Goal: Task Accomplishment & Management: Complete application form

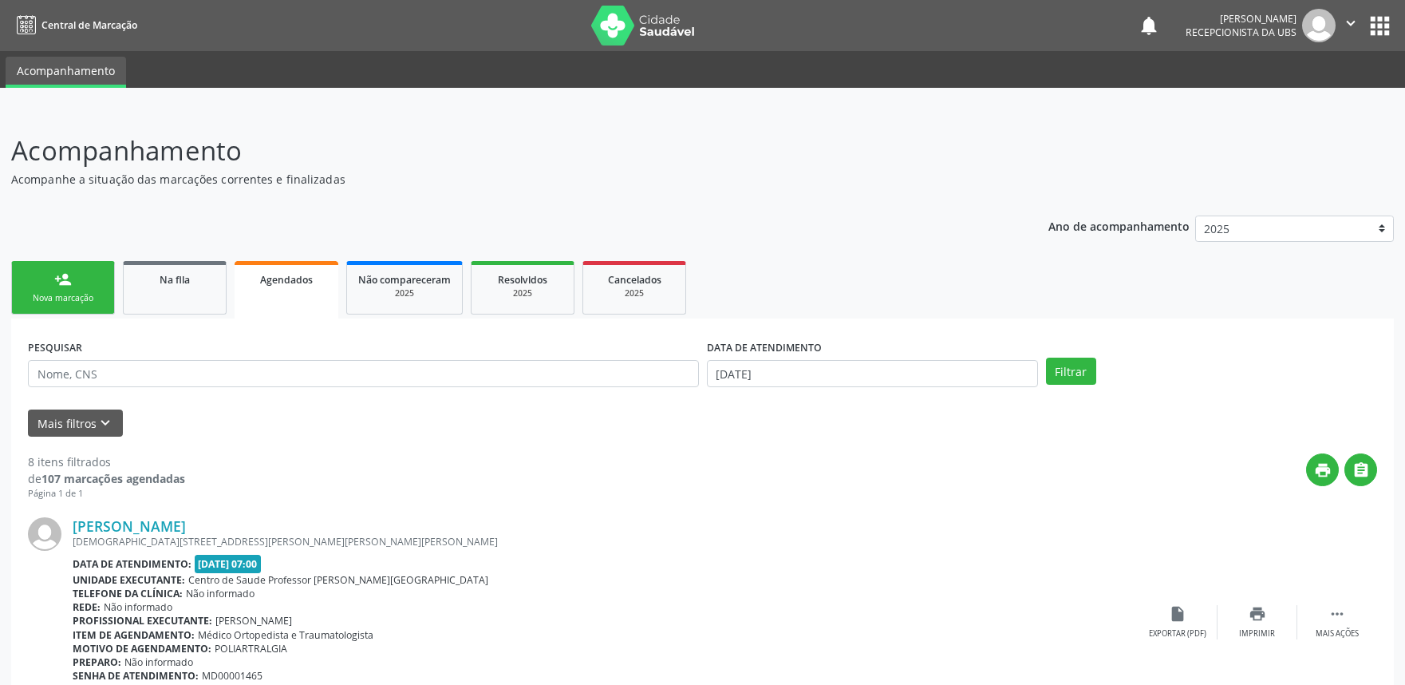
select select "9"
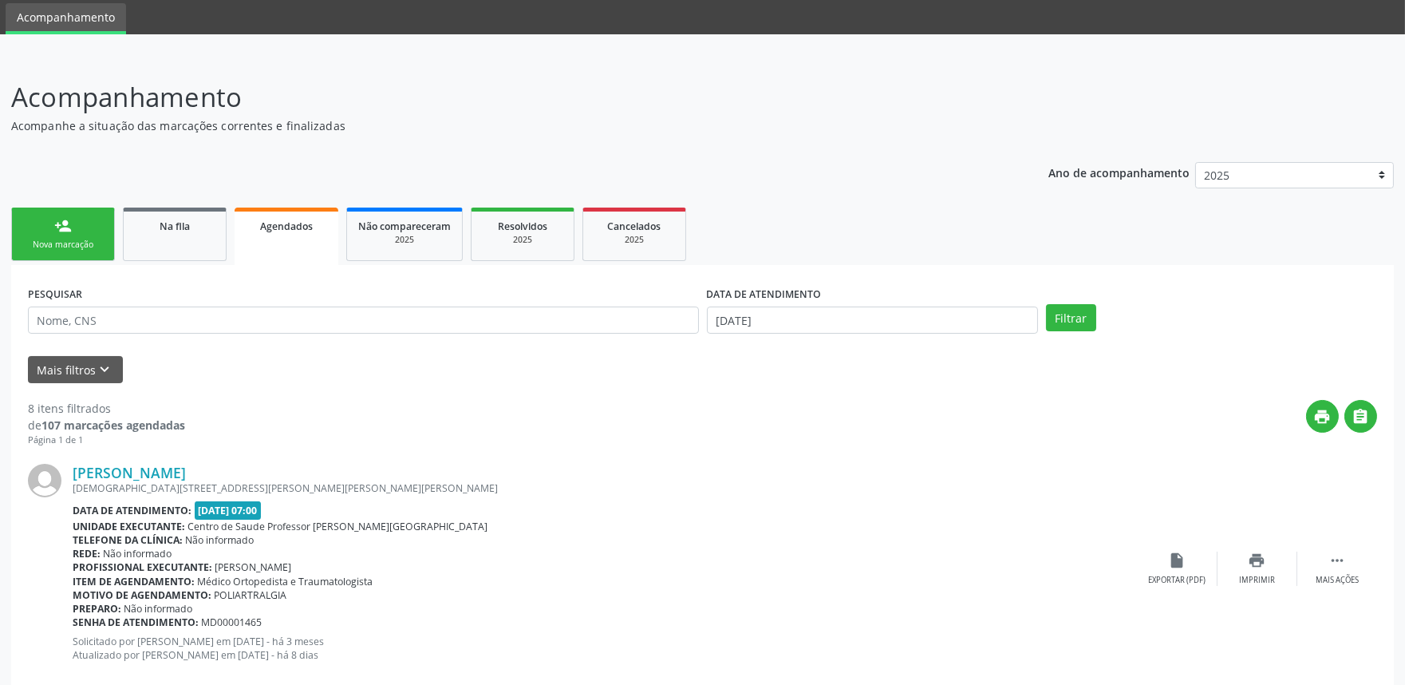
scroll to position [60, 0]
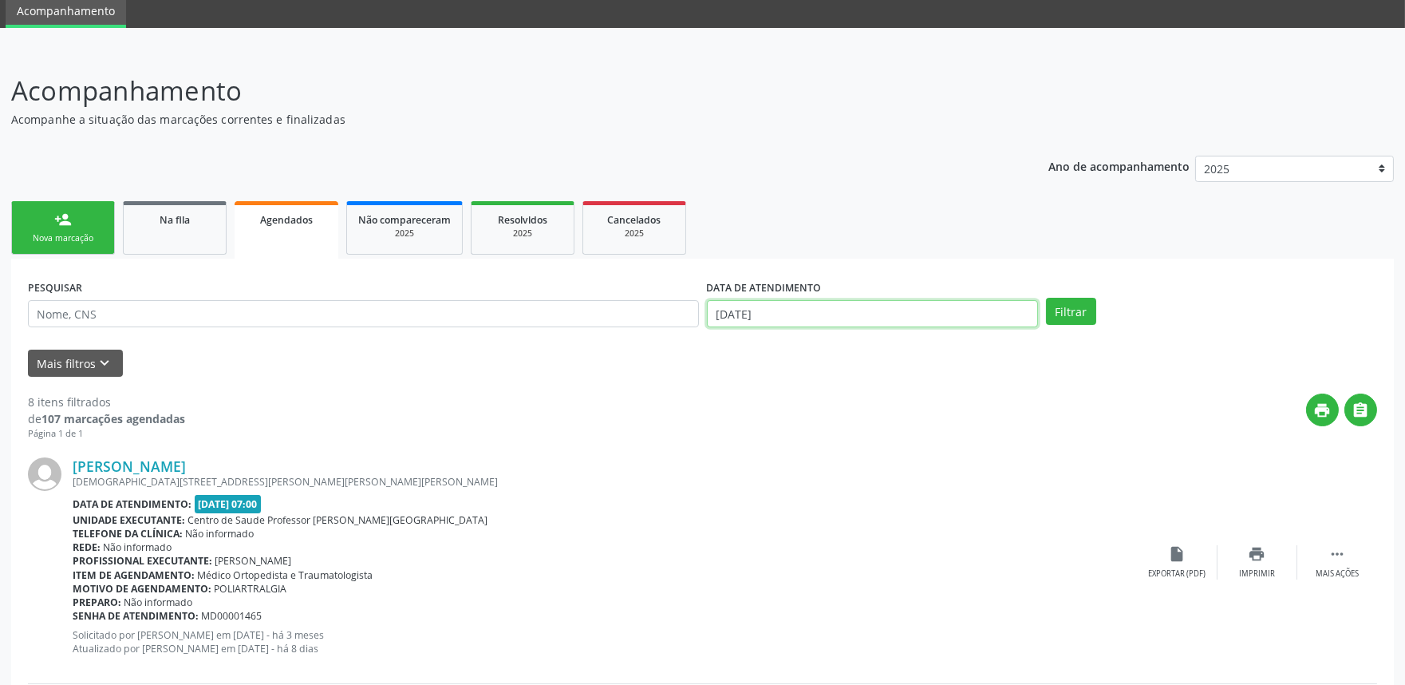
click at [887, 307] on input "15/10/2025" at bounding box center [872, 313] width 331 height 27
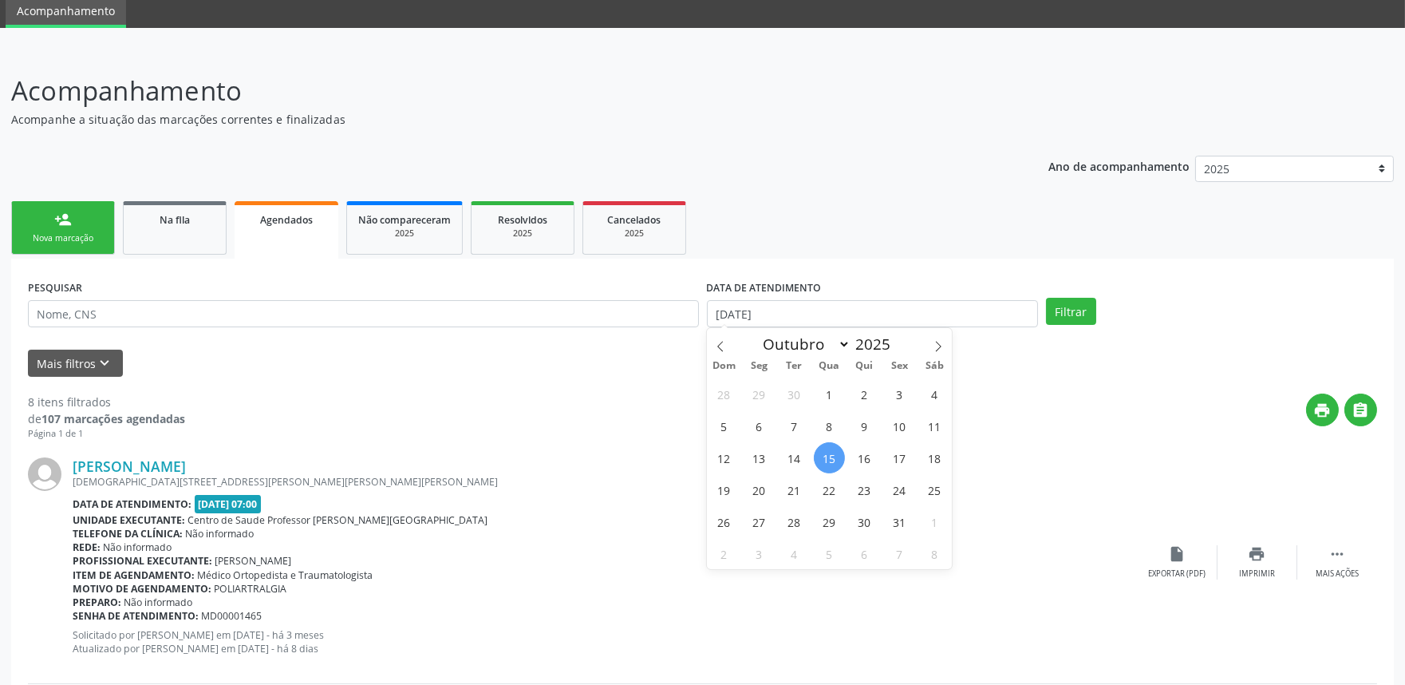
click at [830, 452] on span "15" at bounding box center [829, 457] width 31 height 31
type input "[DATE]"
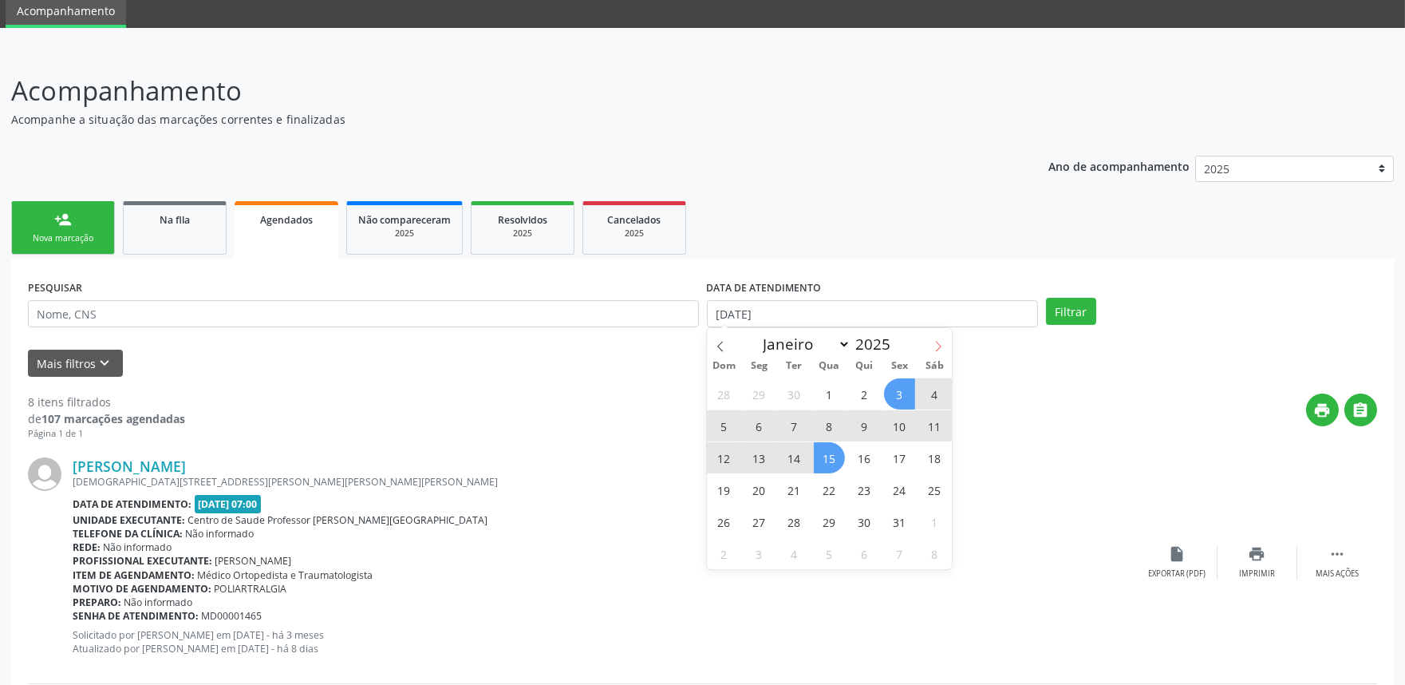
click at [942, 346] on icon at bounding box center [938, 346] width 11 height 11
select select "10"
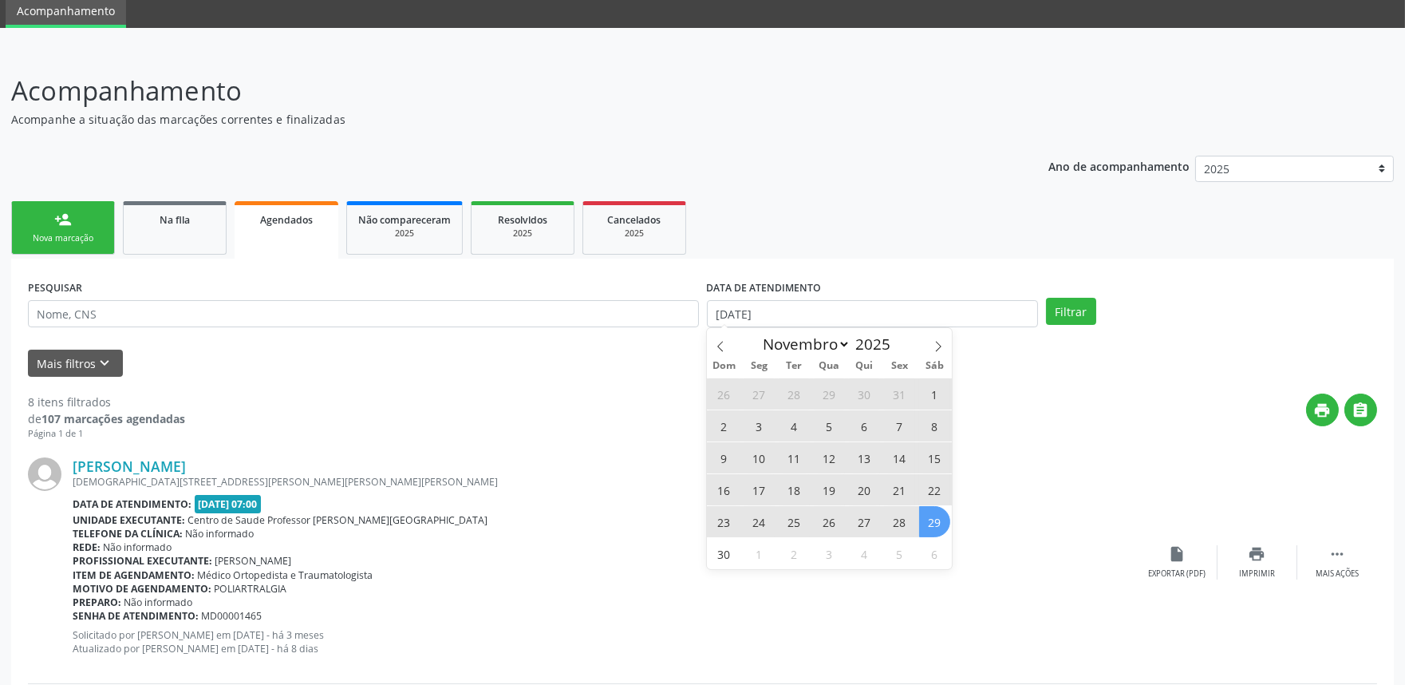
click at [942, 520] on span "29" at bounding box center [934, 521] width 31 height 31
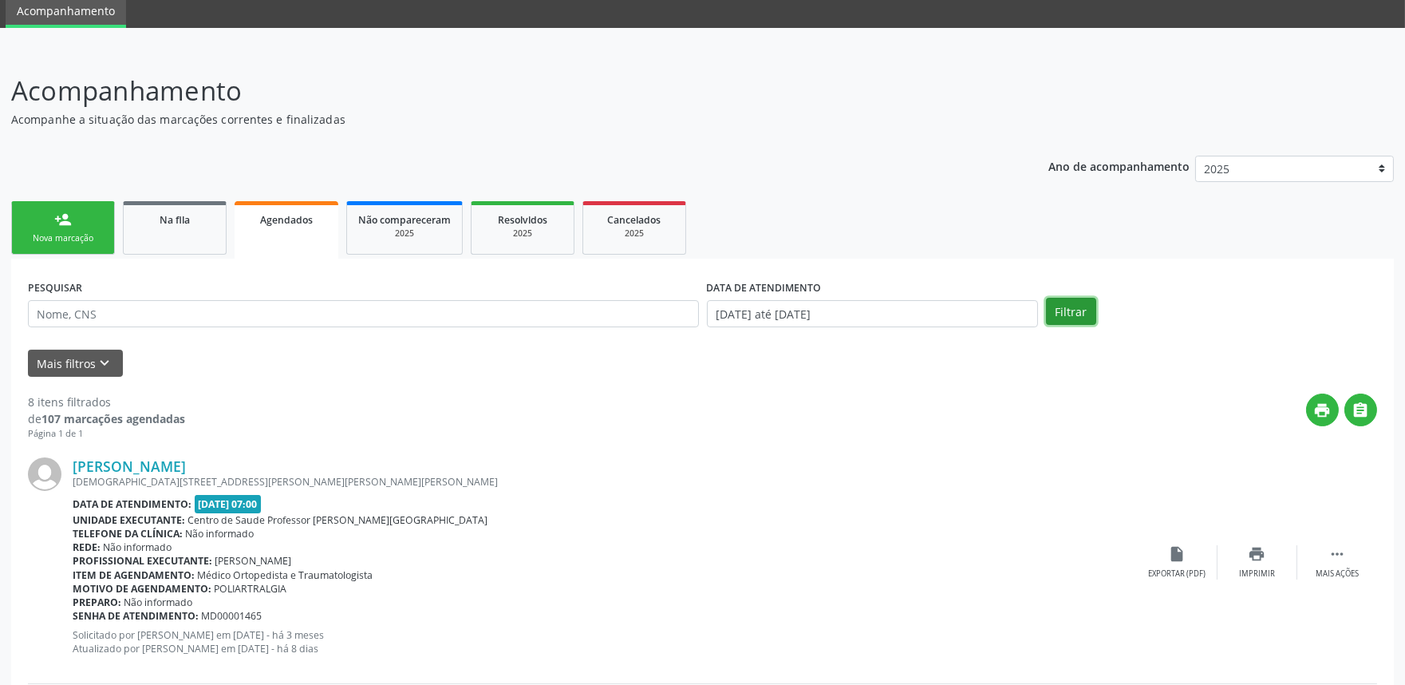
click at [1071, 308] on button "Filtrar" at bounding box center [1071, 311] width 50 height 27
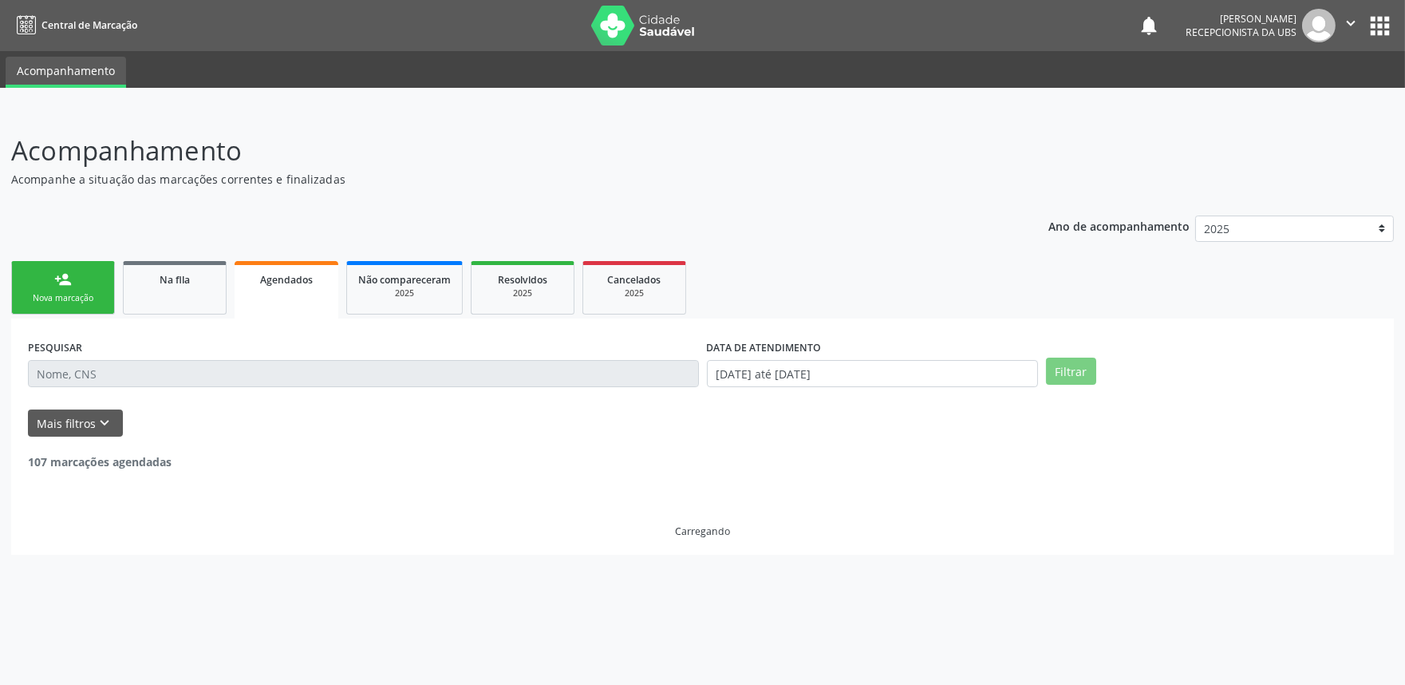
scroll to position [0, 0]
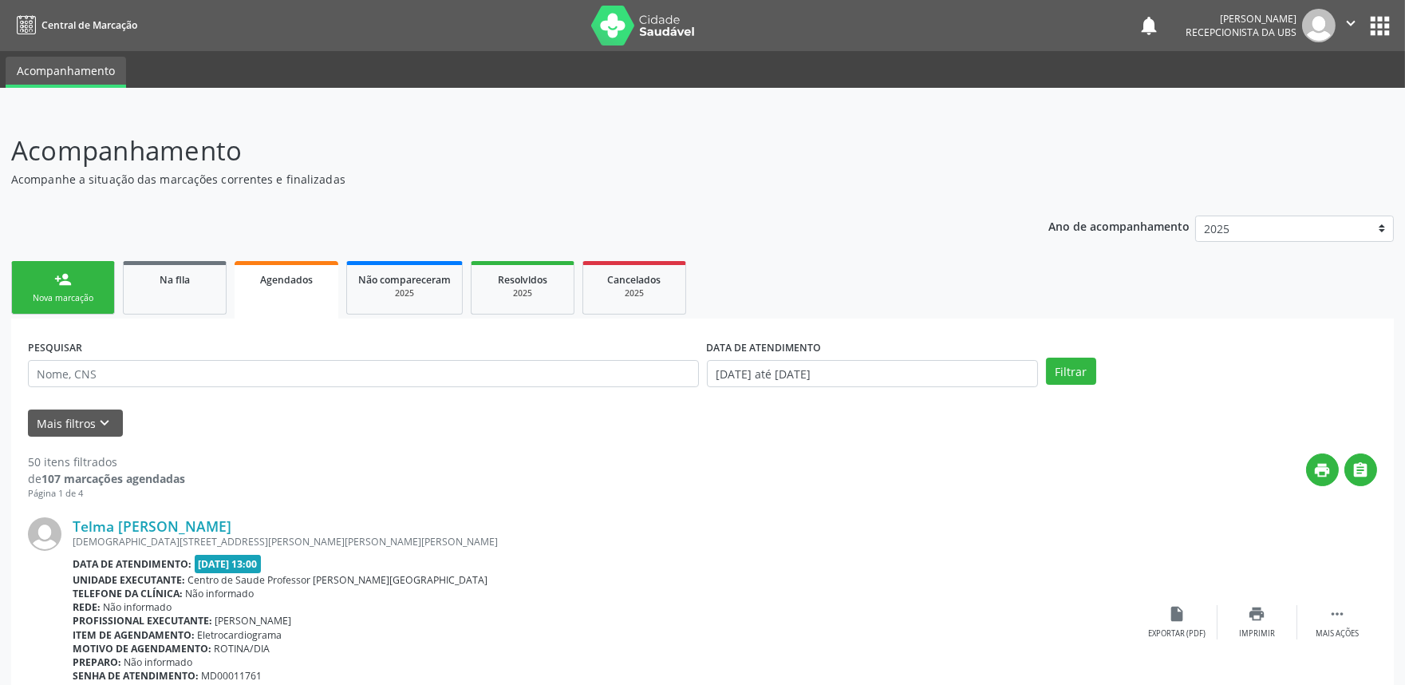
click at [58, 284] on div "person_add" at bounding box center [63, 280] width 18 height 18
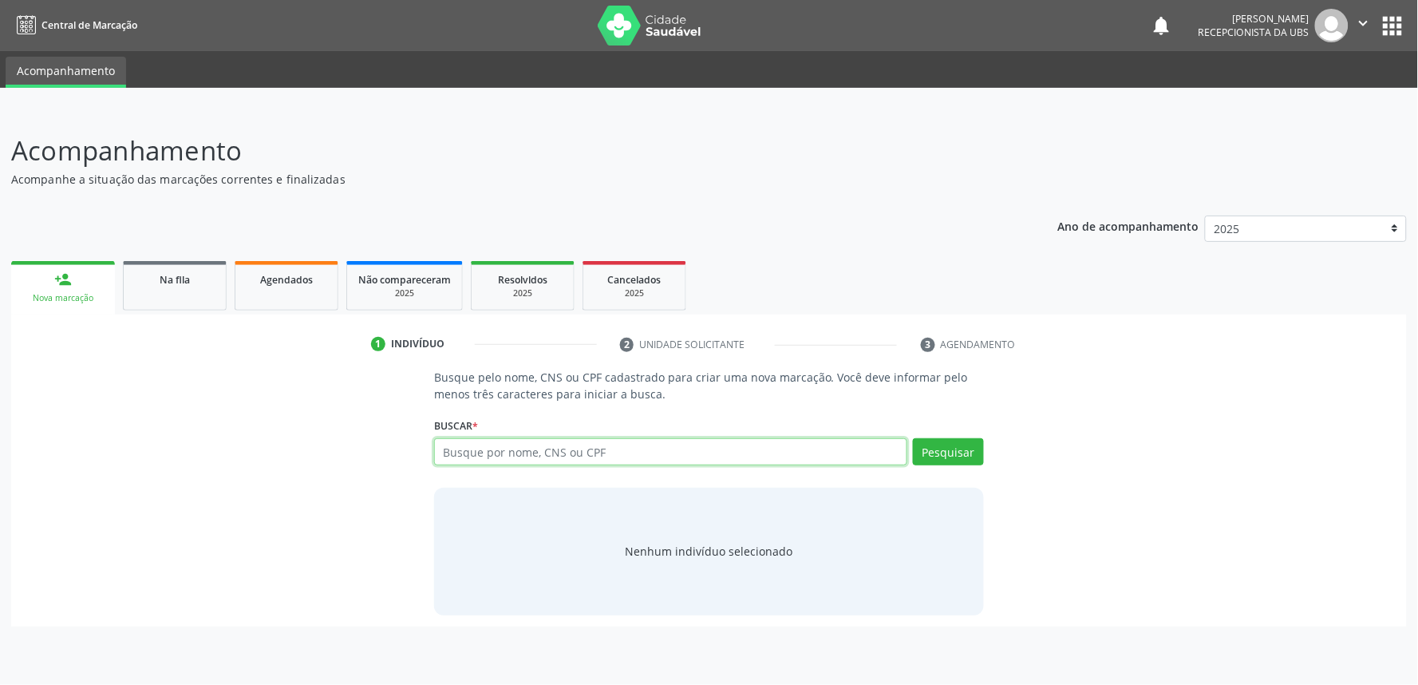
click at [625, 447] on input "text" at bounding box center [670, 451] width 473 height 27
paste input "700208934141924"
type input "700208934141924"
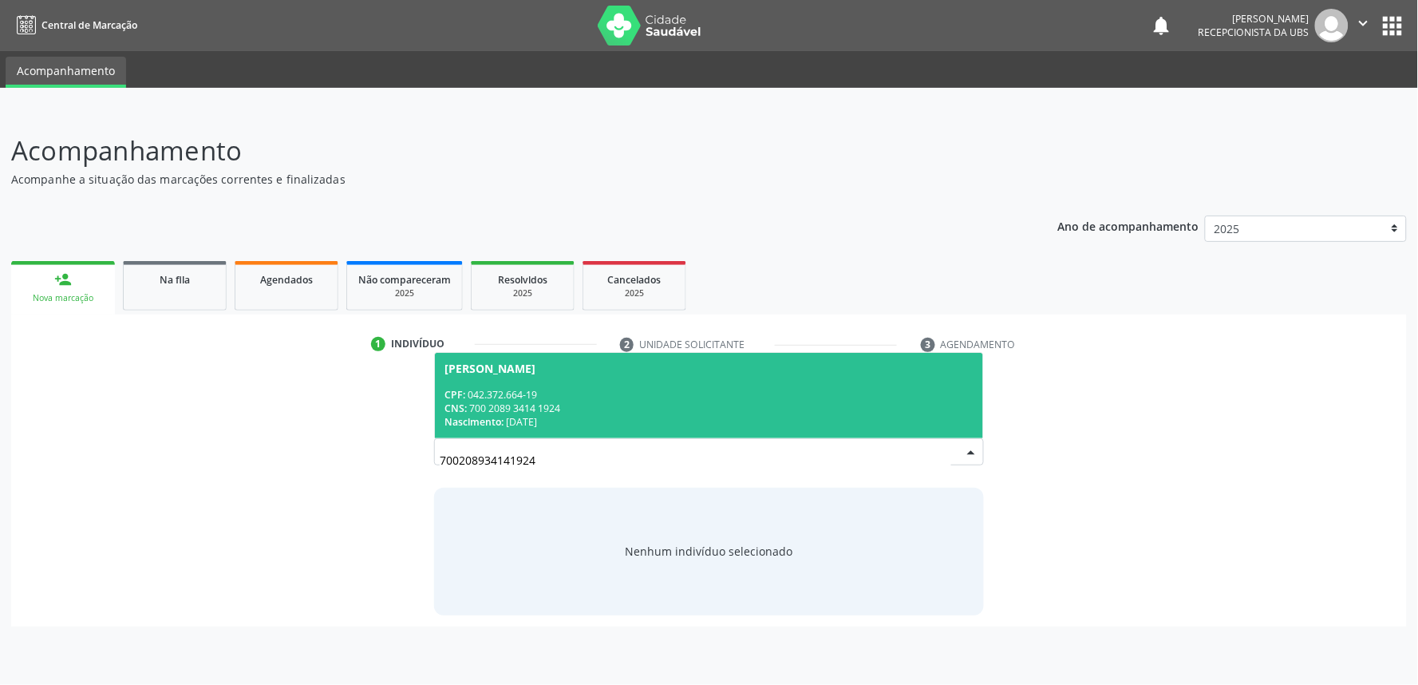
click at [660, 388] on div "CPF: 042.372.664-19" at bounding box center [708, 395] width 529 height 14
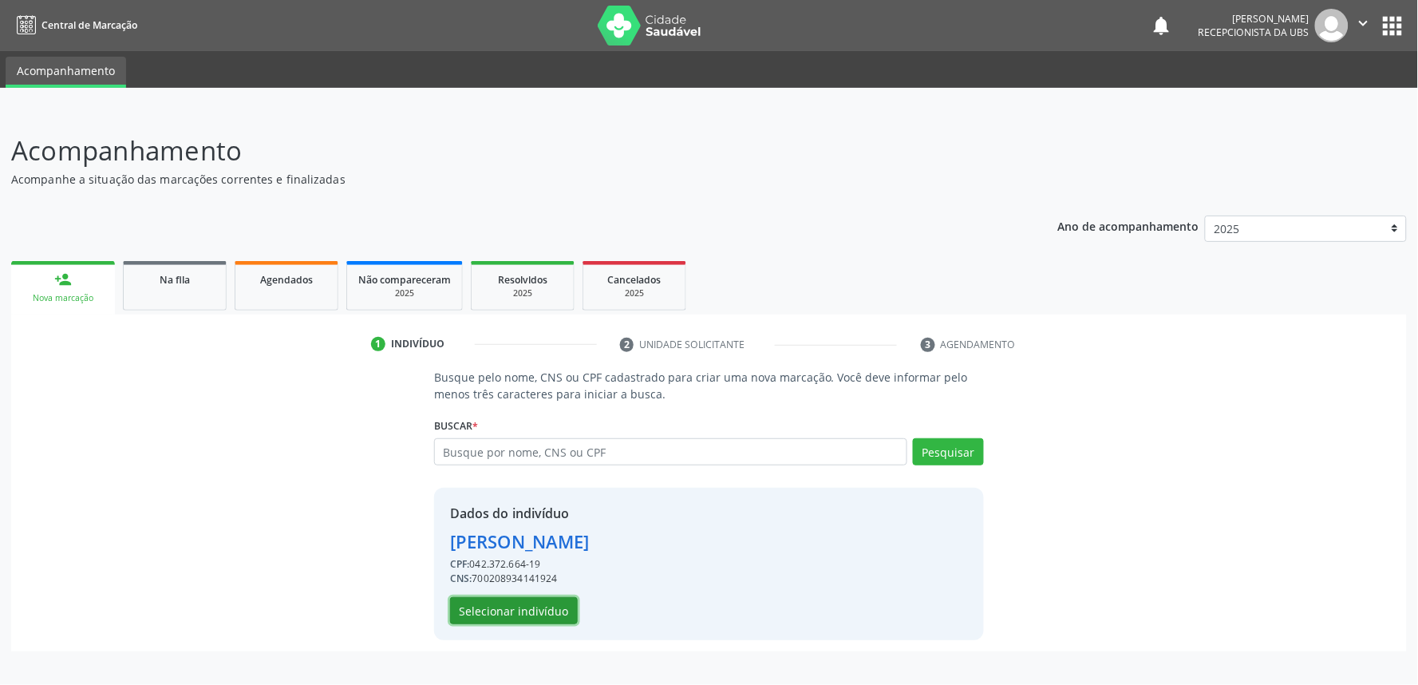
click at [530, 612] on button "Selecionar indivíduo" at bounding box center [514, 610] width 128 height 27
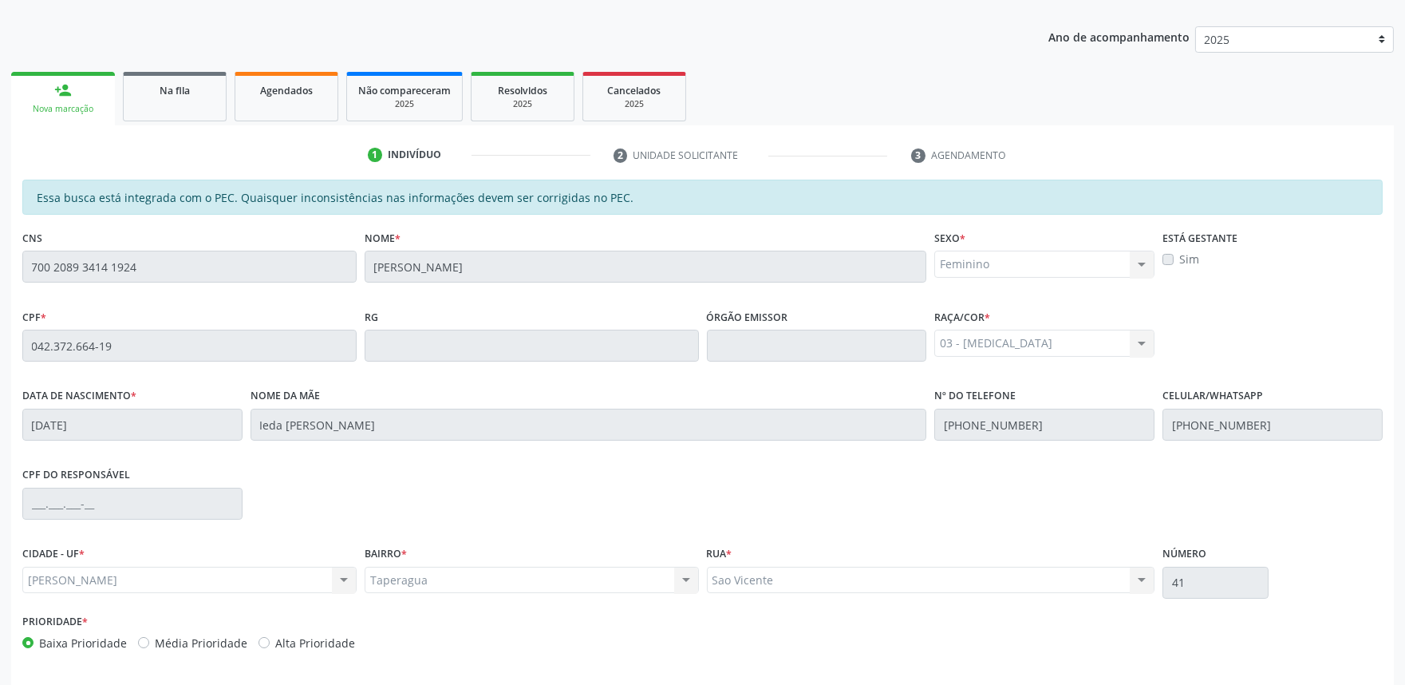
scroll to position [248, 0]
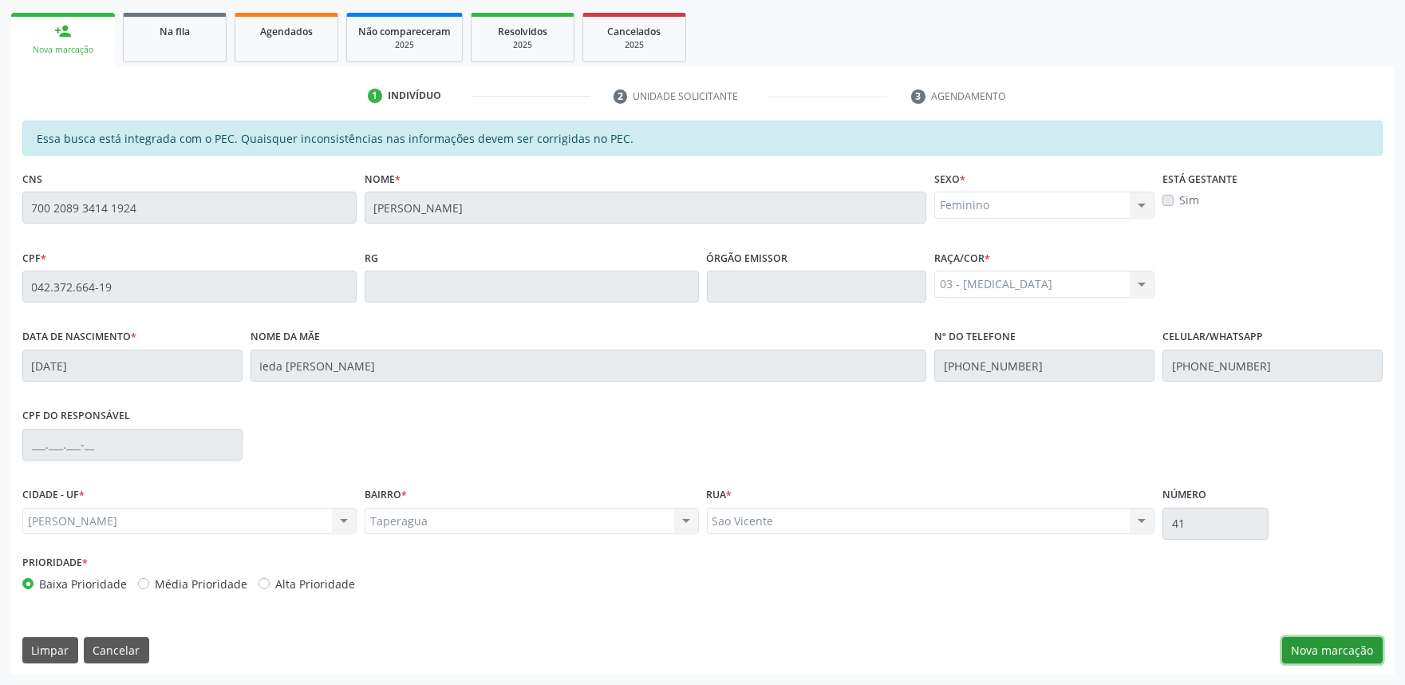
click at [1331, 649] on button "Nova marcação" at bounding box center [1332, 650] width 101 height 27
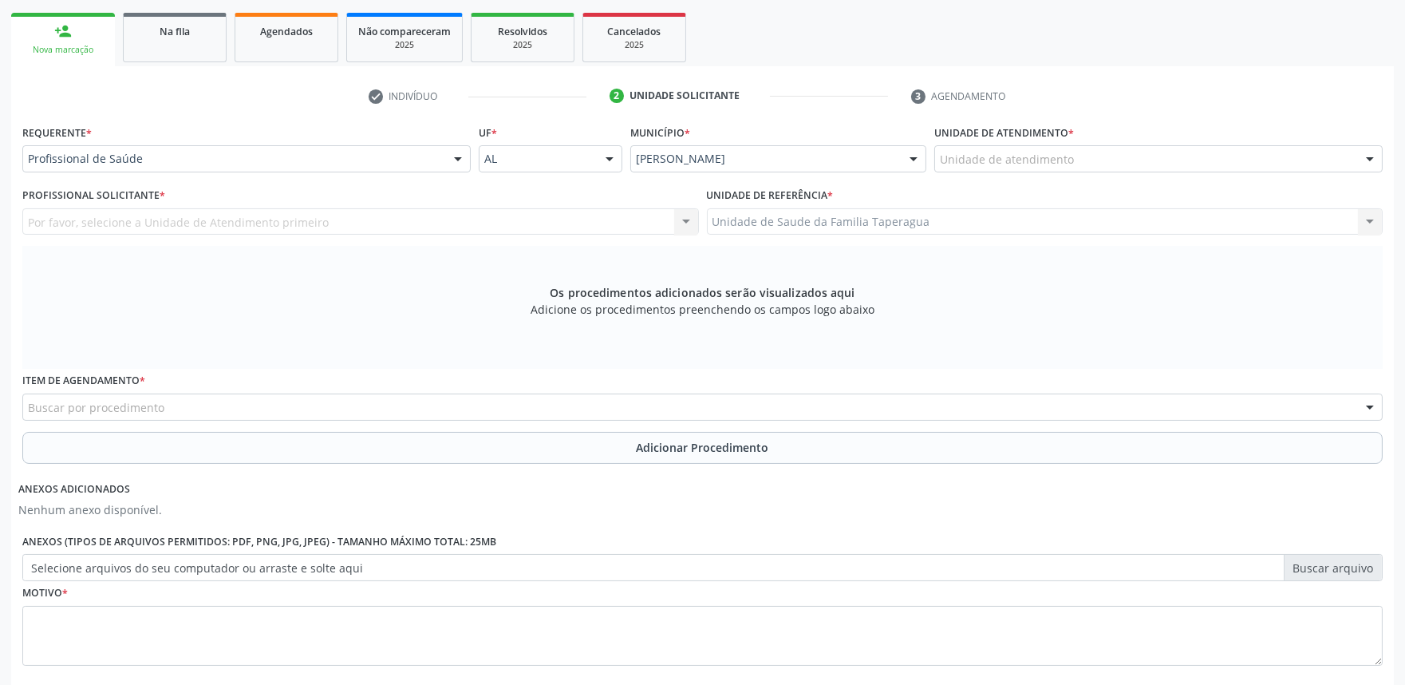
click at [1090, 166] on div "Unidade de atendimento" at bounding box center [1158, 158] width 448 height 27
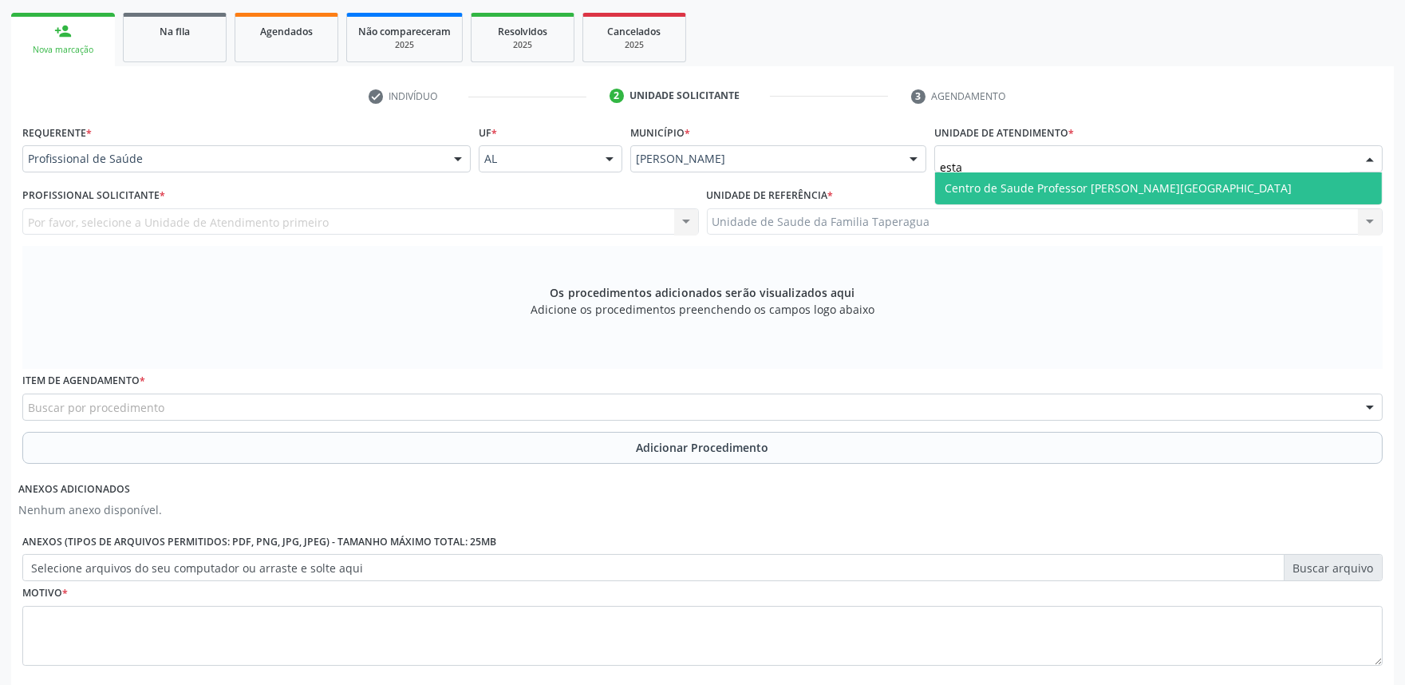
type input "estac"
click at [1050, 189] on span "Centro de Saude Professor [PERSON_NAME][GEOGRAPHIC_DATA]" at bounding box center [1118, 187] width 347 height 15
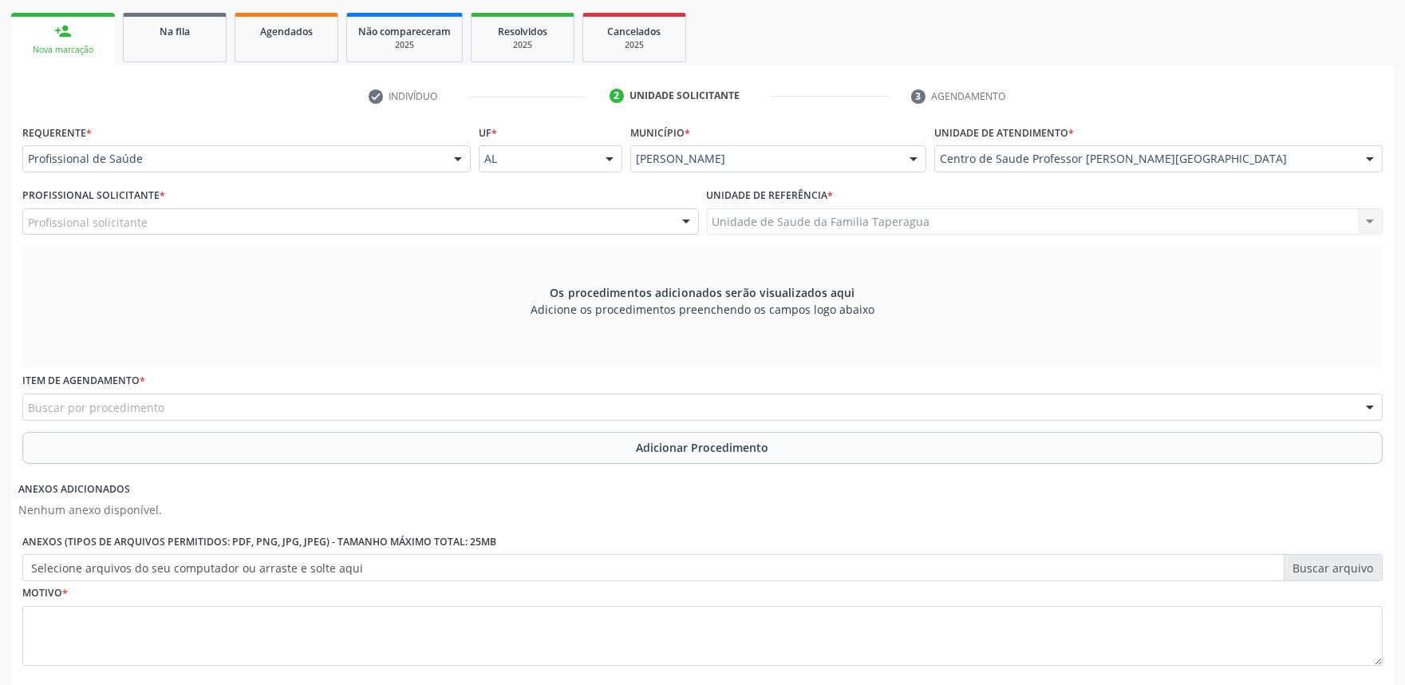
click at [549, 216] on div "Profissional solicitante" at bounding box center [360, 221] width 677 height 27
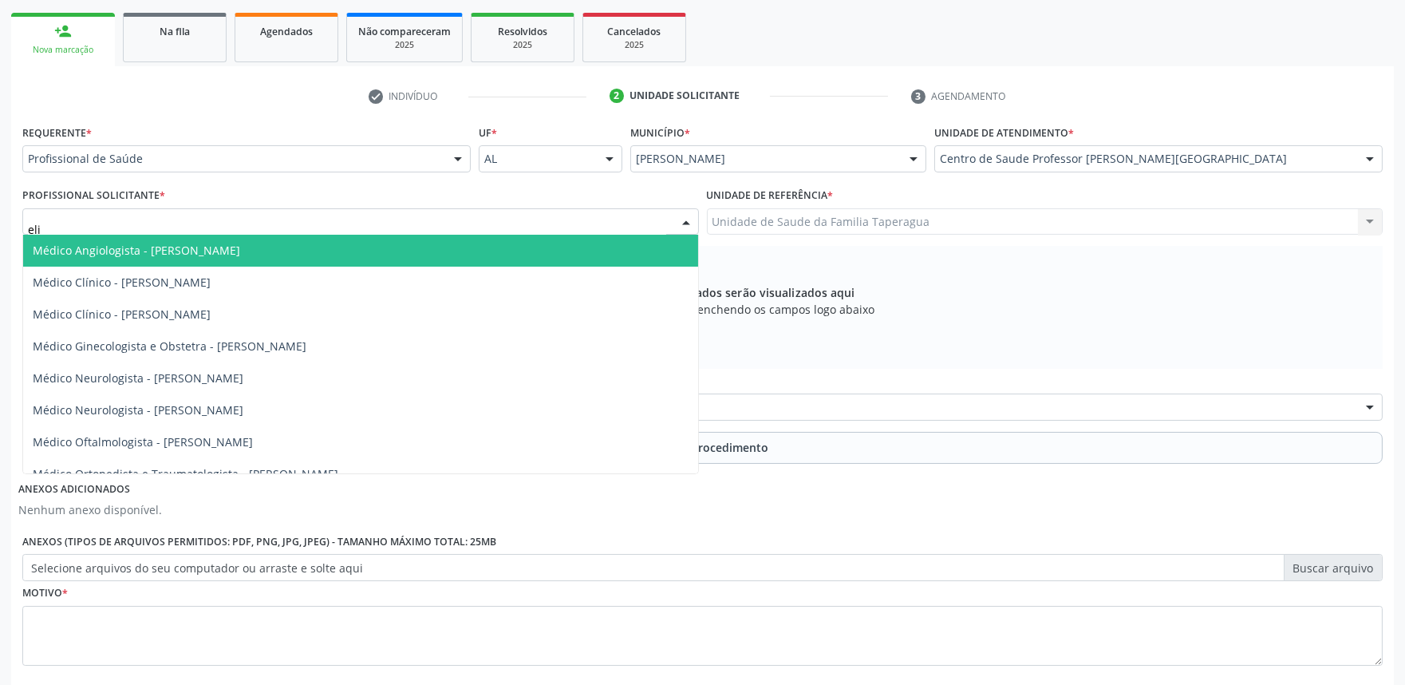
type input "[PERSON_NAME]"
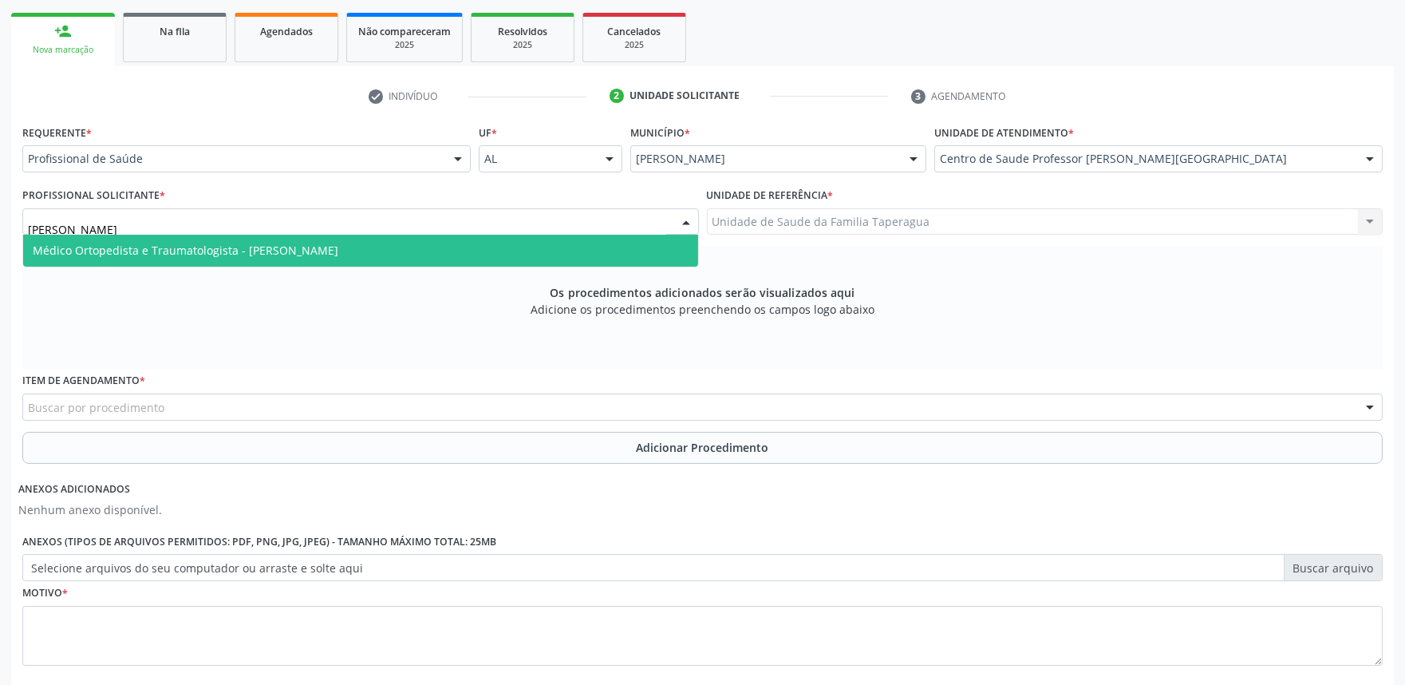
click at [523, 238] on span "Médico Ortopedista e Traumatologista - [PERSON_NAME]" at bounding box center [360, 251] width 675 height 32
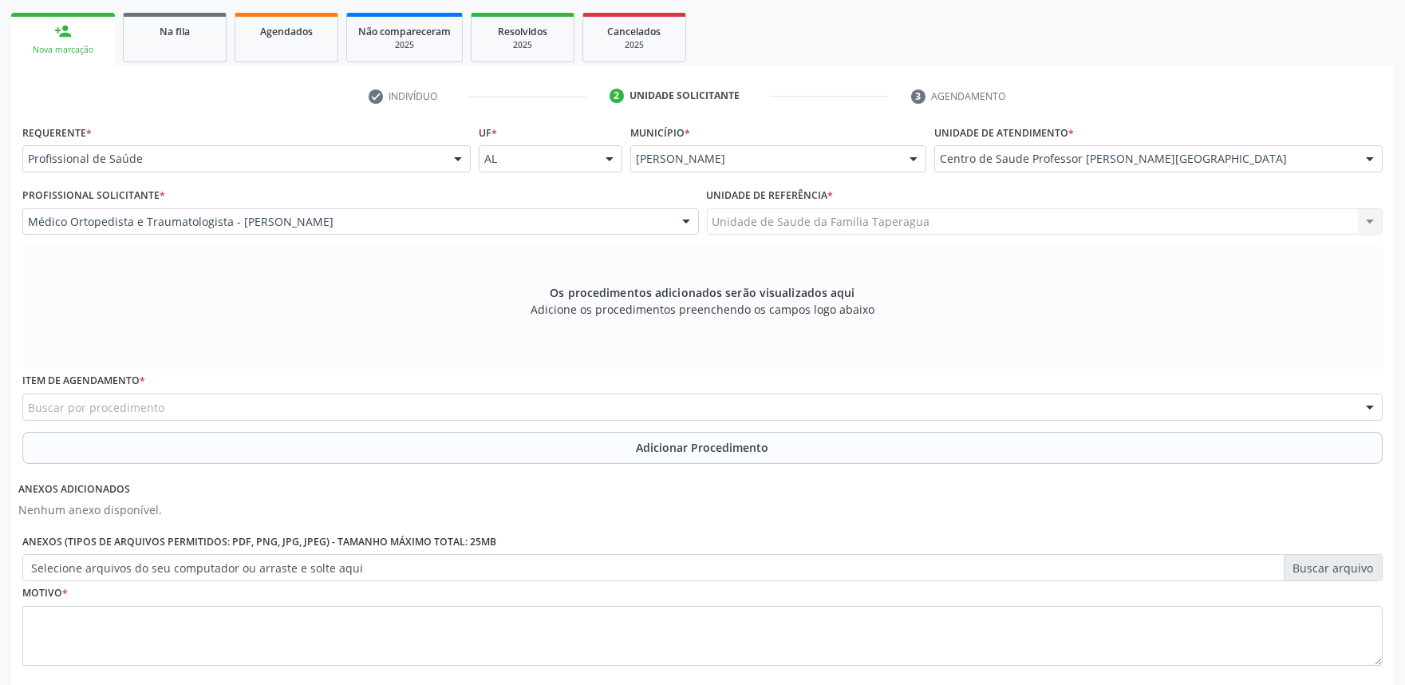
click at [463, 409] on div "Buscar por procedimento" at bounding box center [702, 406] width 1361 height 27
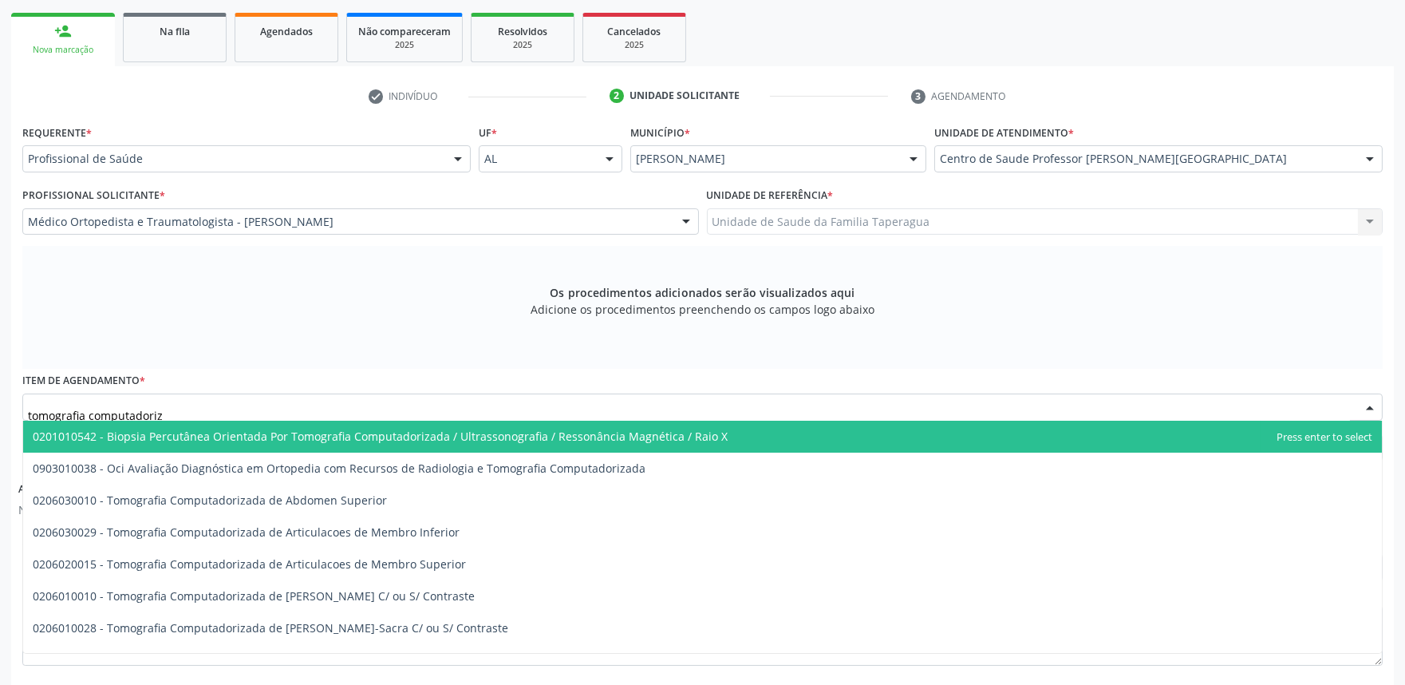
type input "tomografia computadoriza"
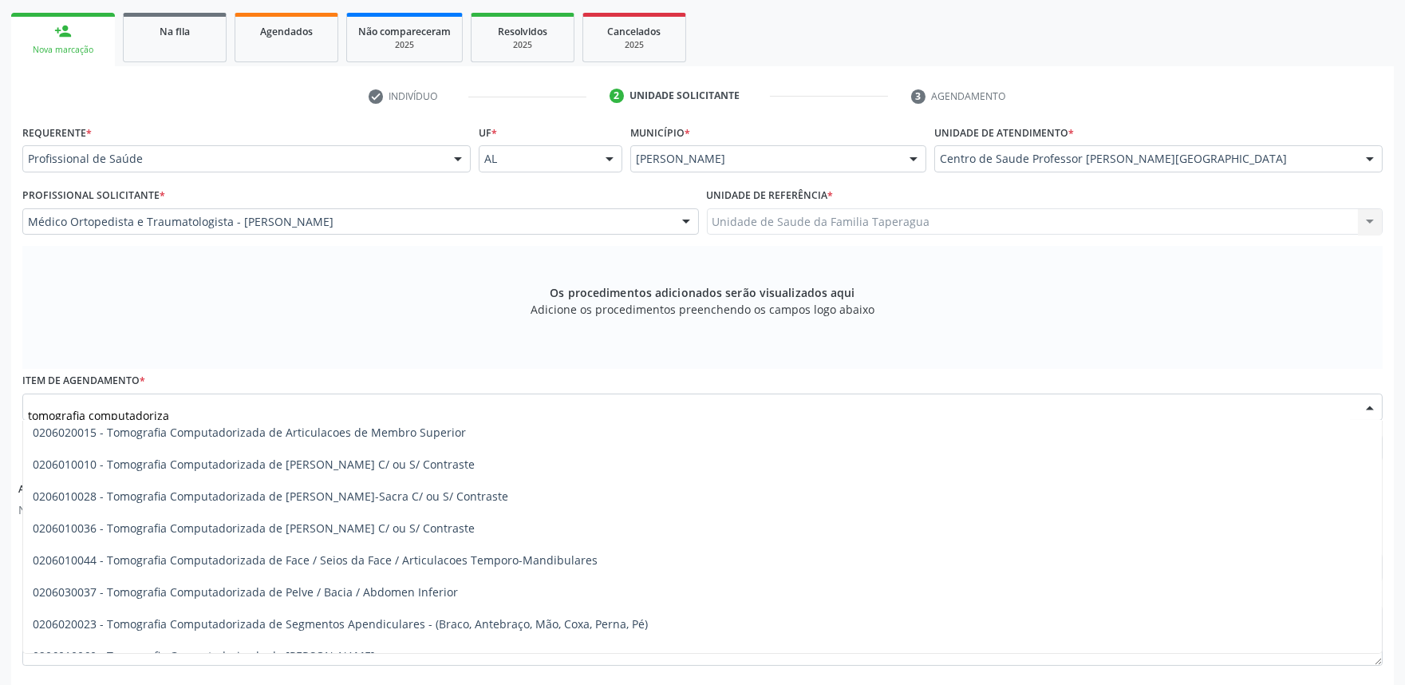
scroll to position [136, 0]
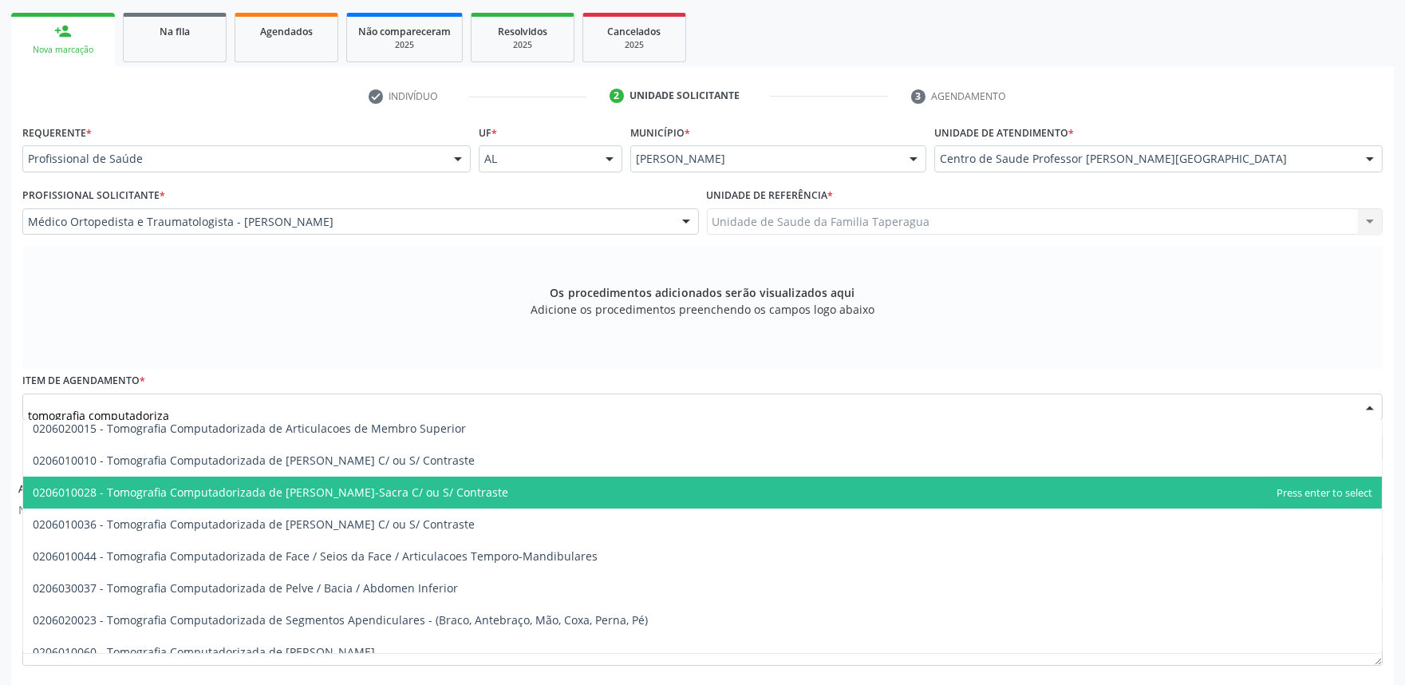
click at [847, 482] on span "0206010028 - Tomografia Computadorizada de [PERSON_NAME]-Sacra C/ ou S/ Contras…" at bounding box center [702, 492] width 1359 height 32
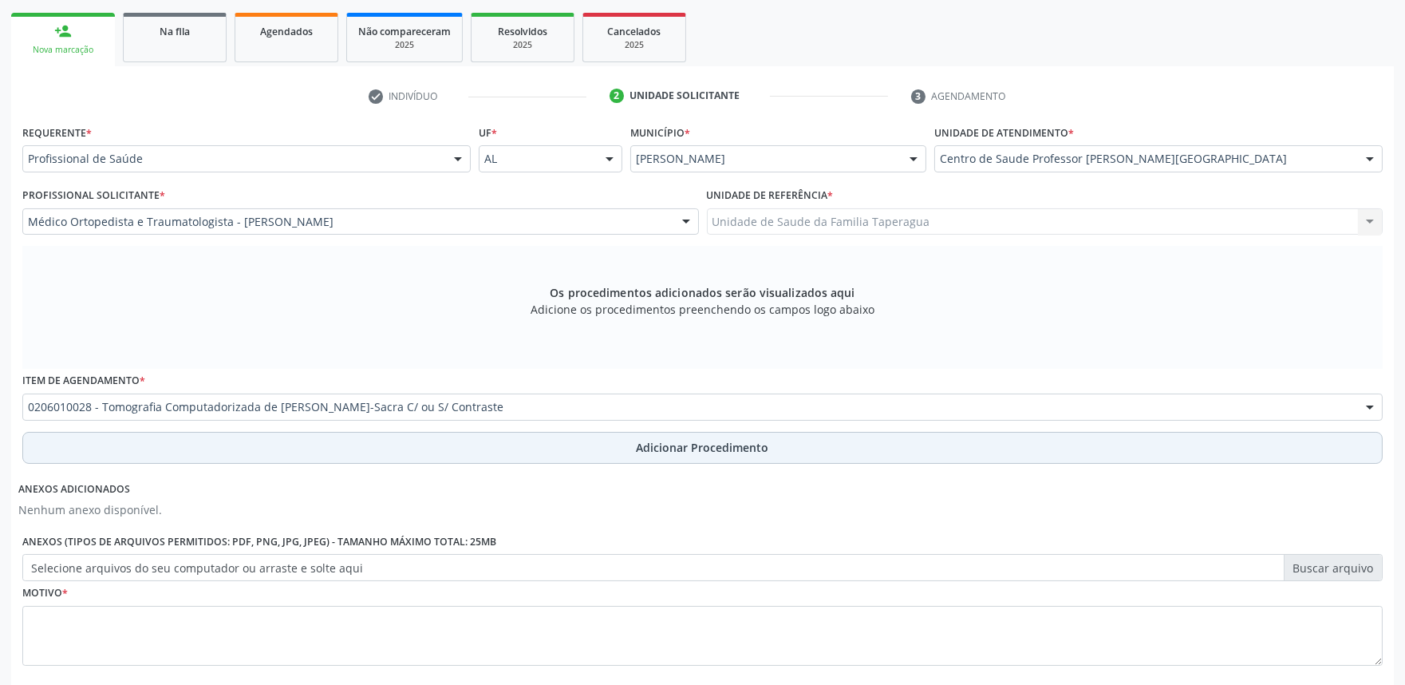
click at [842, 449] on button "Adicionar Procedimento" at bounding box center [702, 448] width 1361 height 32
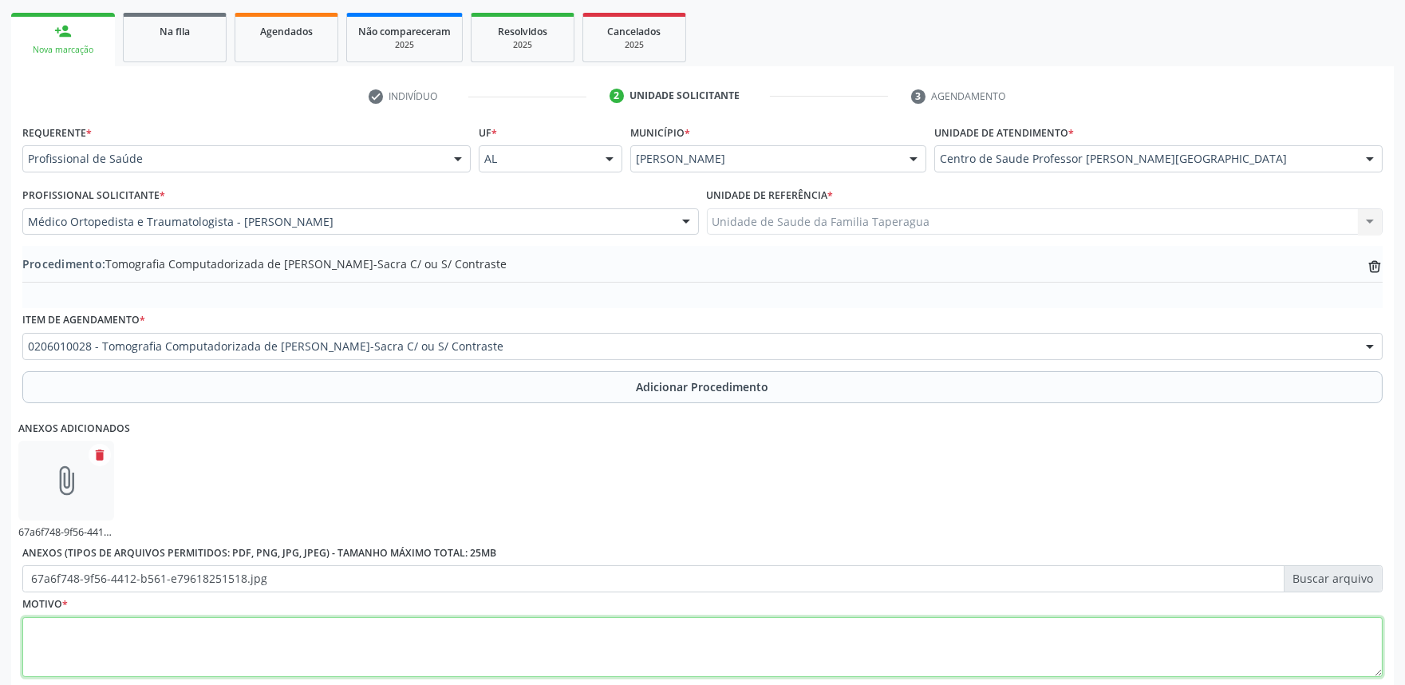
click at [389, 639] on textarea at bounding box center [702, 647] width 1361 height 61
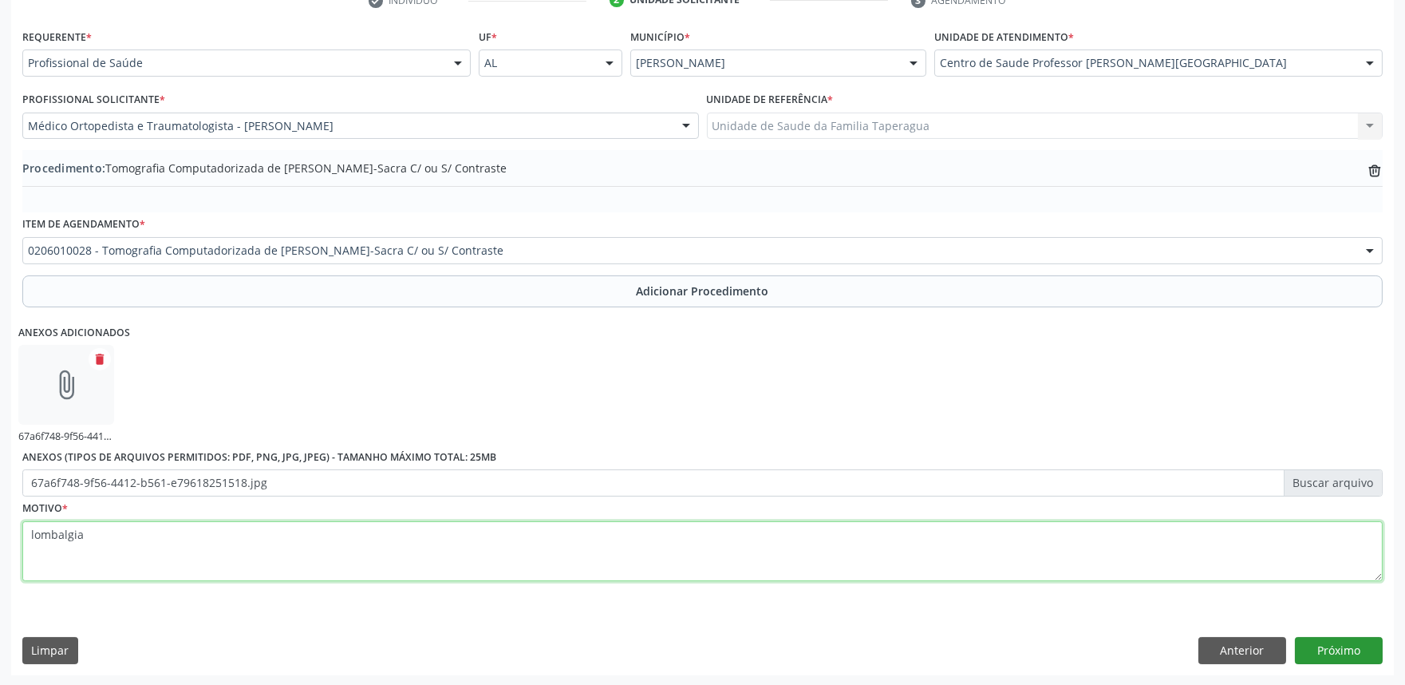
type textarea "lombalgia"
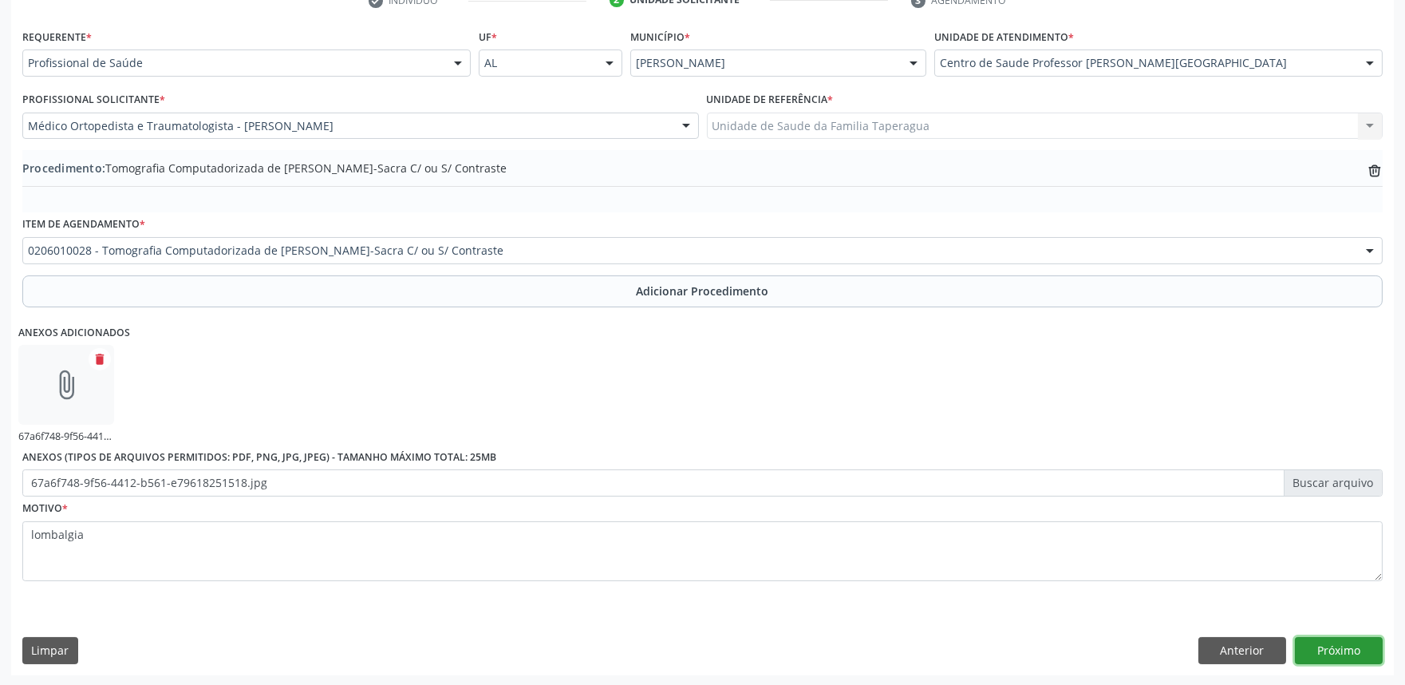
click at [1350, 651] on button "Próximo" at bounding box center [1339, 650] width 88 height 27
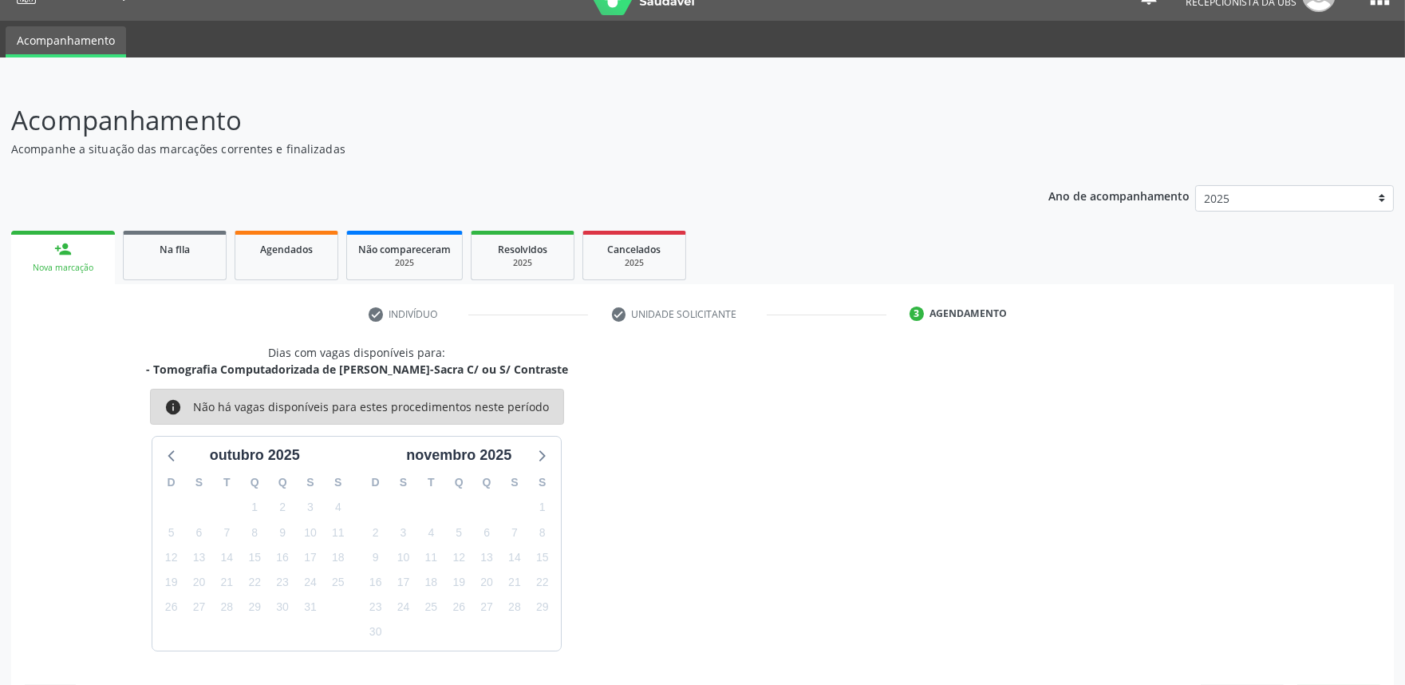
scroll to position [77, 0]
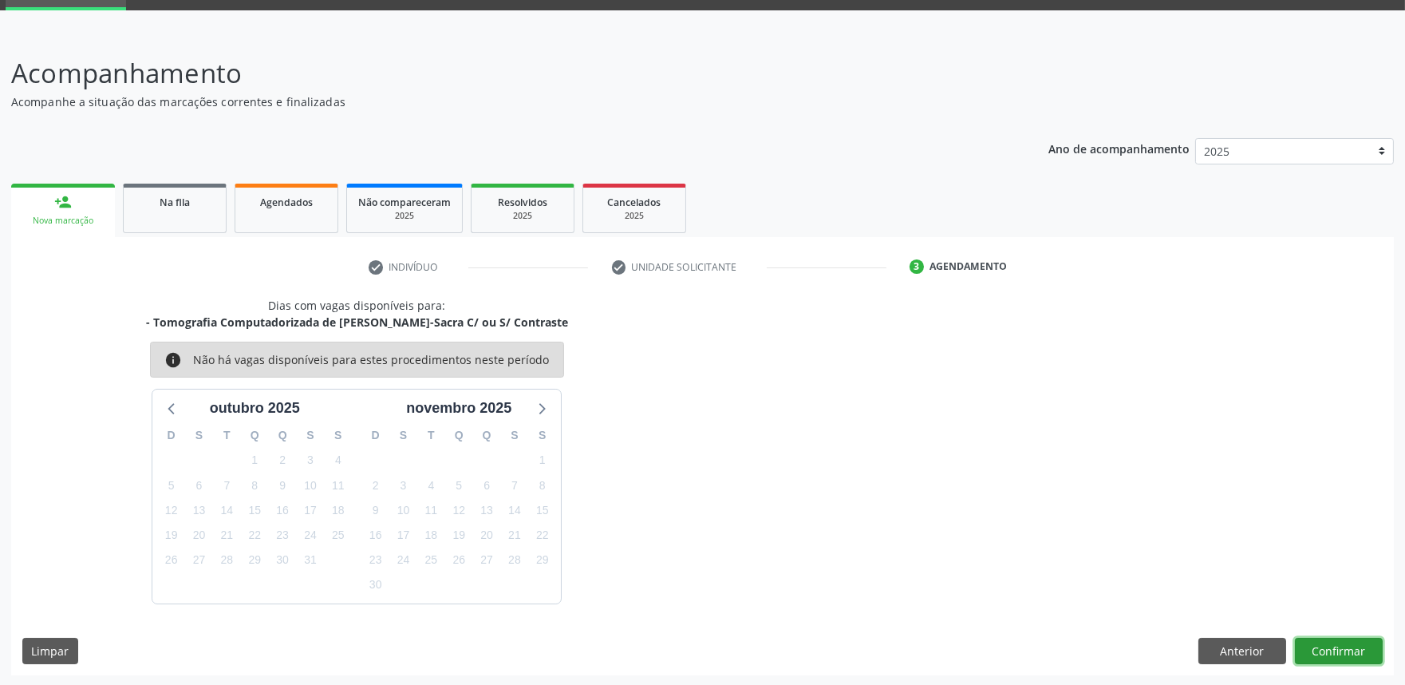
click at [1349, 641] on button "Confirmar" at bounding box center [1339, 651] width 88 height 27
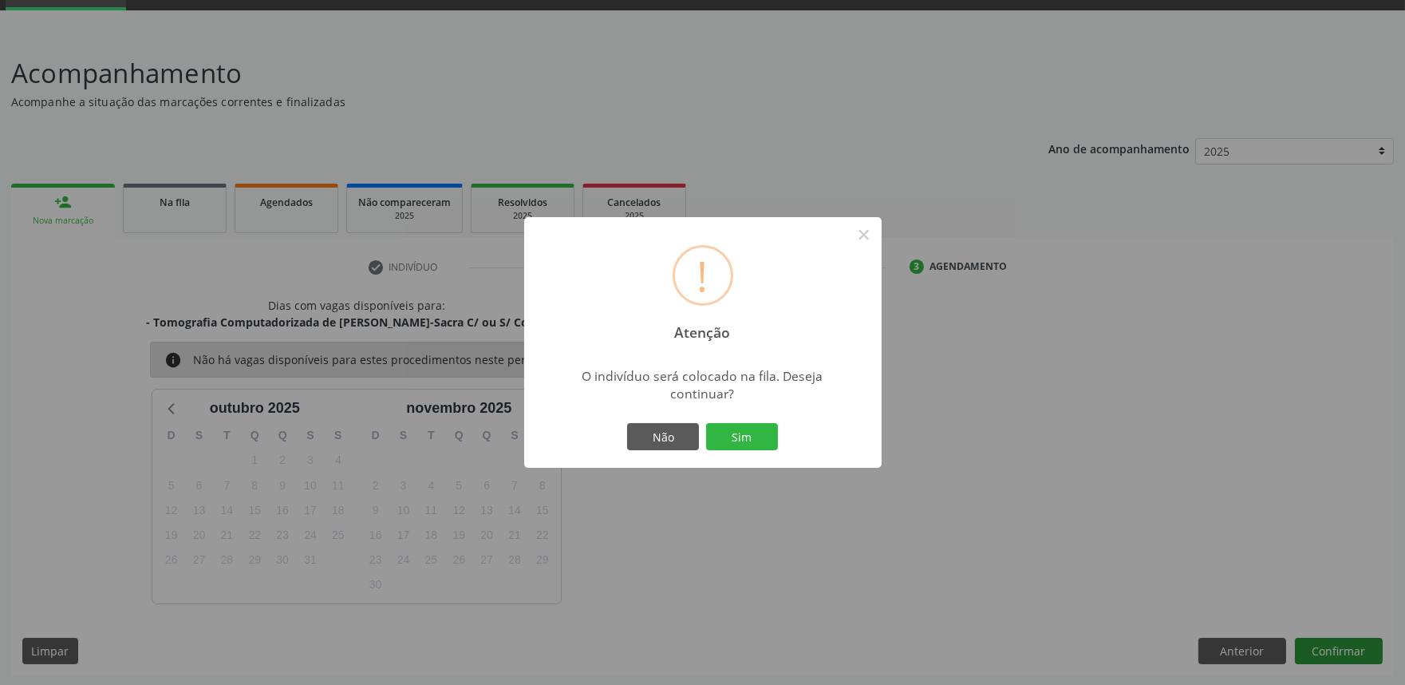
click at [706, 423] on button "Sim" at bounding box center [742, 436] width 72 height 27
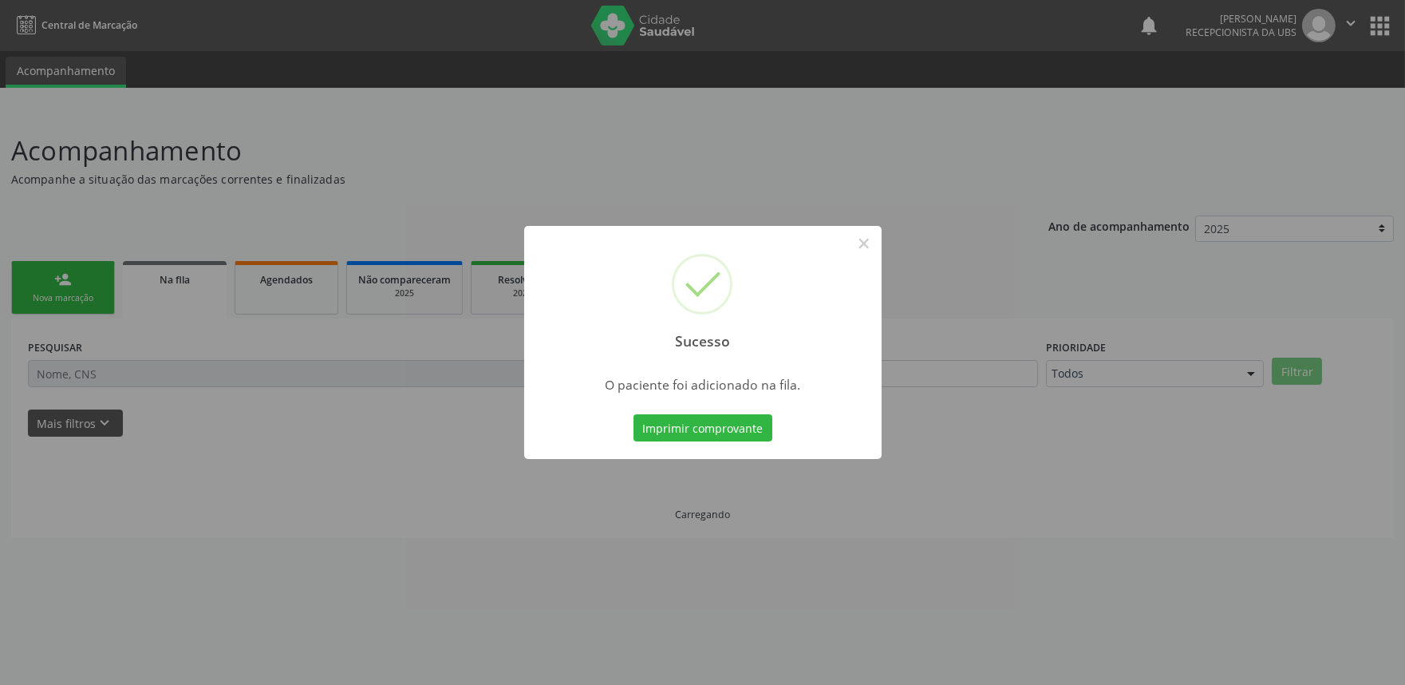
scroll to position [0, 0]
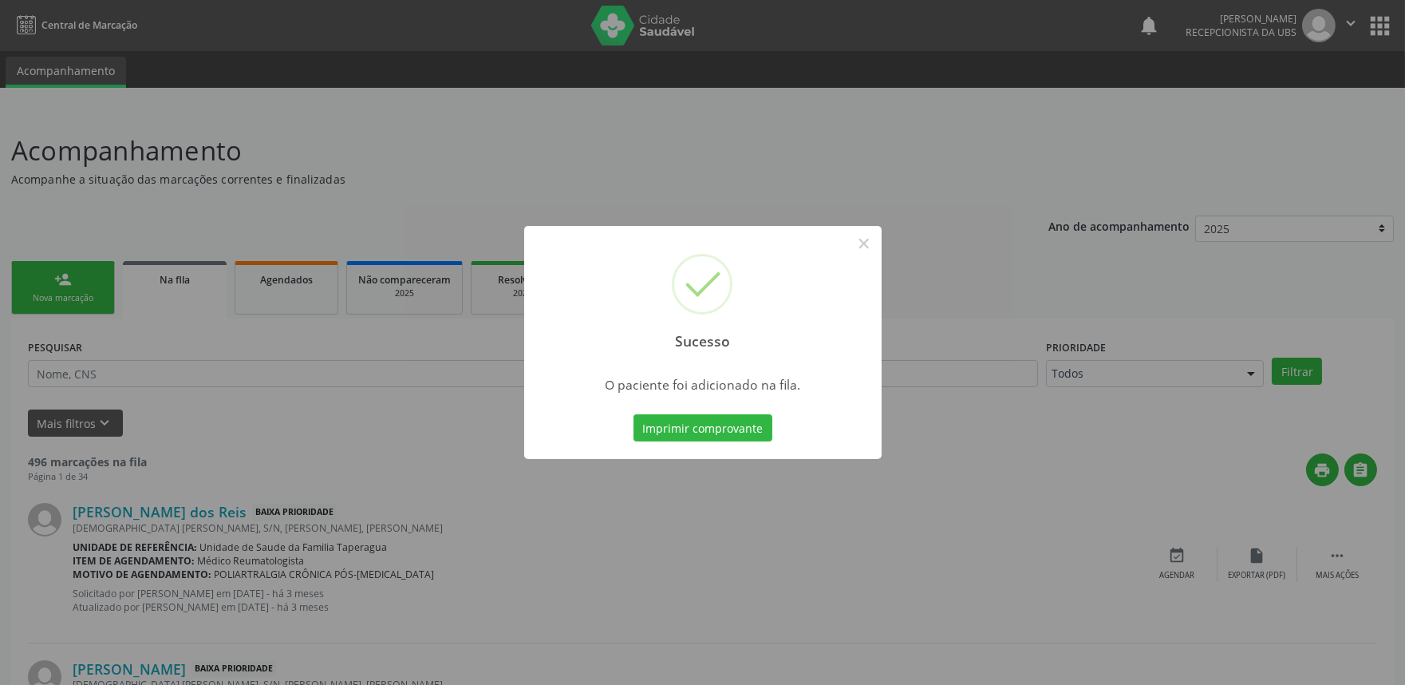
click at [381, 235] on div "Sucesso × O paciente foi adicionado na fila. Imprimir comprovante Cancel" at bounding box center [702, 342] width 1405 height 685
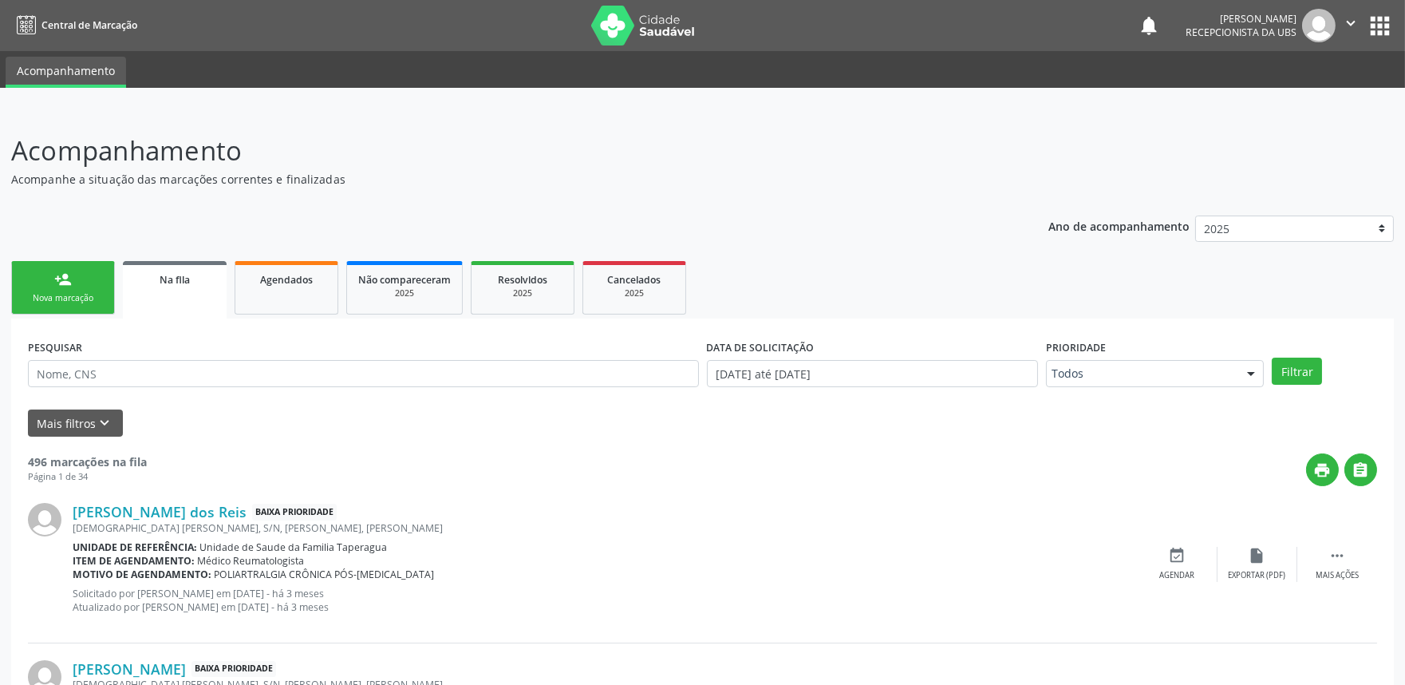
scroll to position [2115, 0]
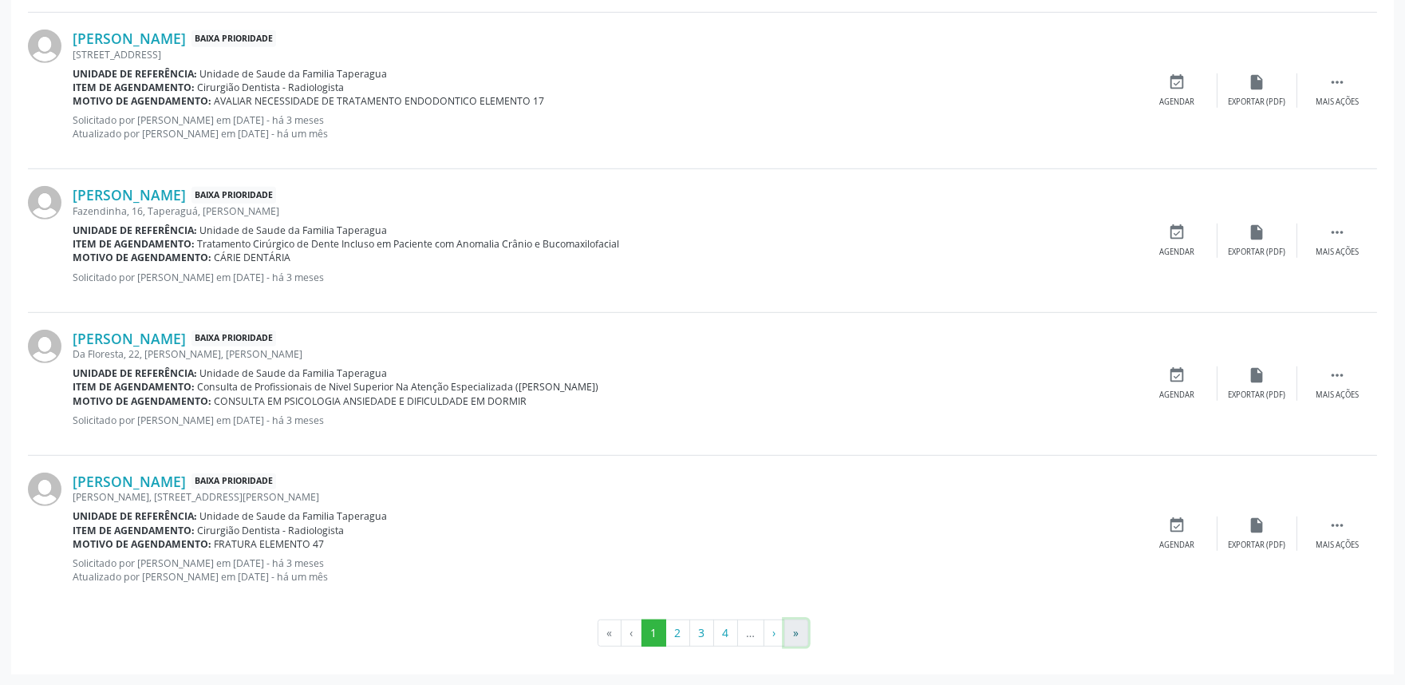
click at [800, 634] on button "»" at bounding box center [796, 632] width 24 height 27
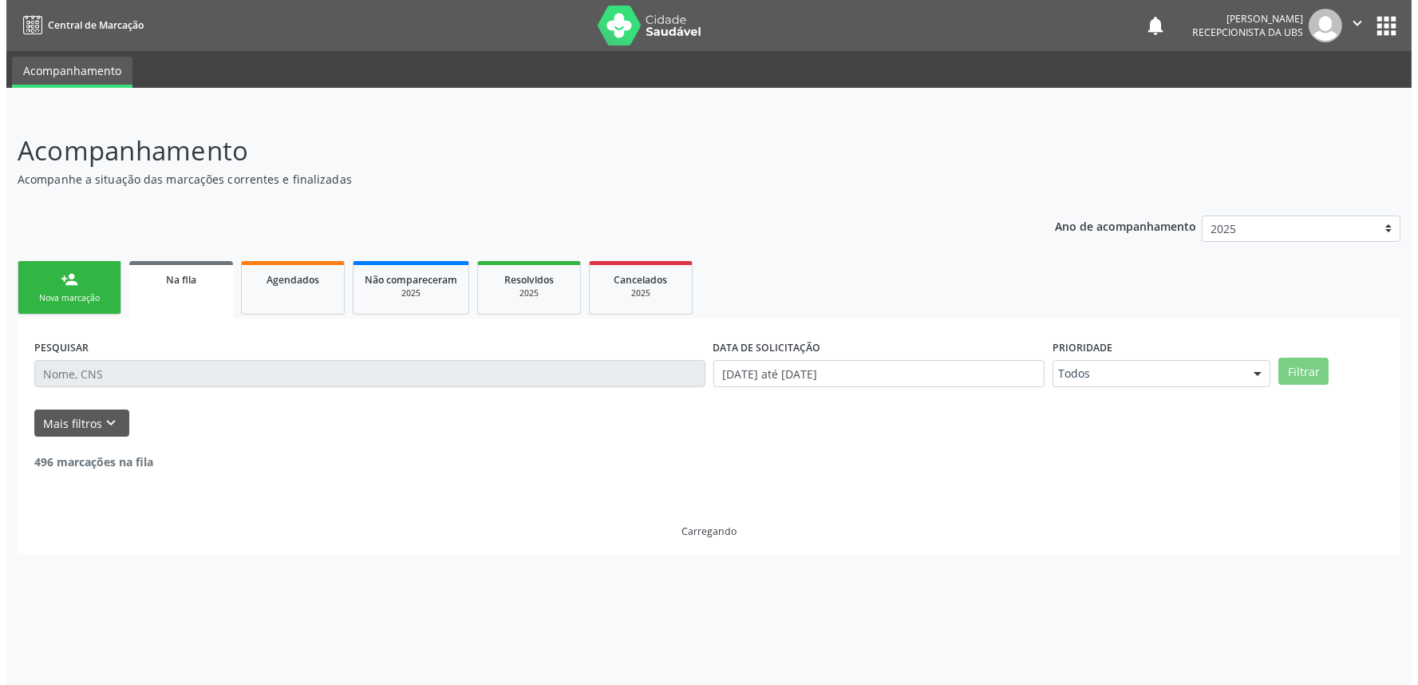
scroll to position [0, 0]
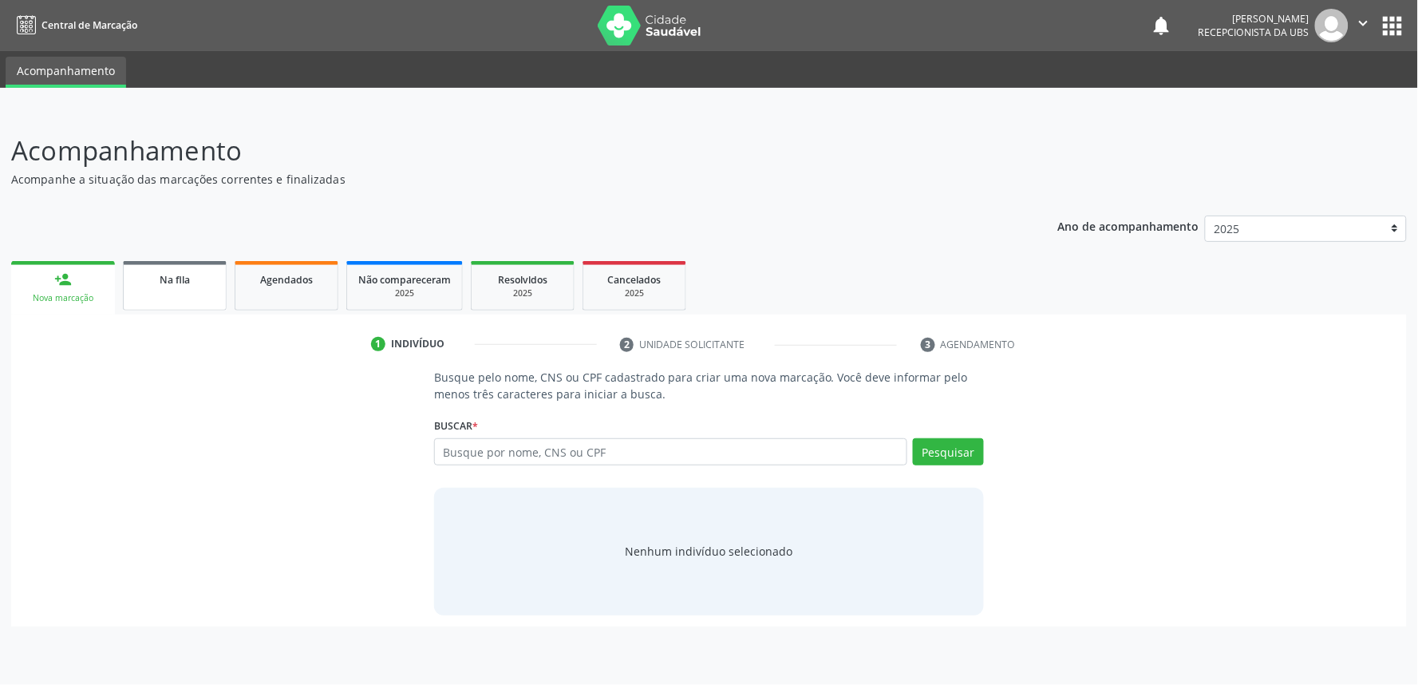
click at [210, 285] on div "Na fila" at bounding box center [175, 279] width 80 height 17
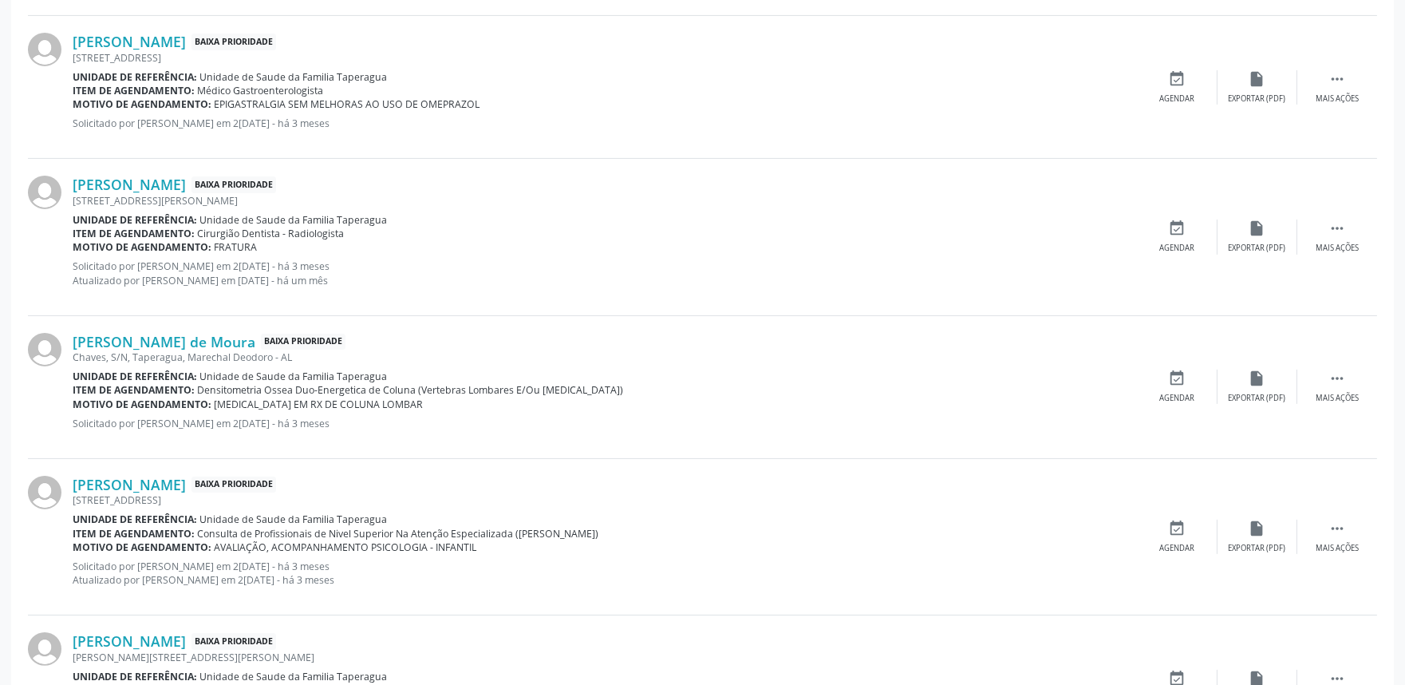
scroll to position [2115, 0]
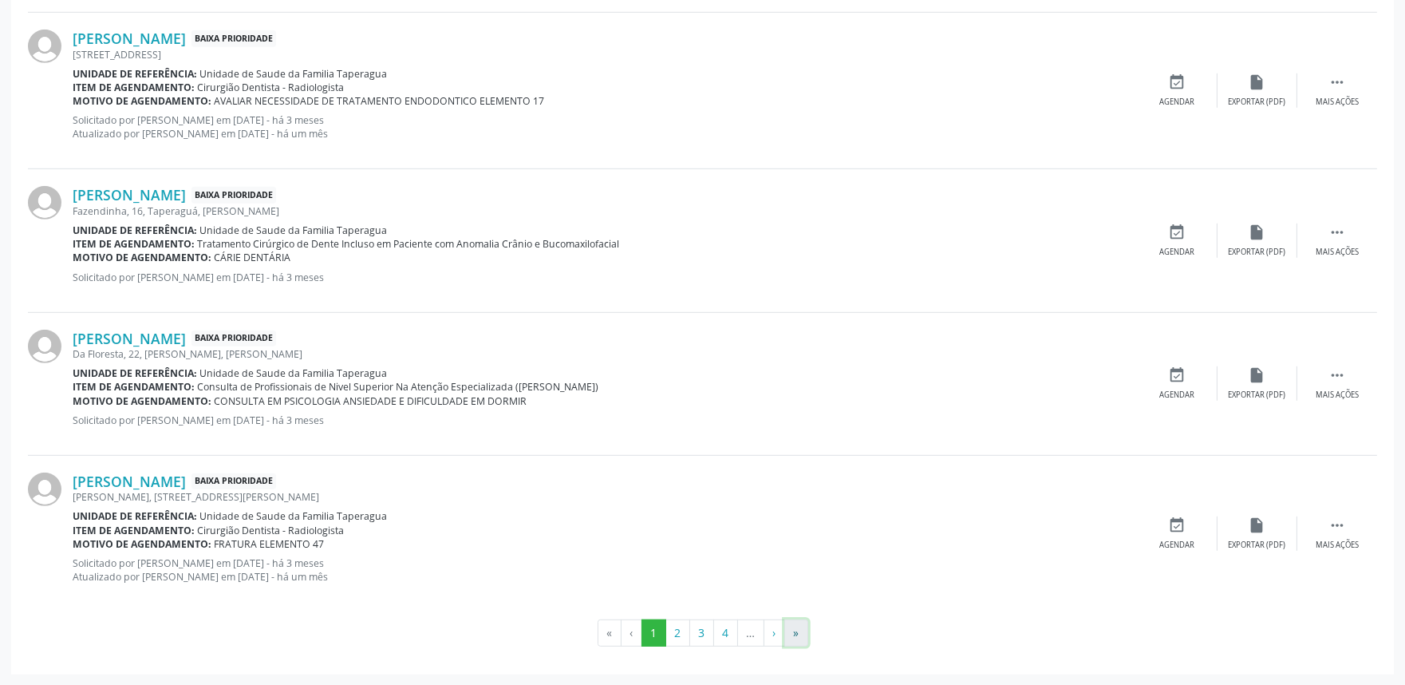
click at [792, 633] on button "»" at bounding box center [796, 632] width 24 height 27
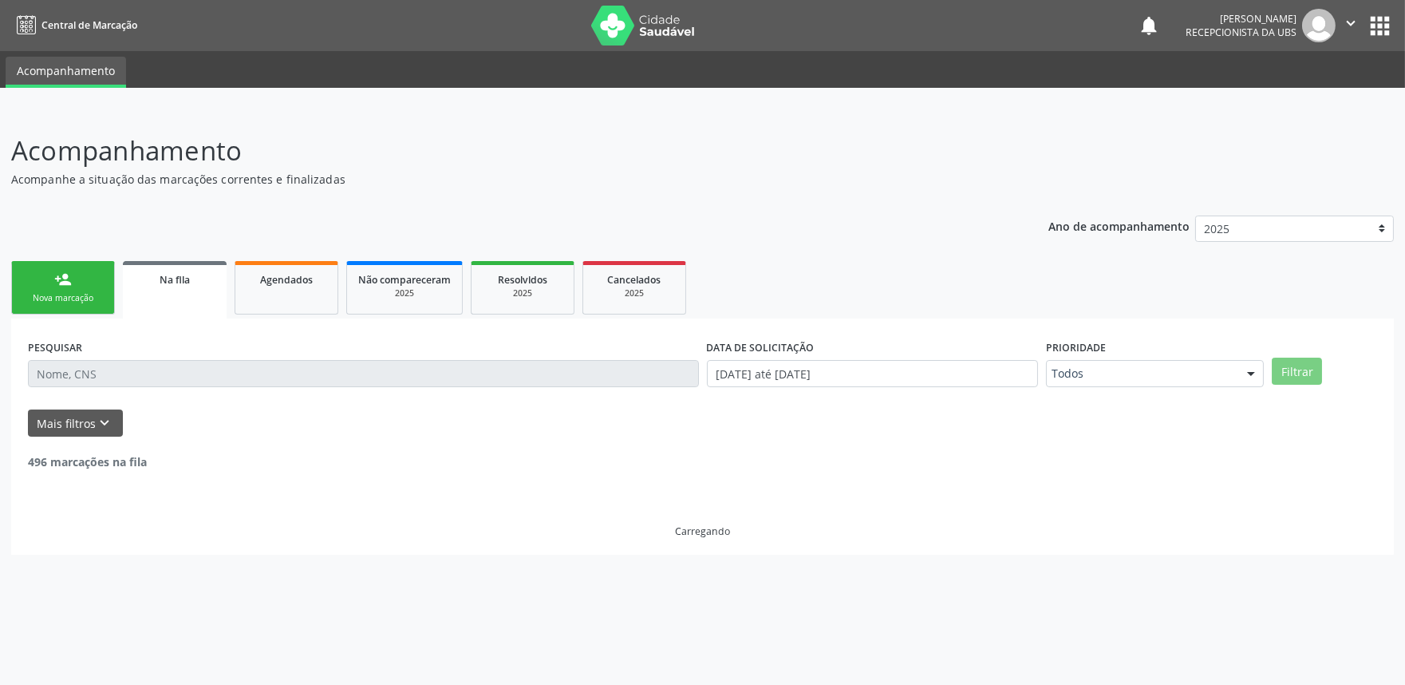
scroll to position [0, 0]
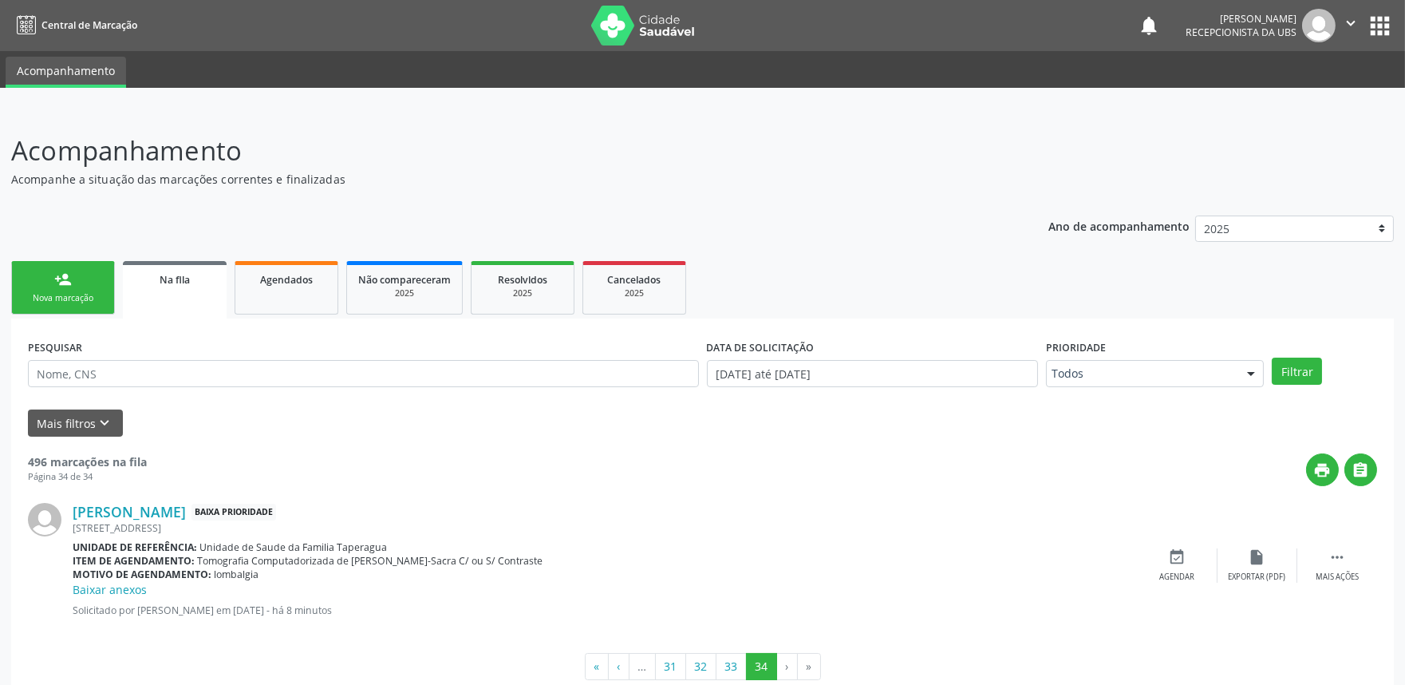
click at [89, 275] on link "person_add Nova marcação" at bounding box center [63, 287] width 104 height 53
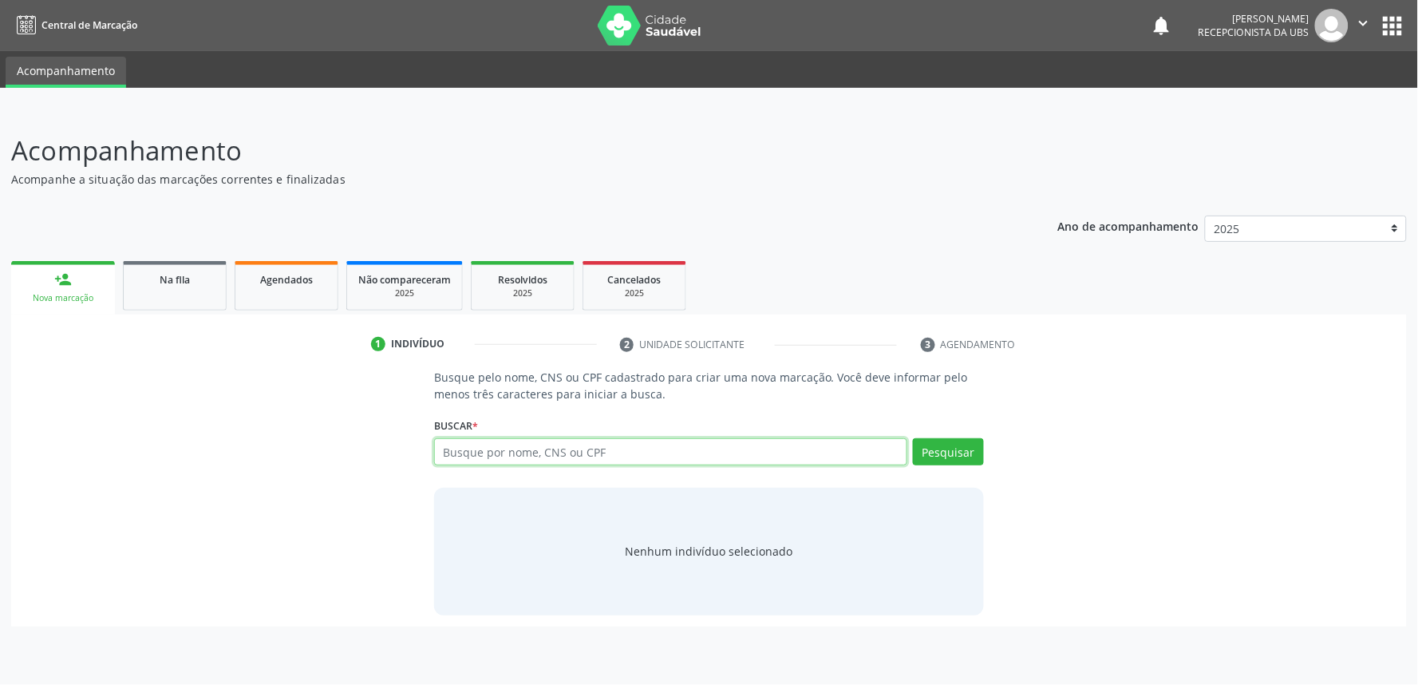
click at [520, 464] on input "text" at bounding box center [670, 451] width 473 height 27
paste input "700208934141924"
type input "700208934141924"
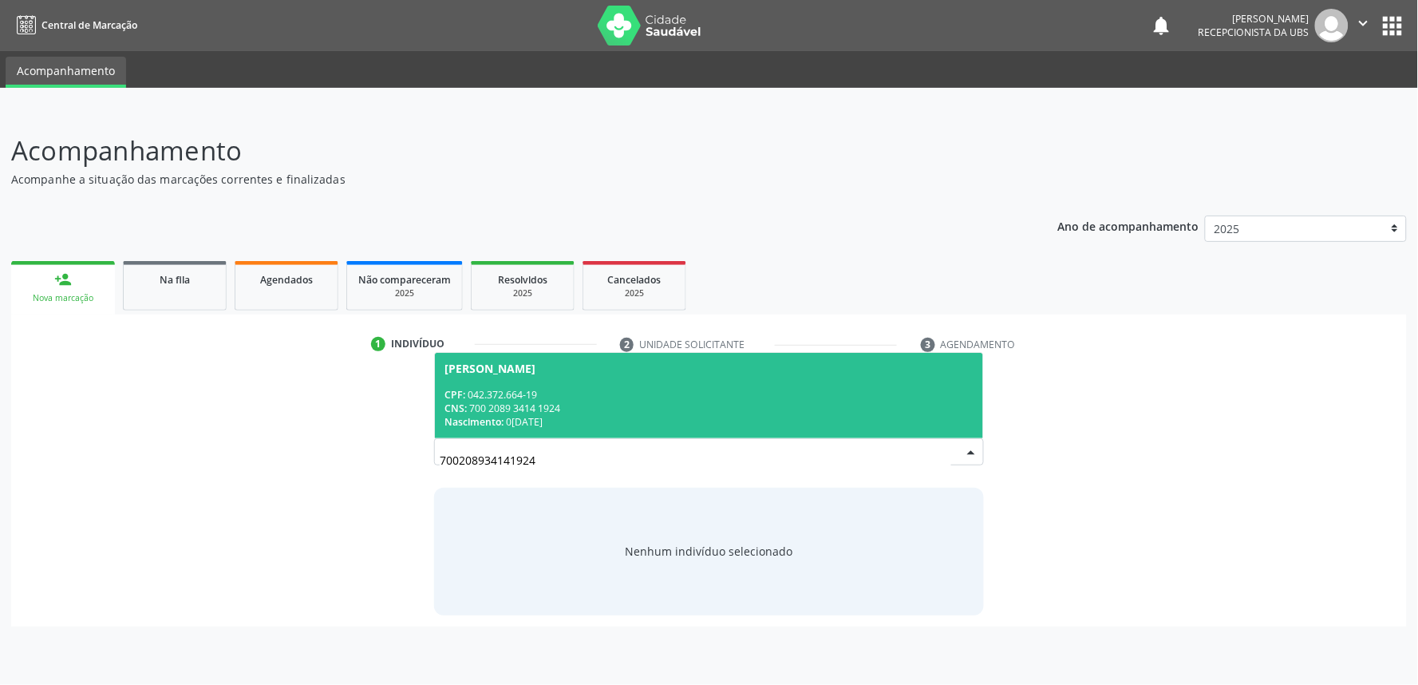
click at [571, 396] on div "CPF: 042.372.664-19" at bounding box center [708, 395] width 529 height 14
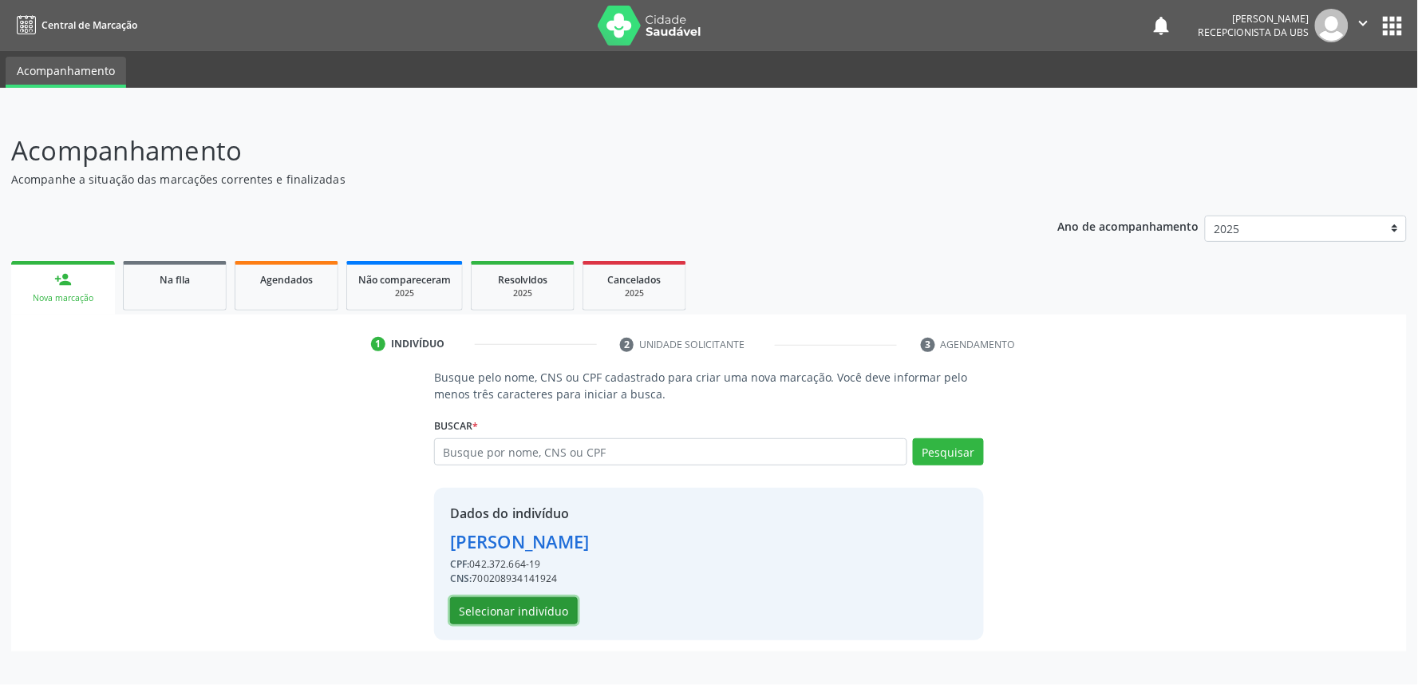
click at [504, 609] on button "Selecionar indivíduo" at bounding box center [514, 610] width 128 height 27
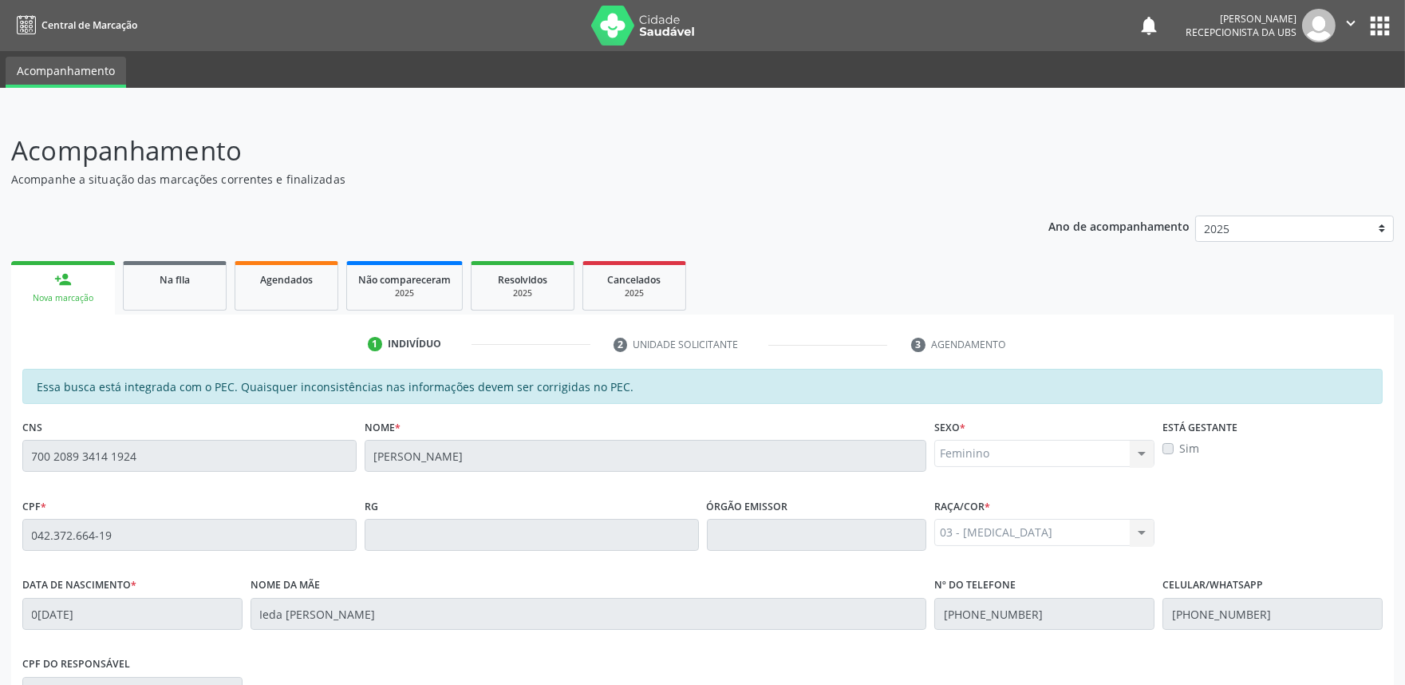
scroll to position [248, 0]
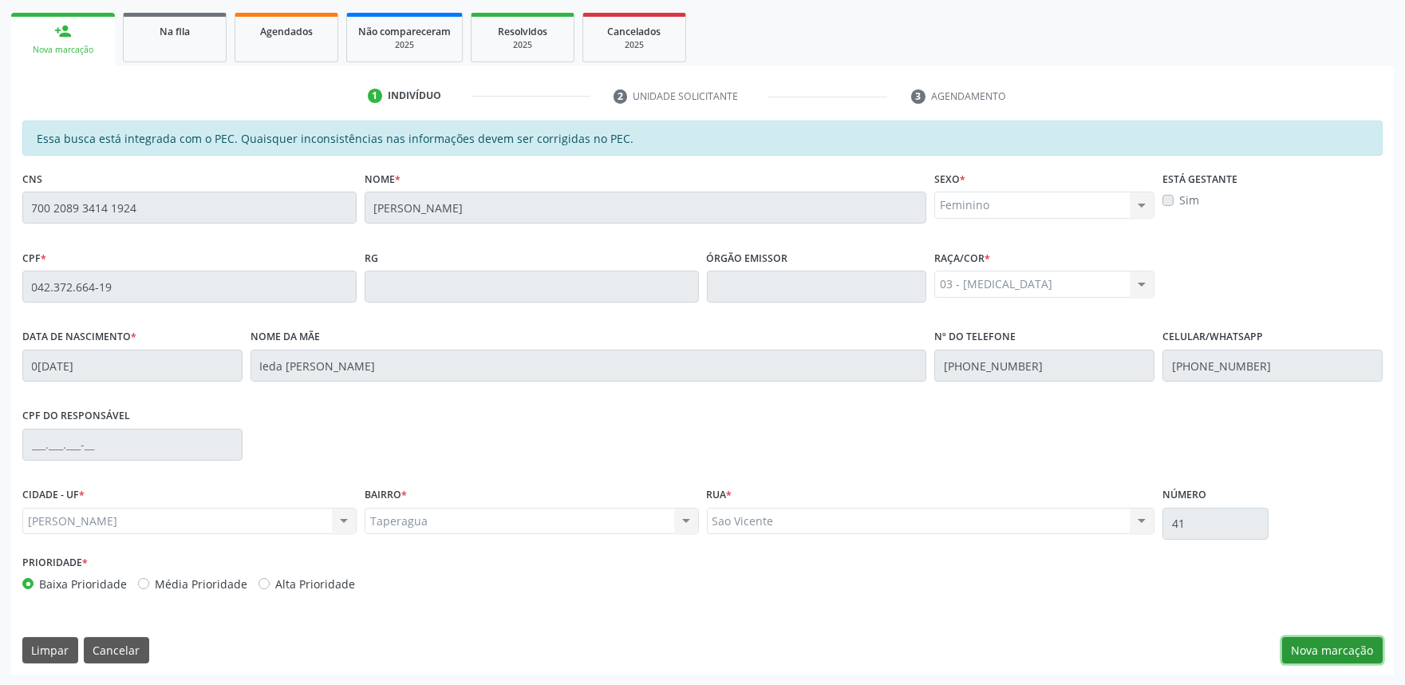
click at [1336, 656] on button "Nova marcação" at bounding box center [1332, 650] width 101 height 27
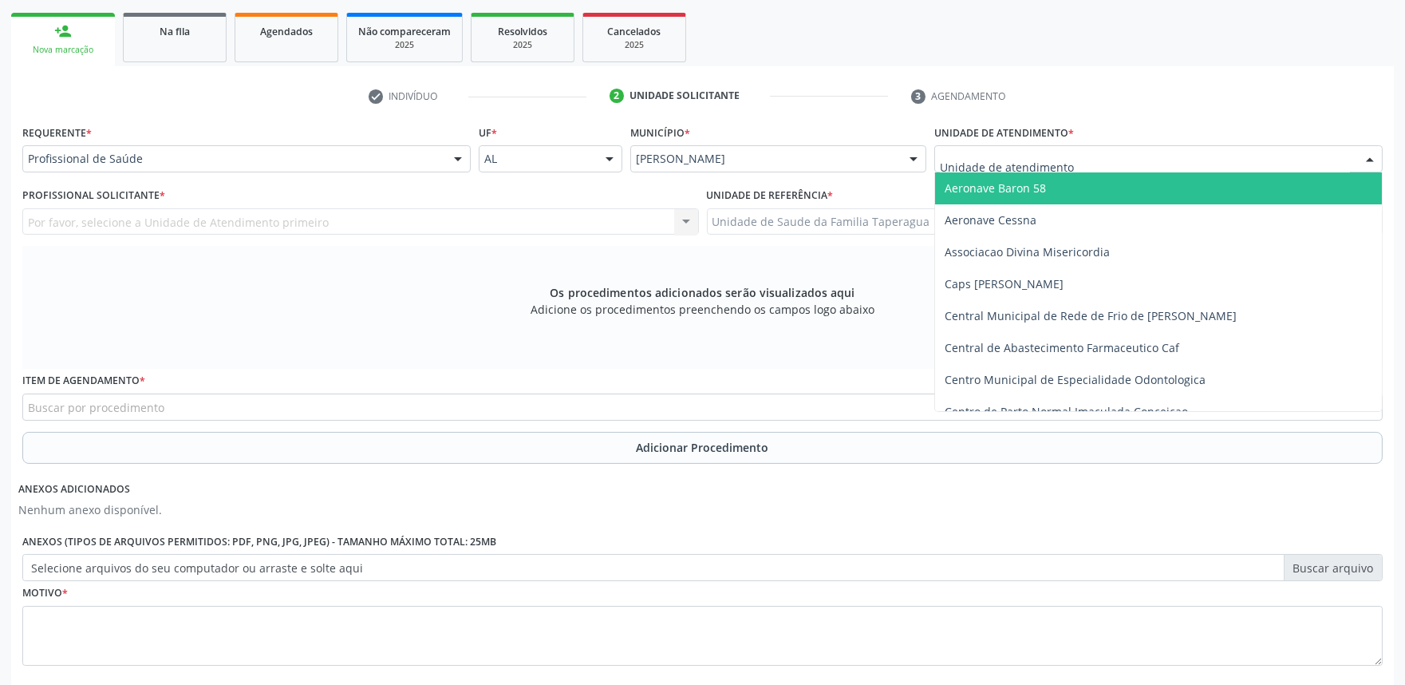
click at [1101, 157] on div at bounding box center [1158, 158] width 448 height 27
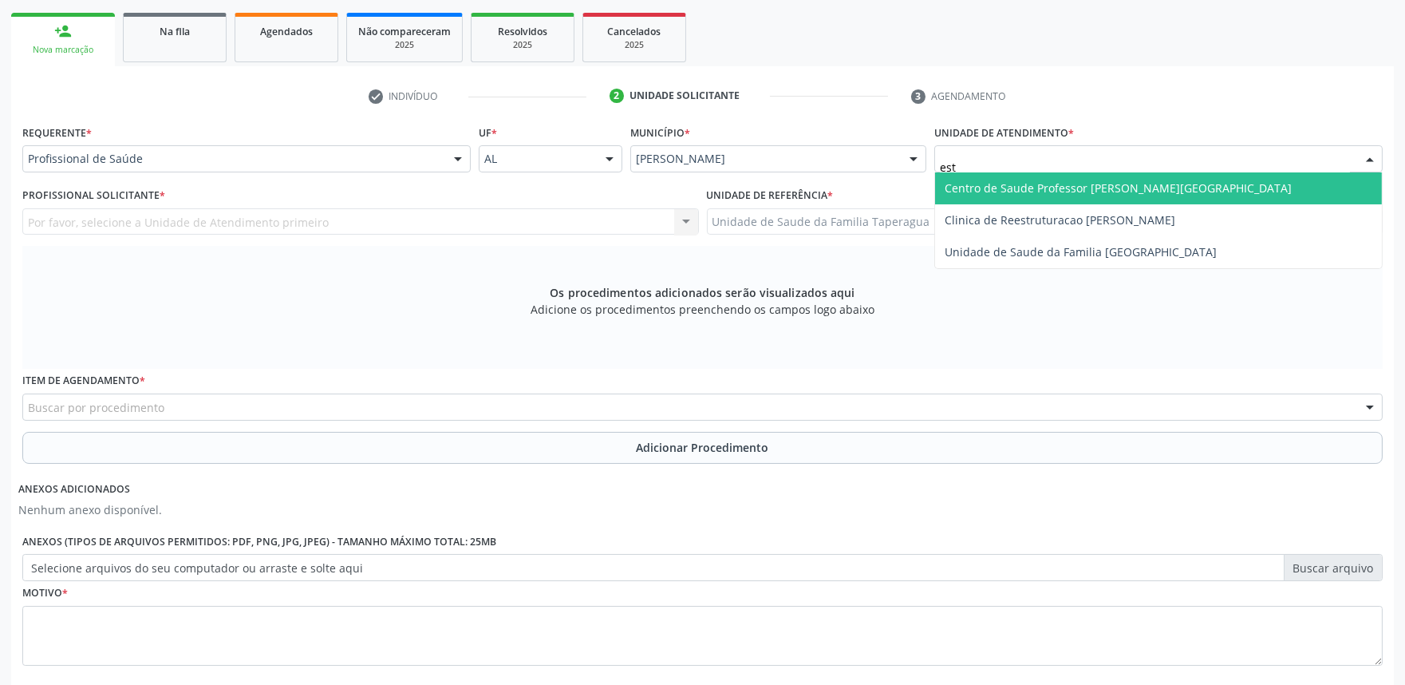
type input "esta"
click at [1114, 184] on span "Centro de Saude Professor [PERSON_NAME][GEOGRAPHIC_DATA]" at bounding box center [1118, 187] width 347 height 15
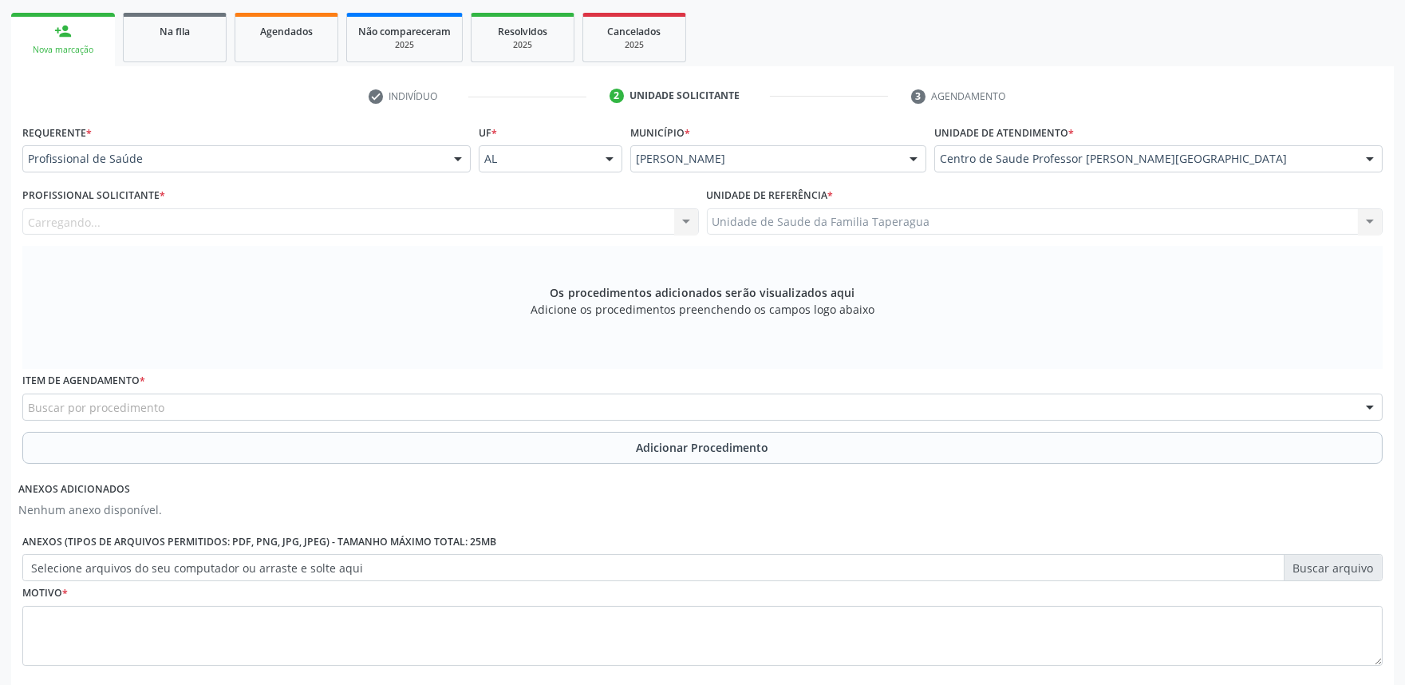
click at [452, 213] on div "Carregando... Nenhum resultado encontrado para: " " Não há nenhuma opção para s…" at bounding box center [360, 221] width 677 height 27
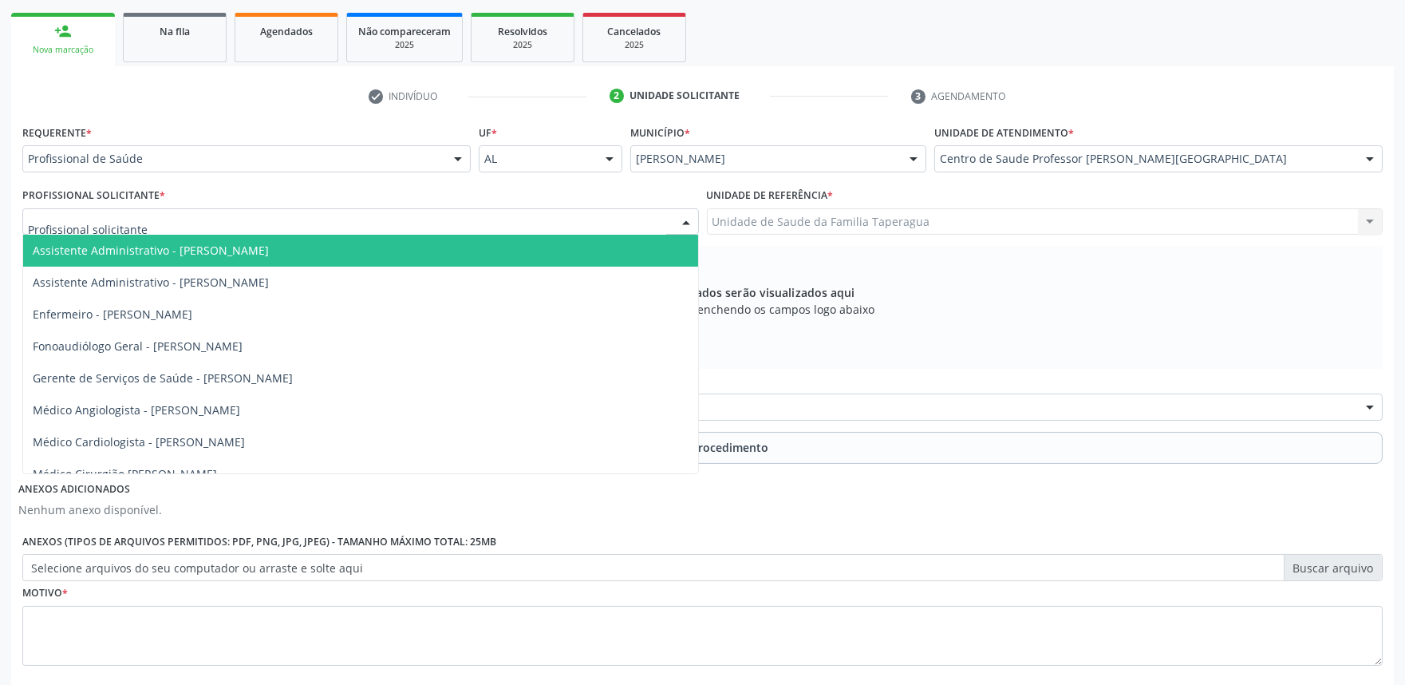
click at [452, 213] on div at bounding box center [360, 221] width 677 height 27
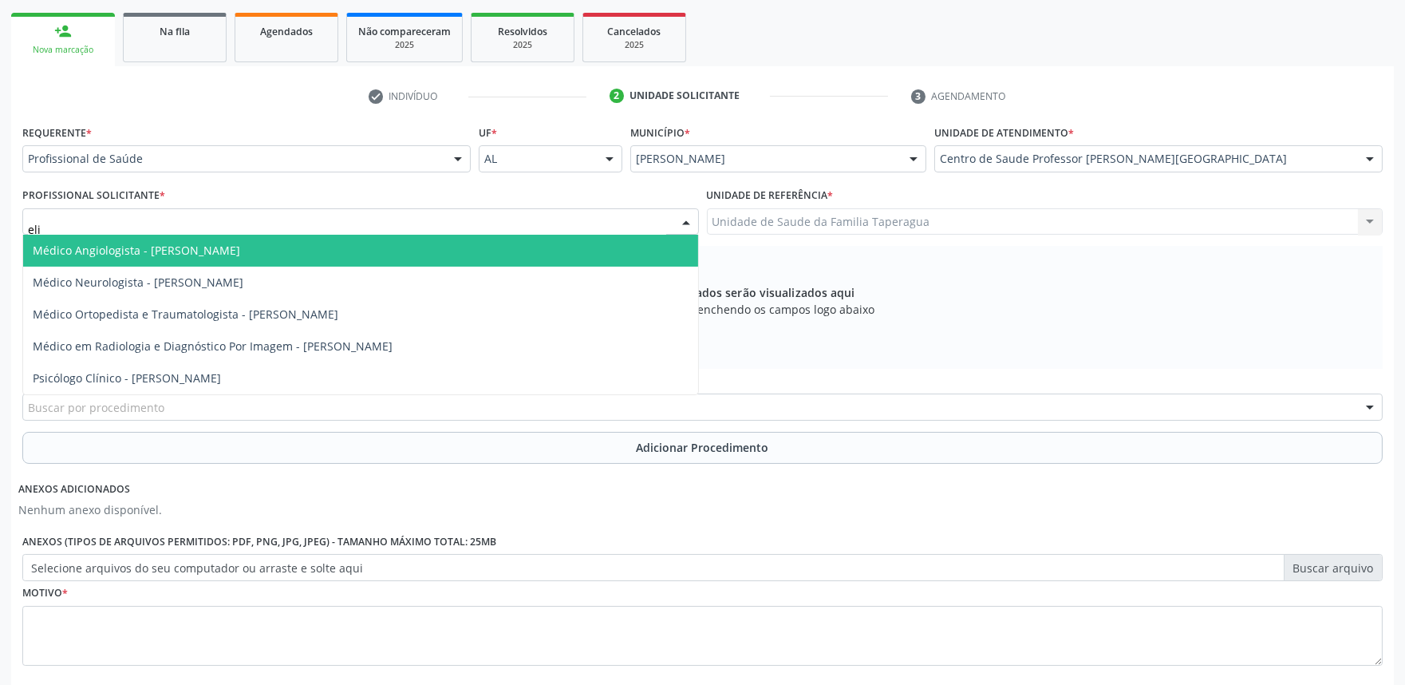
type input "[PERSON_NAME]"
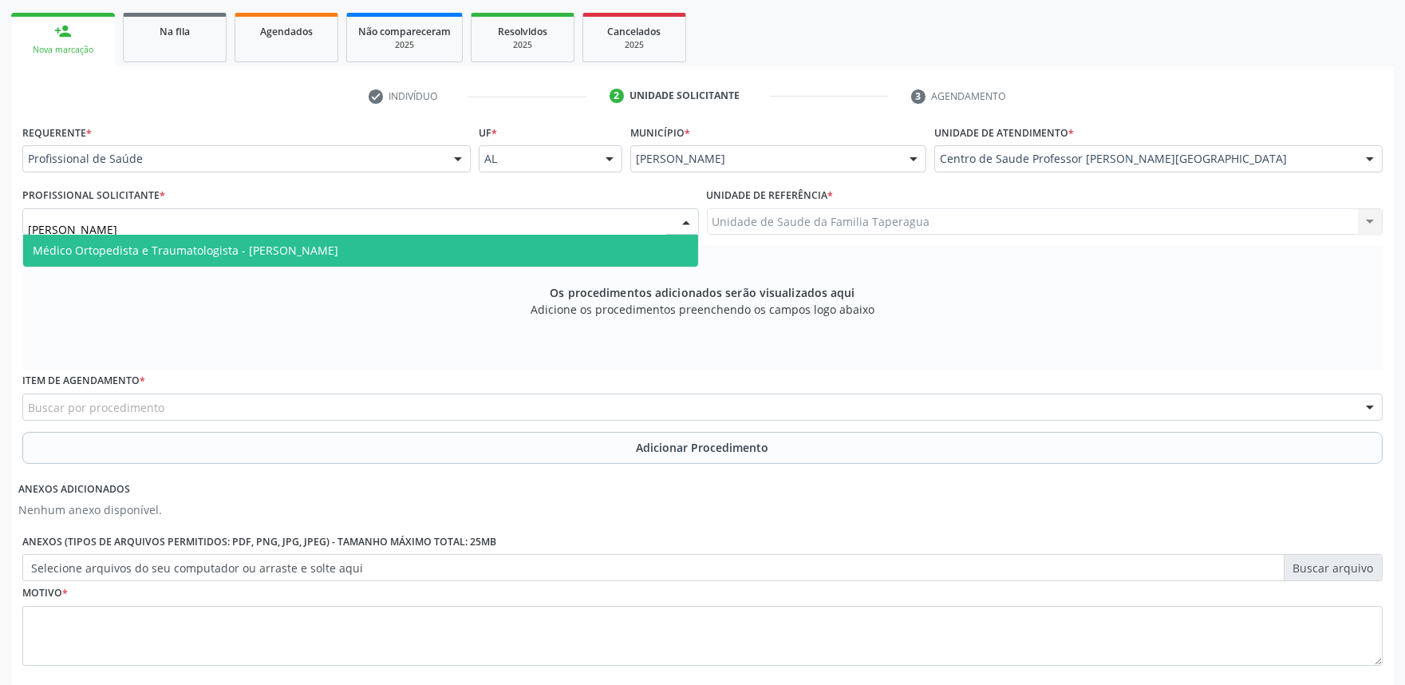
click at [449, 244] on span "Médico Ortopedista e Traumatologista - [PERSON_NAME]" at bounding box center [360, 251] width 675 height 32
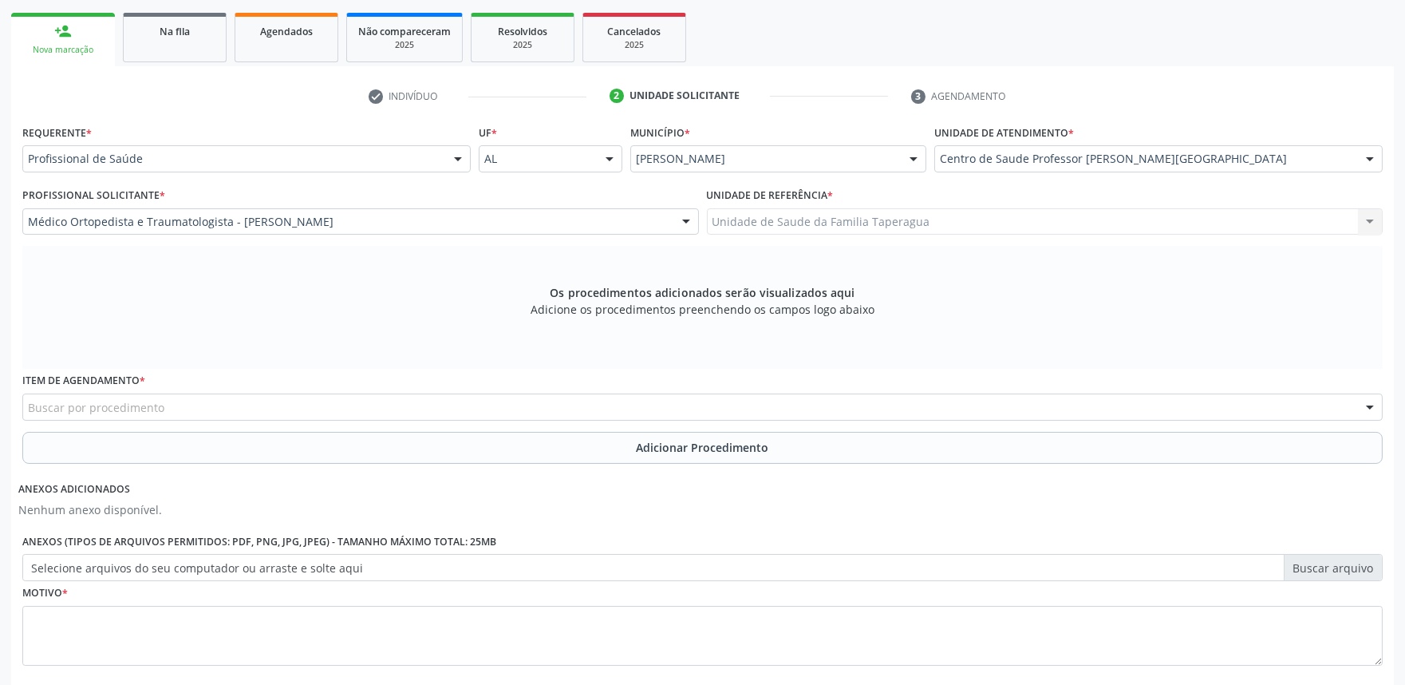
click at [475, 403] on div "Buscar por procedimento" at bounding box center [702, 406] width 1361 height 27
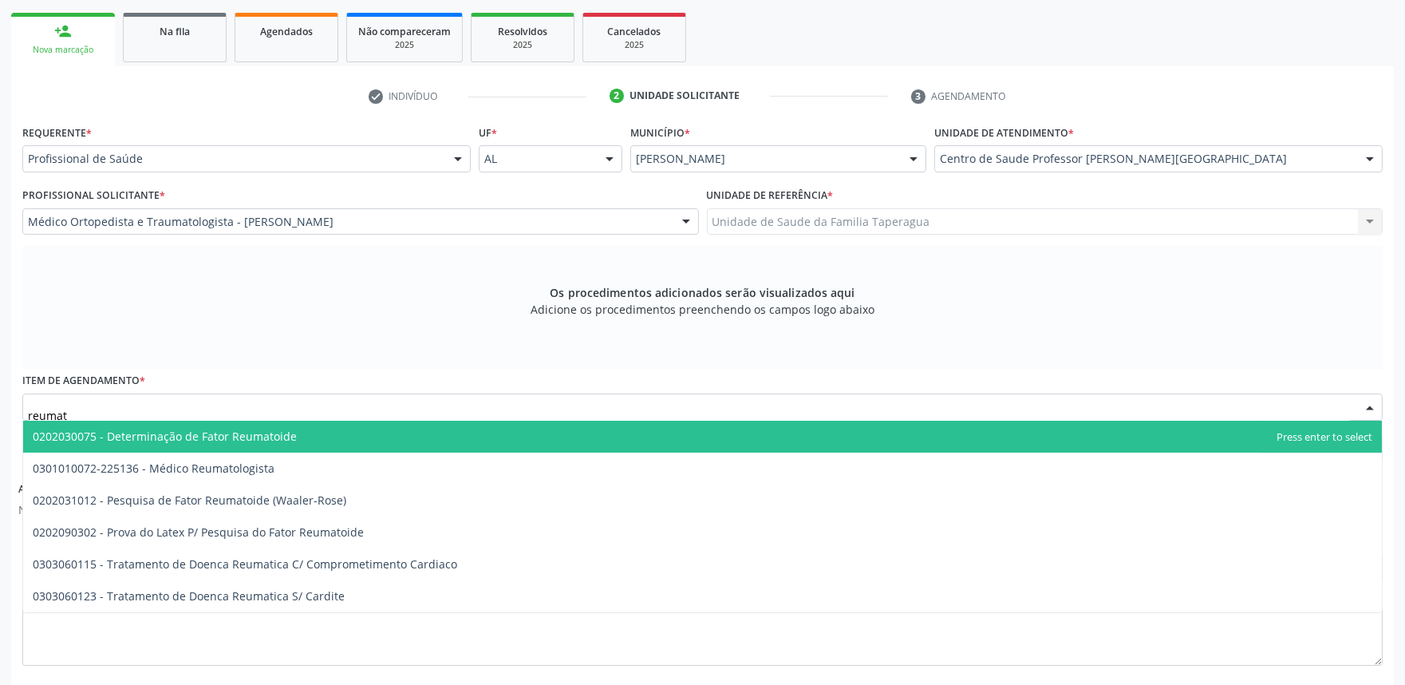
type input "reumato"
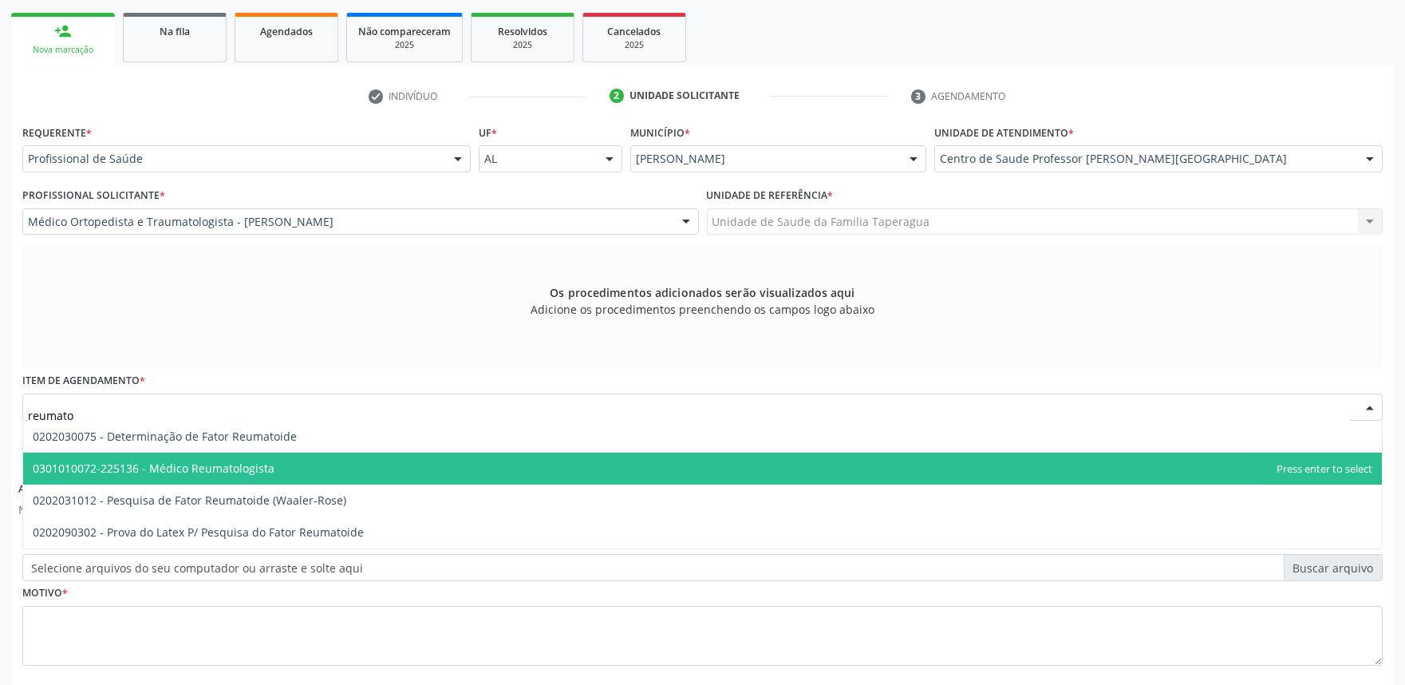
click at [437, 455] on span "0301010072-225136 - Médico Reumatologista" at bounding box center [702, 468] width 1359 height 32
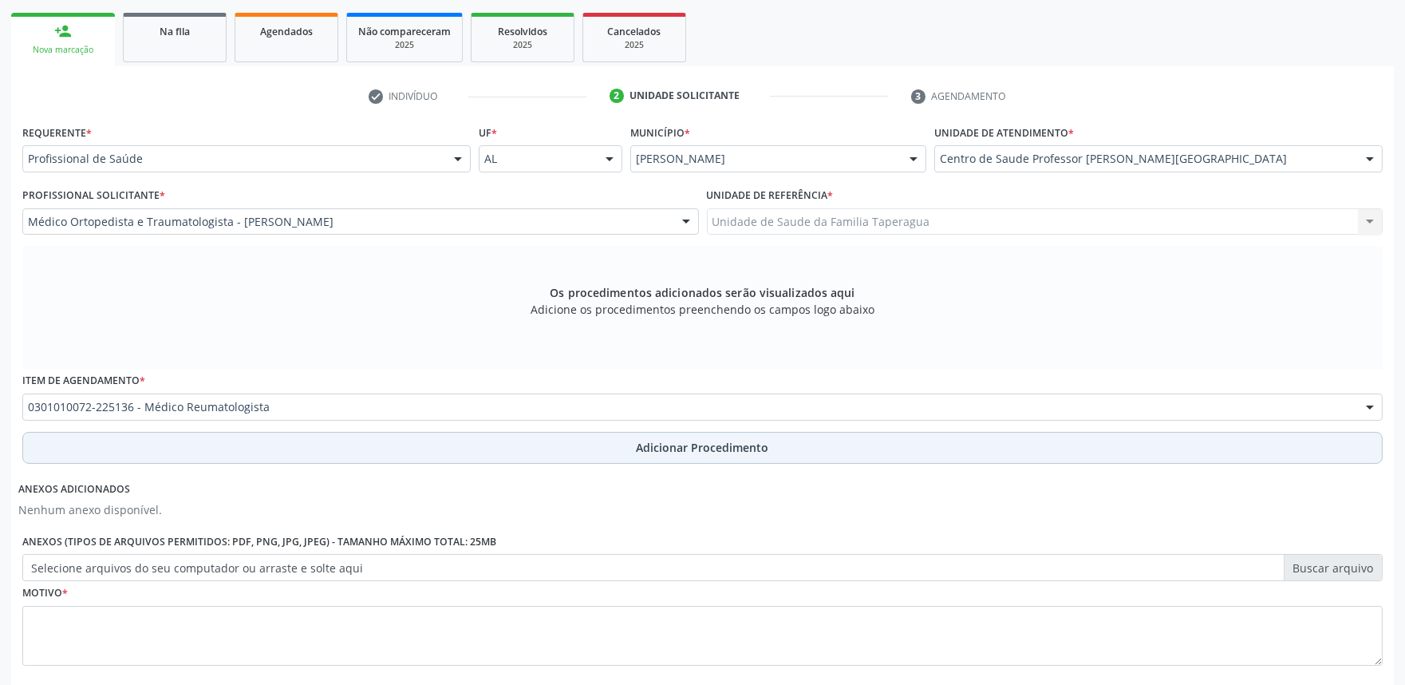
click at [469, 440] on button "Adicionar Procedimento" at bounding box center [702, 448] width 1361 height 32
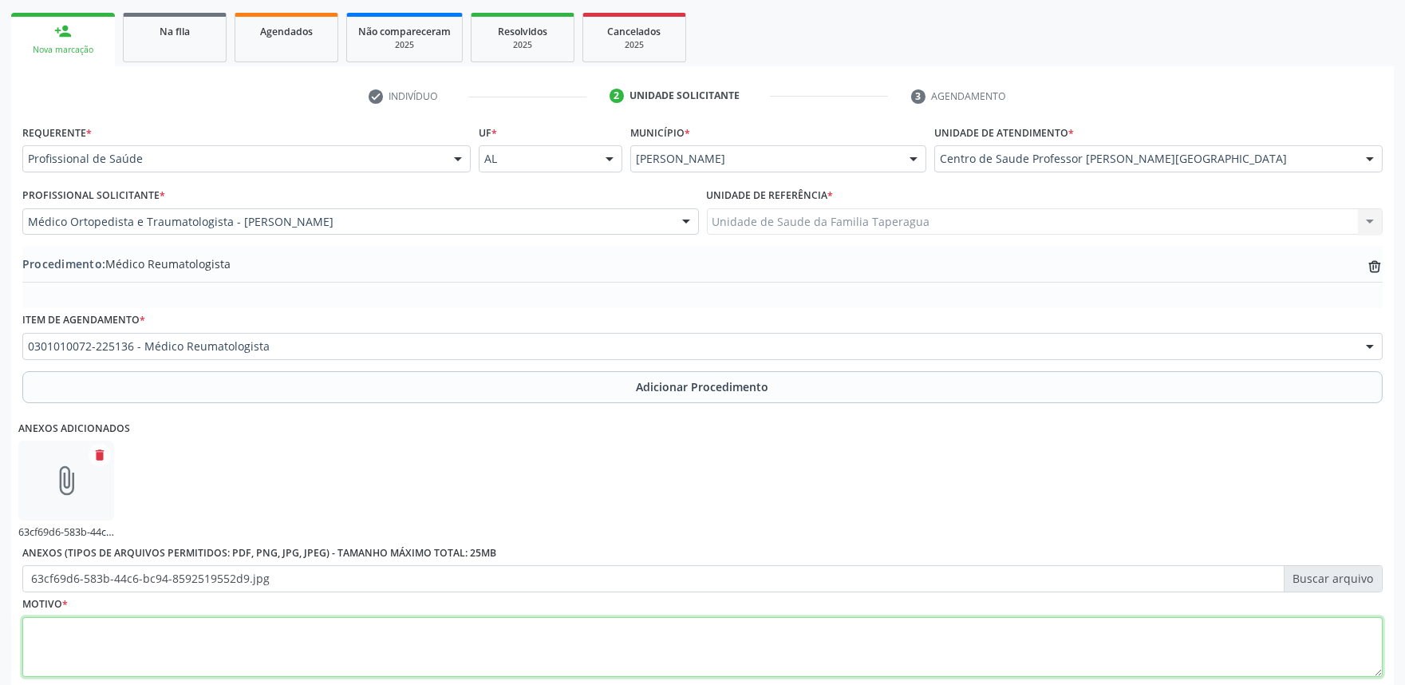
click at [369, 629] on textarea at bounding box center [702, 647] width 1361 height 61
type textarea "f"
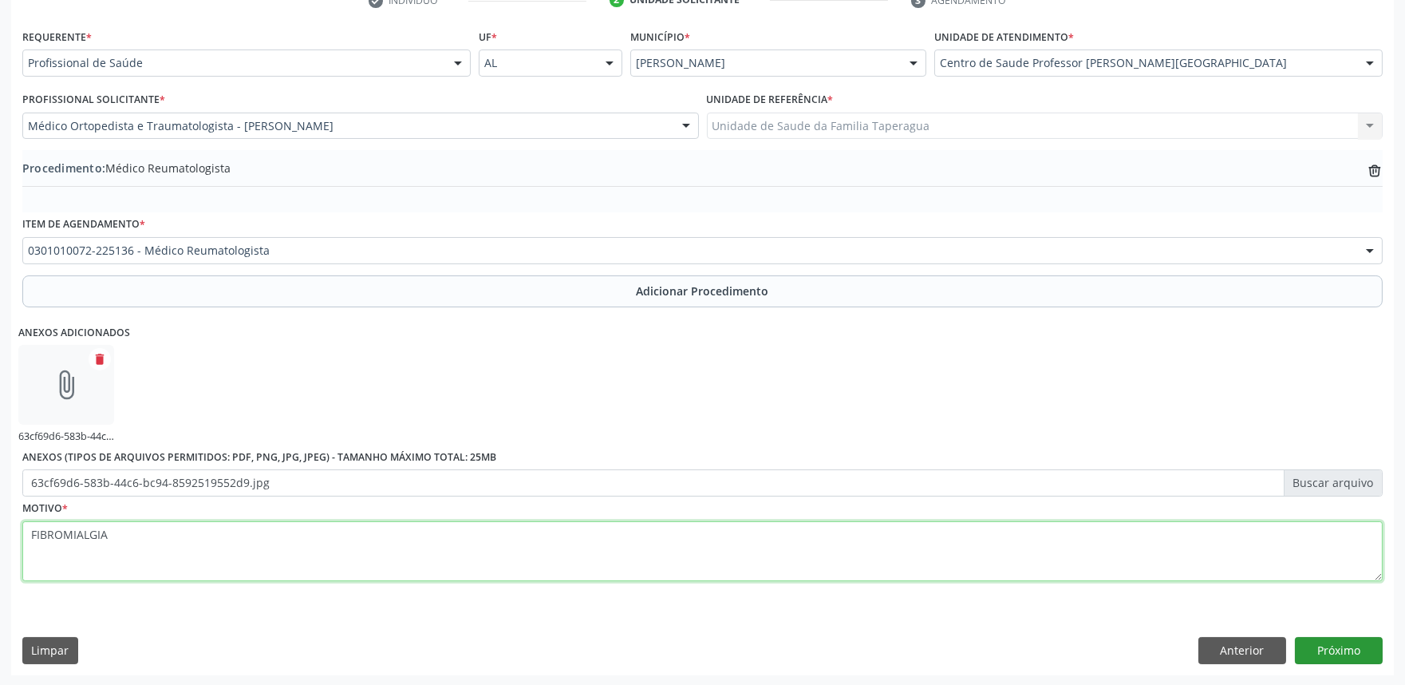
type textarea "FIBROMIALGIA"
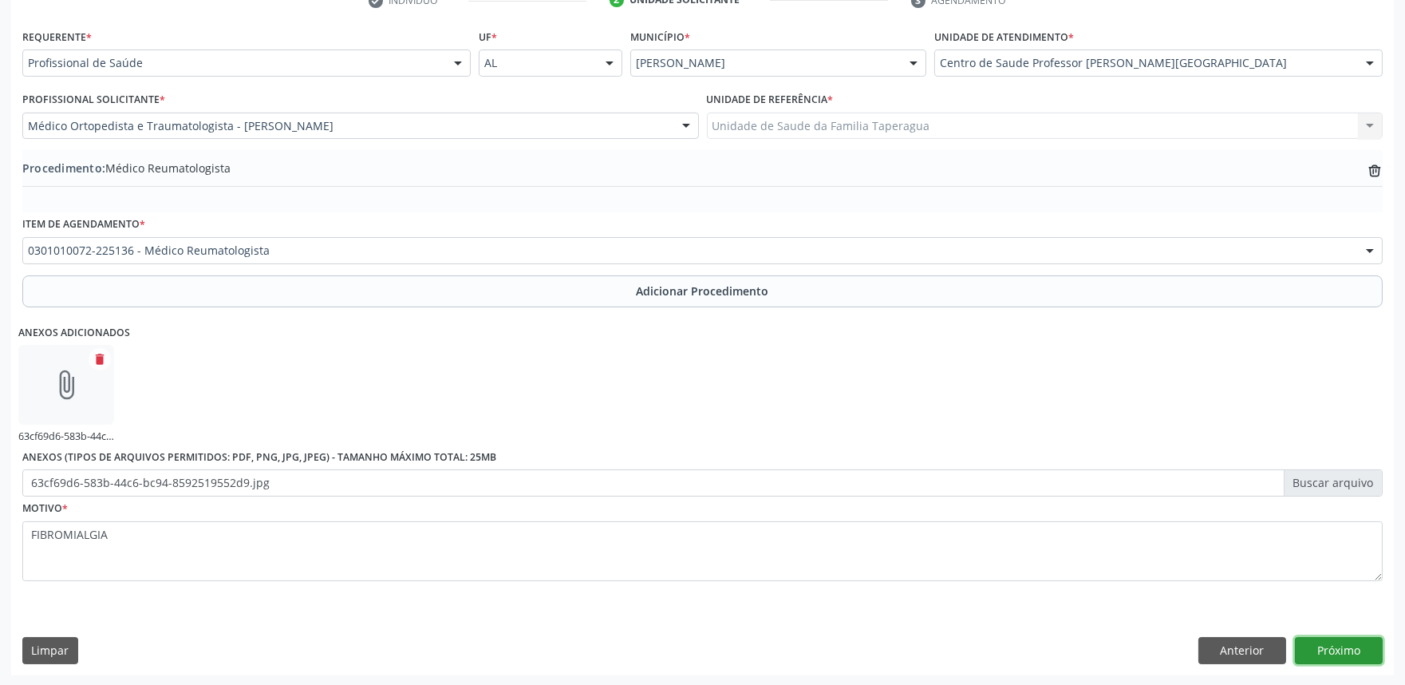
click at [1351, 649] on button "Próximo" at bounding box center [1339, 650] width 88 height 27
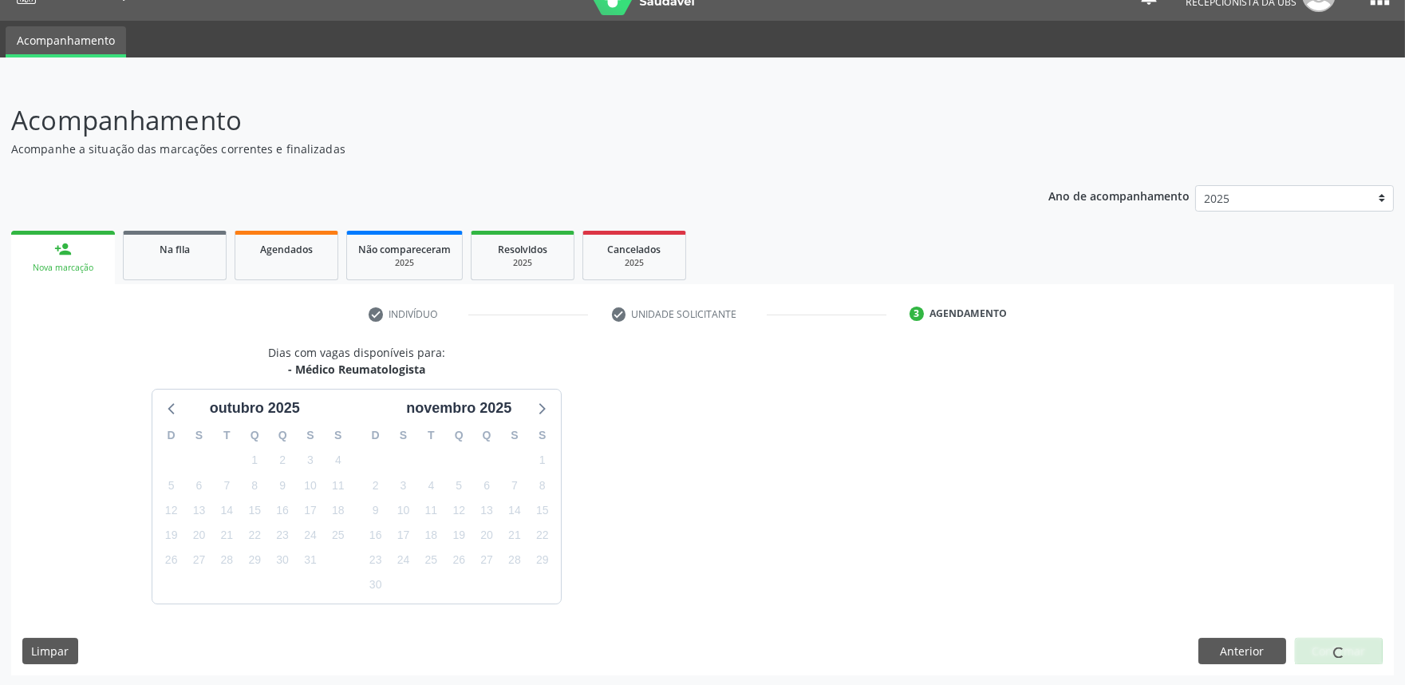
scroll to position [77, 0]
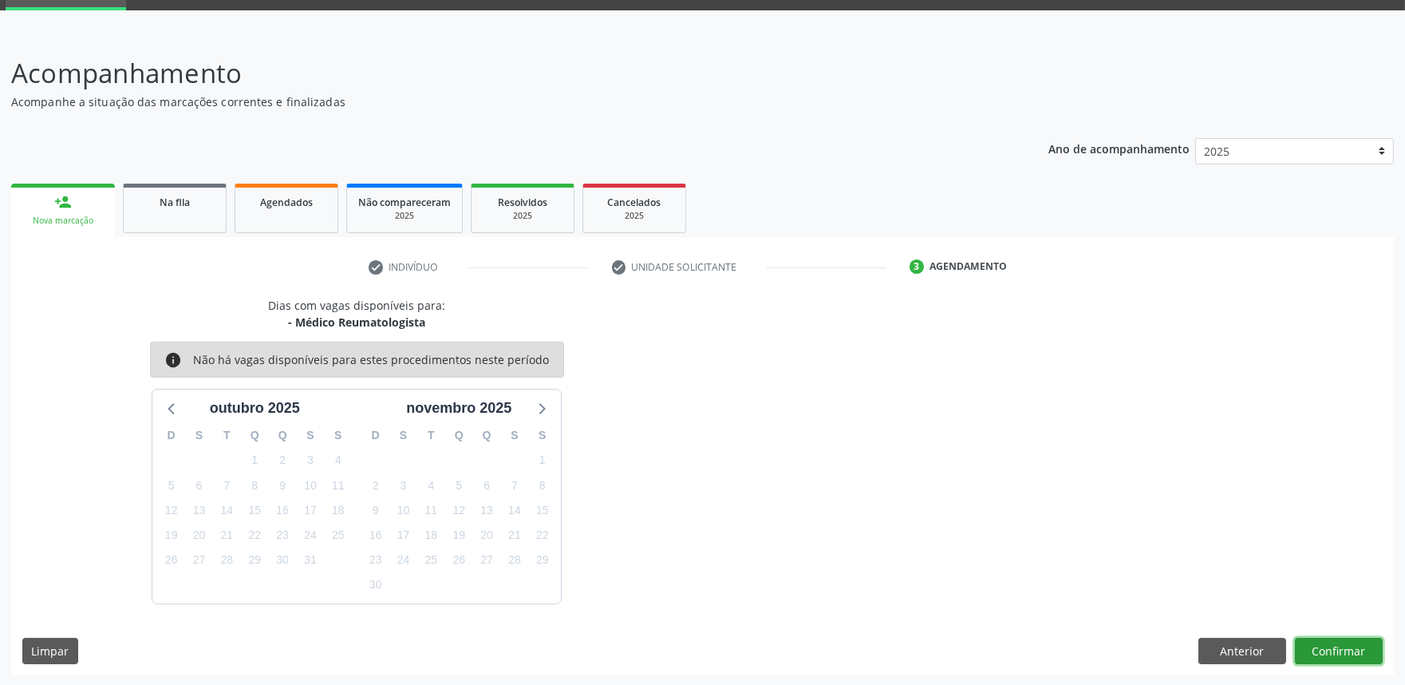
click at [1345, 650] on button "Confirmar" at bounding box center [1339, 651] width 88 height 27
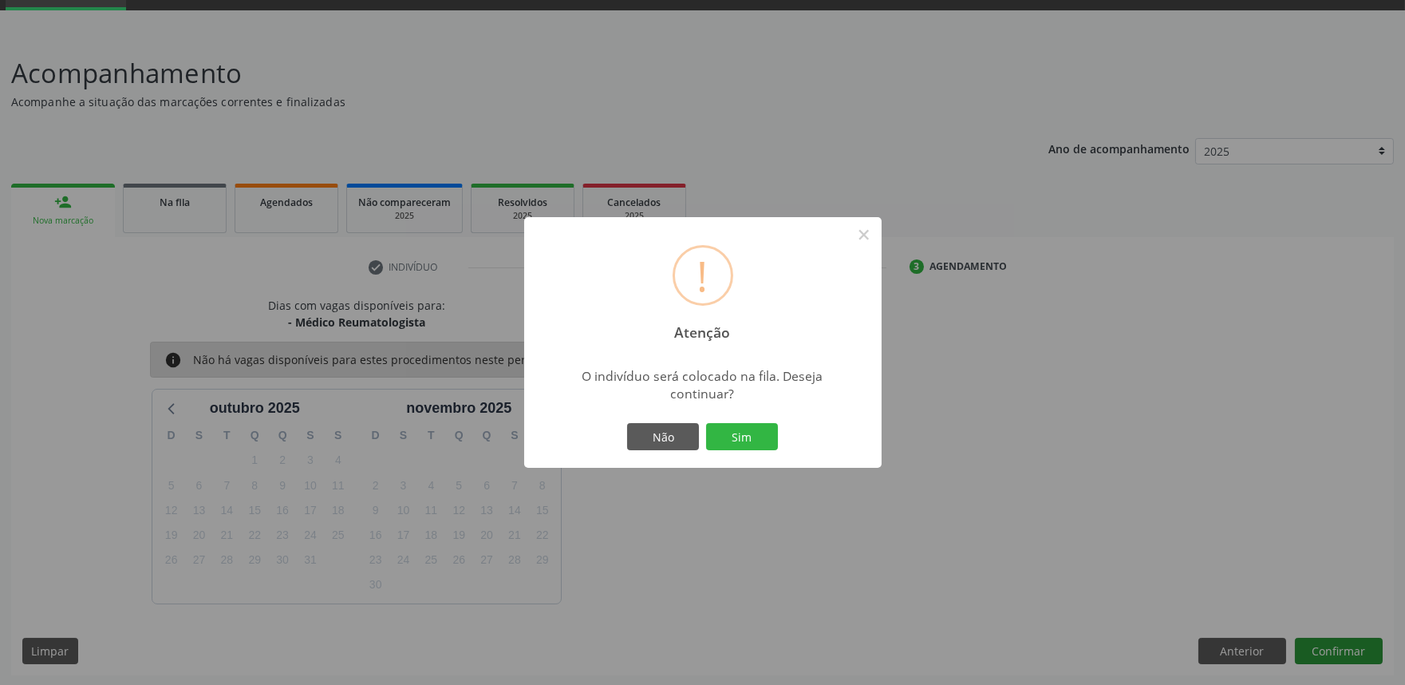
click at [706, 423] on button "Sim" at bounding box center [742, 436] width 72 height 27
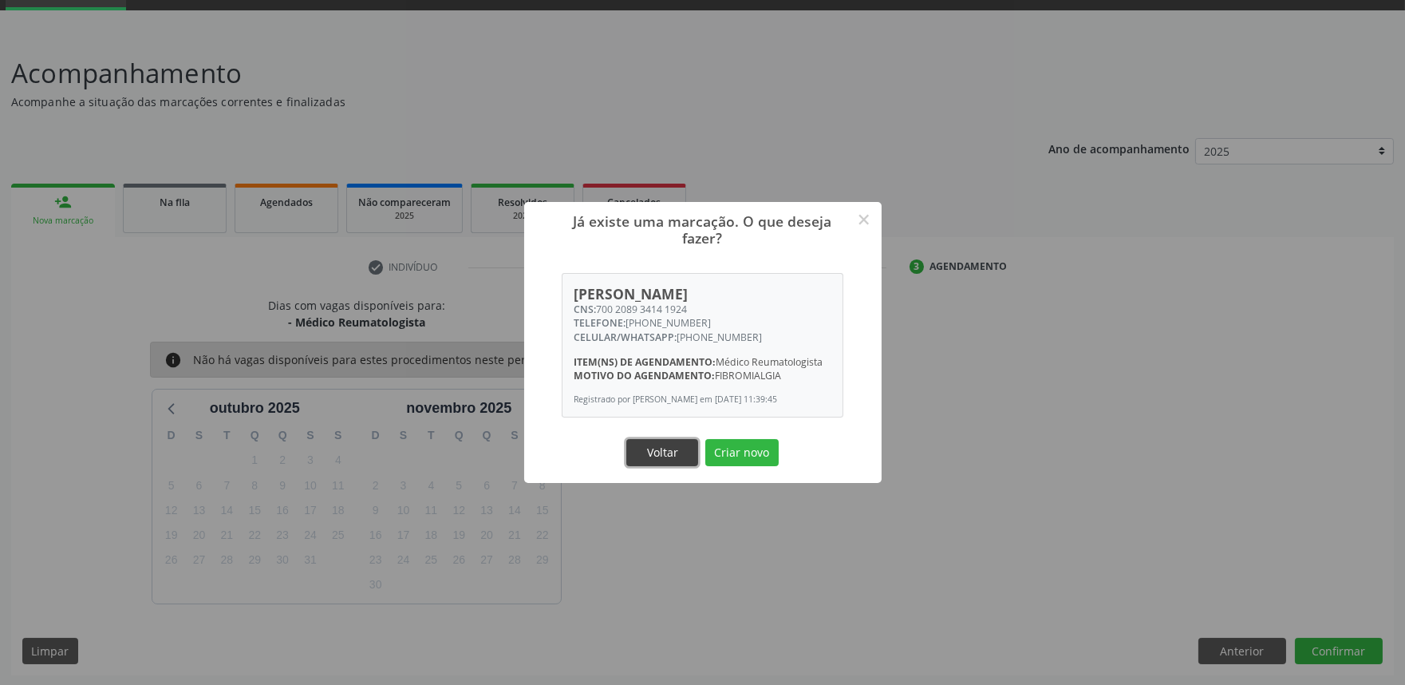
click at [680, 448] on button "Voltar" at bounding box center [662, 452] width 72 height 27
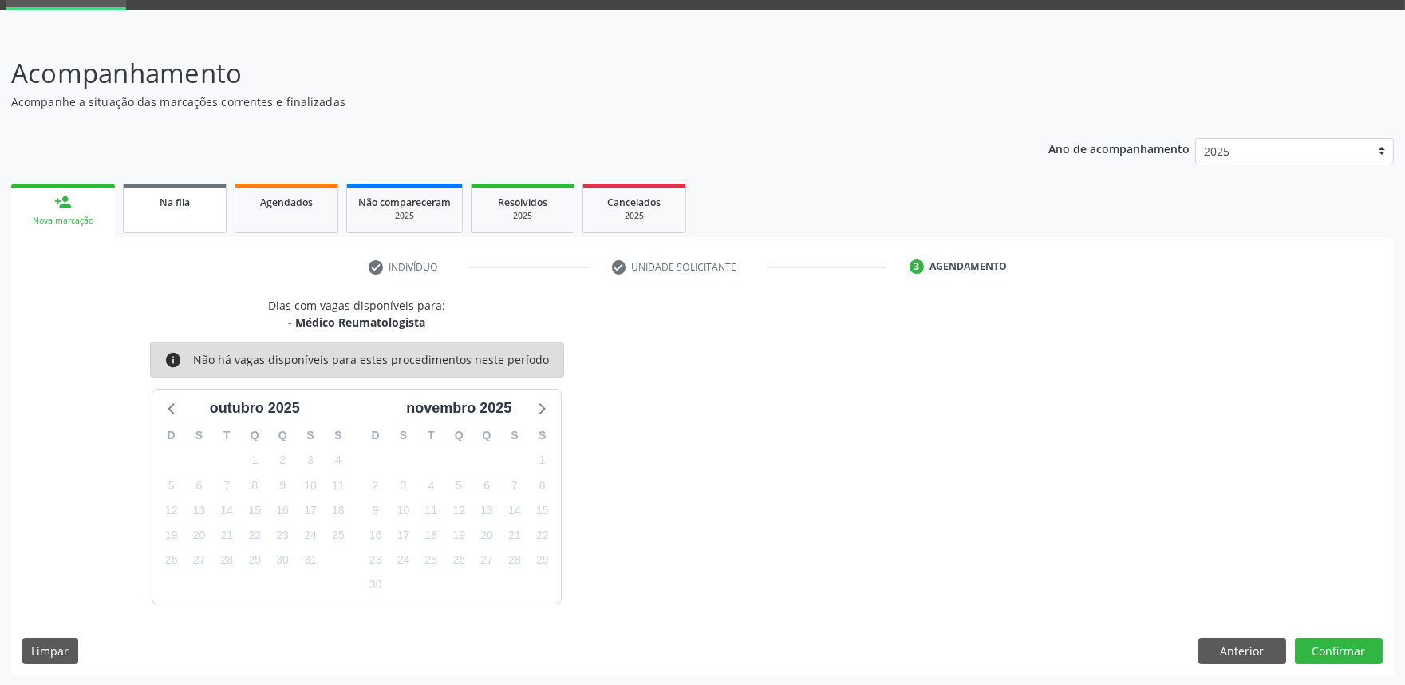
click at [176, 193] on div "Na fila" at bounding box center [175, 201] width 80 height 17
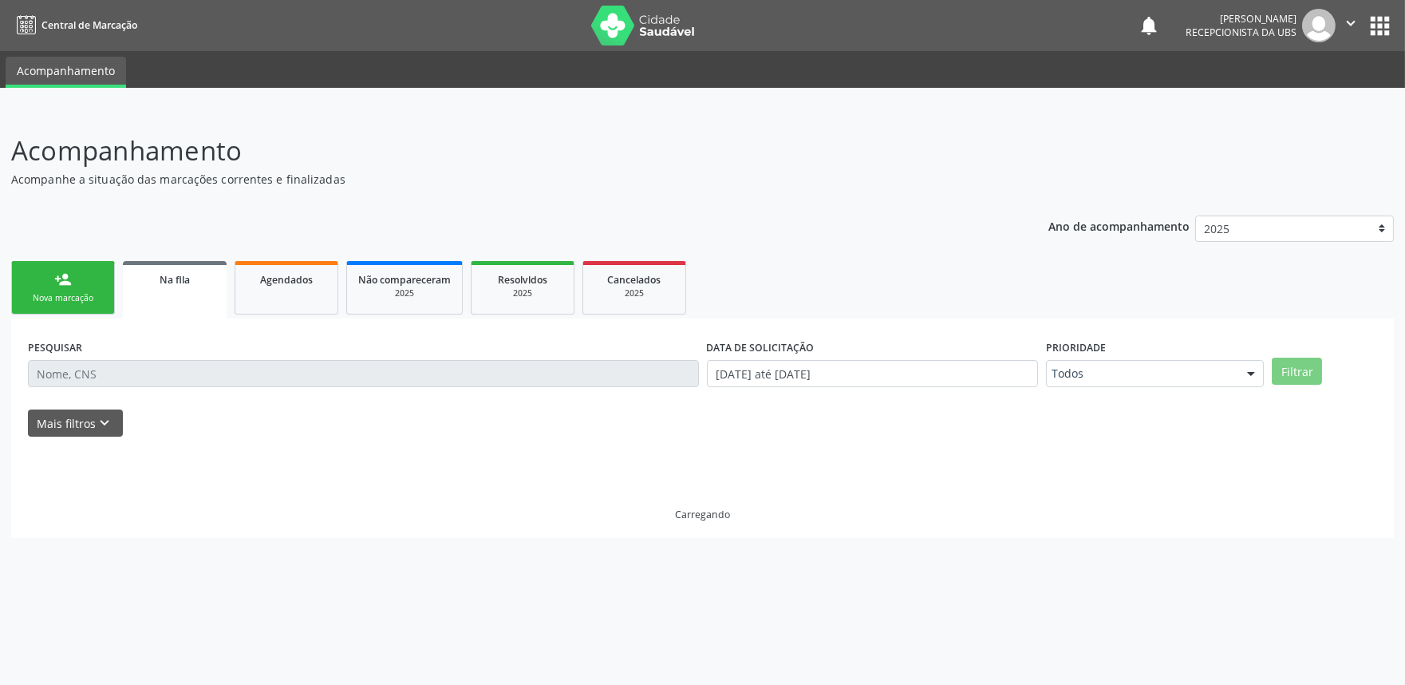
scroll to position [0, 0]
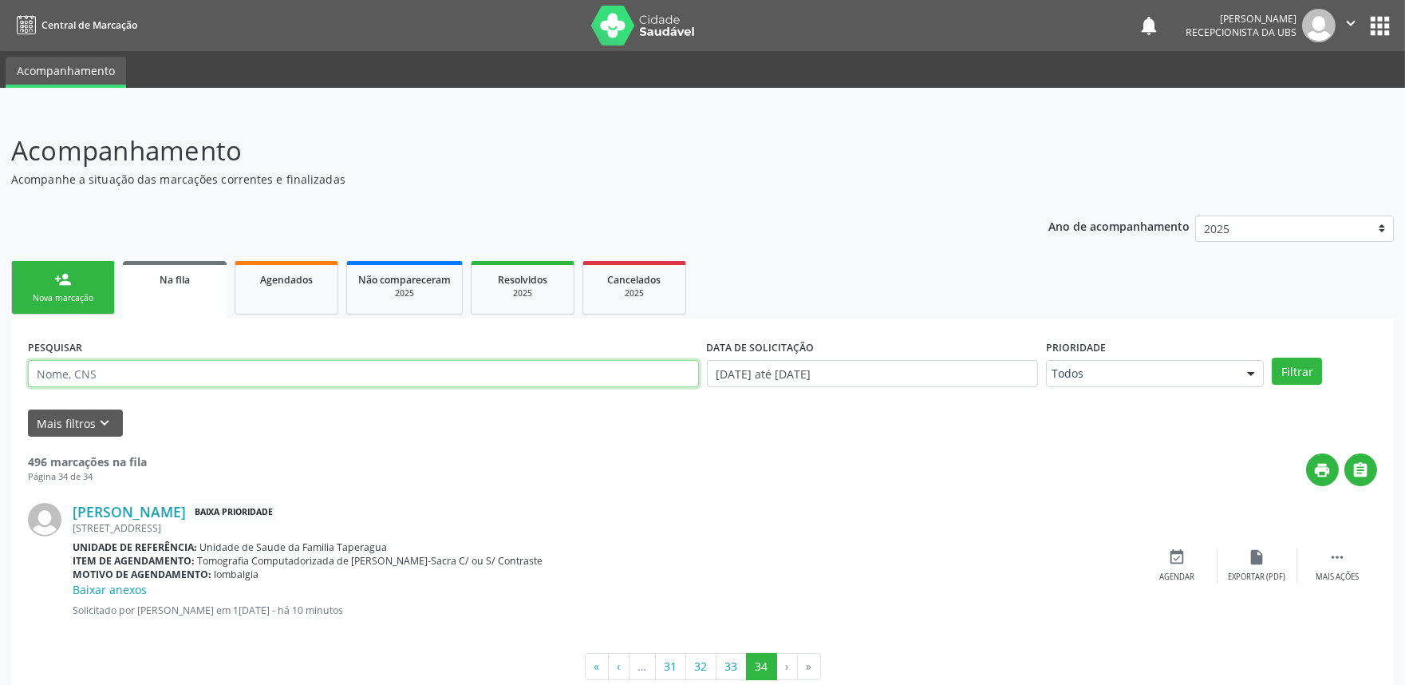
click at [301, 369] on input "text" at bounding box center [363, 373] width 671 height 27
paste input "700208934141924"
type input "700208934141924"
click at [1272, 357] on button "Filtrar" at bounding box center [1297, 370] width 50 height 27
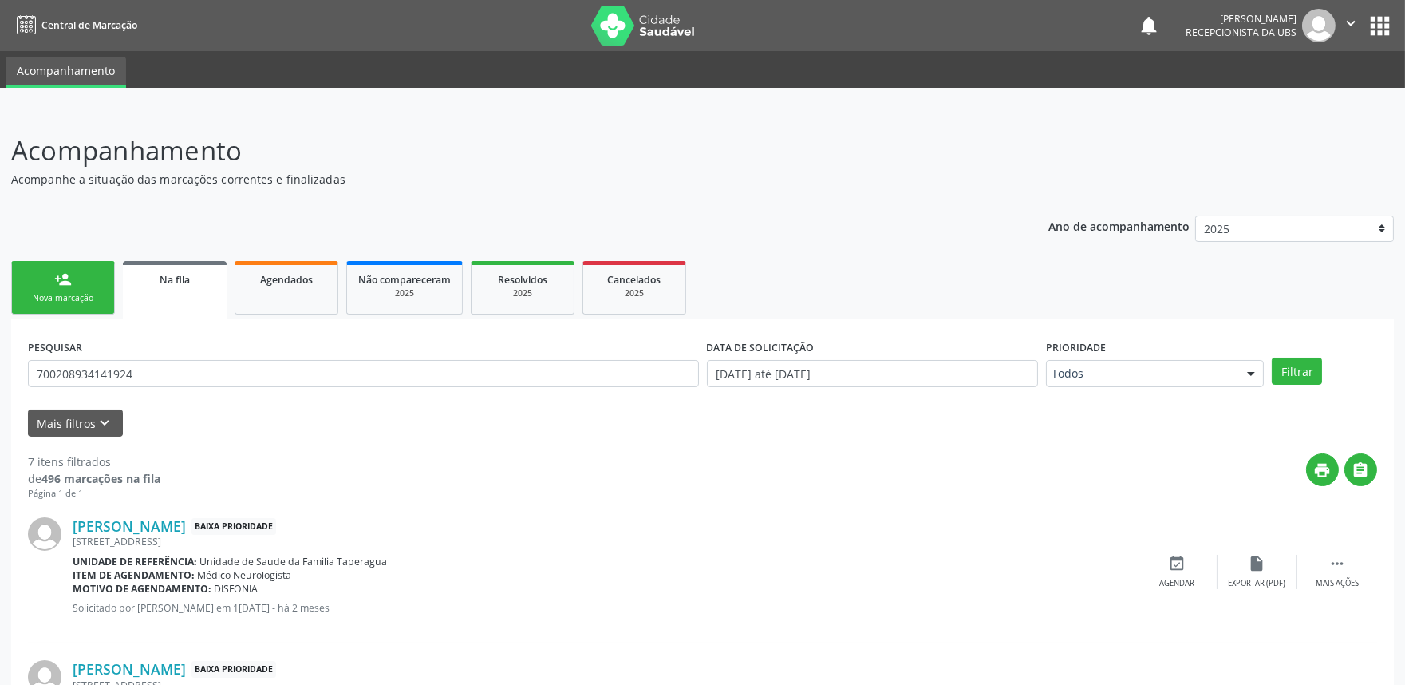
click at [69, 292] on div "Nova marcação" at bounding box center [63, 298] width 80 height 12
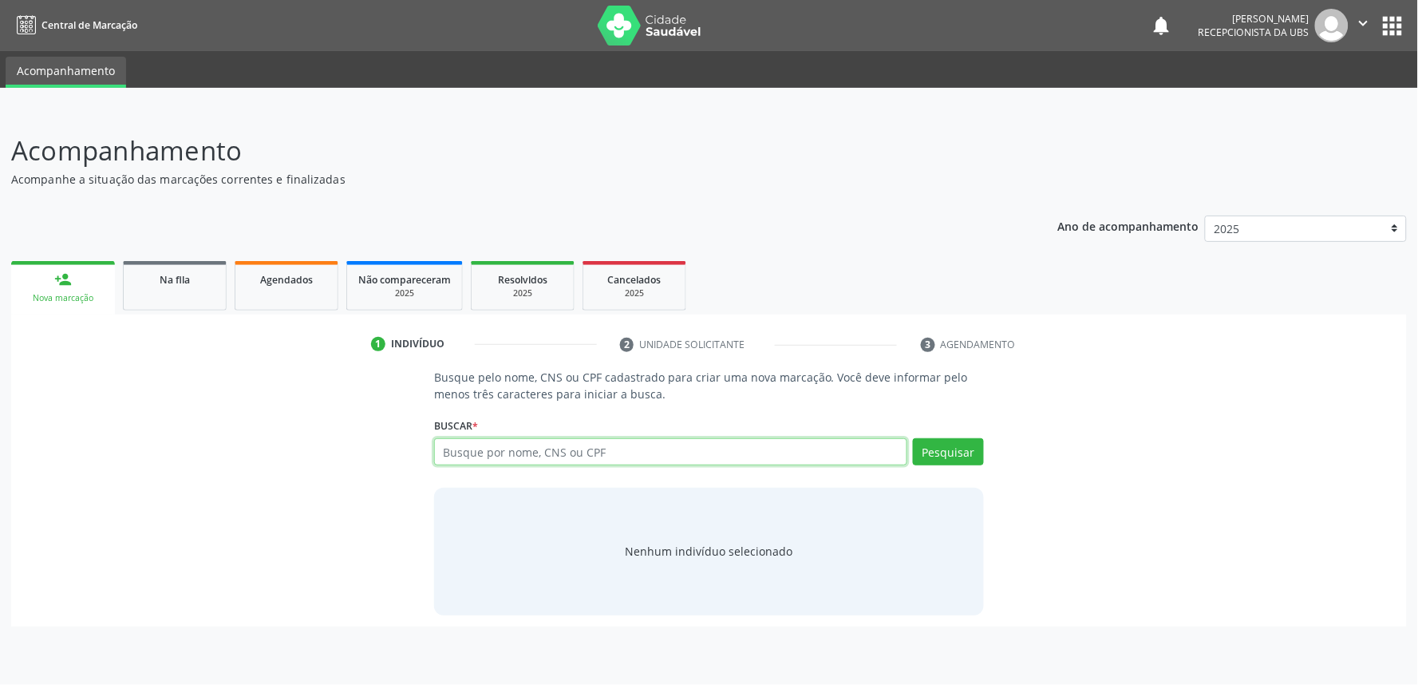
click at [627, 451] on input "text" at bounding box center [670, 451] width 473 height 27
paste input "700208934141924"
type input "700208934141924"
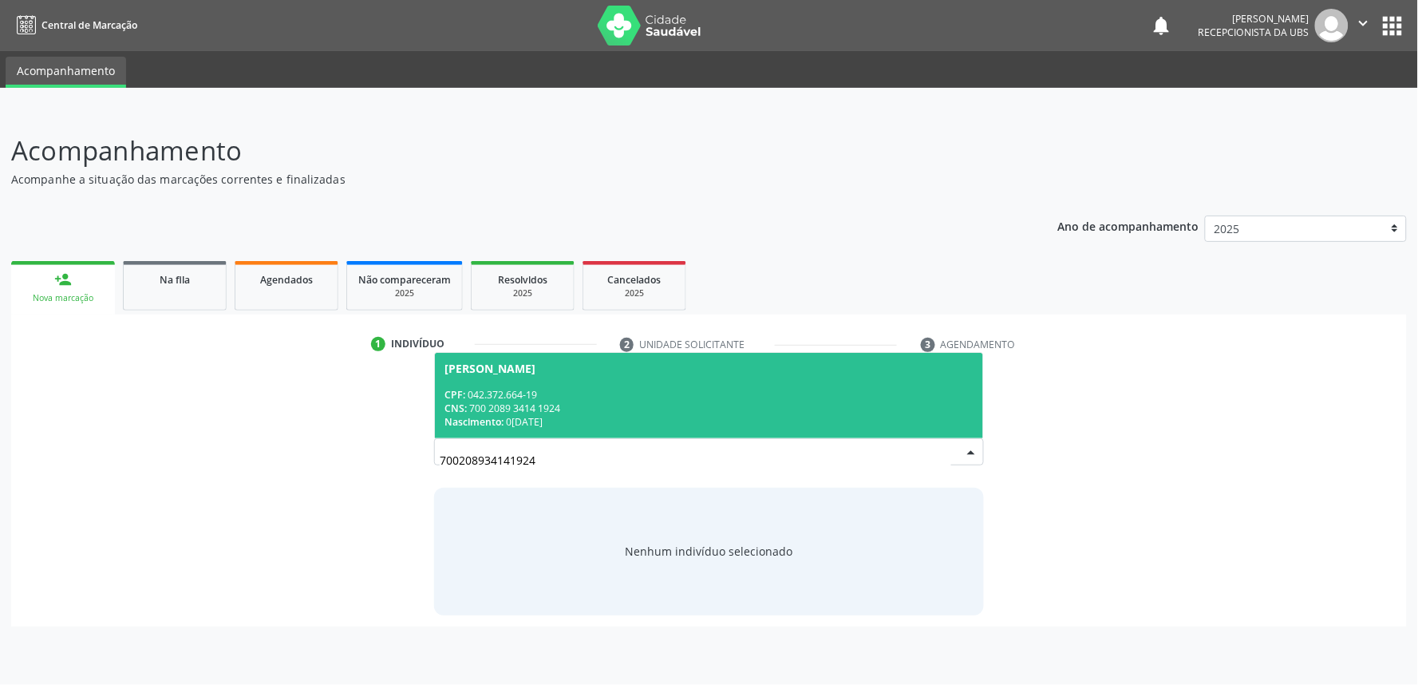
click at [681, 425] on div "Nascimento: 0[DATE]" at bounding box center [708, 422] width 529 height 14
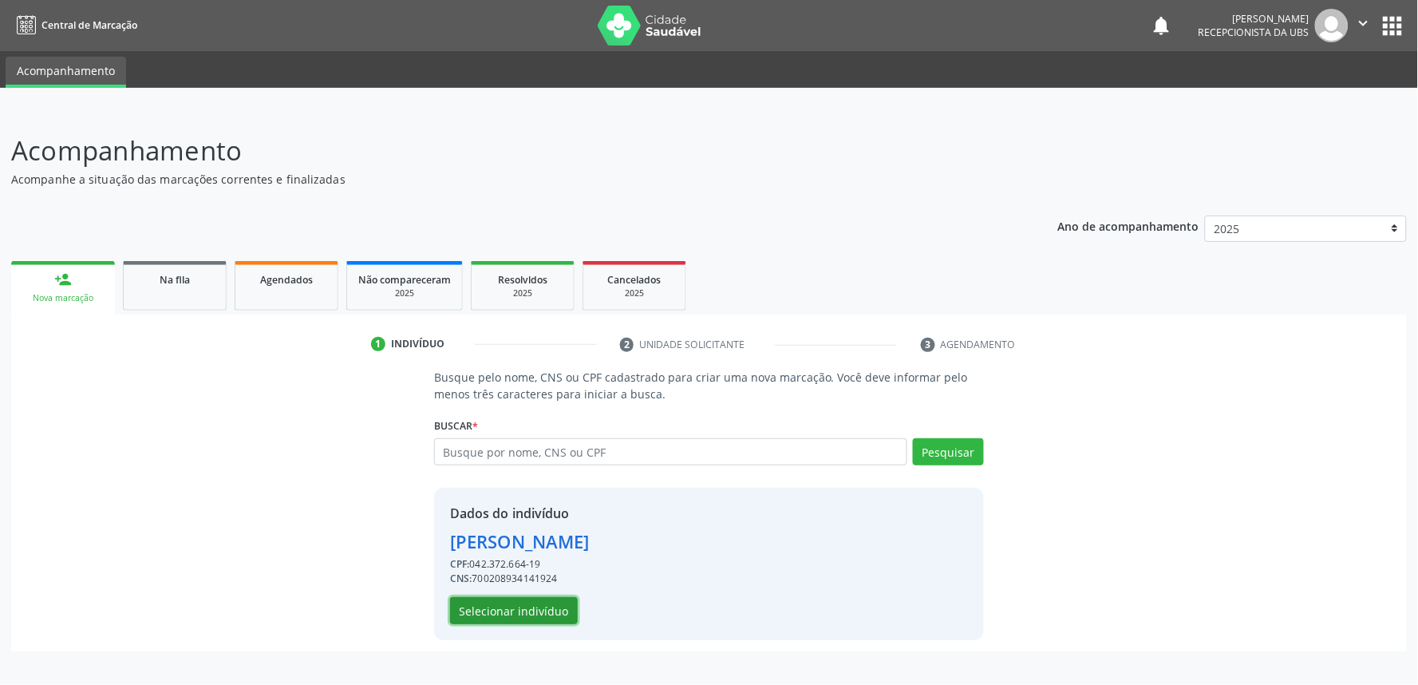
click at [543, 610] on button "Selecionar indivíduo" at bounding box center [514, 610] width 128 height 27
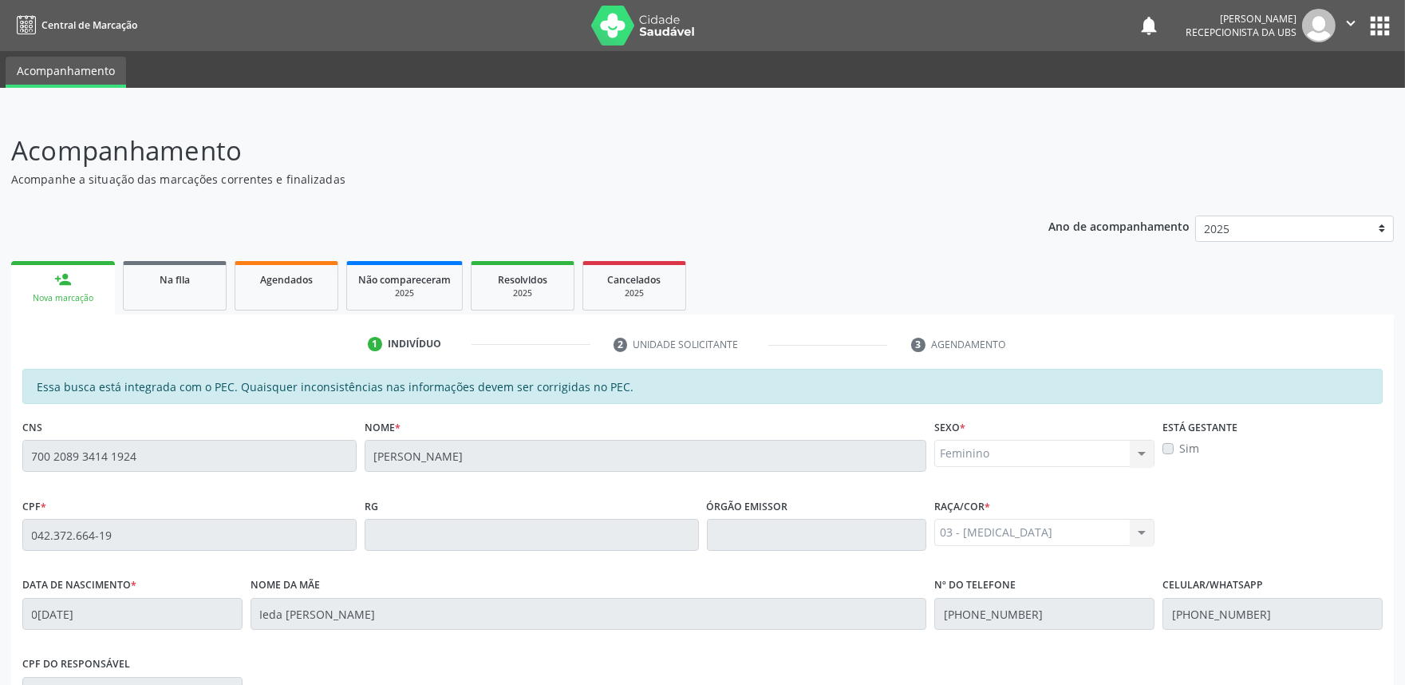
scroll to position [248, 0]
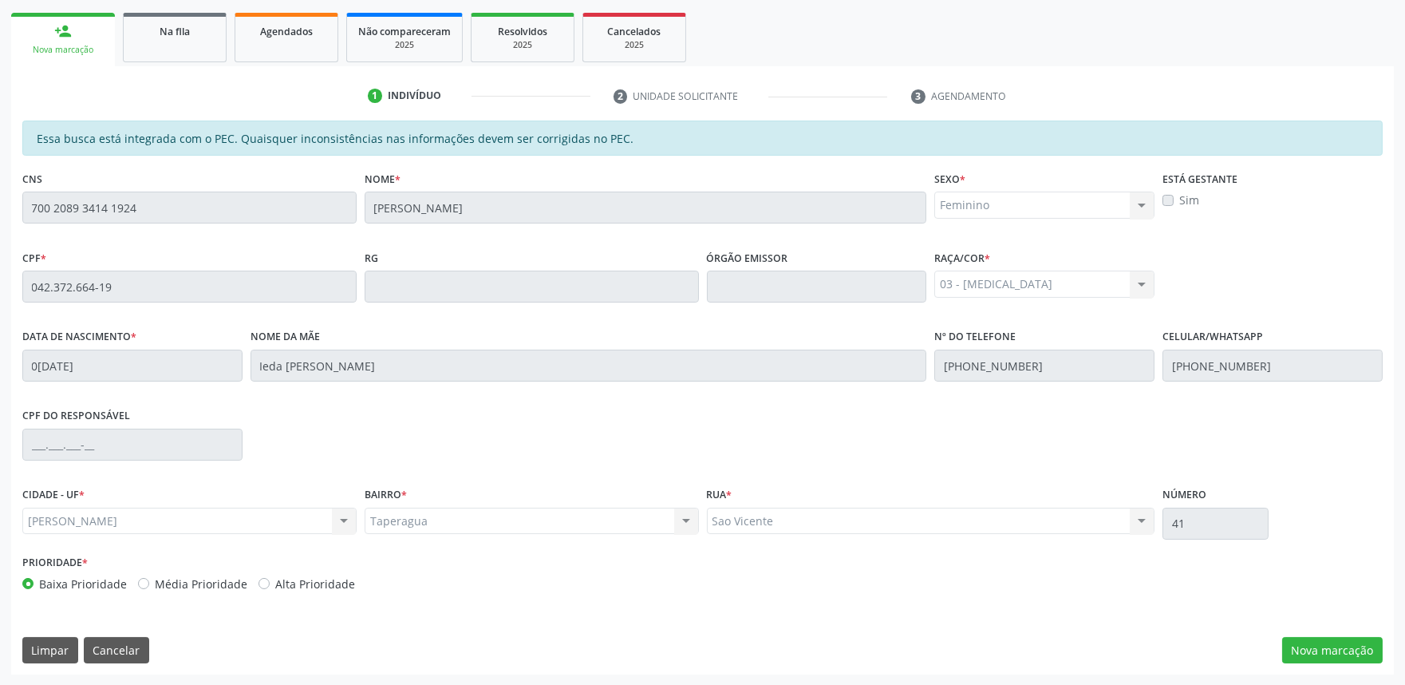
click at [1341, 665] on div "Essa busca está integrada com o PEC. Quaisquer inconsistências nas informações …" at bounding box center [702, 397] width 1383 height 554
click at [1319, 658] on button "Nova marcação" at bounding box center [1332, 650] width 101 height 27
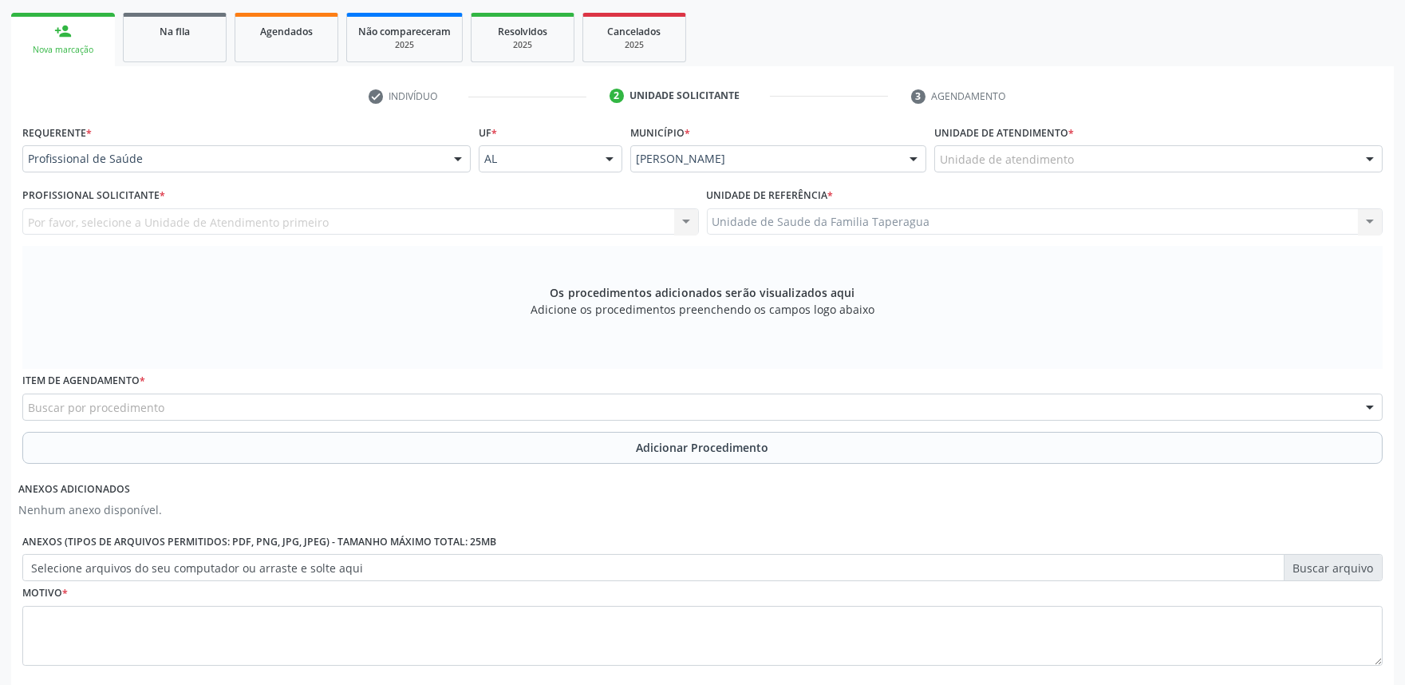
click at [1137, 166] on div "Unidade de atendimento" at bounding box center [1158, 158] width 448 height 27
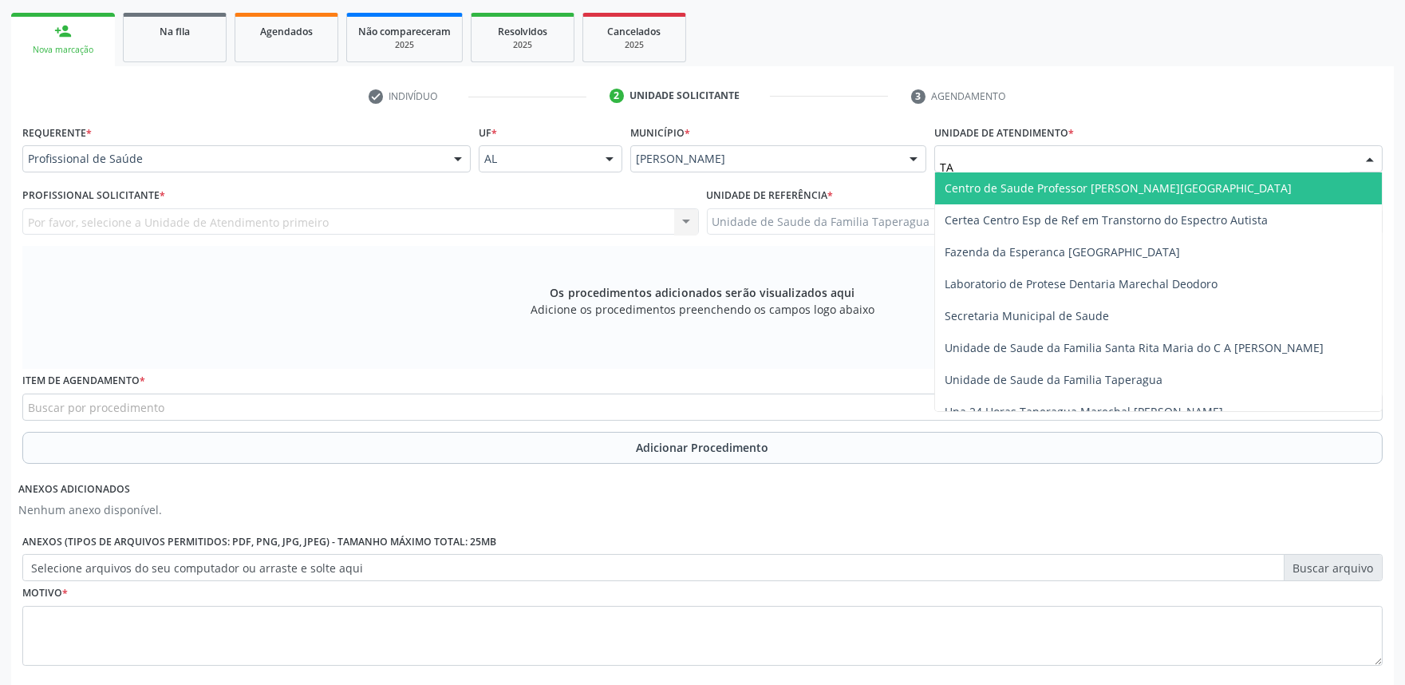
type input "TAP"
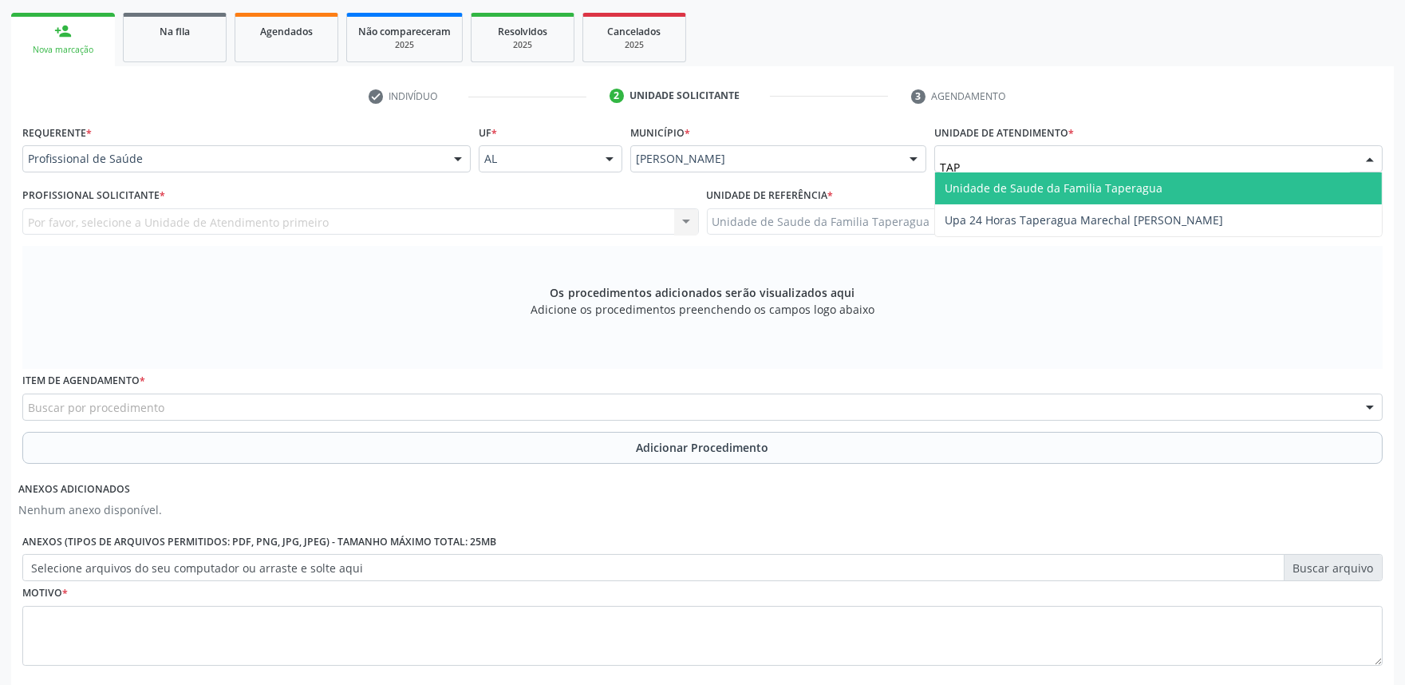
click at [1136, 180] on span "Unidade de Saude da Familia Taperagua" at bounding box center [1054, 187] width 218 height 15
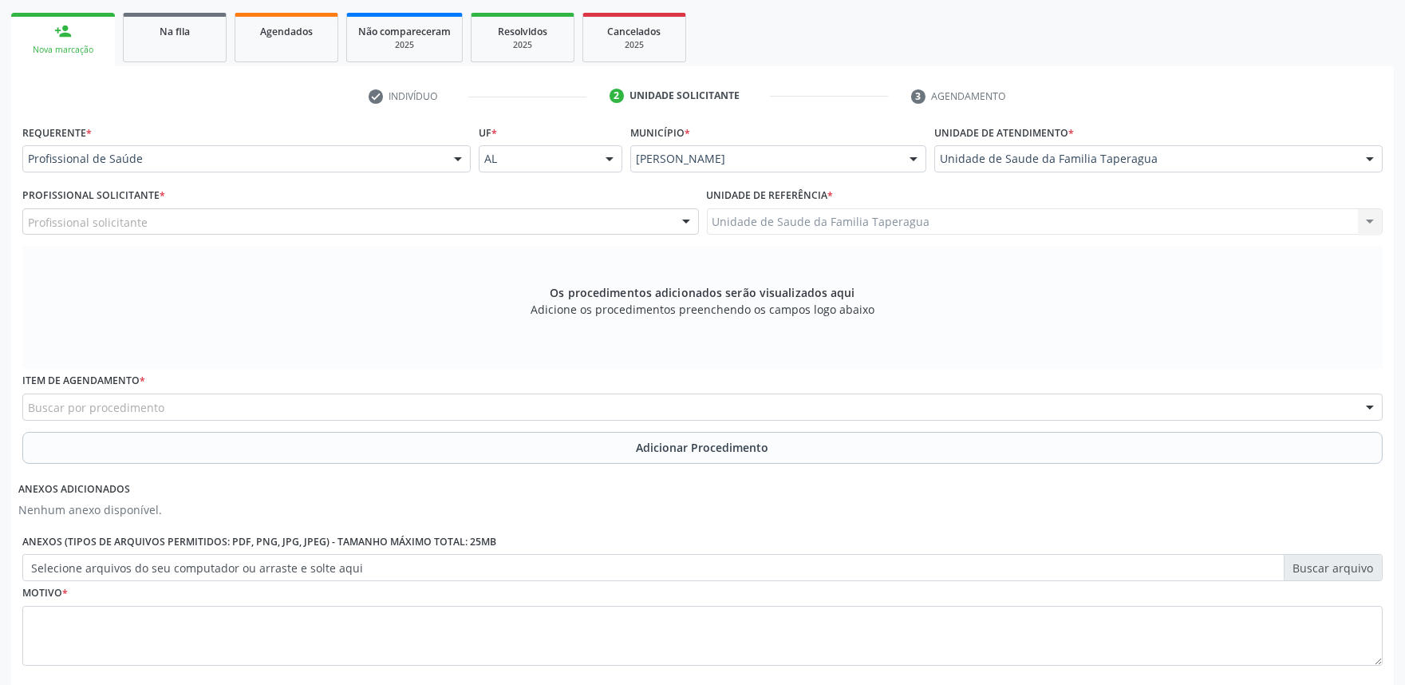
click at [516, 225] on div "Profissional solicitante" at bounding box center [360, 221] width 677 height 27
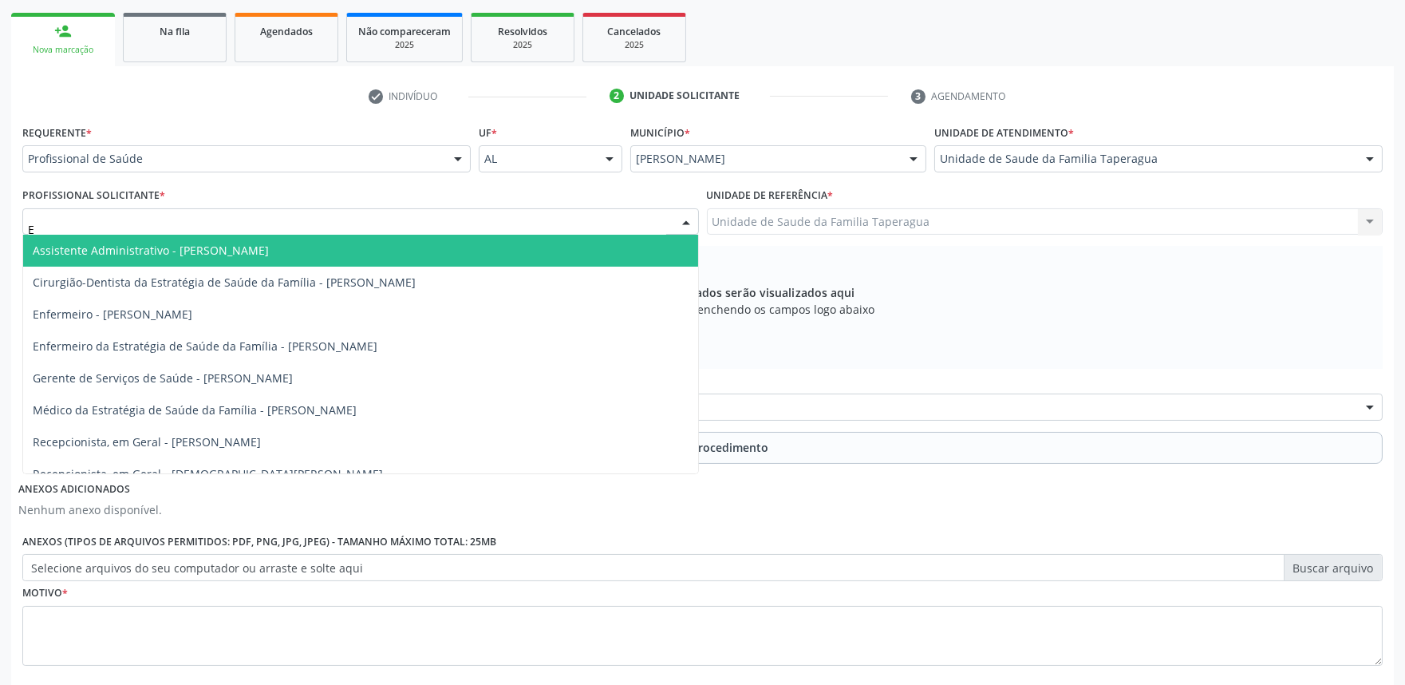
type input "EL"
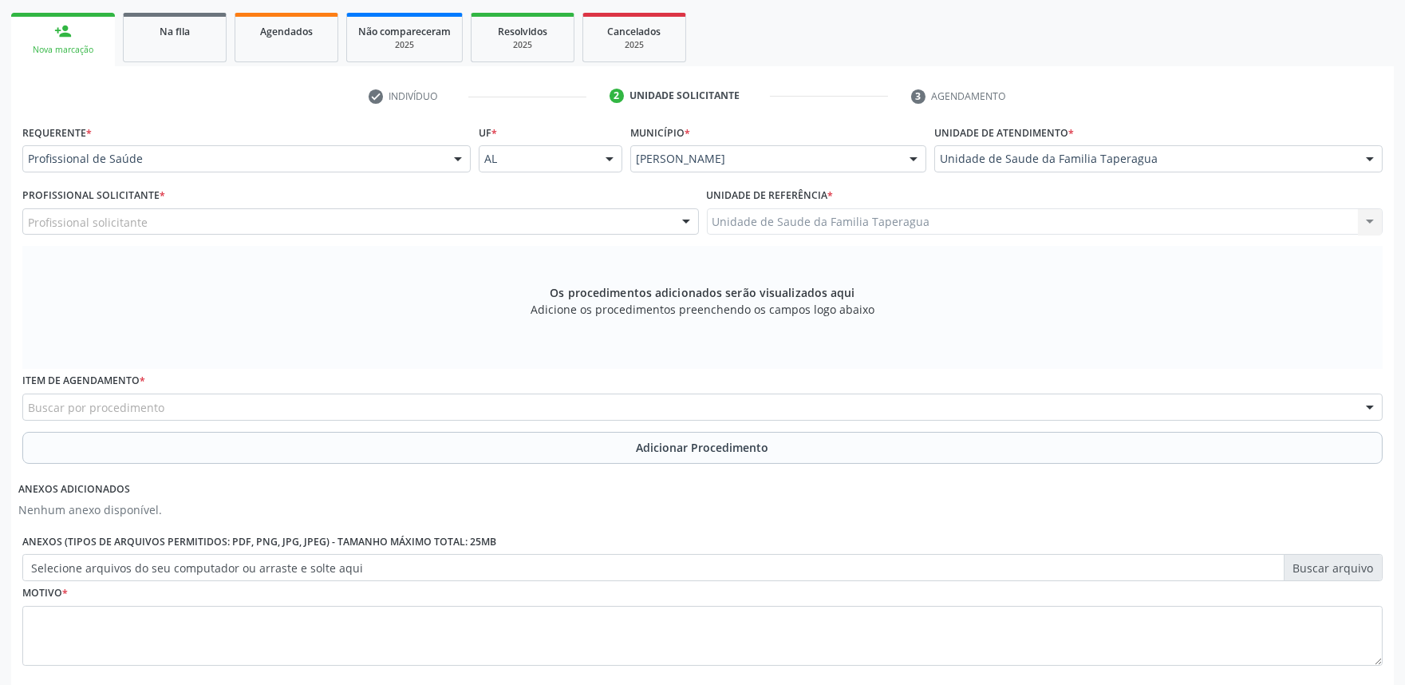
click at [1007, 149] on div "Unidade de Saude da Familia Taperagua" at bounding box center [1158, 158] width 448 height 27
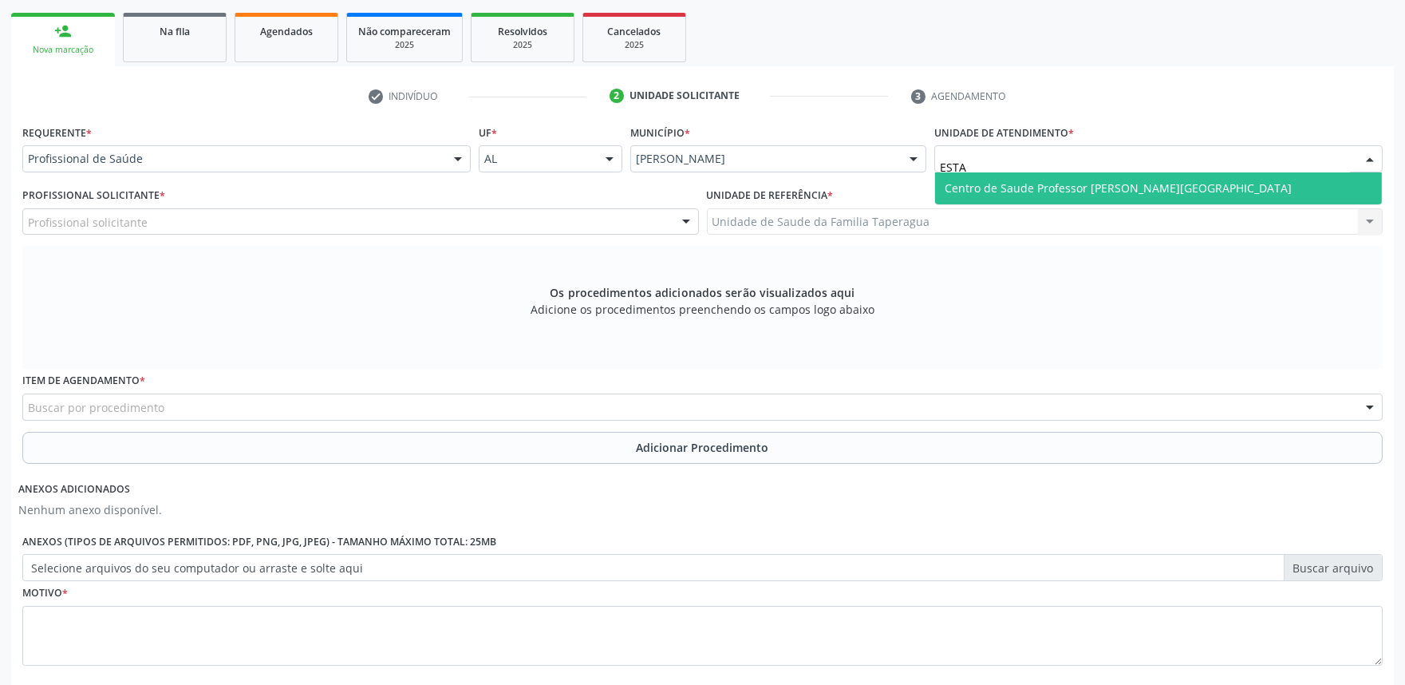
type input "ESTAC"
click at [1064, 180] on span "Centro de Saude Professor [PERSON_NAME][GEOGRAPHIC_DATA]" at bounding box center [1118, 187] width 347 height 15
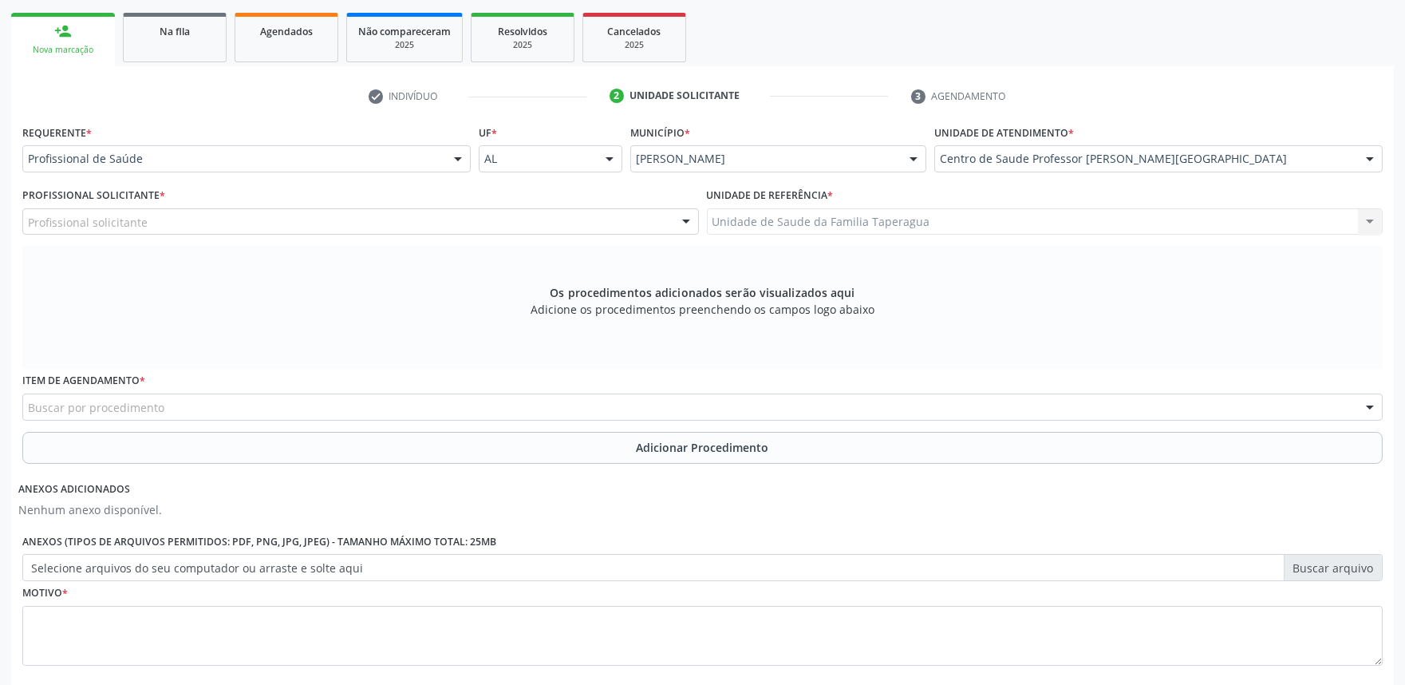
click at [559, 219] on div "Profissional solicitante" at bounding box center [360, 221] width 677 height 27
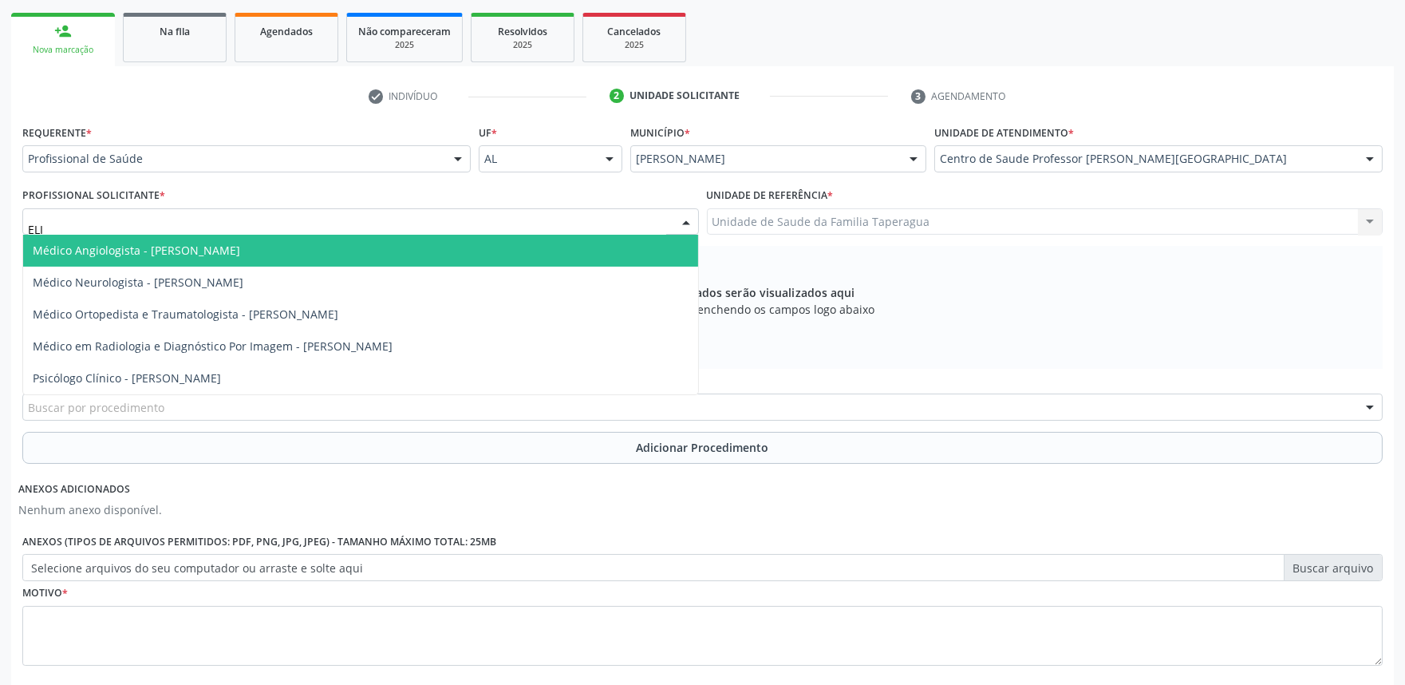
type input "[PERSON_NAME]"
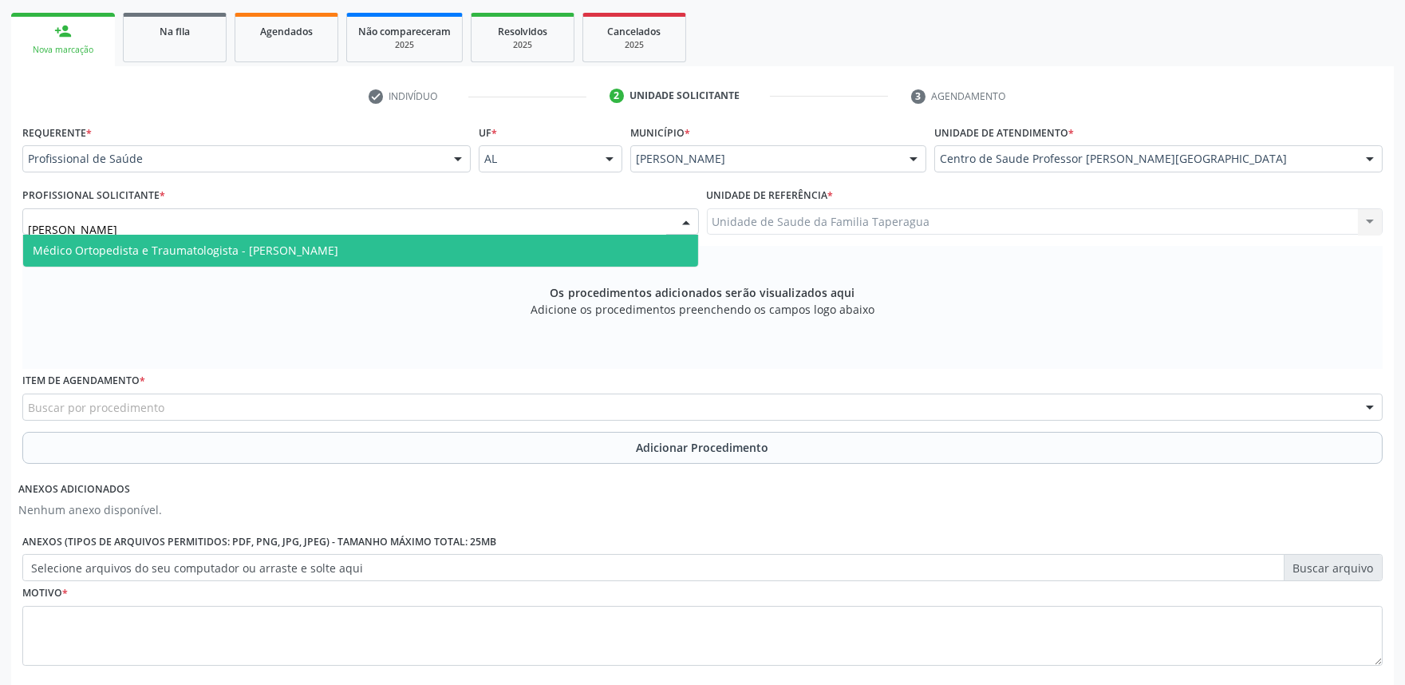
click at [552, 242] on span "Médico Ortopedista e Traumatologista - [PERSON_NAME]" at bounding box center [360, 251] width 675 height 32
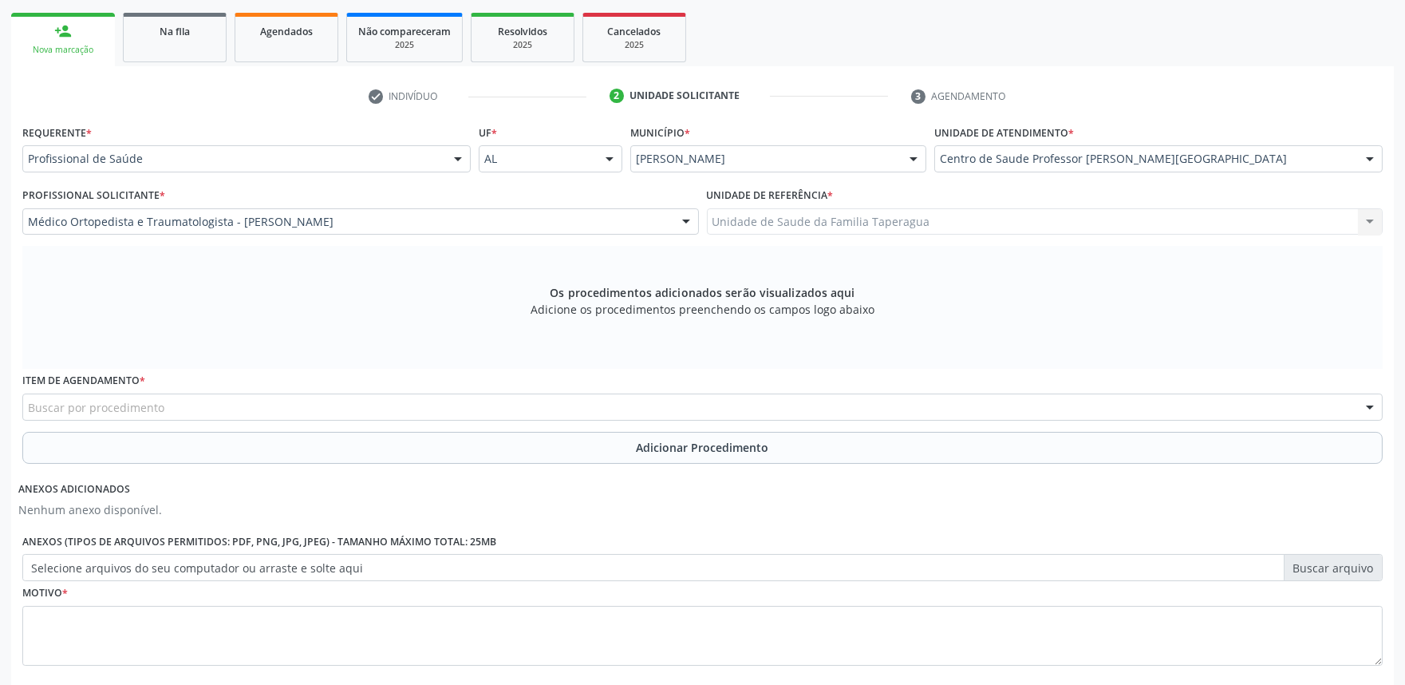
click at [587, 397] on div "Buscar por procedimento" at bounding box center [702, 406] width 1361 height 27
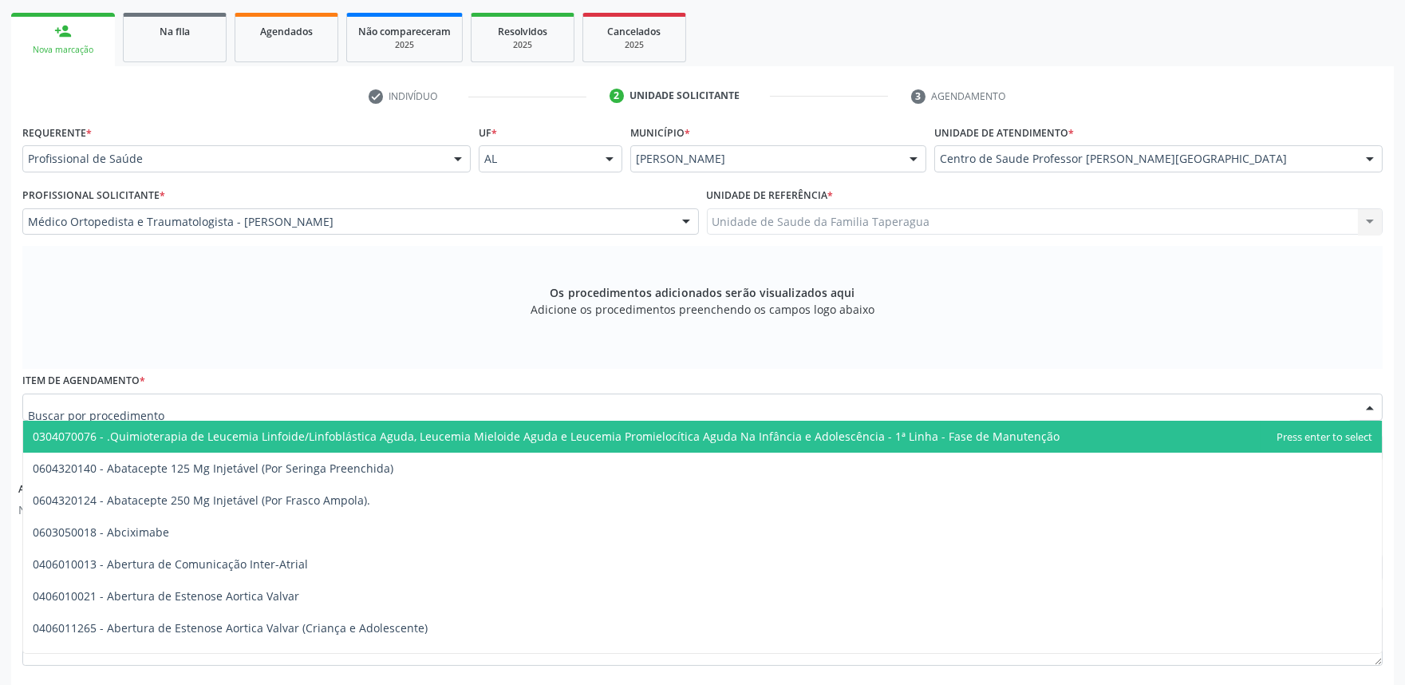
click at [396, 412] on div at bounding box center [702, 406] width 1361 height 27
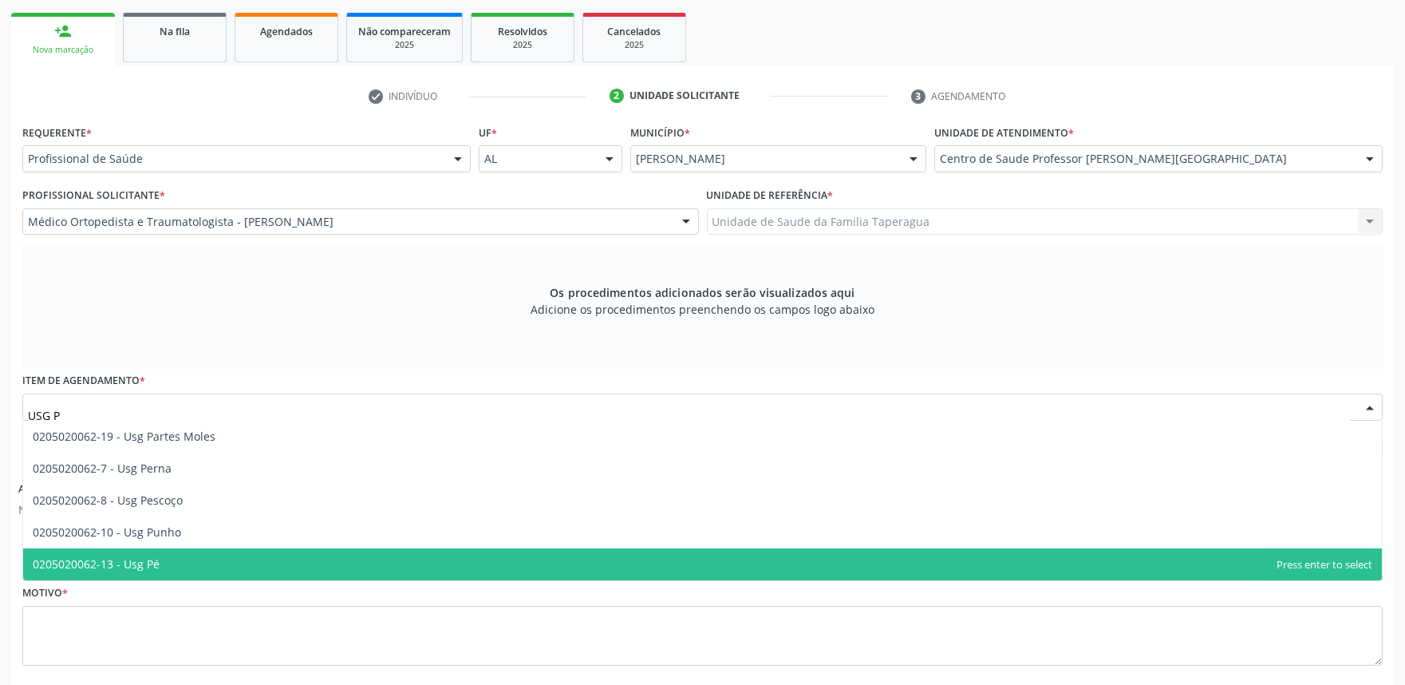
click at [322, 553] on span "0205020062-13 - Usg Pé" at bounding box center [702, 564] width 1359 height 32
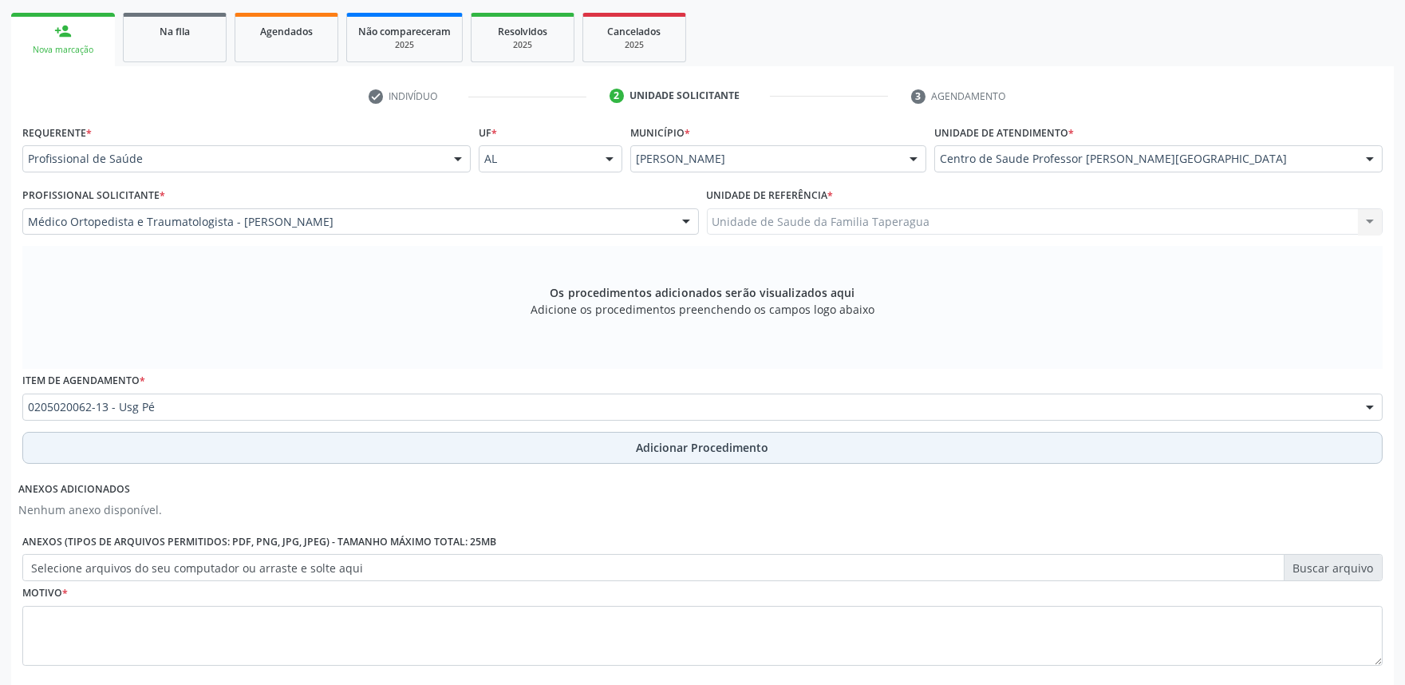
click at [357, 442] on button "Adicionar Procedimento" at bounding box center [702, 448] width 1361 height 32
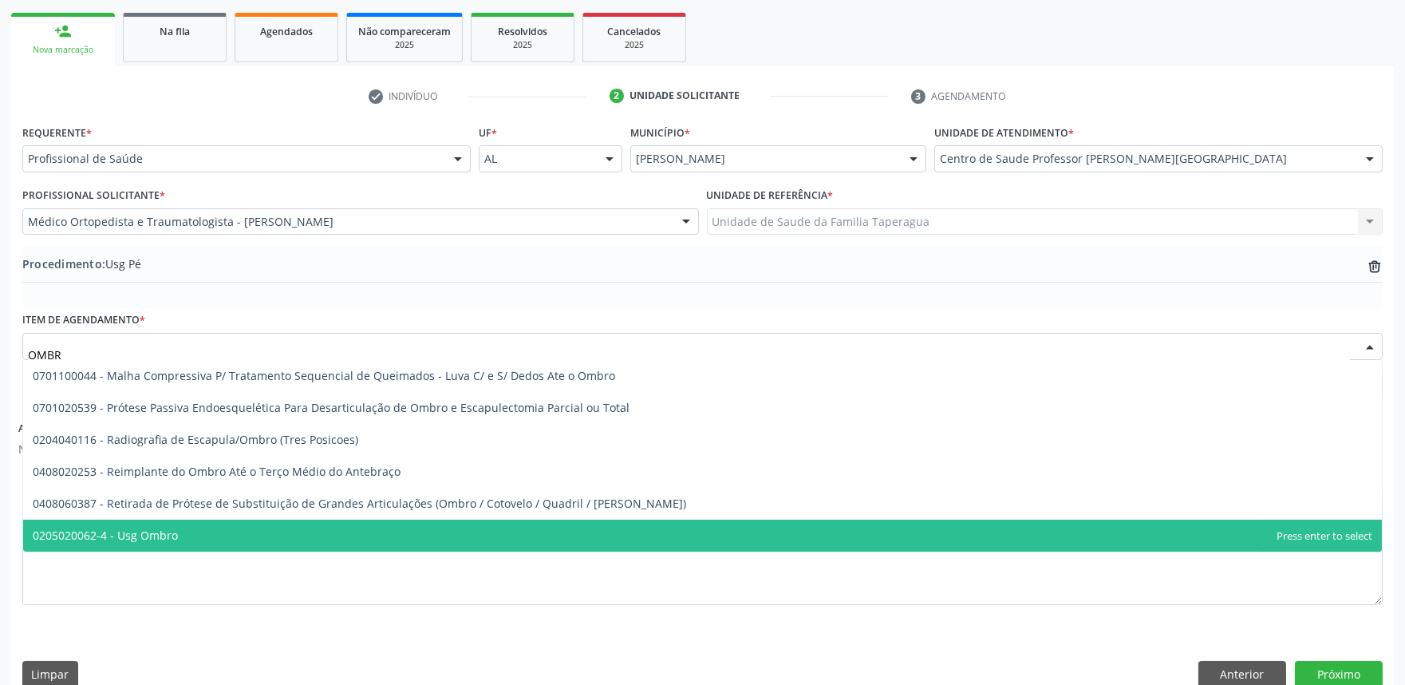
click at [281, 543] on span "0205020062-4 - Usg Ombro" at bounding box center [702, 535] width 1359 height 32
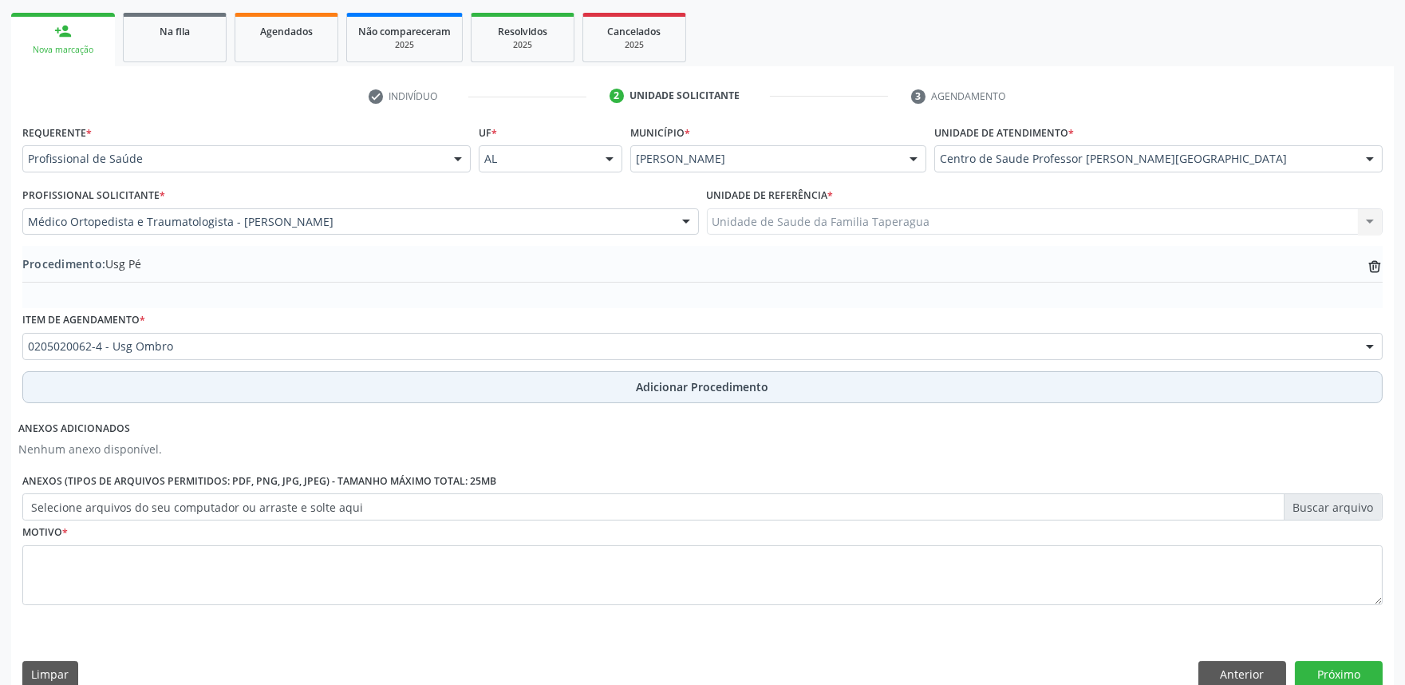
click at [313, 391] on button "Adicionar Procedimento" at bounding box center [702, 387] width 1361 height 32
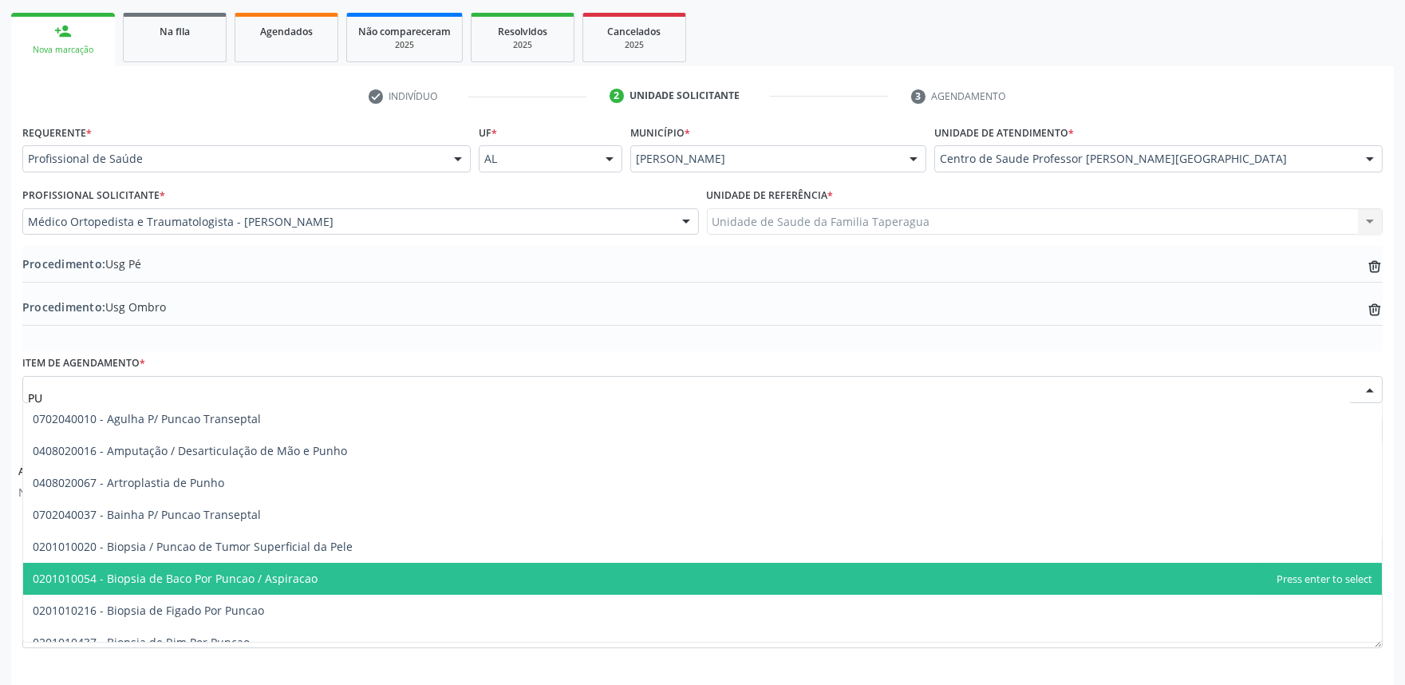
type input "P"
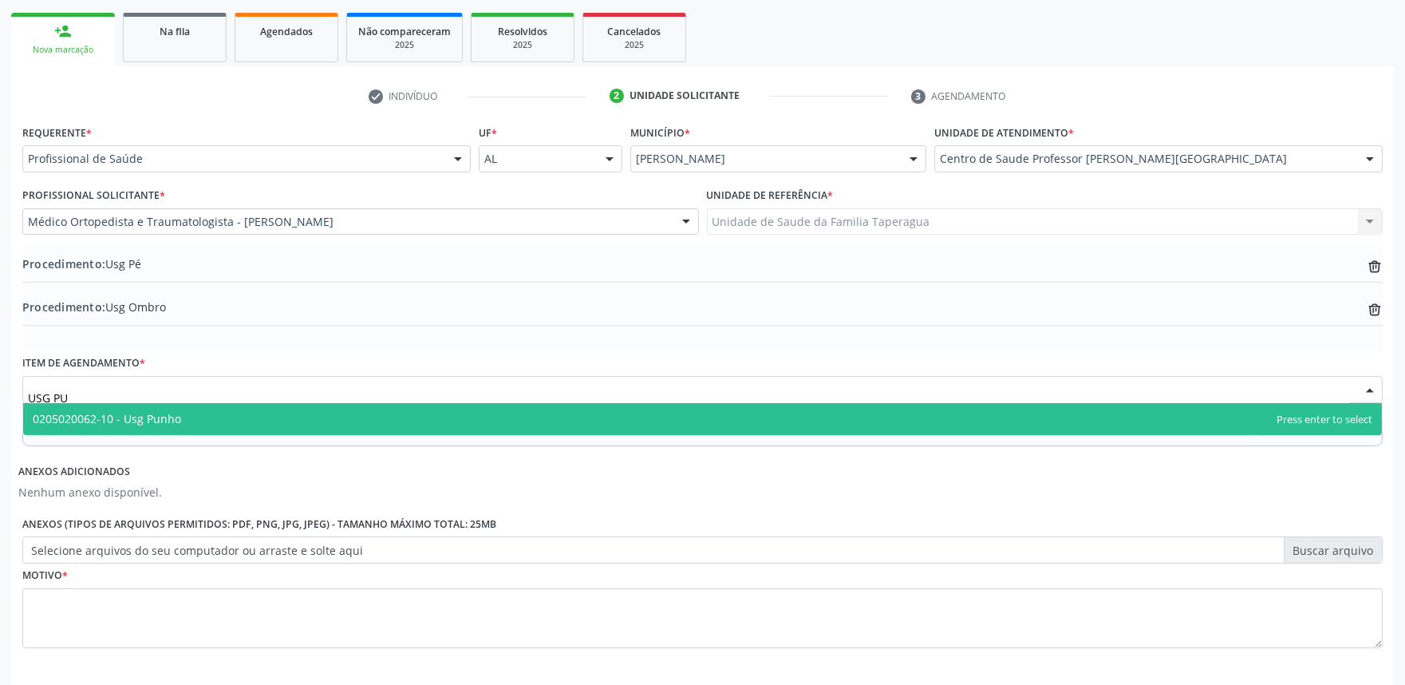
type input "USG PUN"
click at [302, 407] on span "0205020062-10 - Usg Punho" at bounding box center [702, 419] width 1359 height 32
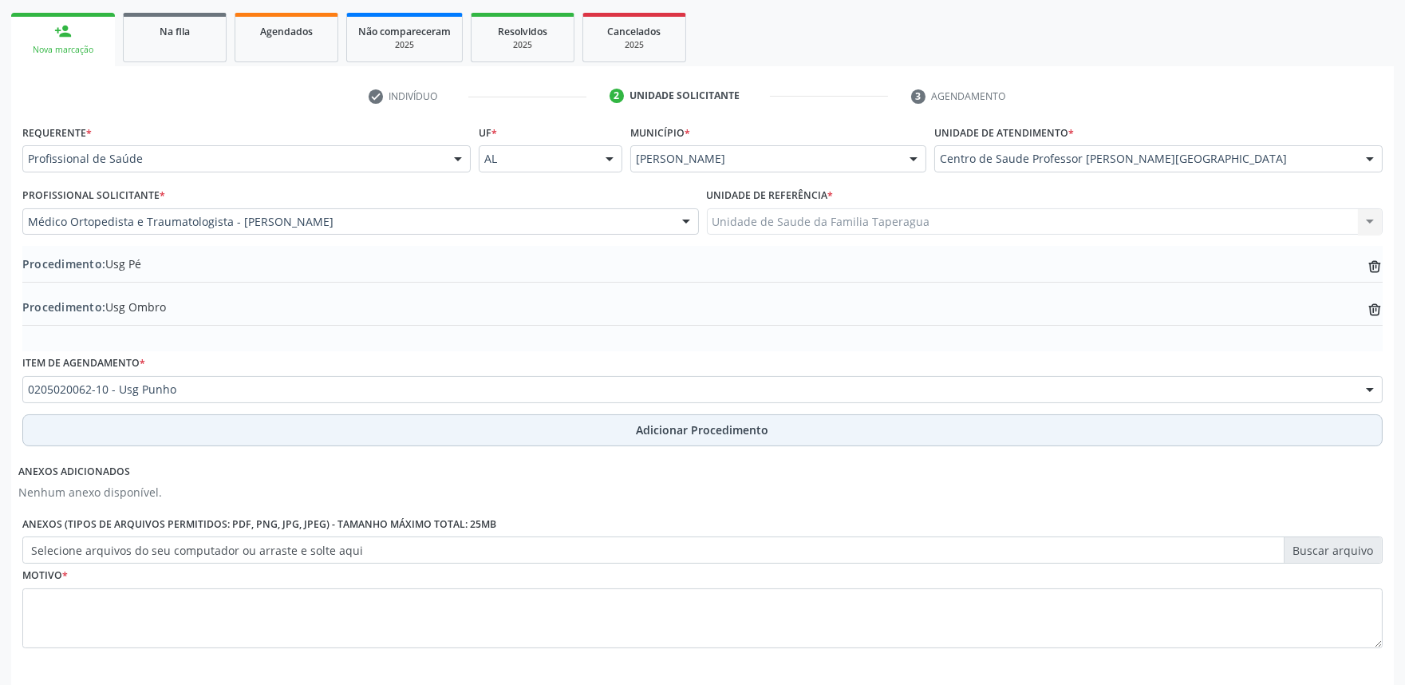
click at [326, 421] on button "Adicionar Procedimento" at bounding box center [702, 430] width 1361 height 32
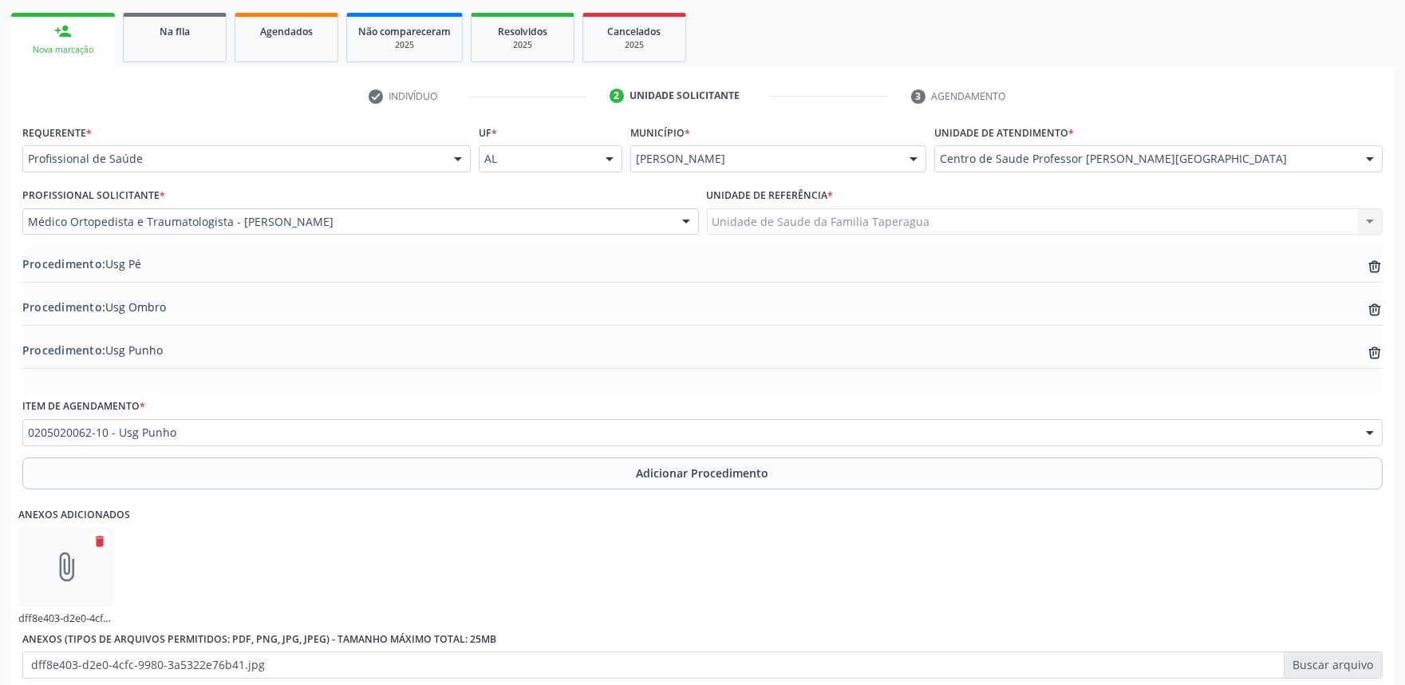
scroll to position [431, 0]
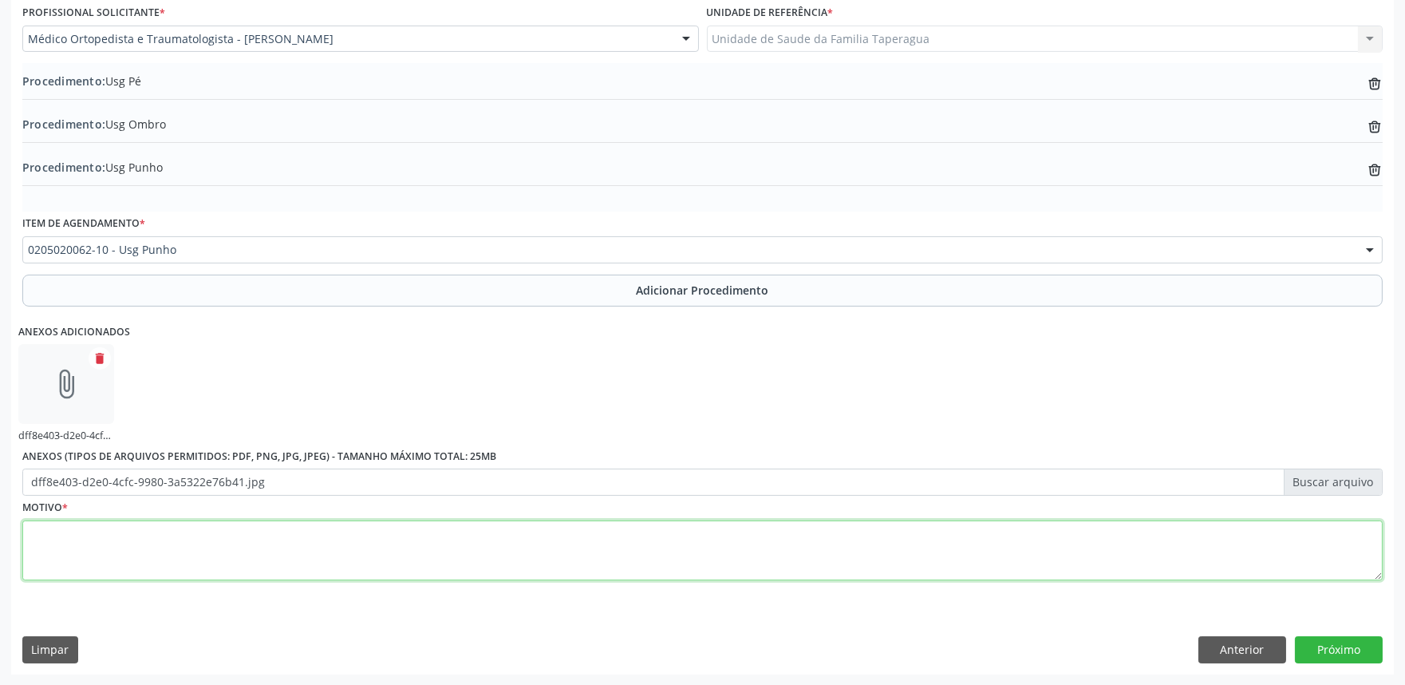
click at [863, 557] on textarea at bounding box center [702, 550] width 1361 height 61
click at [74, 551] on textarea "PÉ D E OMBRO D E PUNHOS D E" at bounding box center [702, 550] width 1361 height 61
click at [44, 530] on textarea "PÉ D E OMBROS D E PUNHOS D E" at bounding box center [702, 550] width 1361 height 61
click at [123, 571] on textarea "PÉS D E OMBROS D E PUNHOS D E" at bounding box center [702, 550] width 1361 height 61
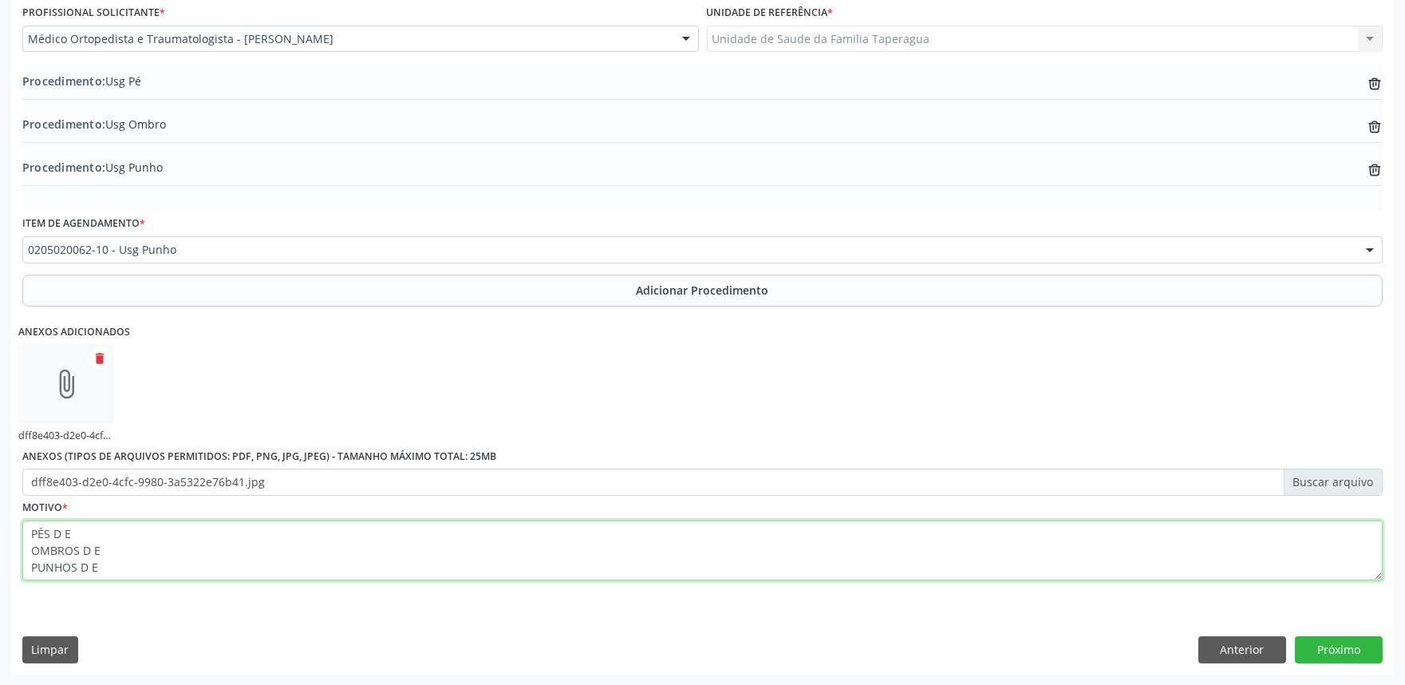
click at [30, 524] on textarea "PÉS D E OMBROS D E PUNHOS D E" at bounding box center [702, 550] width 1361 height 61
type textarea "TENDINOPATIA PÉS D E OMBROS D E PUNHOS D E"
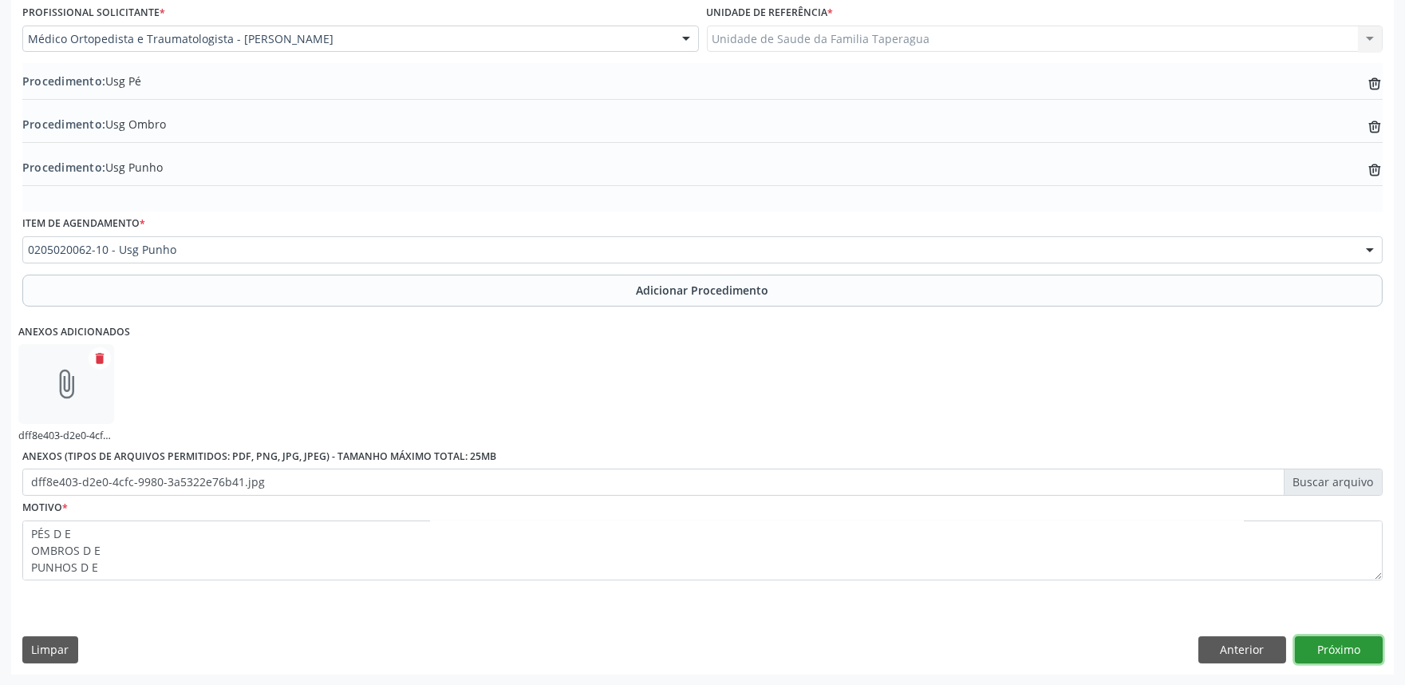
click at [1329, 646] on button "Próximo" at bounding box center [1339, 649] width 88 height 27
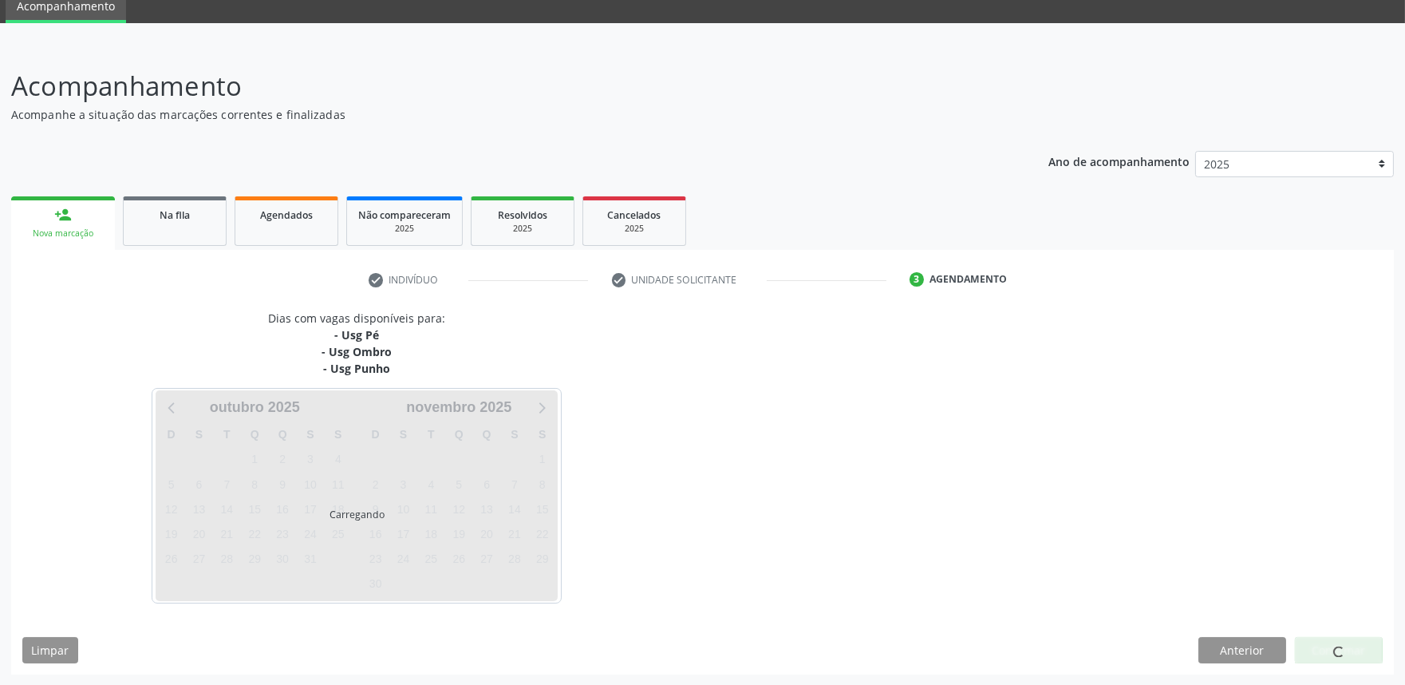
scroll to position [112, 0]
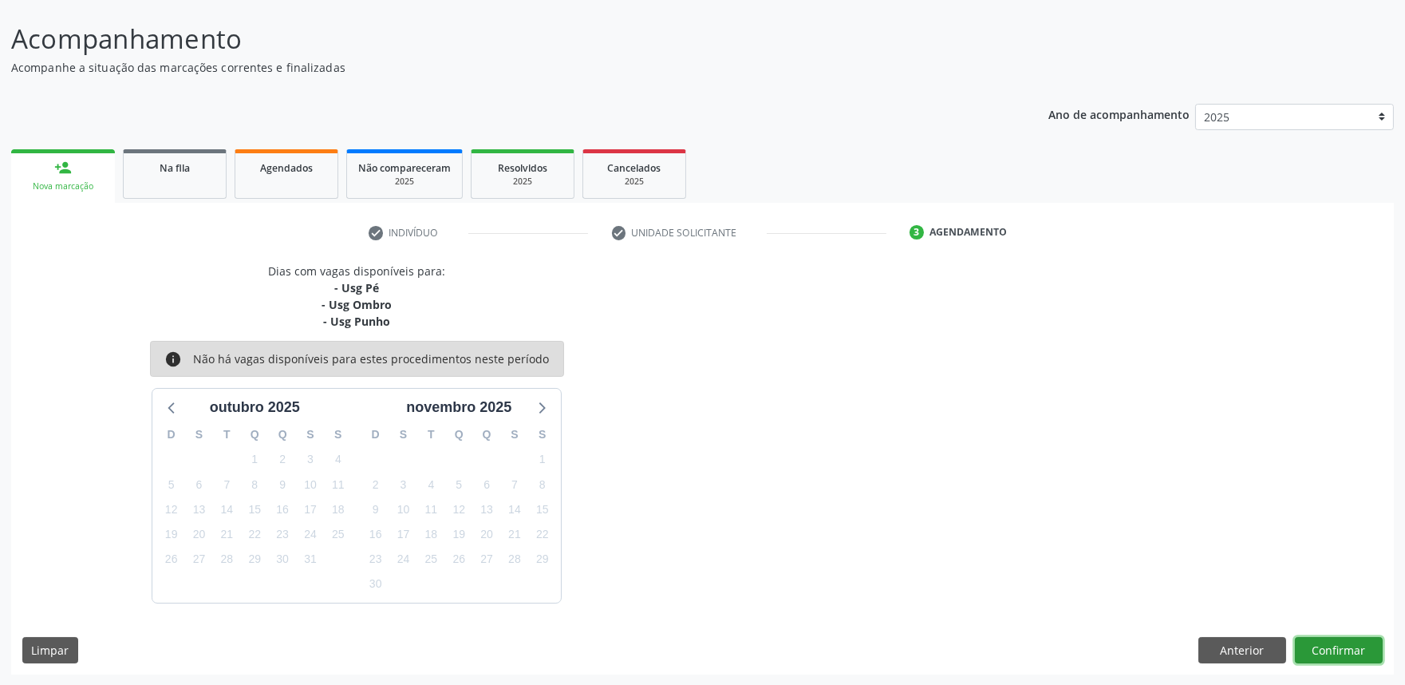
click at [1329, 646] on button "Confirmar" at bounding box center [1339, 650] width 88 height 27
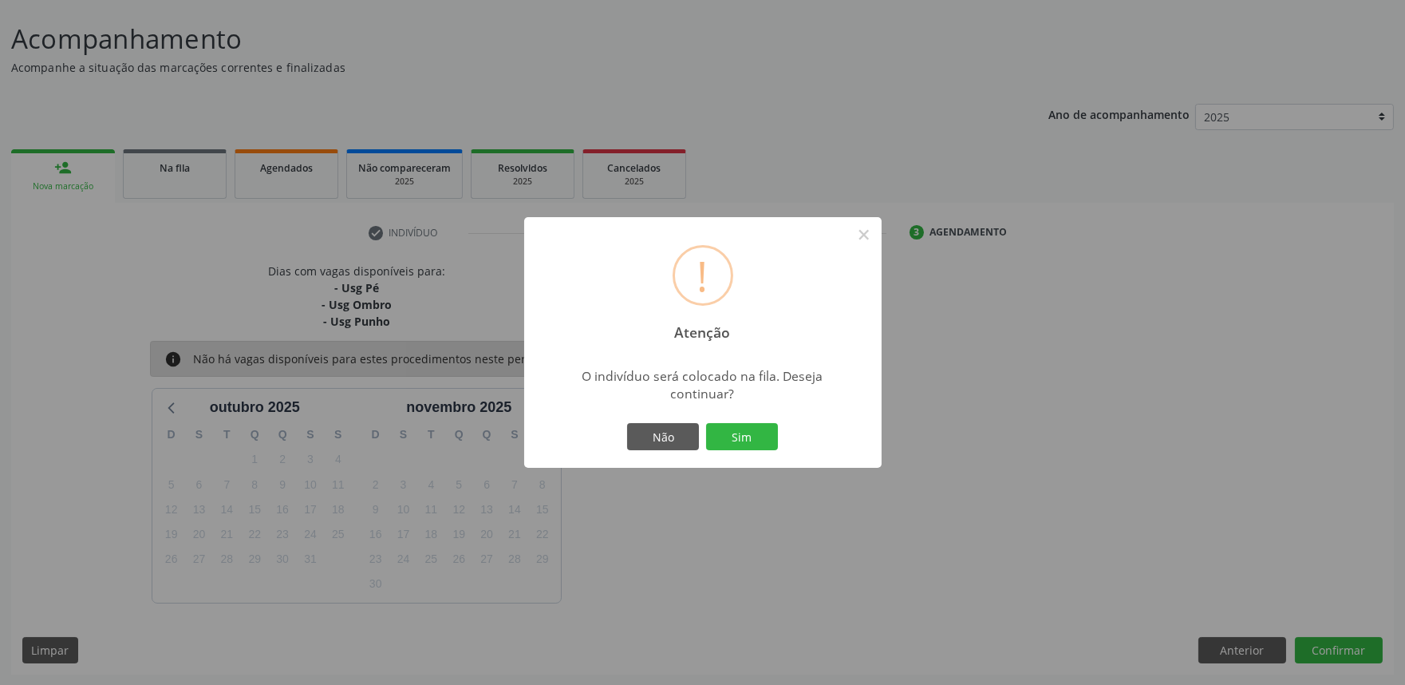
click at [706, 423] on button "Sim" at bounding box center [742, 436] width 72 height 27
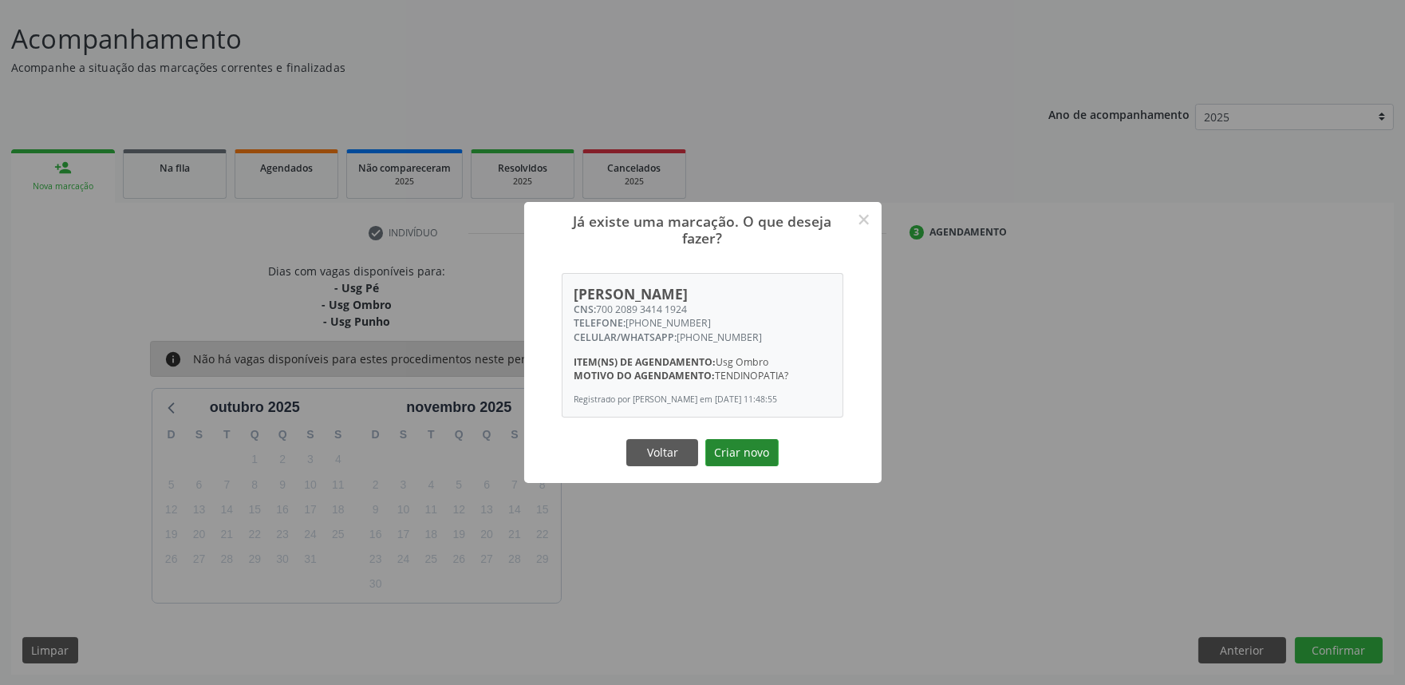
click at [761, 460] on button "Criar novo" at bounding box center [741, 452] width 73 height 27
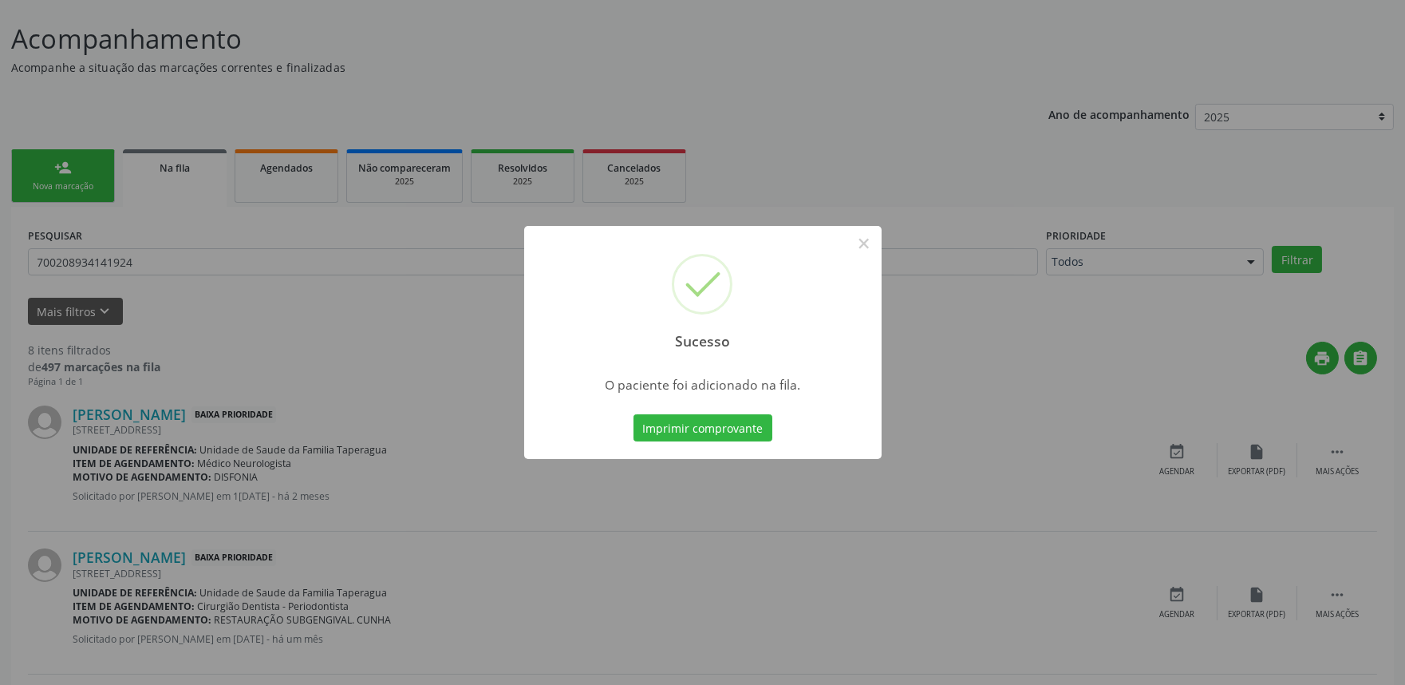
scroll to position [0, 0]
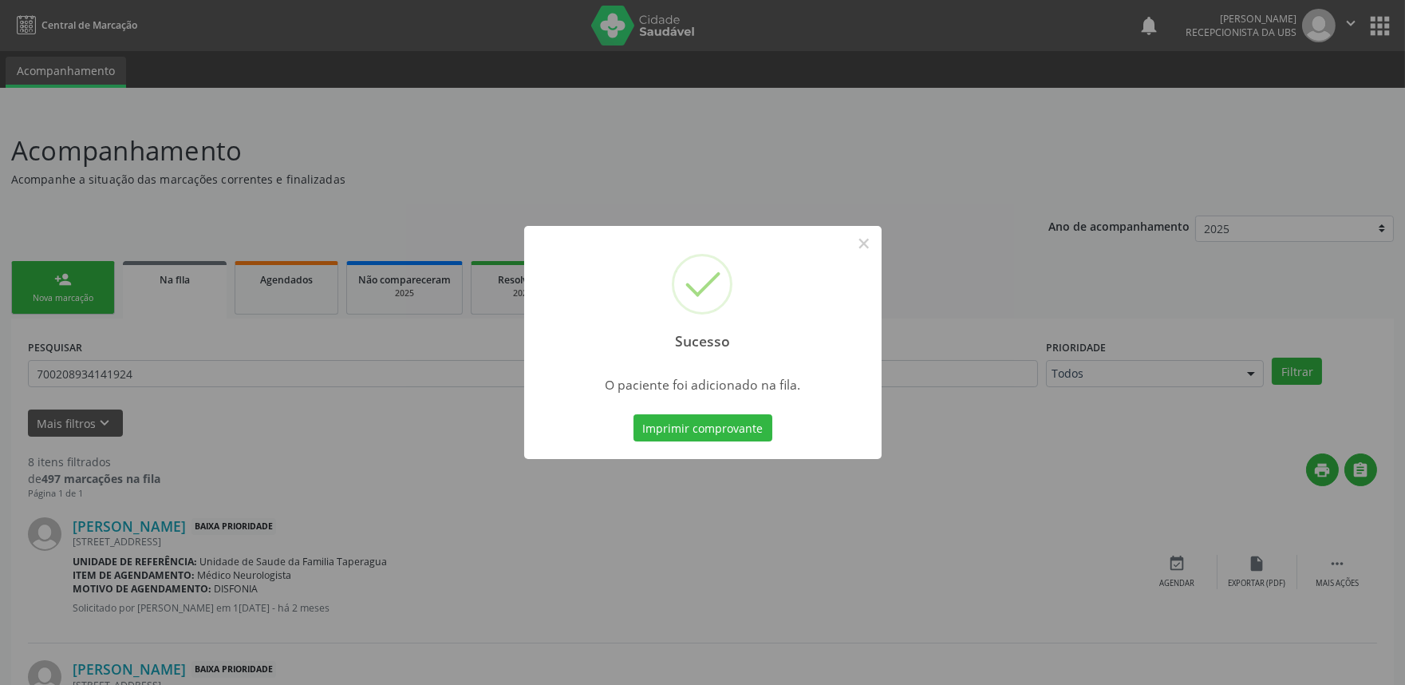
click at [290, 314] on div "Sucesso × O paciente foi adicionado na fila. Imprimir comprovante Cancel" at bounding box center [702, 342] width 1405 height 685
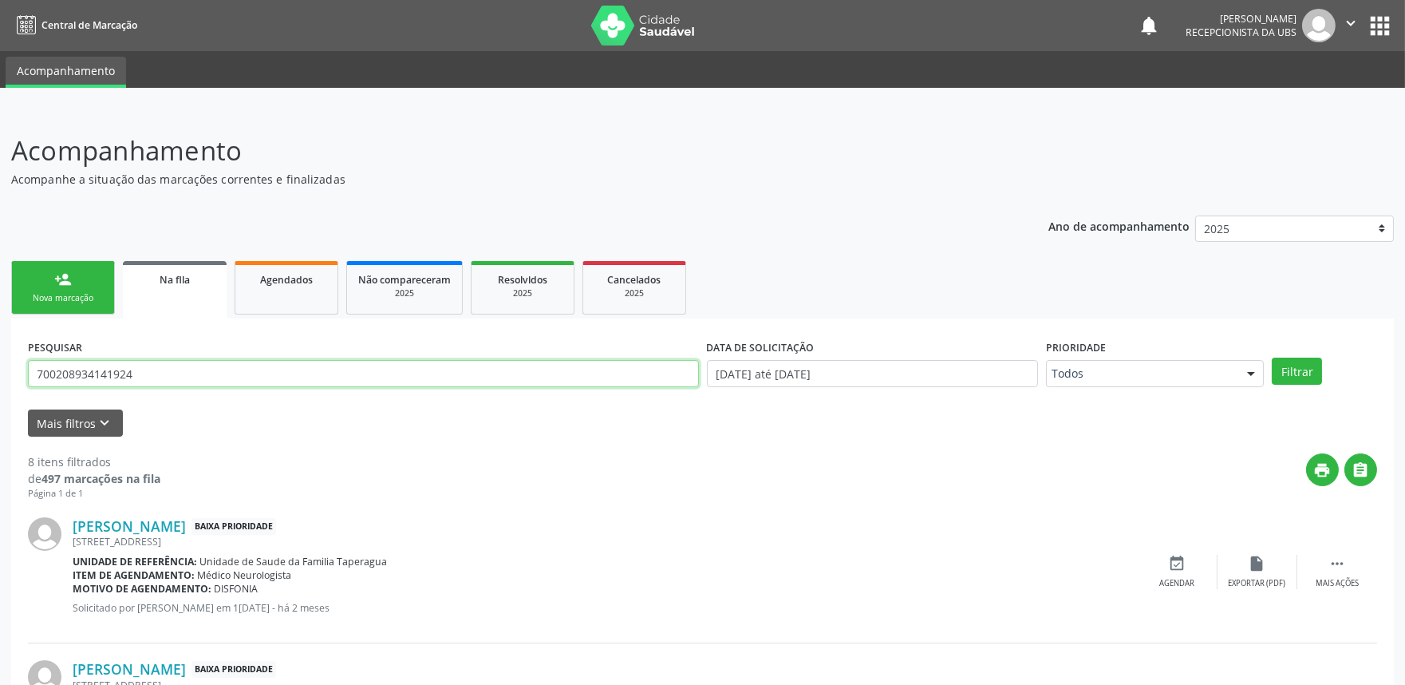
click at [189, 376] on input "700208934141924" at bounding box center [363, 373] width 671 height 27
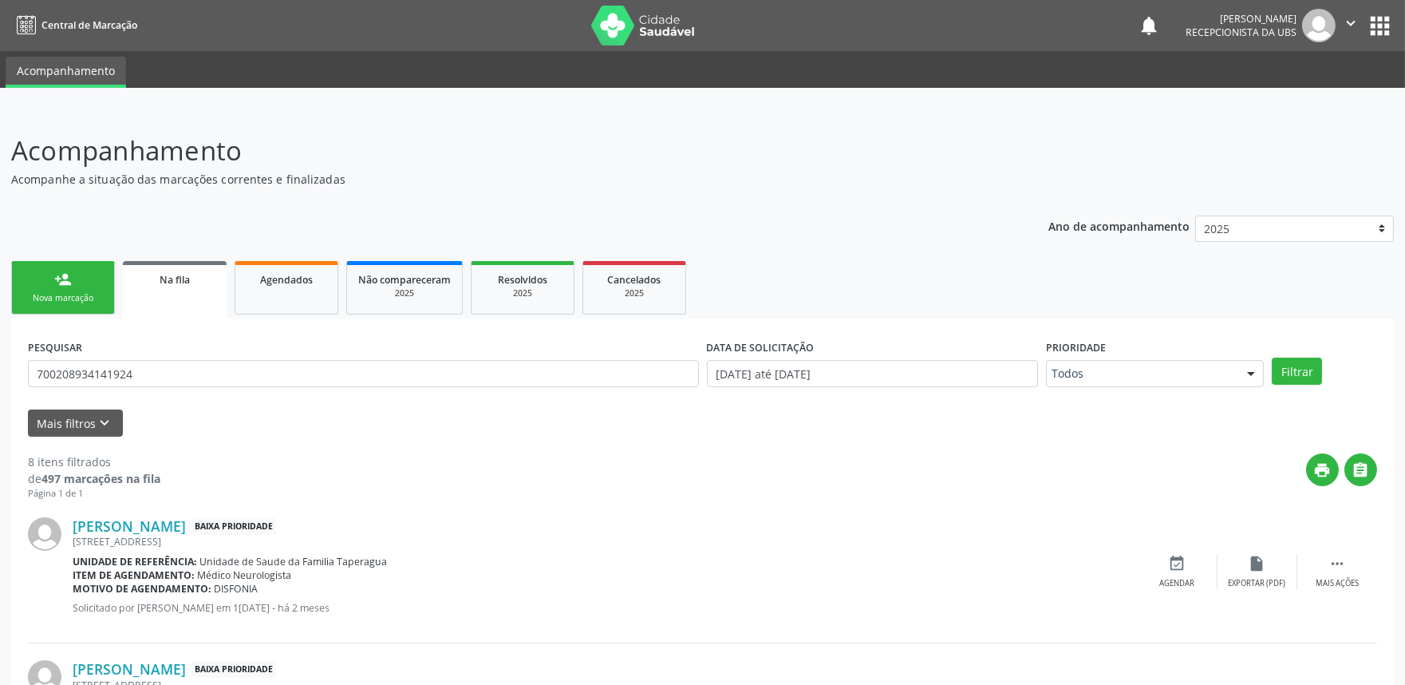
click at [61, 273] on div "person_add" at bounding box center [63, 280] width 18 height 18
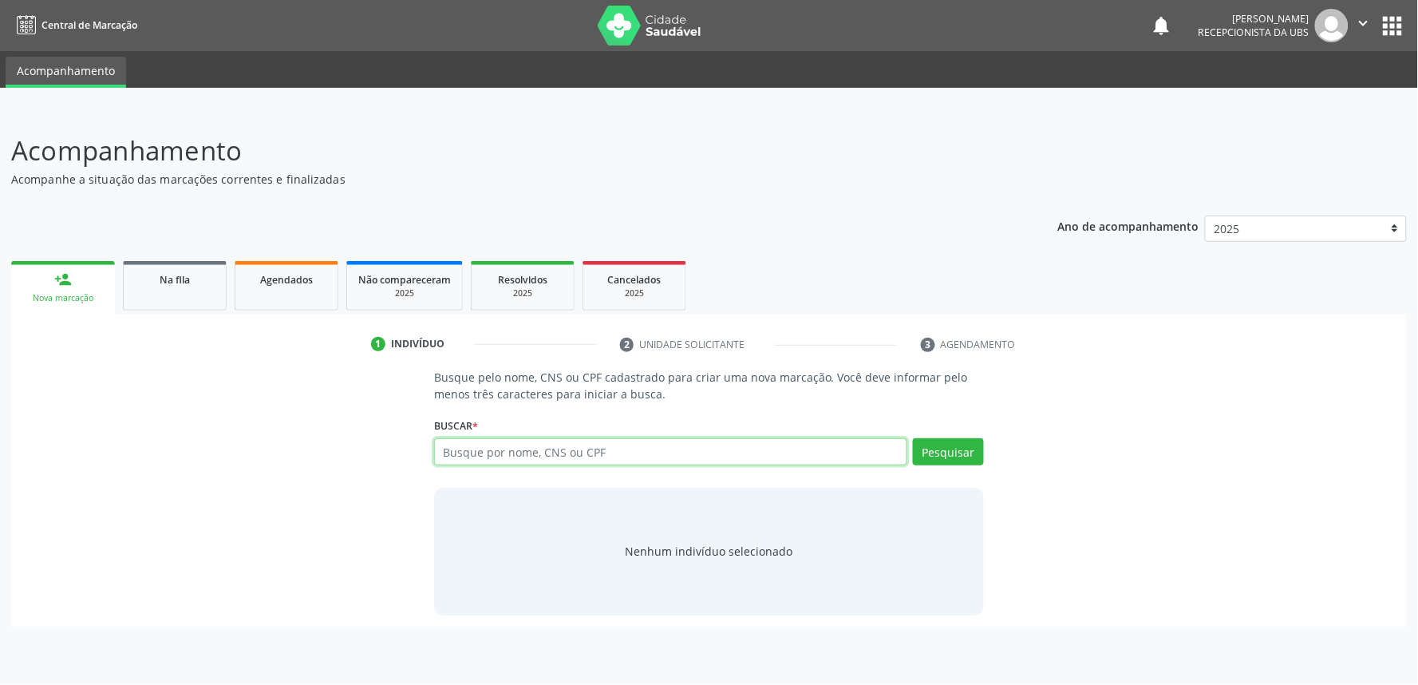
click at [639, 444] on input "text" at bounding box center [670, 451] width 473 height 27
paste input "700208934141924"
type input "700208934141924"
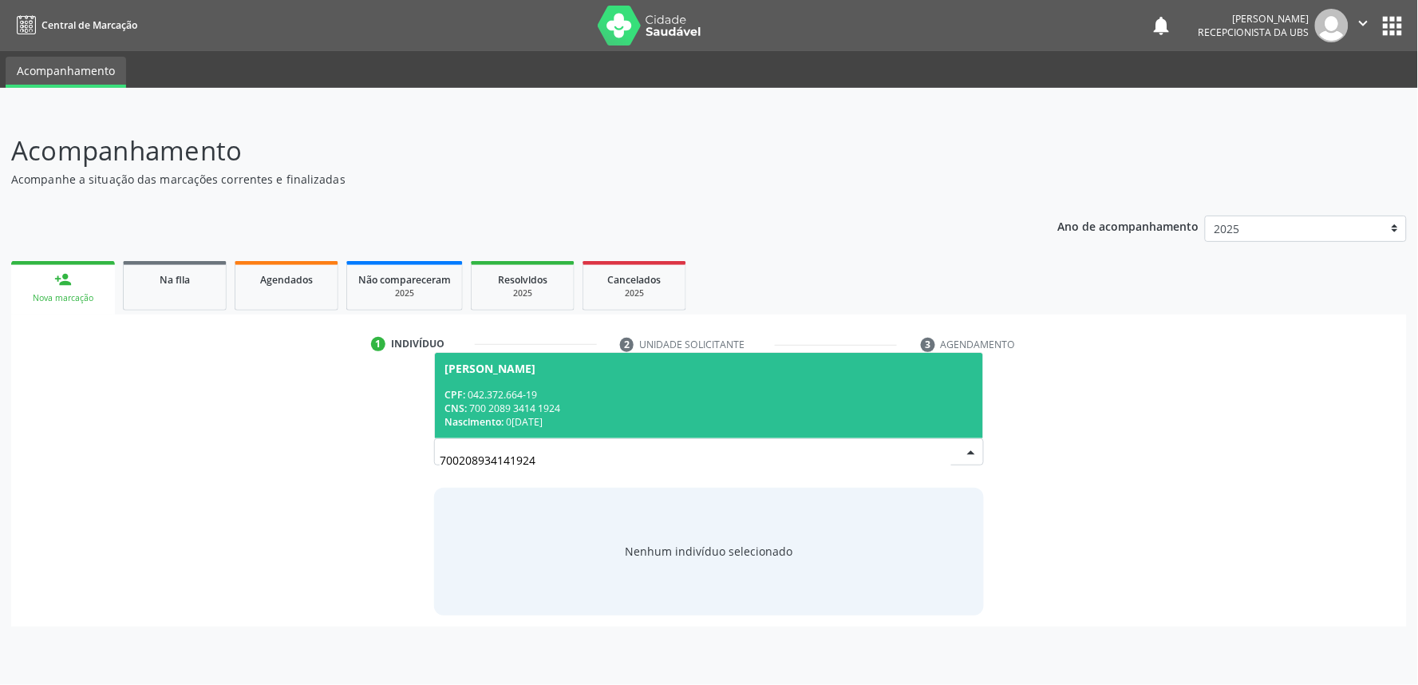
click at [612, 376] on span "[PERSON_NAME] CPF: 042.372.664-19 CNS: 700 2089 3414 1924 Nascimento: [DATE]" at bounding box center [709, 395] width 548 height 85
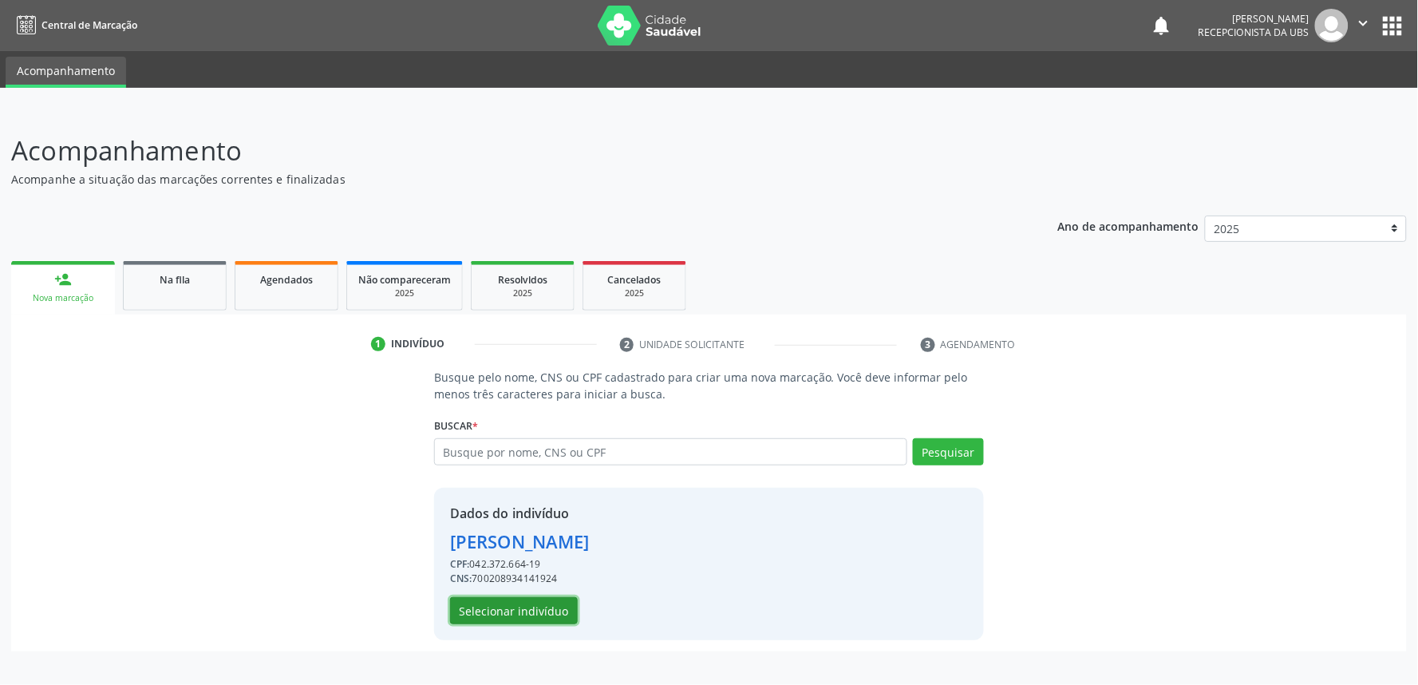
click at [519, 603] on button "Selecionar indivíduo" at bounding box center [514, 610] width 128 height 27
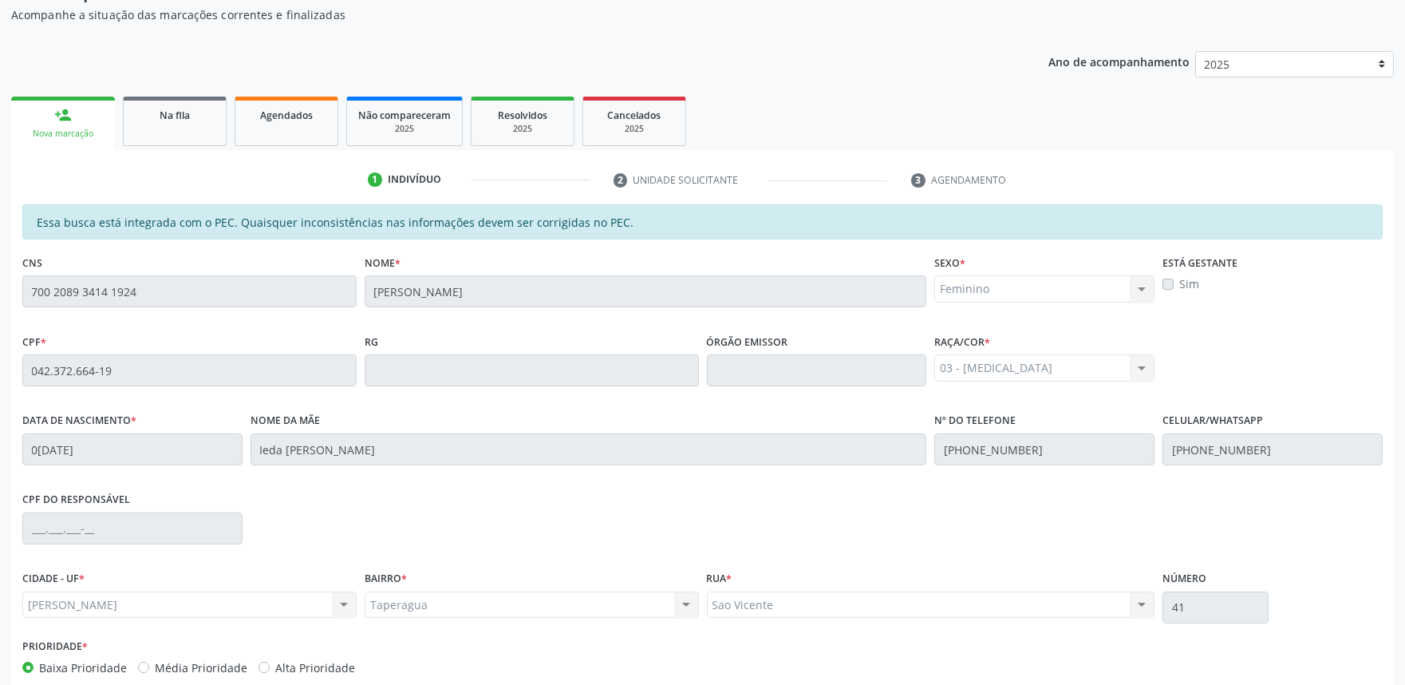
scroll to position [248, 0]
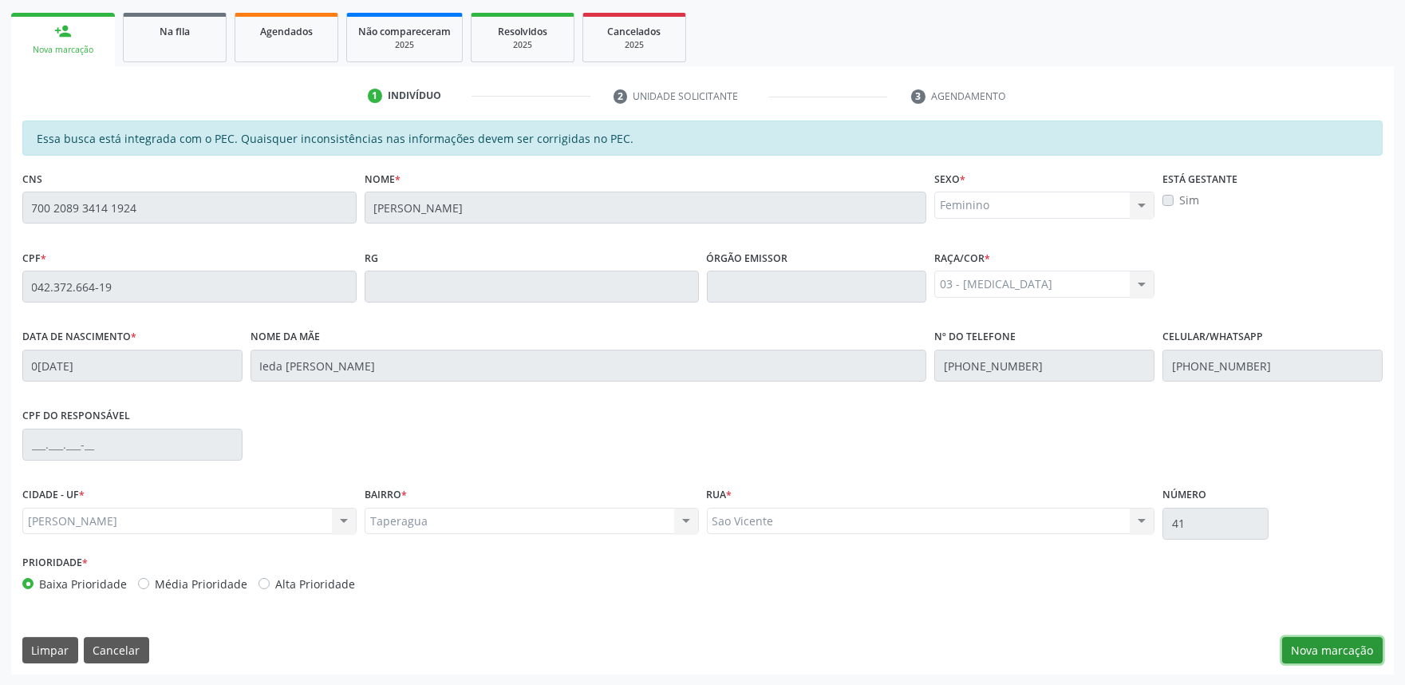
click at [1313, 647] on button "Nova marcação" at bounding box center [1332, 650] width 101 height 27
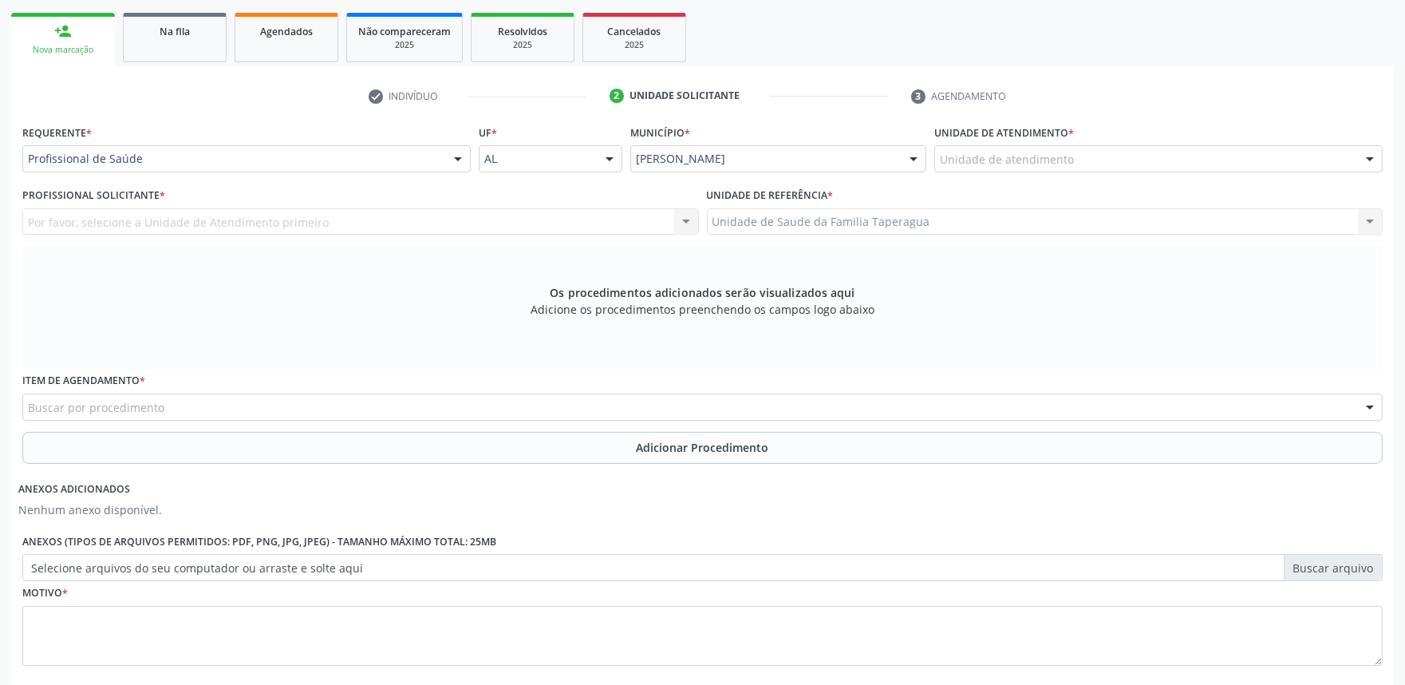
click at [1045, 170] on div "Unidade de atendimento" at bounding box center [1158, 158] width 448 height 27
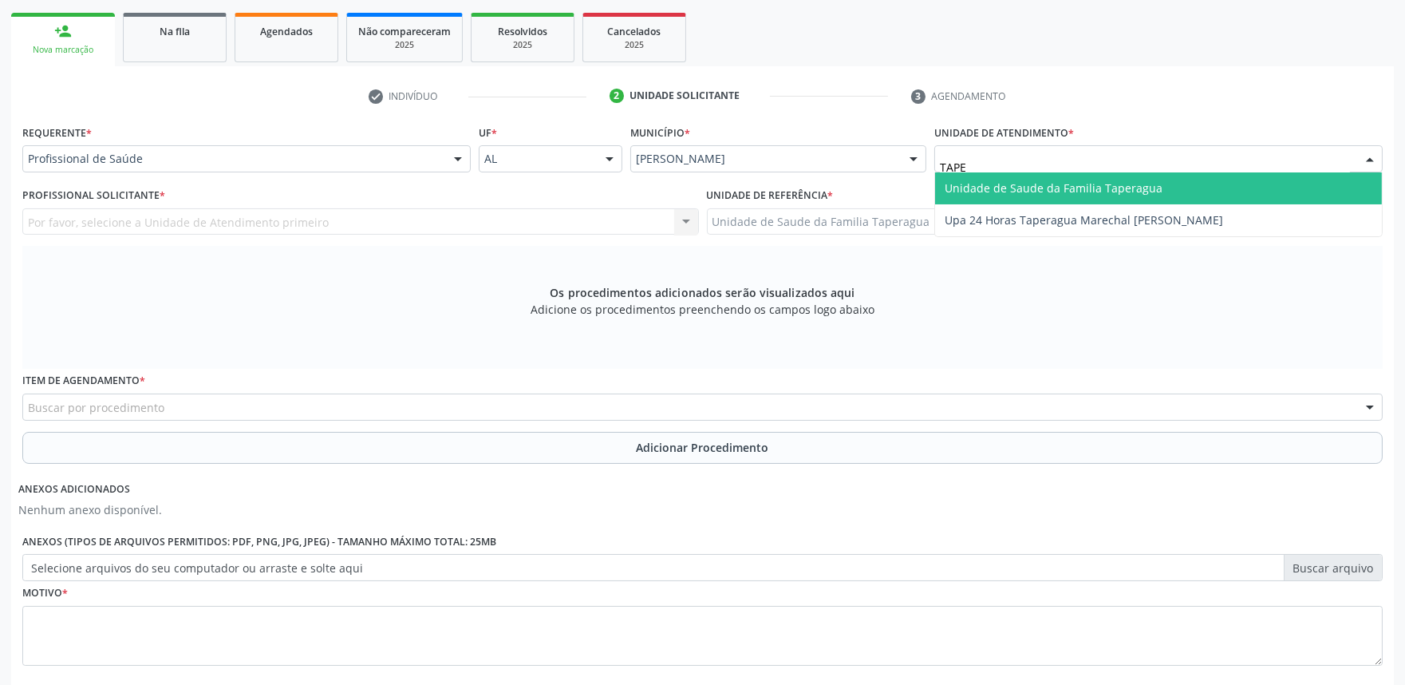
type input "TAPER"
click at [1047, 177] on span "Unidade de Saude da Familia Taperagua" at bounding box center [1158, 188] width 447 height 32
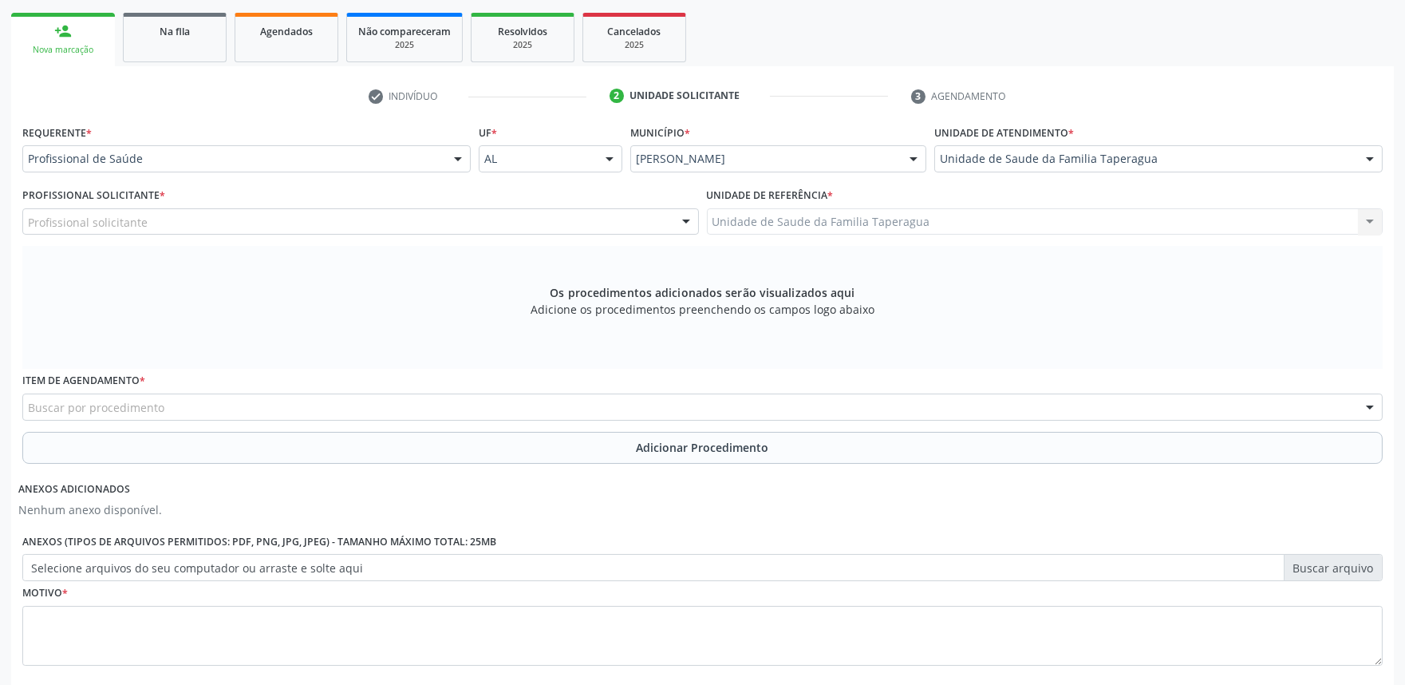
click at [583, 213] on div "Profissional solicitante" at bounding box center [360, 221] width 677 height 27
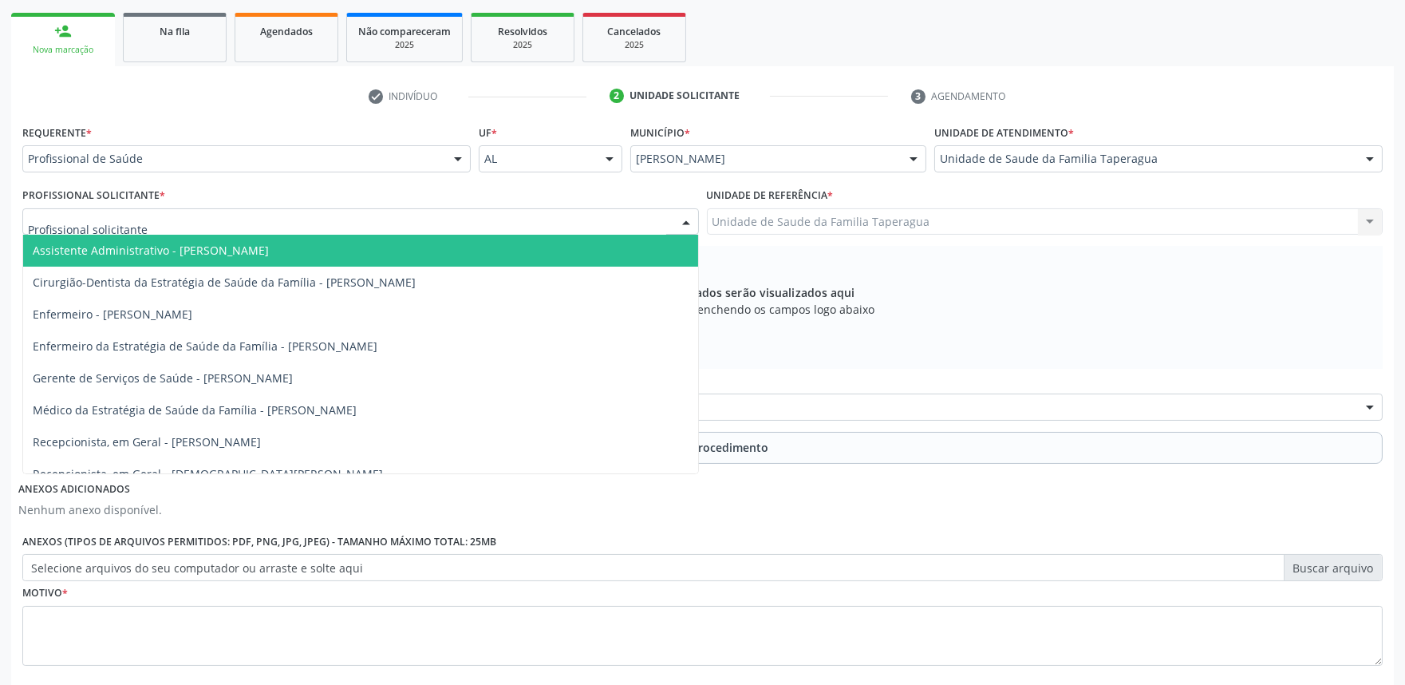
type input "M"
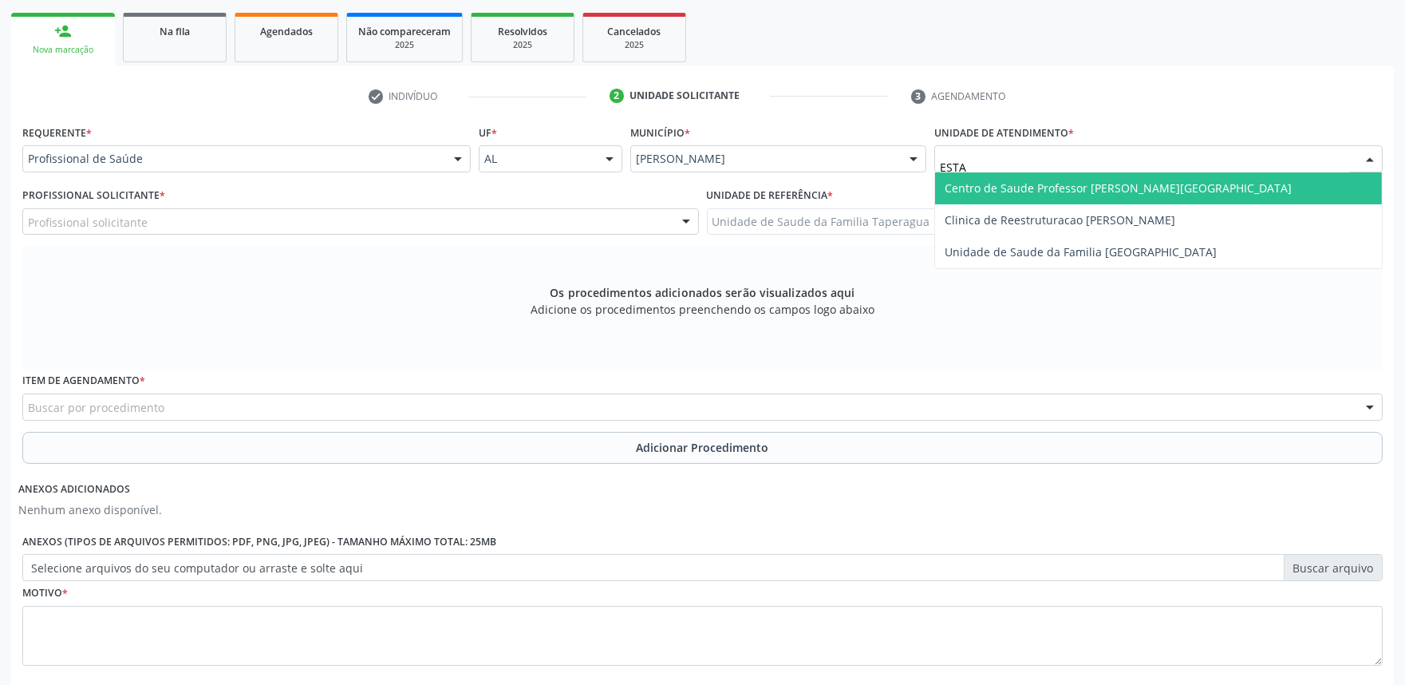
type input "ESTAC"
click at [982, 180] on span "Centro de Saude Professor [PERSON_NAME][GEOGRAPHIC_DATA]" at bounding box center [1118, 187] width 347 height 15
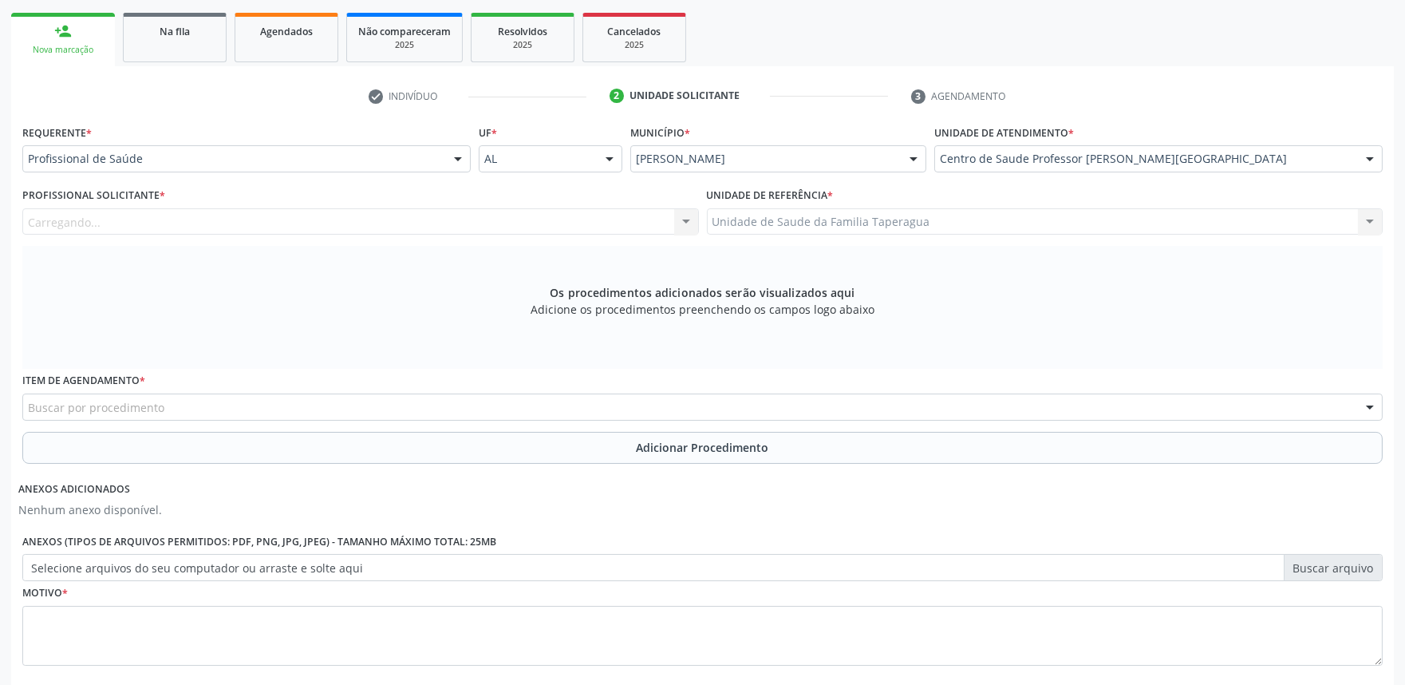
click at [536, 229] on div "Carregando... Assistente Administrativo - [PERSON_NAME] Cirurgião-Dentista da E…" at bounding box center [360, 221] width 677 height 27
click at [535, 220] on div "Profissional solicitante" at bounding box center [360, 221] width 677 height 27
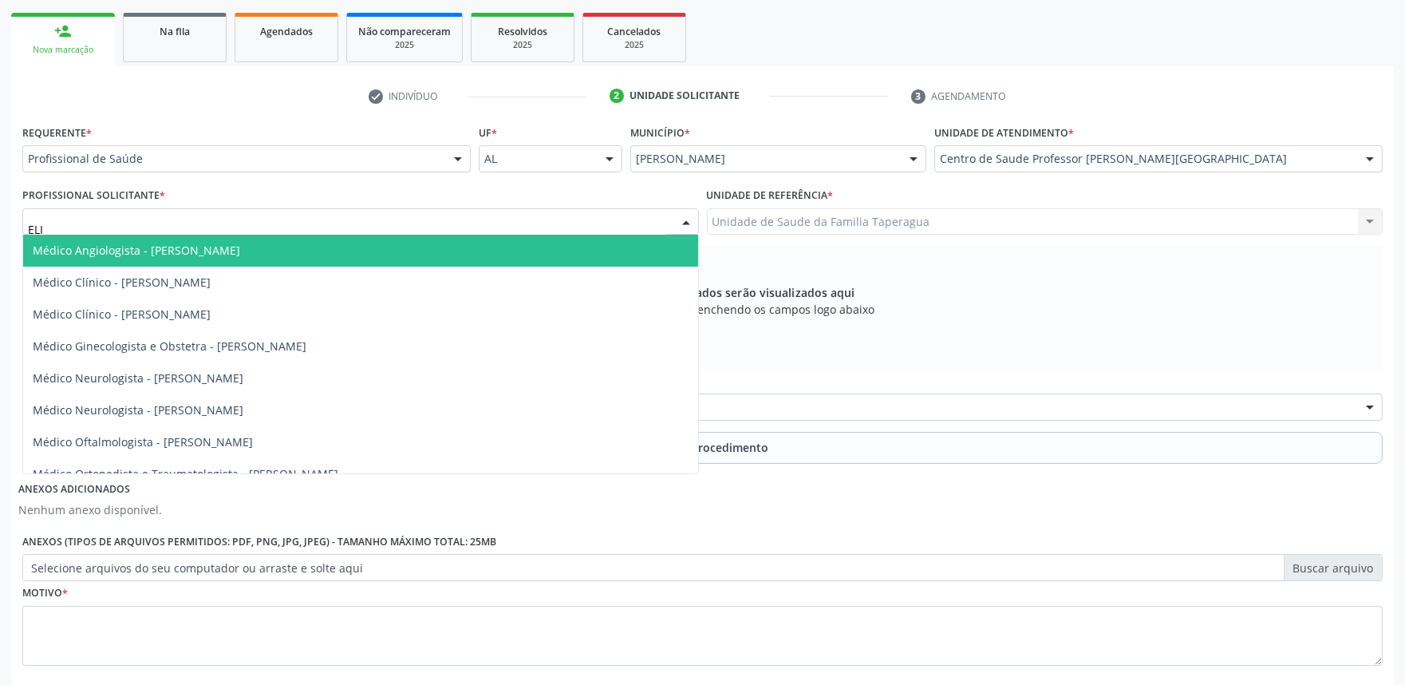
type input "[PERSON_NAME]"
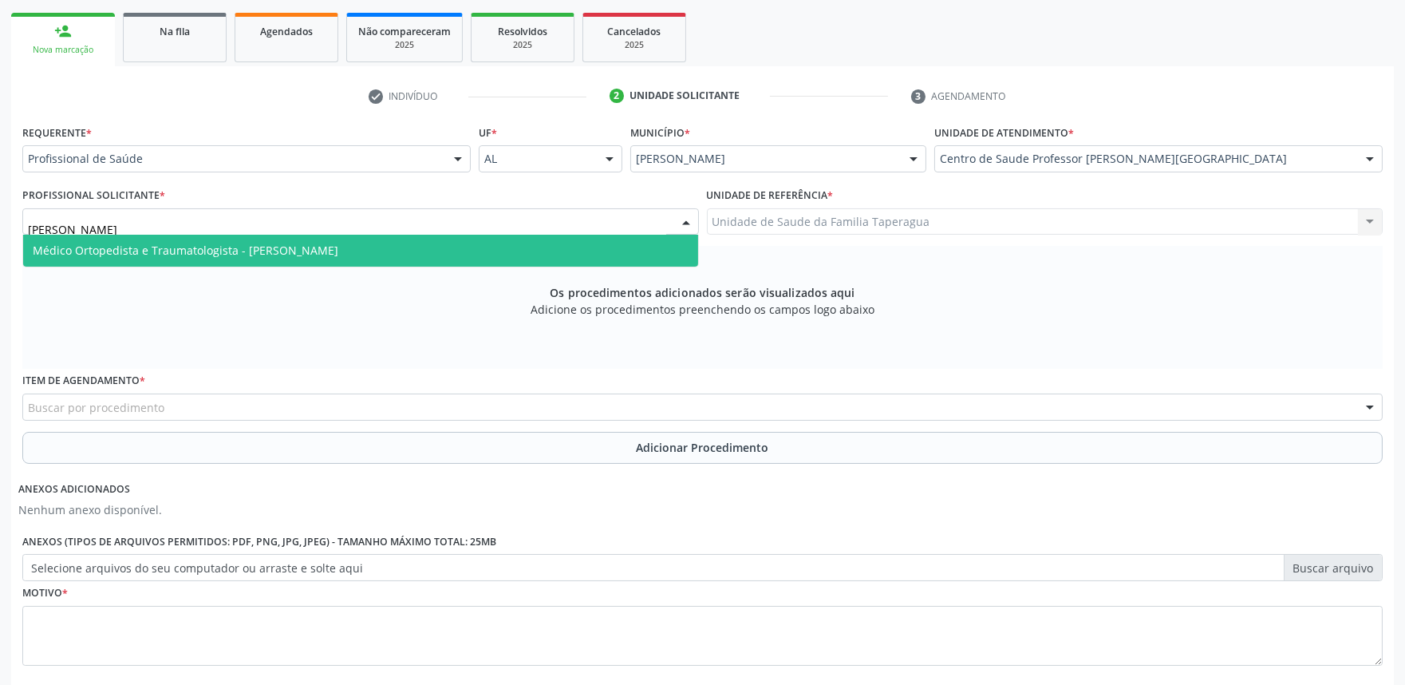
click at [517, 260] on span "Médico Ortopedista e Traumatologista - [PERSON_NAME]" at bounding box center [360, 251] width 675 height 32
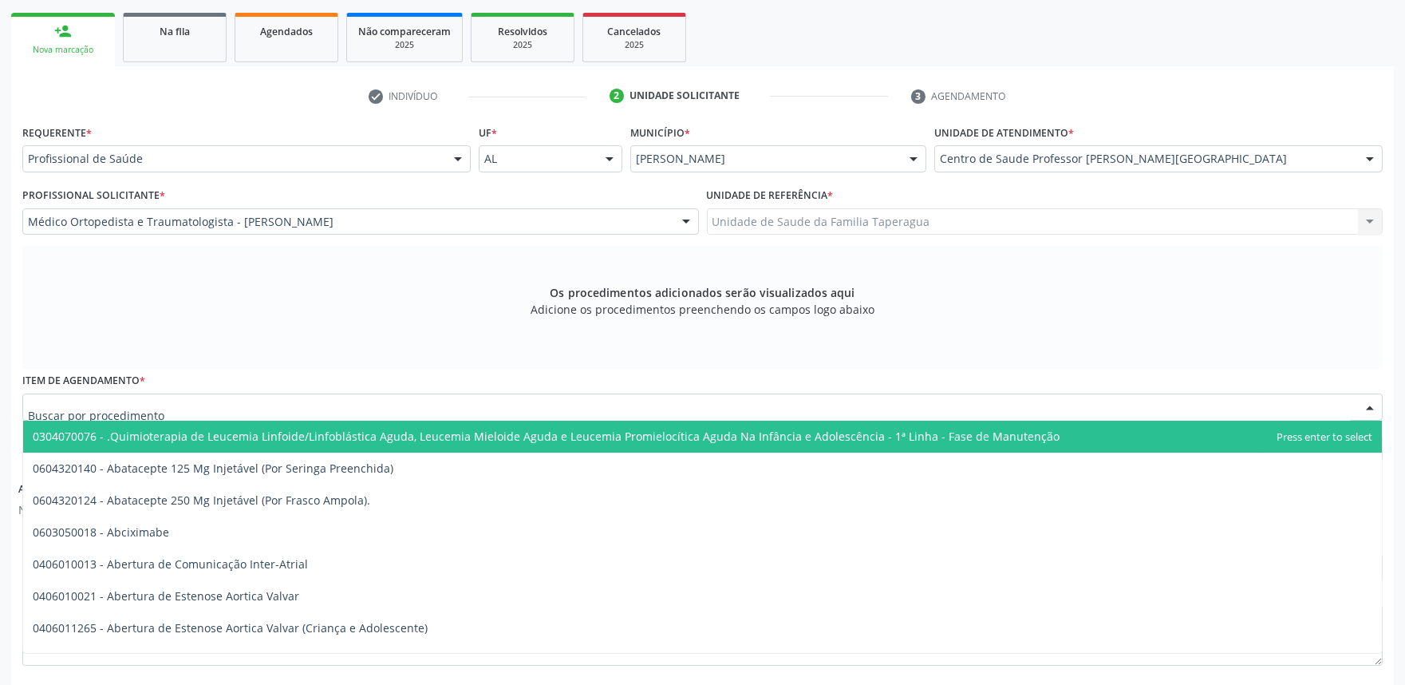
click at [519, 397] on div at bounding box center [702, 406] width 1361 height 27
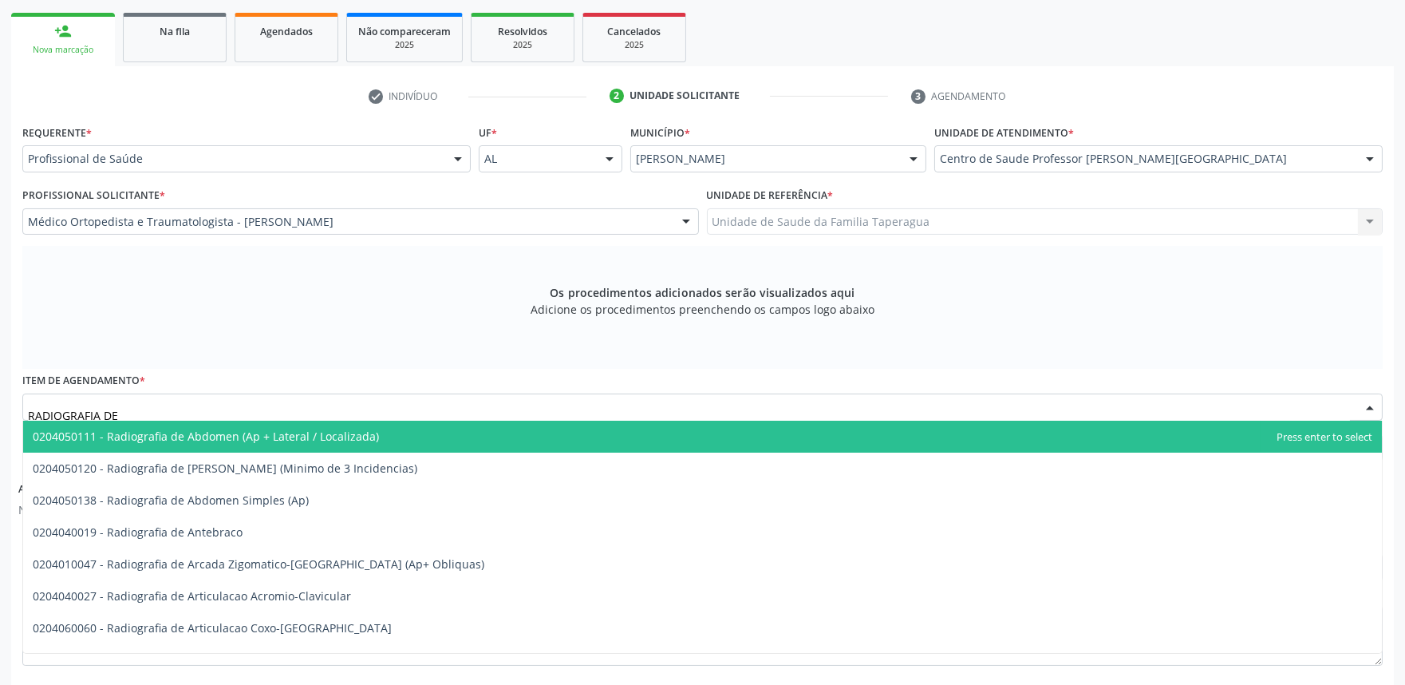
type input "RADIOGRAFIA DE J"
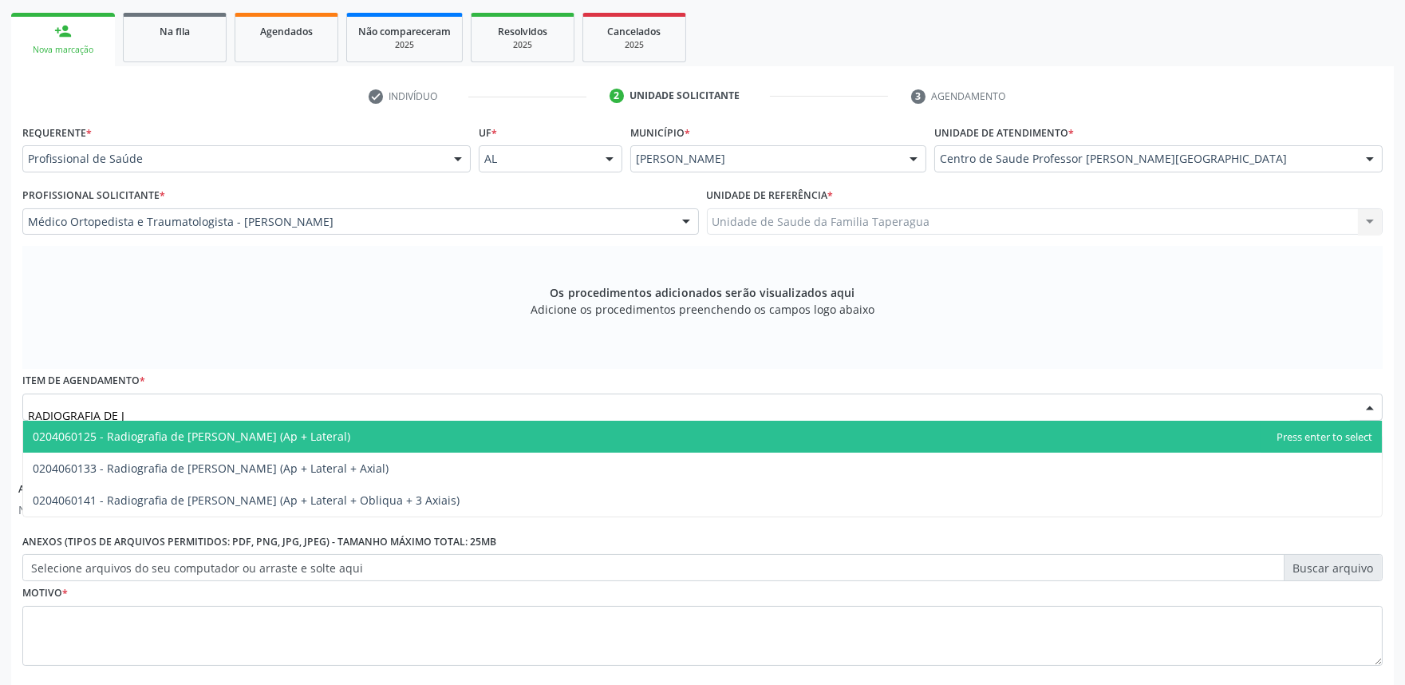
click at [385, 442] on span "0204060125 - Radiografia de [PERSON_NAME] (Ap + Lateral)" at bounding box center [702, 437] width 1359 height 32
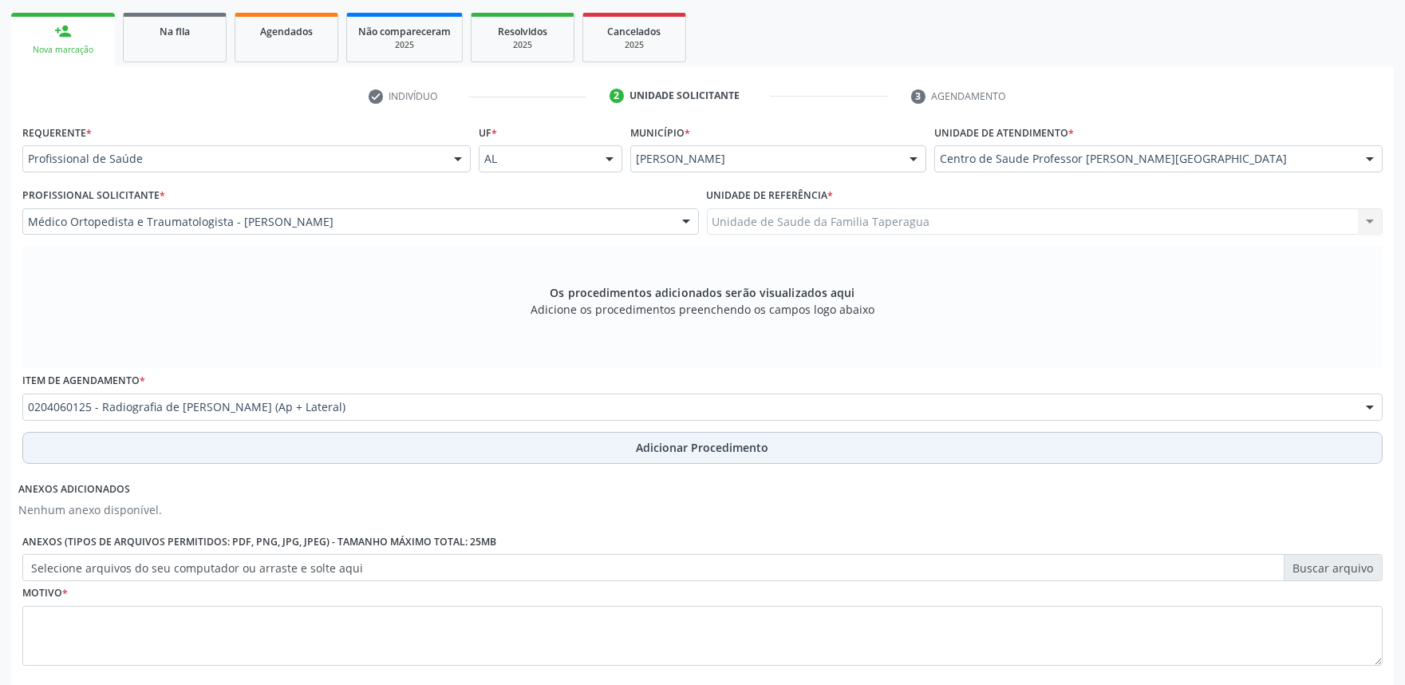
click at [385, 448] on button "Adicionar Procedimento" at bounding box center [702, 448] width 1361 height 32
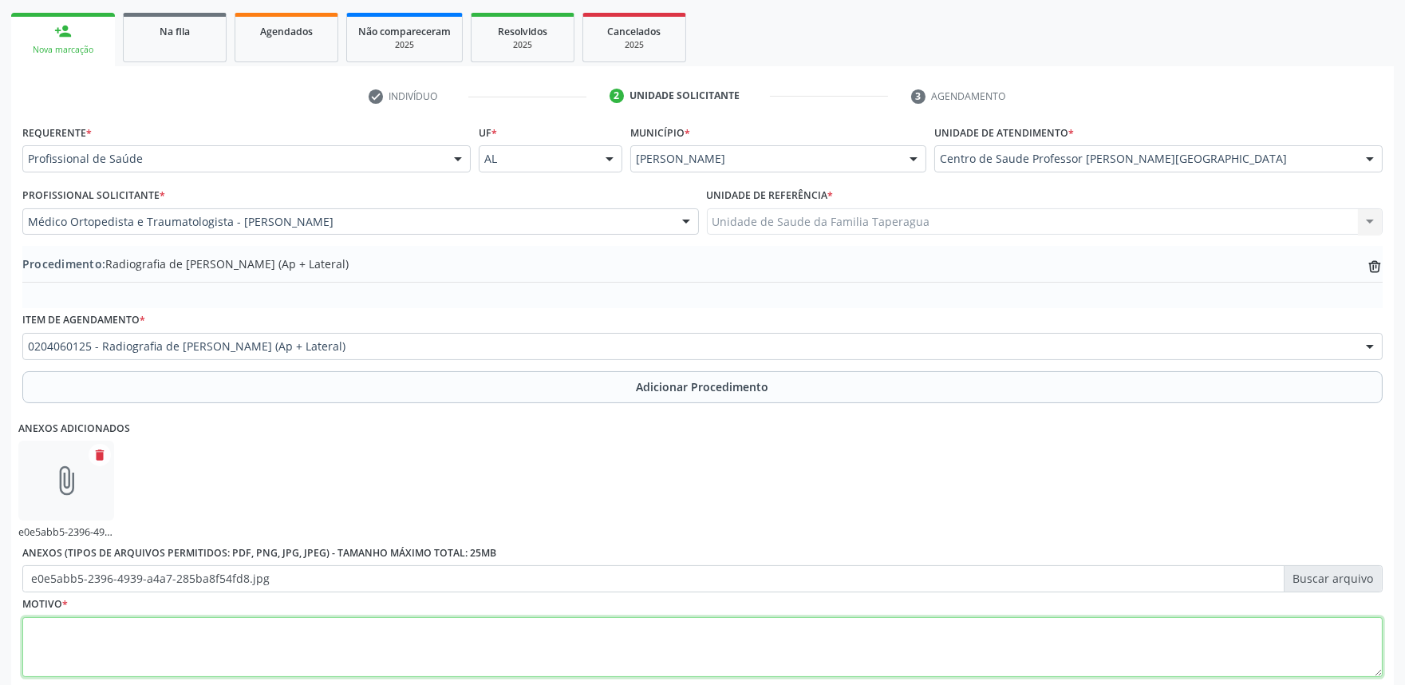
click at [323, 649] on textarea at bounding box center [702, 647] width 1361 height 61
paste textarea "Gonartrose"
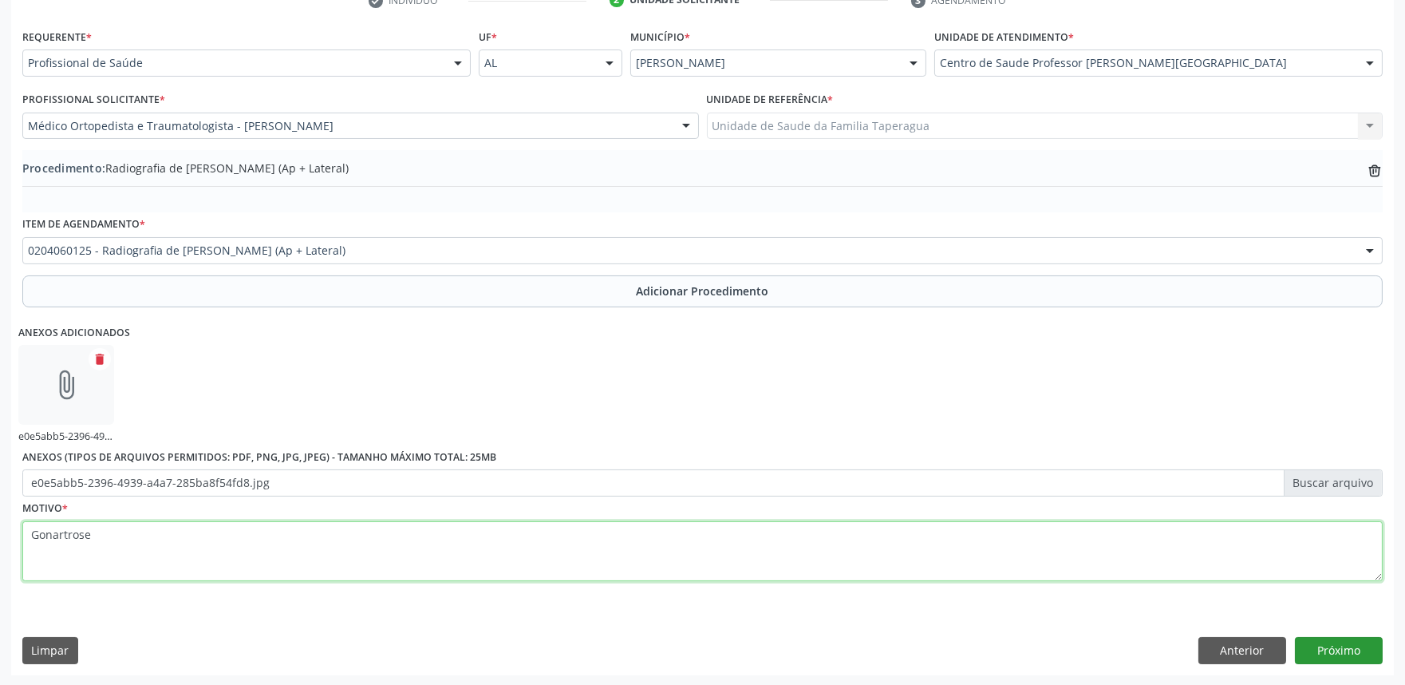
type textarea "Gonartrose"
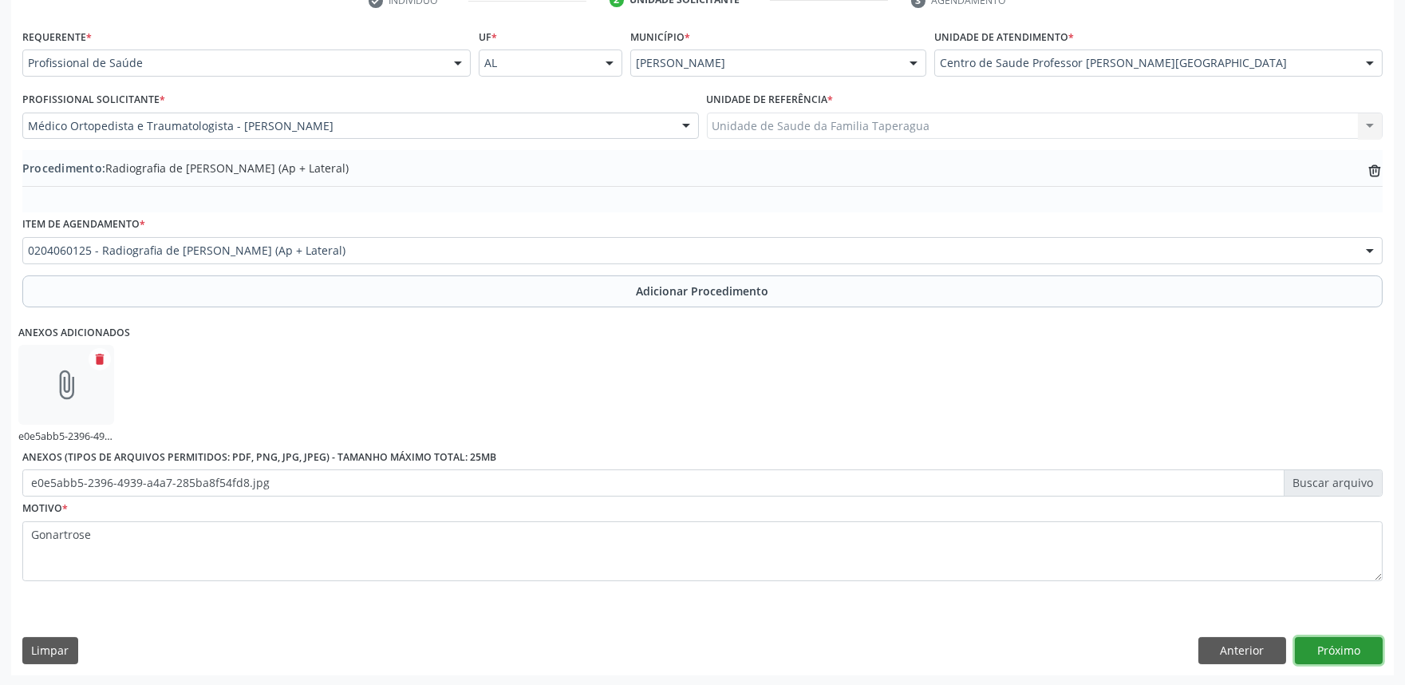
click at [1351, 643] on button "Próximo" at bounding box center [1339, 650] width 88 height 27
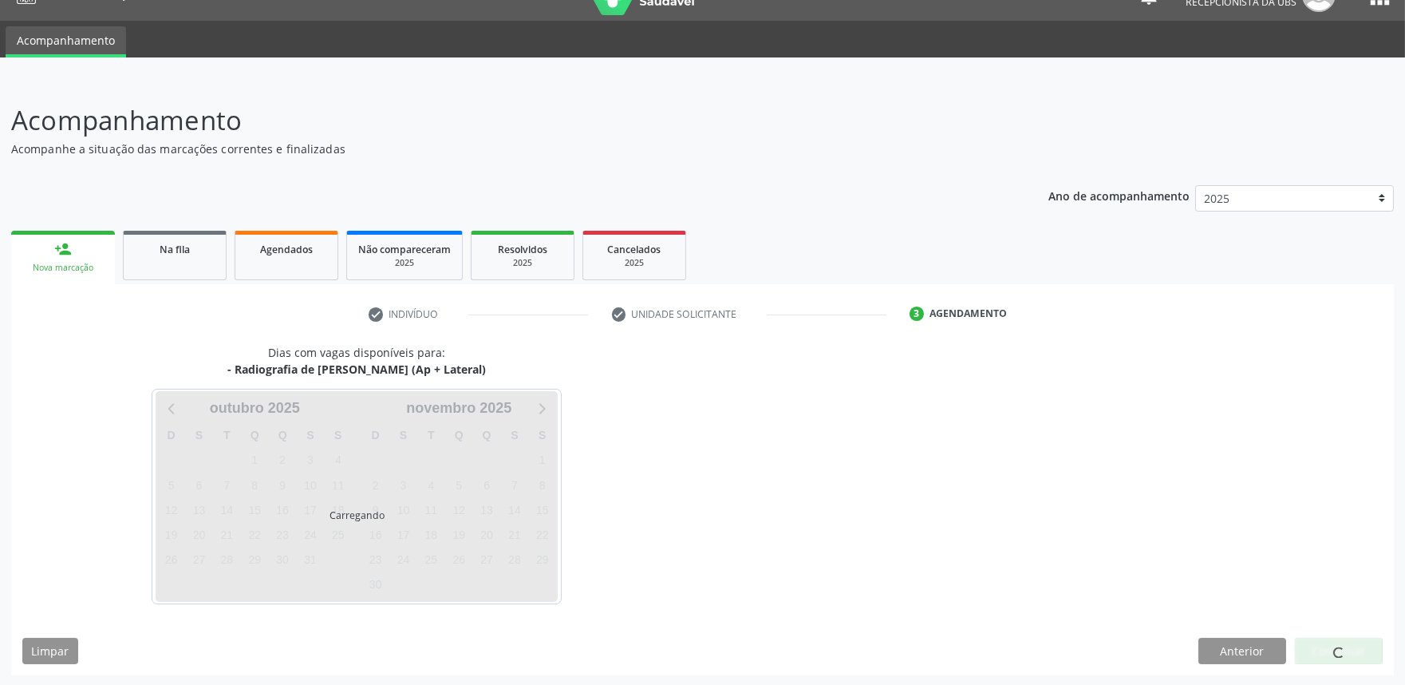
scroll to position [77, 0]
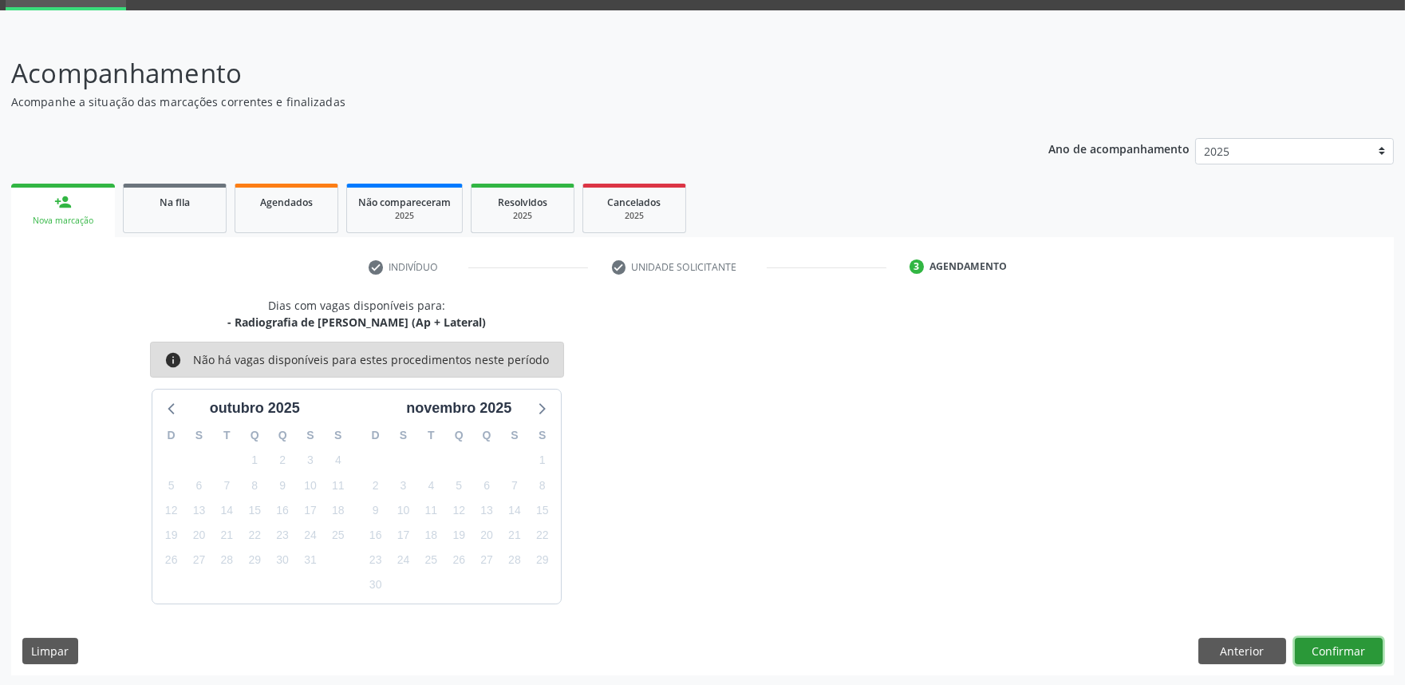
click at [1325, 649] on button "Confirmar" at bounding box center [1339, 651] width 88 height 27
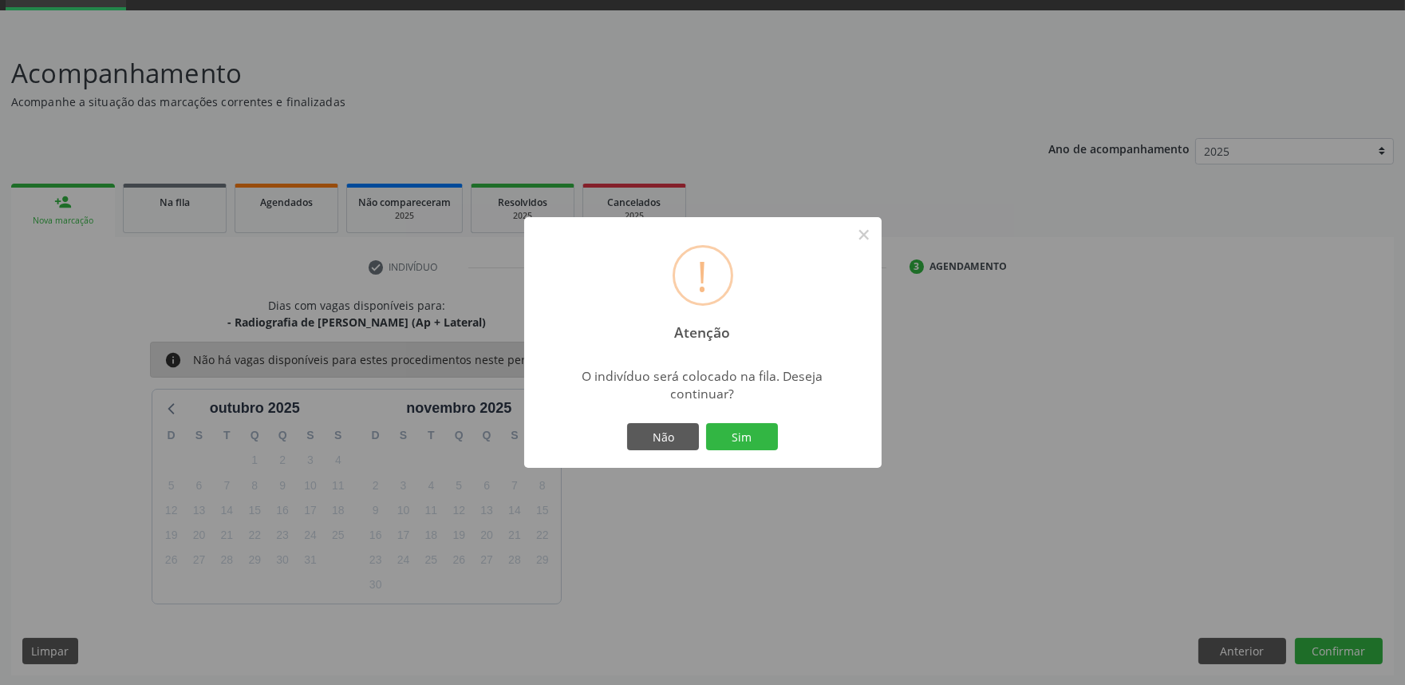
click at [706, 423] on button "Sim" at bounding box center [742, 436] width 72 height 27
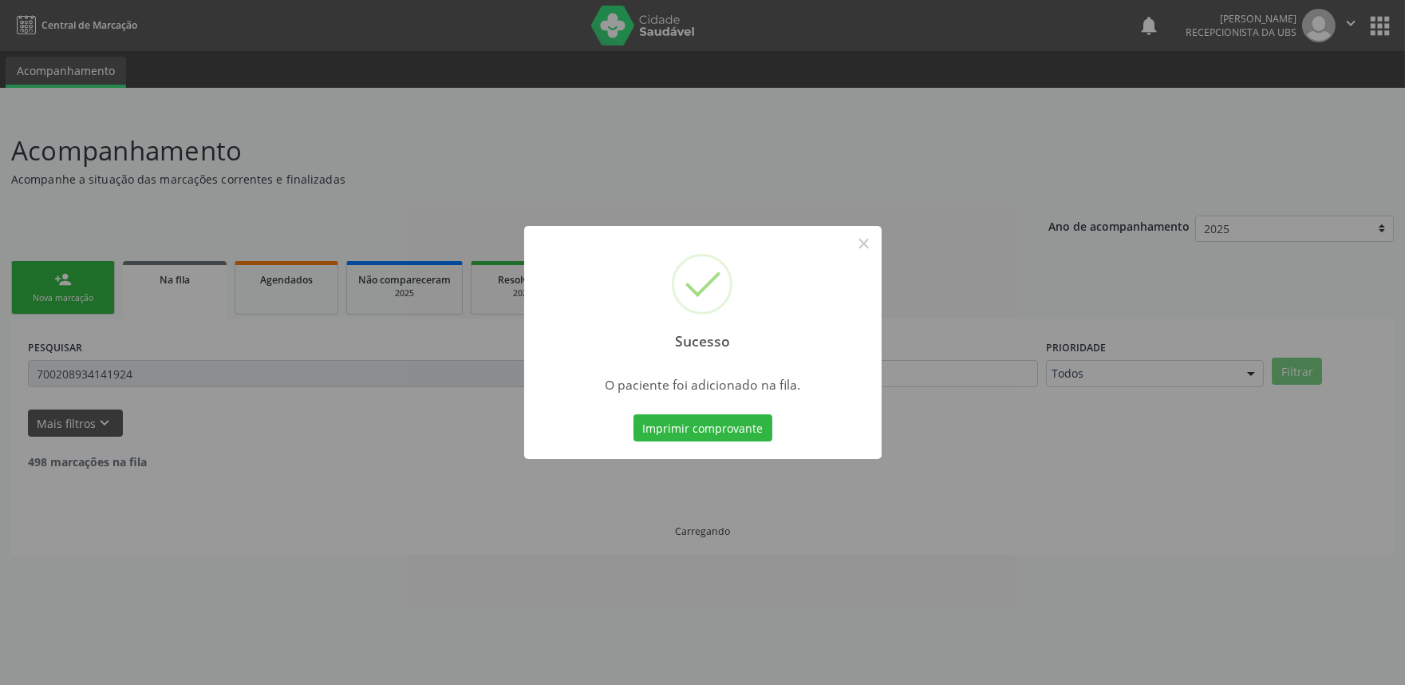
scroll to position [0, 0]
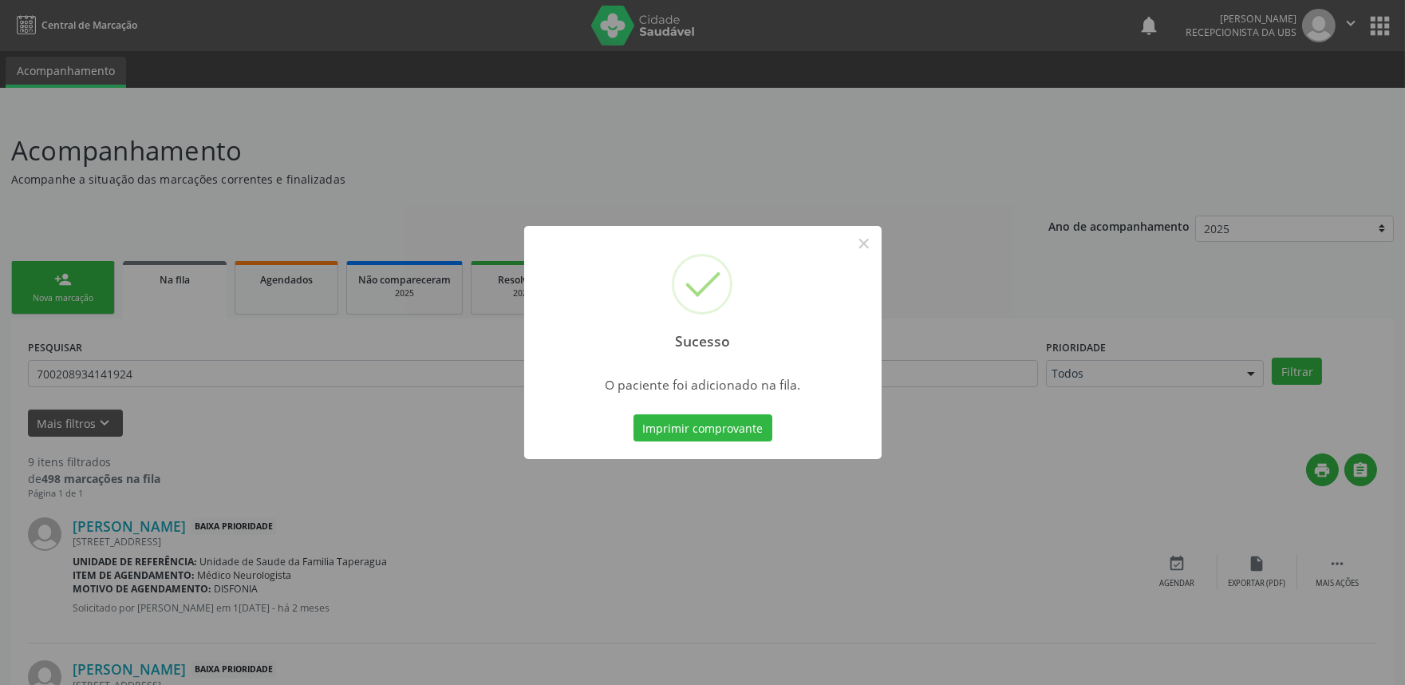
click at [383, 433] on div "Sucesso × O paciente foi adicionado na fila. Imprimir comprovante Cancel" at bounding box center [702, 342] width 1405 height 685
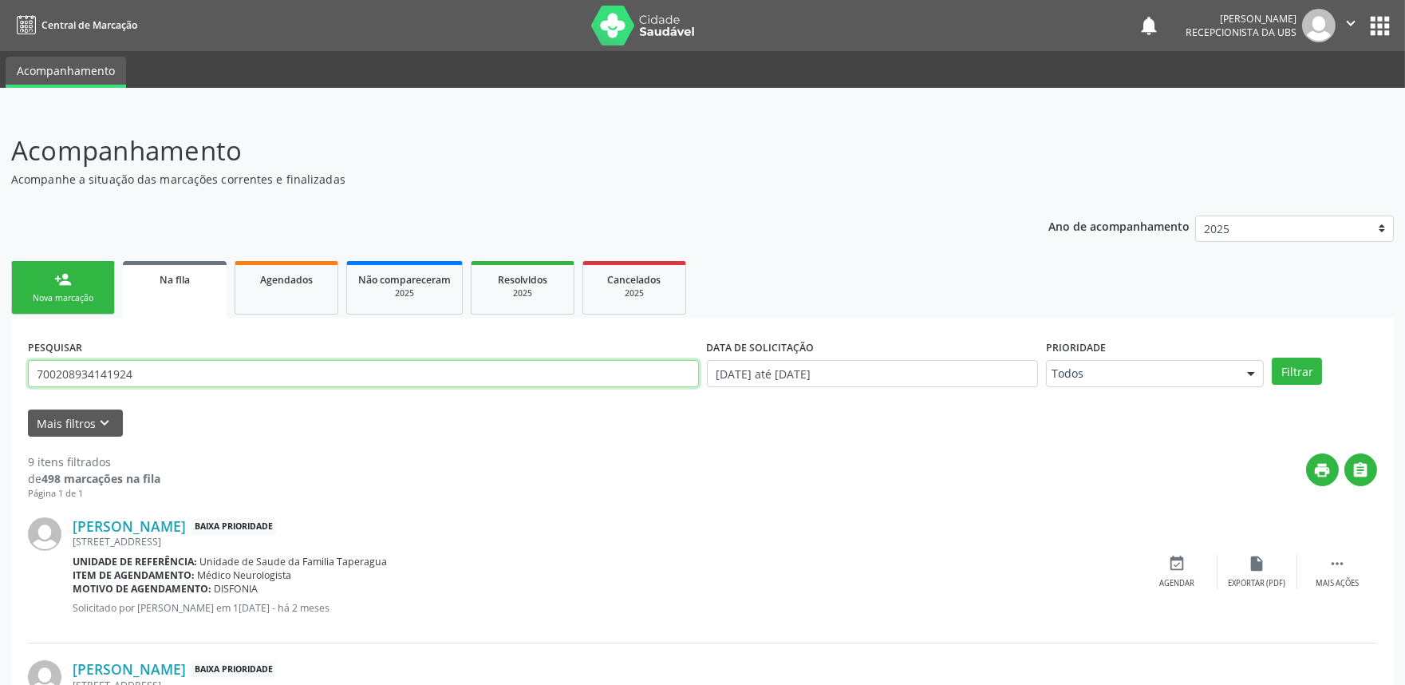
click at [172, 365] on input "700208934141924" at bounding box center [363, 373] width 671 height 27
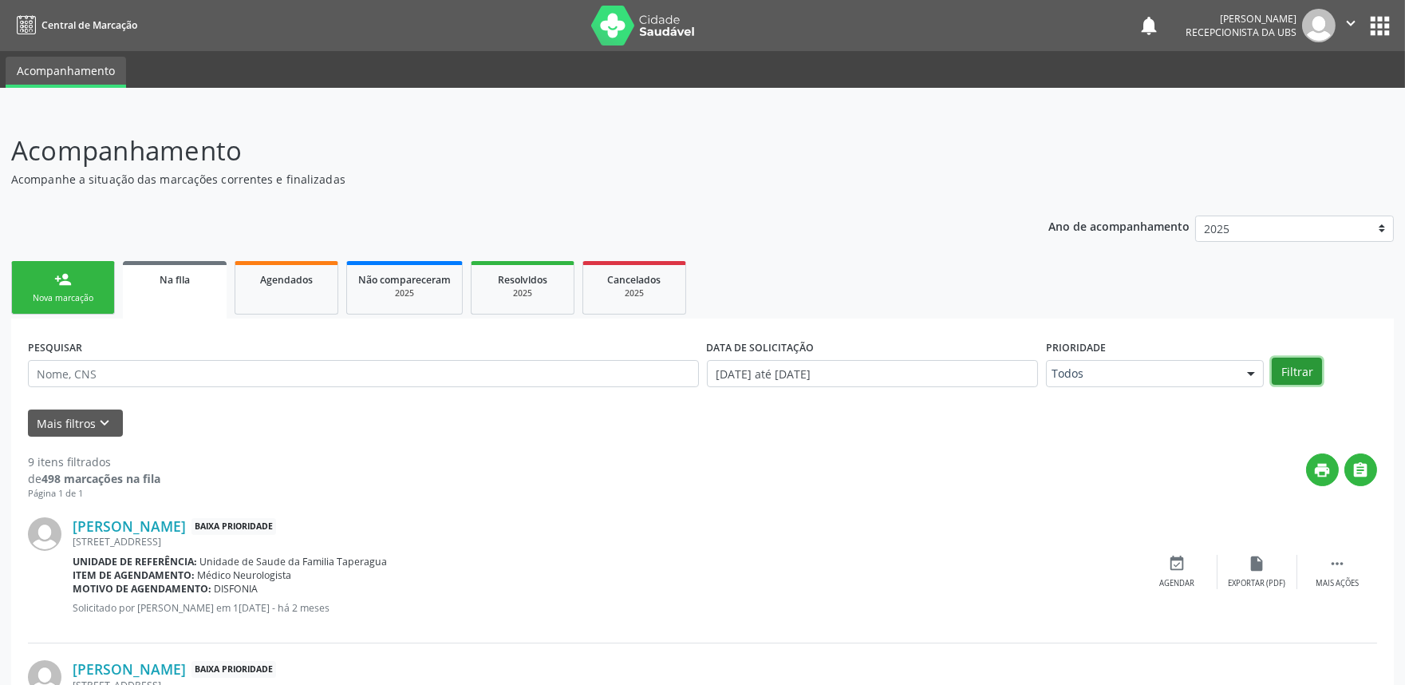
click at [1301, 373] on button "Filtrar" at bounding box center [1297, 370] width 50 height 27
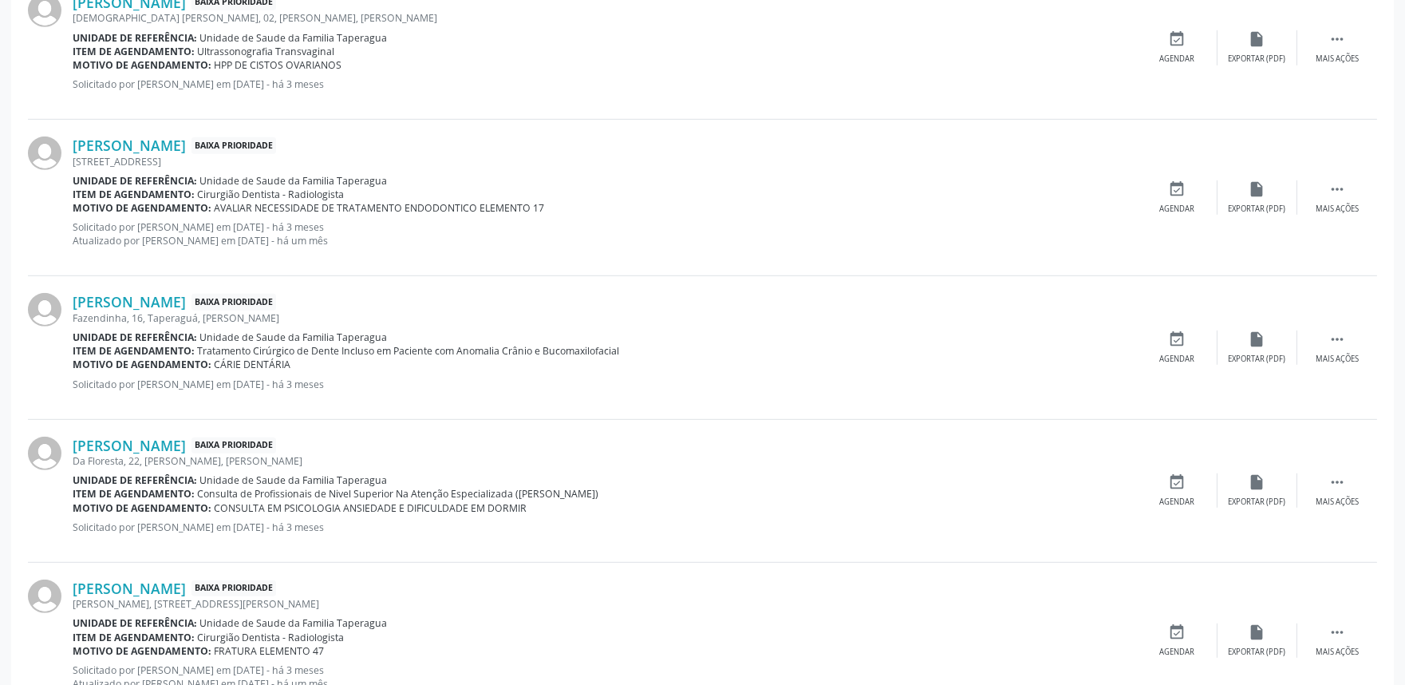
scroll to position [2115, 0]
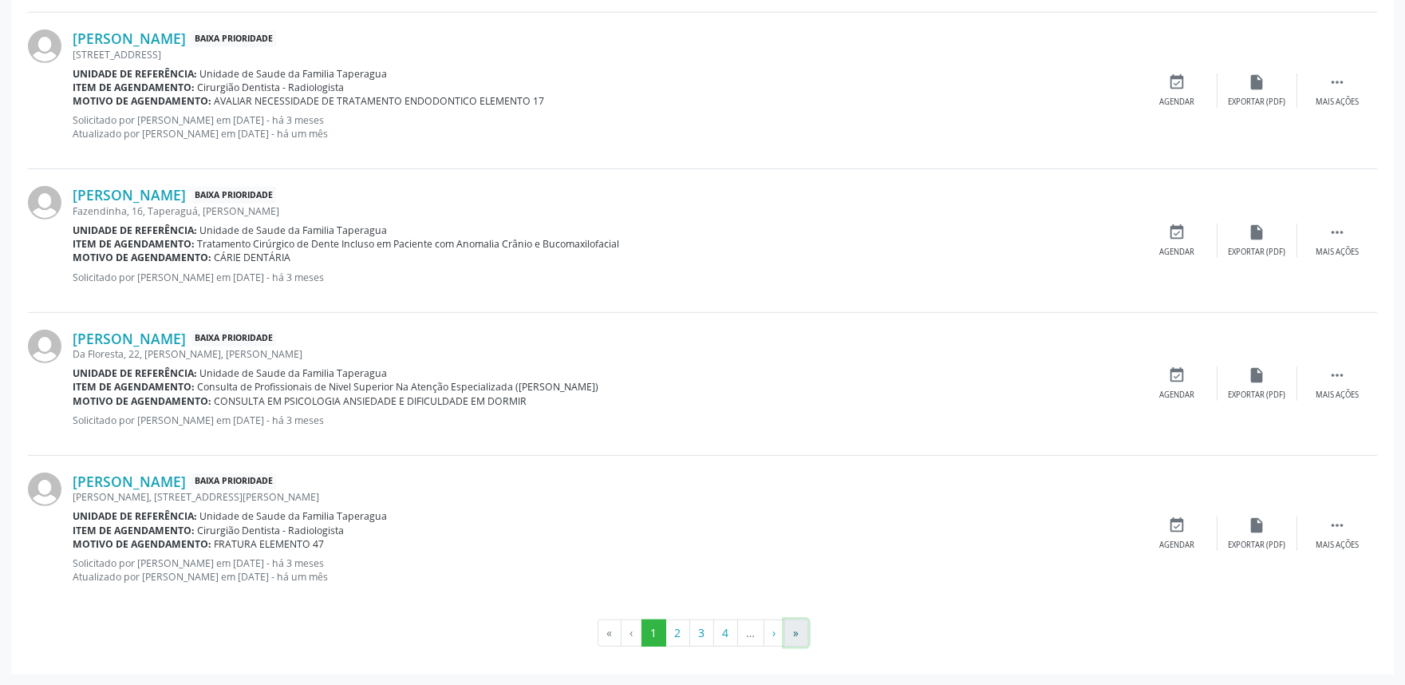
click at [799, 631] on button "»" at bounding box center [796, 632] width 24 height 27
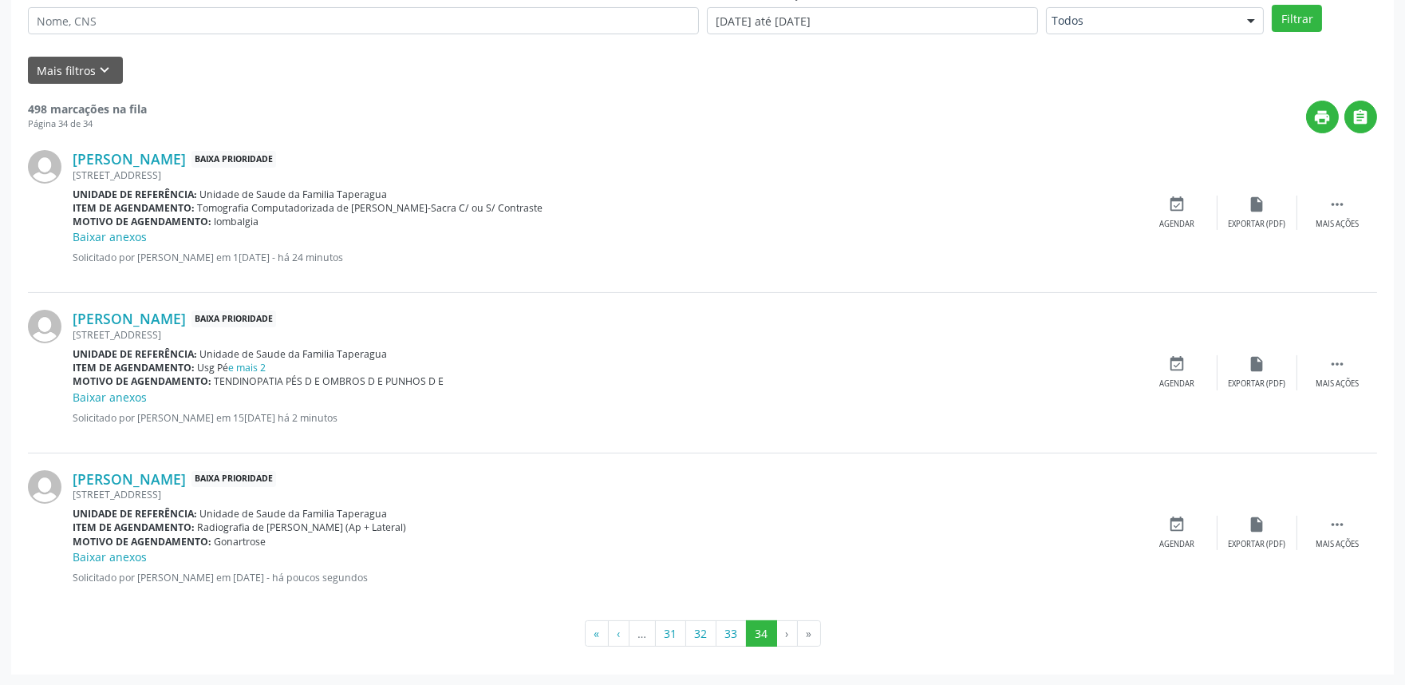
scroll to position [117, 0]
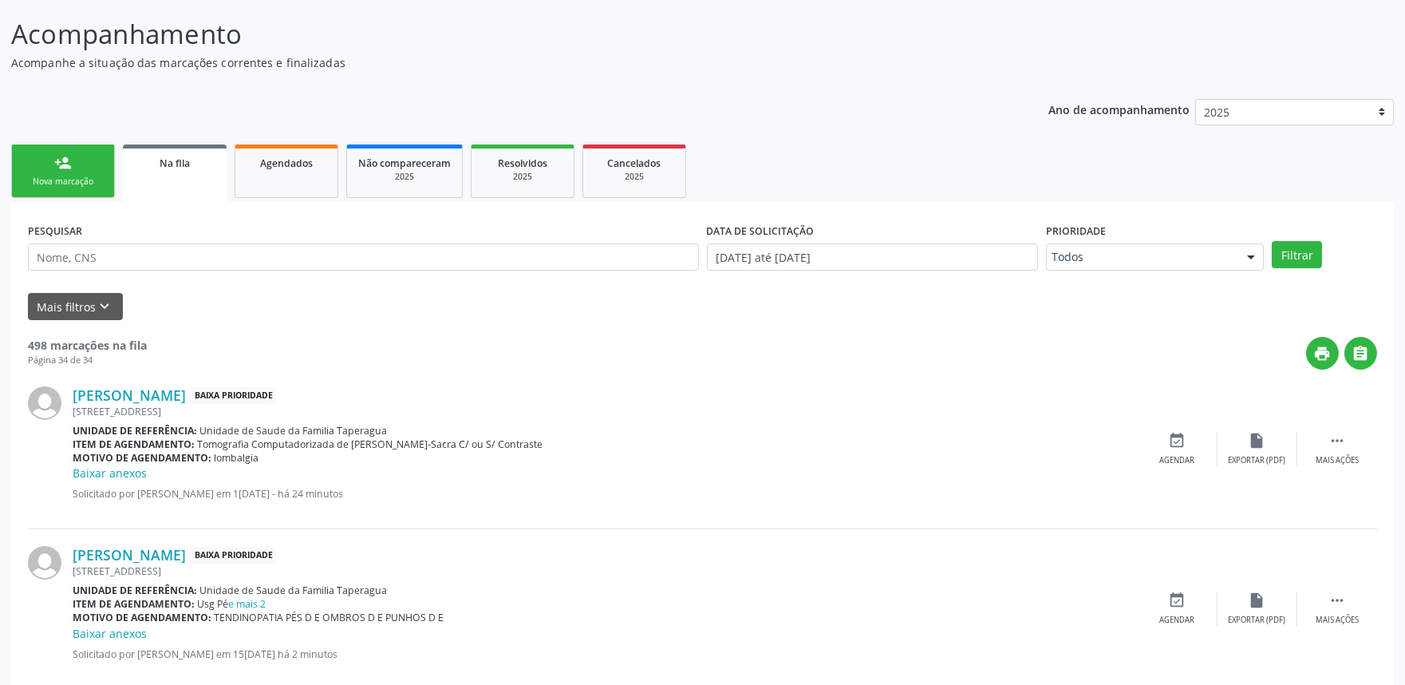
click at [65, 180] on div "Nova marcação" at bounding box center [63, 182] width 80 height 12
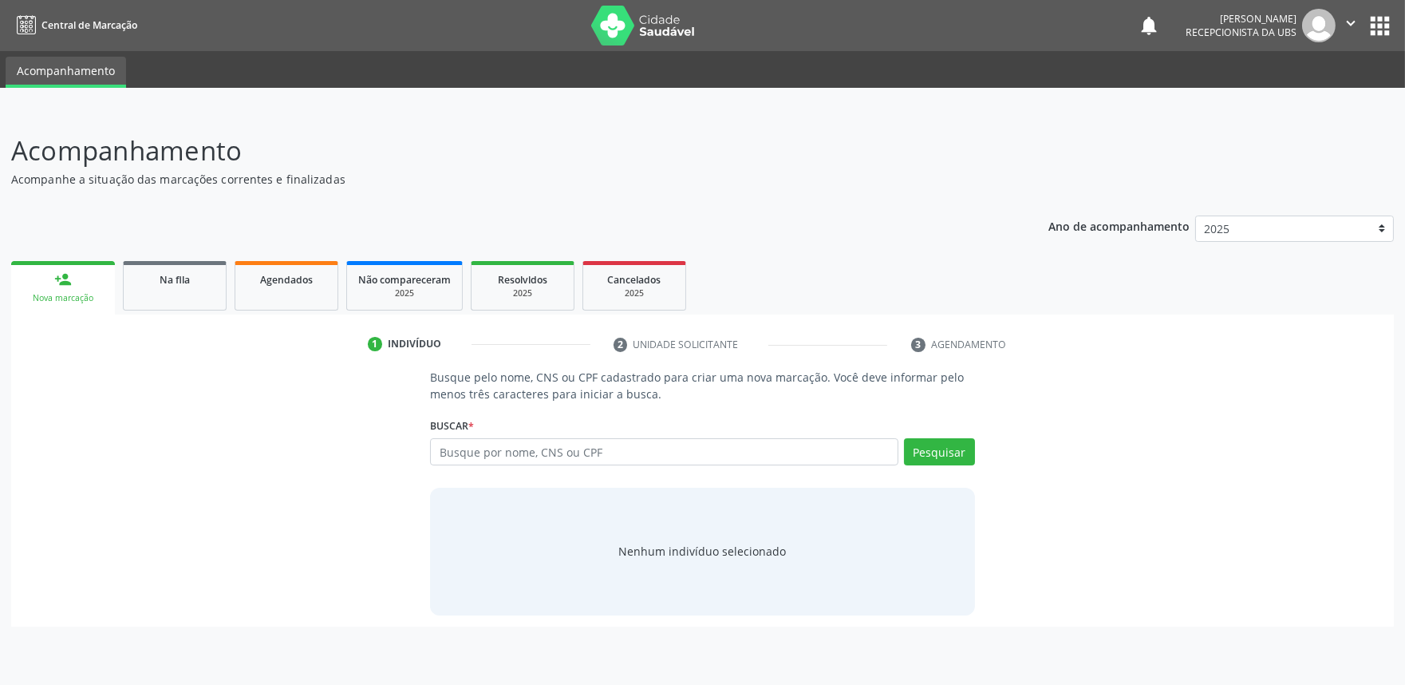
scroll to position [0, 0]
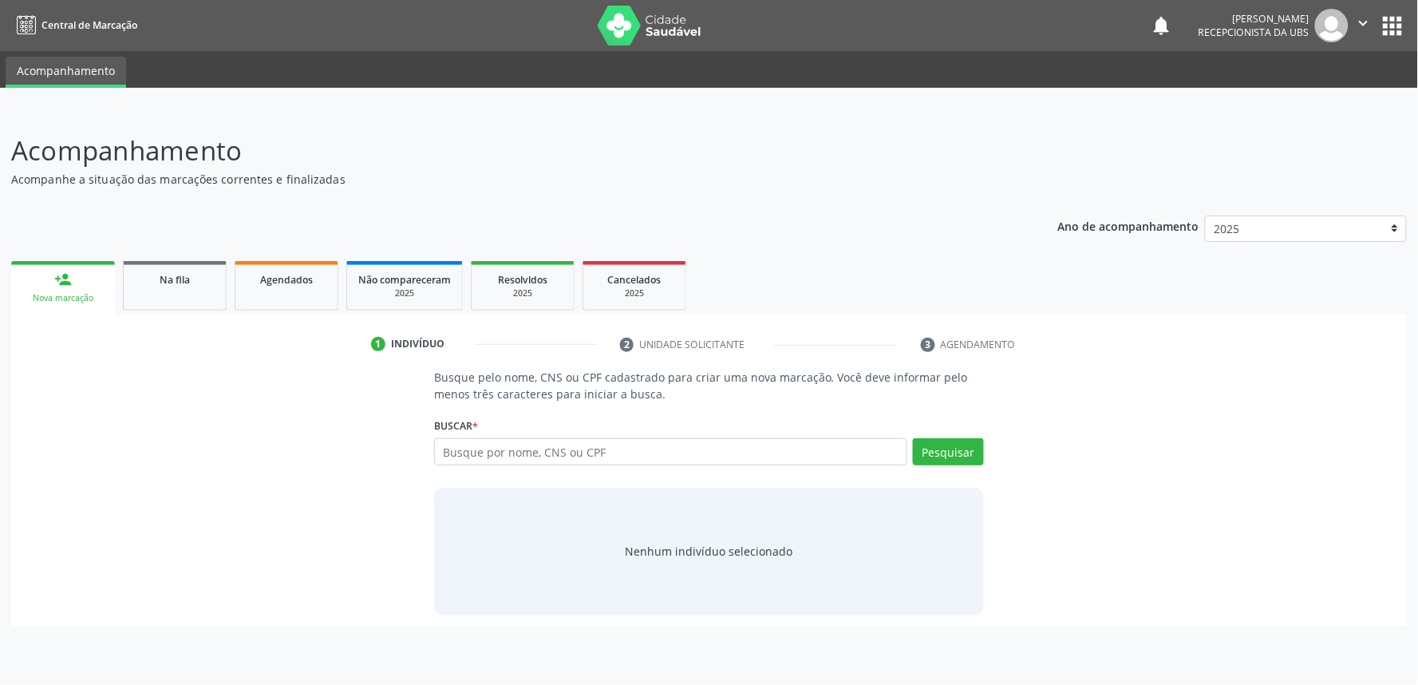
click at [608, 436] on div "Buscar * Busque por nome, CNS ou CPF Nenhum resultado encontrado para: " " Digi…" at bounding box center [709, 444] width 550 height 62
click at [608, 447] on input "text" at bounding box center [670, 451] width 473 height 27
paste input "700004148648205"
type input "700004148648205"
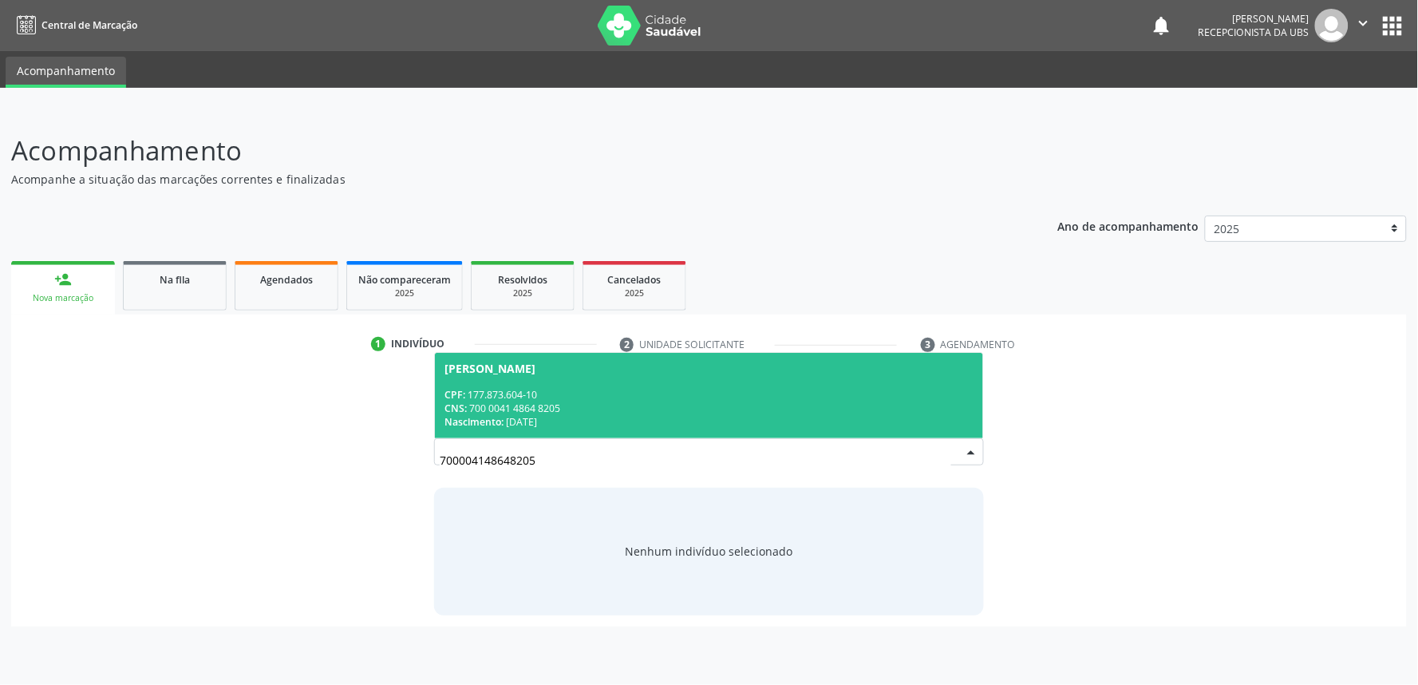
click at [618, 400] on div "CPF: 177.873.604-10" at bounding box center [708, 395] width 529 height 14
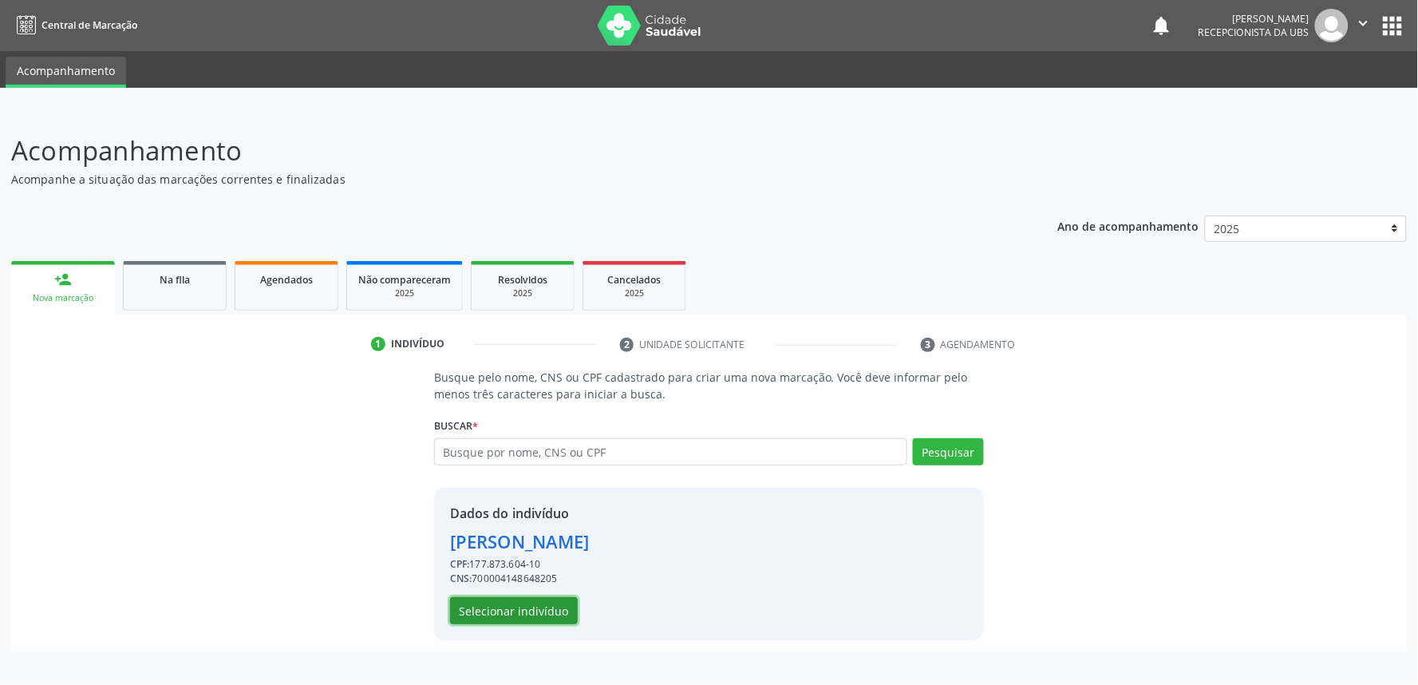
click at [543, 611] on button "Selecionar indivíduo" at bounding box center [514, 610] width 128 height 27
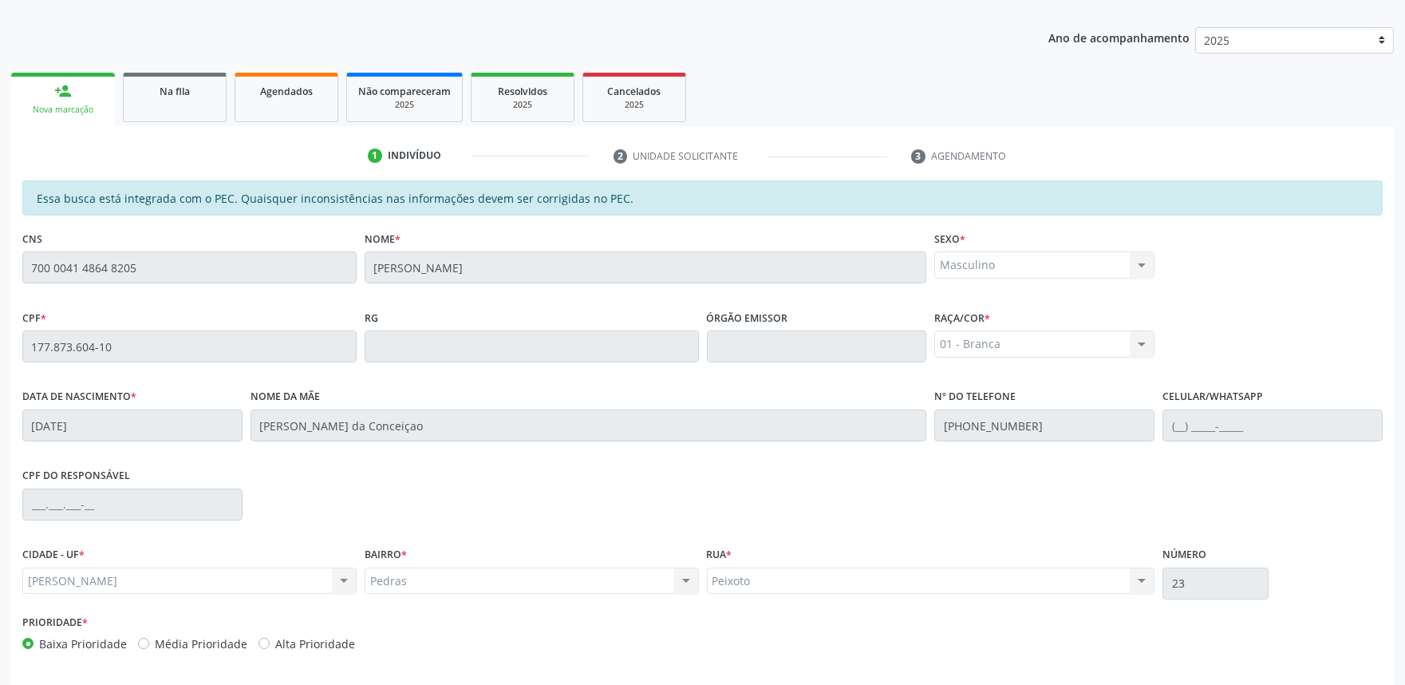
scroll to position [248, 0]
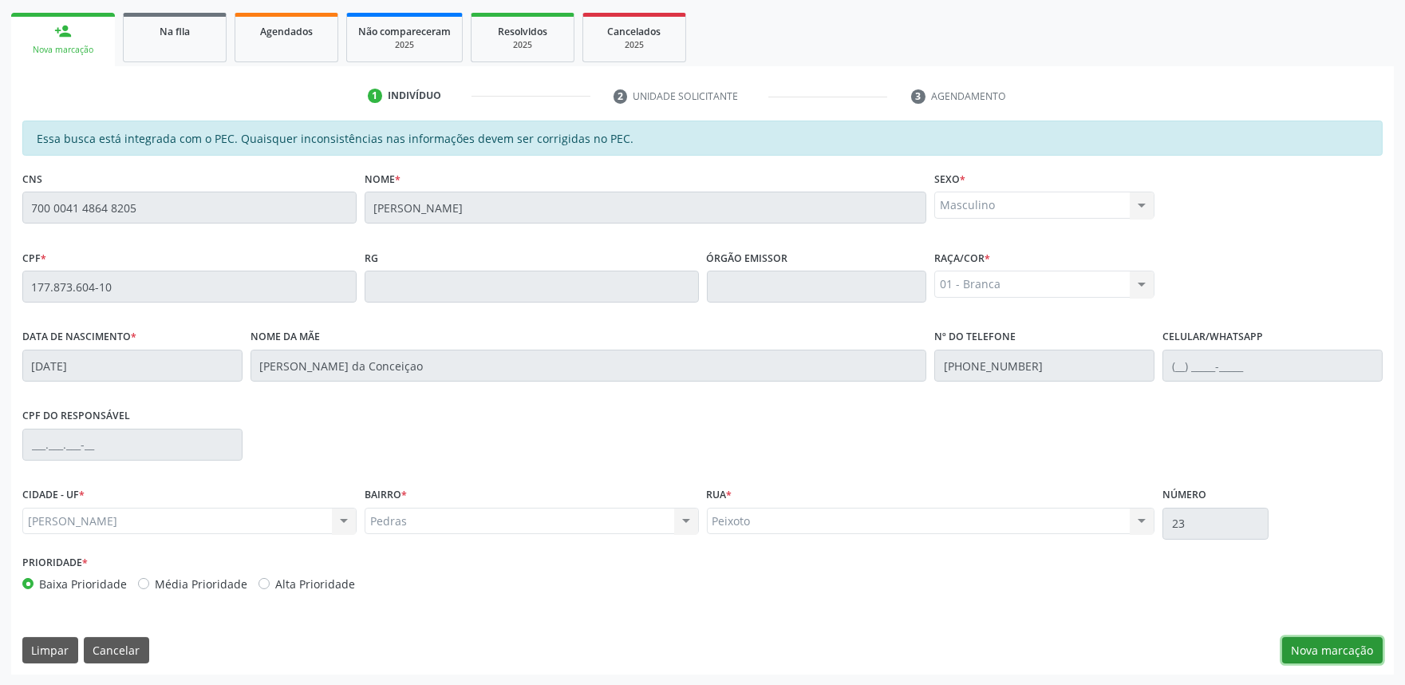
click at [1343, 637] on button "Nova marcação" at bounding box center [1332, 650] width 101 height 27
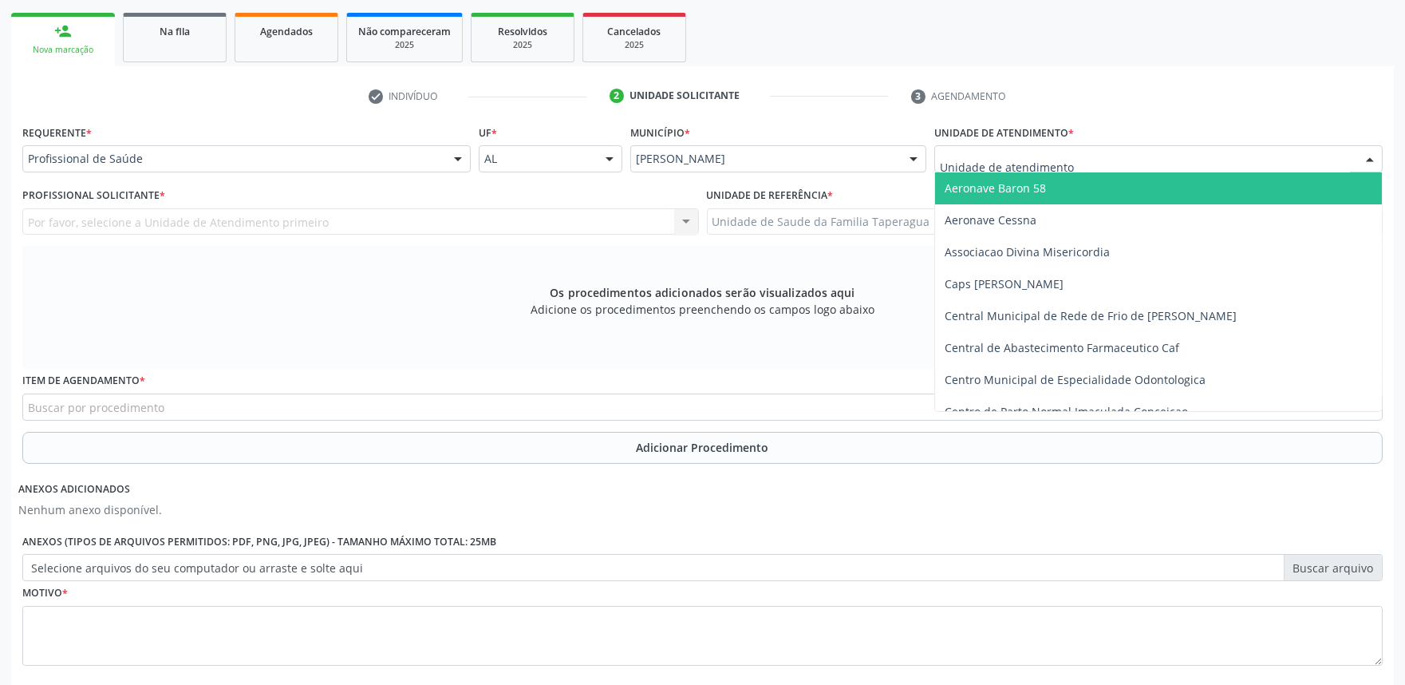
click at [1193, 148] on div at bounding box center [1158, 158] width 448 height 27
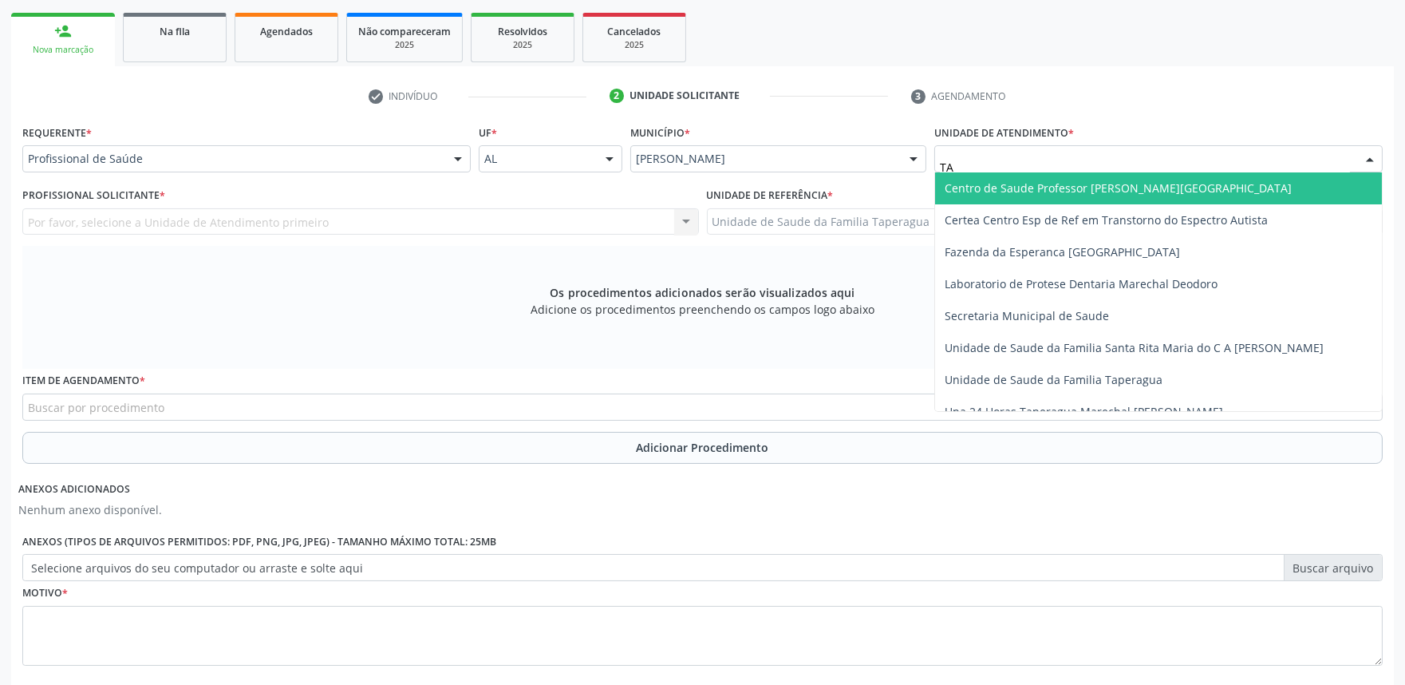
type input "TAP"
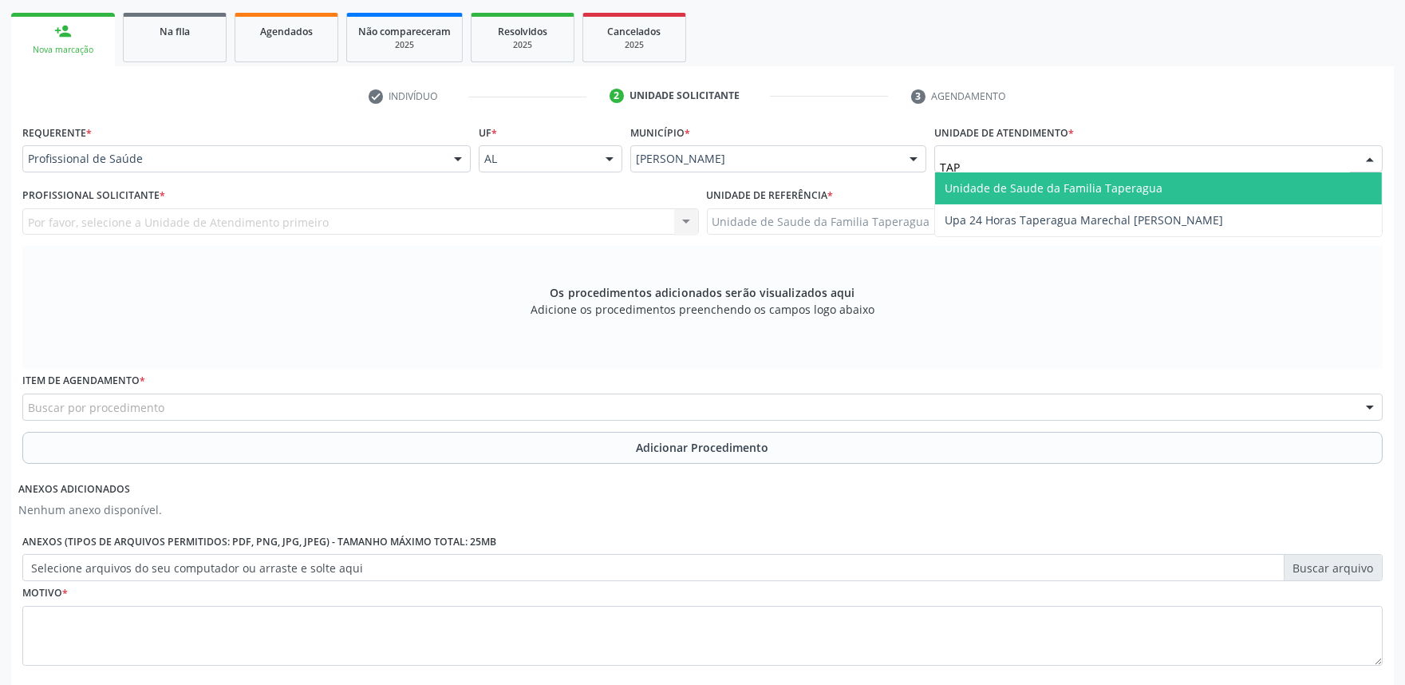
click at [1189, 180] on span "Unidade de Saude da Familia Taperagua" at bounding box center [1158, 188] width 447 height 32
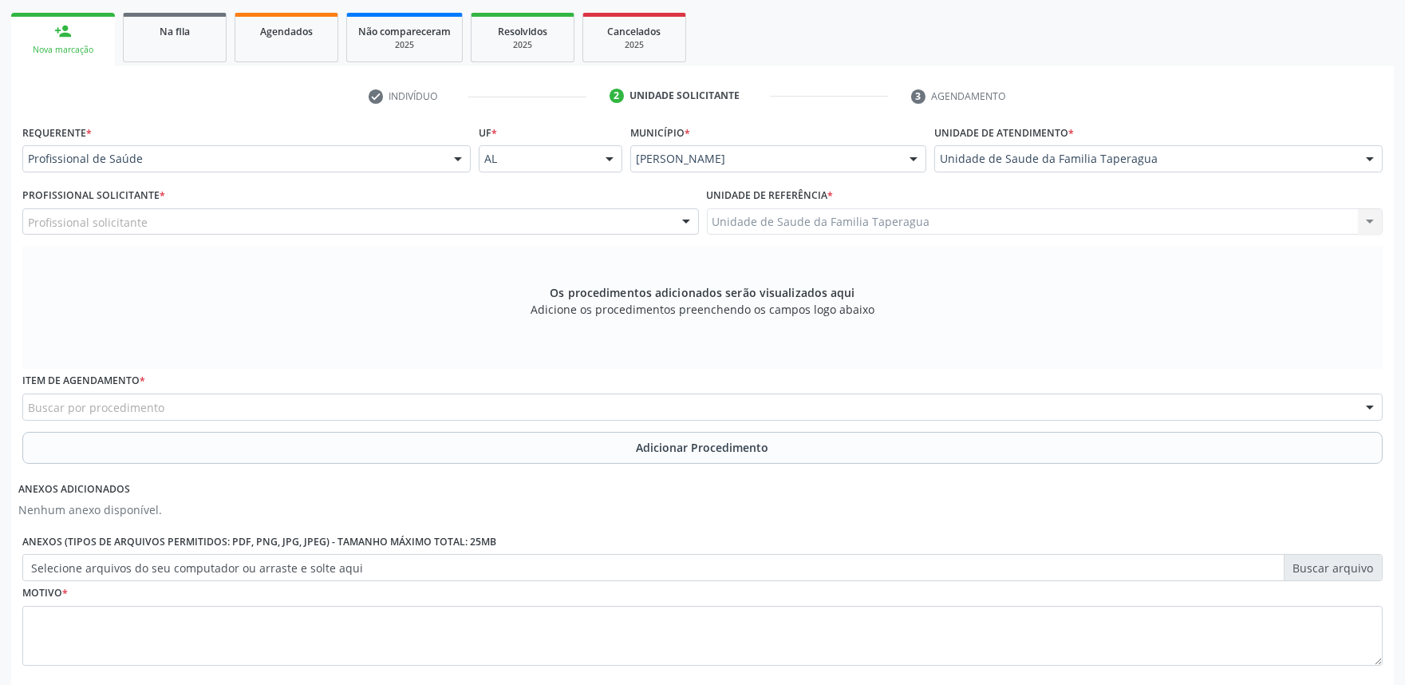
click at [431, 215] on div "Profissional solicitante" at bounding box center [360, 221] width 677 height 27
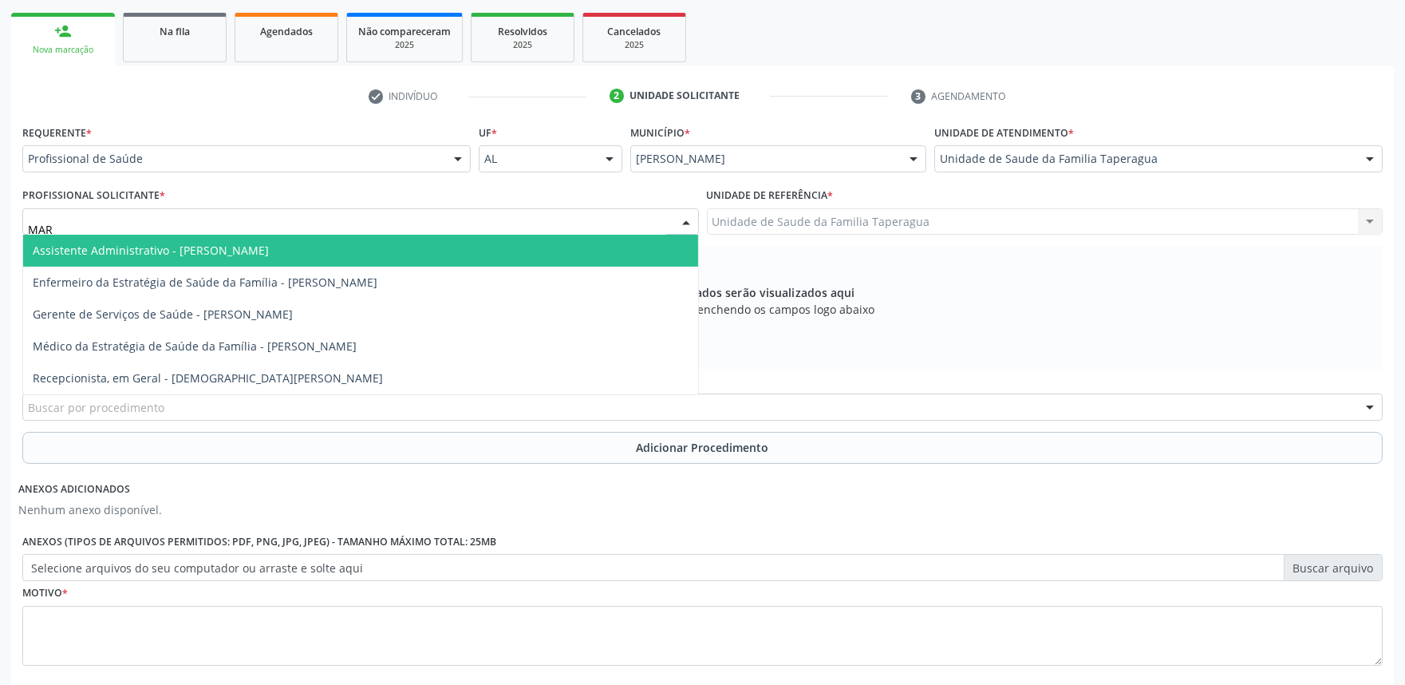
type input "MART"
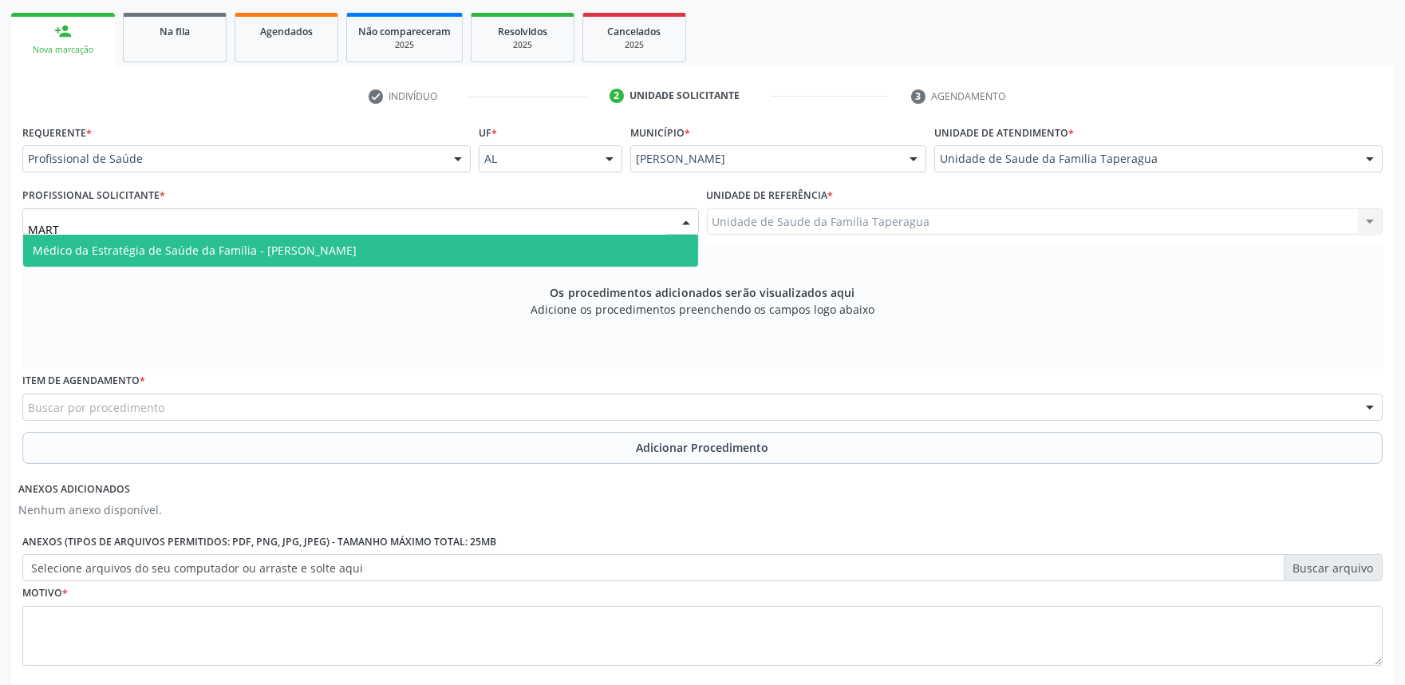
click at [432, 239] on span "Médico da Estratégia de Saúde da Família - [PERSON_NAME]" at bounding box center [360, 251] width 675 height 32
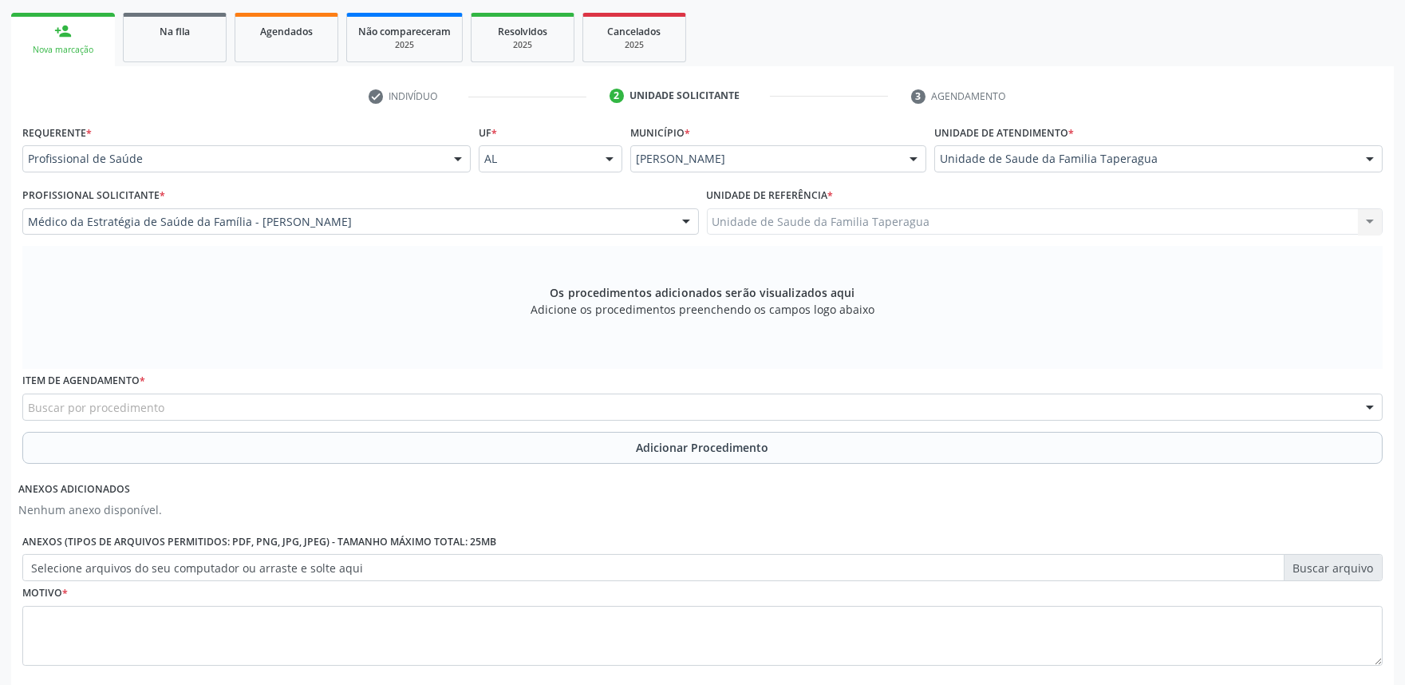
click at [368, 409] on div "Buscar por procedimento" at bounding box center [702, 406] width 1361 height 27
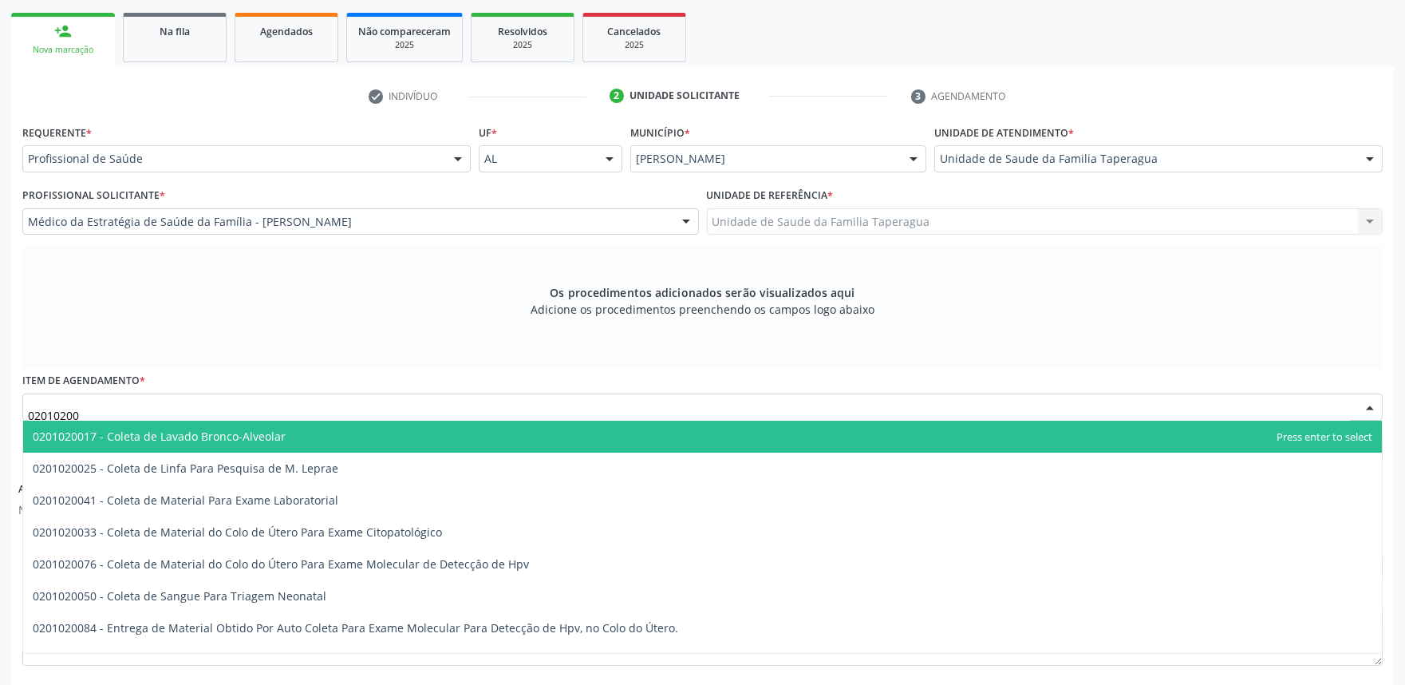
type input "020102004"
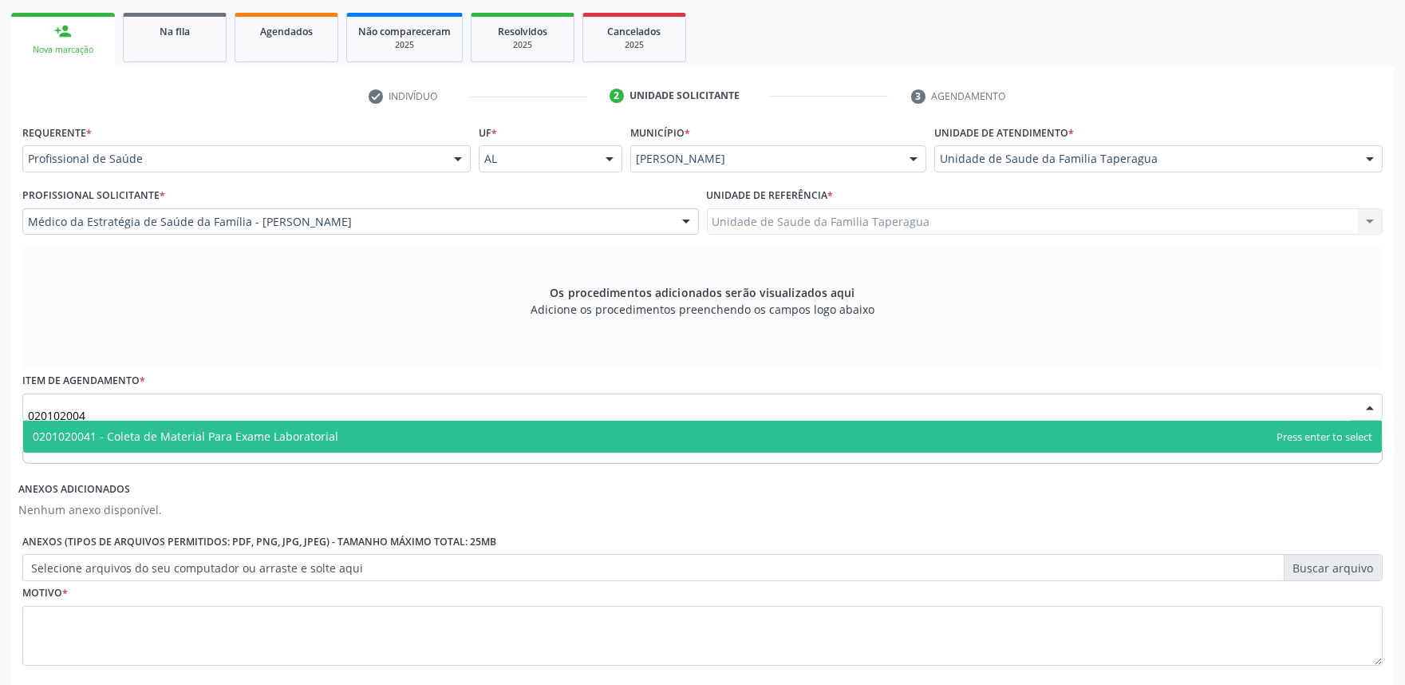
click at [368, 433] on span "0201020041 - Coleta de Material Para Exame Laboratorial" at bounding box center [702, 437] width 1359 height 32
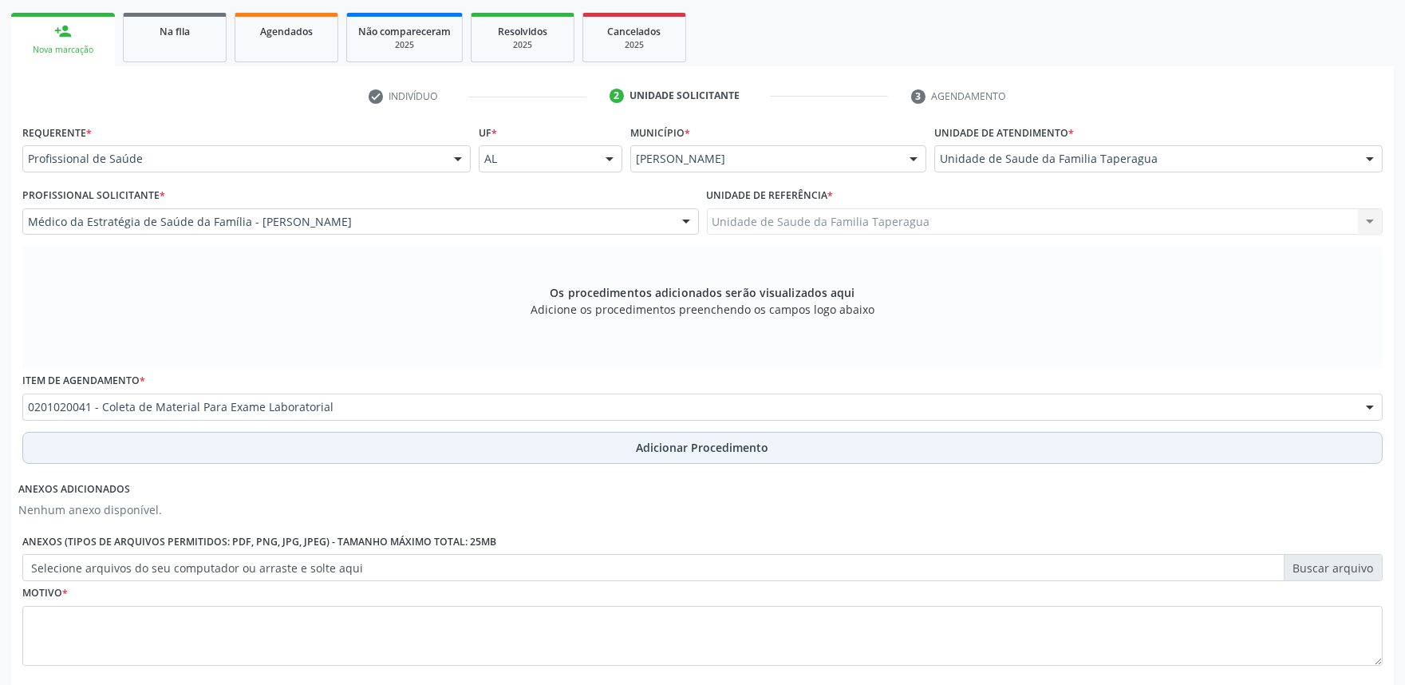
click at [367, 443] on button "Adicionar Procedimento" at bounding box center [702, 448] width 1361 height 32
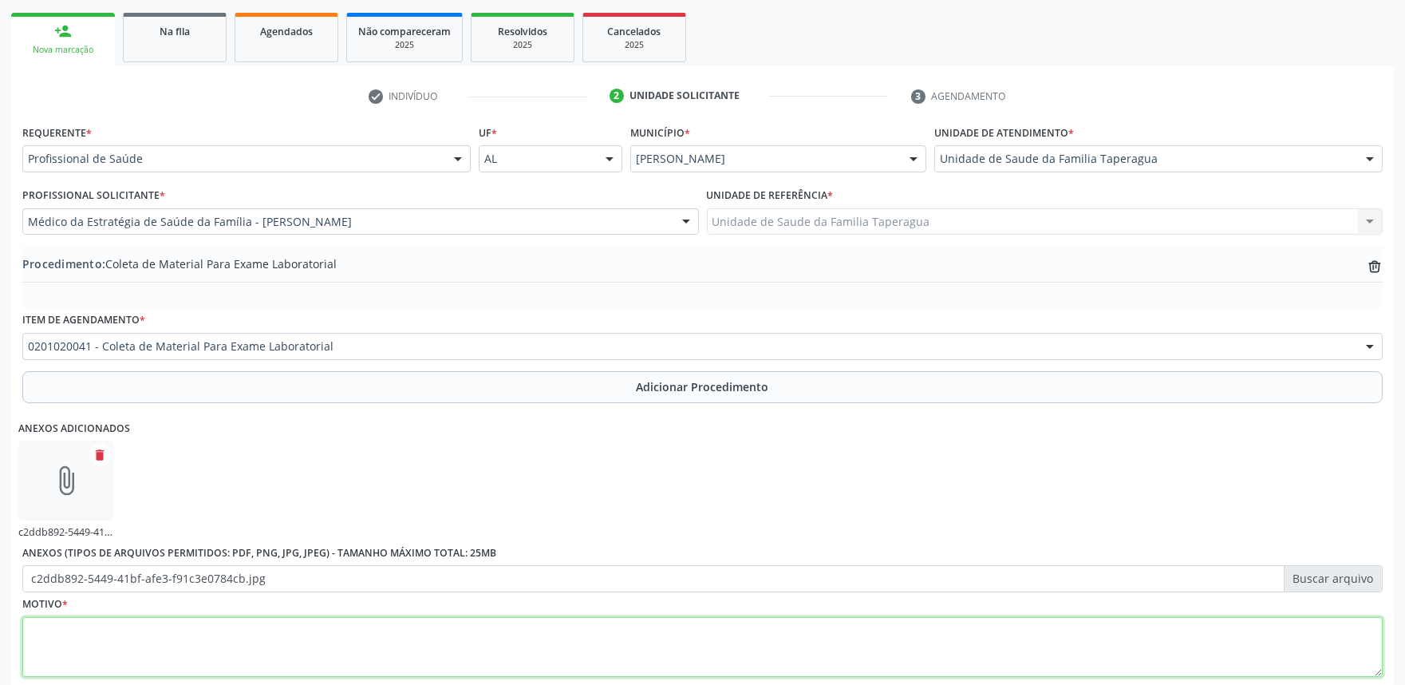
click at [419, 634] on textarea at bounding box center [702, 647] width 1361 height 61
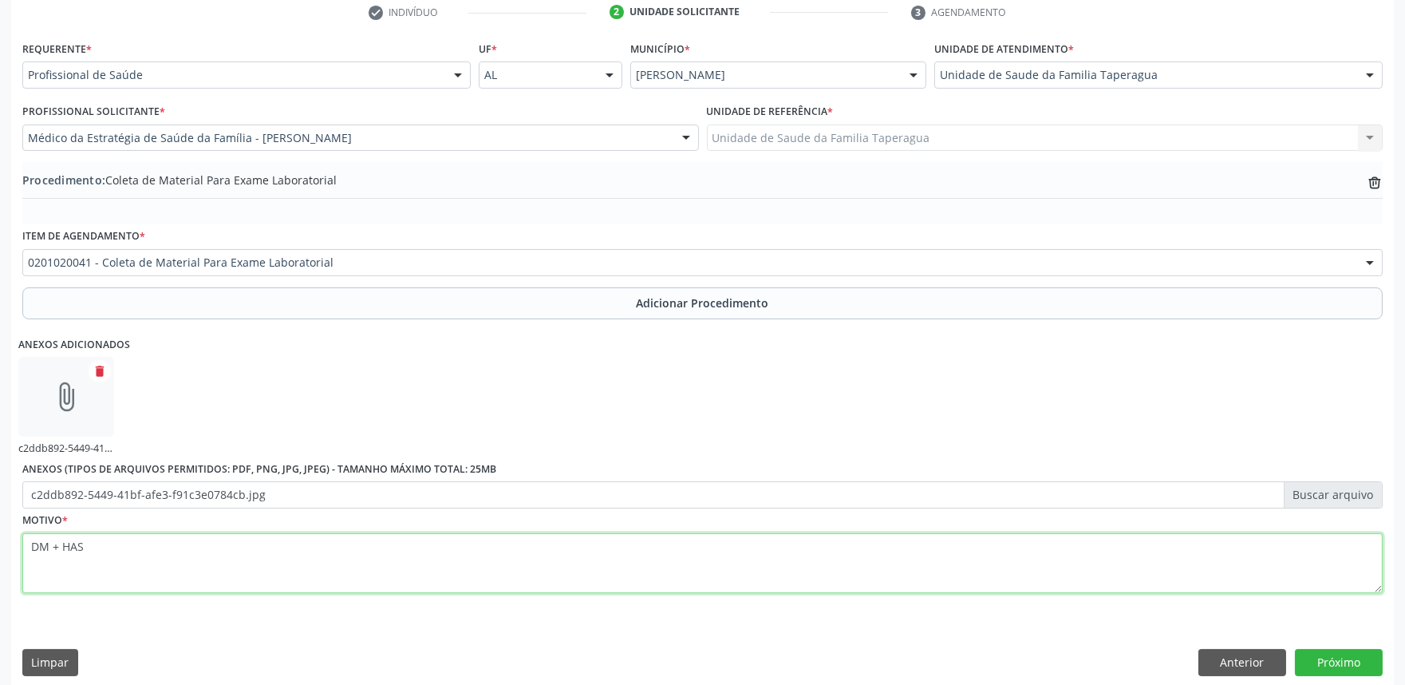
scroll to position [344, 0]
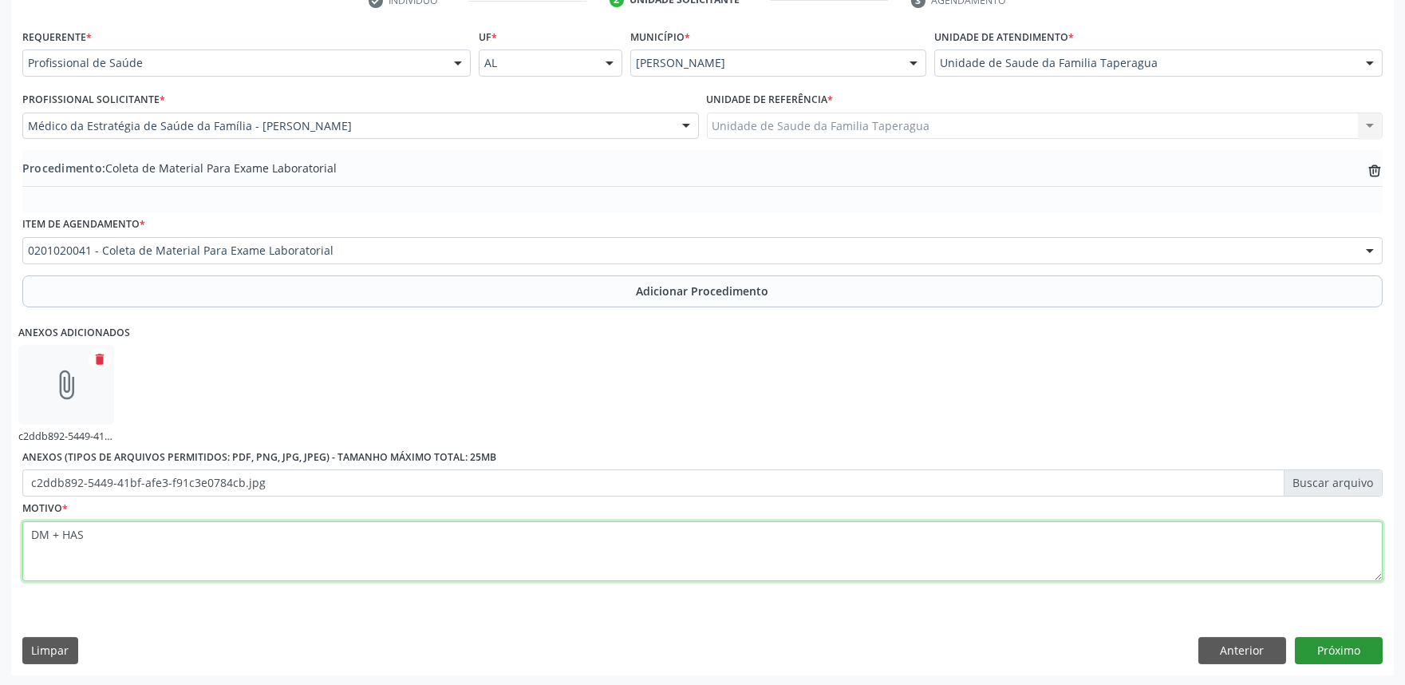
type textarea "DM + HAS"
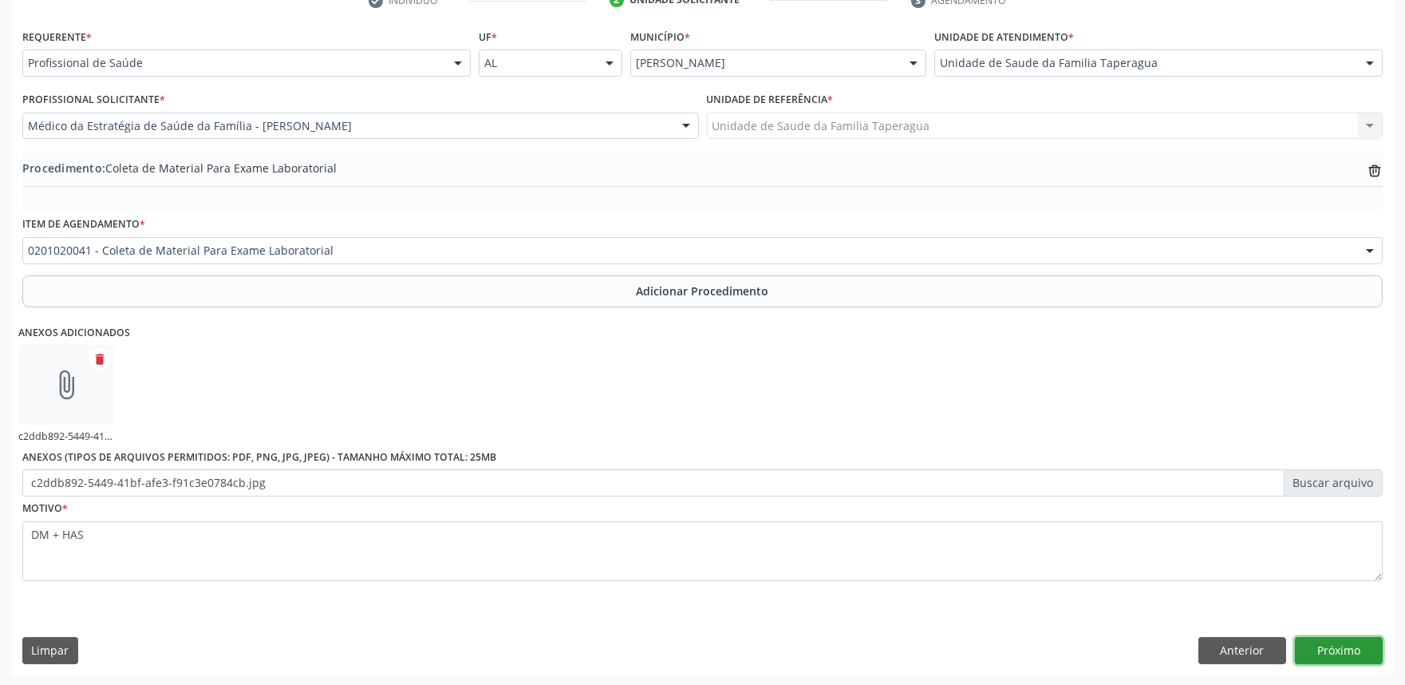
click at [1345, 649] on button "Próximo" at bounding box center [1339, 650] width 88 height 27
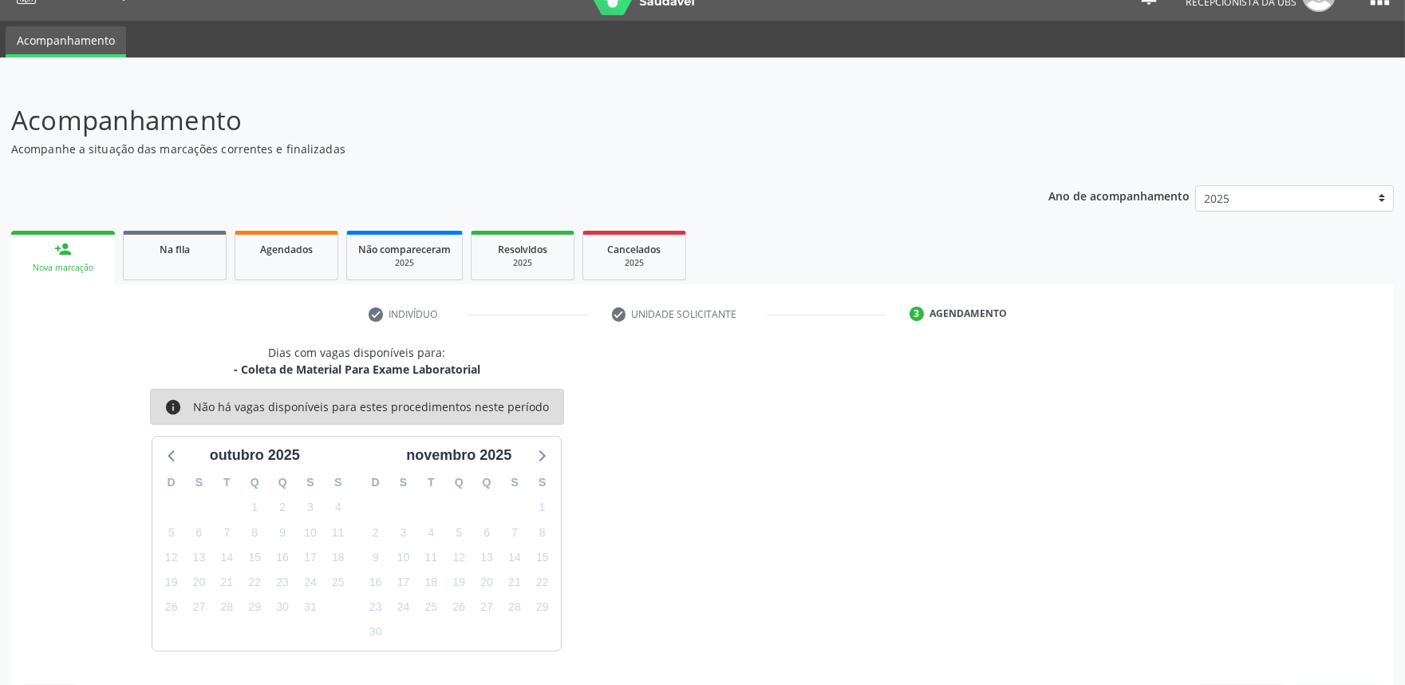
scroll to position [77, 0]
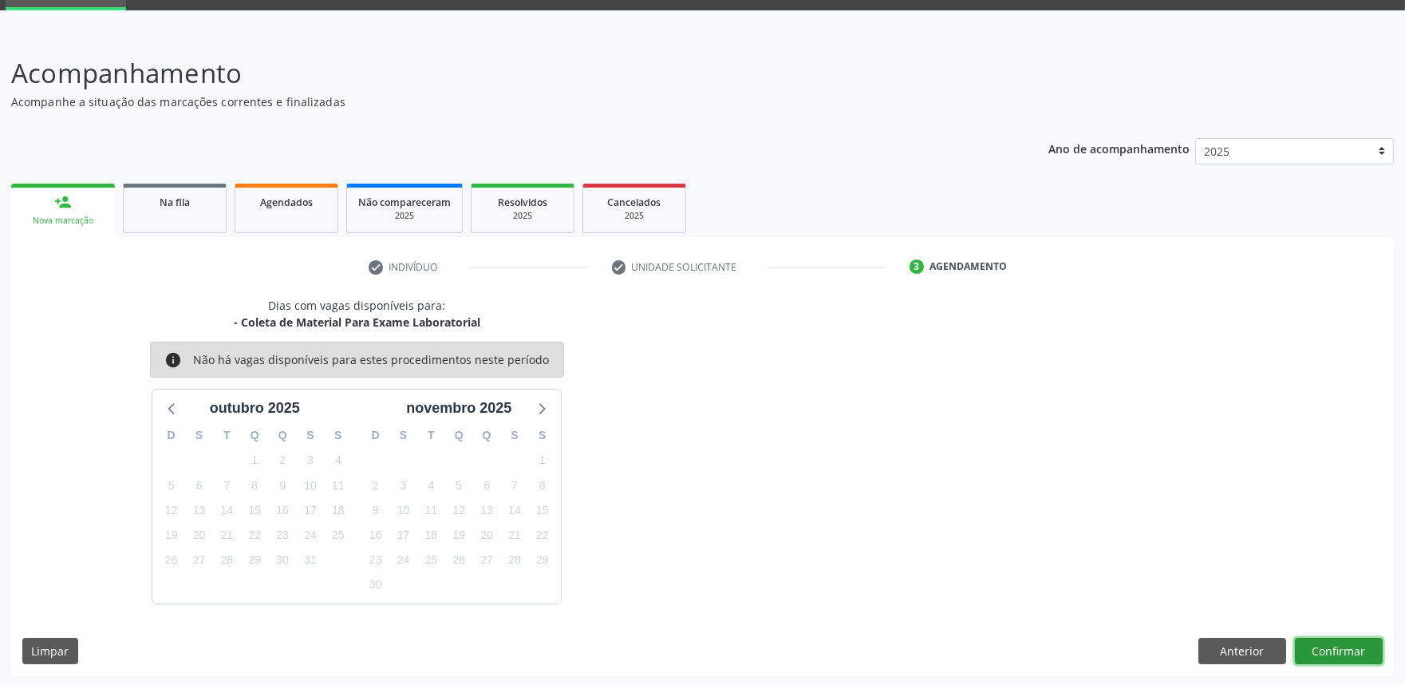
click at [1319, 653] on button "Confirmar" at bounding box center [1339, 651] width 88 height 27
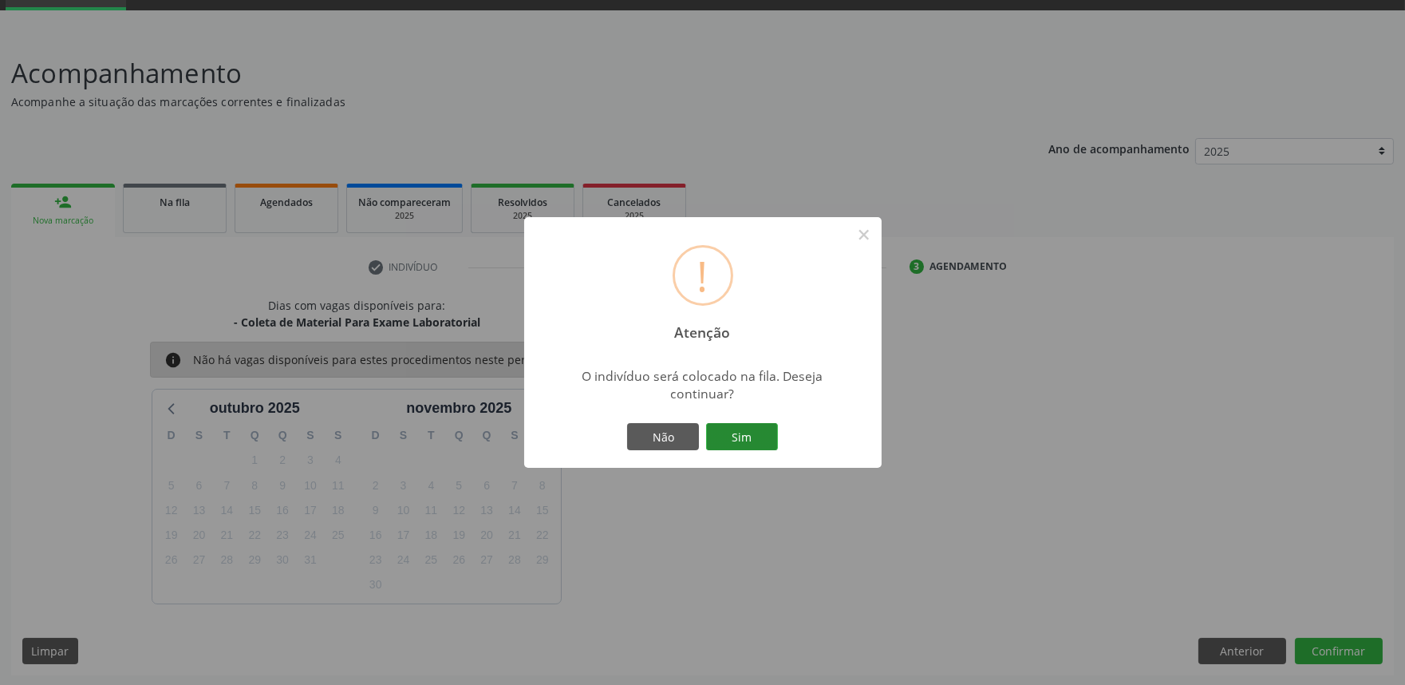
click at [729, 434] on button "Sim" at bounding box center [742, 436] width 72 height 27
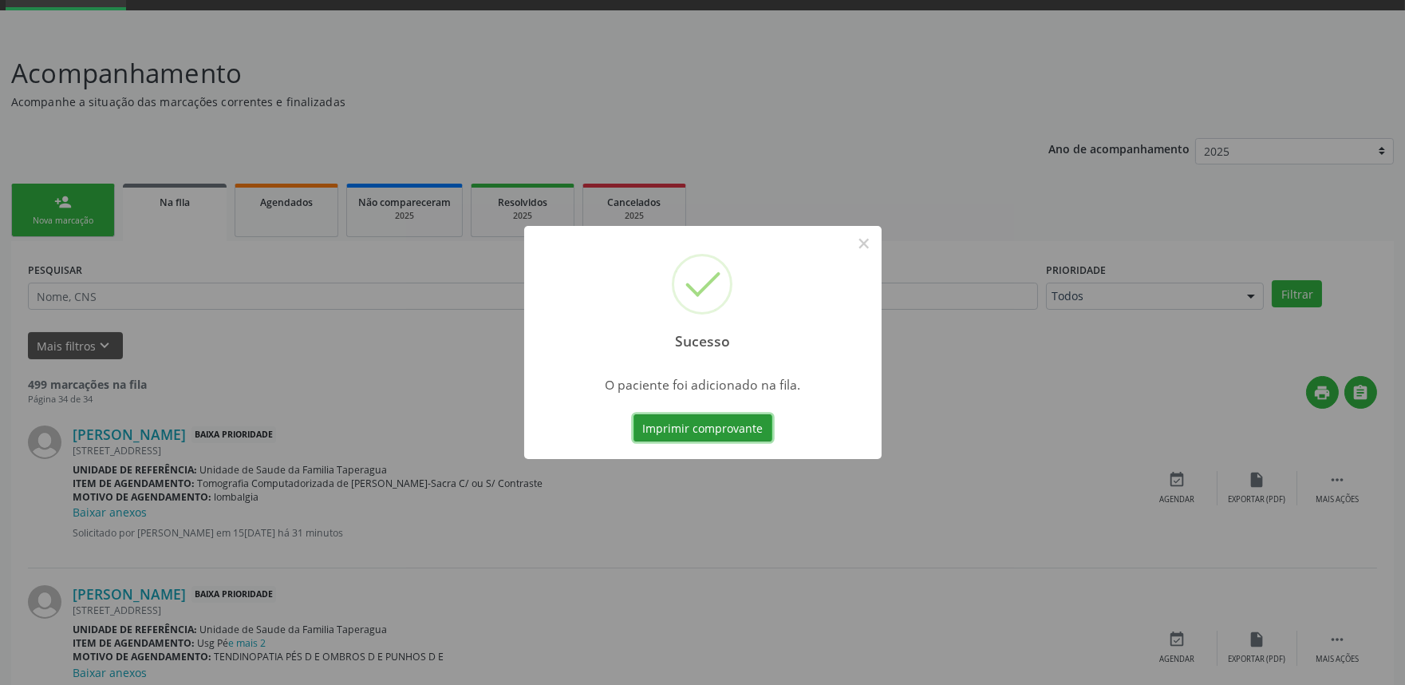
scroll to position [0, 0]
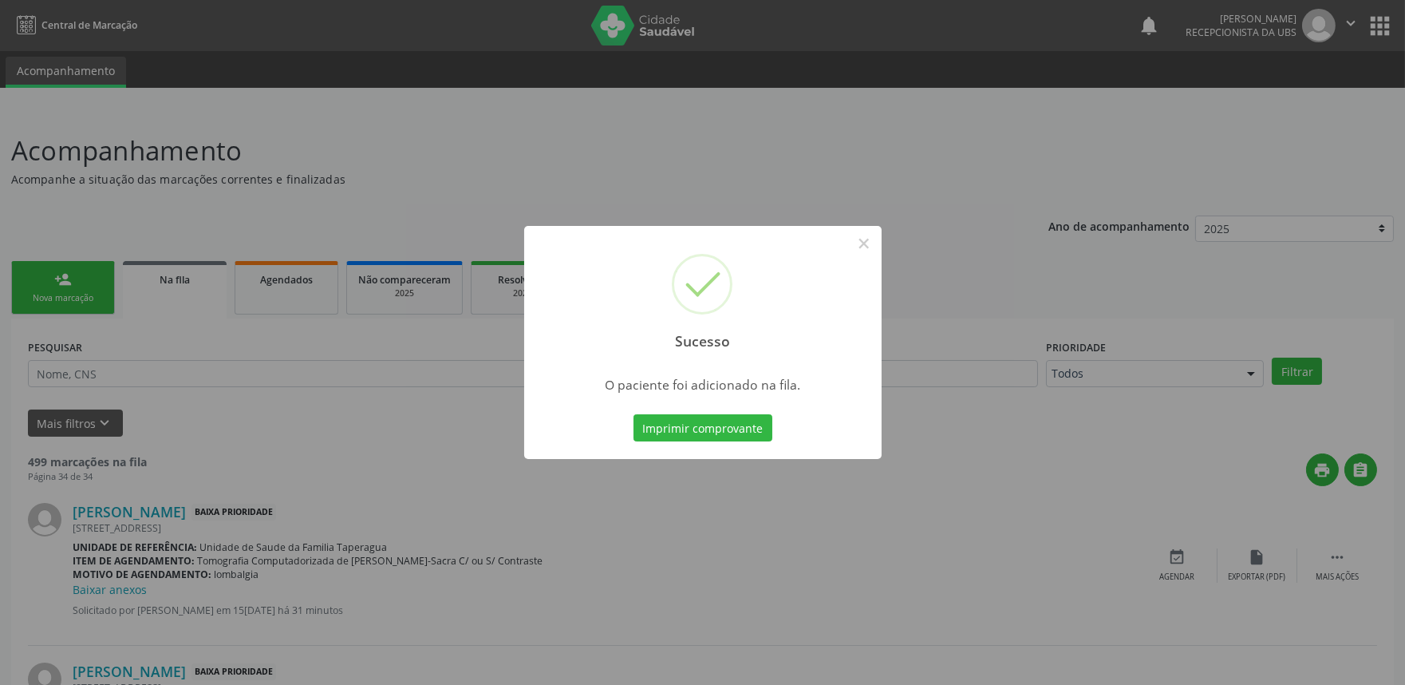
click at [401, 337] on div "Sucesso × O paciente foi adicionado na fila. Imprimir comprovante Cancel" at bounding box center [702, 342] width 1405 height 685
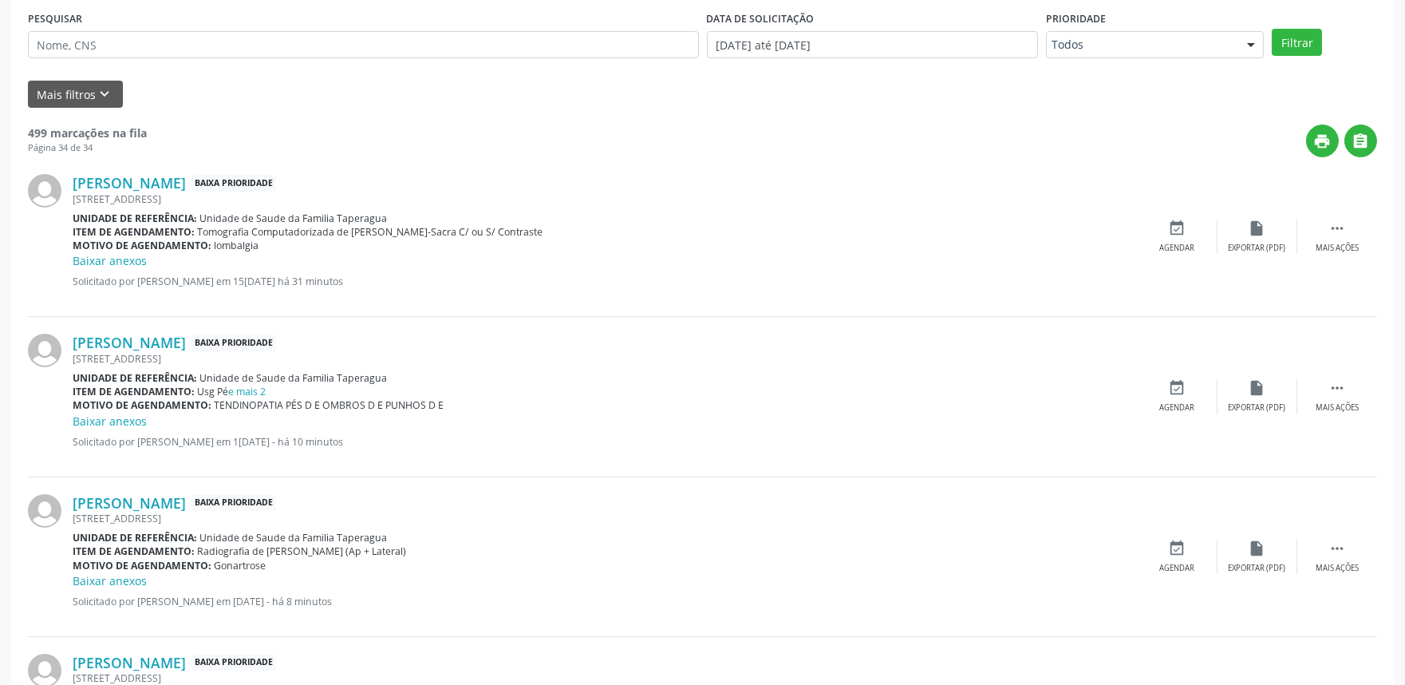
scroll to position [512, 0]
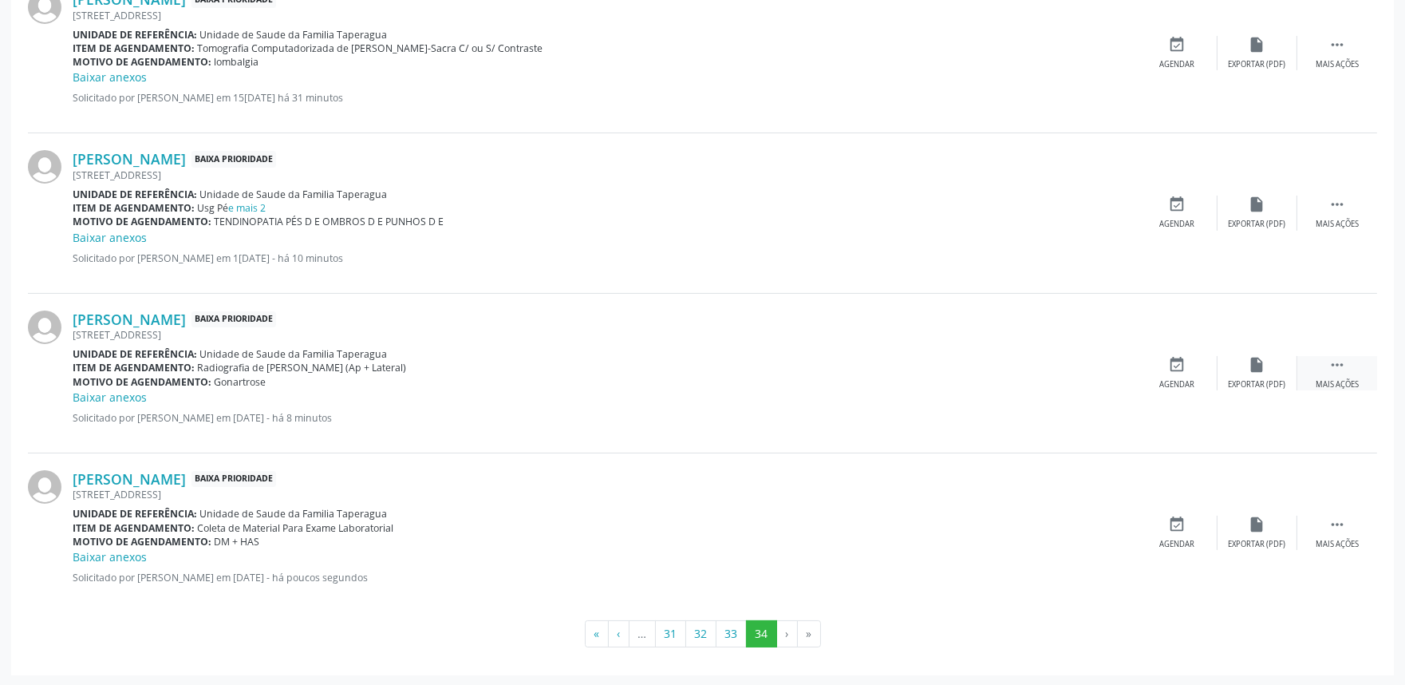
click at [1338, 379] on div "Mais ações" at bounding box center [1337, 384] width 43 height 11
click at [1234, 385] on div "edit Editar" at bounding box center [1258, 373] width 80 height 34
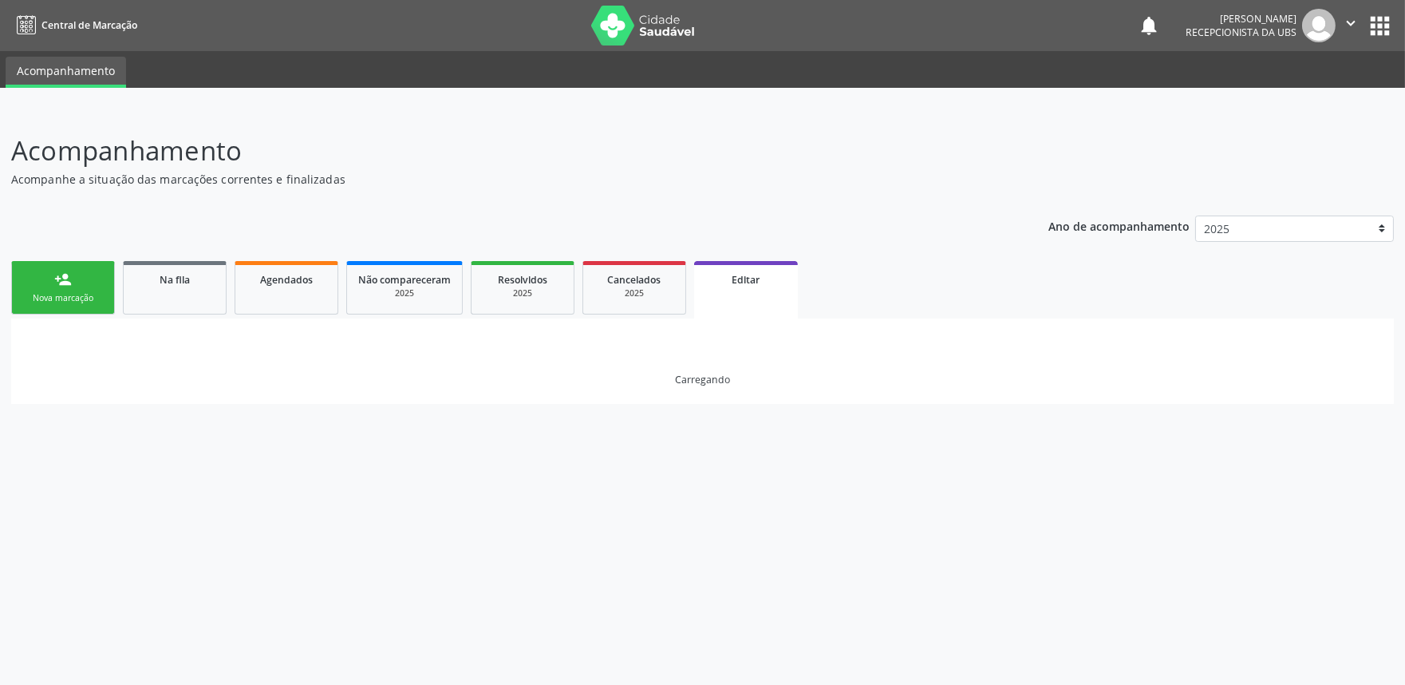
scroll to position [0, 0]
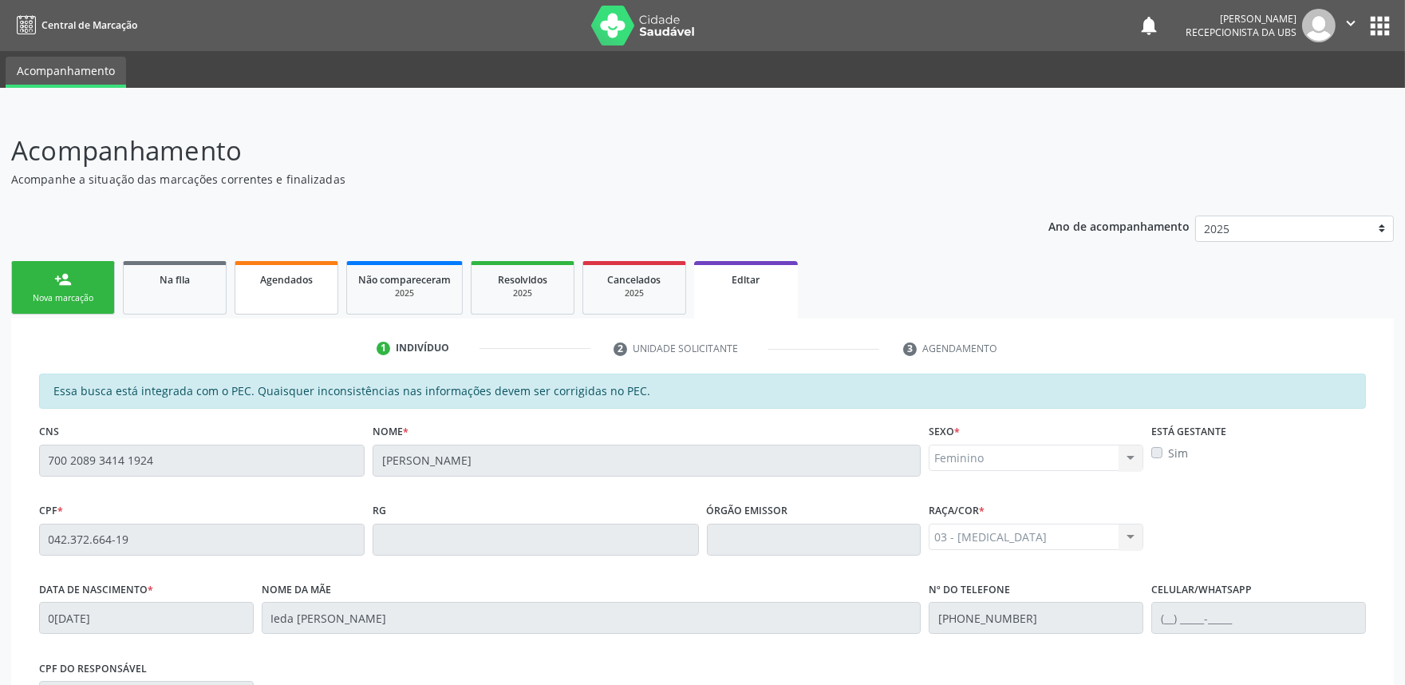
click at [306, 288] on link "Agendados" at bounding box center [287, 287] width 104 height 53
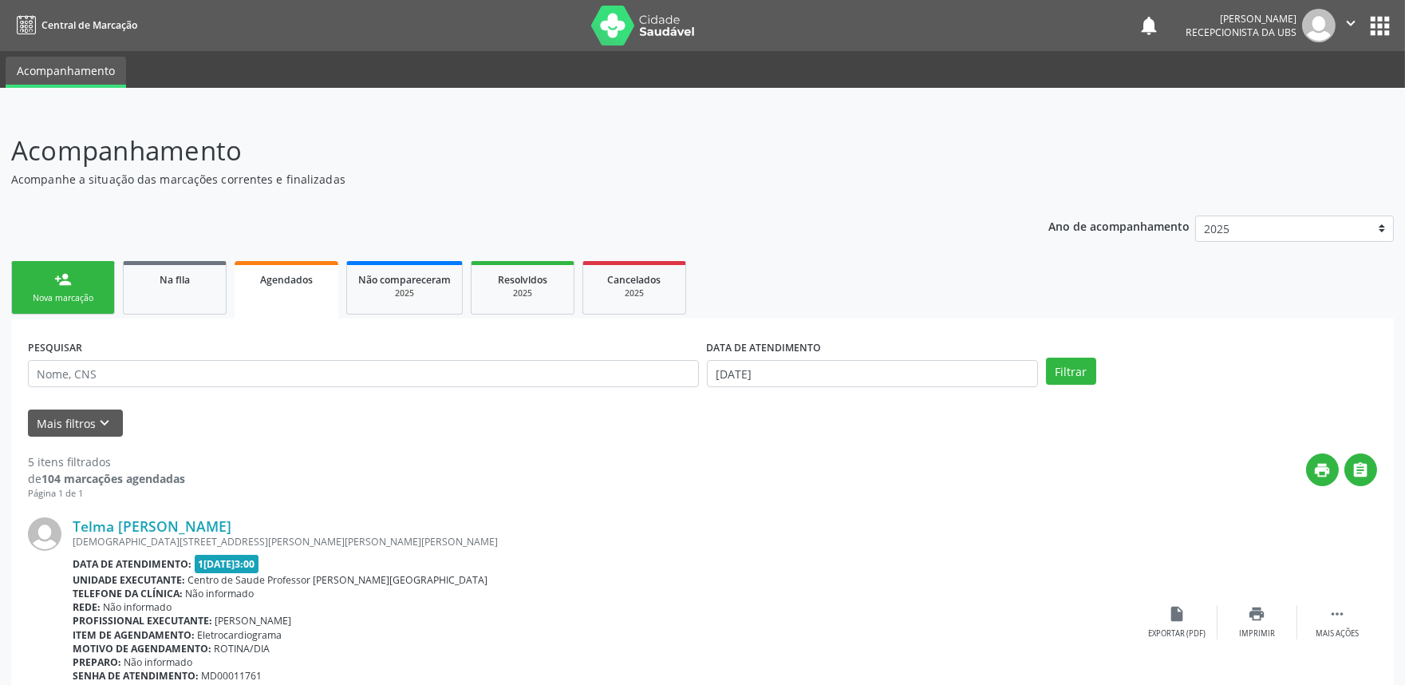
click at [155, 257] on ul "person_add Nova marcação Na fila Agendados Não compareceram 2025 Resolvidos 202…" at bounding box center [702, 287] width 1383 height 61
click at [168, 275] on span "Na fila" at bounding box center [175, 280] width 30 height 14
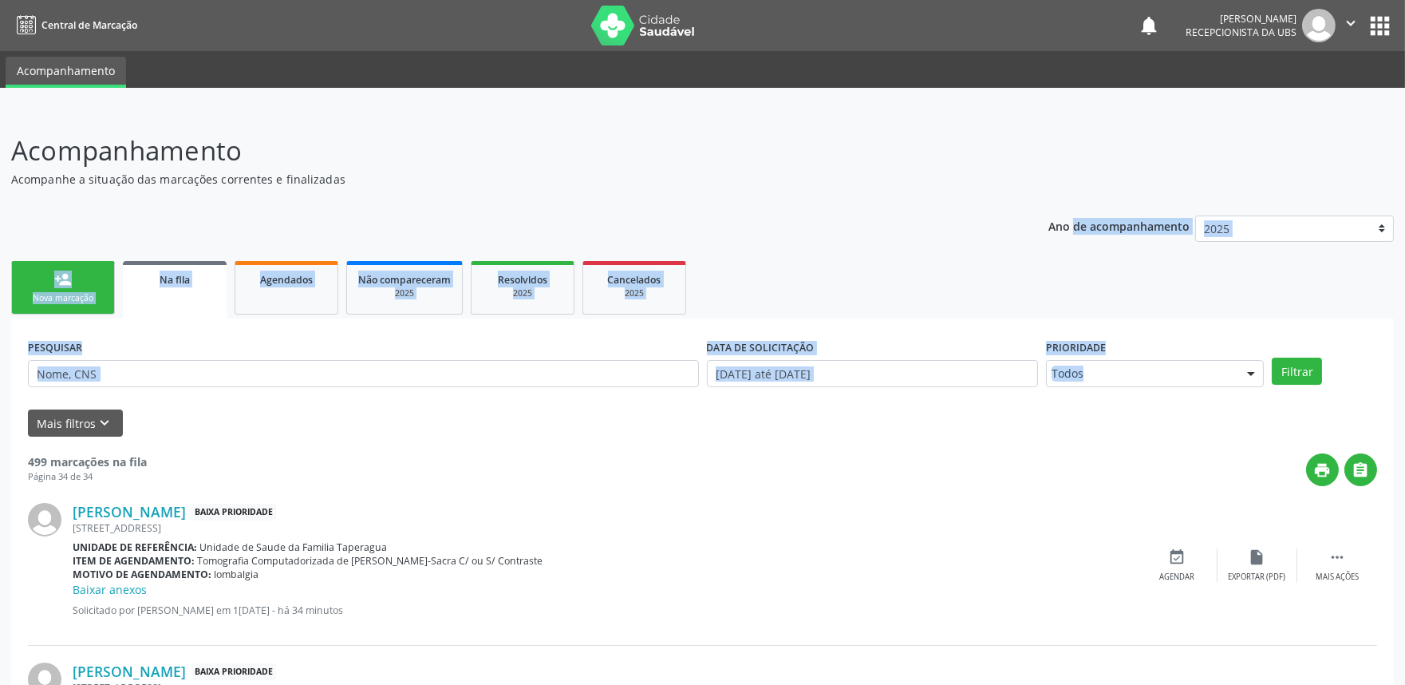
drag, startPoint x: 1402, startPoint y: 163, endPoint x: 1381, endPoint y: 380, distance: 218.0
click at [1384, 380] on div "Acompanhamento Acompanhe a situação das marcações correntes e finalizadas Relat…" at bounding box center [702, 654] width 1405 height 1088
click at [67, 292] on div "Nova marcação" at bounding box center [63, 298] width 80 height 12
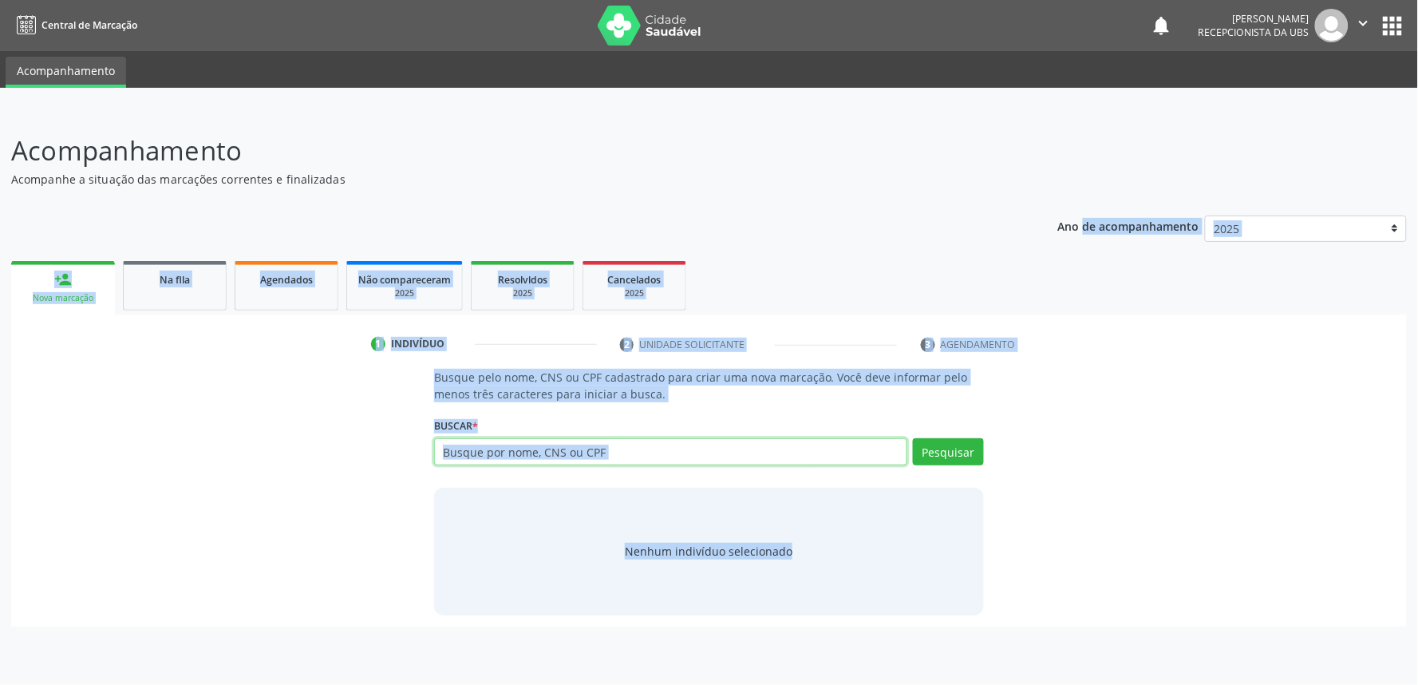
click at [649, 452] on input "text" at bounding box center [670, 451] width 473 height 27
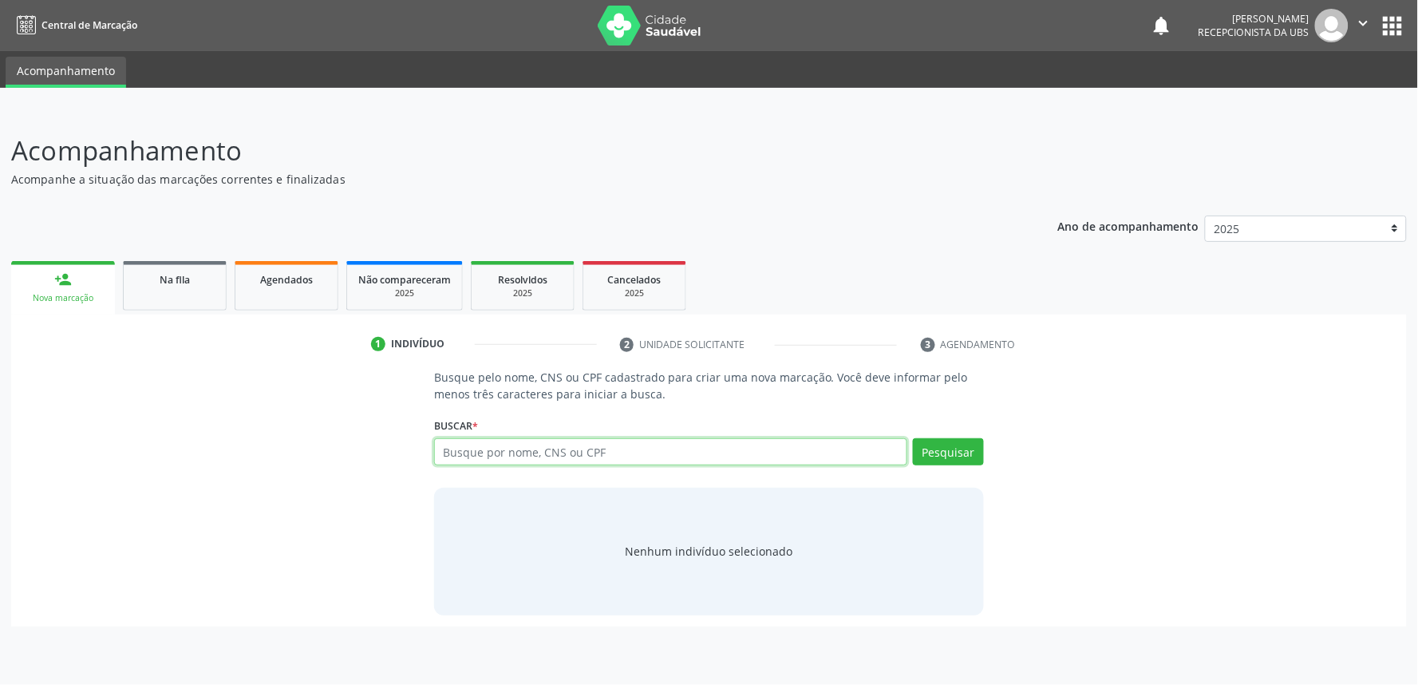
paste input "702402513836127"
type input "702402513836127"
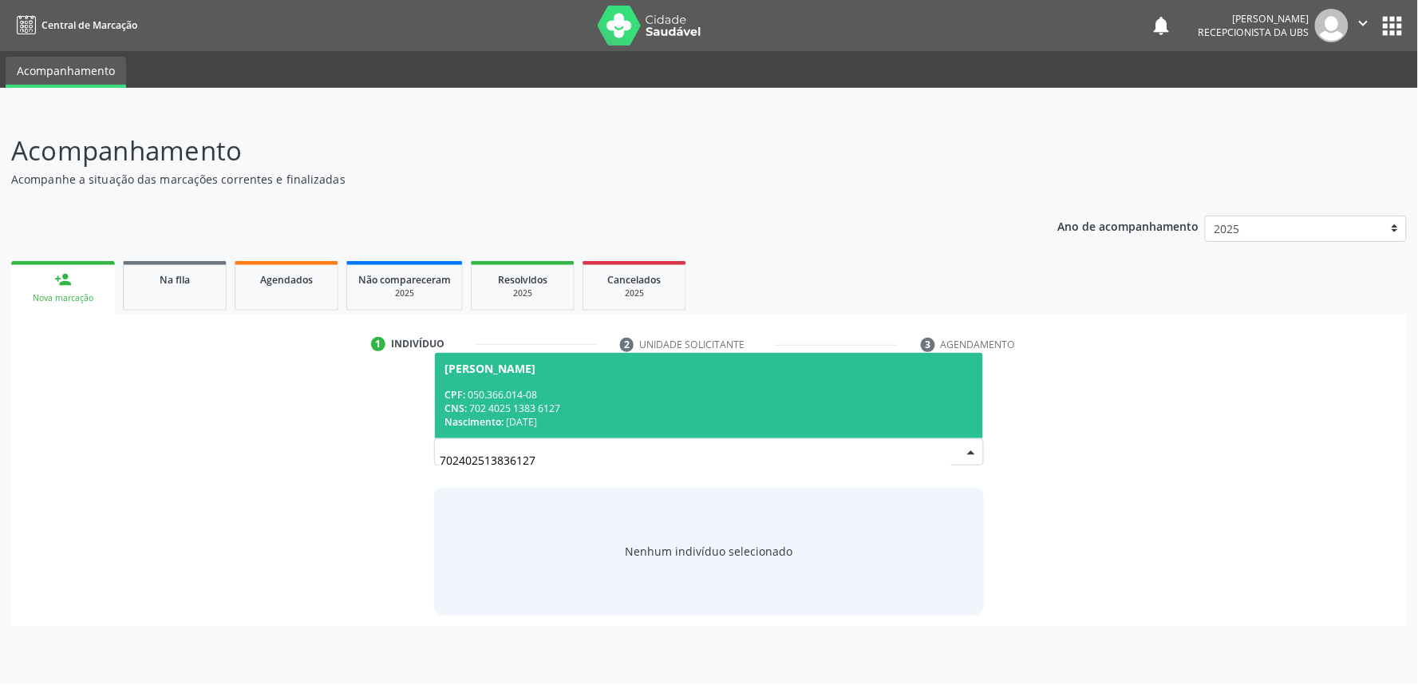
click at [653, 385] on span "[PERSON_NAME] CPF: 050.366.014-08 CNS: 702 4025 1383 6127 Nascimento: 15[DATE]" at bounding box center [709, 395] width 548 height 85
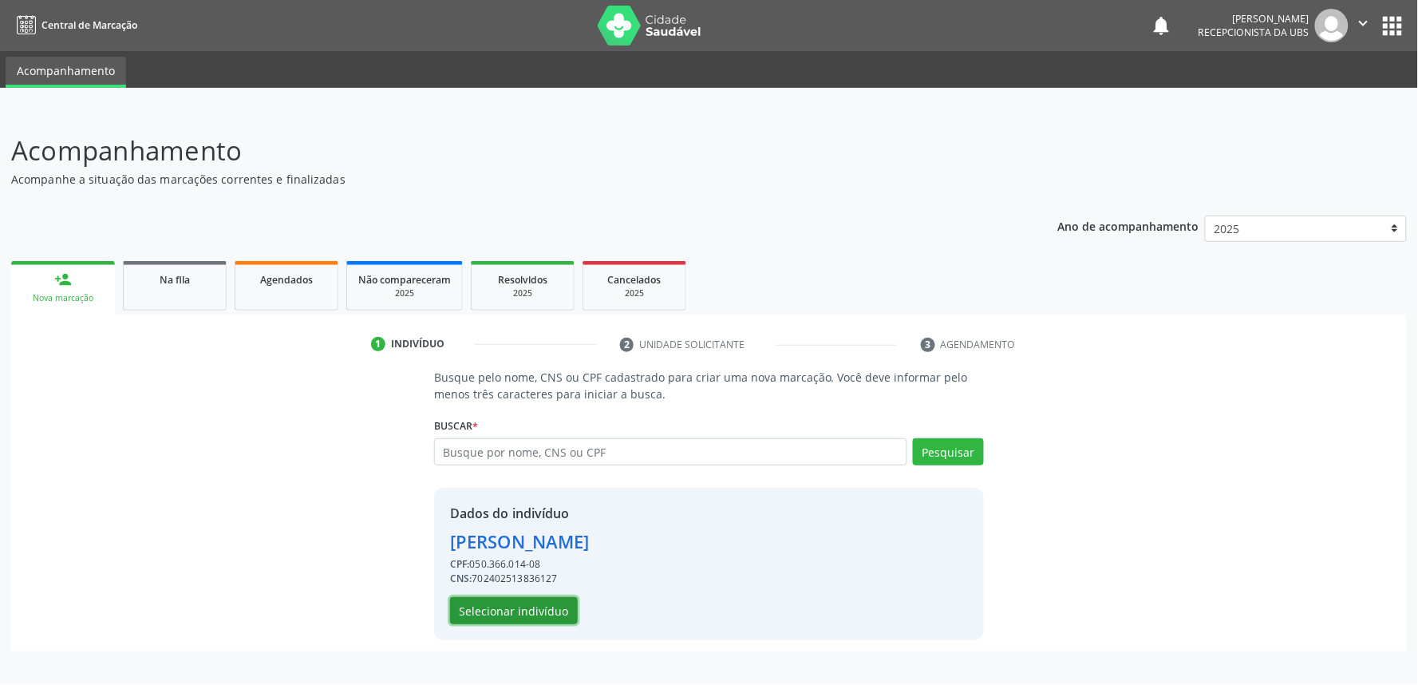
click at [539, 613] on button "Selecionar indivíduo" at bounding box center [514, 610] width 128 height 27
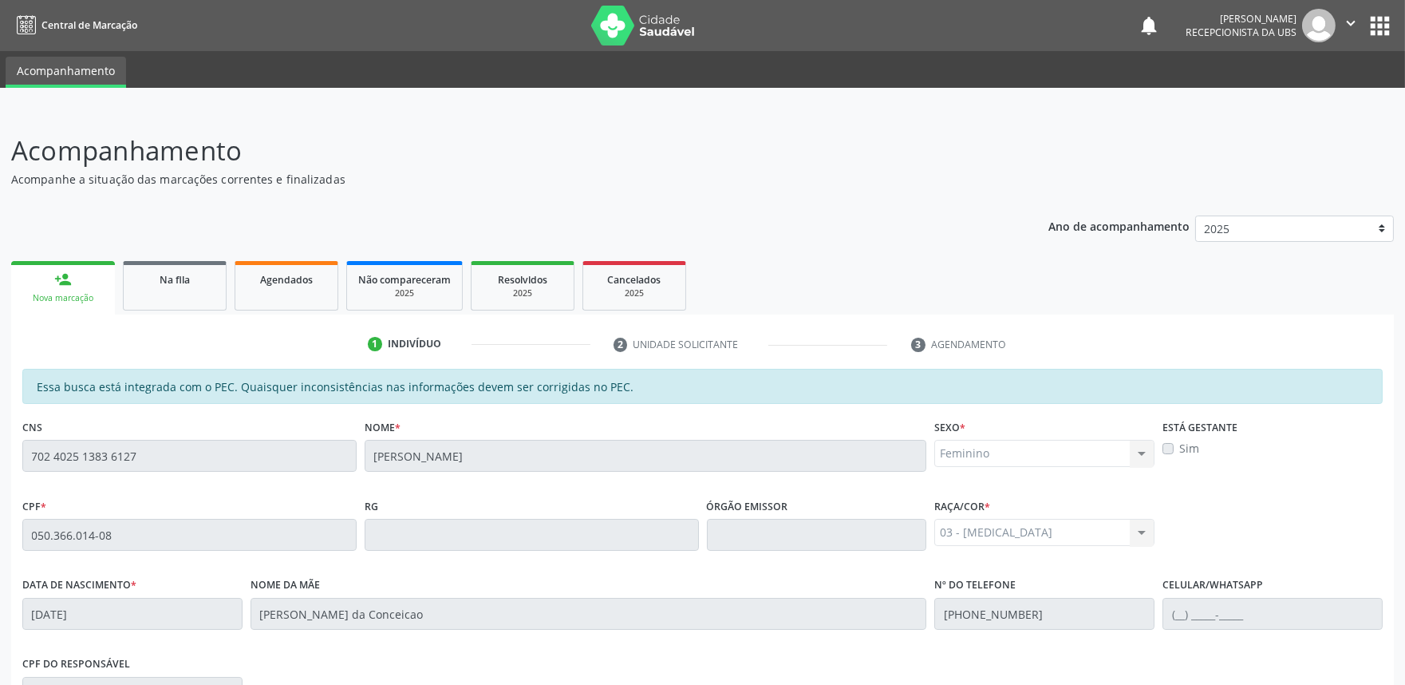
scroll to position [248, 0]
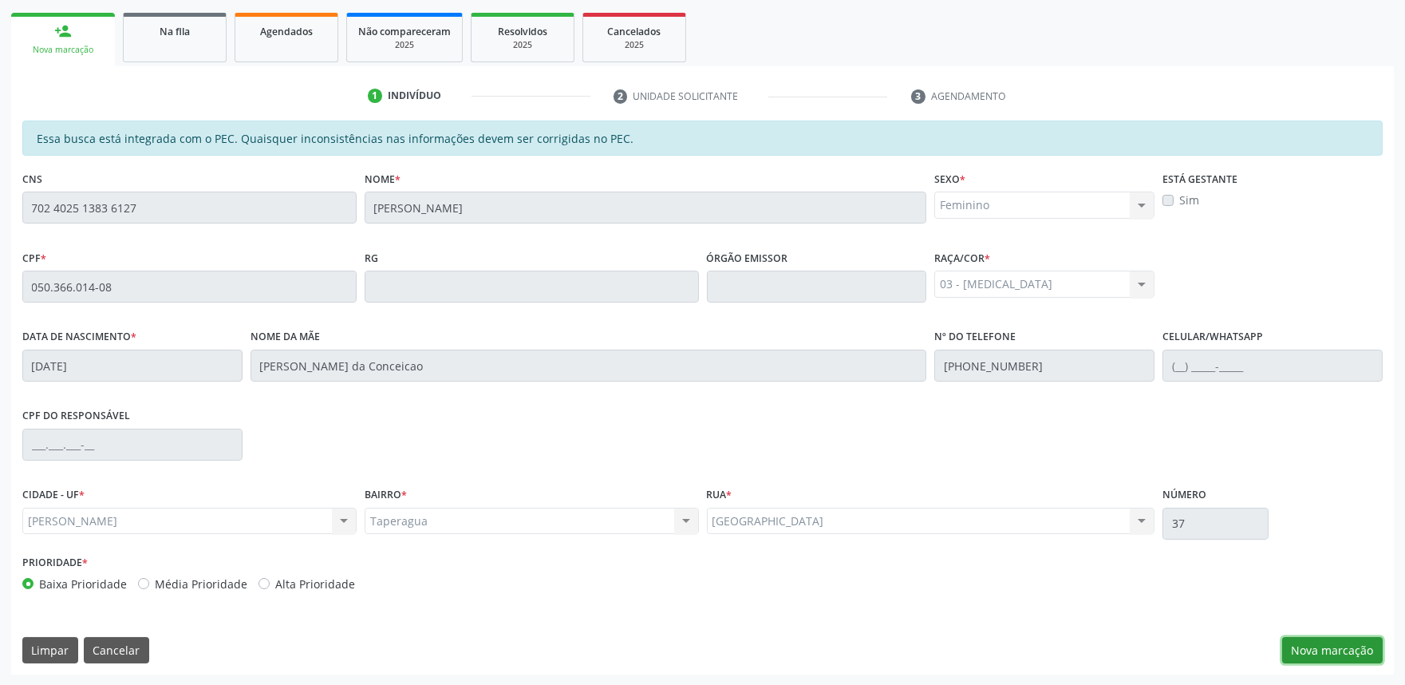
click at [1335, 653] on button "Nova marcação" at bounding box center [1332, 650] width 101 height 27
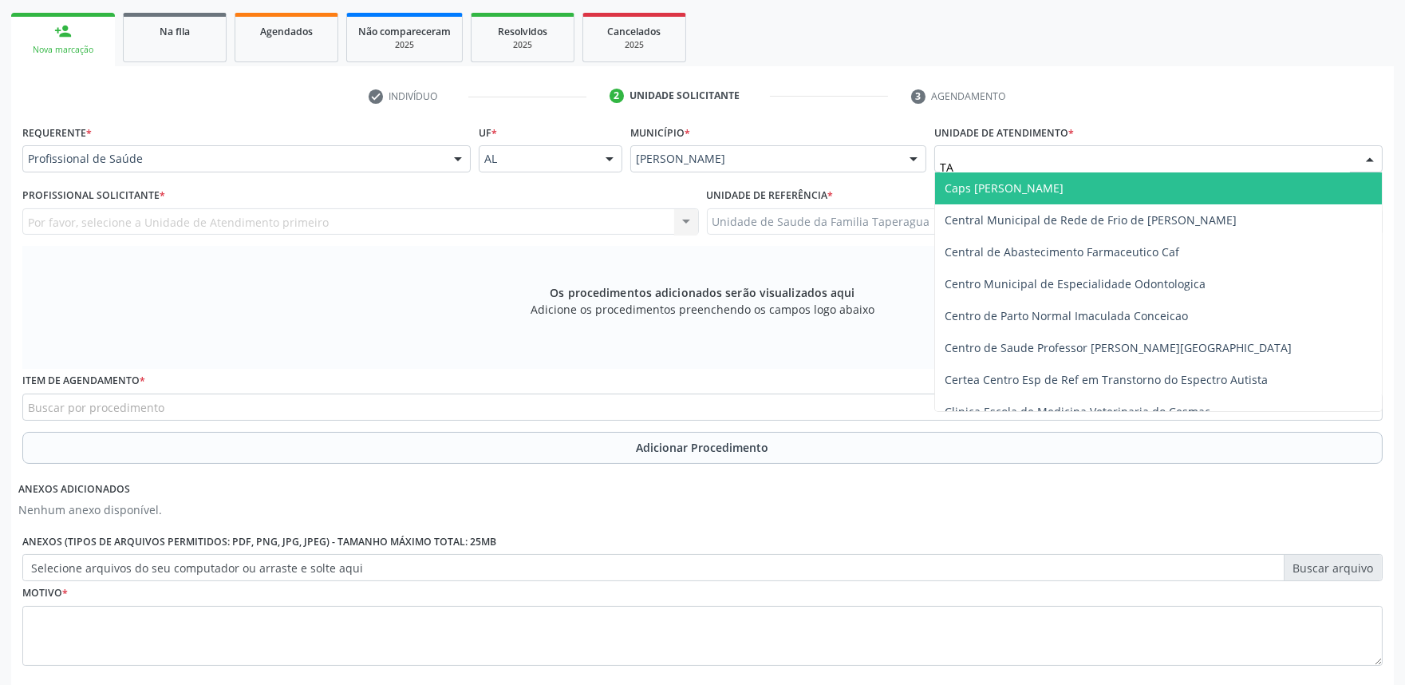
type input "TAP"
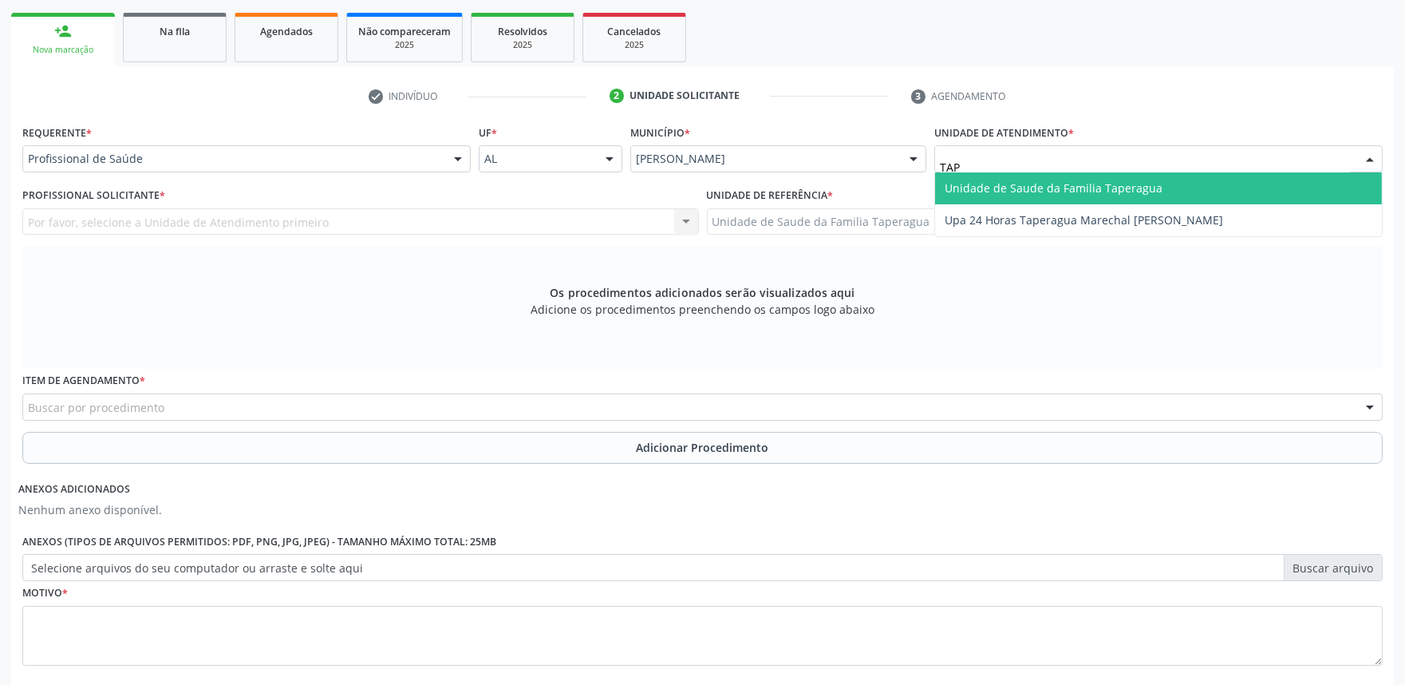
click at [1056, 178] on span "Unidade de Saude da Familia Taperagua" at bounding box center [1158, 188] width 447 height 32
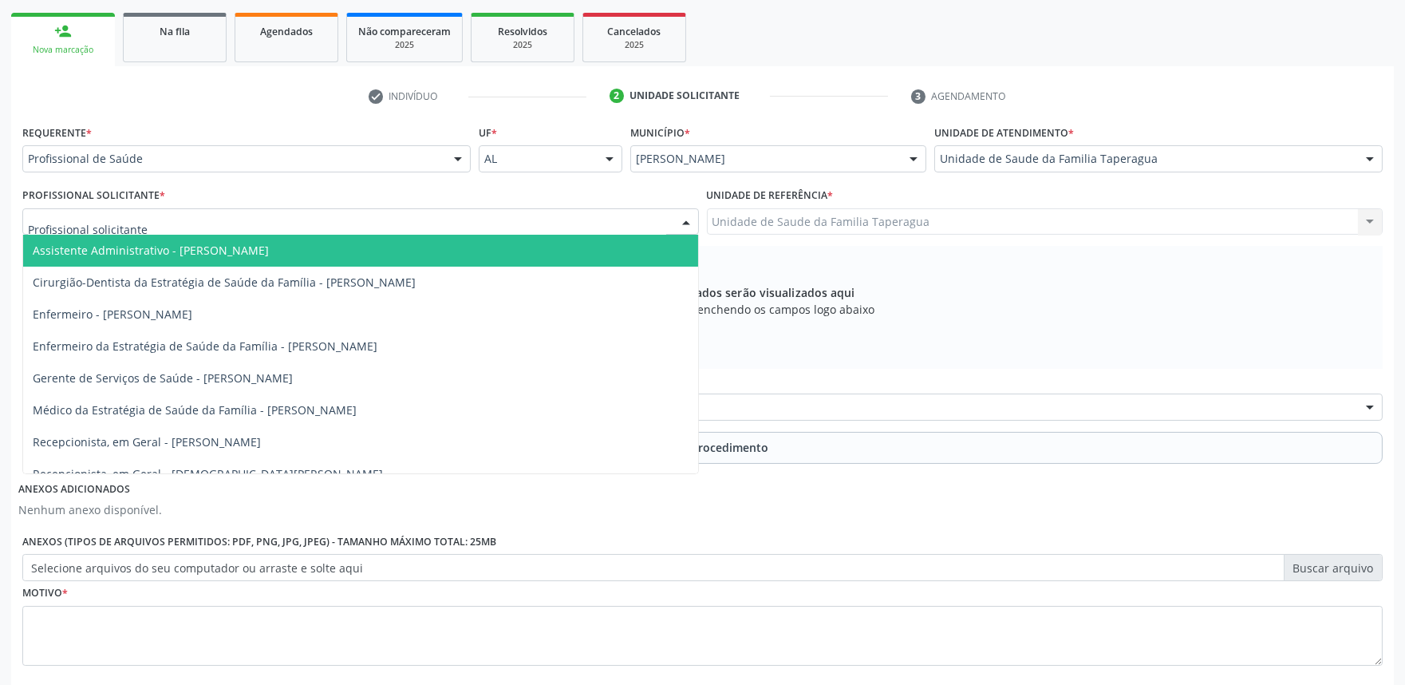
click at [450, 217] on div at bounding box center [360, 221] width 677 height 27
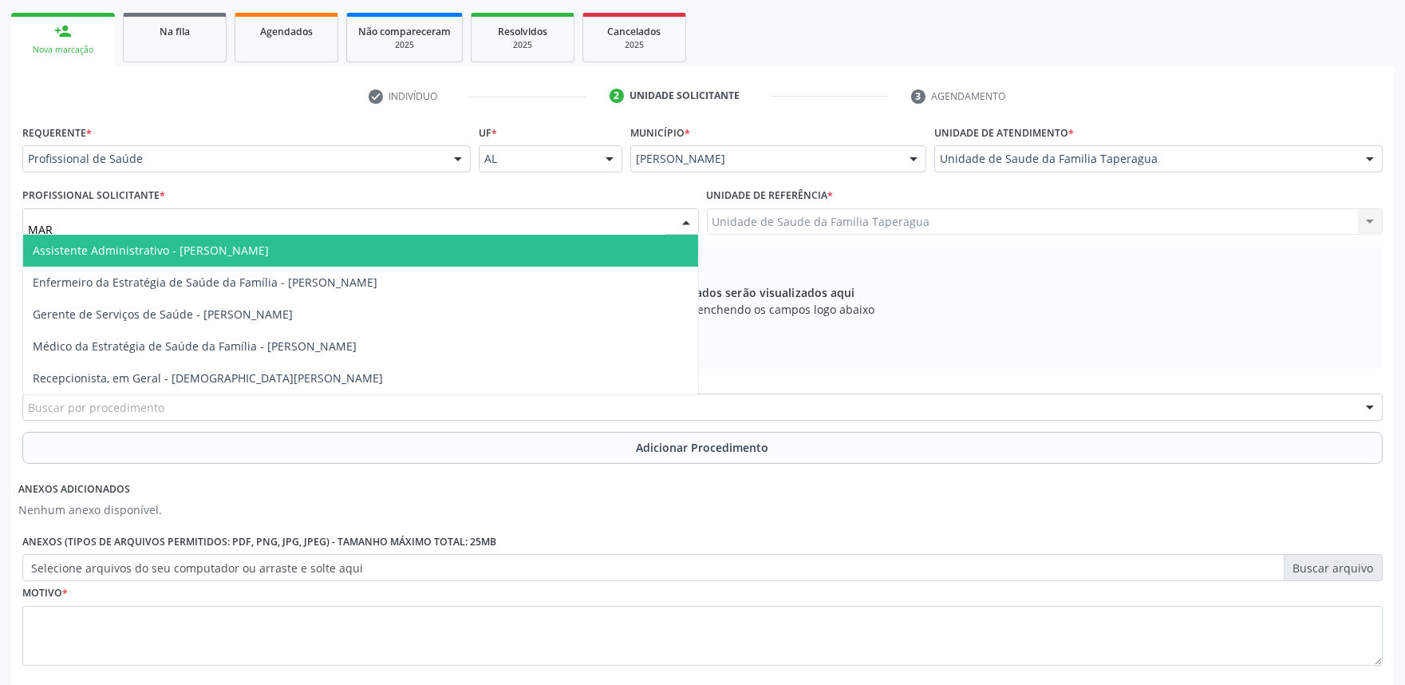
type input "MART"
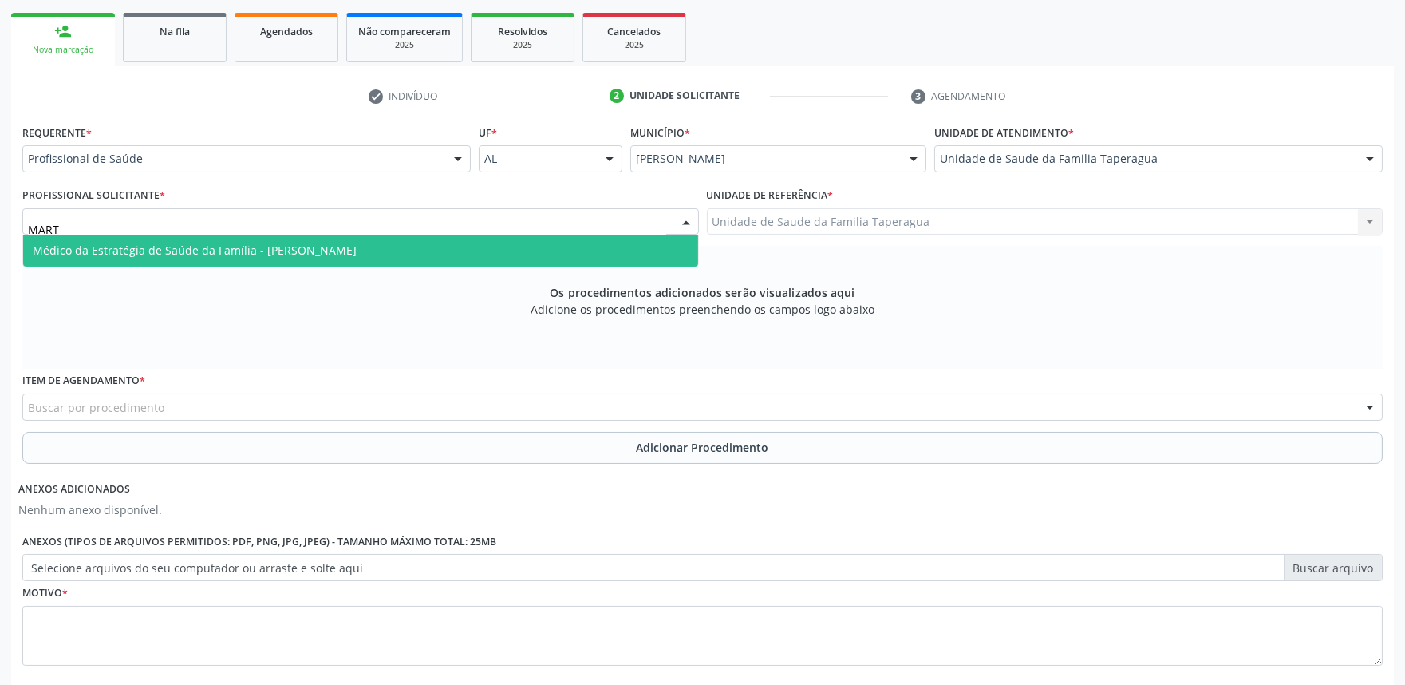
click at [450, 239] on span "Médico da Estratégia de Saúde da Família - [PERSON_NAME]" at bounding box center [360, 251] width 675 height 32
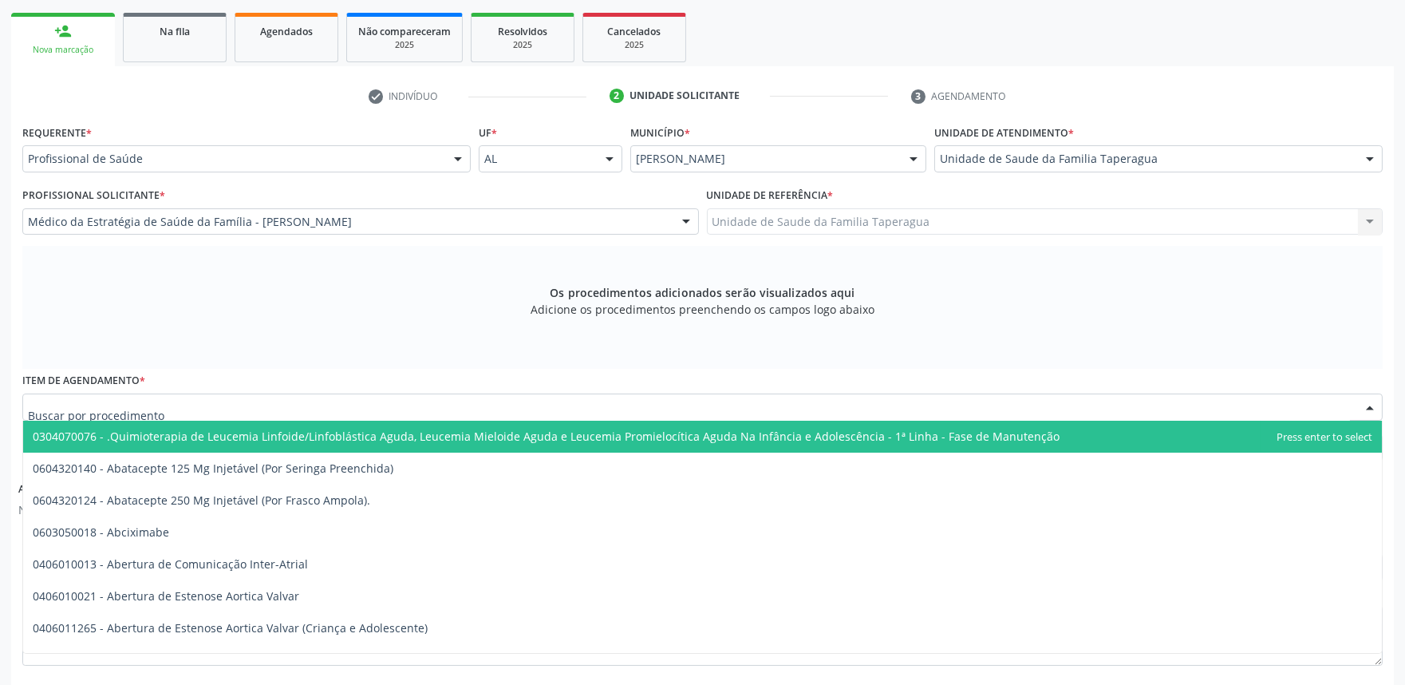
click at [440, 401] on div at bounding box center [702, 406] width 1361 height 27
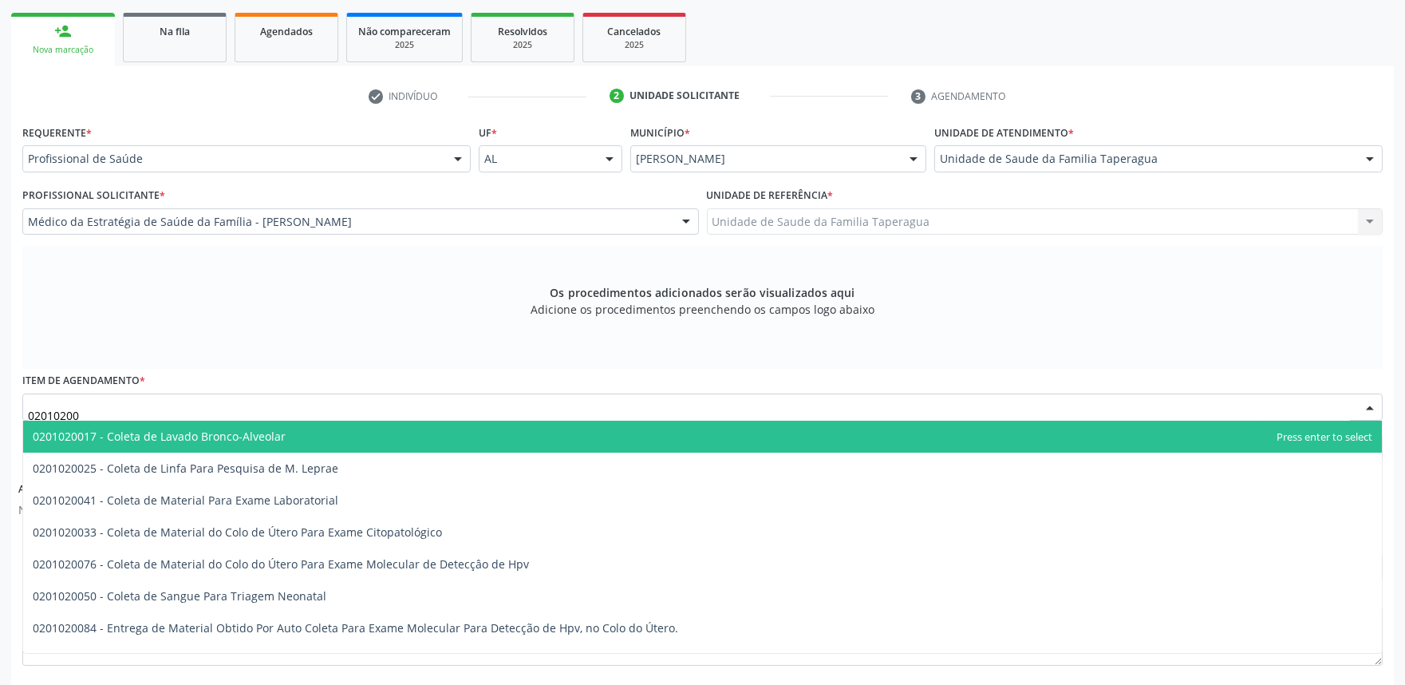
type input "020102004"
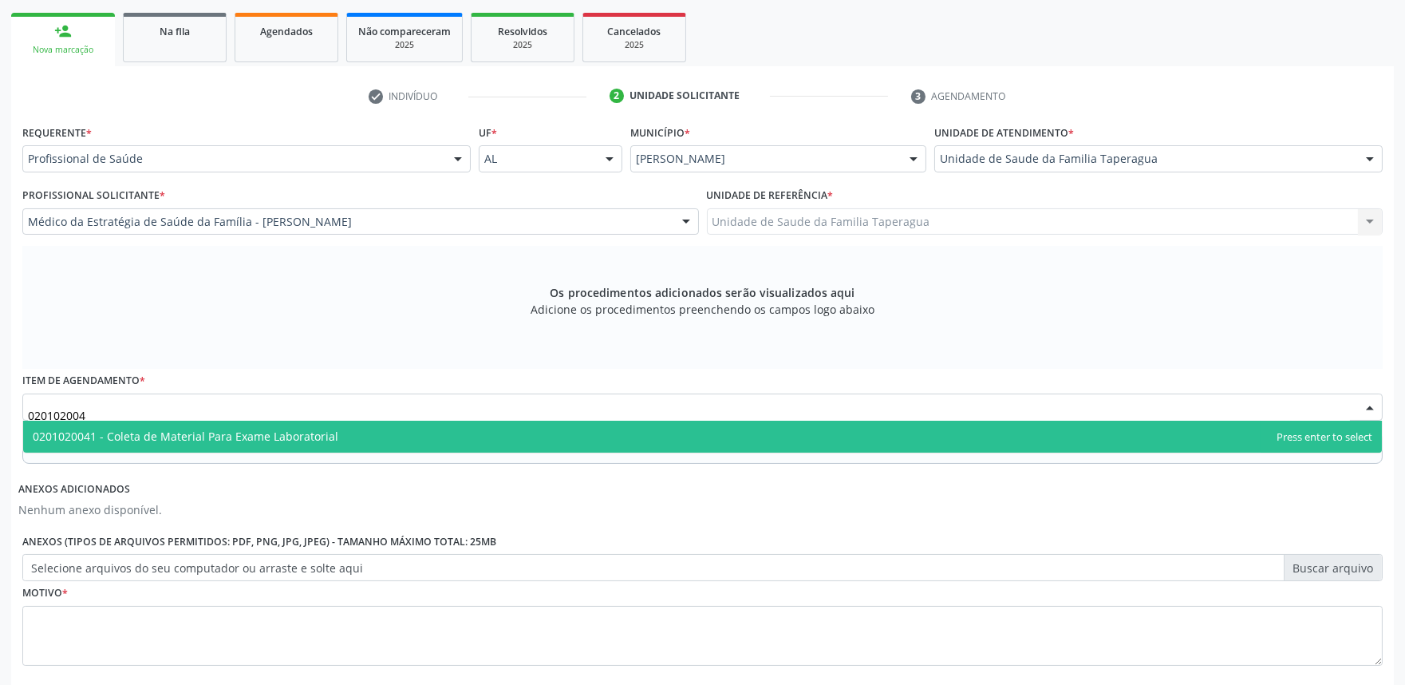
click at [440, 434] on span "0201020041 - Coleta de Material Para Exame Laboratorial" at bounding box center [702, 437] width 1359 height 32
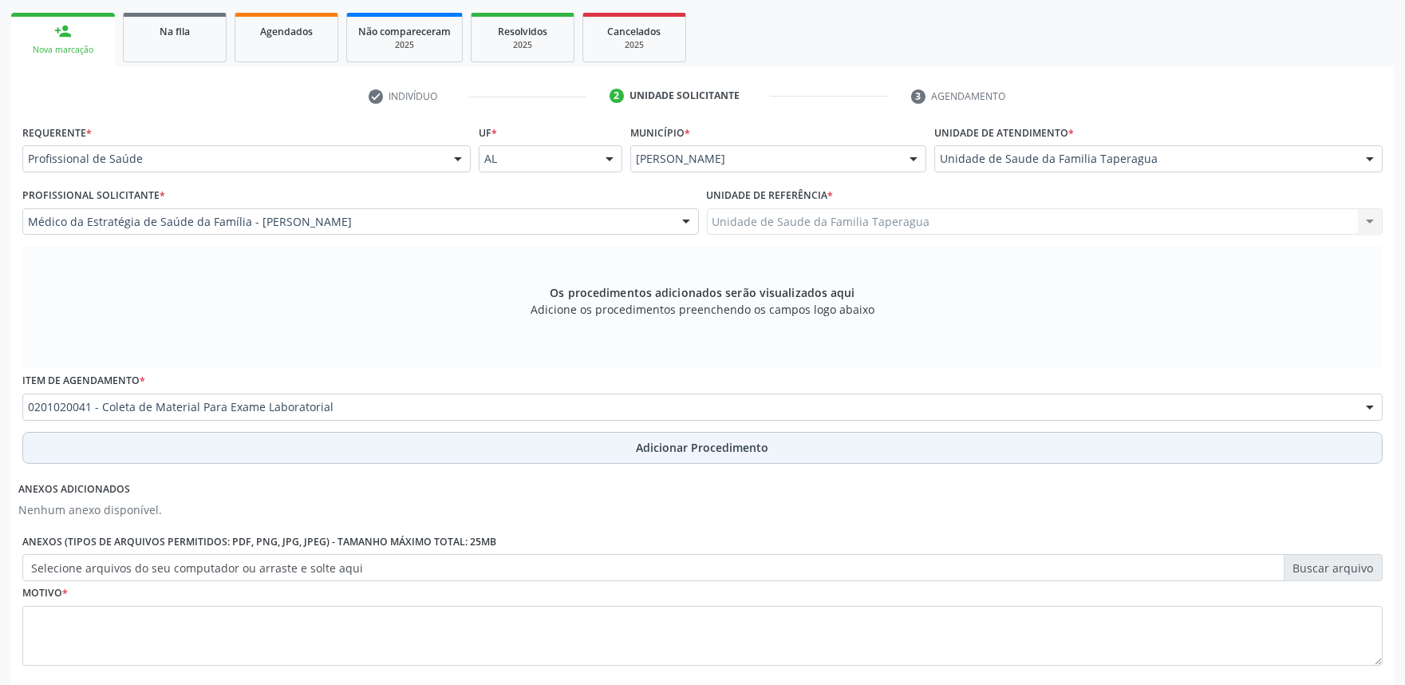
click at [435, 456] on button "Adicionar Procedimento" at bounding box center [702, 448] width 1361 height 32
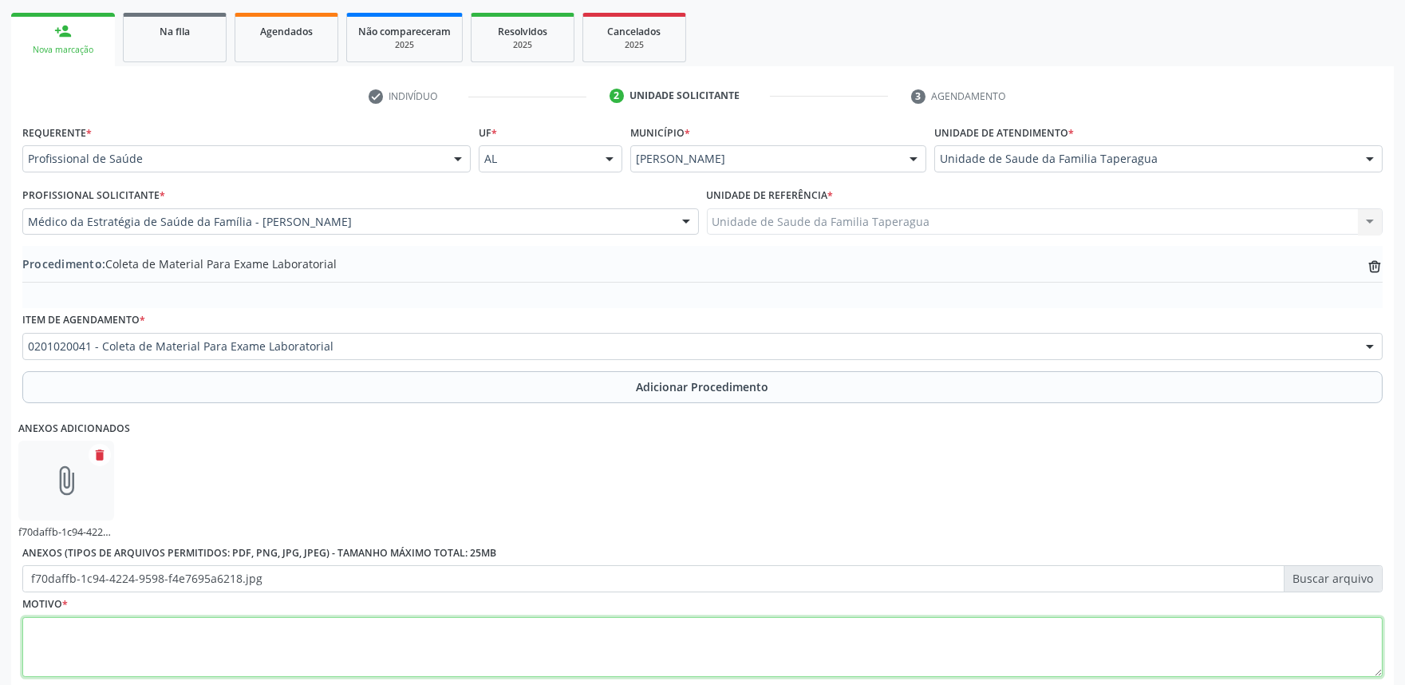
click at [521, 643] on textarea at bounding box center [702, 647] width 1361 height 61
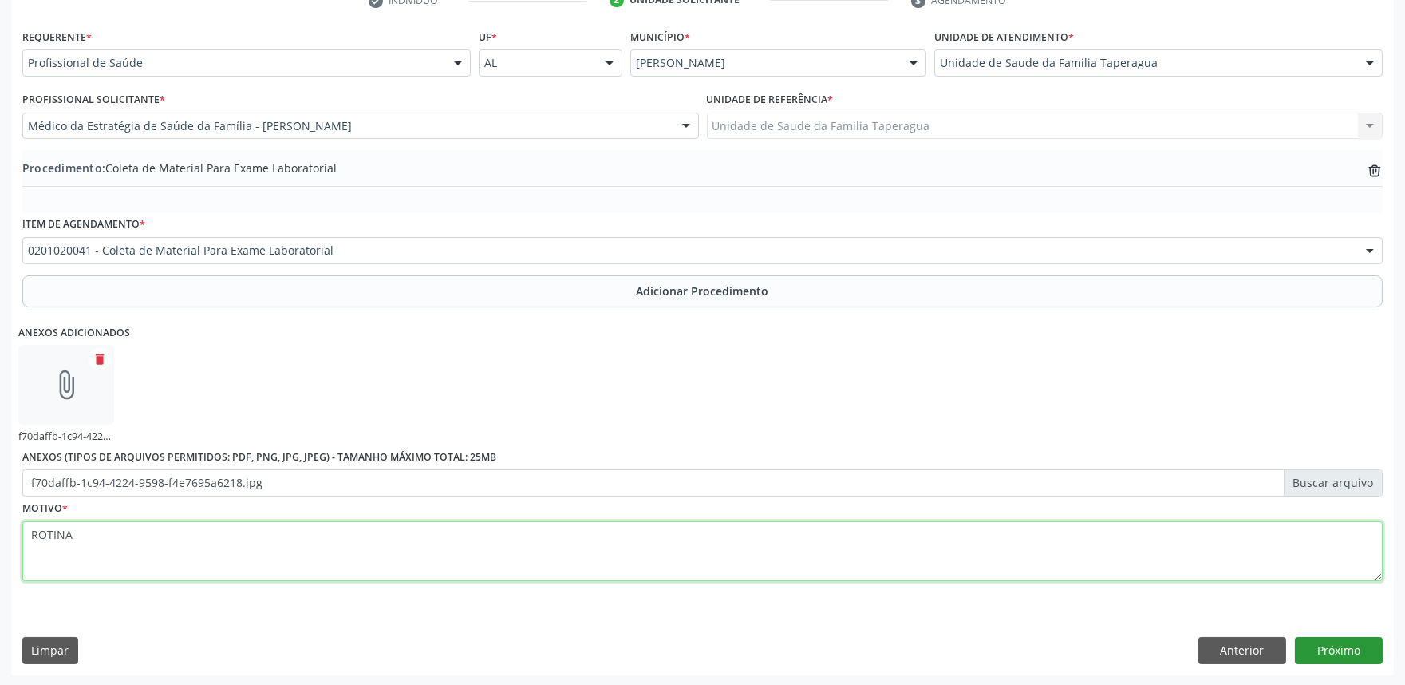
type textarea "ROTINA"
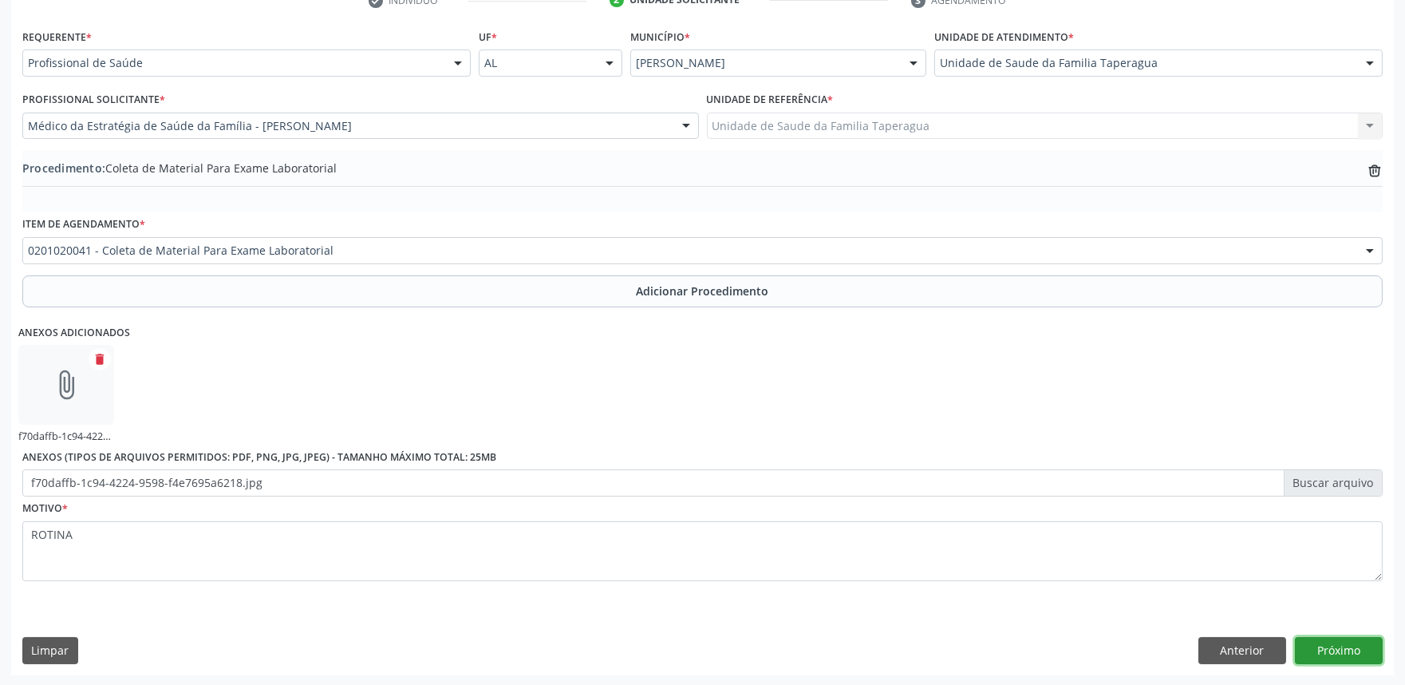
click at [1349, 649] on button "Próximo" at bounding box center [1339, 650] width 88 height 27
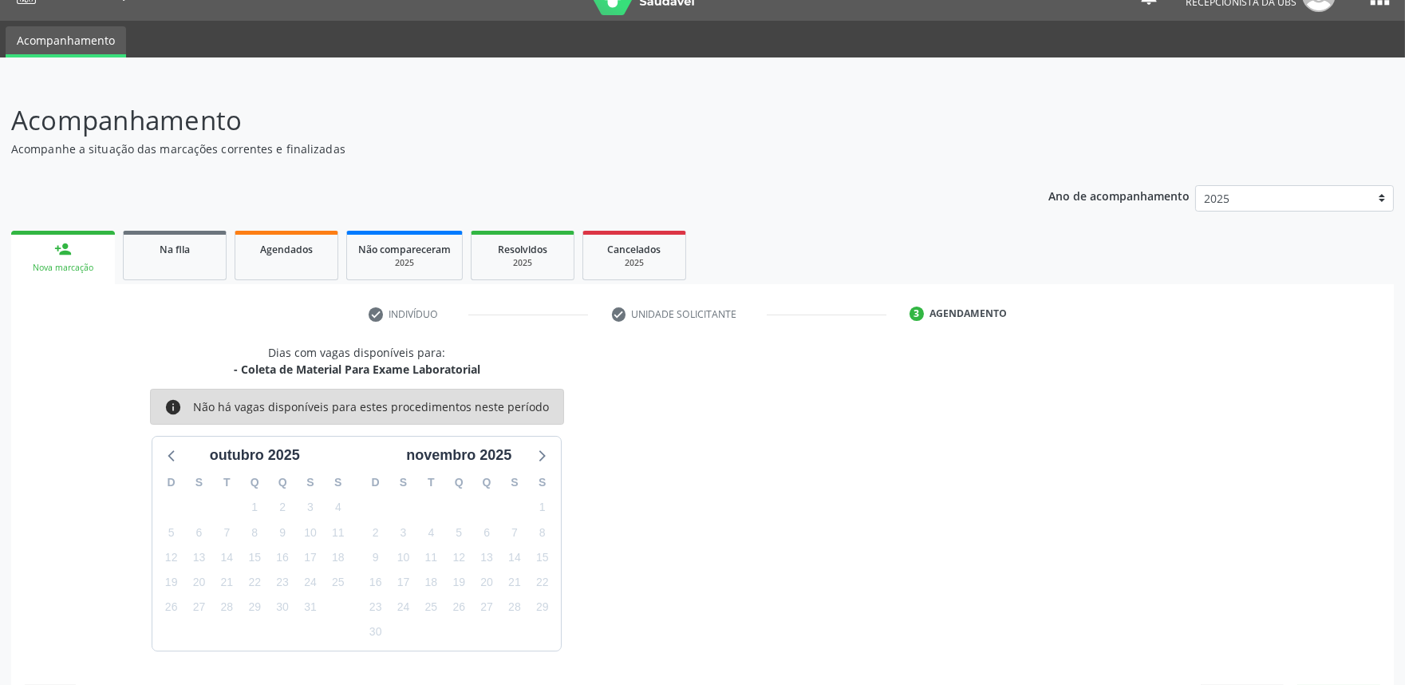
scroll to position [77, 0]
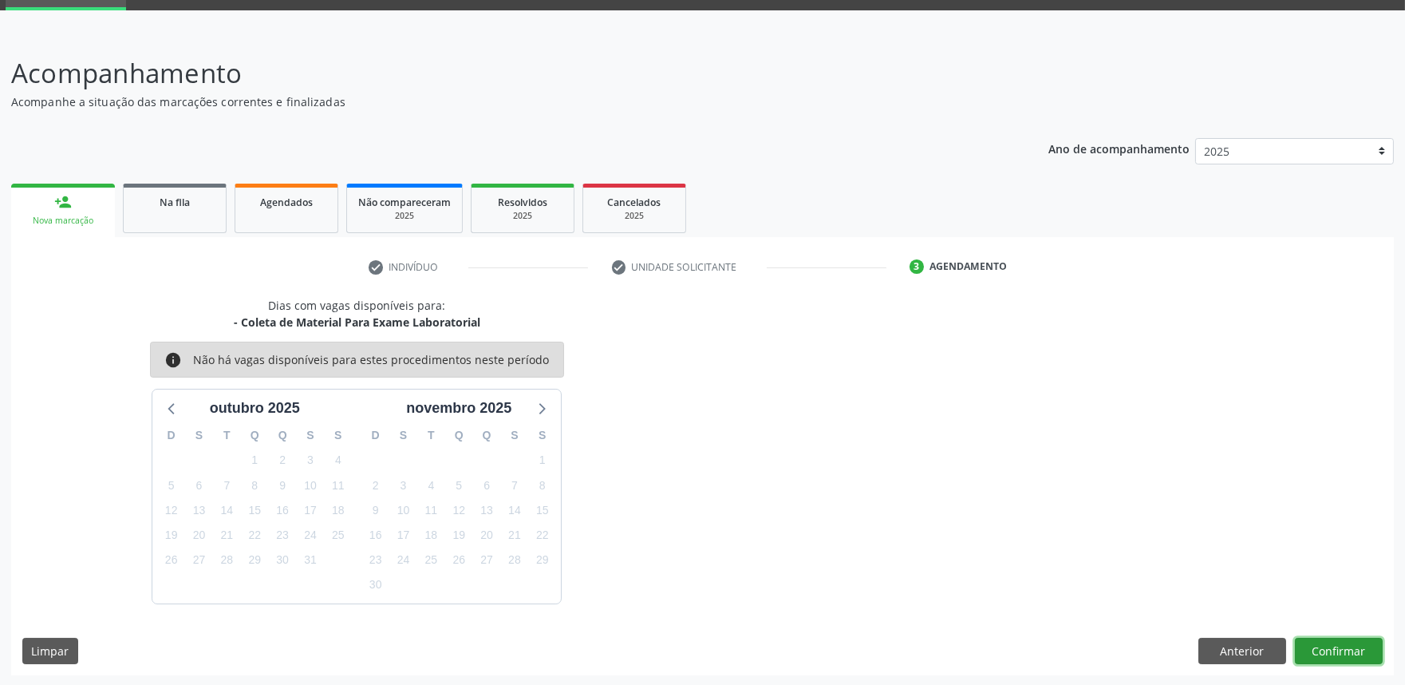
click at [1335, 652] on button "Confirmar" at bounding box center [1339, 651] width 88 height 27
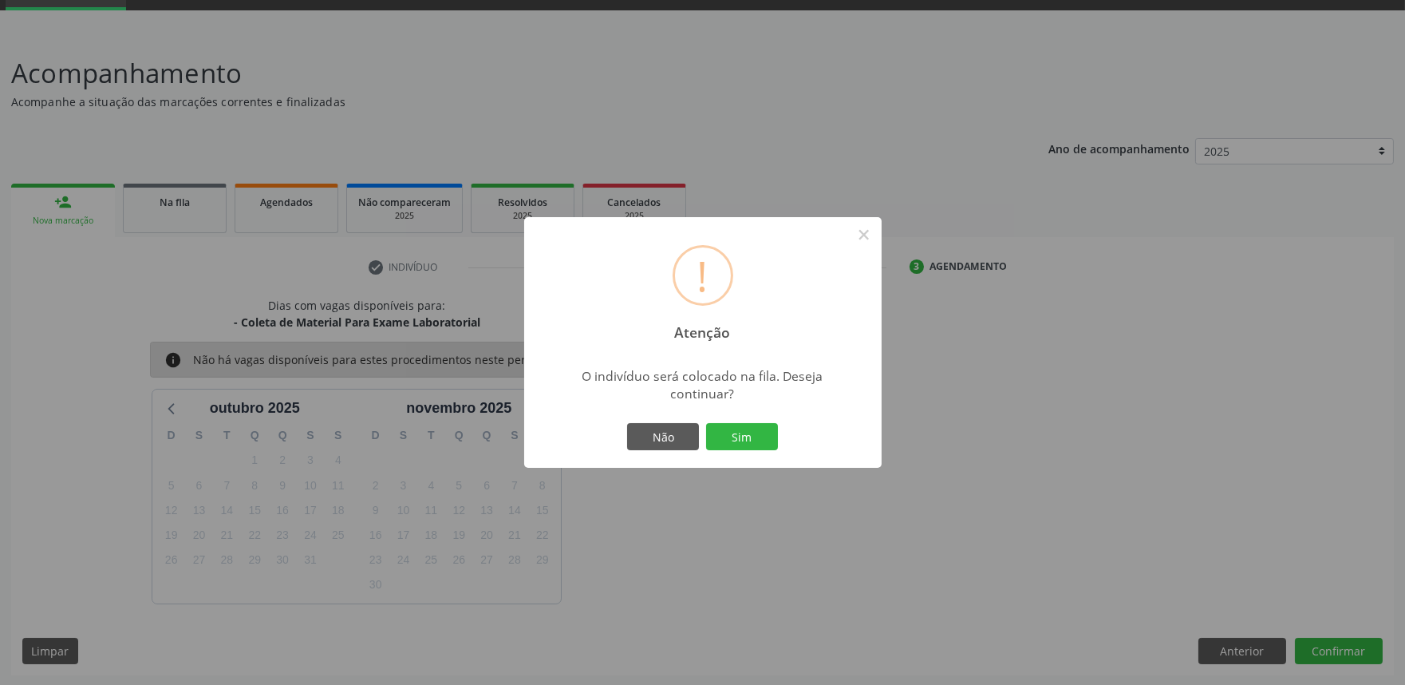
click at [706, 423] on button "Sim" at bounding box center [742, 436] width 72 height 27
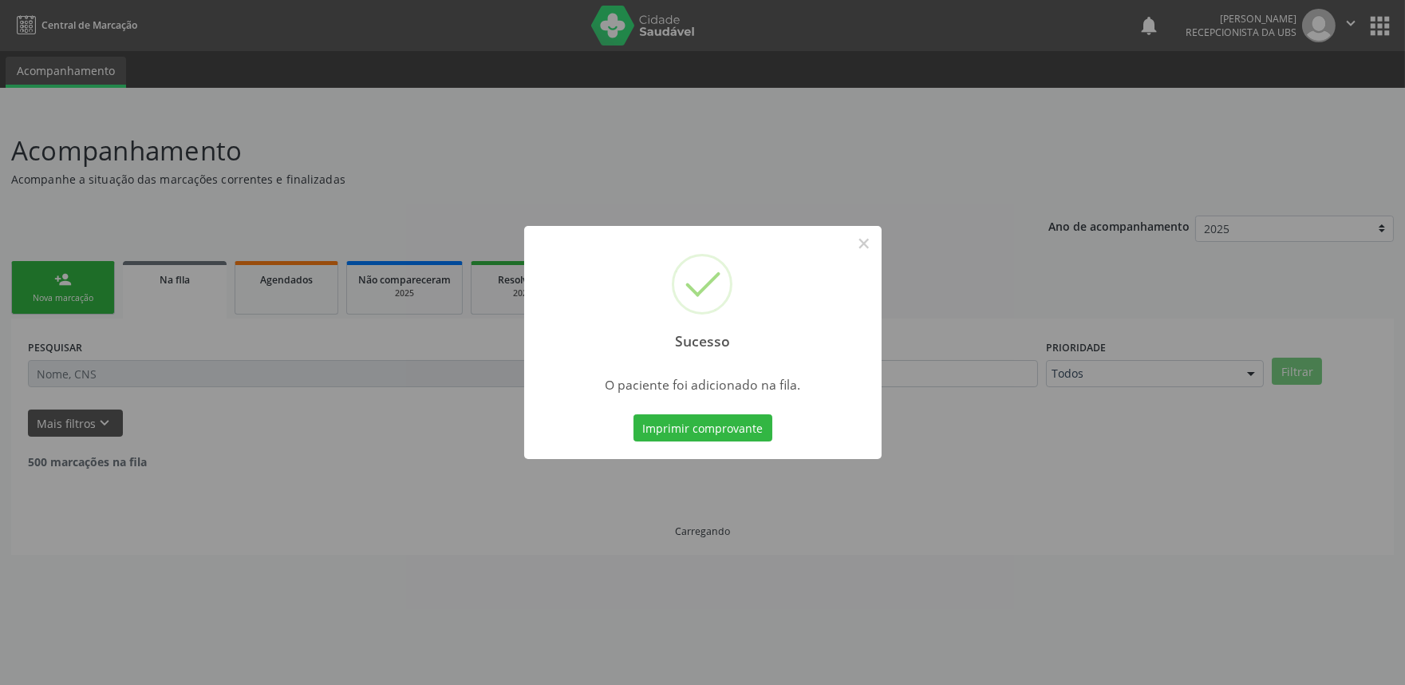
scroll to position [0, 0]
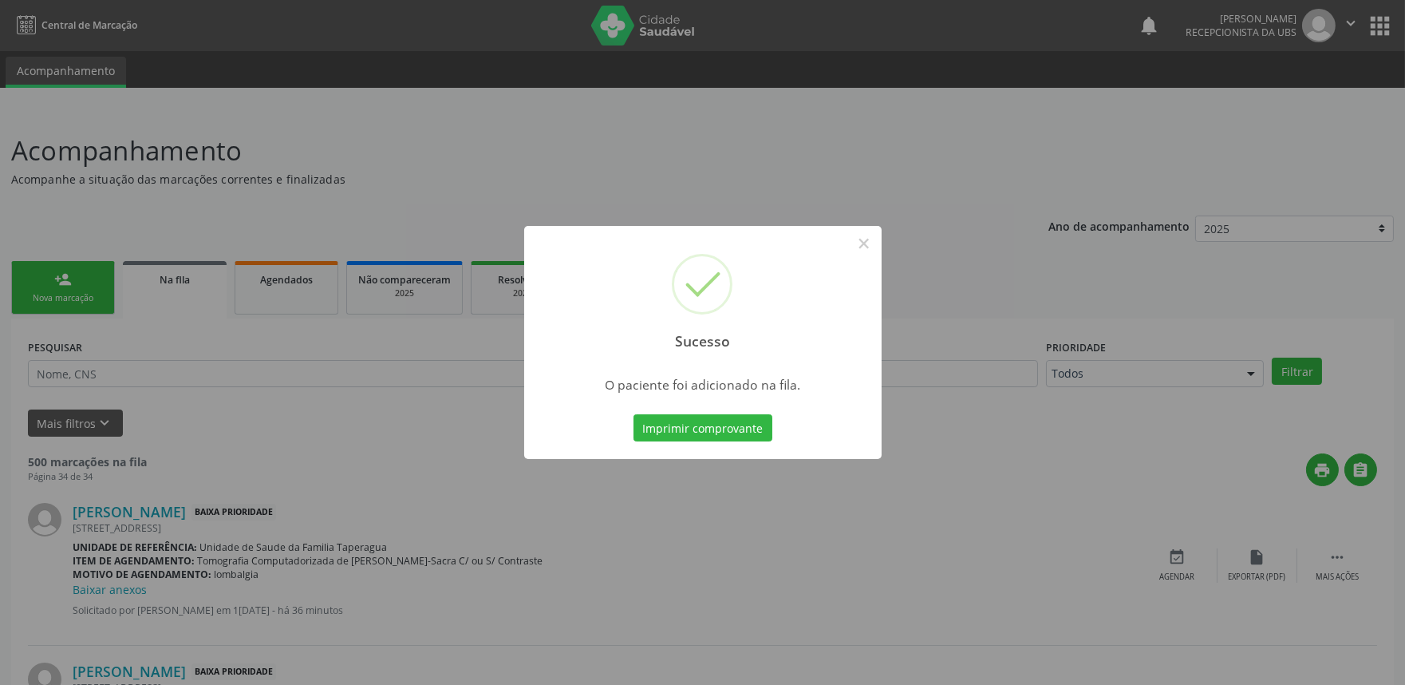
click at [267, 283] on div "Sucesso × O paciente foi adicionado na fila. Imprimir comprovante Cancel" at bounding box center [702, 342] width 1405 height 685
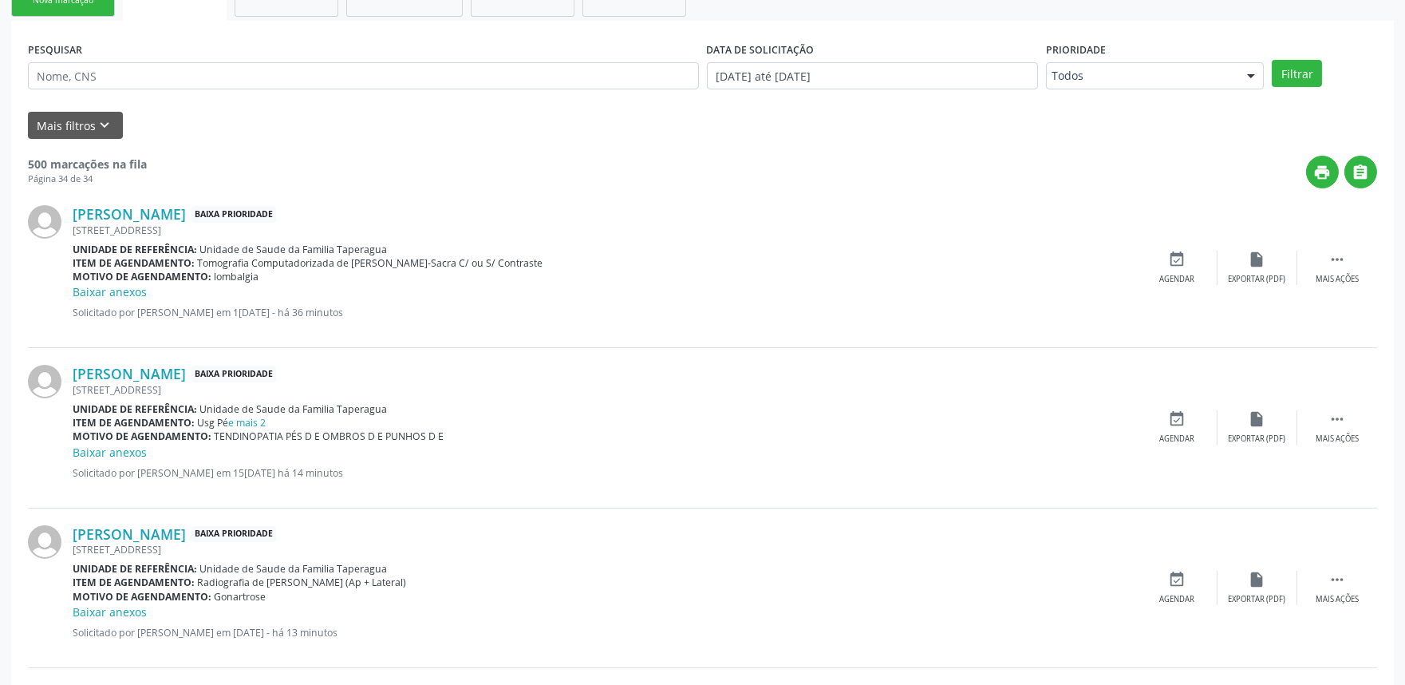
scroll to position [252, 0]
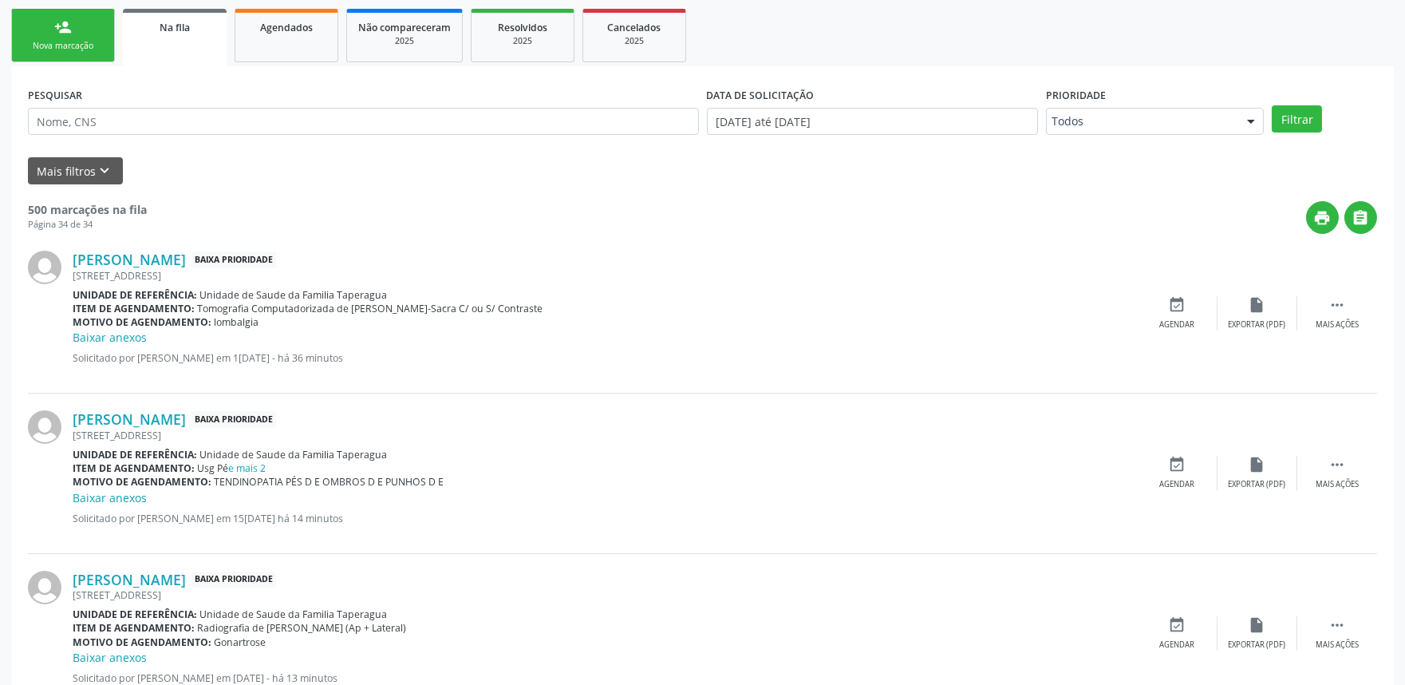
click at [38, 24] on link "person_add Nova marcação" at bounding box center [63, 35] width 104 height 53
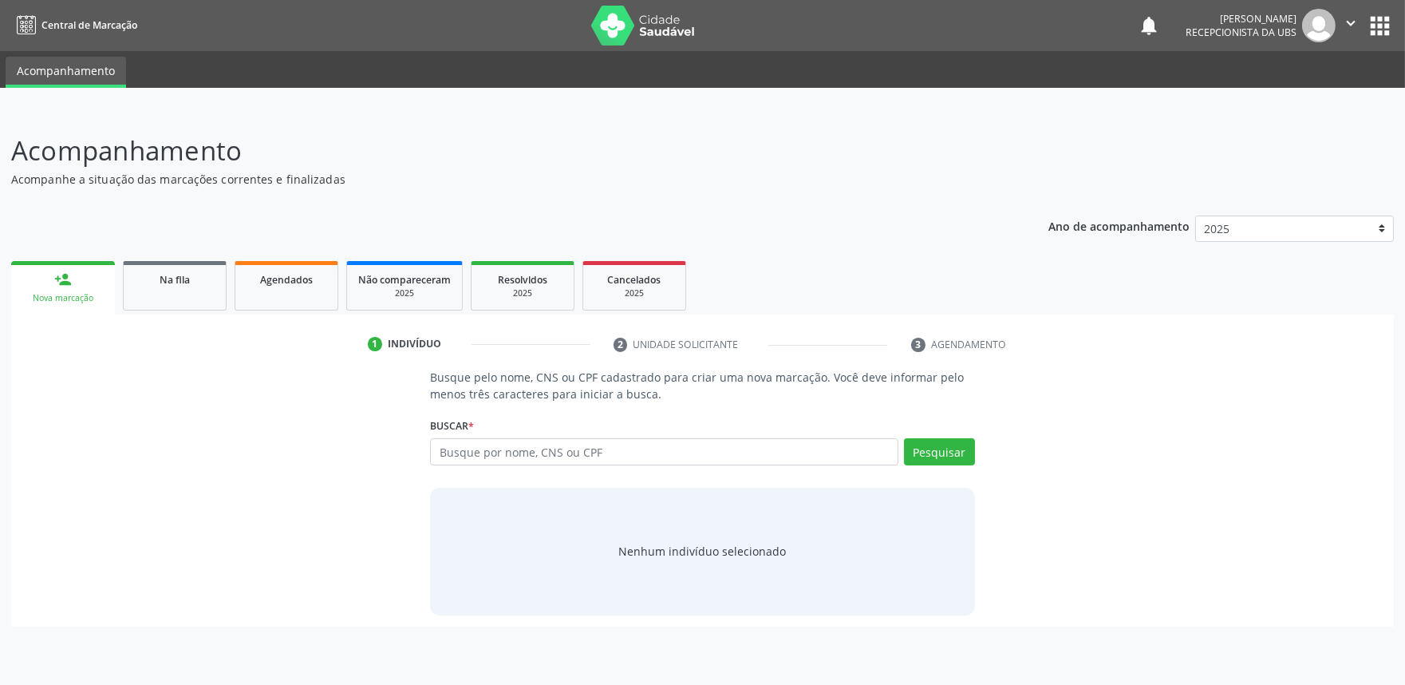
scroll to position [0, 0]
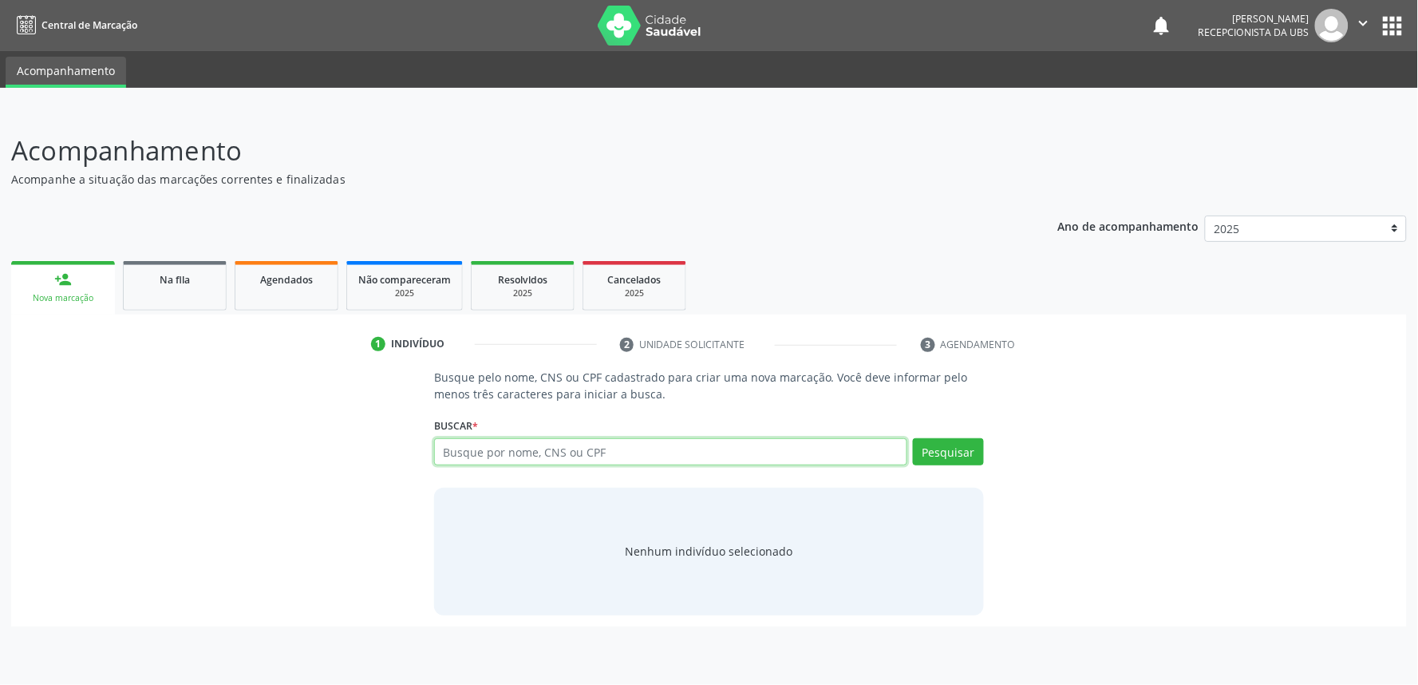
click at [538, 451] on input "text" at bounding box center [670, 451] width 473 height 27
paste input "700006050114905"
type input "700006050114905"
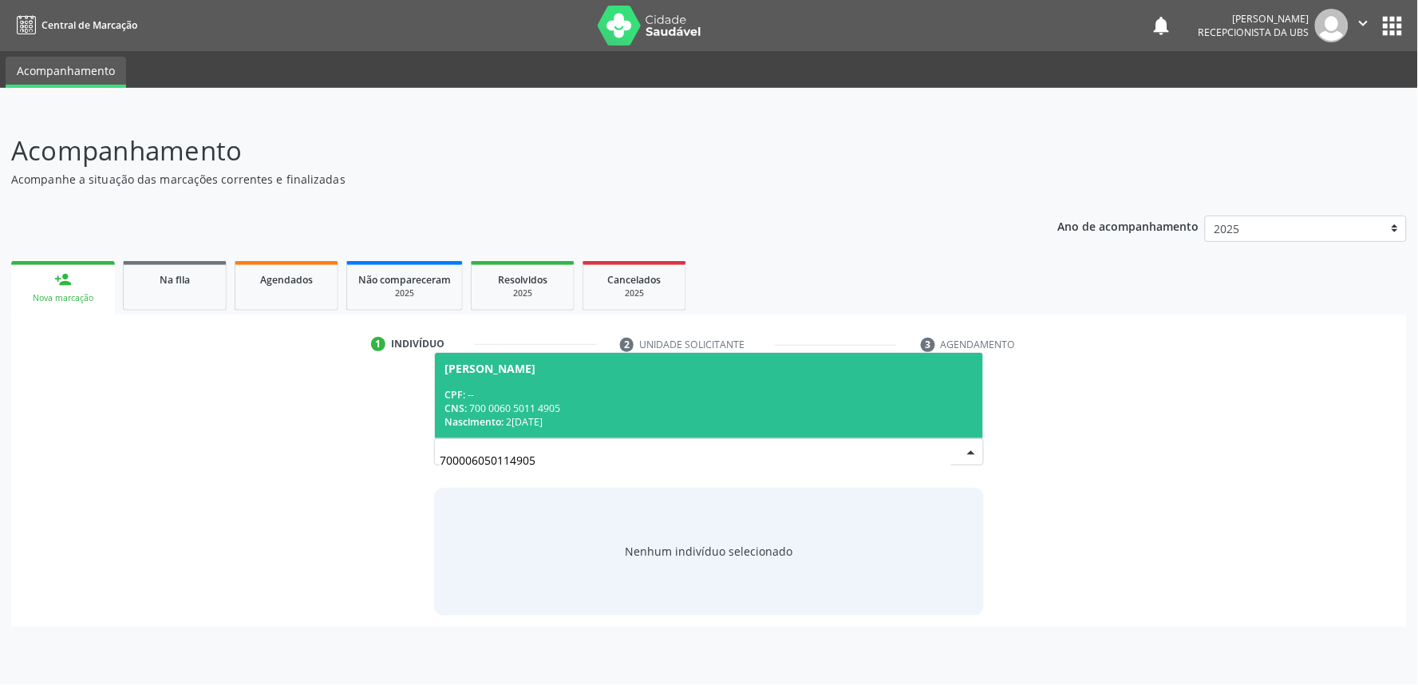
click at [586, 401] on div "CNS: 700 0060 5011 4905" at bounding box center [708, 408] width 529 height 14
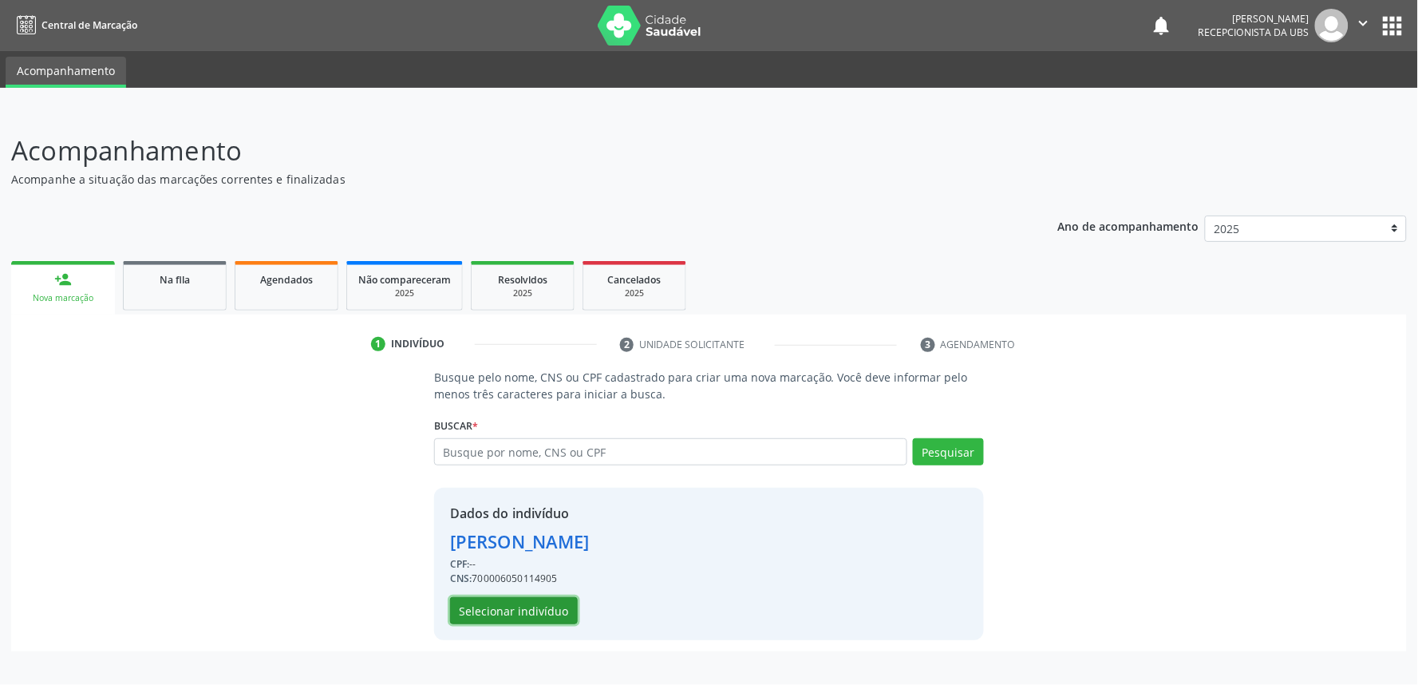
click at [521, 609] on button "Selecionar indivíduo" at bounding box center [514, 610] width 128 height 27
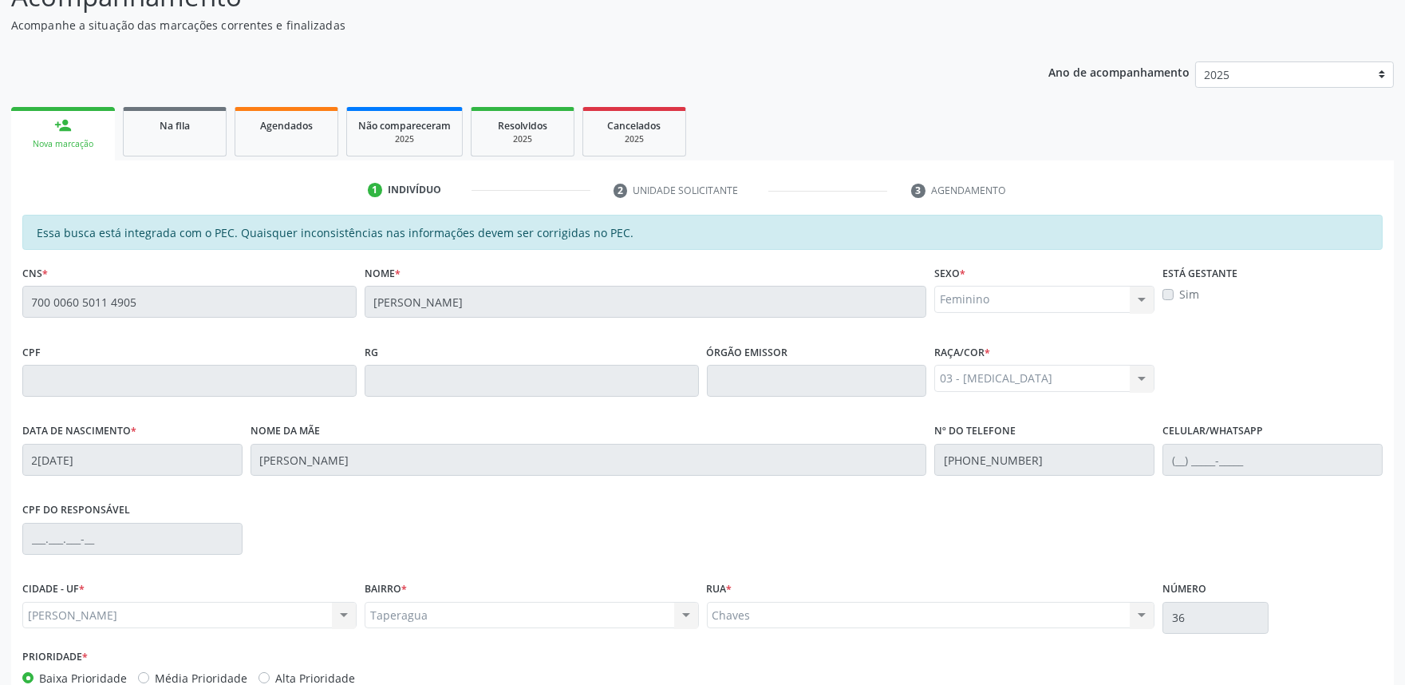
scroll to position [248, 0]
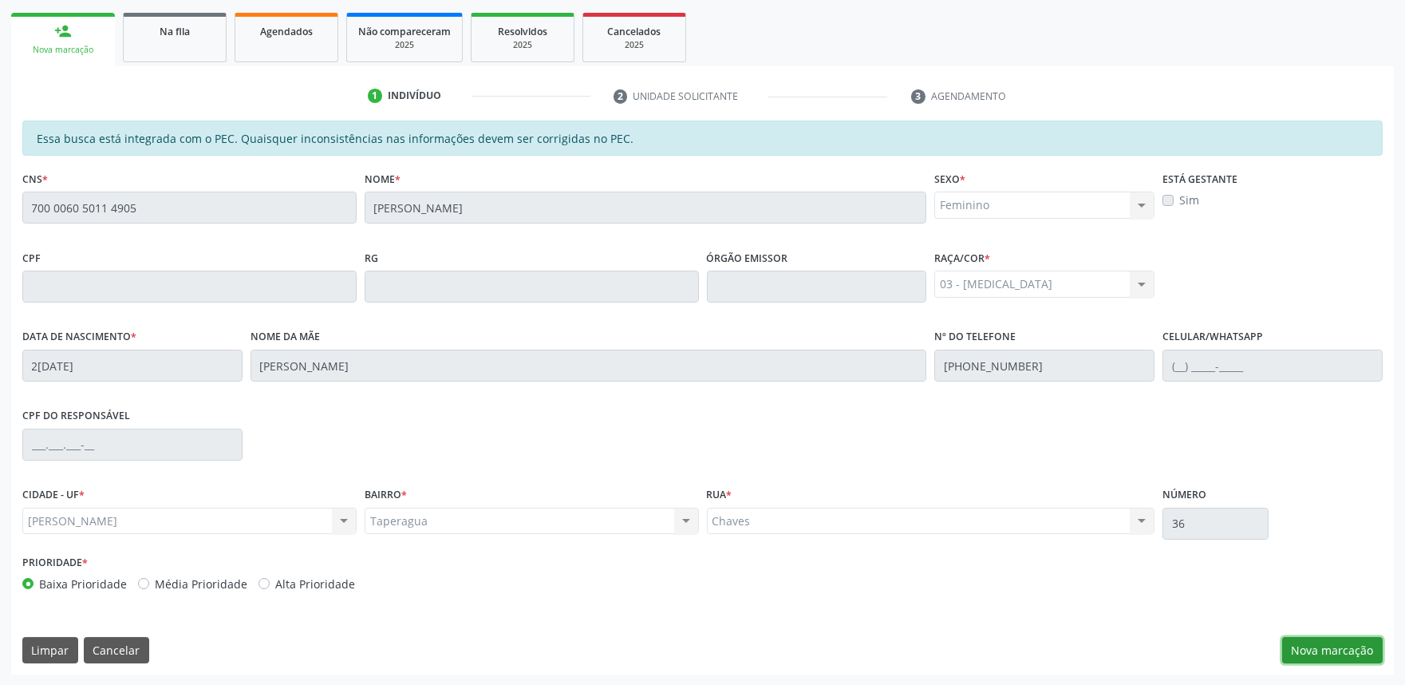
click at [1305, 653] on button "Nova marcação" at bounding box center [1332, 650] width 101 height 27
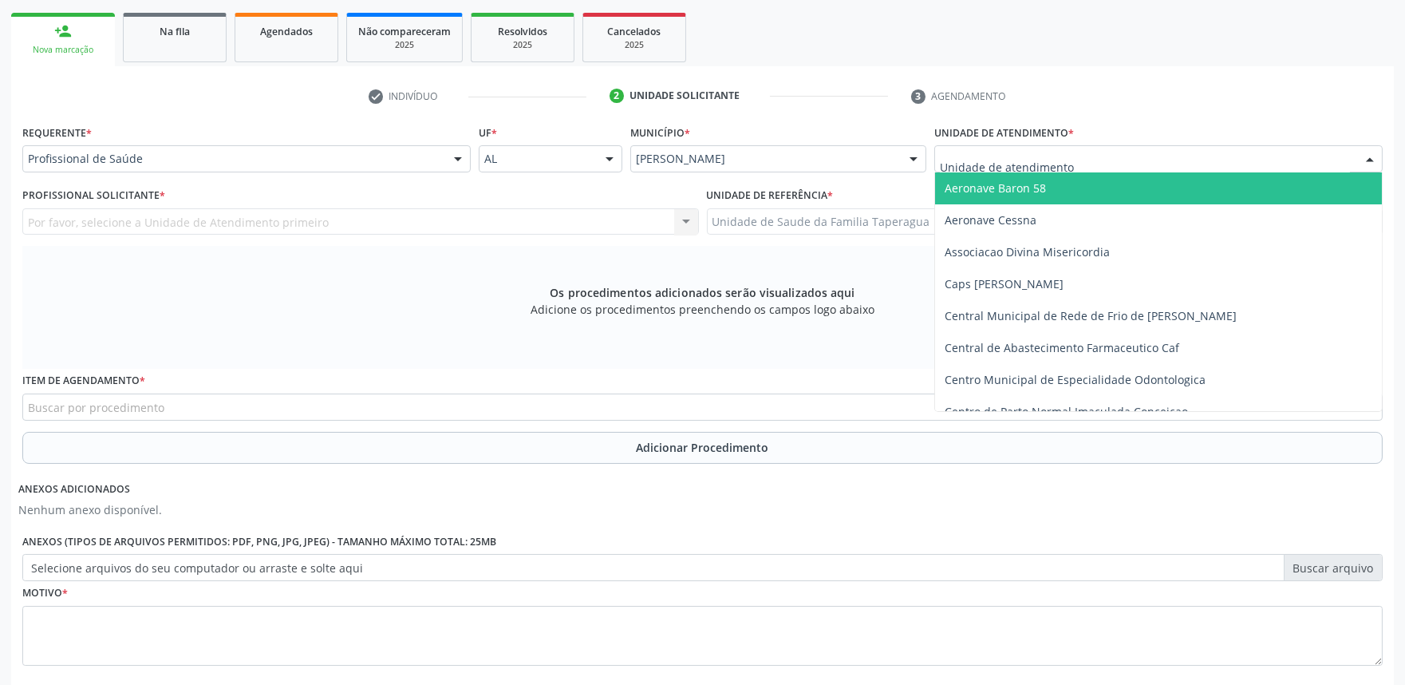
click at [1183, 160] on div at bounding box center [1158, 158] width 448 height 27
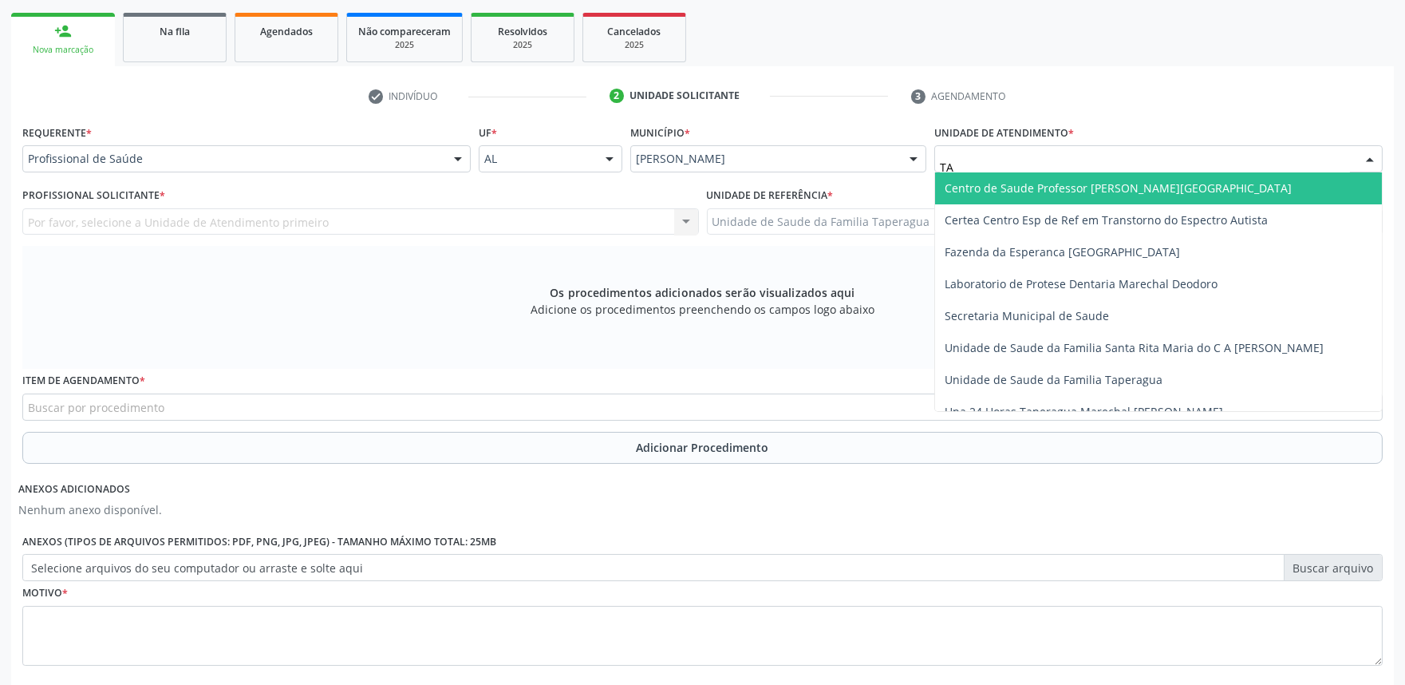
type input "TAP"
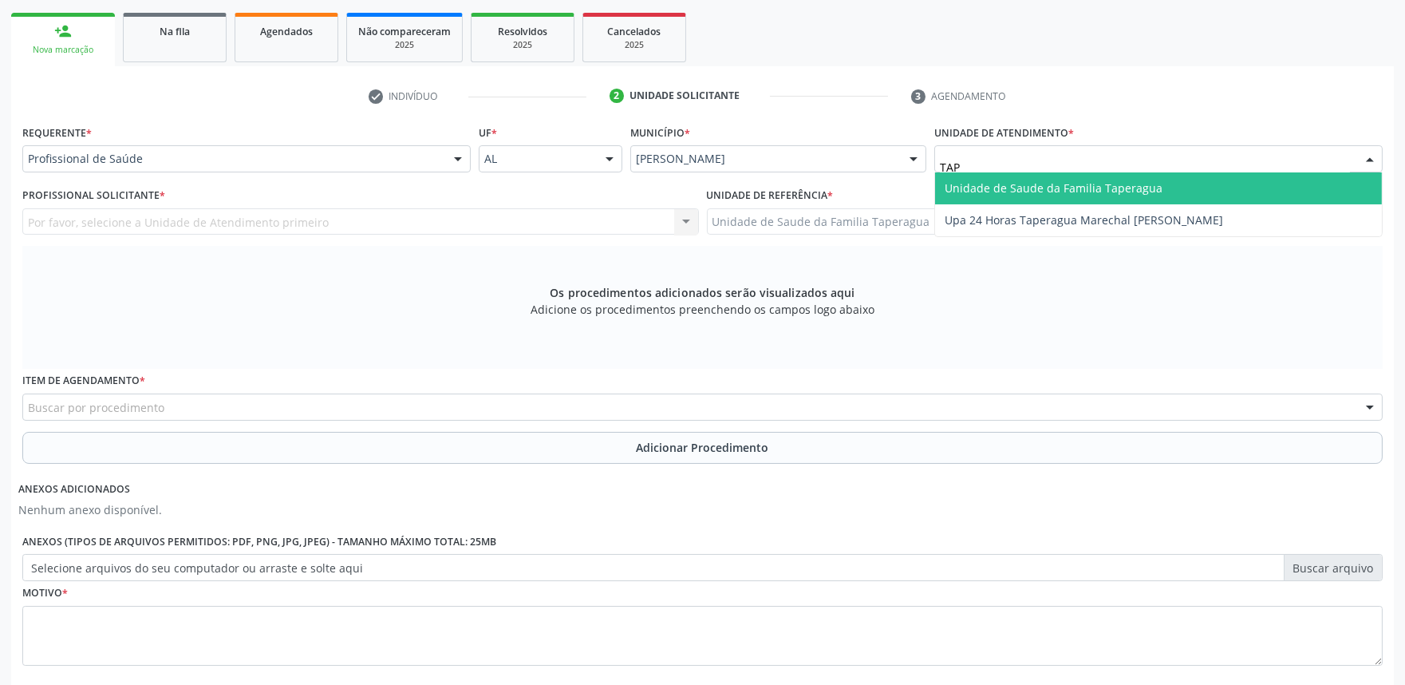
click at [1179, 179] on span "Unidade de Saude da Familia Taperagua" at bounding box center [1158, 188] width 447 height 32
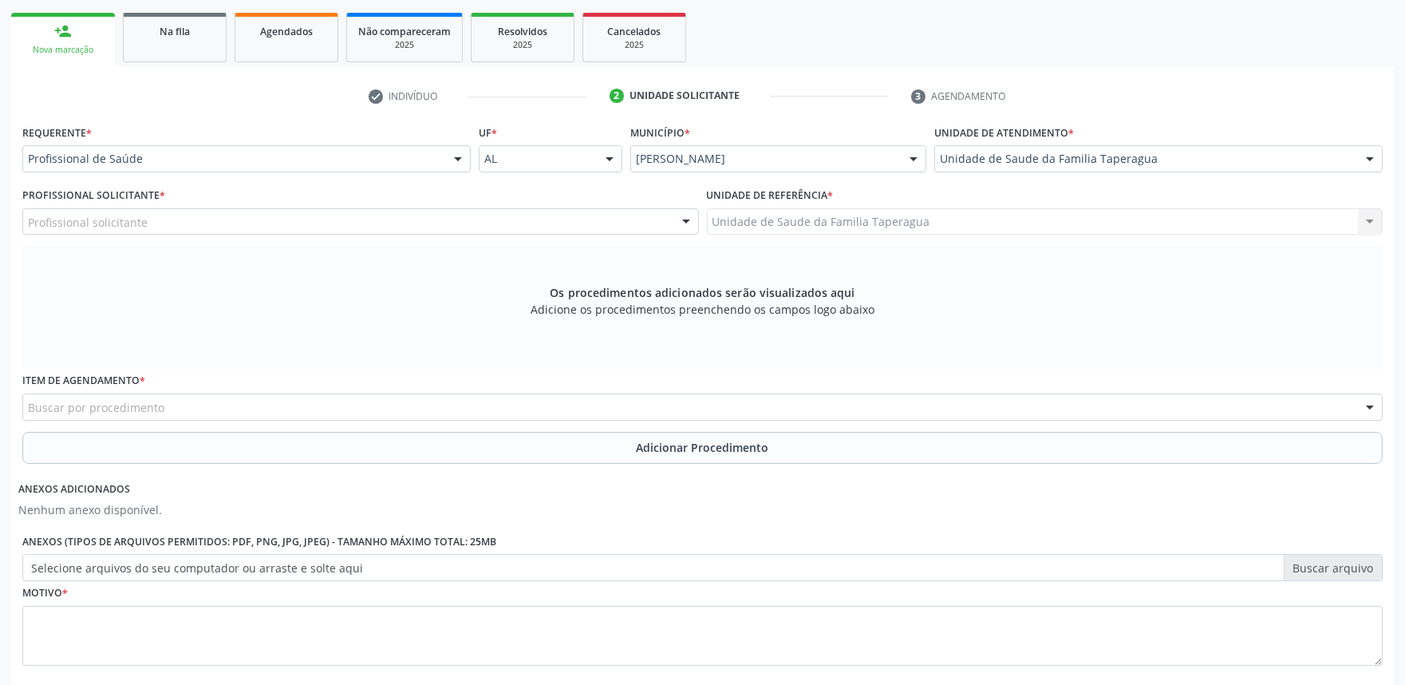
click at [488, 227] on div "Profissional solicitante" at bounding box center [360, 221] width 677 height 27
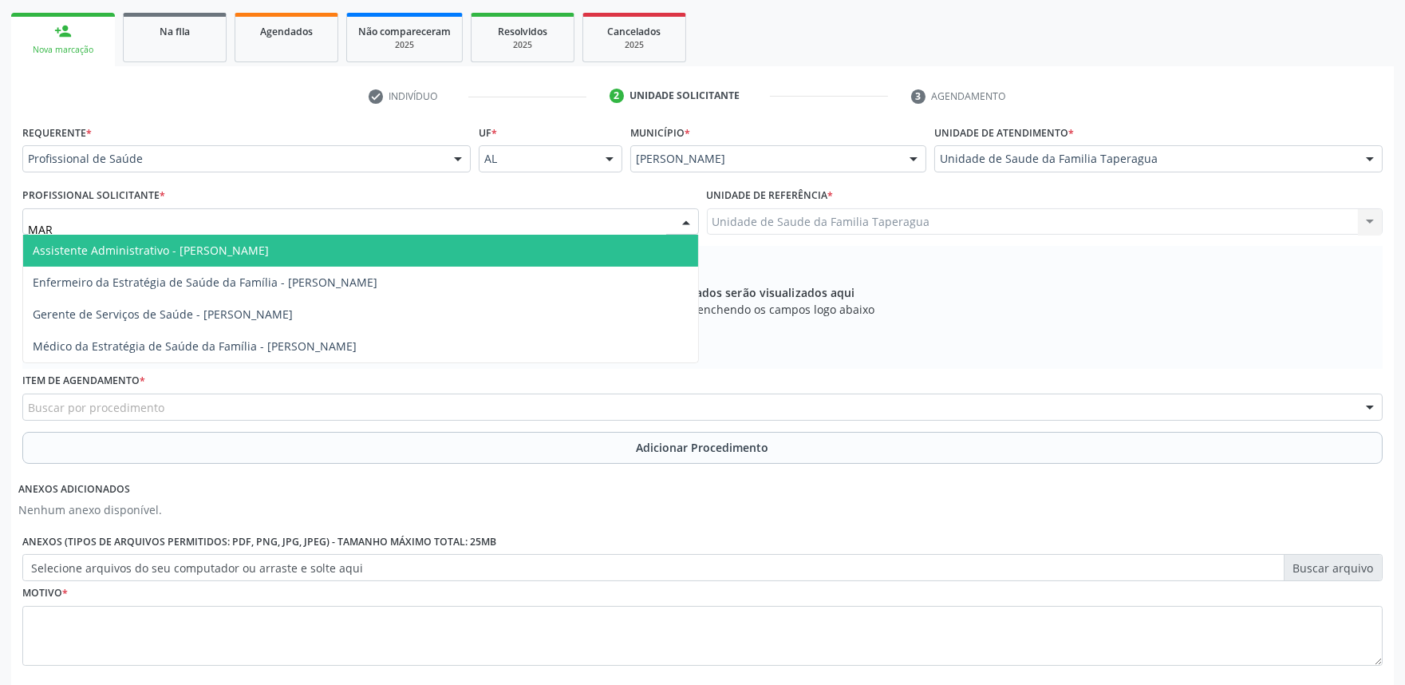
type input "MART"
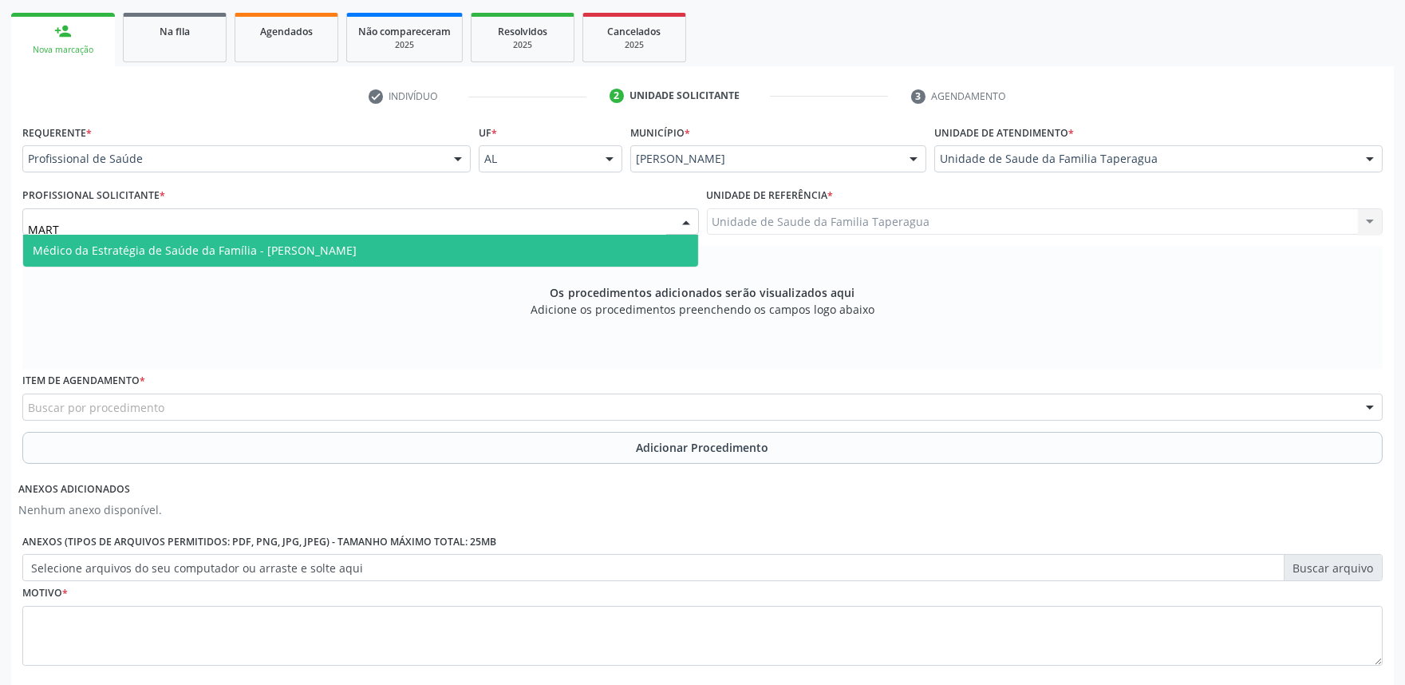
click at [484, 243] on span "Médico da Estratégia de Saúde da Família - [PERSON_NAME]" at bounding box center [360, 251] width 675 height 32
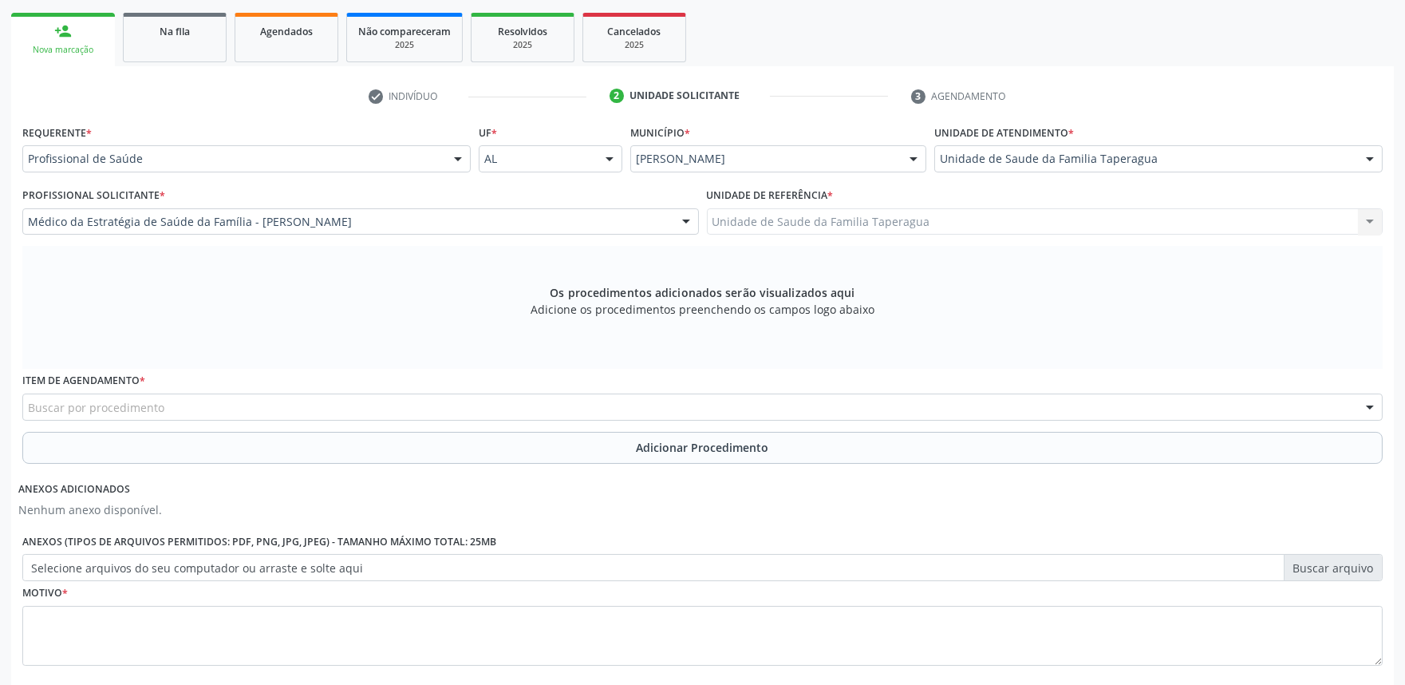
click at [496, 402] on div "Buscar por procedimento" at bounding box center [702, 406] width 1361 height 27
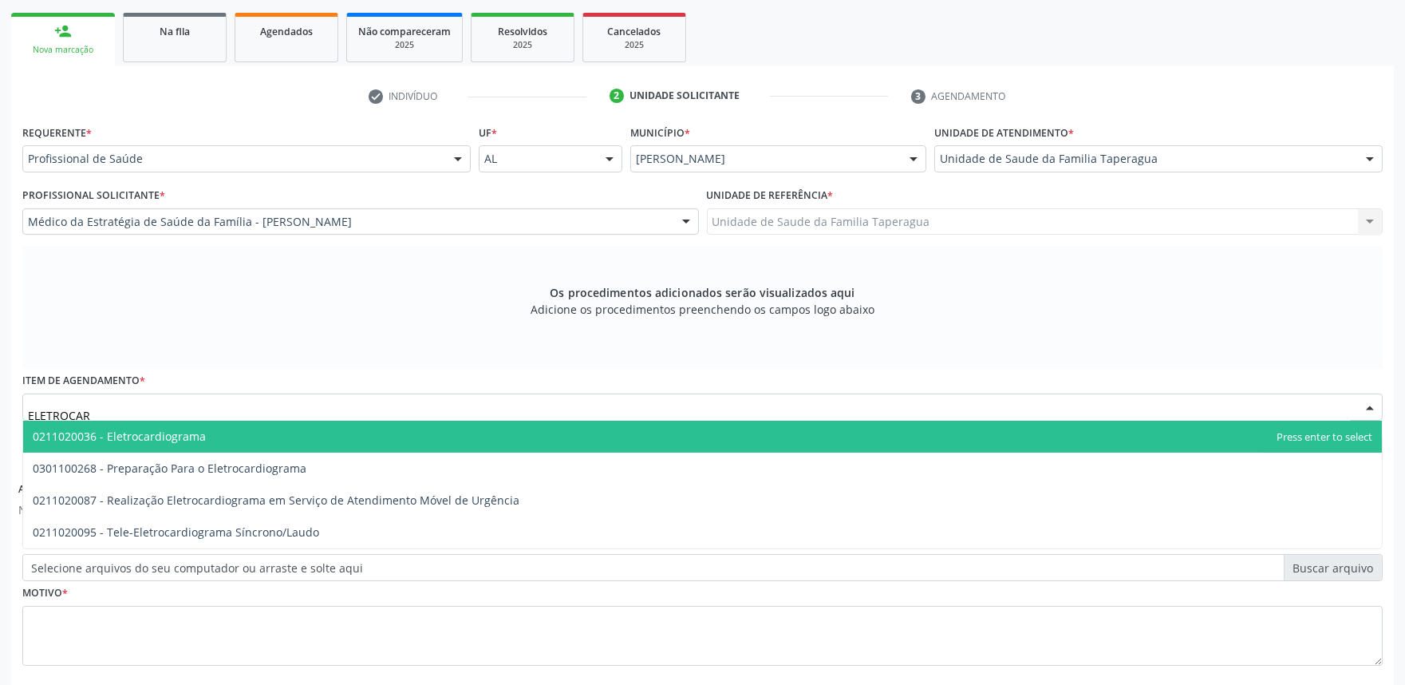
type input "ELETROCARD"
click at [496, 432] on span "0211020036 - Eletrocardiograma" at bounding box center [702, 437] width 1359 height 32
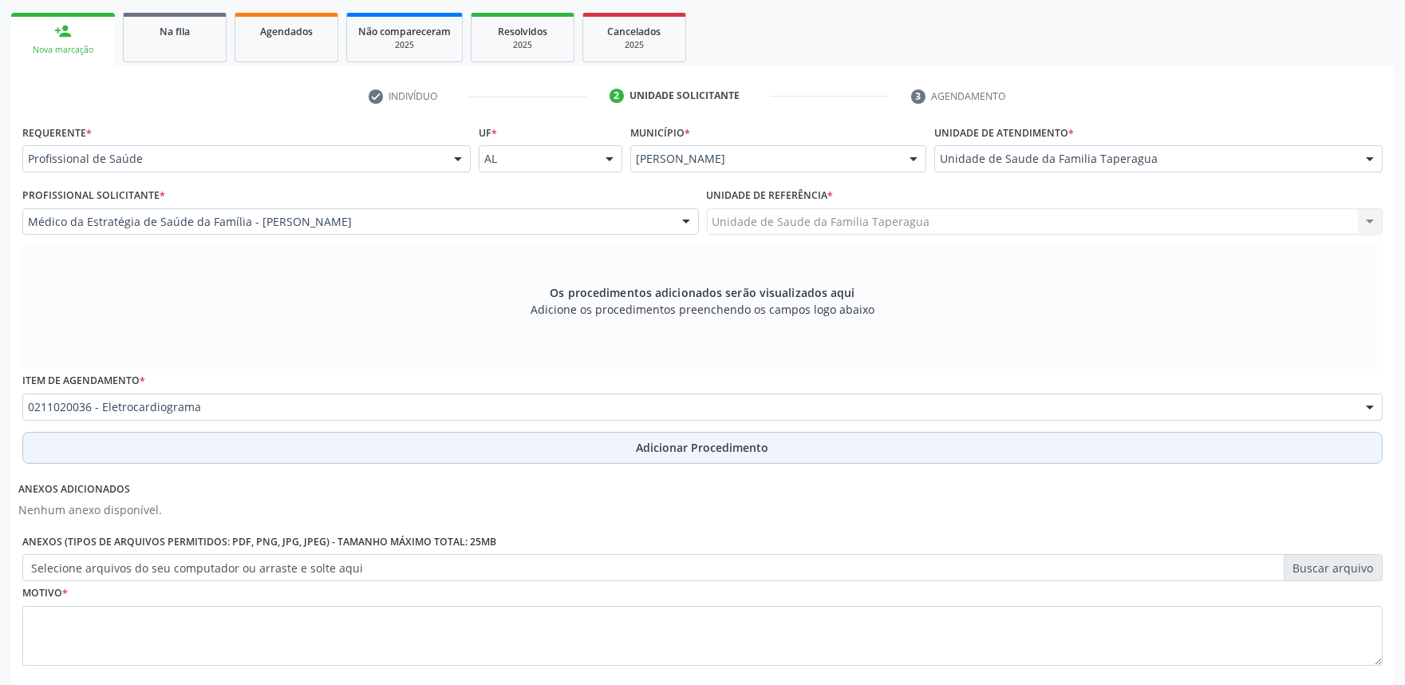
click at [497, 436] on button "Adicionar Procedimento" at bounding box center [702, 448] width 1361 height 32
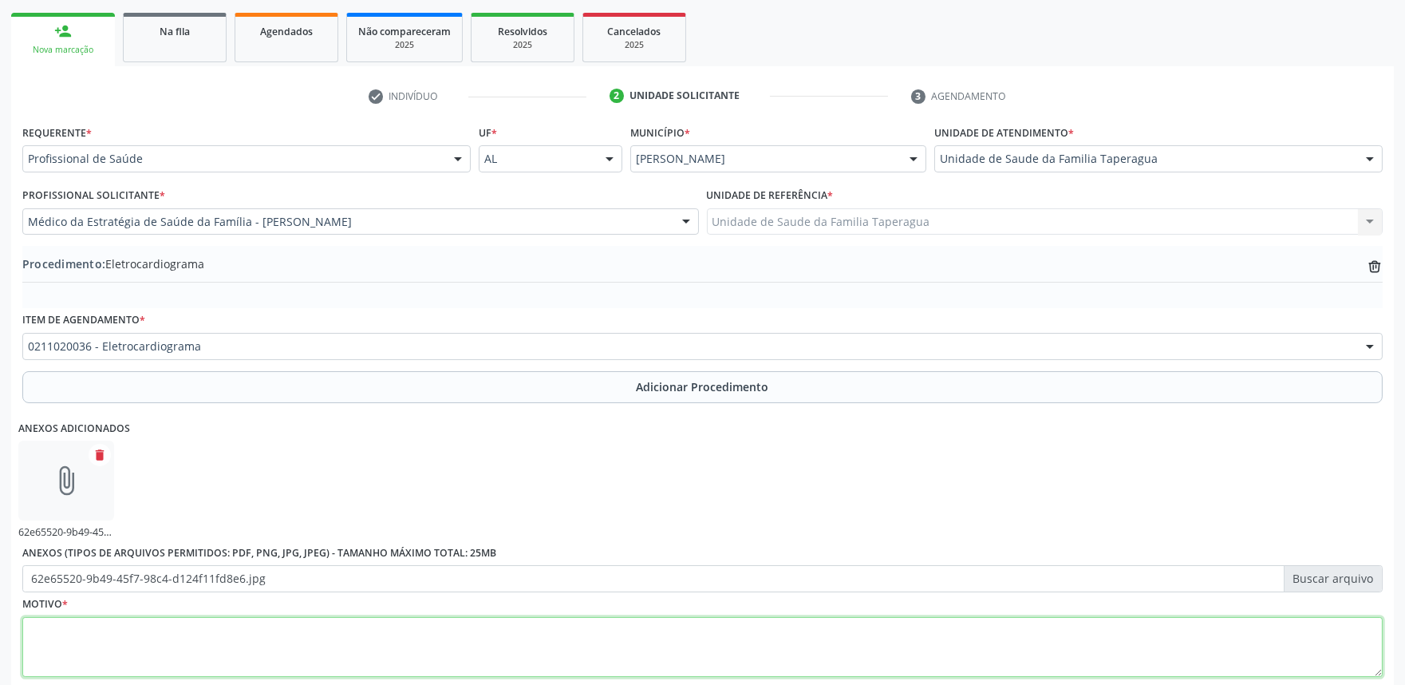
click at [444, 639] on textarea at bounding box center [702, 647] width 1361 height 61
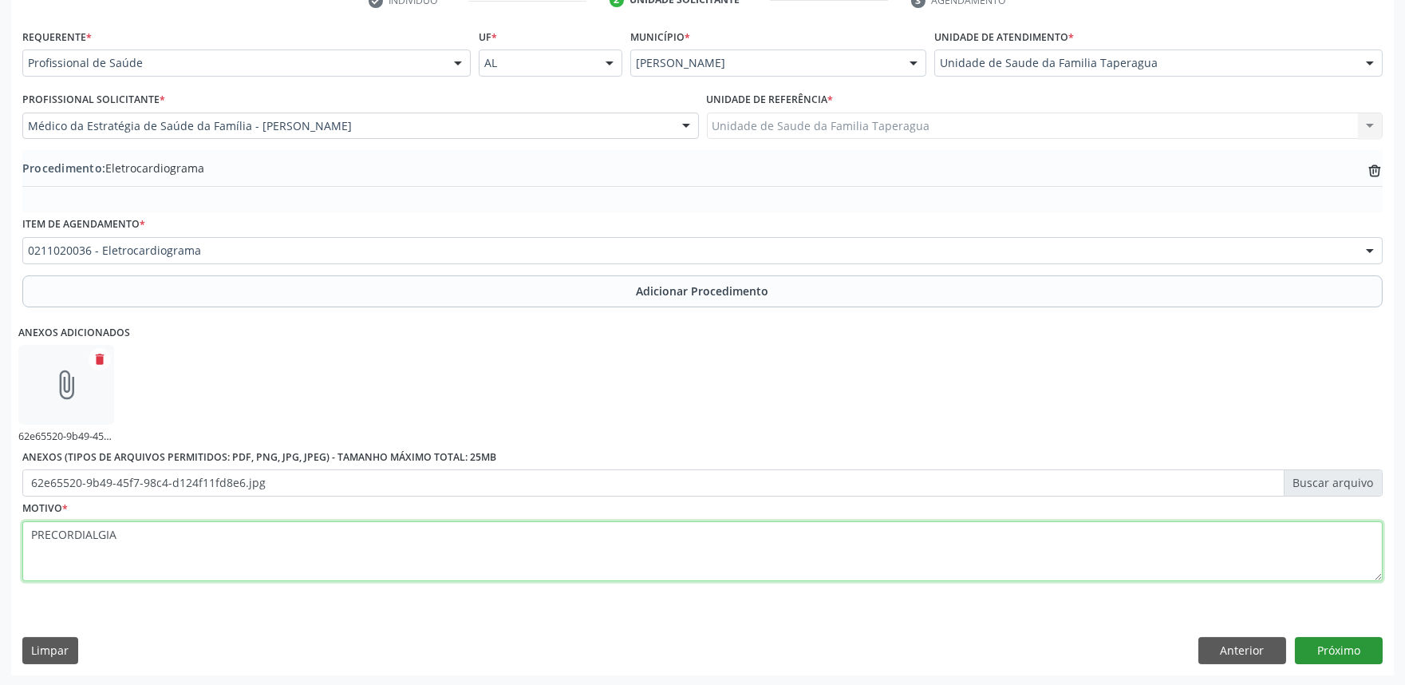
type textarea "PRECORDIALGIA"
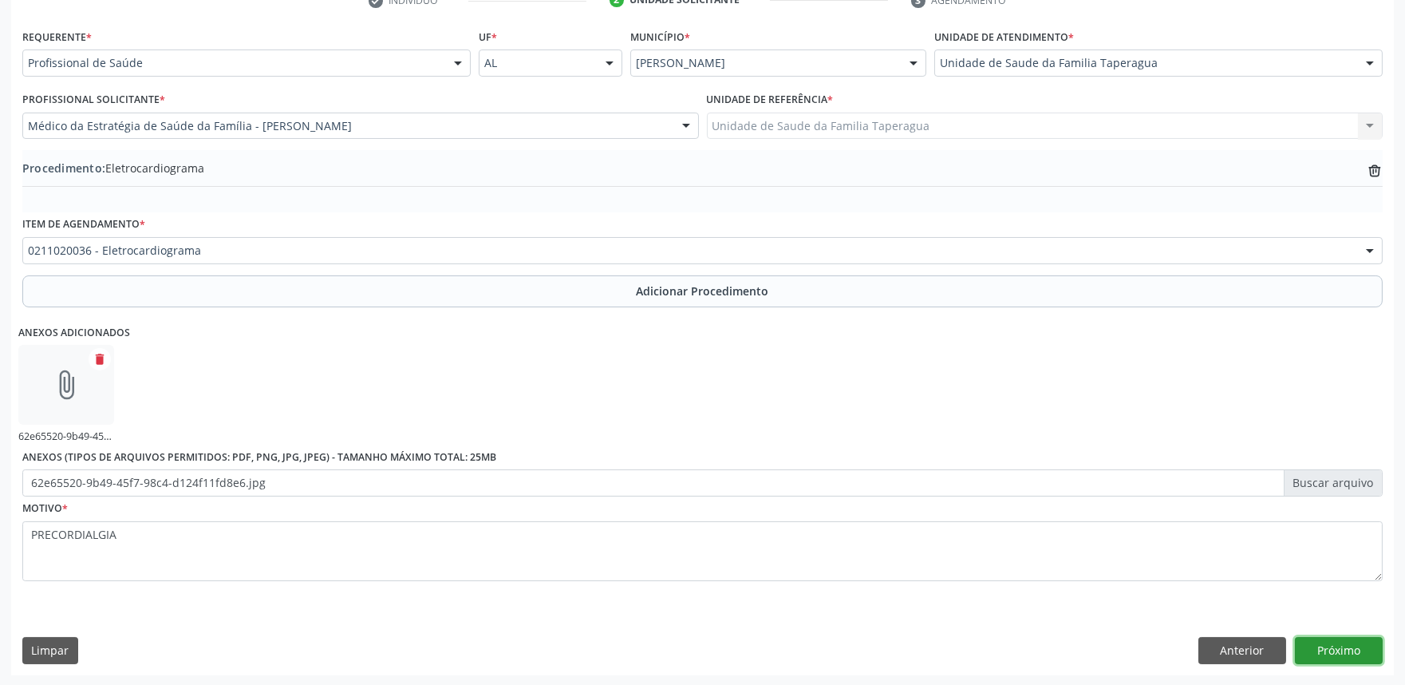
click at [1333, 655] on button "Próximo" at bounding box center [1339, 650] width 88 height 27
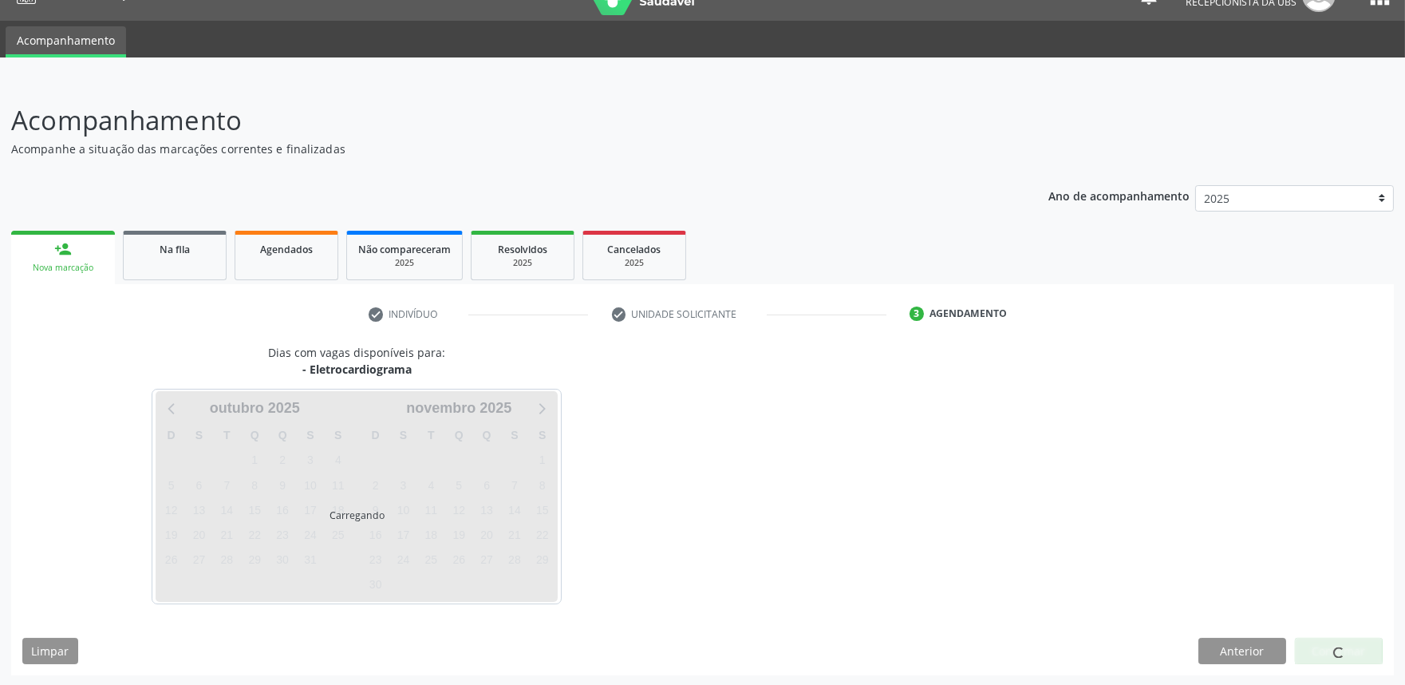
scroll to position [77, 0]
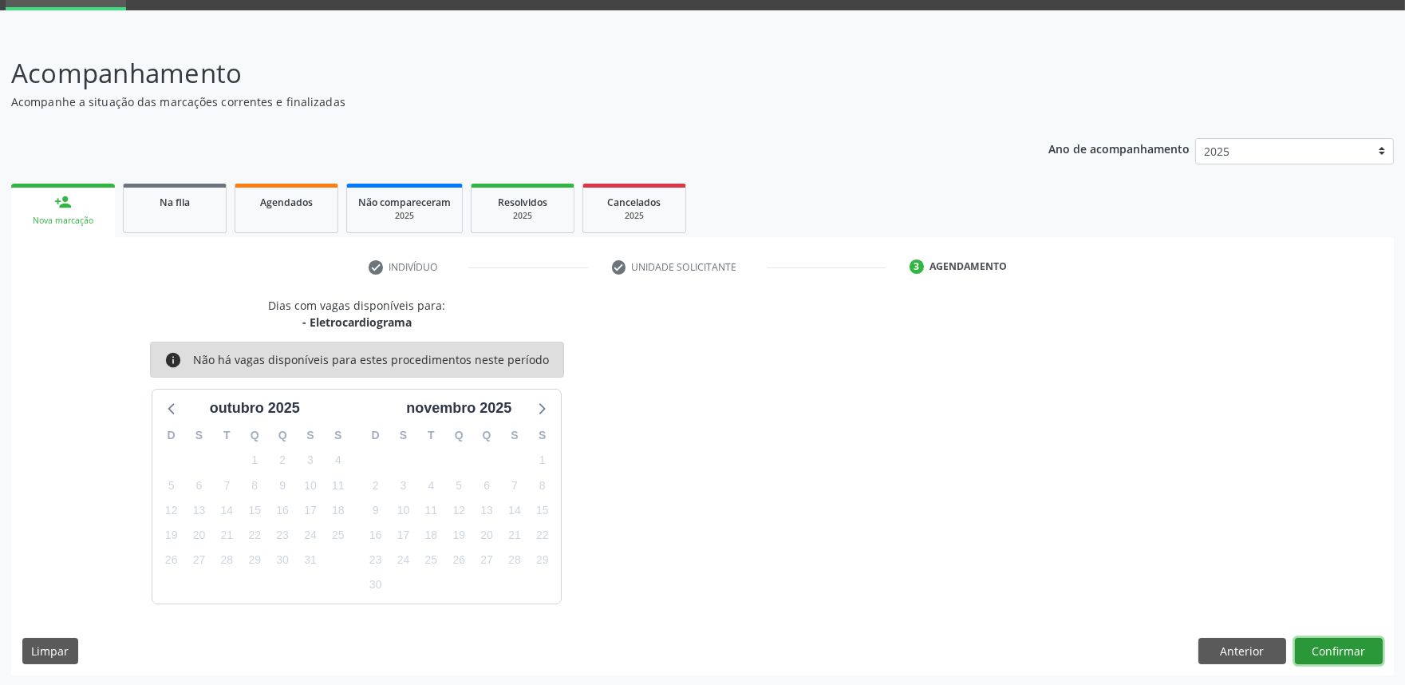
click at [1337, 640] on button "Confirmar" at bounding box center [1339, 651] width 88 height 27
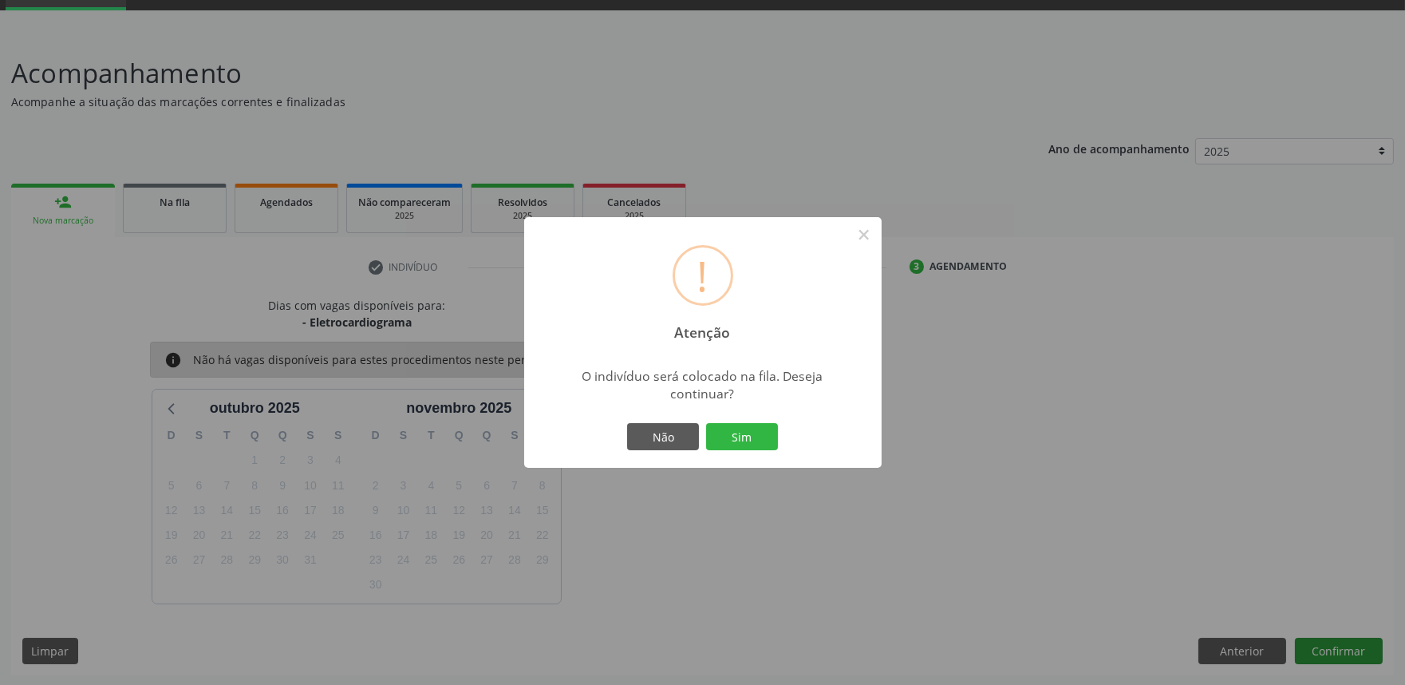
click at [706, 423] on button "Sim" at bounding box center [742, 436] width 72 height 27
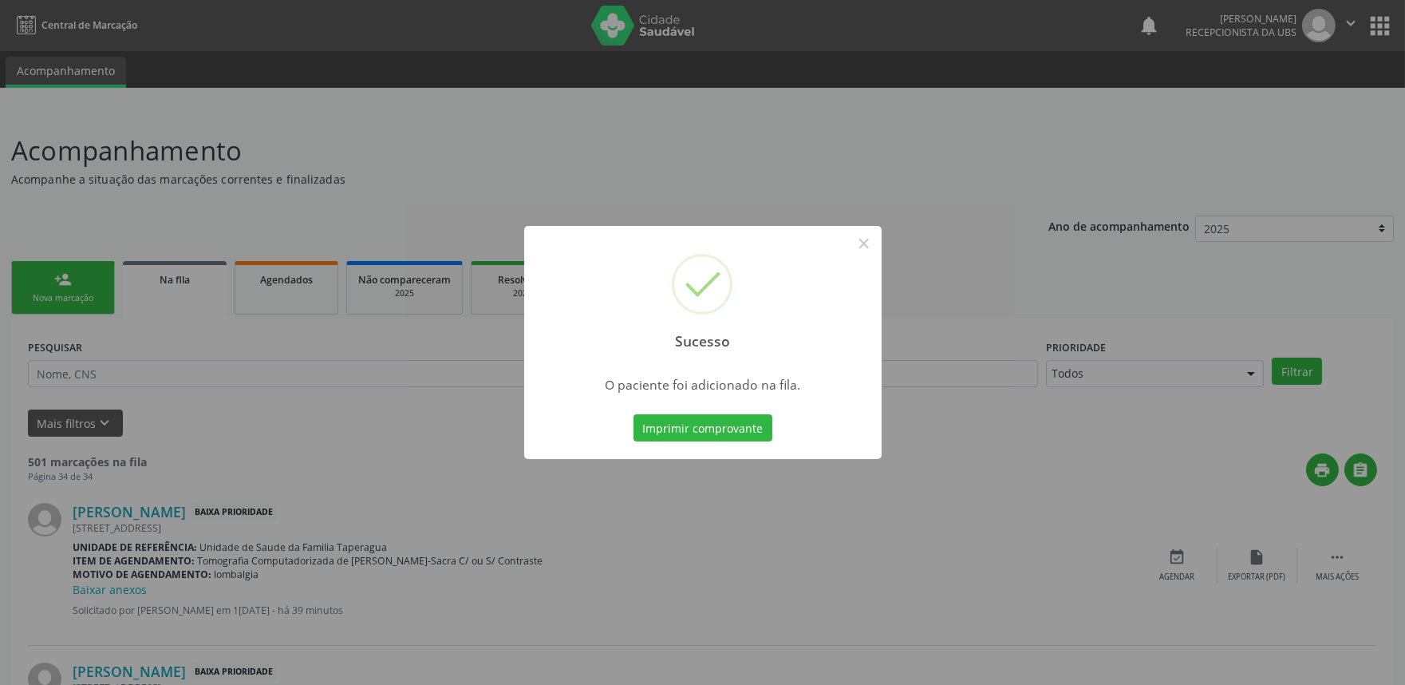
scroll to position [832, 0]
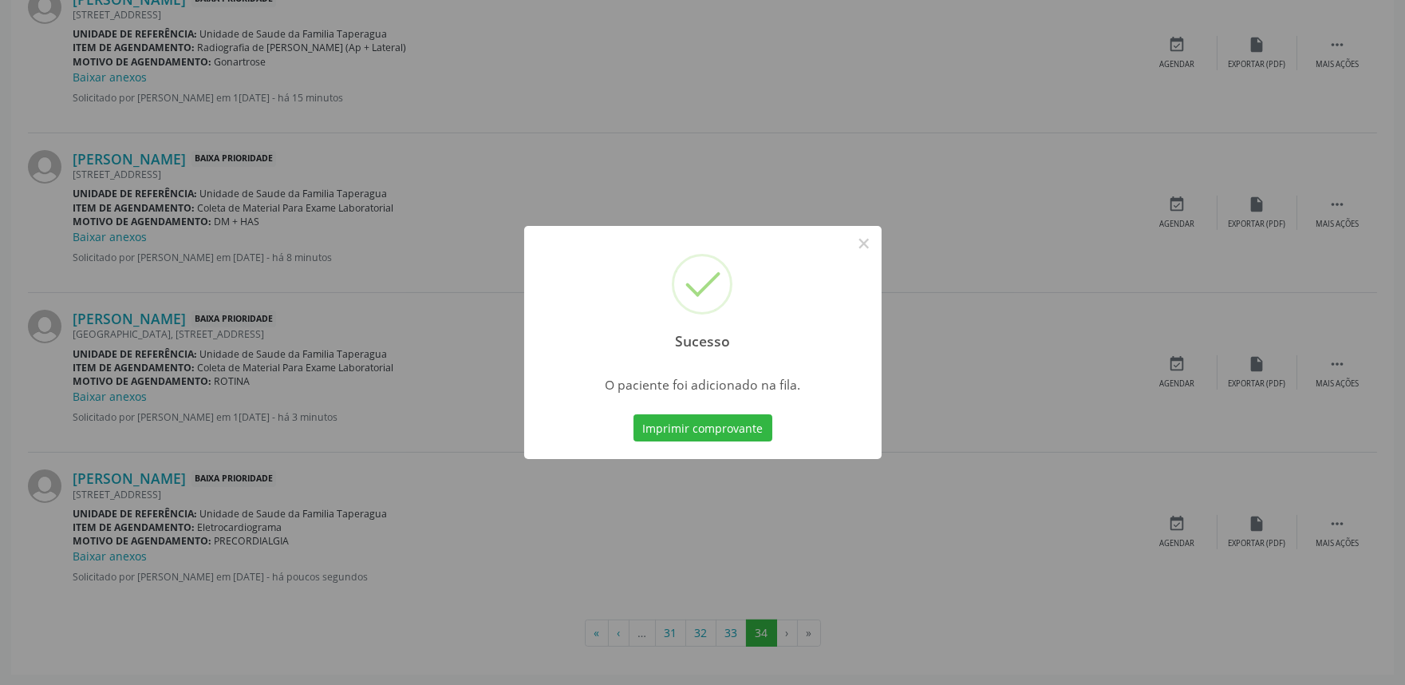
click at [1130, 477] on div "Sucesso × O paciente foi adicionado na fila. Imprimir comprovante Cancel" at bounding box center [702, 342] width 1405 height 685
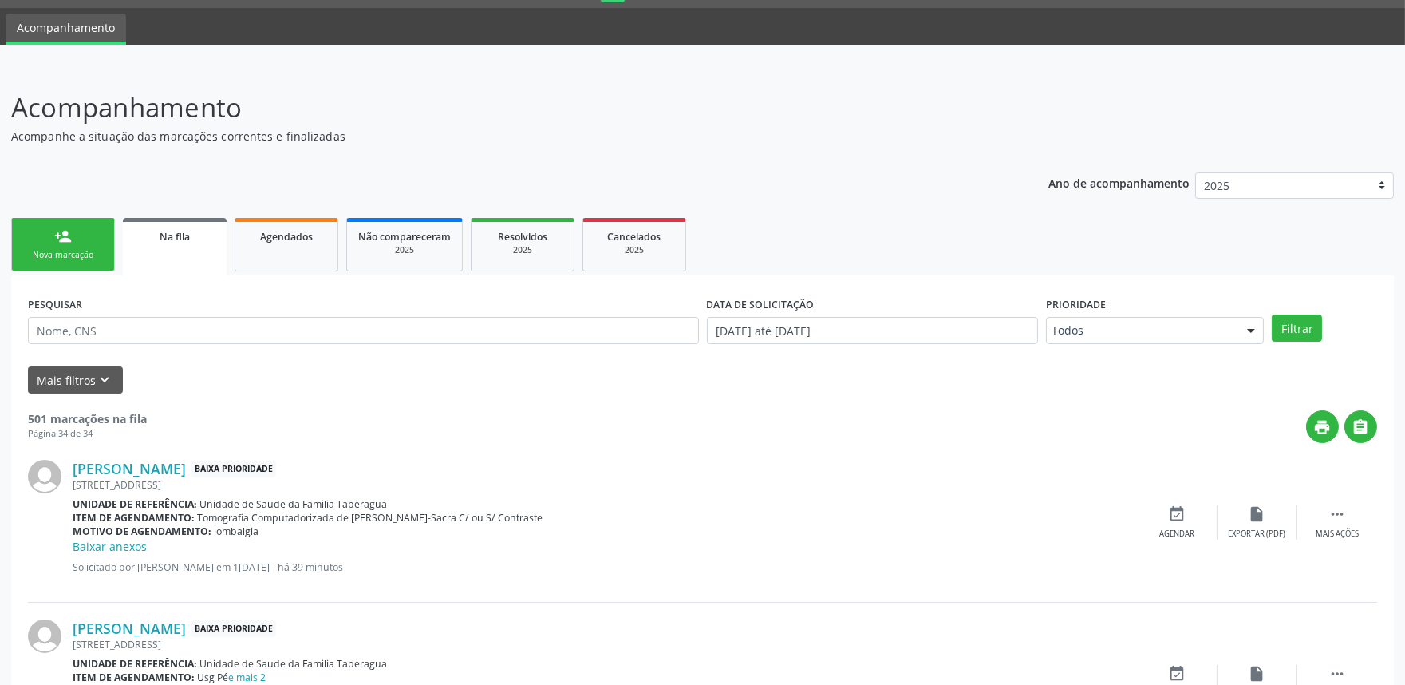
scroll to position [0, 0]
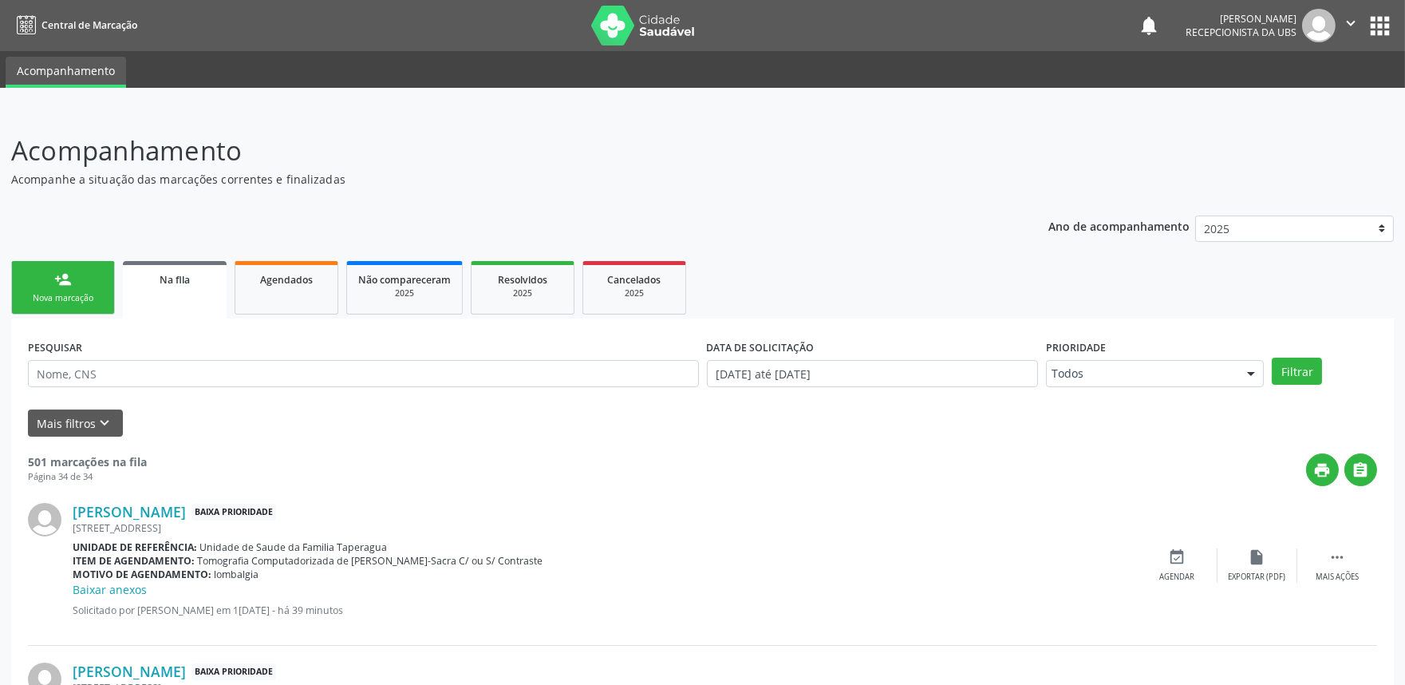
click at [85, 287] on link "person_add Nova marcação" at bounding box center [63, 287] width 104 height 53
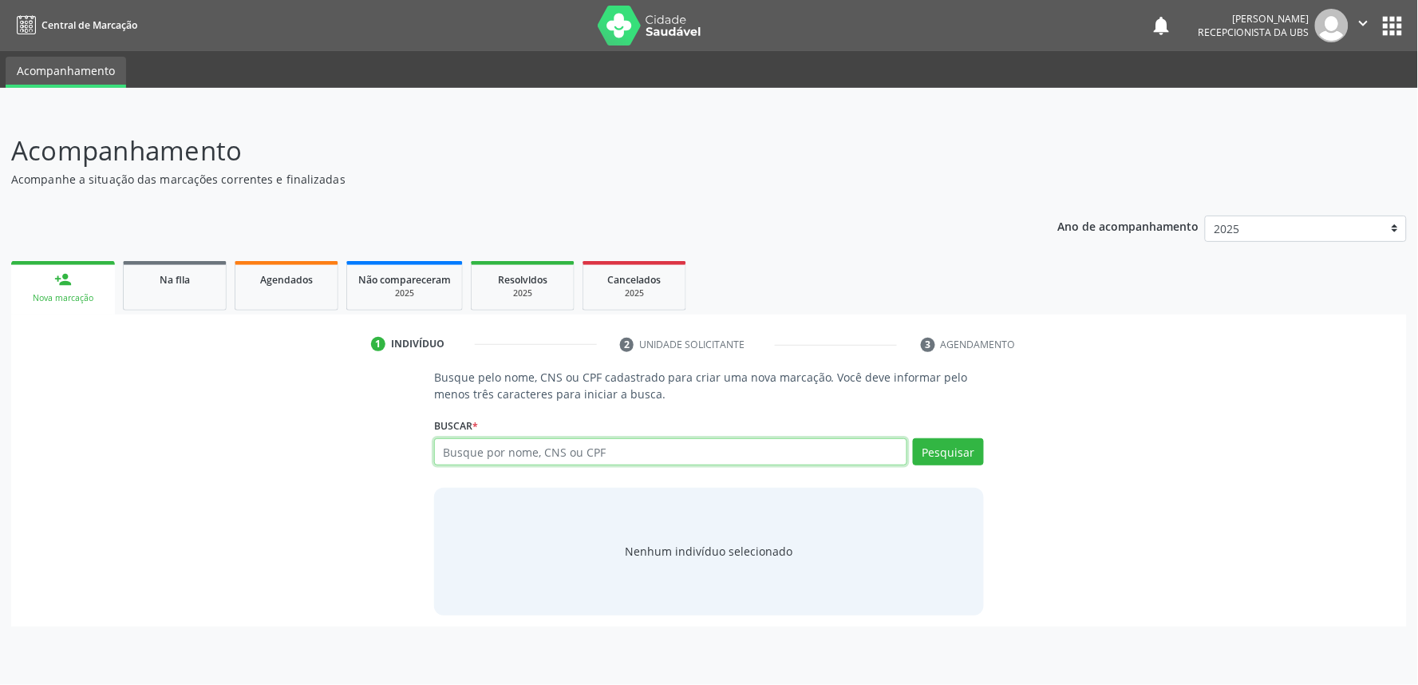
click at [509, 448] on input "text" at bounding box center [670, 451] width 473 height 27
paste input "700006050114905"
type input "700006050114905"
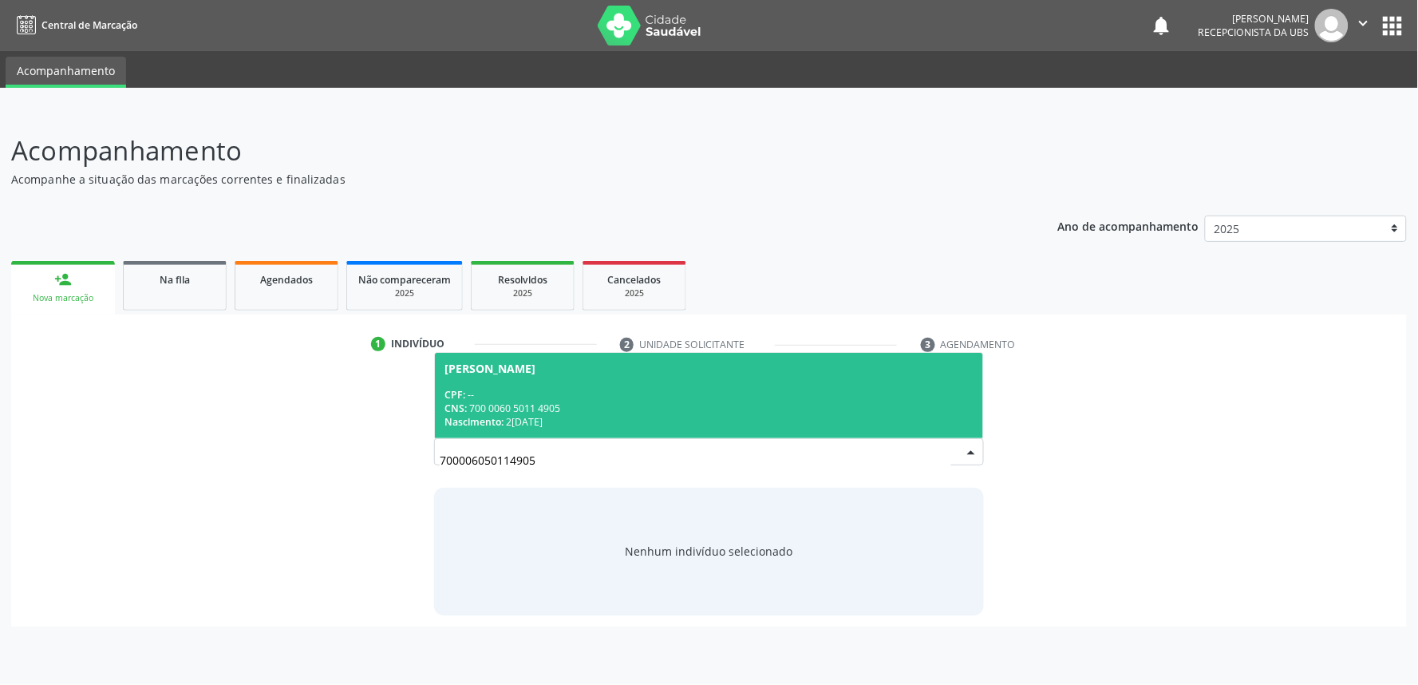
click at [615, 385] on span "[PERSON_NAME] CPF: -- CNS: 700 0060 5011 4905 Nascimento: 2[DATE]" at bounding box center [709, 395] width 548 height 85
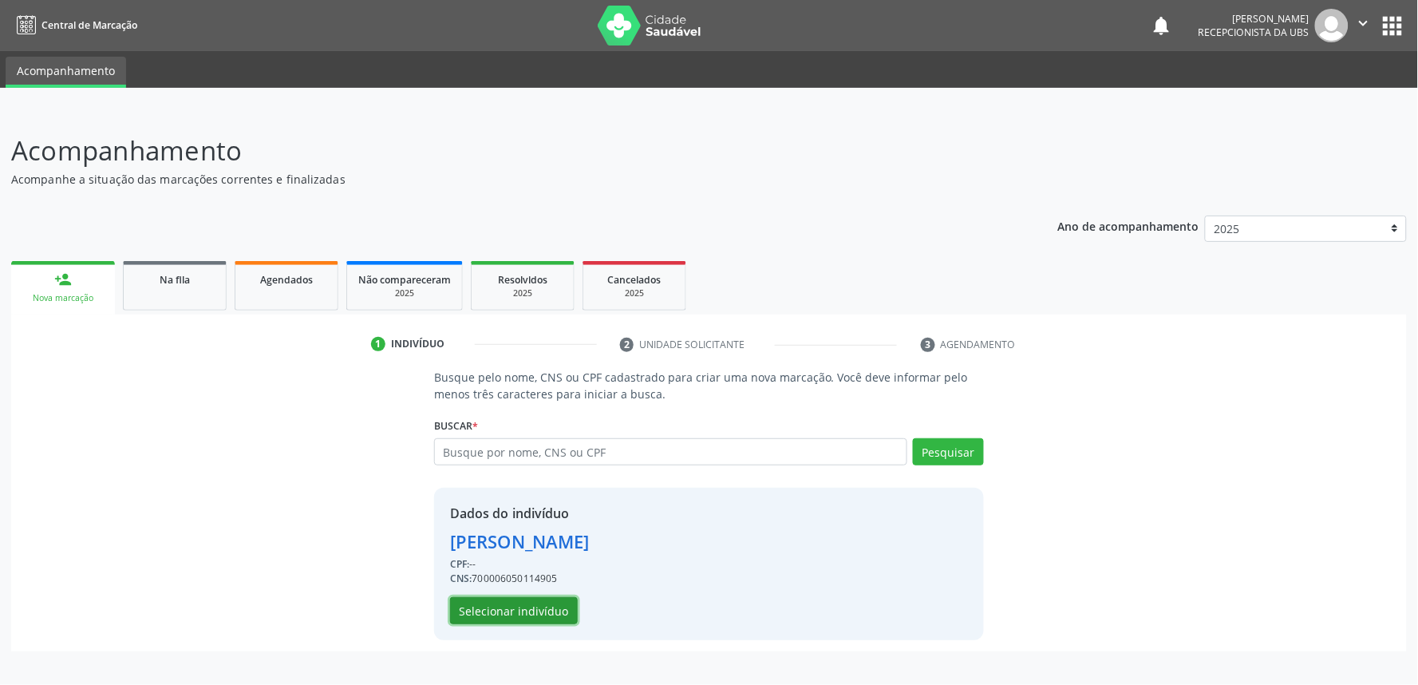
click at [537, 617] on button "Selecionar indivíduo" at bounding box center [514, 610] width 128 height 27
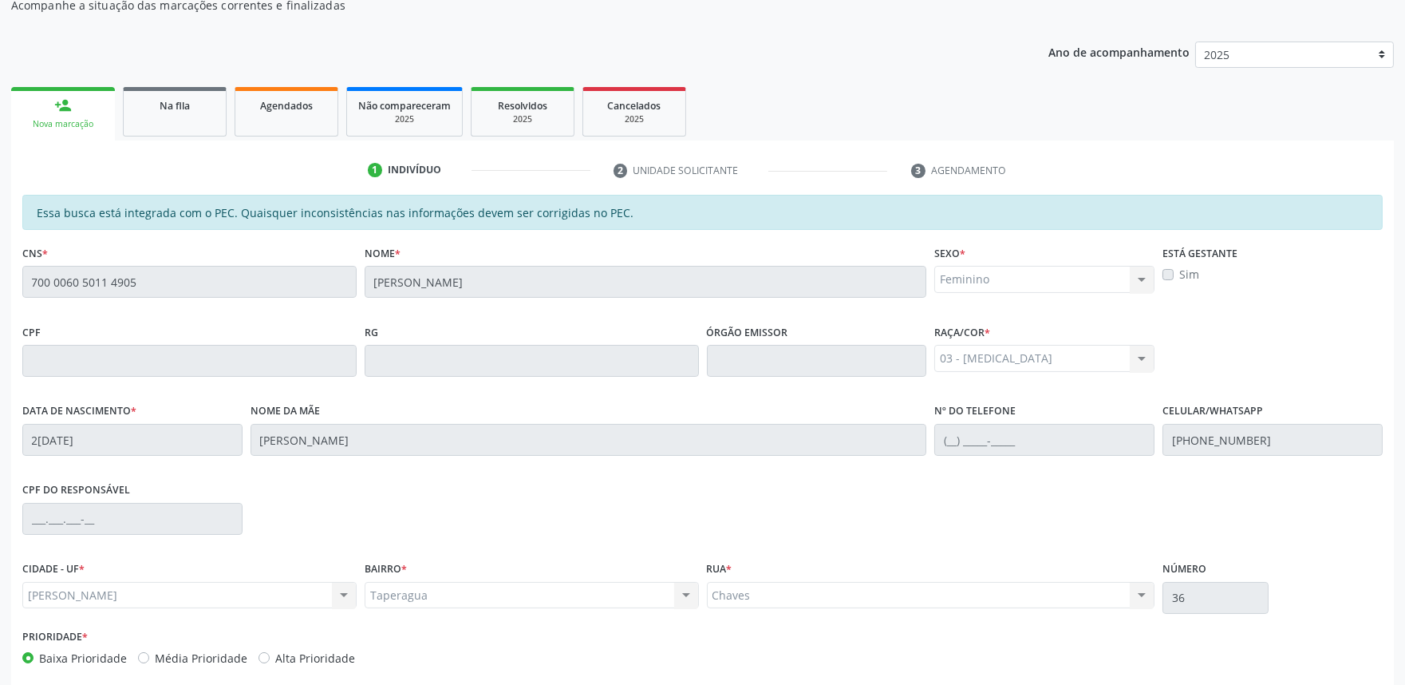
scroll to position [248, 0]
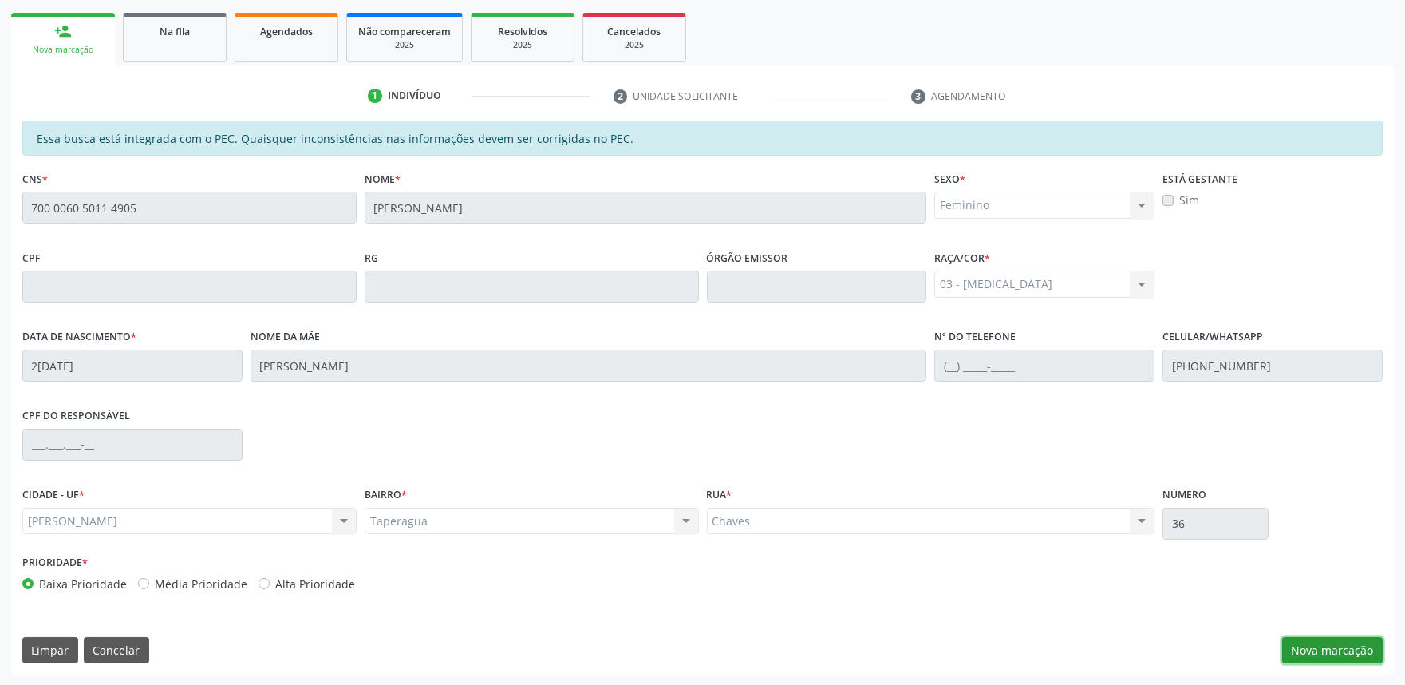
click at [1350, 648] on button "Nova marcação" at bounding box center [1332, 650] width 101 height 27
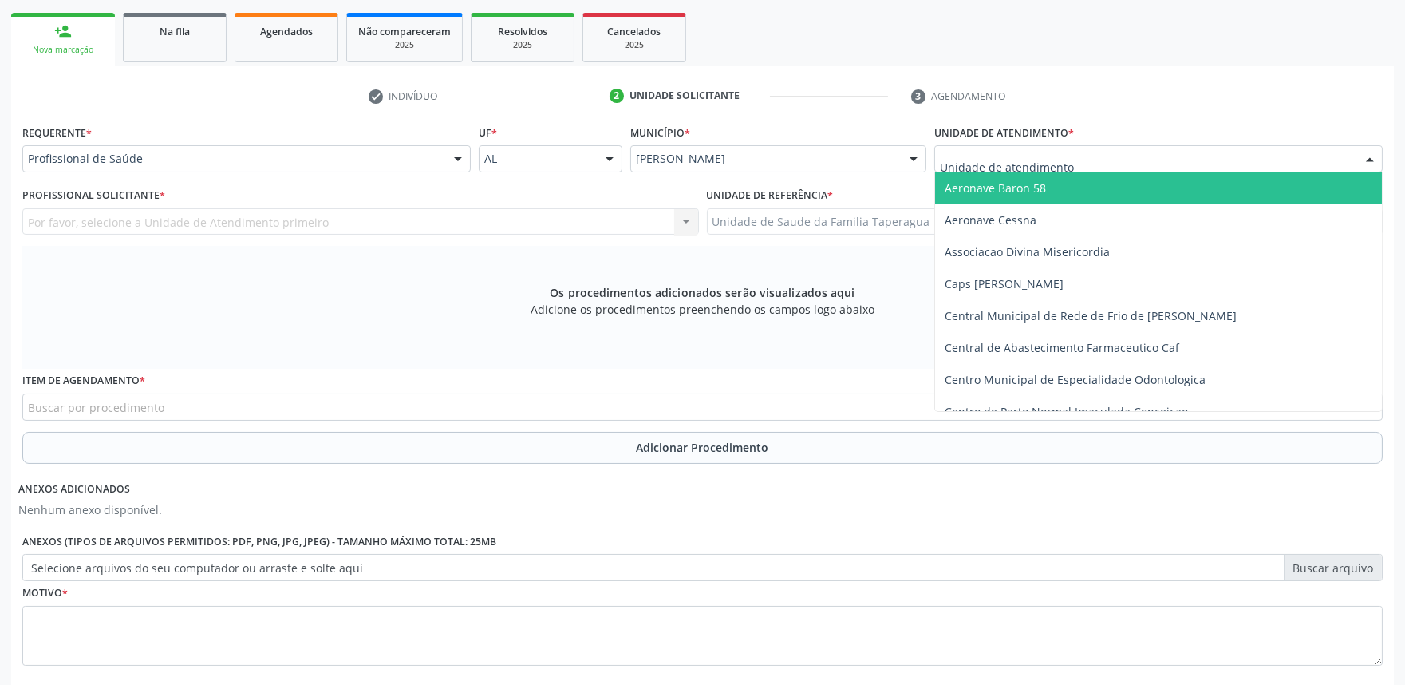
click at [1115, 152] on div at bounding box center [1158, 158] width 448 height 27
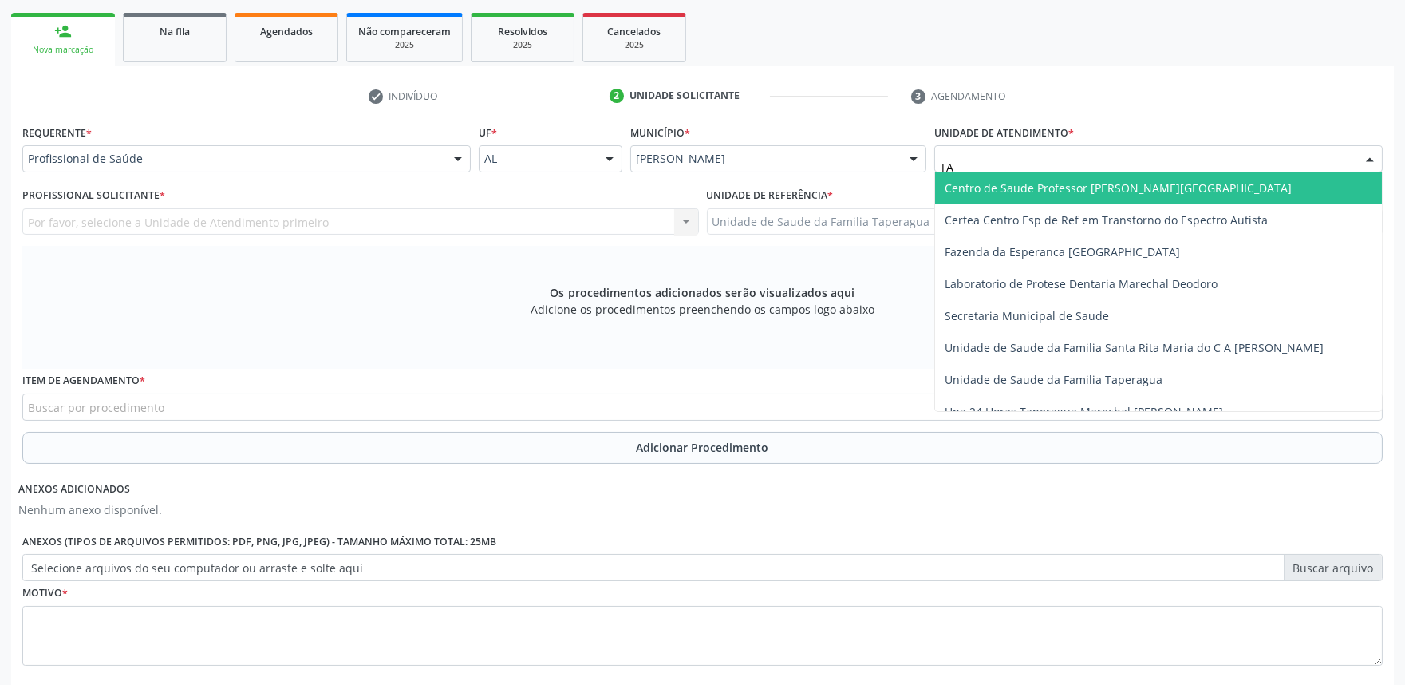
type input "TAP"
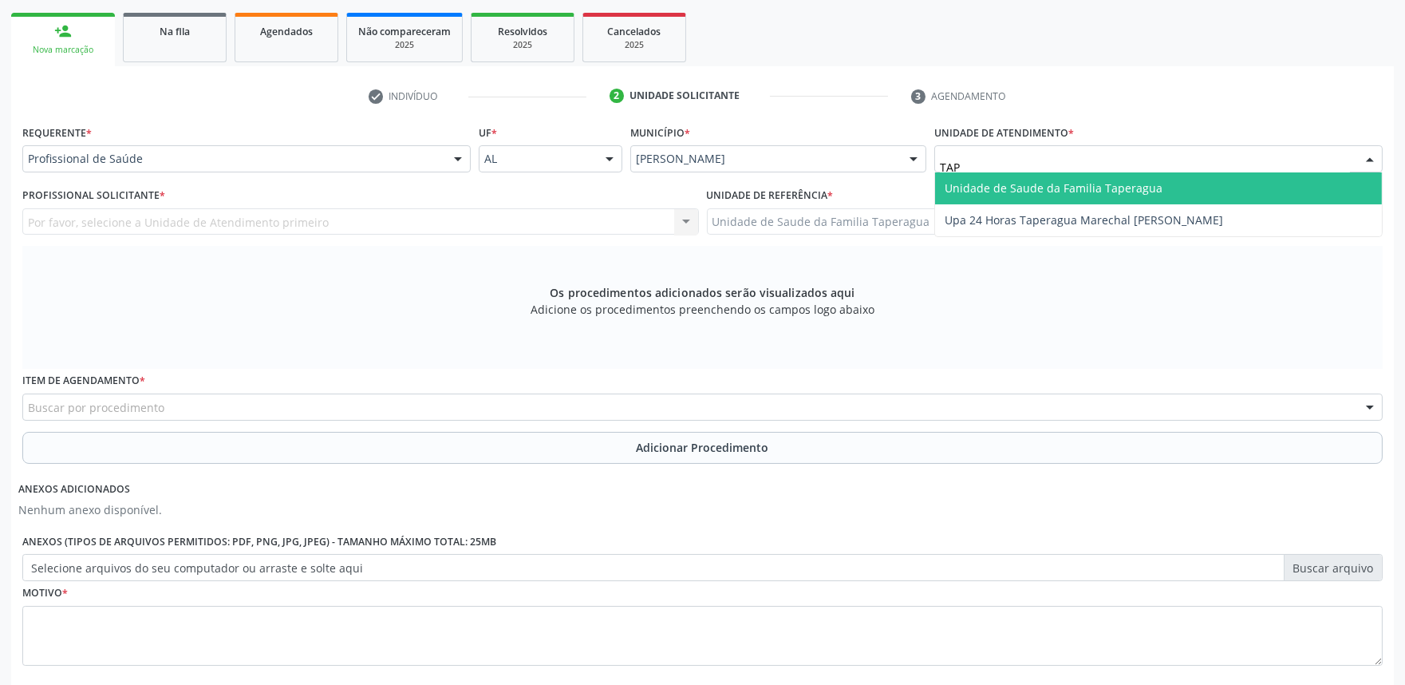
click at [1120, 192] on span "Unidade de Saude da Familia Taperagua" at bounding box center [1054, 187] width 218 height 15
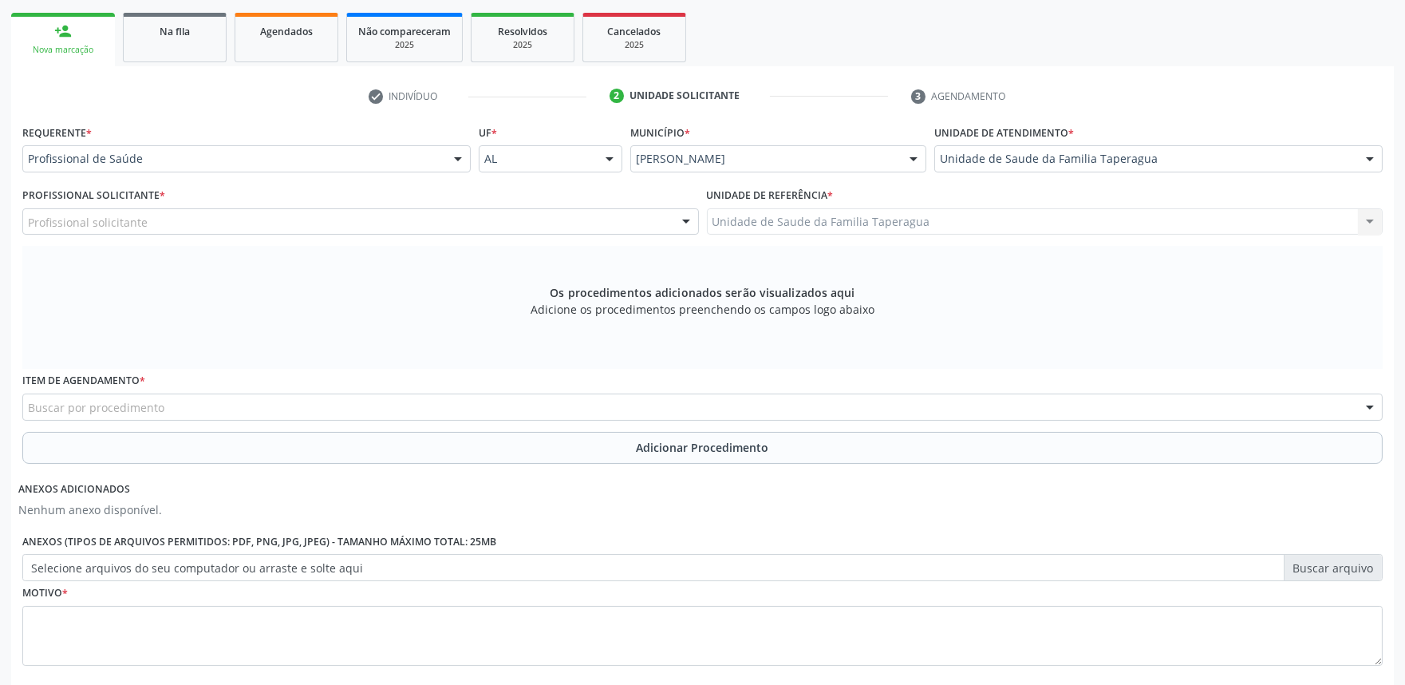
click at [484, 227] on div "Profissional solicitante" at bounding box center [360, 221] width 677 height 27
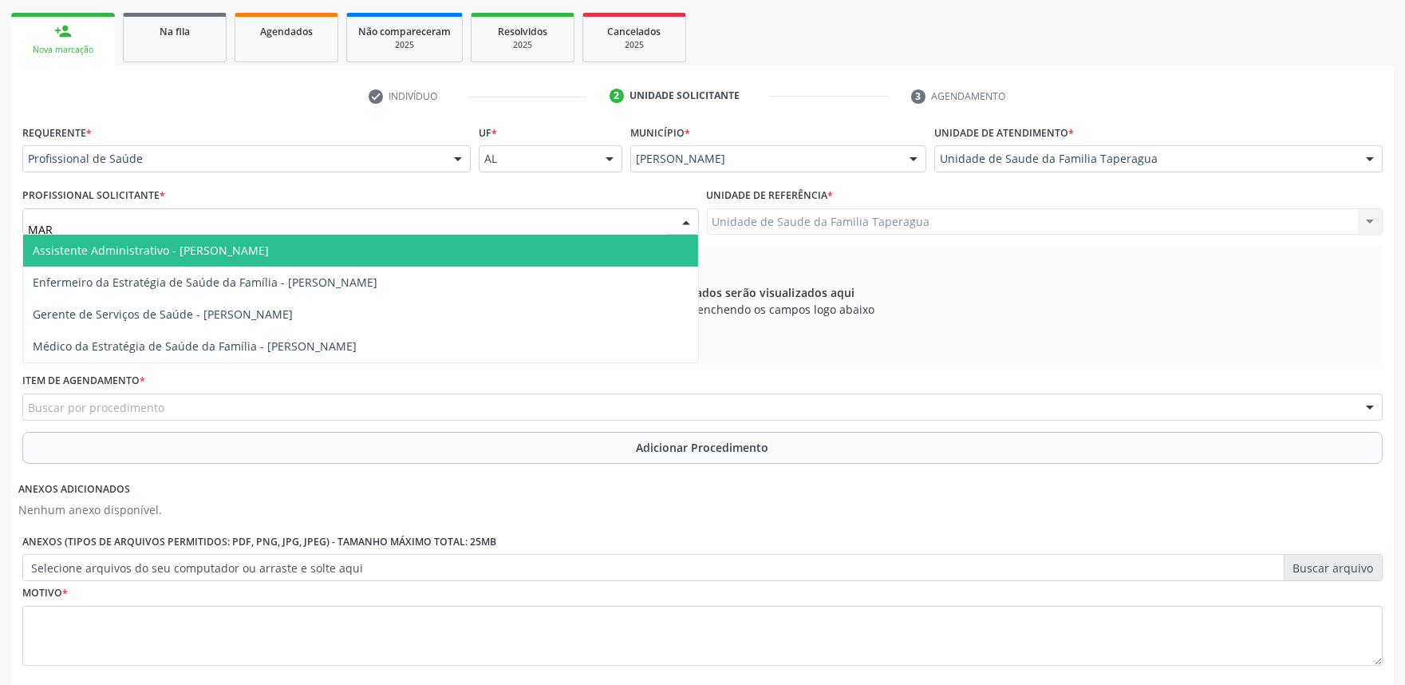
type input "MART"
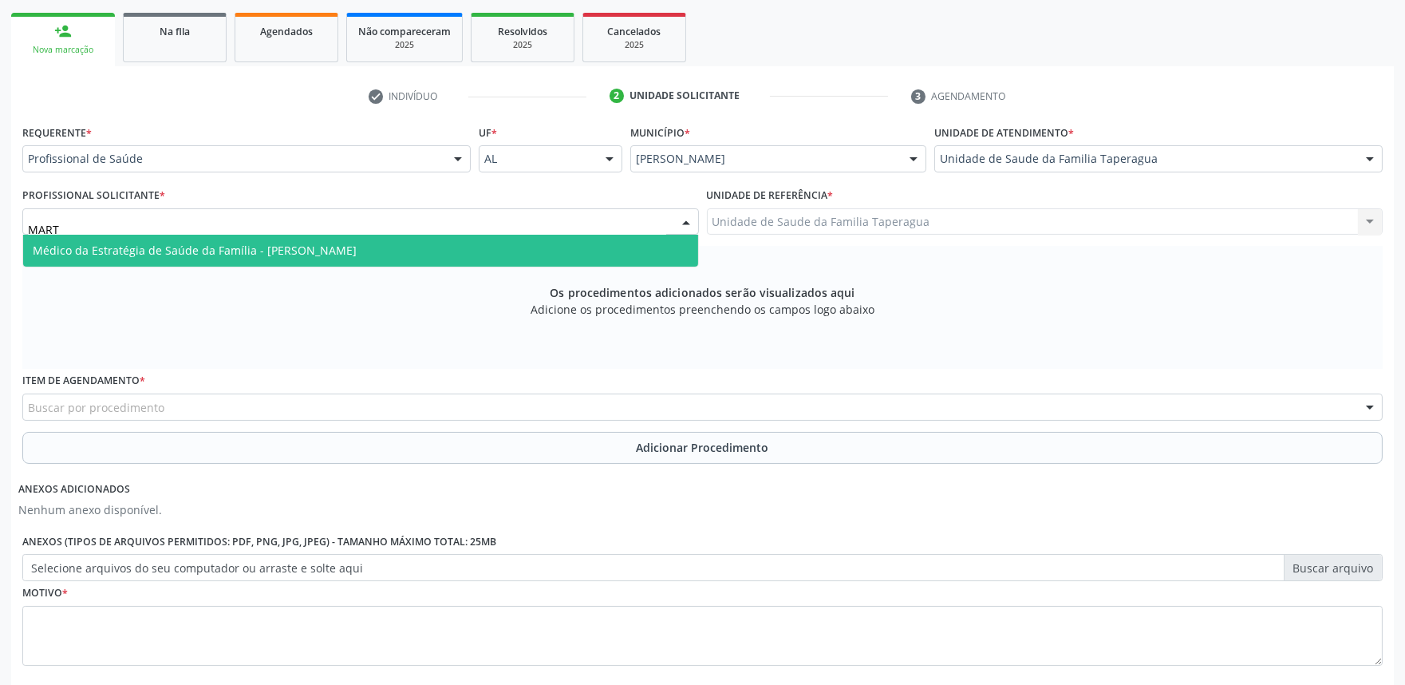
click at [479, 240] on span "Médico da Estratégia de Saúde da Família - [PERSON_NAME]" at bounding box center [360, 251] width 675 height 32
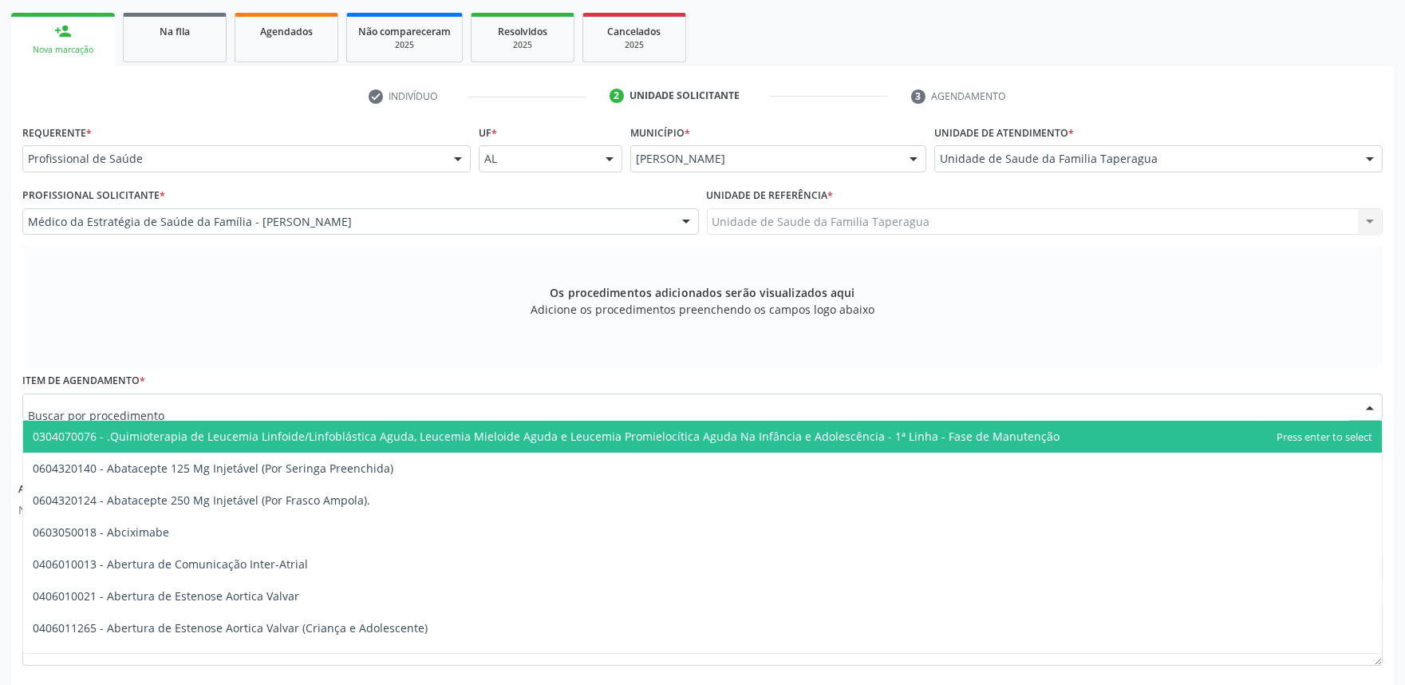
click at [408, 409] on div at bounding box center [702, 406] width 1361 height 27
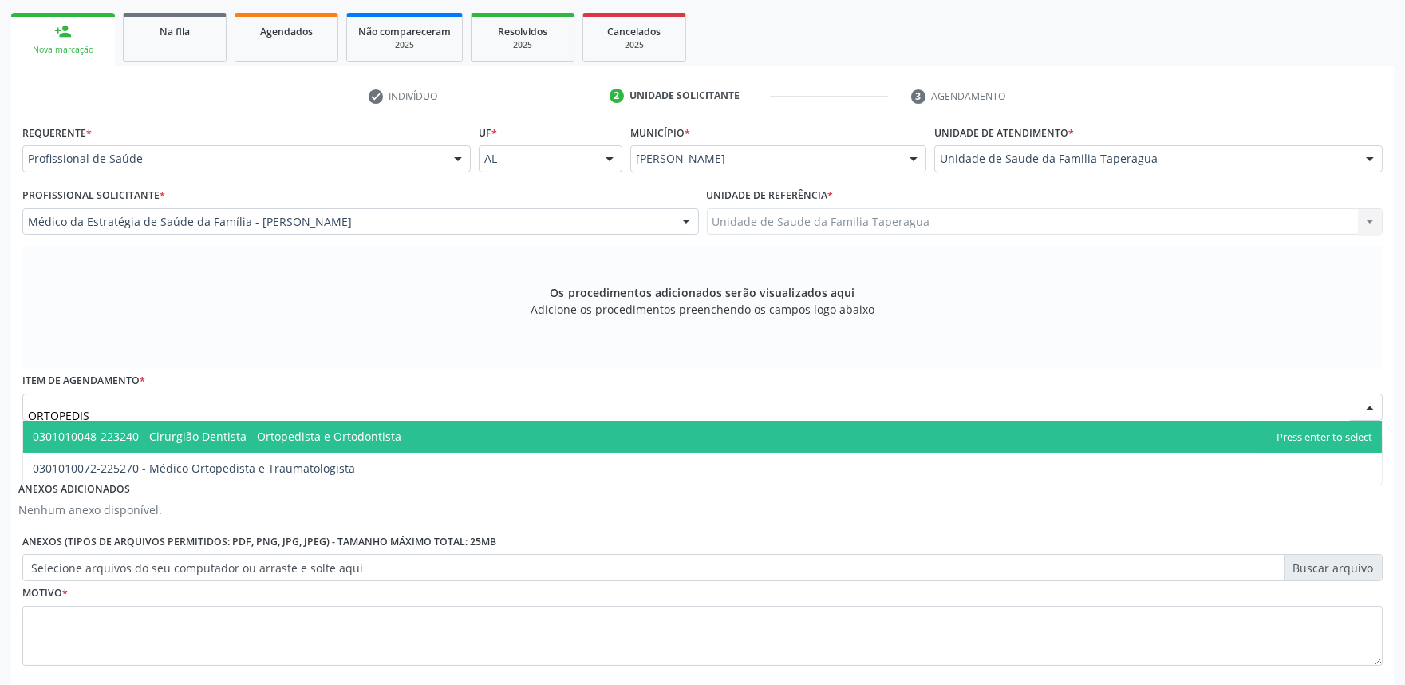
type input "ORTOPEDIST"
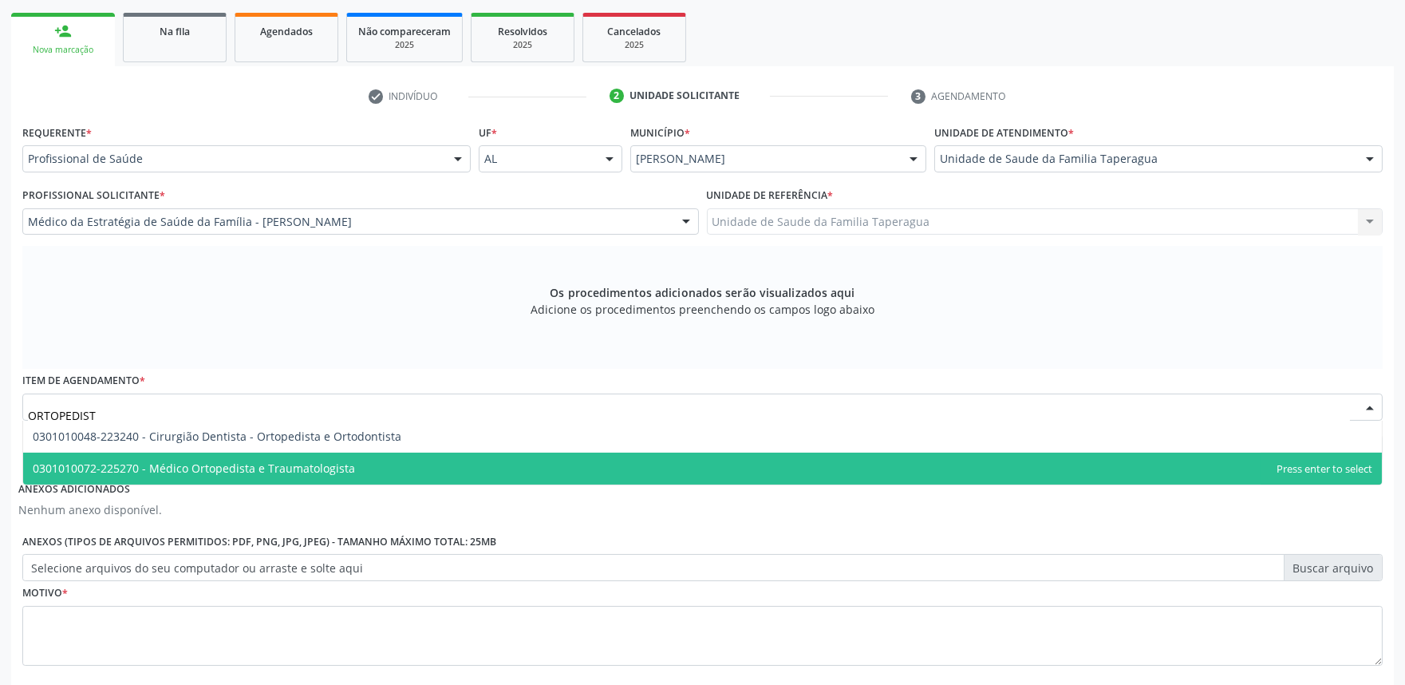
click at [401, 458] on span "0301010072-225270 - Médico Ortopedista e Traumatologista" at bounding box center [702, 468] width 1359 height 32
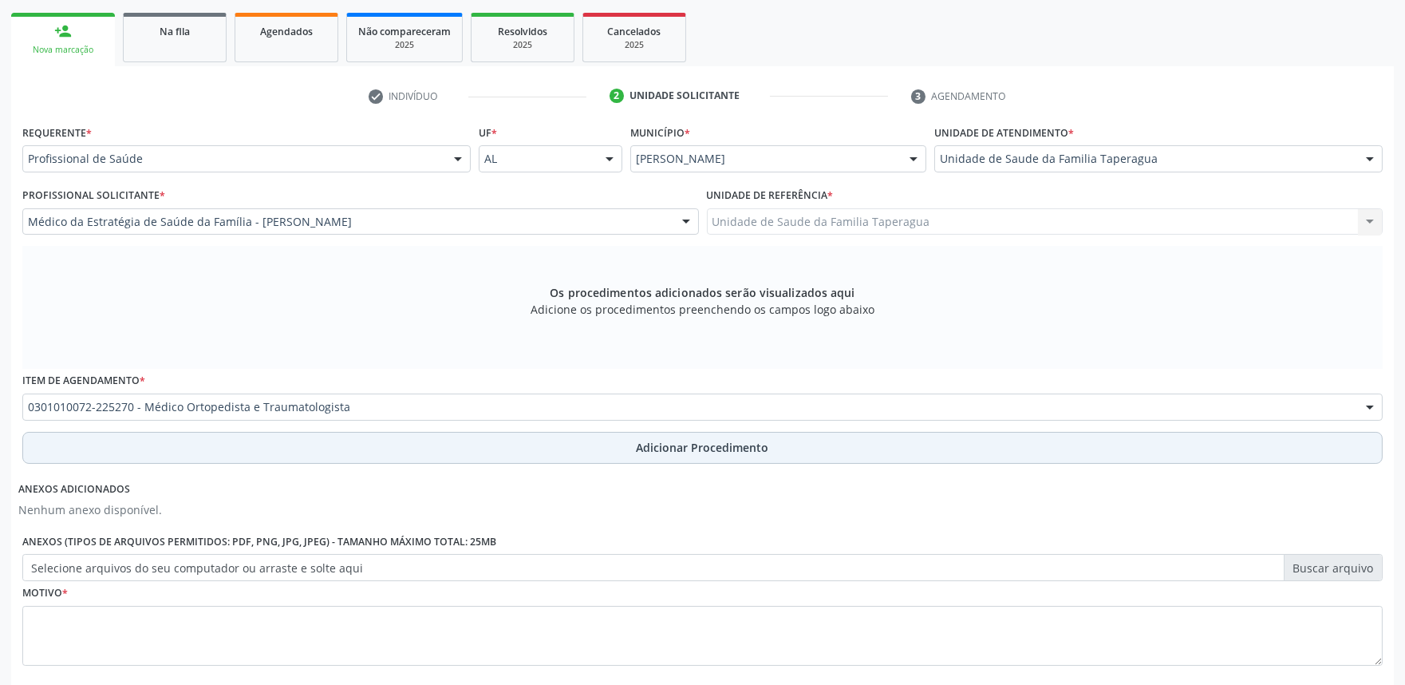
click at [409, 452] on button "Adicionar Procedimento" at bounding box center [702, 448] width 1361 height 32
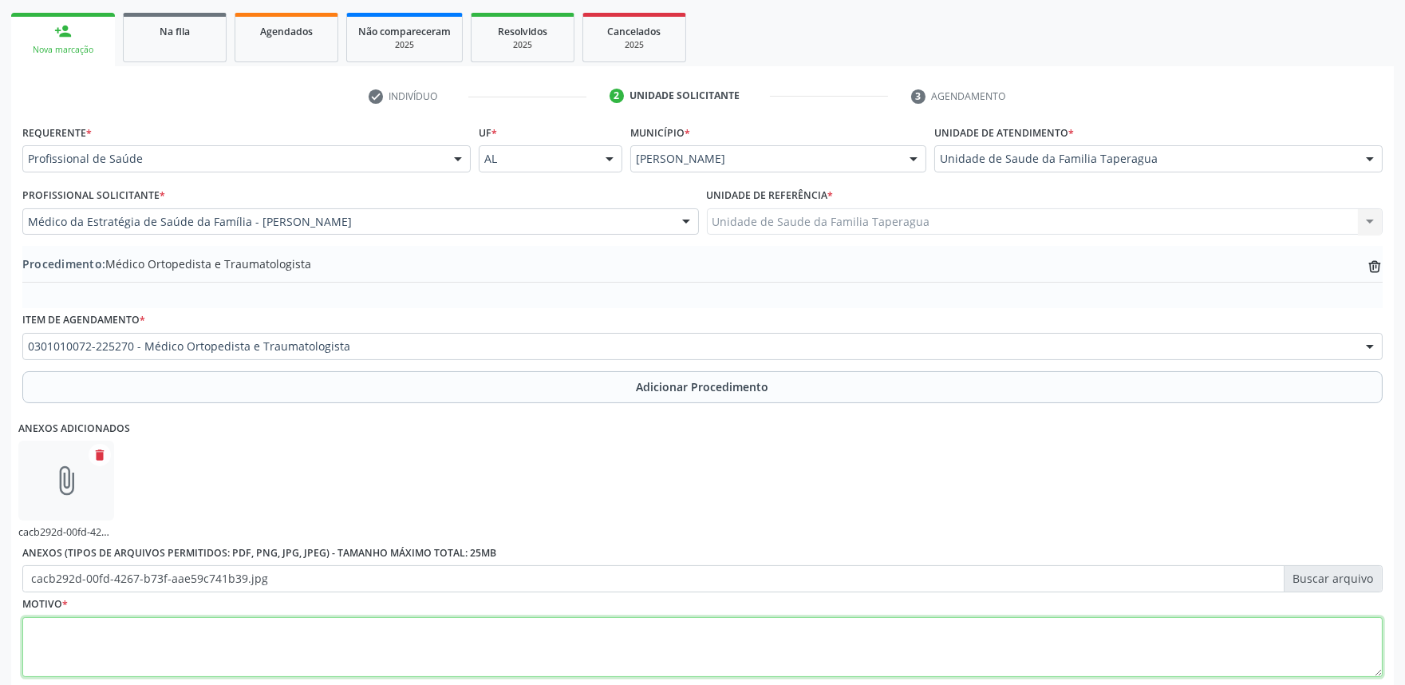
click at [471, 651] on textarea at bounding box center [702, 647] width 1361 height 61
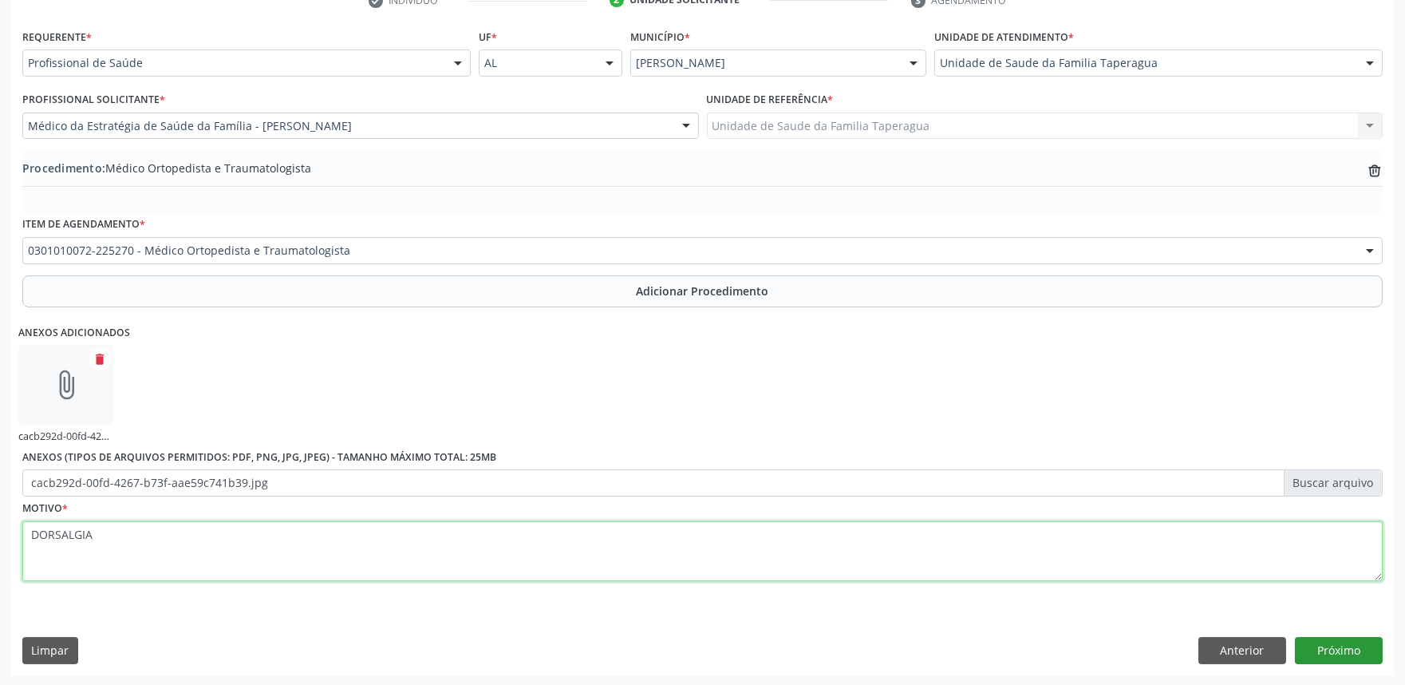
type textarea "DORSALGIA"
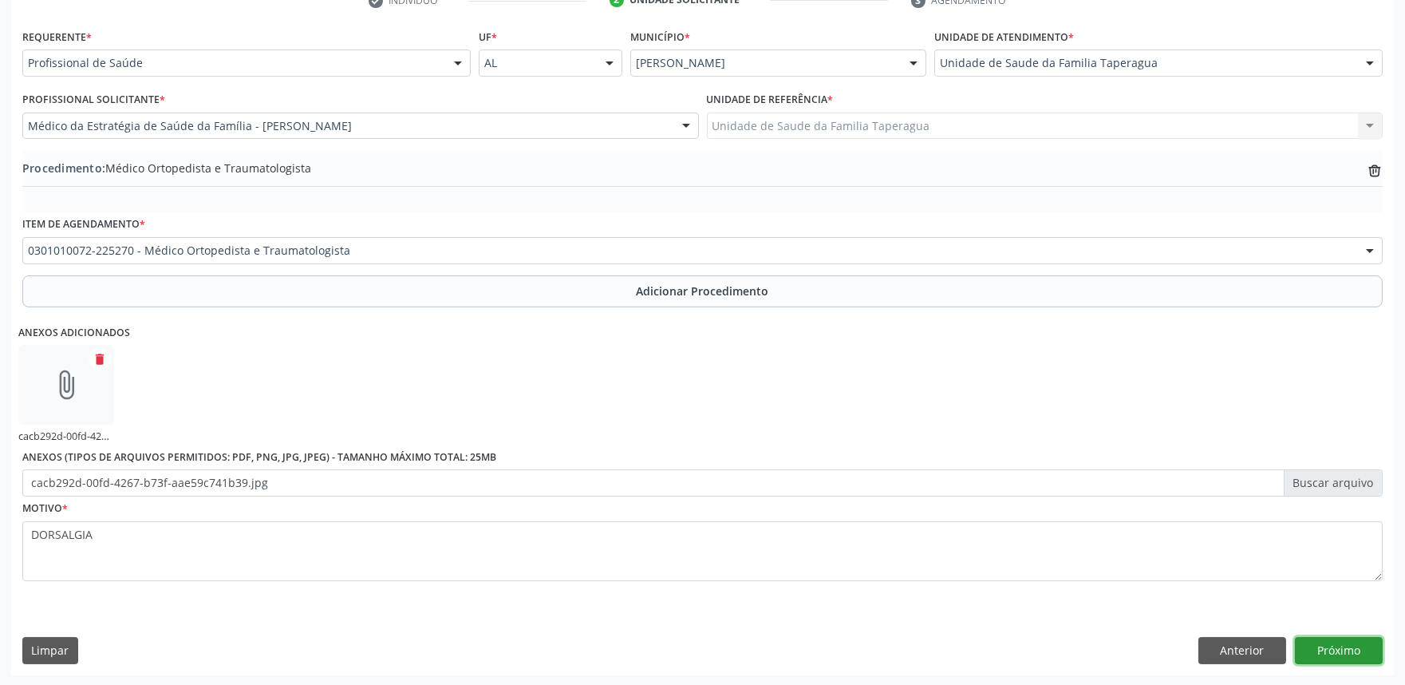
click at [1334, 642] on button "Próximo" at bounding box center [1339, 650] width 88 height 27
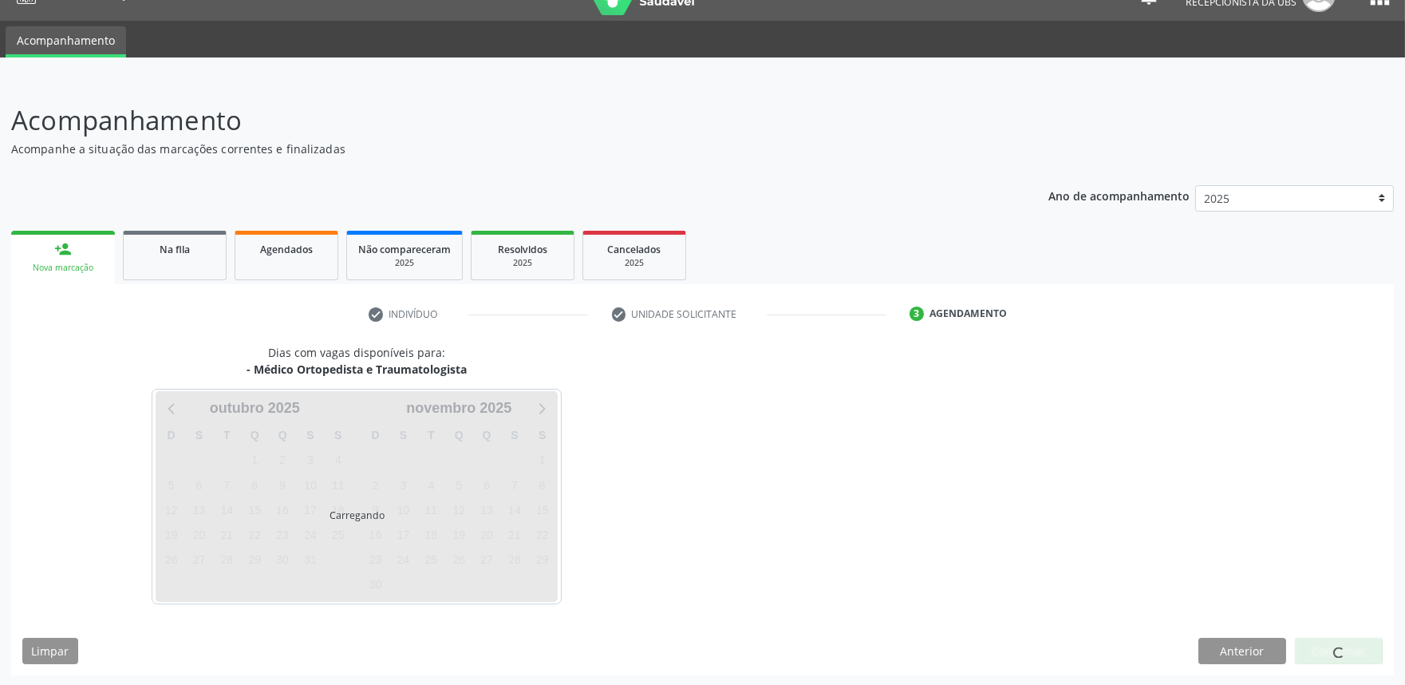
scroll to position [77, 0]
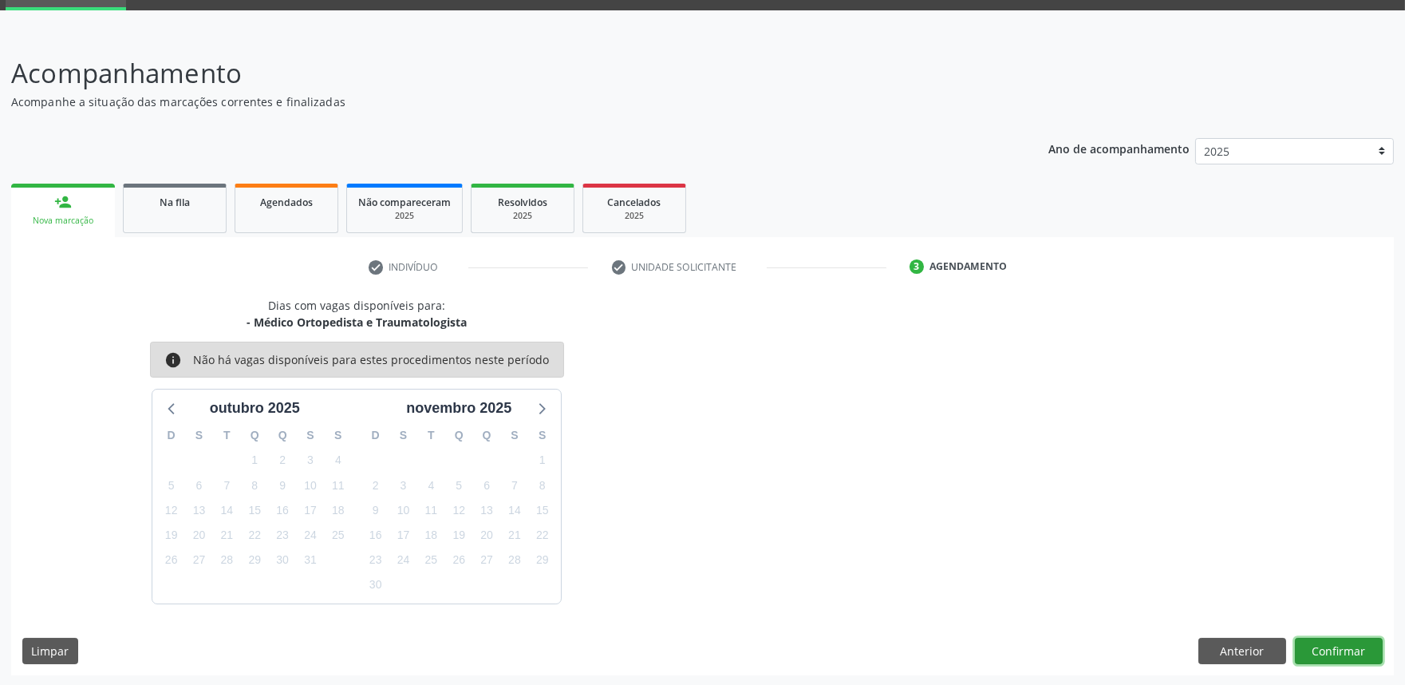
click at [1342, 645] on button "Confirmar" at bounding box center [1339, 651] width 88 height 27
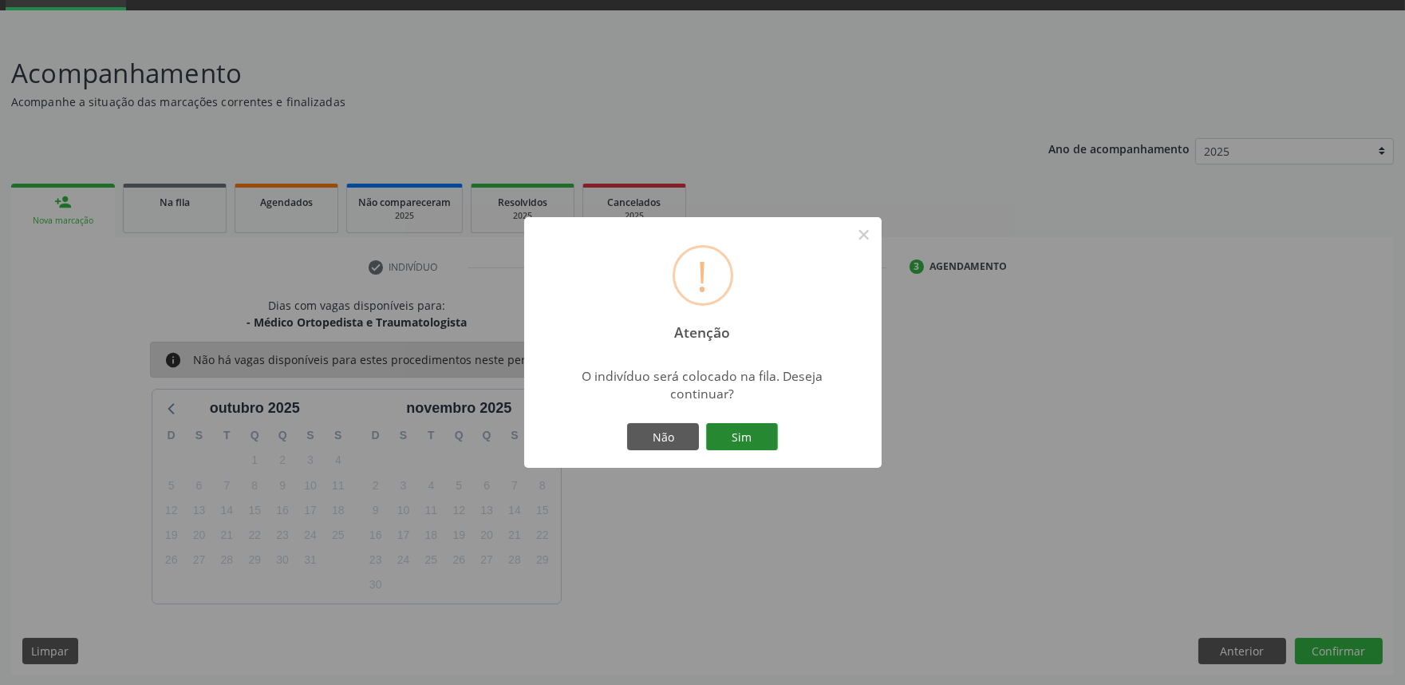
click at [734, 435] on button "Sim" at bounding box center [742, 436] width 72 height 27
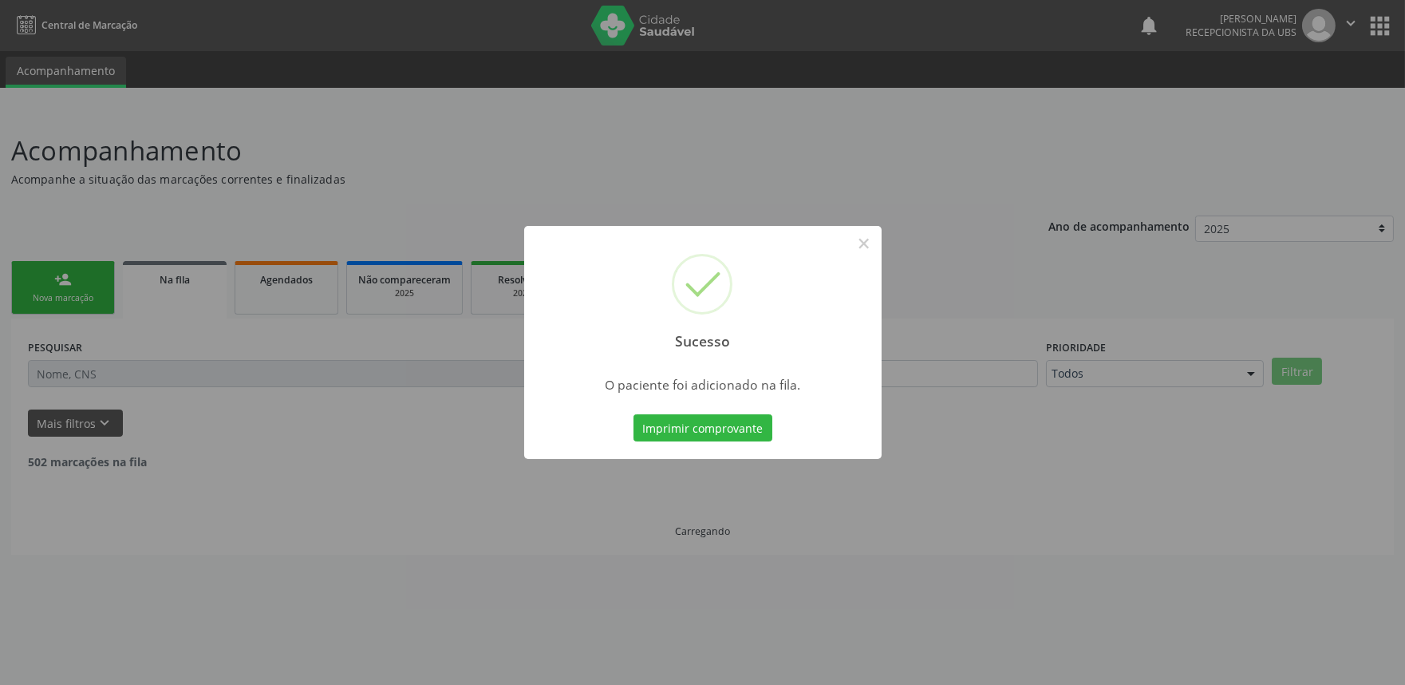
scroll to position [0, 0]
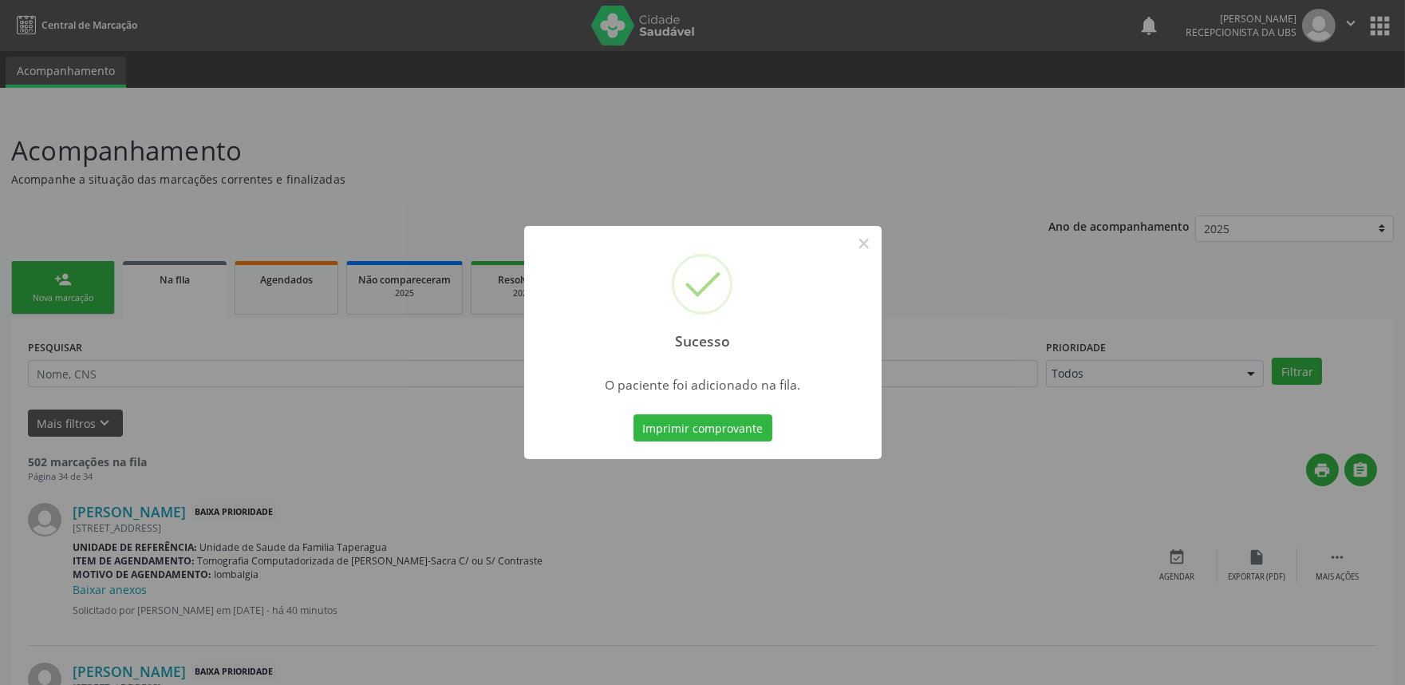
click at [1112, 395] on div "Sucesso × O paciente foi adicionado na fila. Imprimir comprovante Cancel" at bounding box center [702, 342] width 1405 height 685
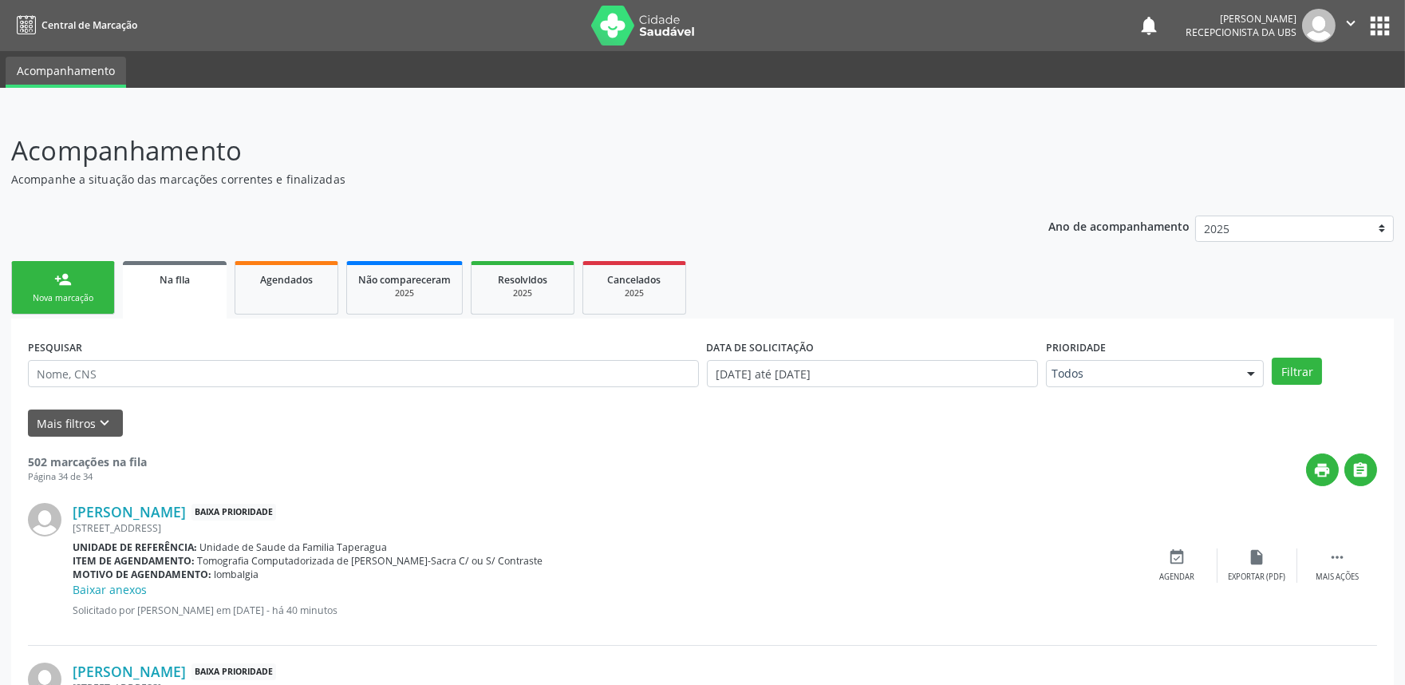
click at [77, 290] on link "person_add Nova marcação" at bounding box center [63, 287] width 104 height 53
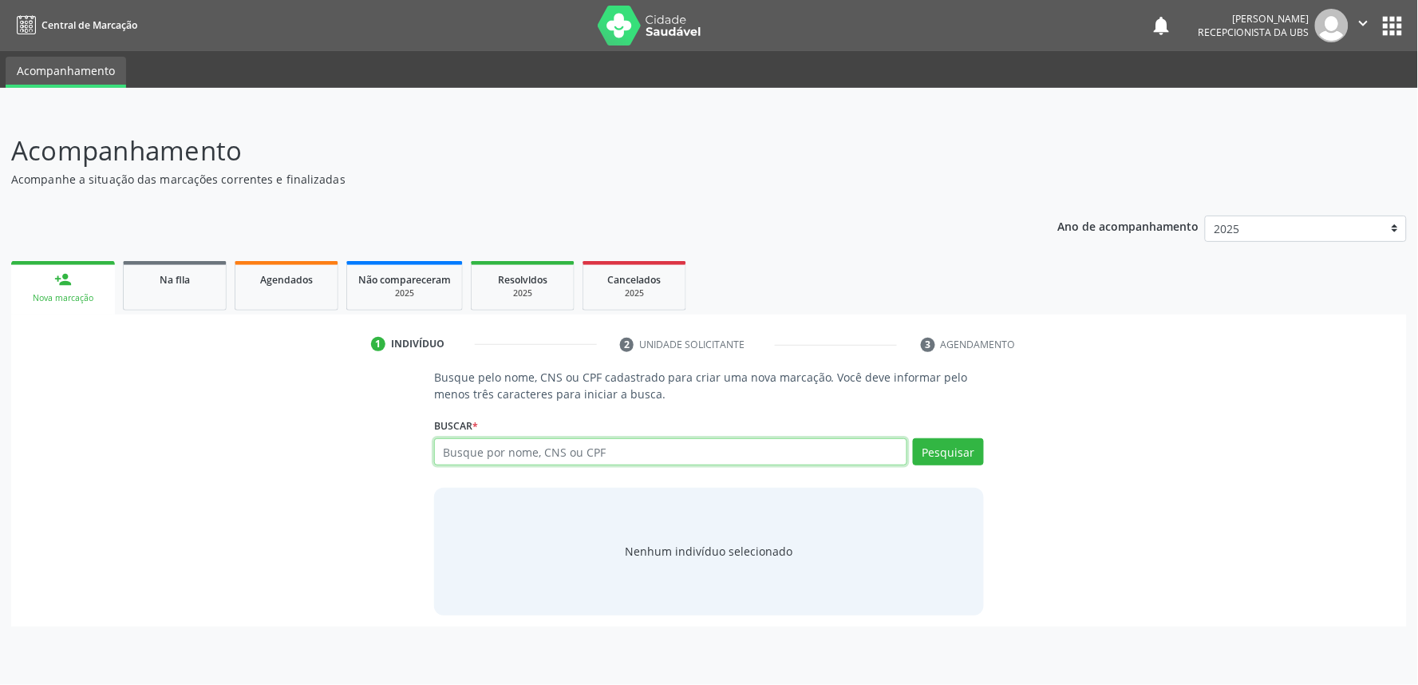
click at [632, 452] on input "text" at bounding box center [670, 451] width 473 height 27
paste input "700006050114905"
type input "700006050114905"
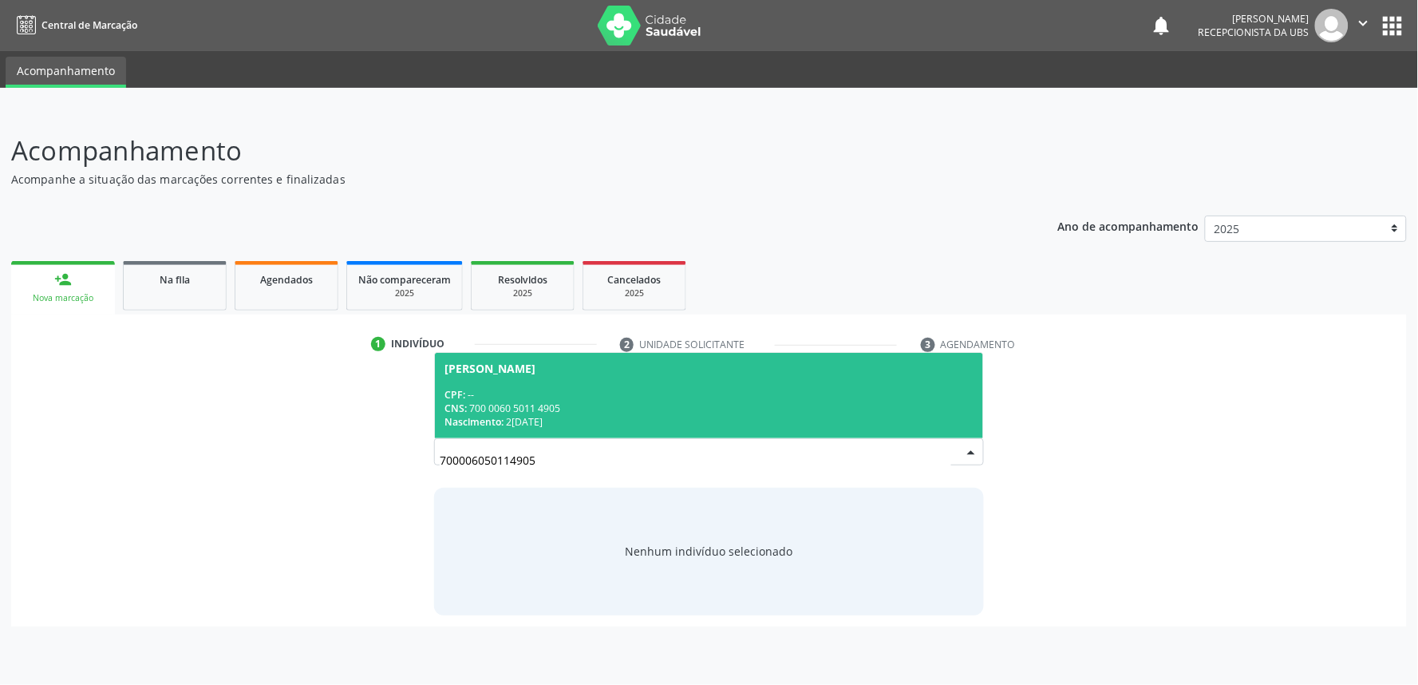
click at [620, 411] on div "CNS: 700 0060 5011 4905" at bounding box center [708, 408] width 529 height 14
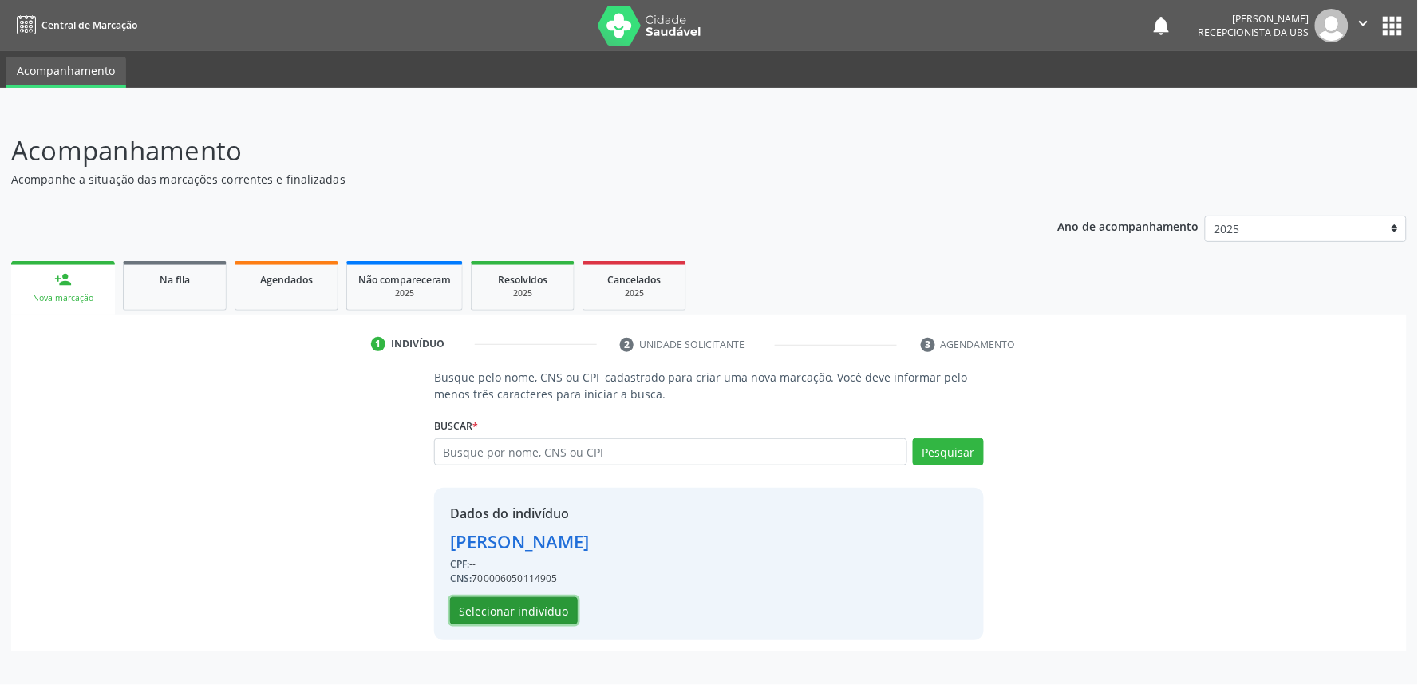
click at [563, 618] on button "Selecionar indivíduo" at bounding box center [514, 610] width 128 height 27
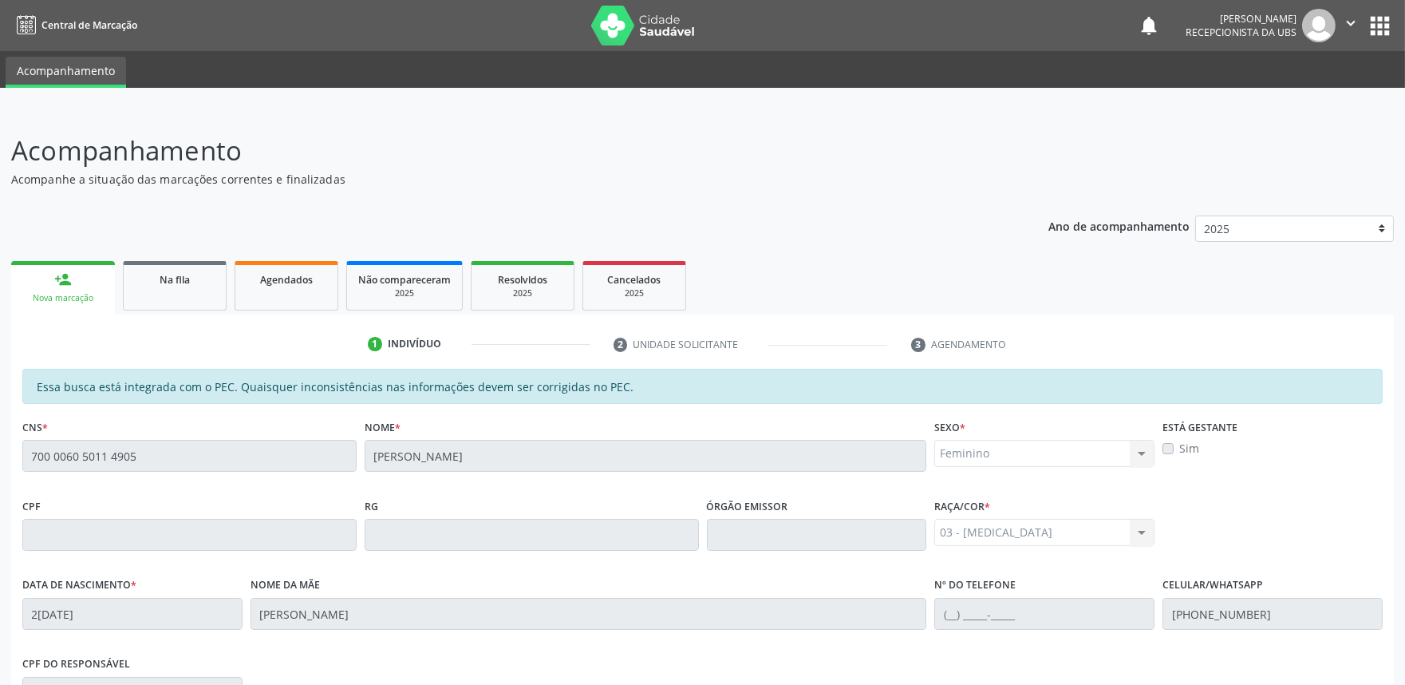
scroll to position [248, 0]
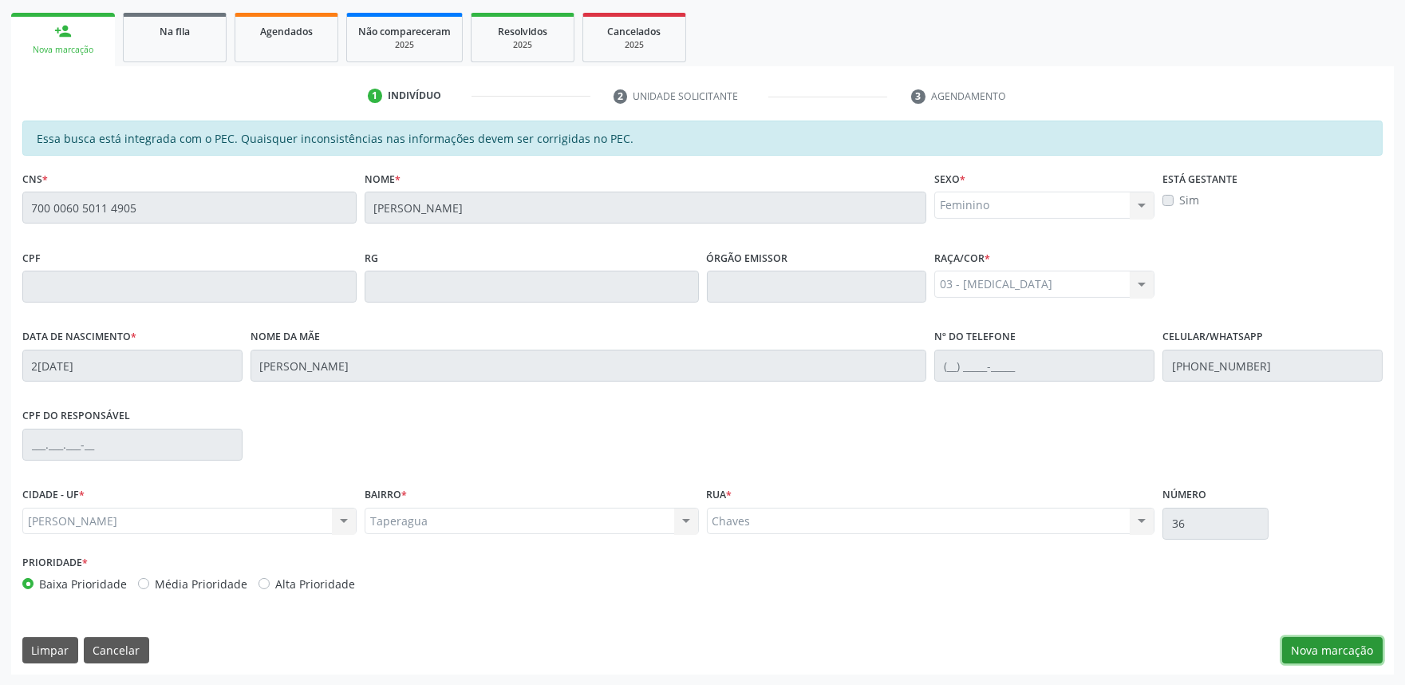
click at [1344, 641] on button "Nova marcação" at bounding box center [1332, 650] width 101 height 27
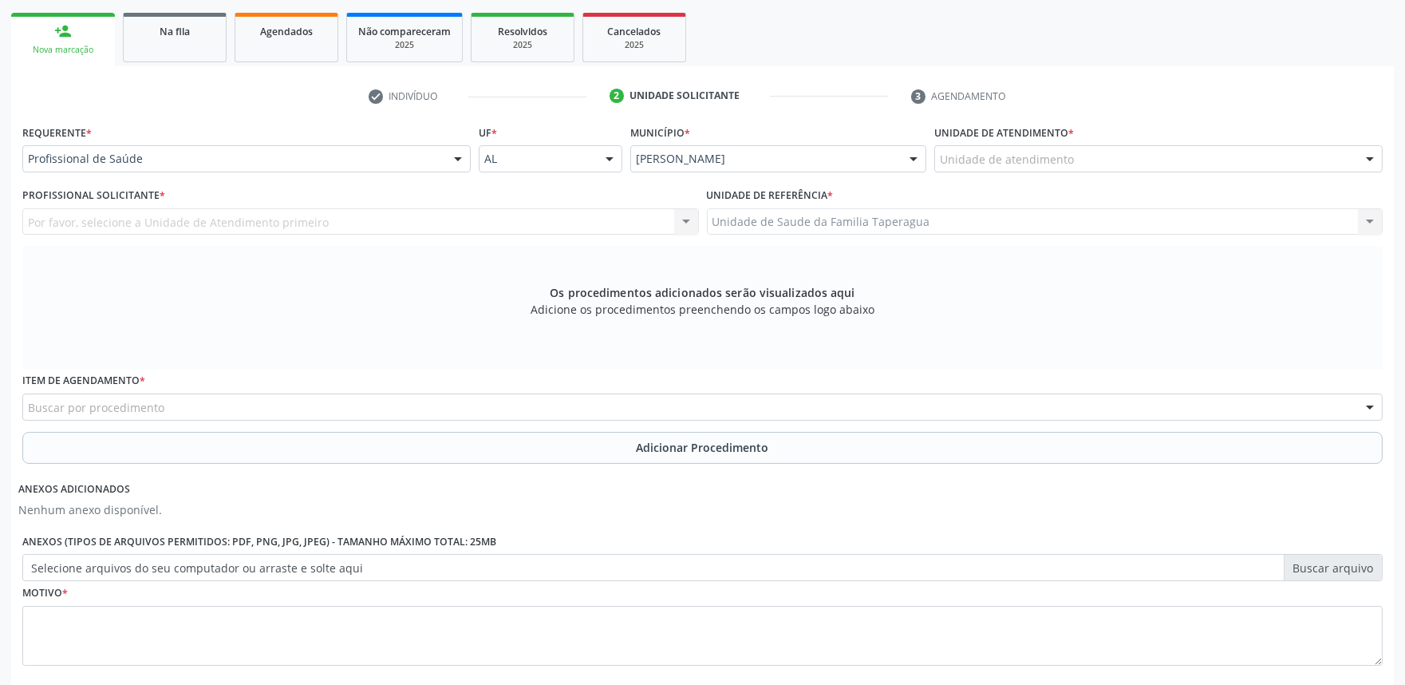
click at [1122, 160] on div "Unidade de atendimento" at bounding box center [1158, 158] width 448 height 27
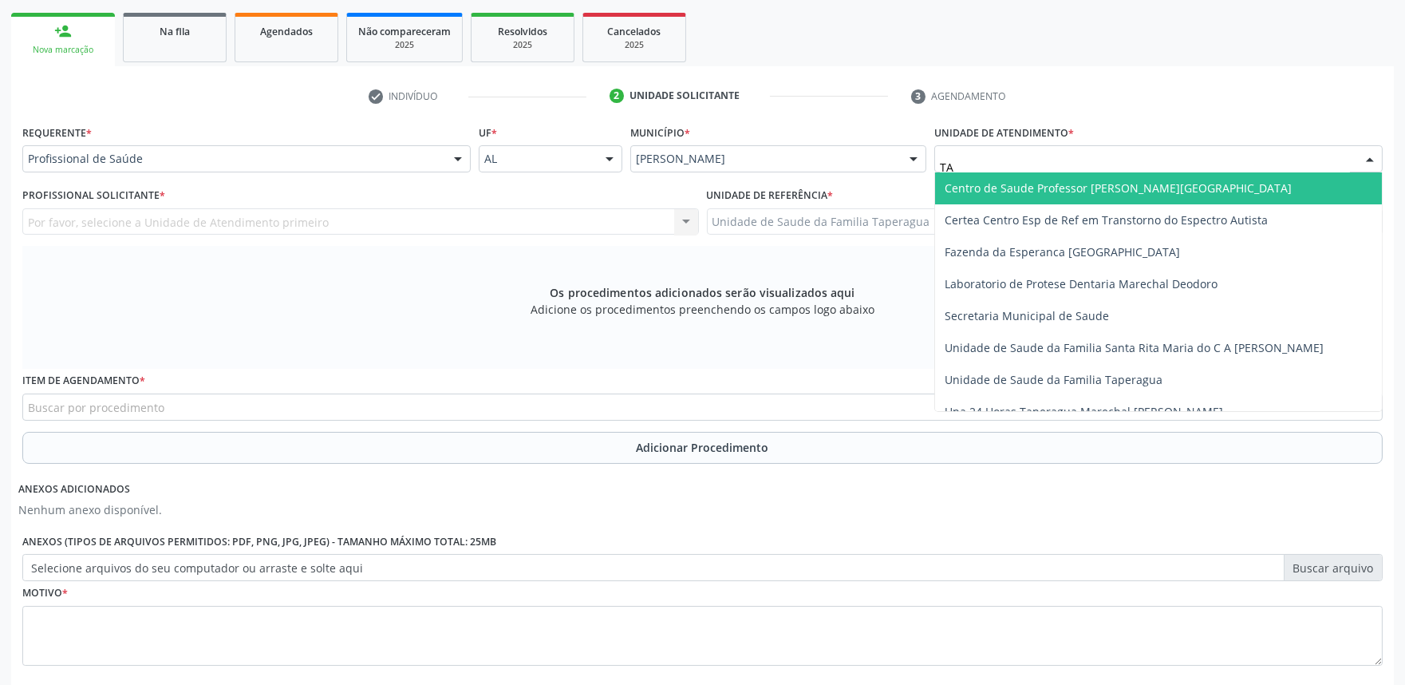
type input "TAP"
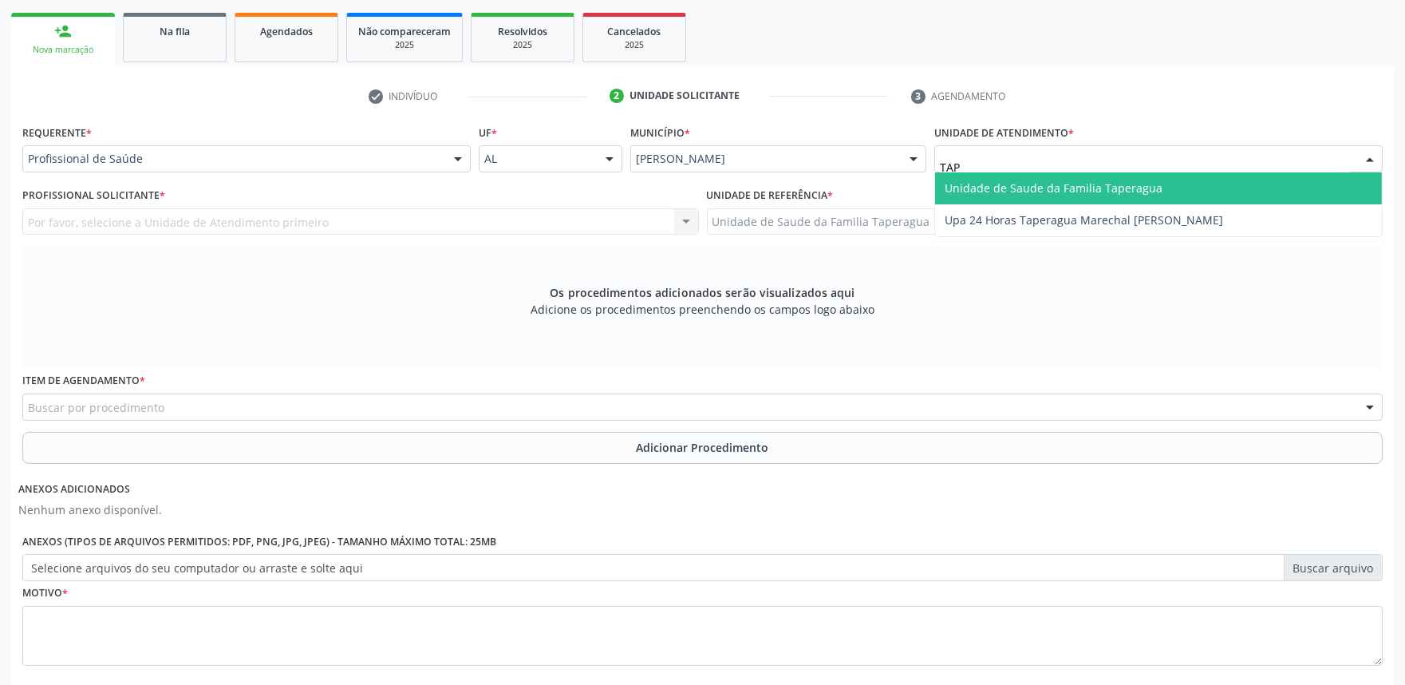
click at [1127, 190] on span "Unidade de Saude da Familia Taperagua" at bounding box center [1054, 187] width 218 height 15
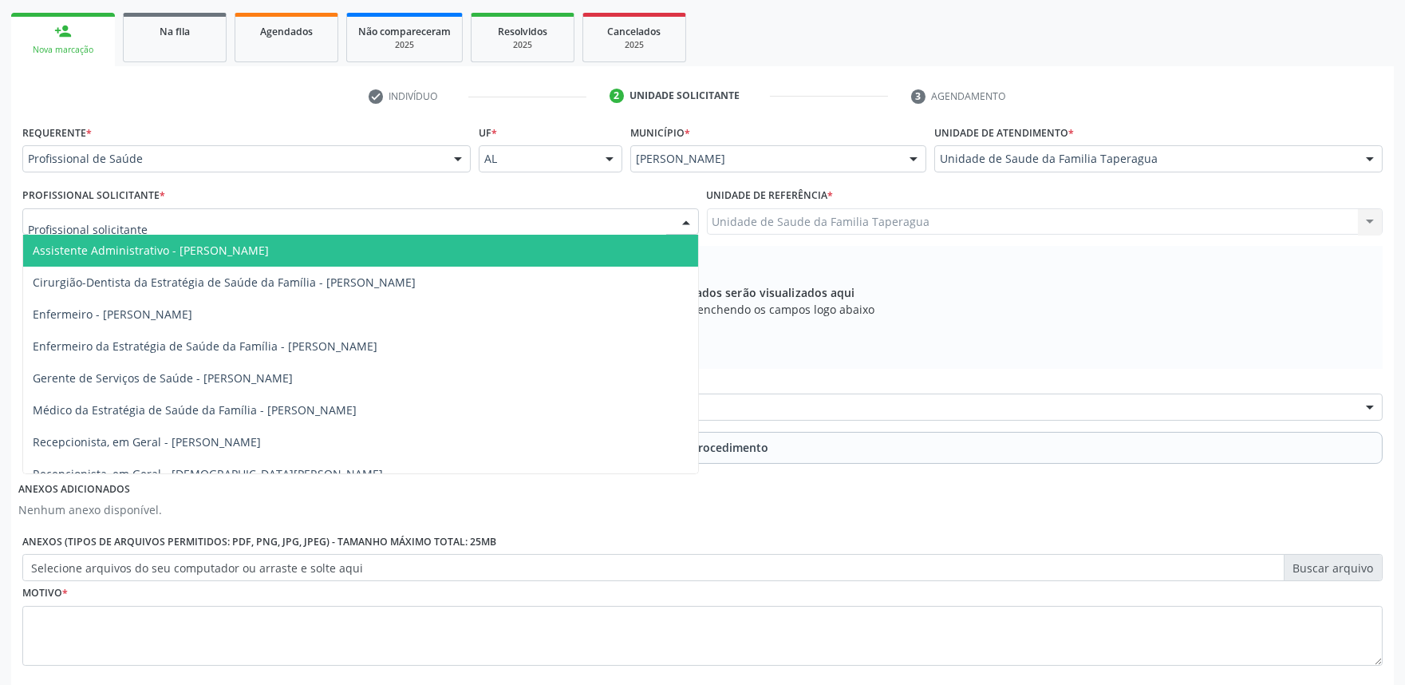
click at [471, 223] on div at bounding box center [360, 221] width 677 height 27
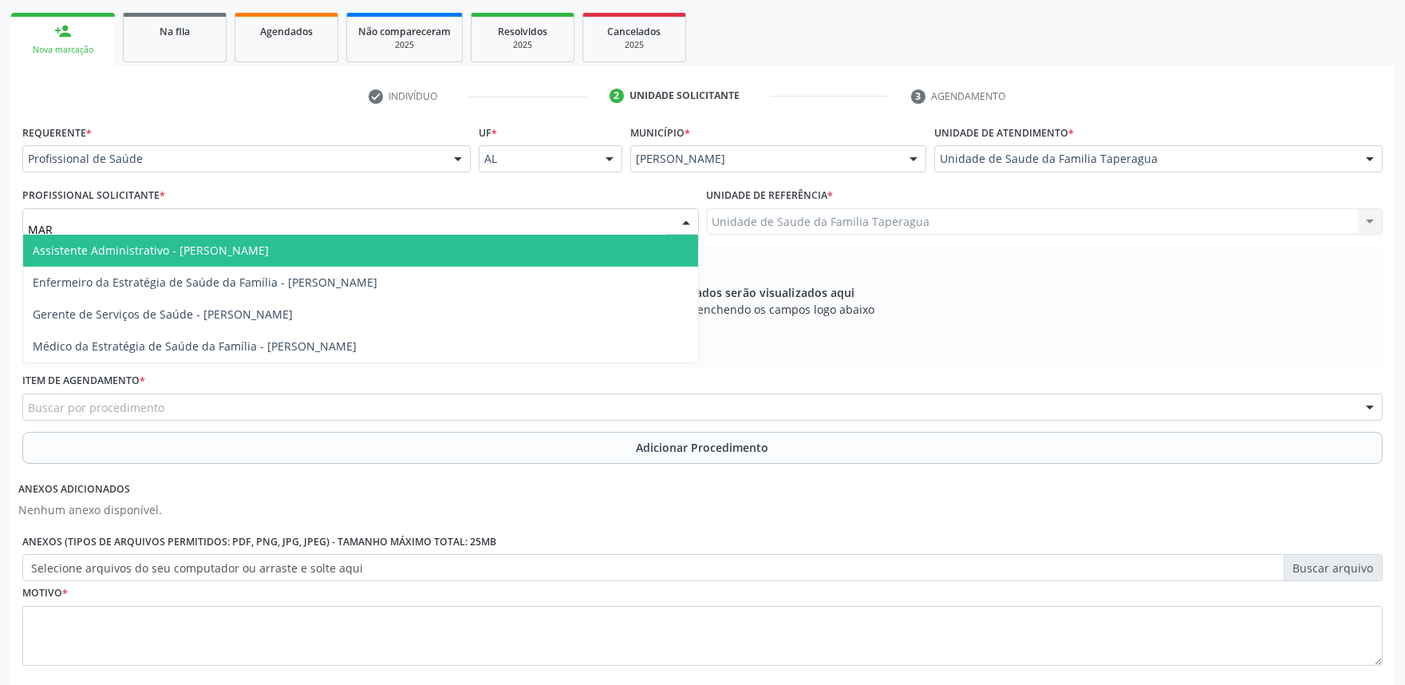
type input "MART"
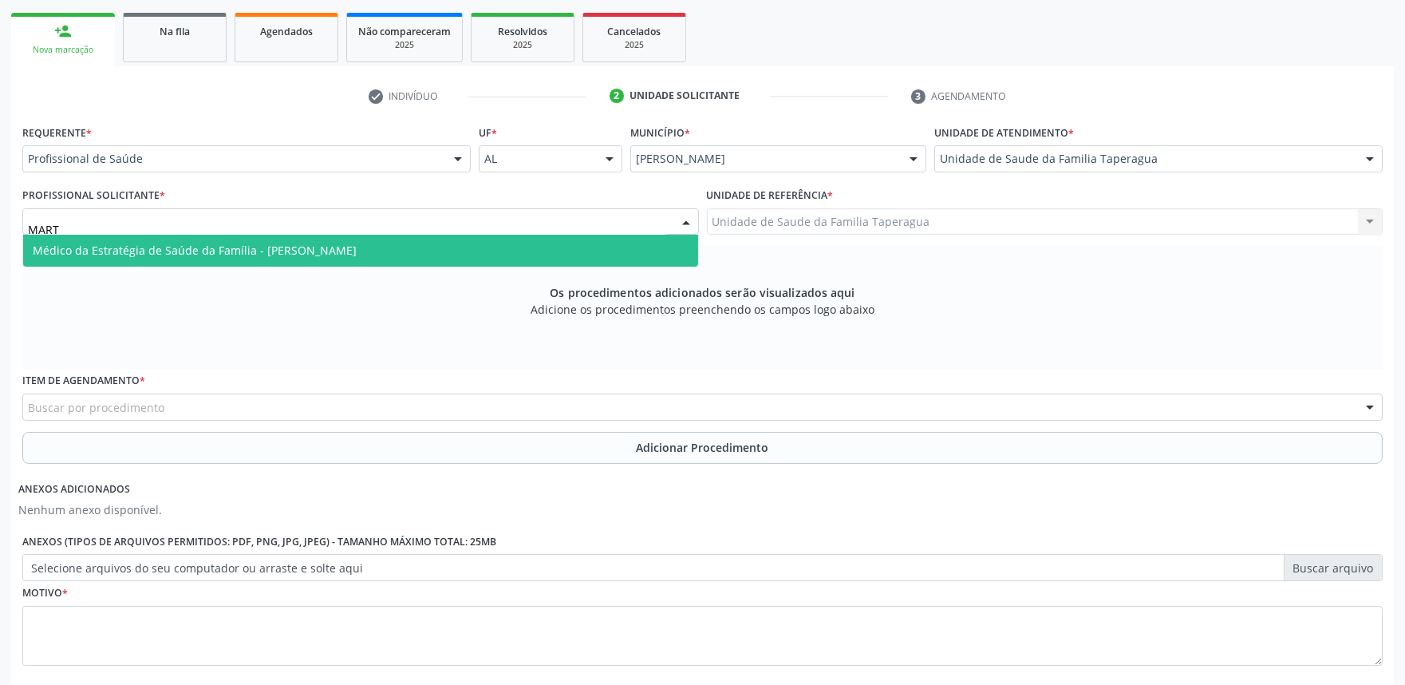
click at [466, 243] on span "Médico da Estratégia de Saúde da Família - [PERSON_NAME]" at bounding box center [360, 251] width 675 height 32
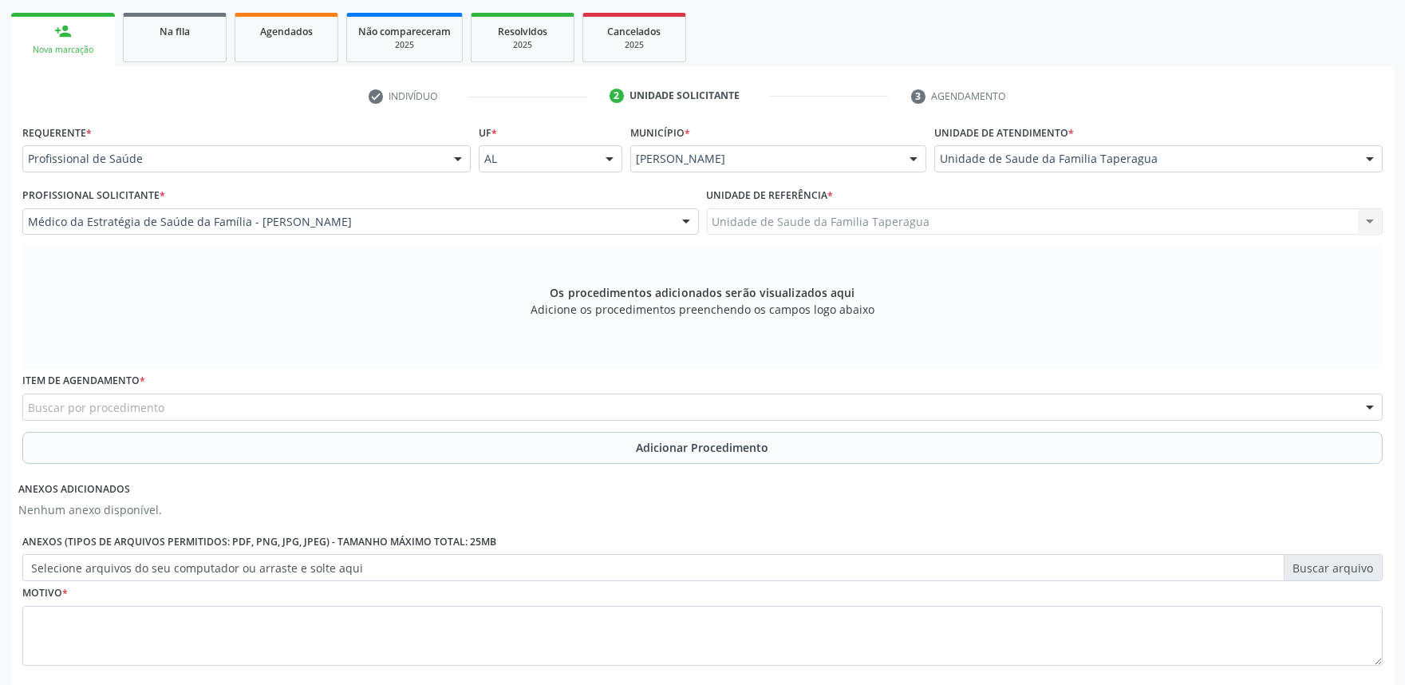
click at [466, 408] on div "Buscar por procedimento" at bounding box center [702, 406] width 1361 height 27
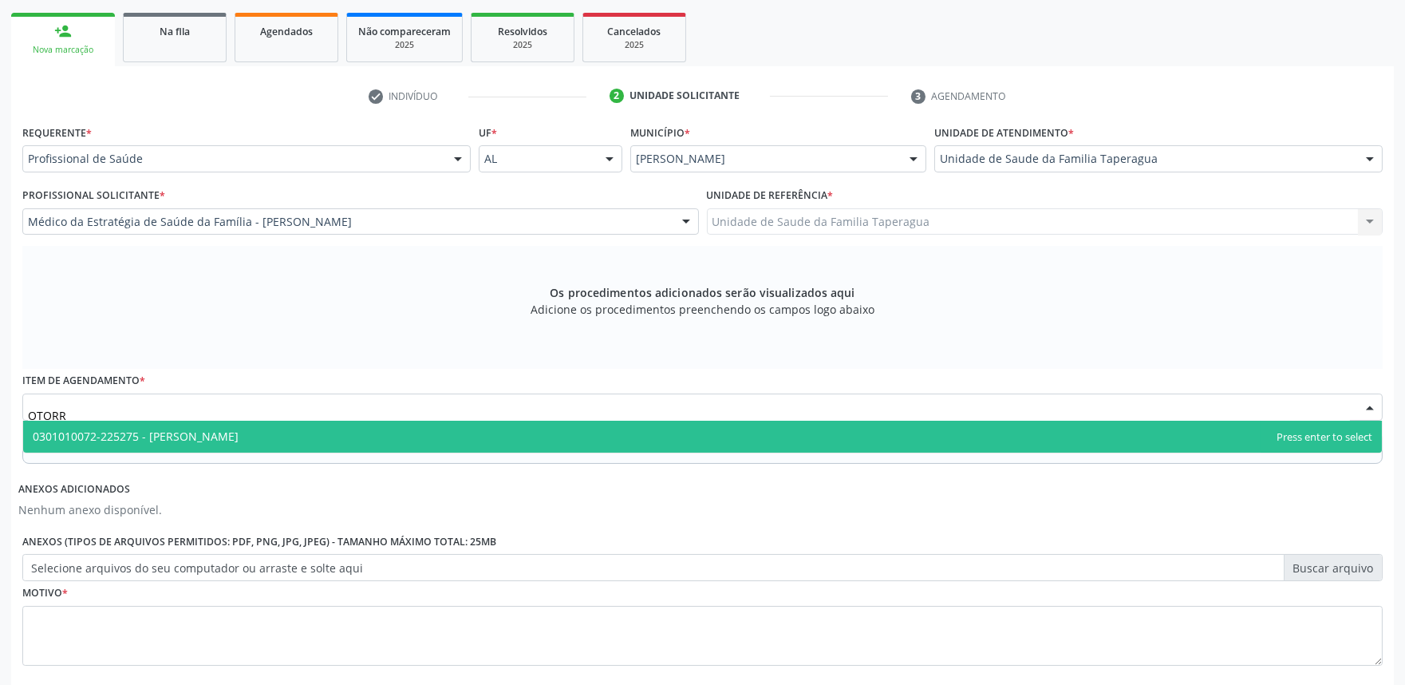
type input "OTORRI"
click at [464, 444] on span "0301010072-225275 - [PERSON_NAME]" at bounding box center [702, 437] width 1359 height 32
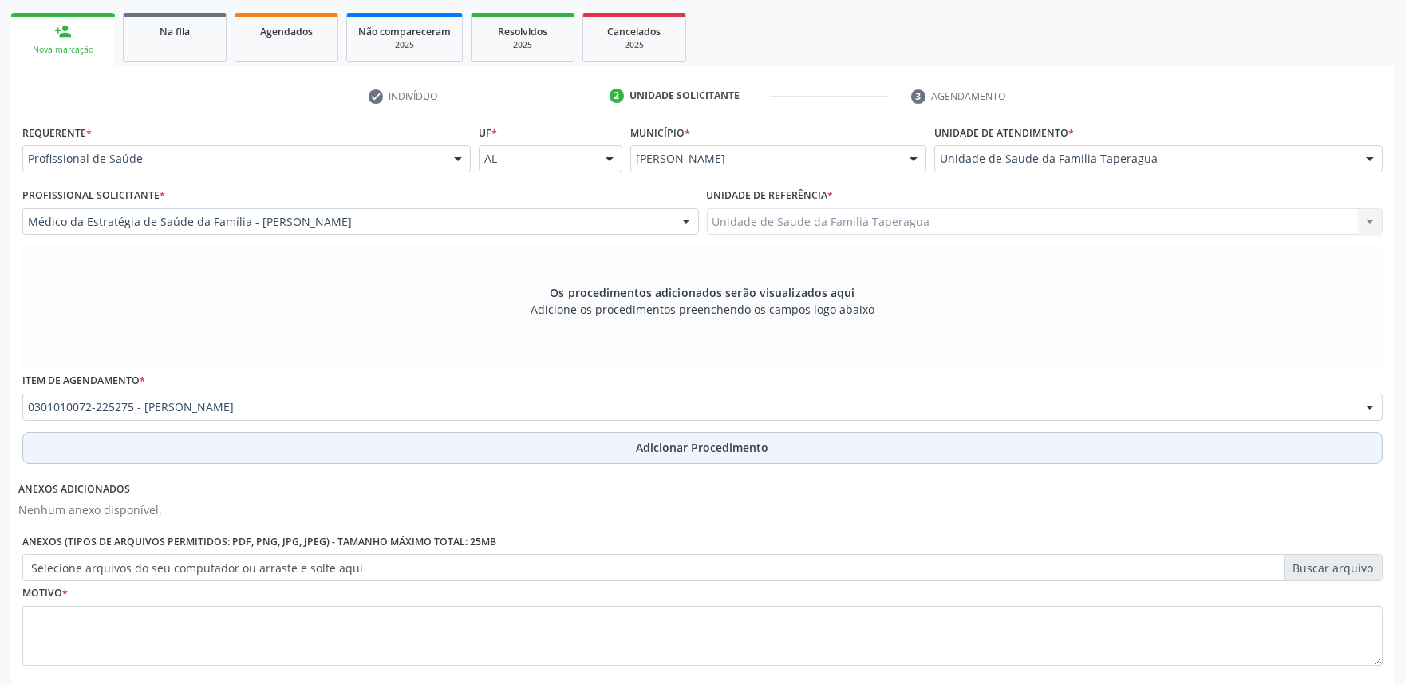
click at [700, 436] on button "Adicionar Procedimento" at bounding box center [702, 448] width 1361 height 32
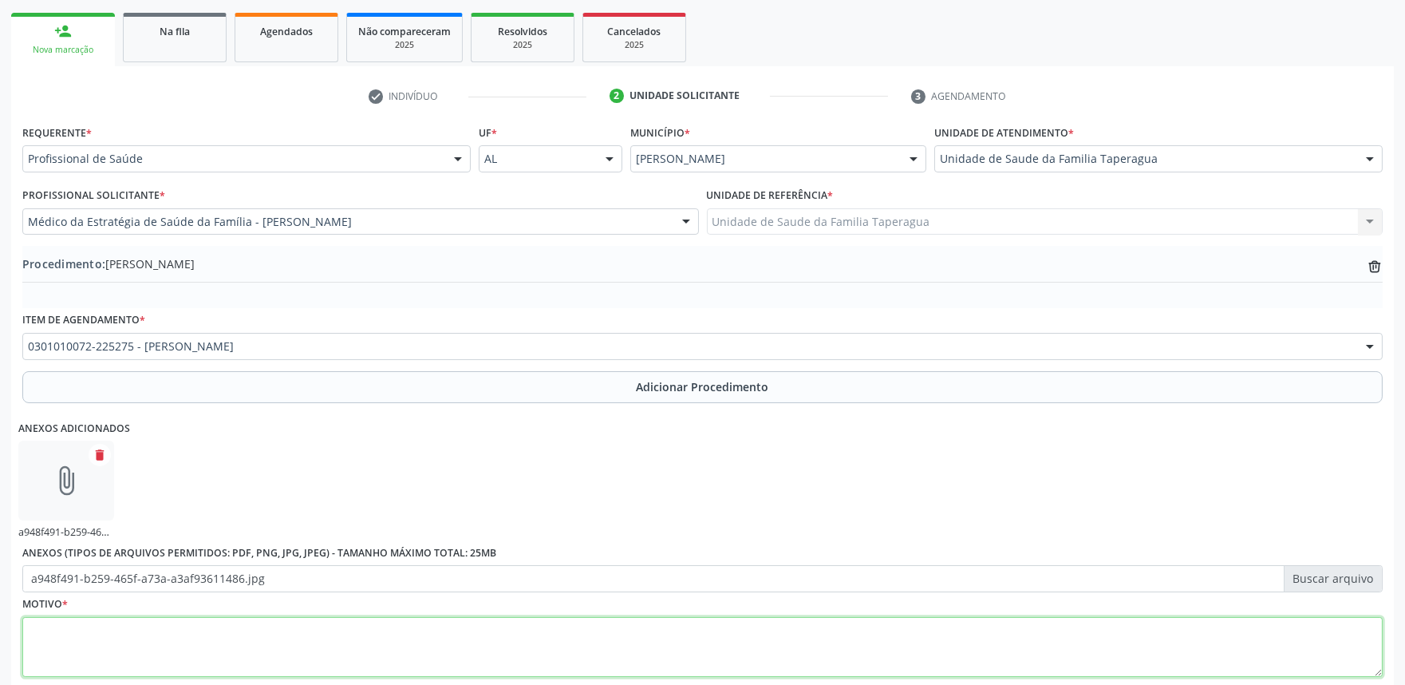
click at [545, 658] on textarea at bounding box center [702, 647] width 1361 height 61
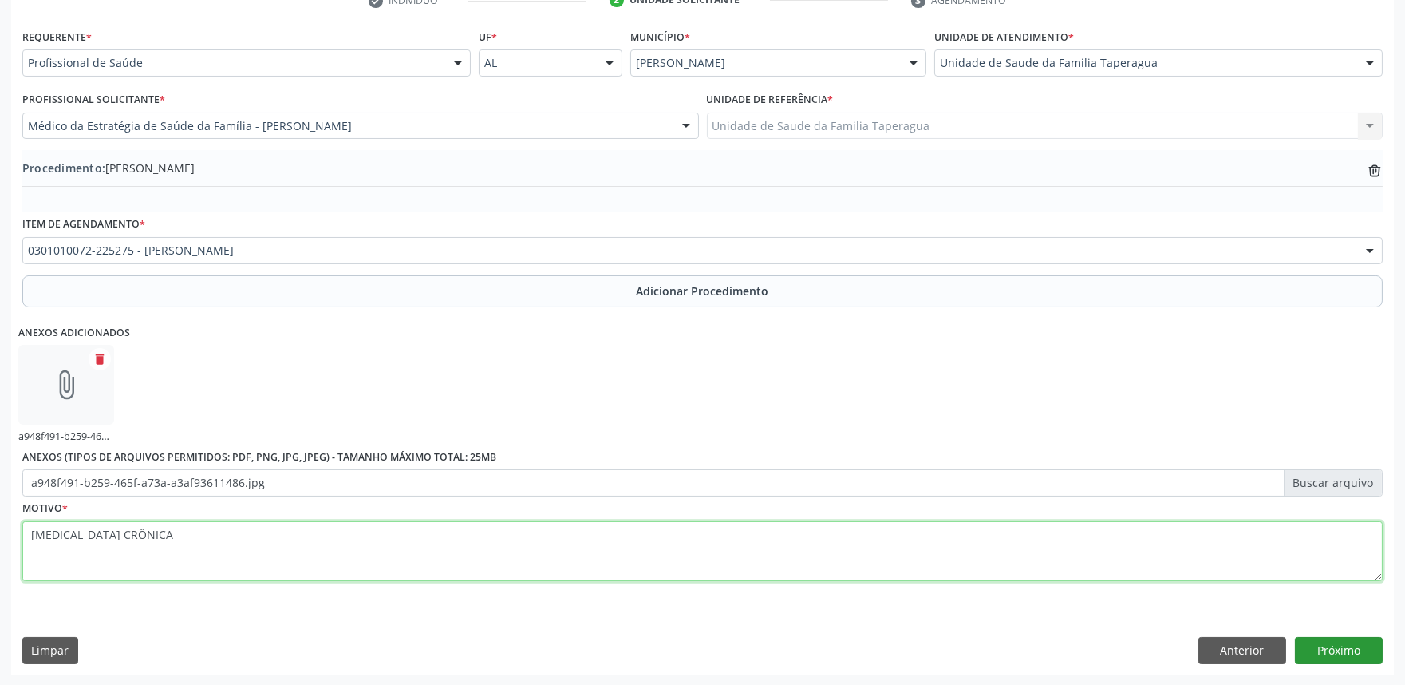
type textarea "[MEDICAL_DATA] CRÔNICA"
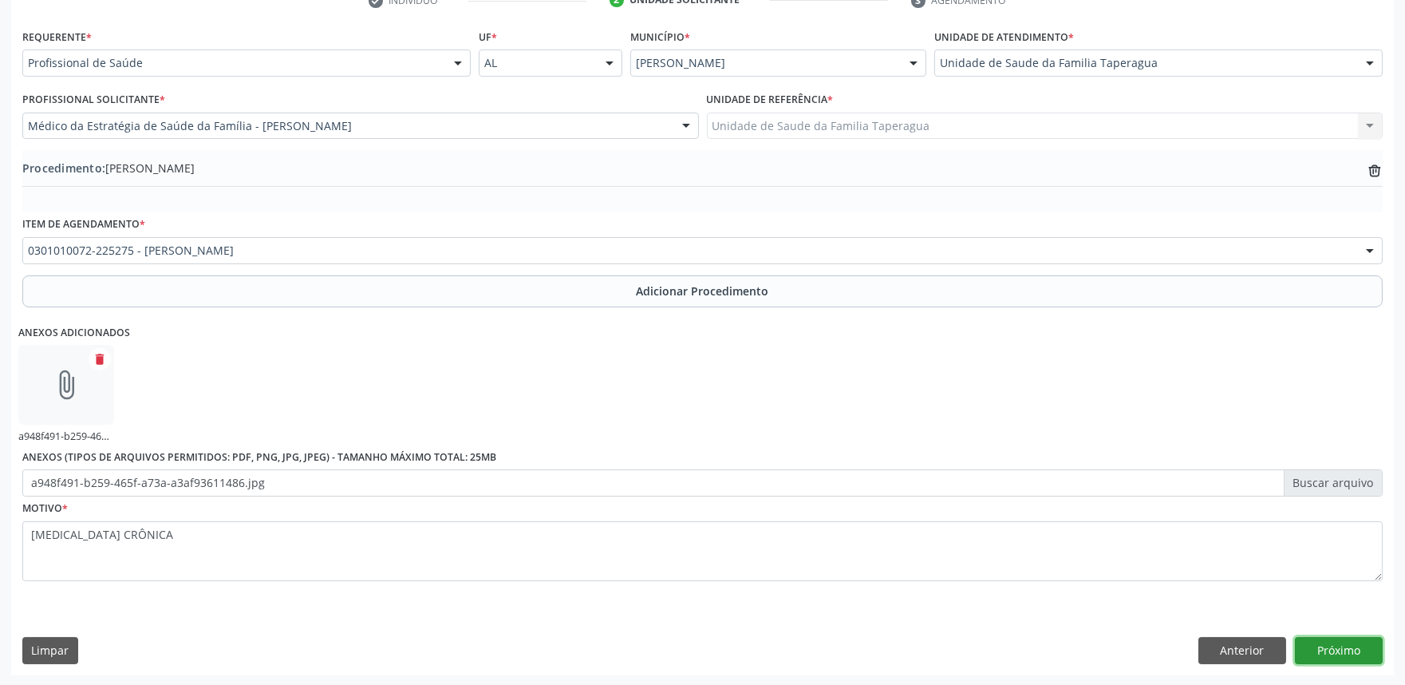
click at [1336, 659] on button "Próximo" at bounding box center [1339, 650] width 88 height 27
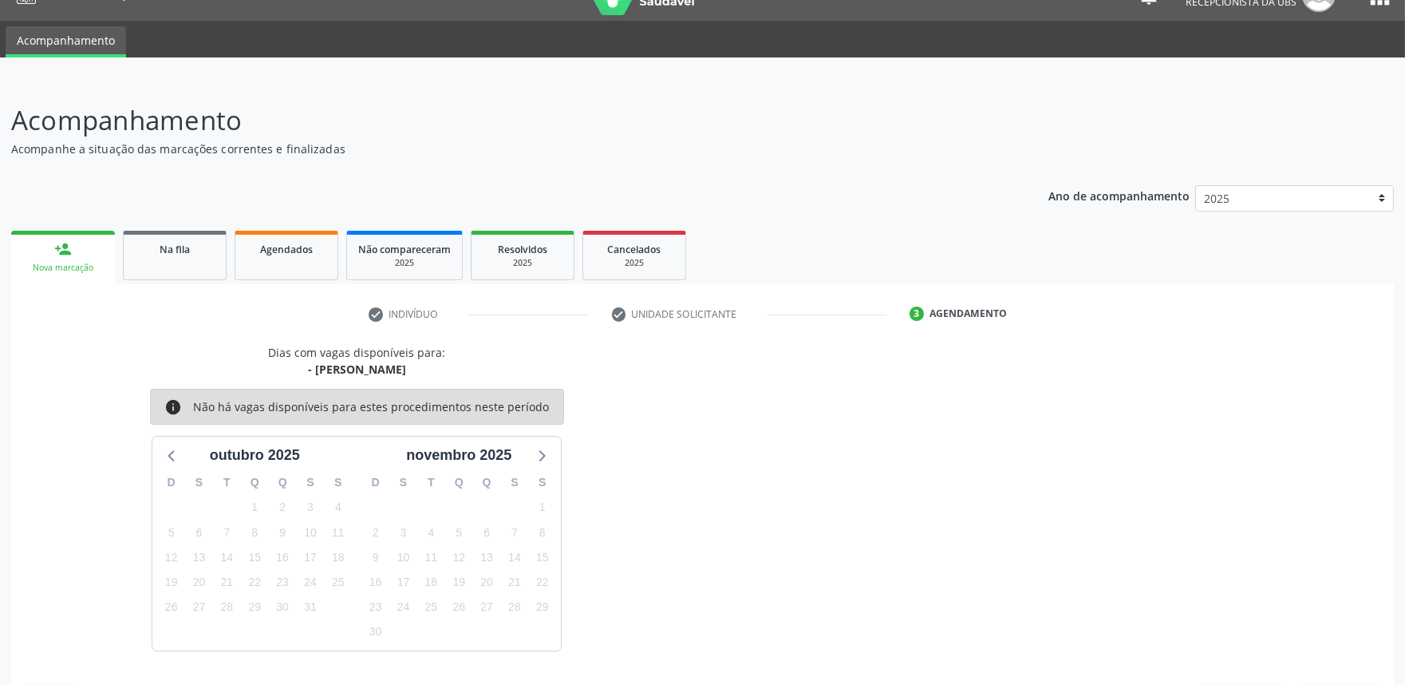
scroll to position [77, 0]
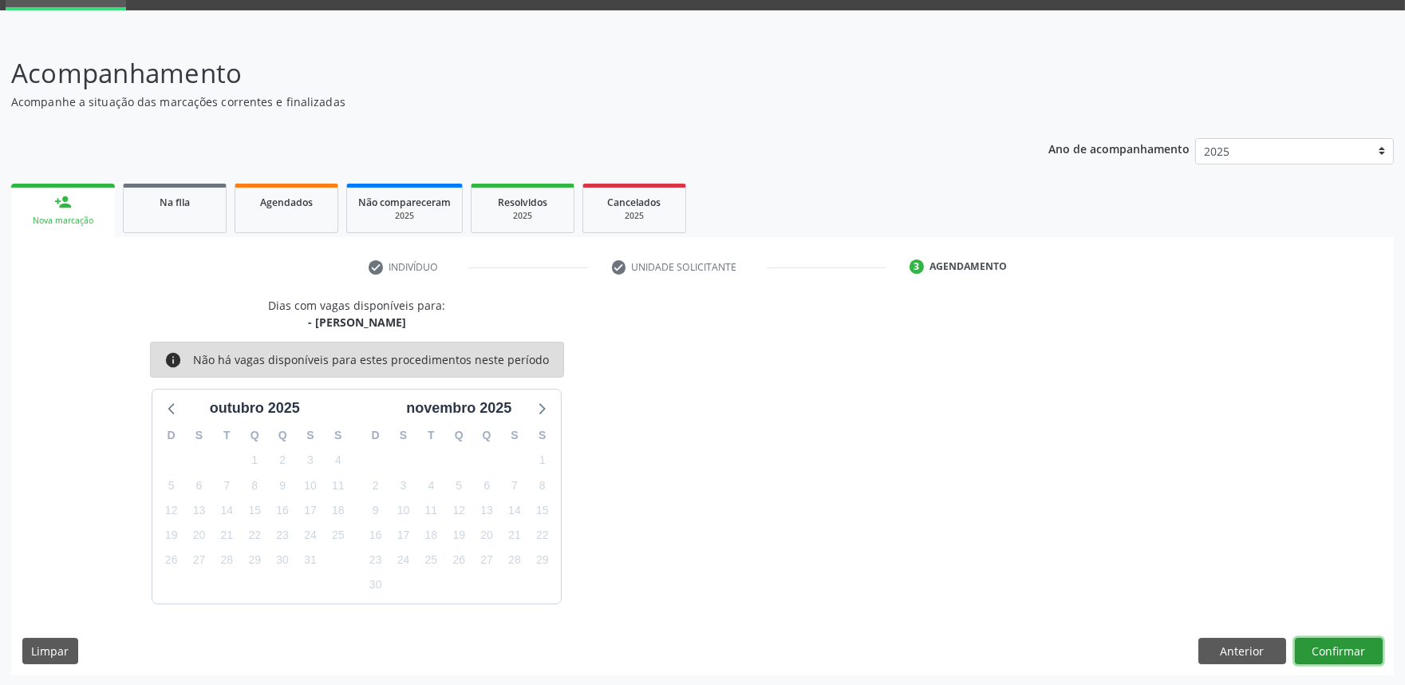
click at [1333, 651] on button "Confirmar" at bounding box center [1339, 651] width 88 height 27
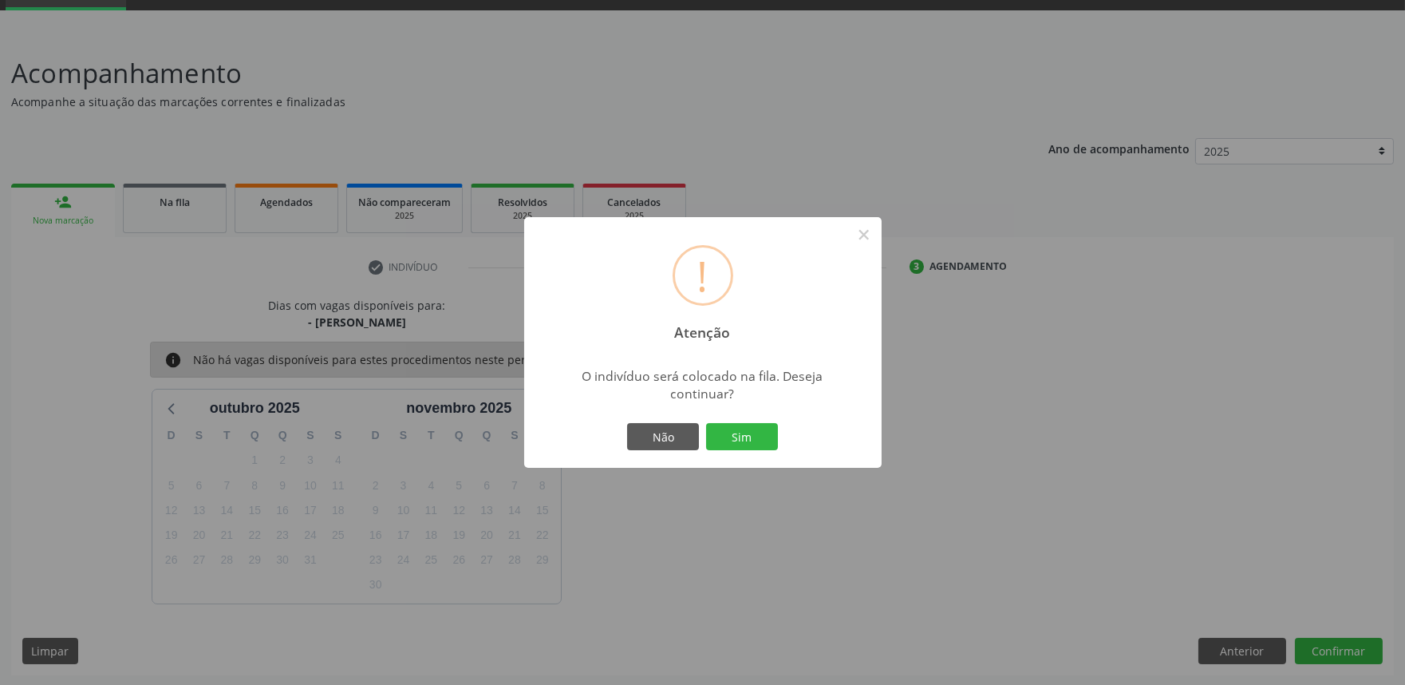
click at [706, 423] on button "Sim" at bounding box center [742, 436] width 72 height 27
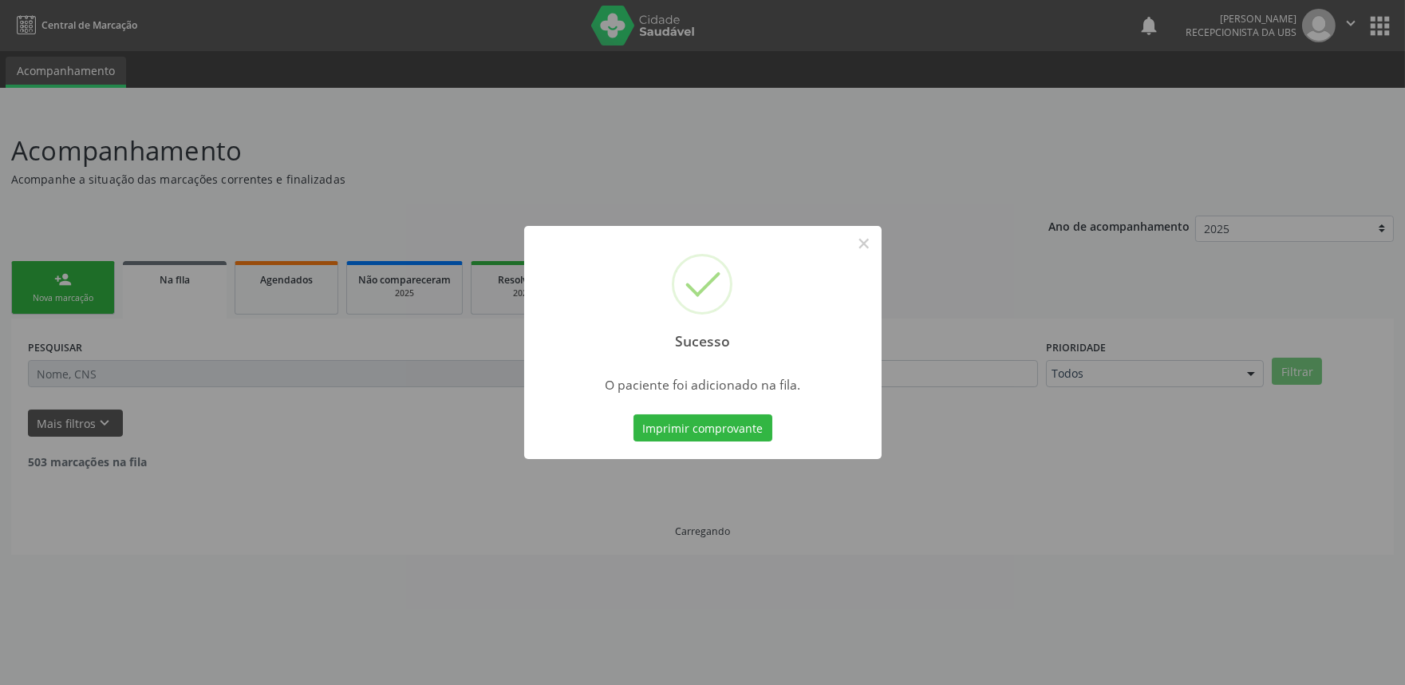
scroll to position [0, 0]
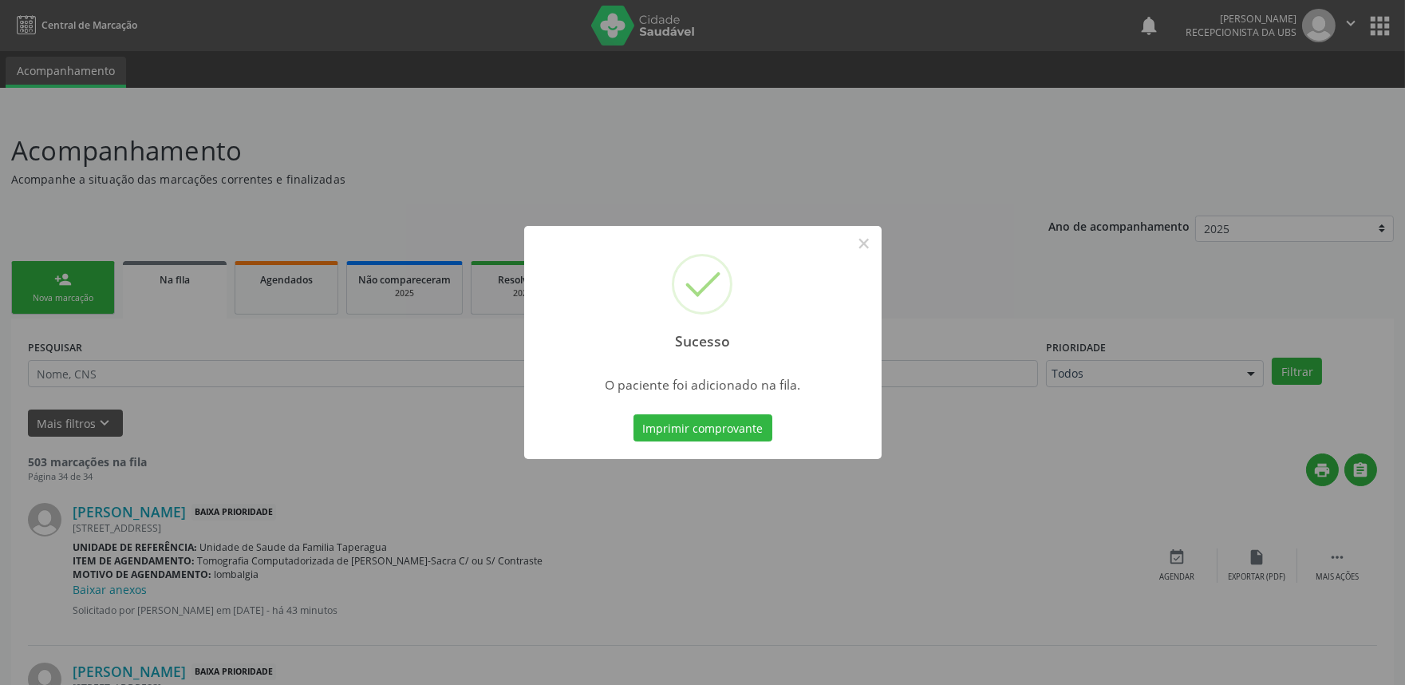
click at [1057, 236] on div "Sucesso × O paciente foi adicionado na fila. Imprimir comprovante Cancel" at bounding box center [702, 342] width 1405 height 685
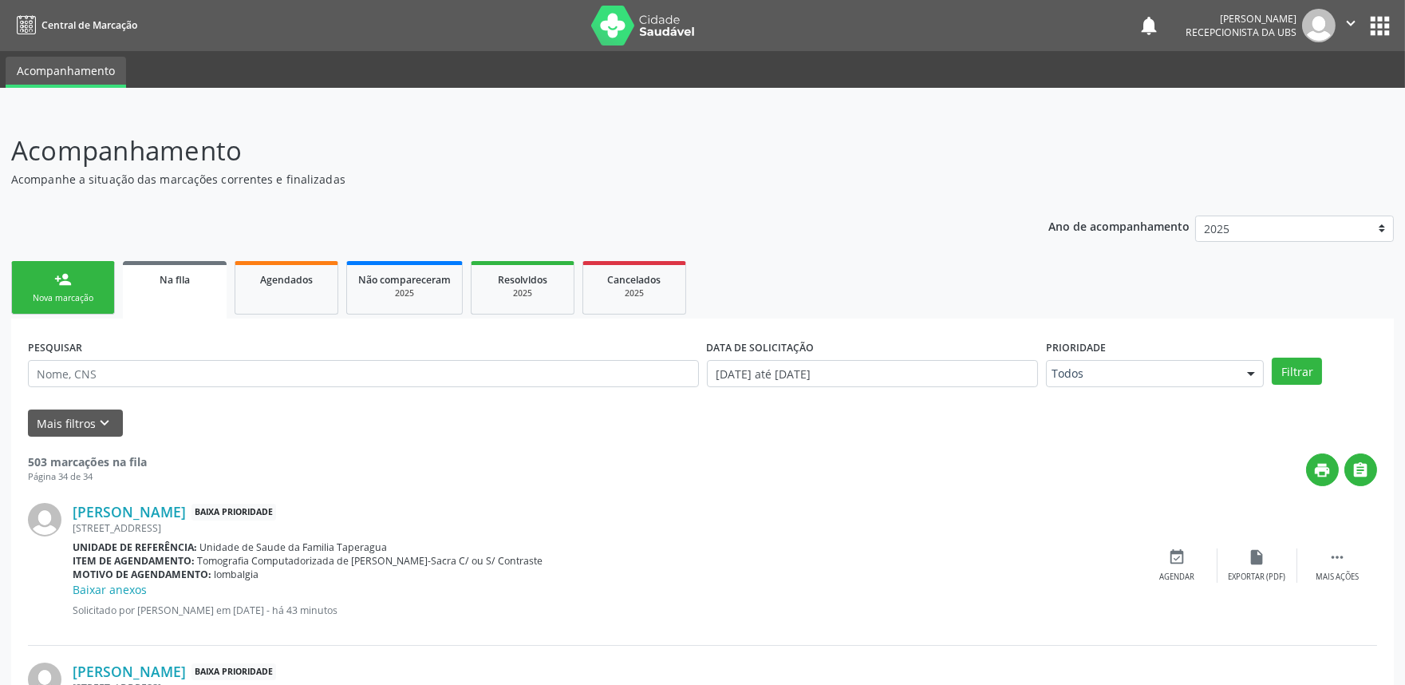
click at [83, 292] on div "Nova marcação" at bounding box center [63, 298] width 80 height 12
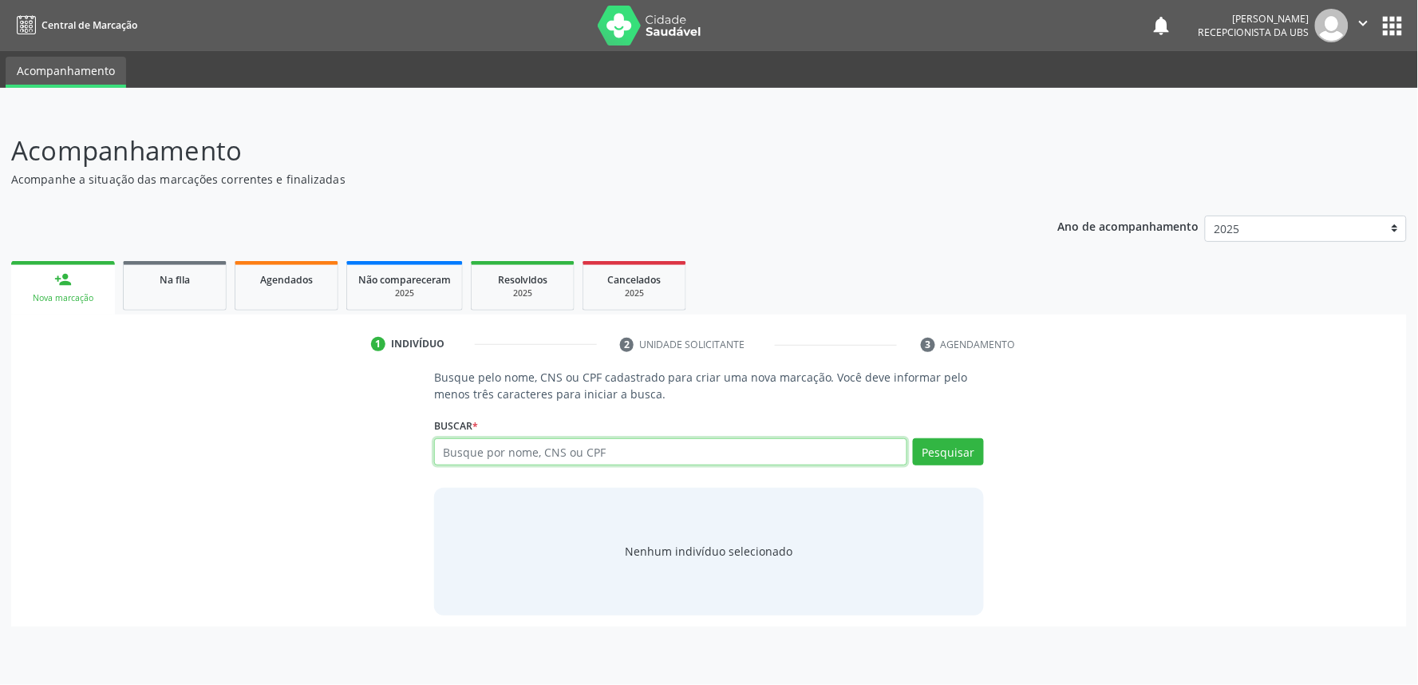
click at [610, 451] on input "text" at bounding box center [670, 451] width 473 height 27
paste input "700006050114905"
type input "700006050114905"
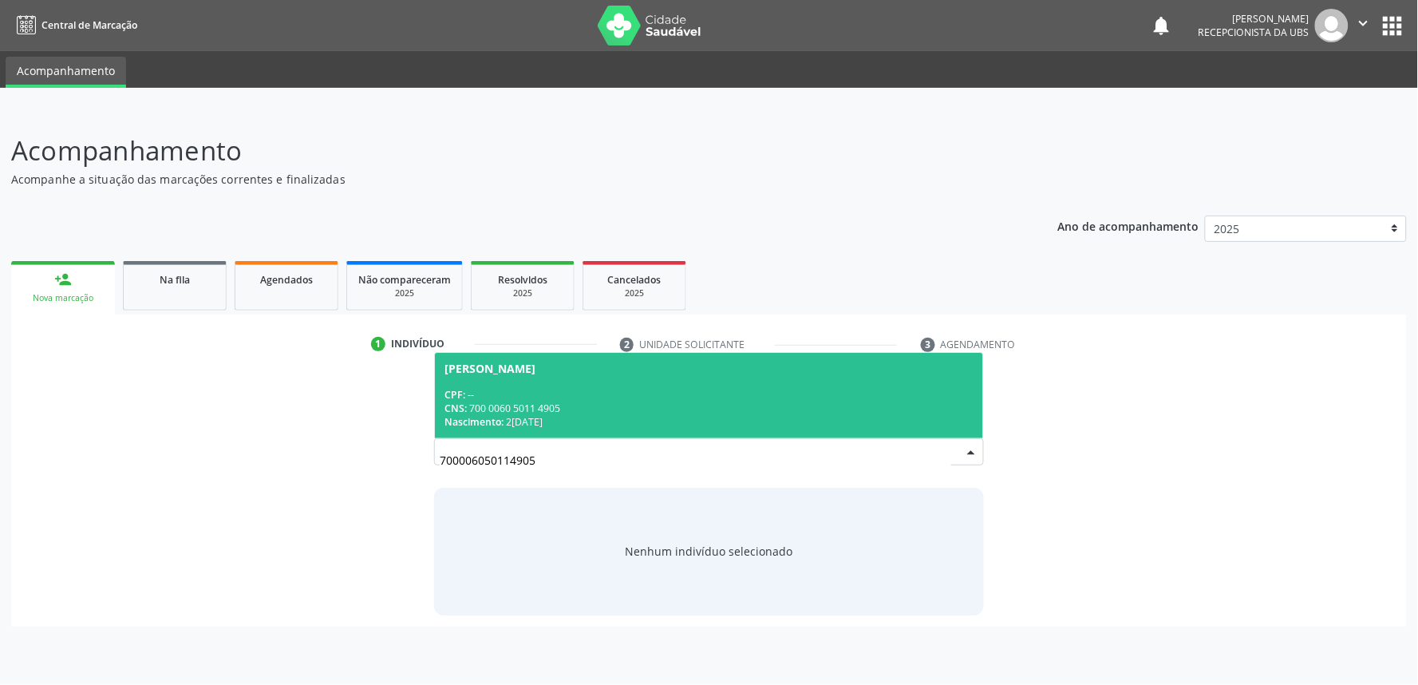
click at [603, 403] on div "CNS: 700 0060 5011 4905" at bounding box center [708, 408] width 529 height 14
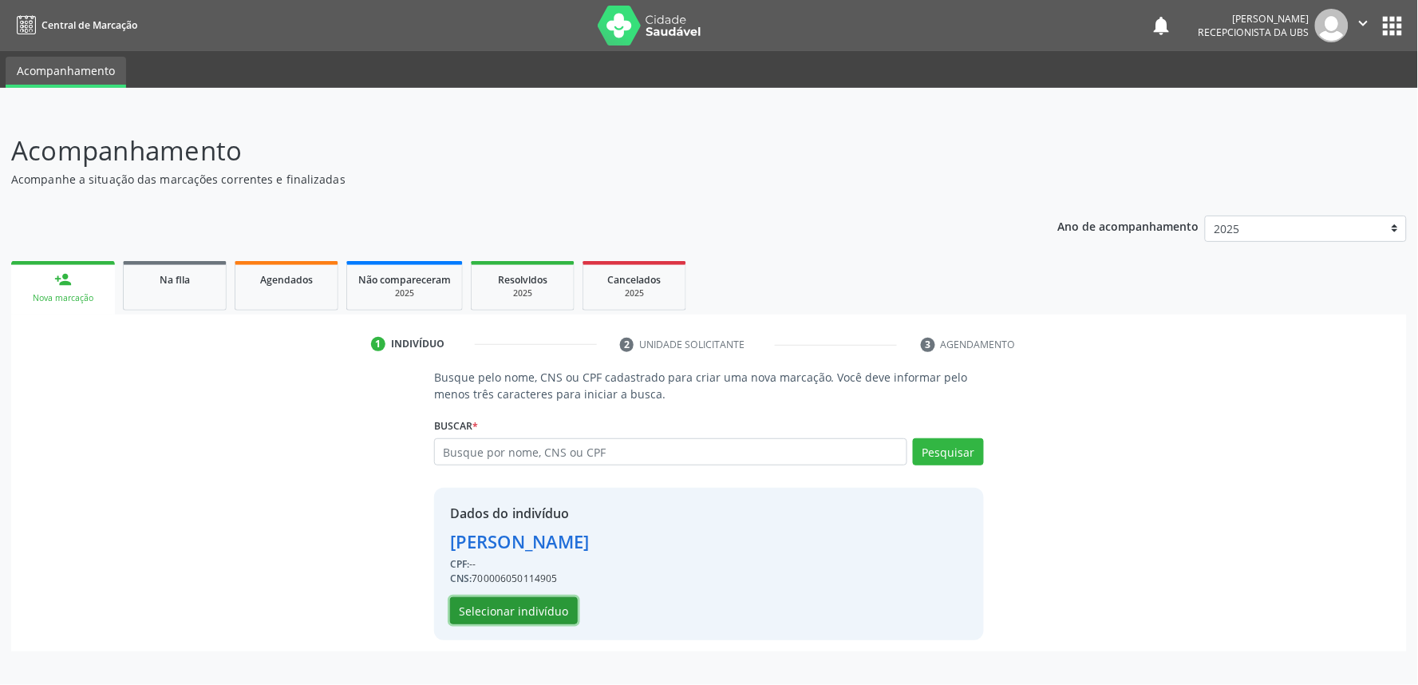
click at [524, 602] on button "Selecionar indivíduo" at bounding box center [514, 610] width 128 height 27
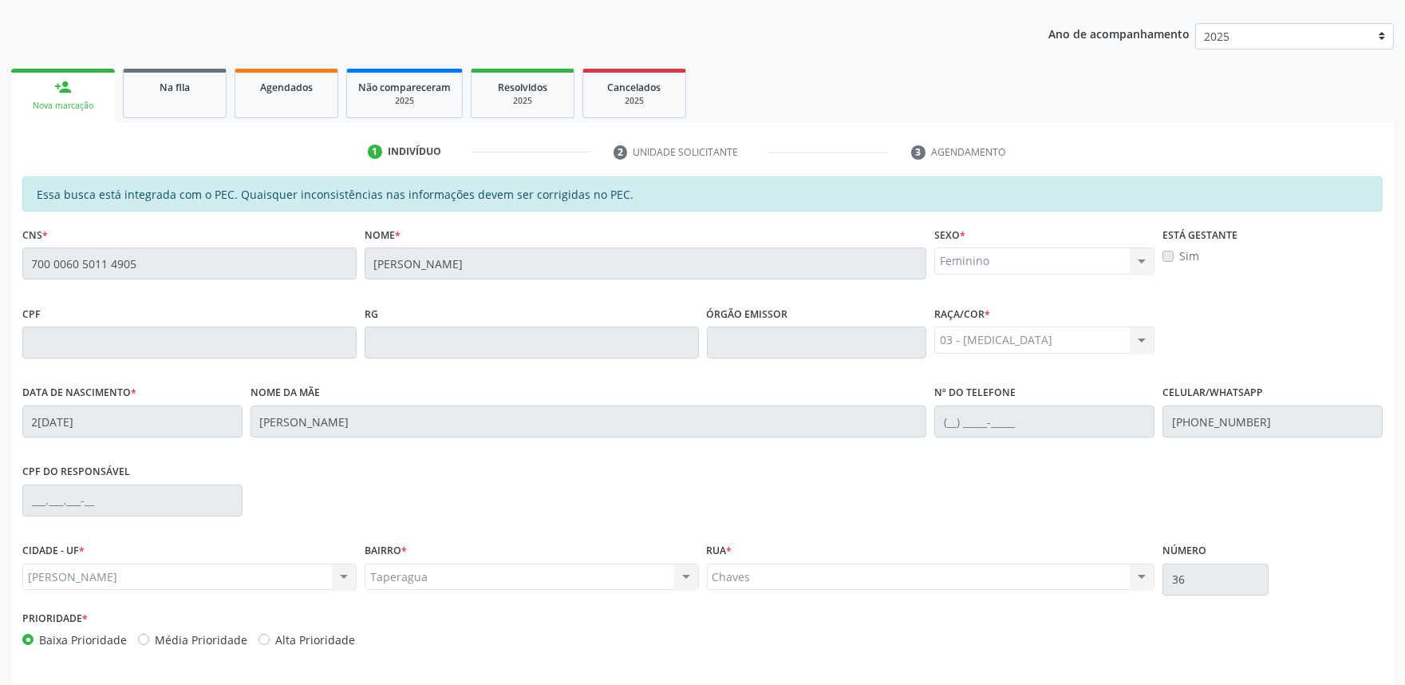
scroll to position [248, 0]
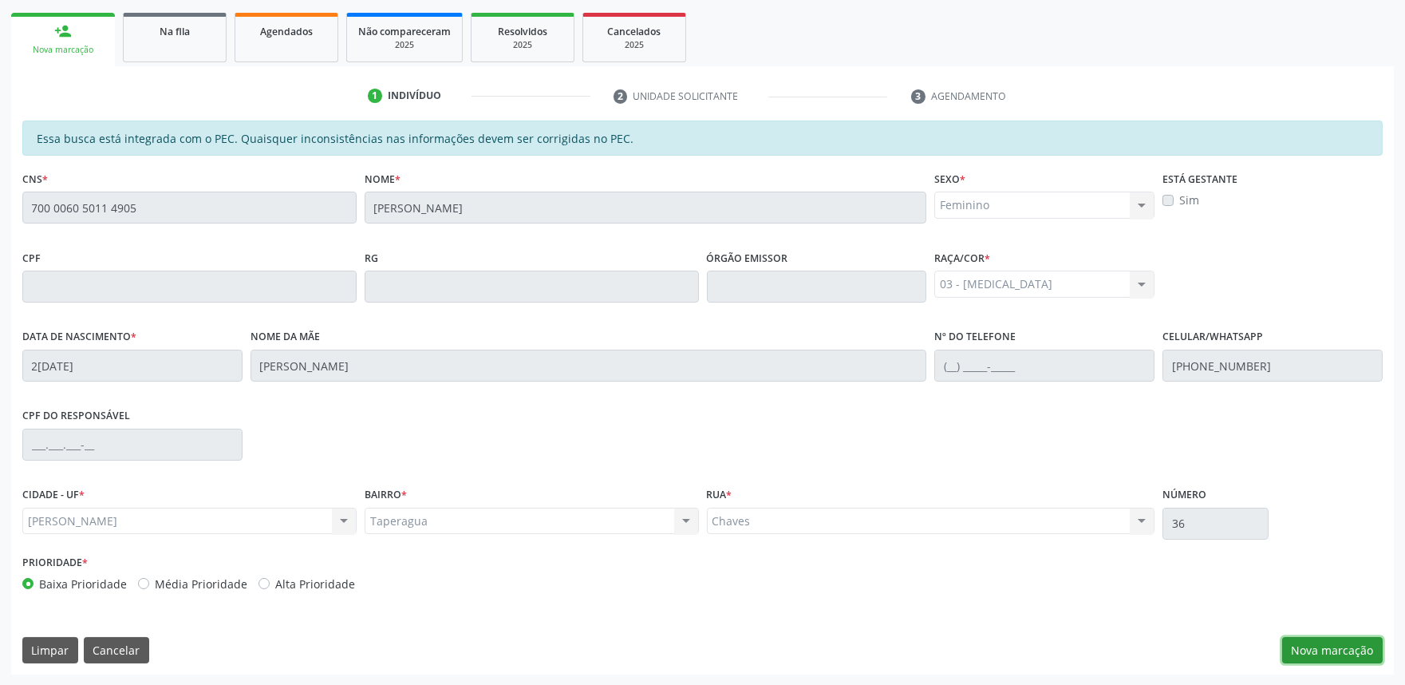
click at [1350, 646] on button "Nova marcação" at bounding box center [1332, 650] width 101 height 27
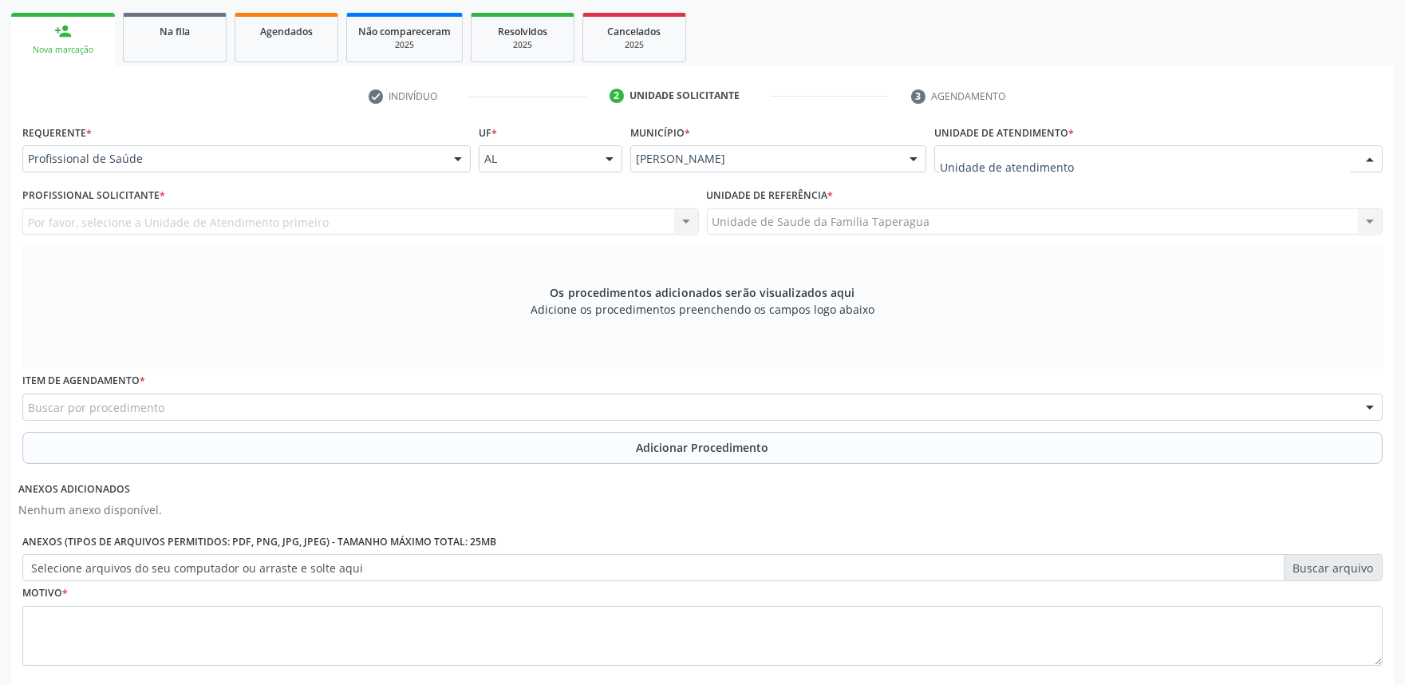
click at [1187, 149] on div at bounding box center [1158, 158] width 448 height 27
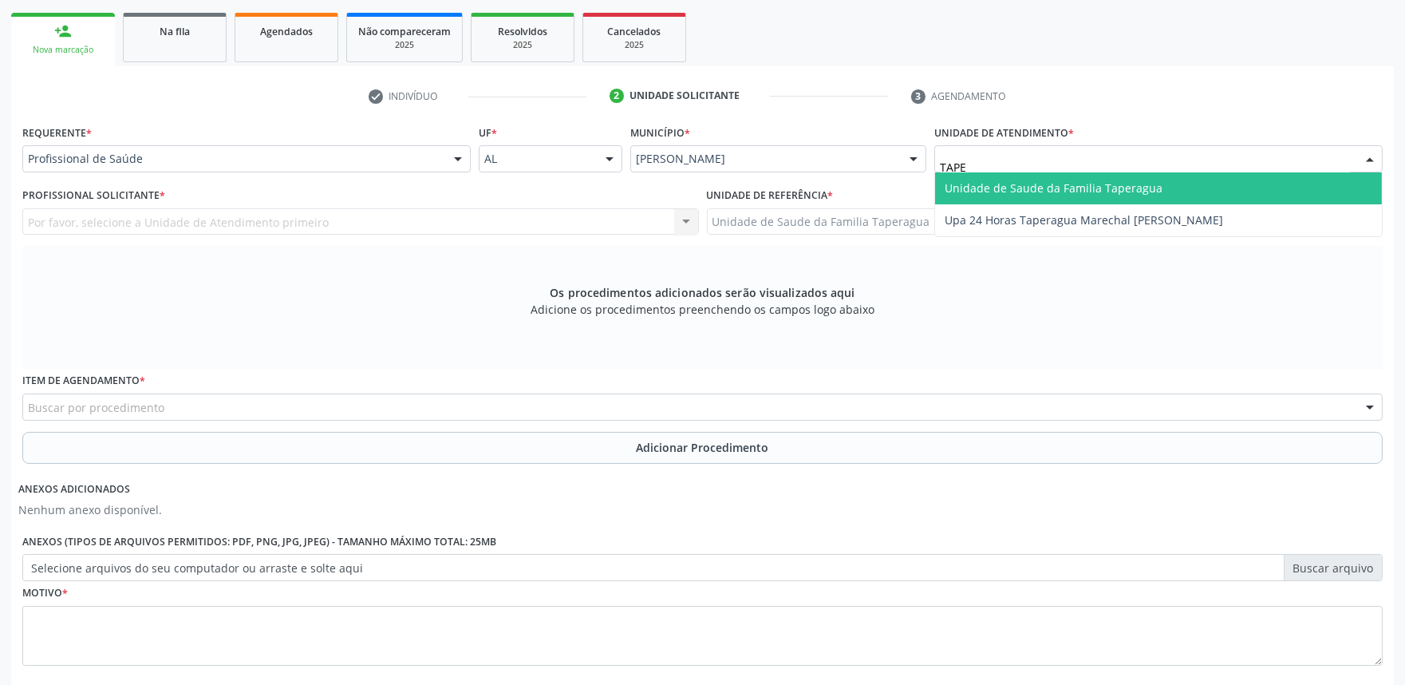
type input "TAPER"
click at [1175, 192] on span "Unidade de Saude da Familia Taperagua" at bounding box center [1158, 188] width 447 height 32
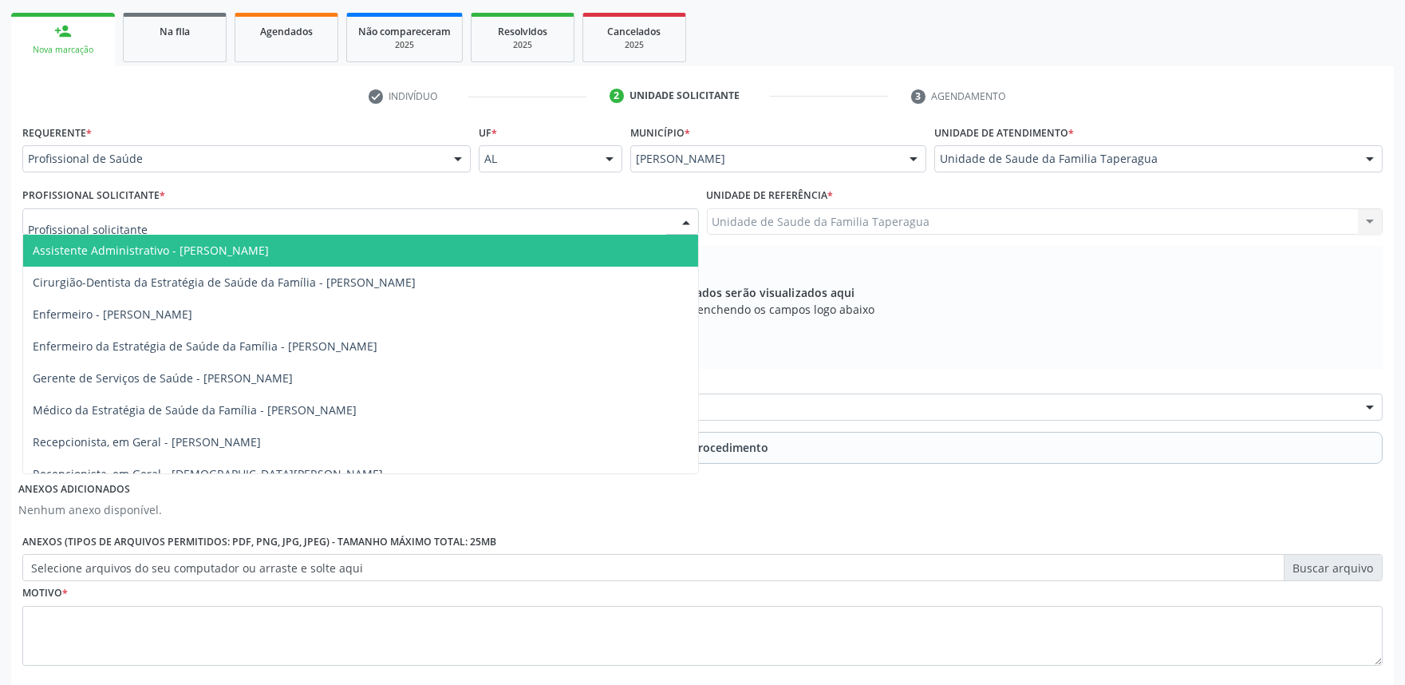
click at [442, 219] on div at bounding box center [360, 221] width 677 height 27
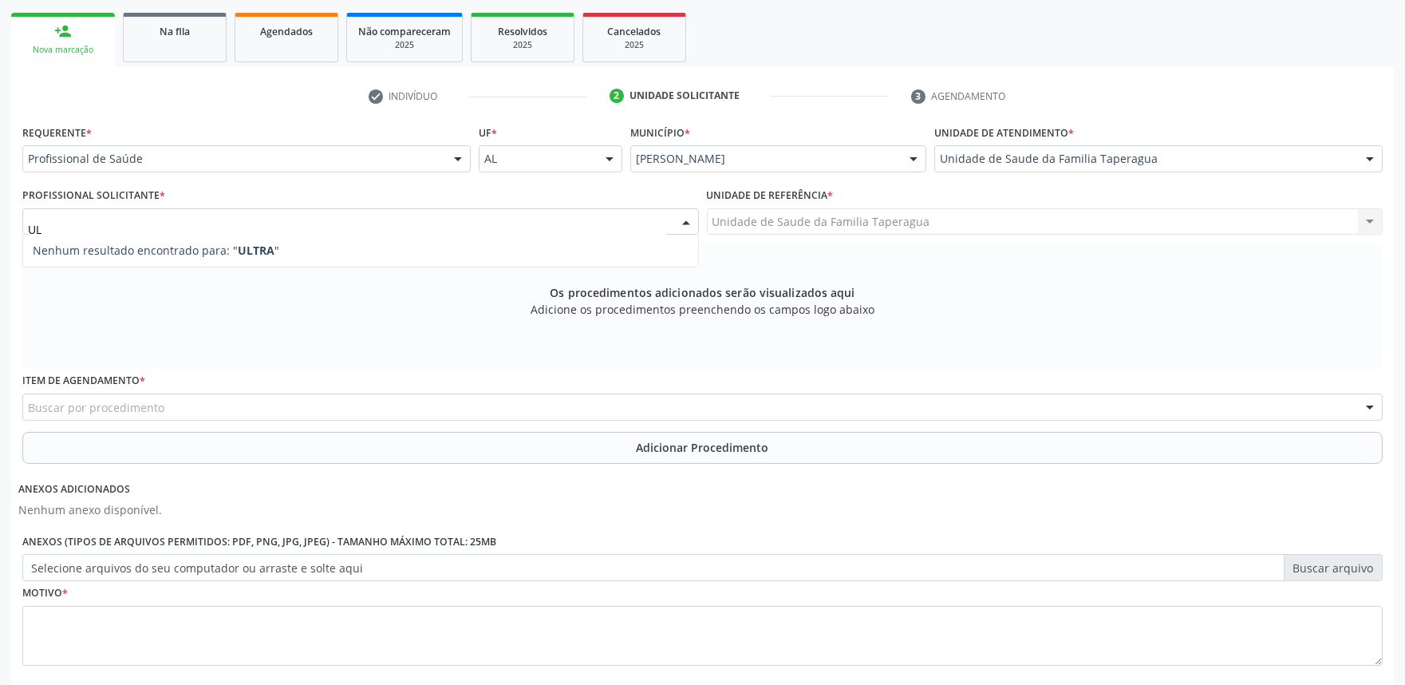
type input "U"
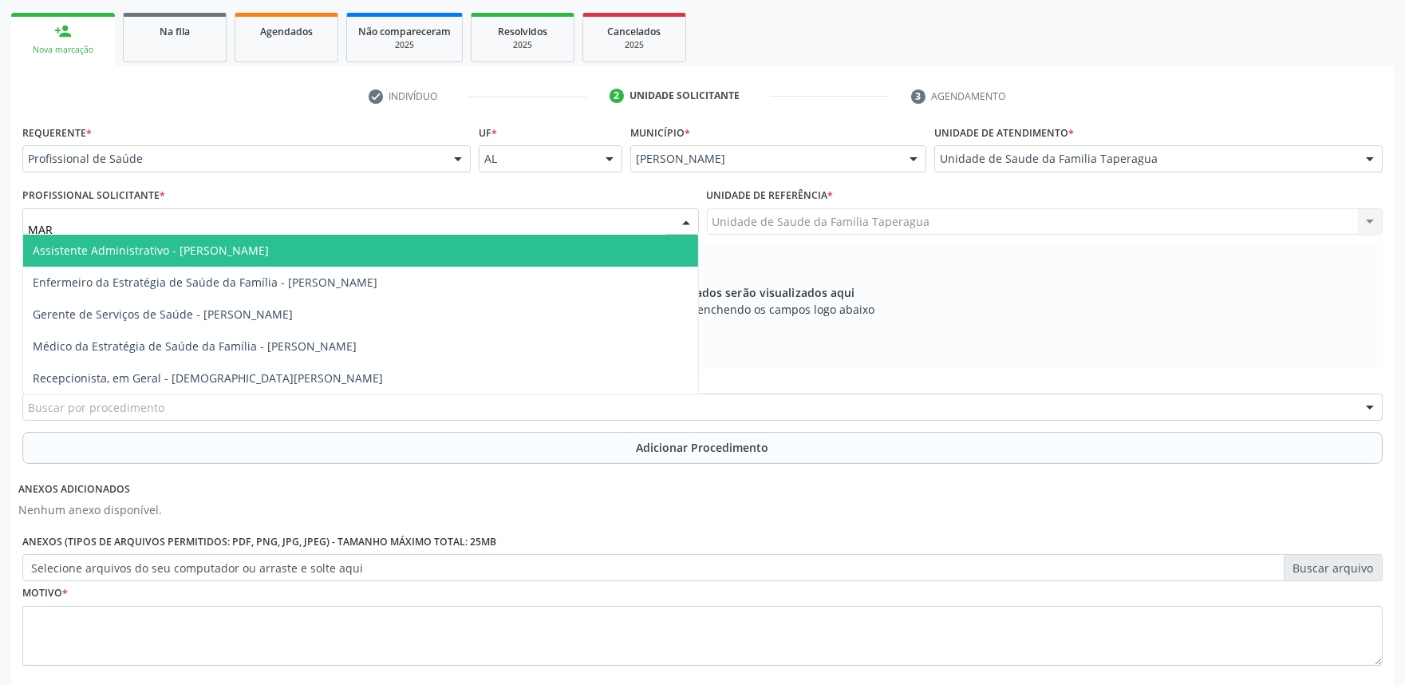
type input "MART"
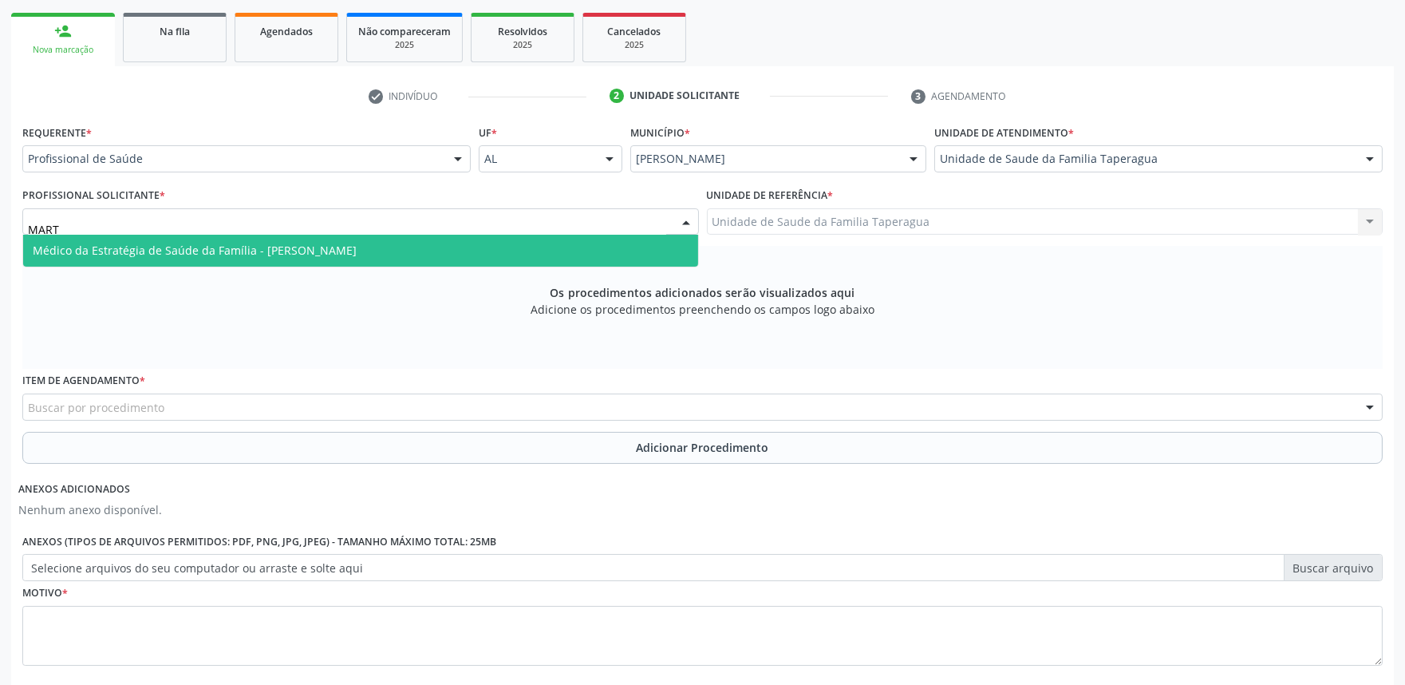
click at [440, 237] on span "Médico da Estratégia de Saúde da Família - [PERSON_NAME]" at bounding box center [360, 251] width 675 height 32
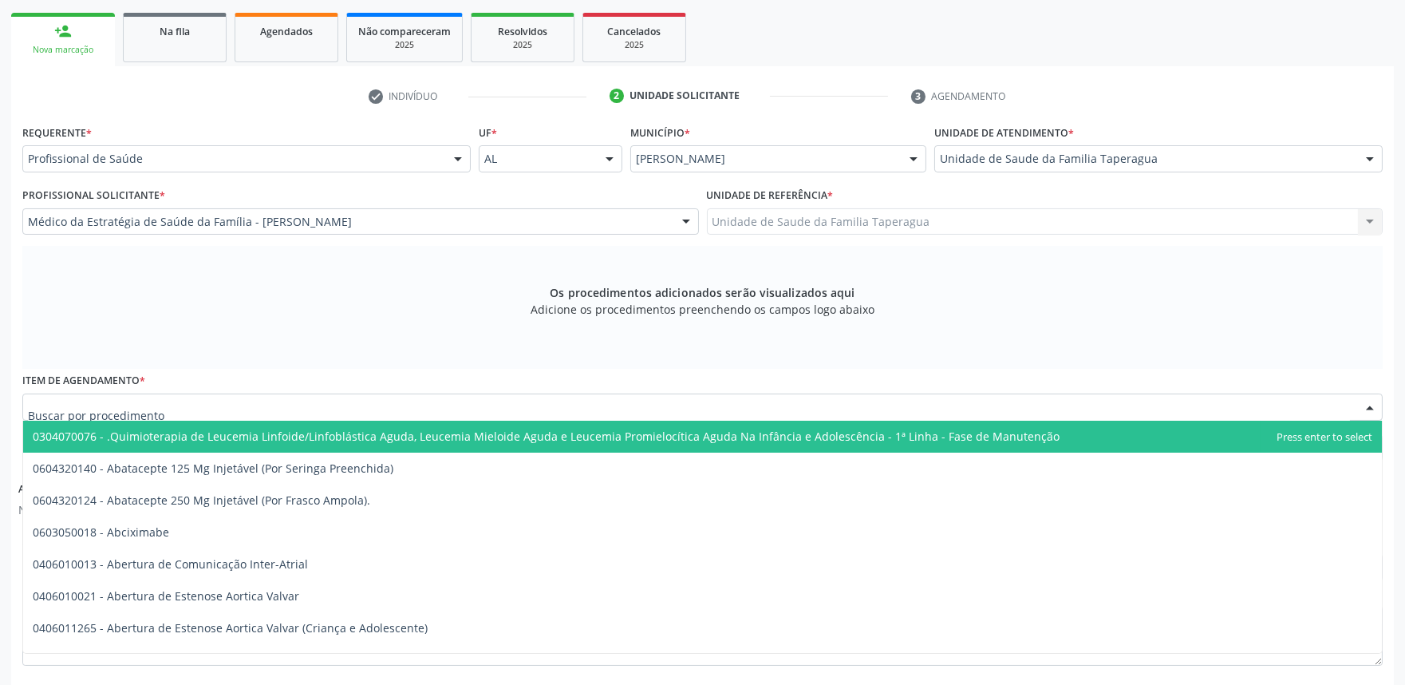
click at [415, 401] on div at bounding box center [702, 406] width 1361 height 27
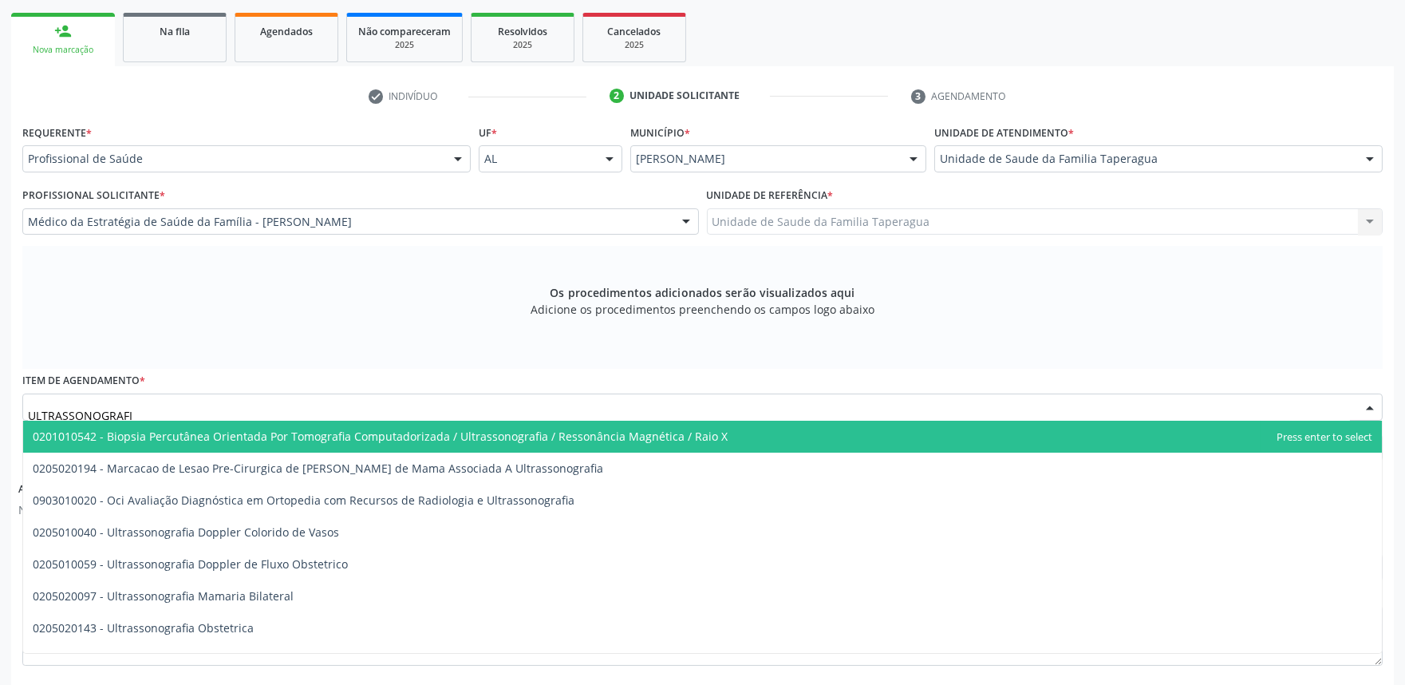
type input "ULTRASSONOGRAFIA"
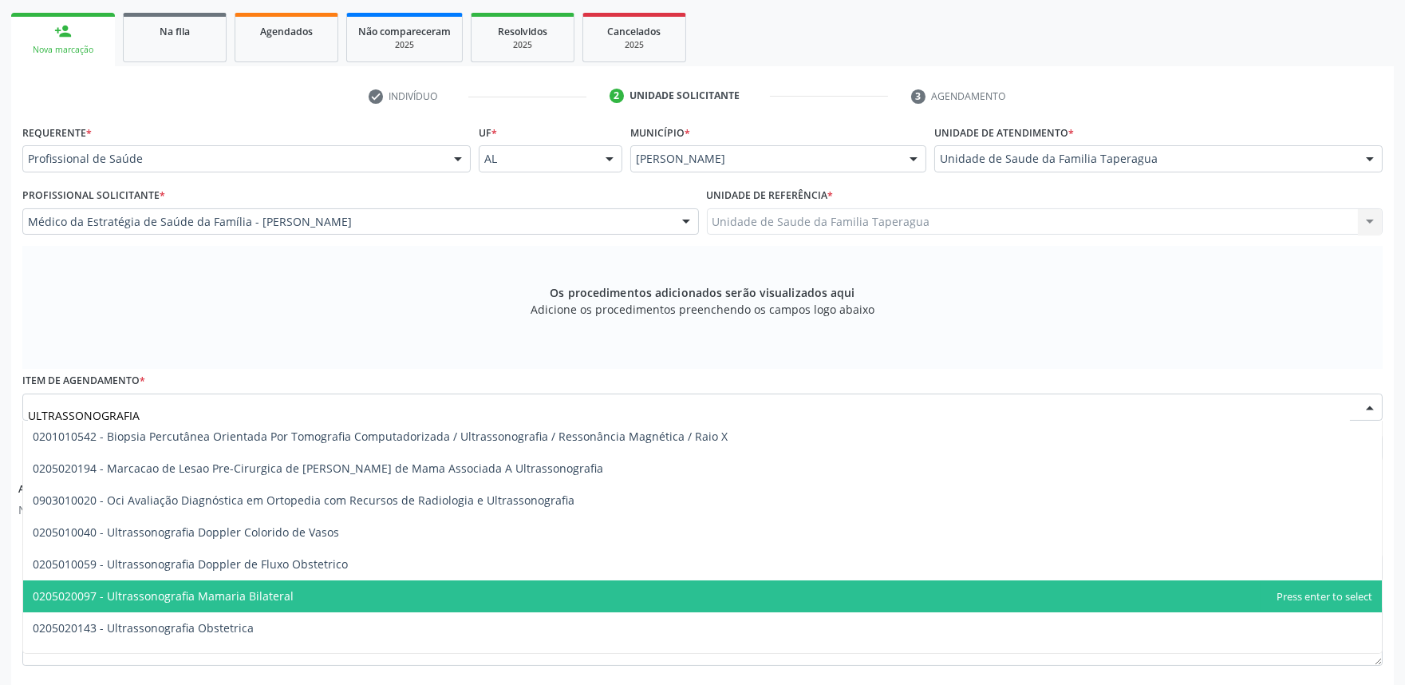
click at [330, 594] on span "0205020097 - Ultrassonografia Mamaria Bilateral" at bounding box center [702, 596] width 1359 height 32
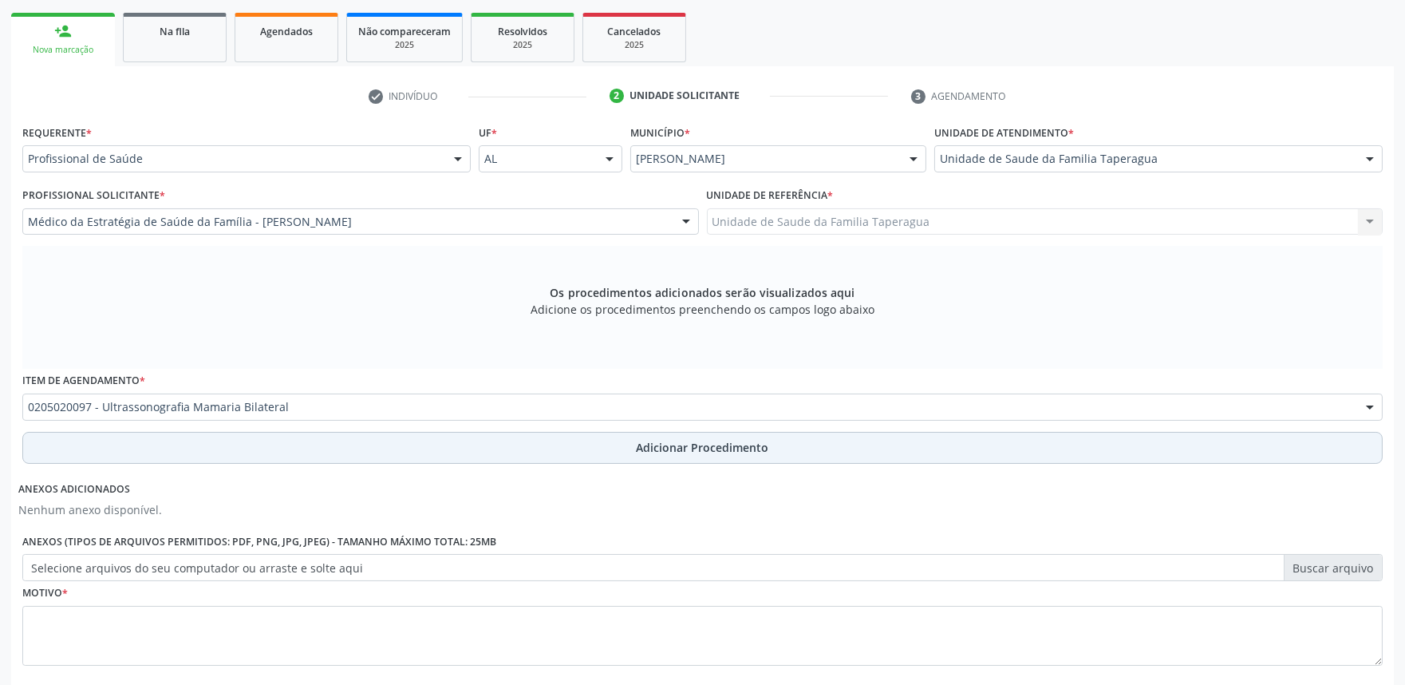
click at [388, 456] on button "Adicionar Procedimento" at bounding box center [702, 448] width 1361 height 32
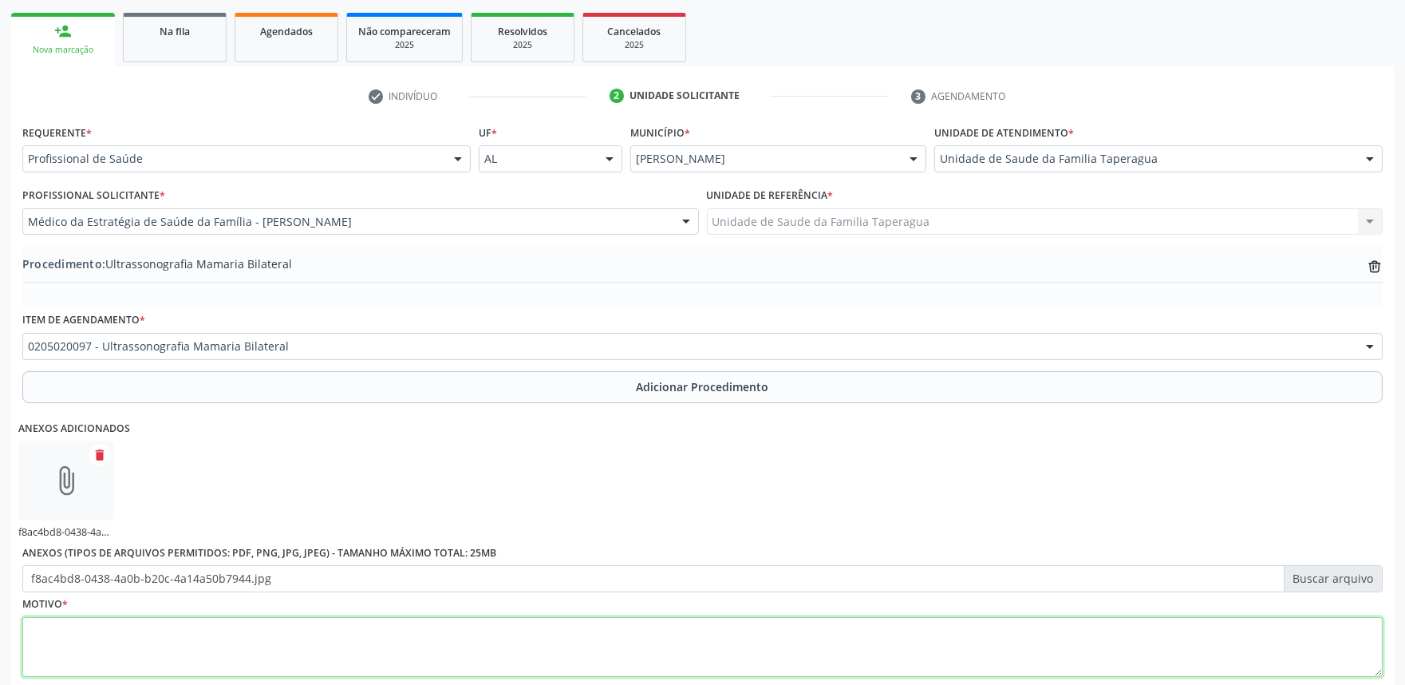
click at [515, 637] on textarea at bounding box center [702, 647] width 1361 height 61
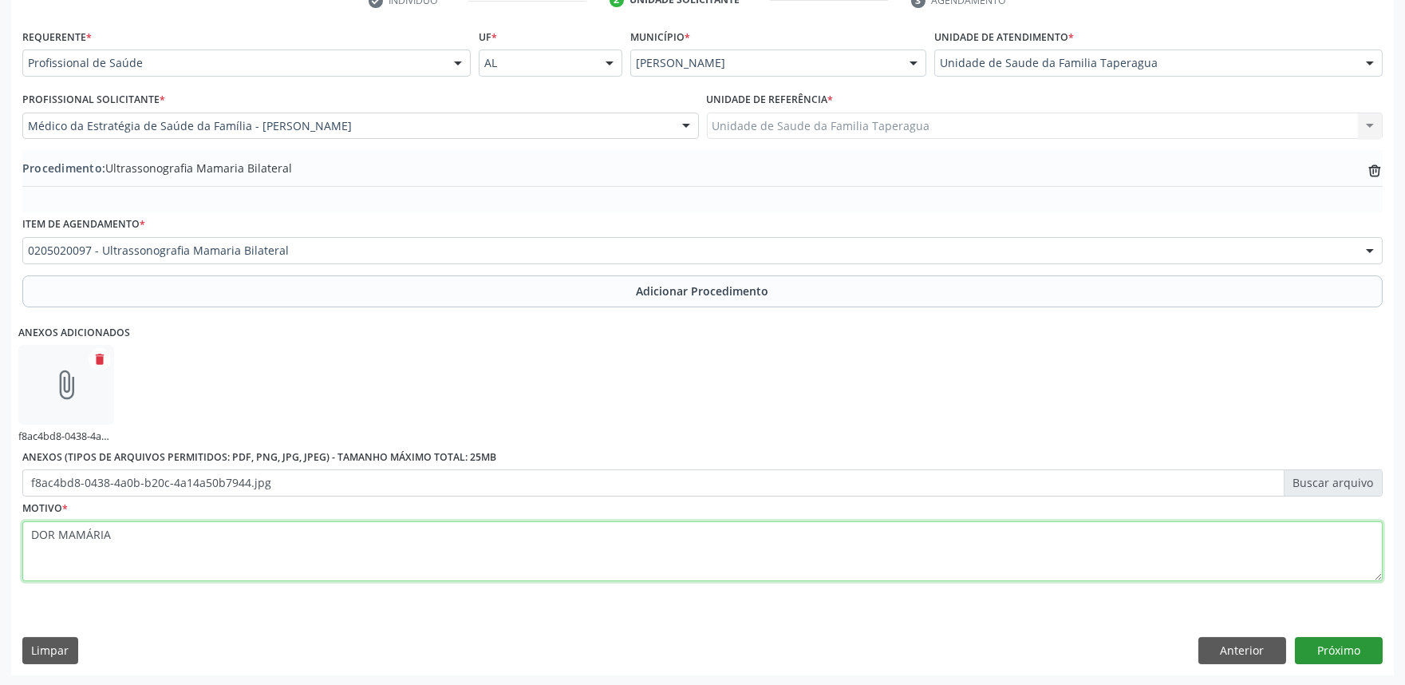
type textarea "DOR MAMÁRIA"
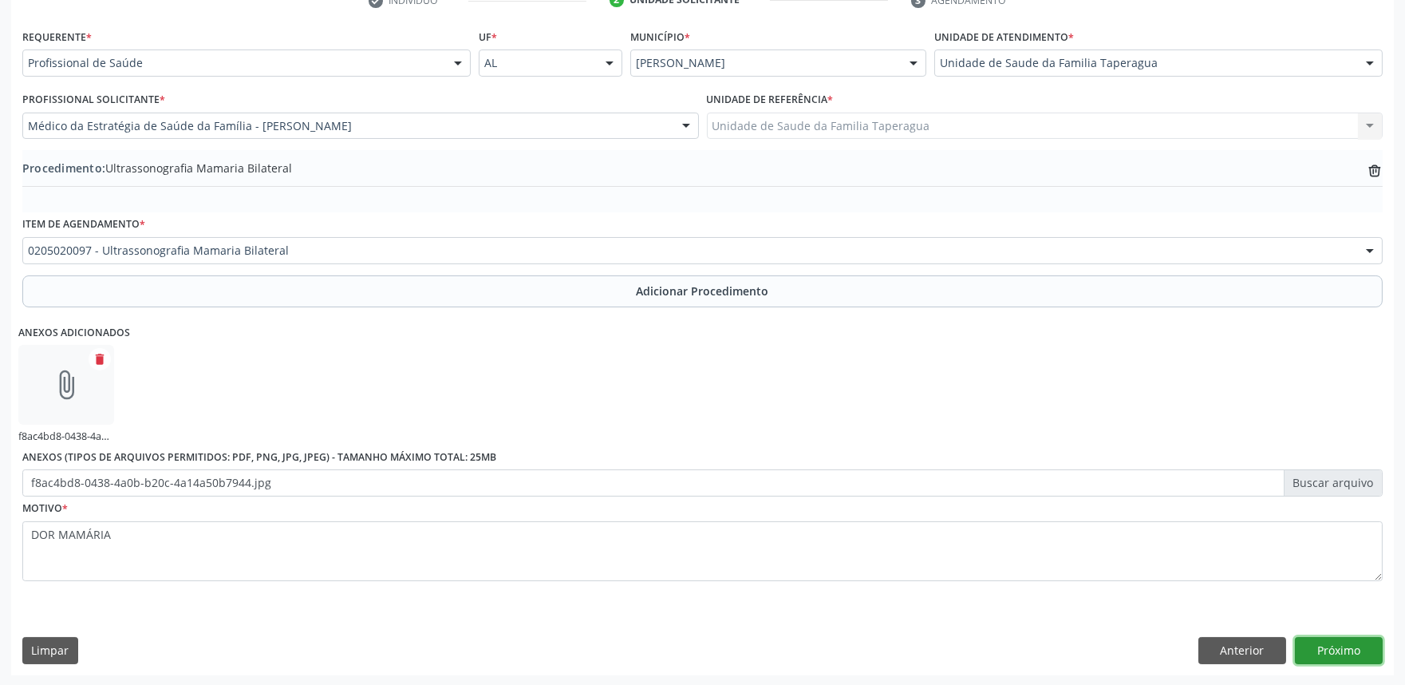
click at [1342, 655] on button "Próximo" at bounding box center [1339, 650] width 88 height 27
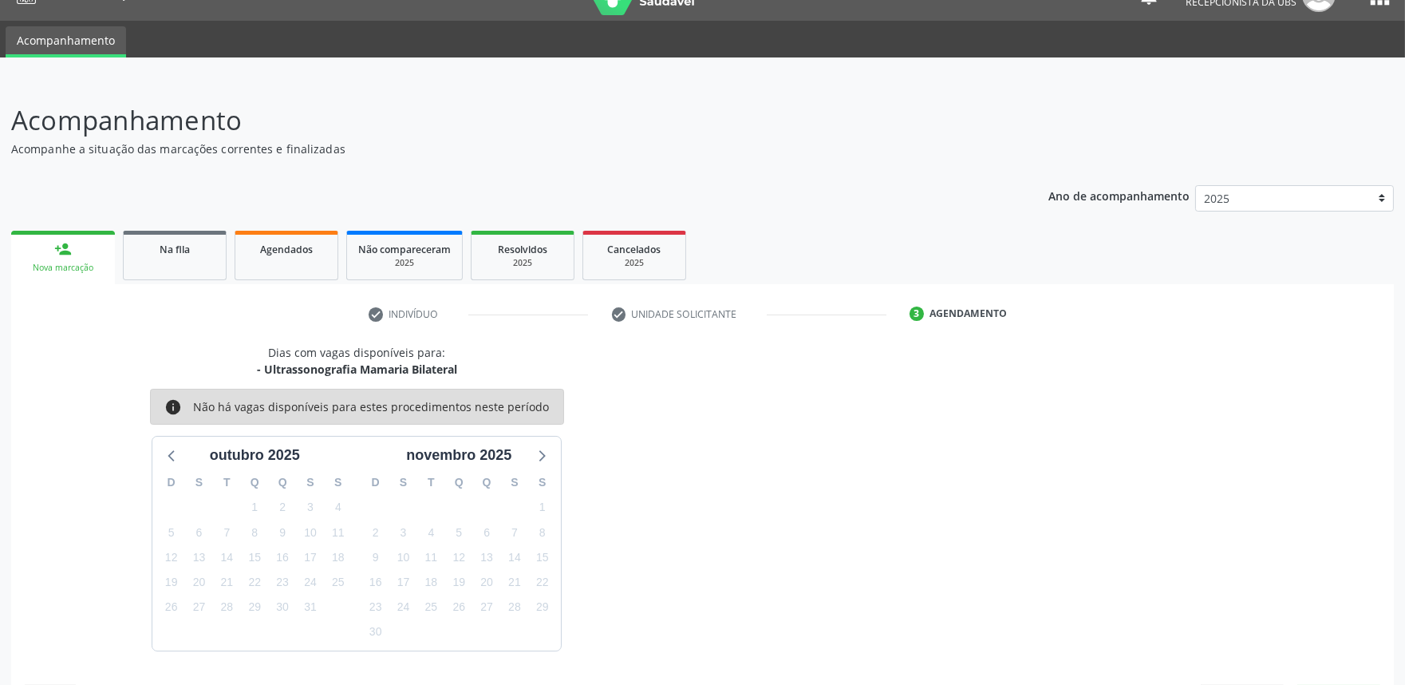
scroll to position [77, 0]
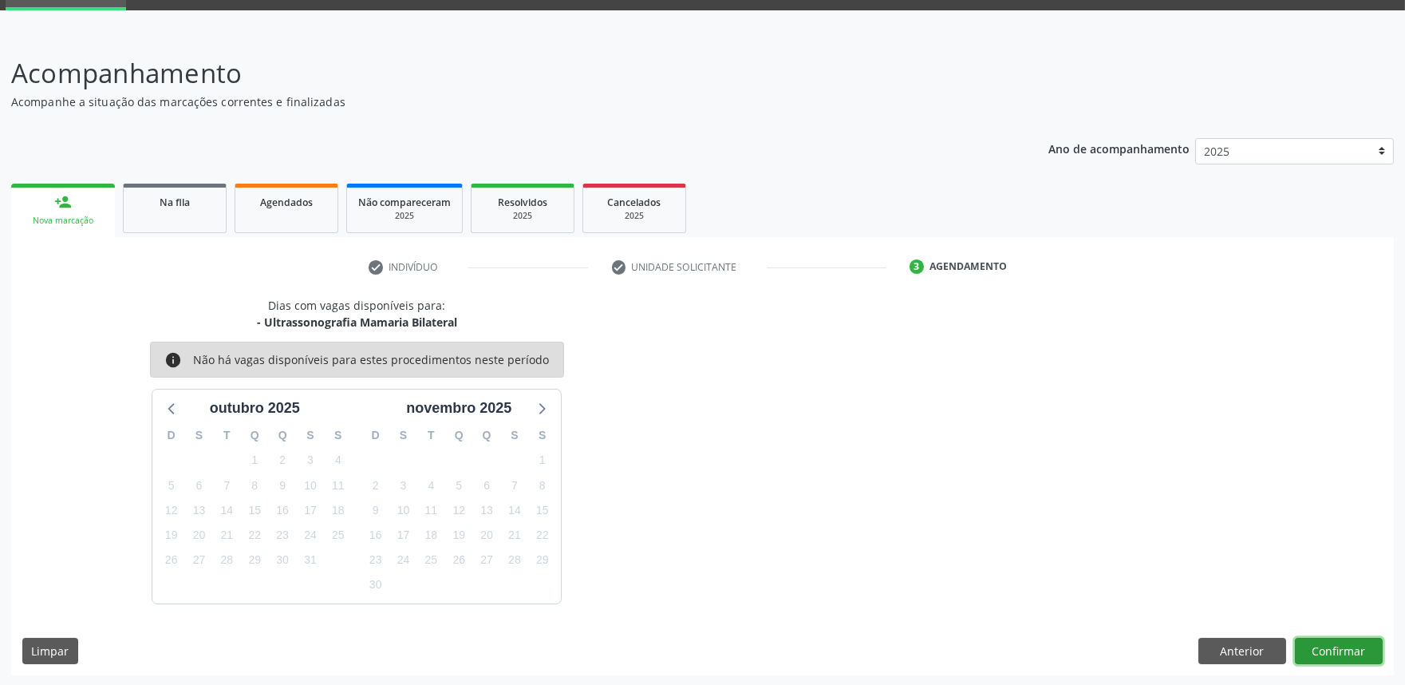
click at [1321, 642] on button "Confirmar" at bounding box center [1339, 651] width 88 height 27
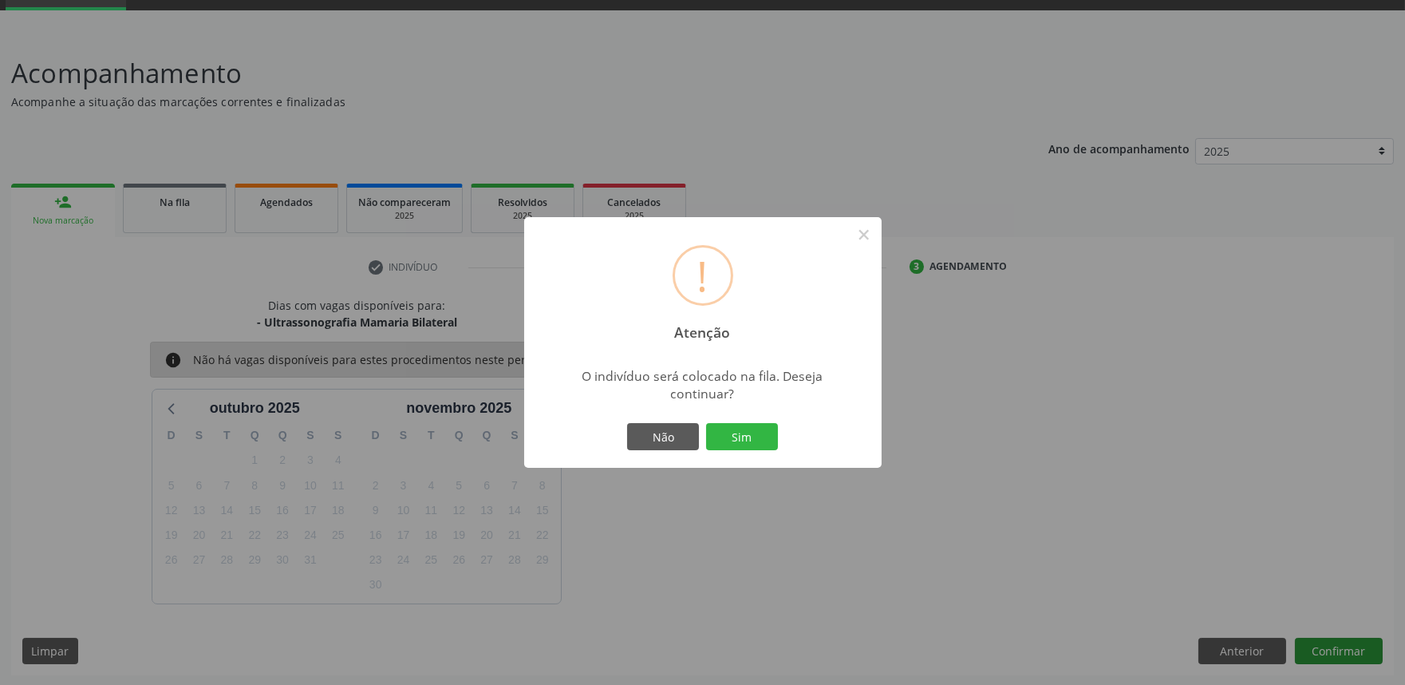
click at [706, 423] on button "Sim" at bounding box center [742, 436] width 72 height 27
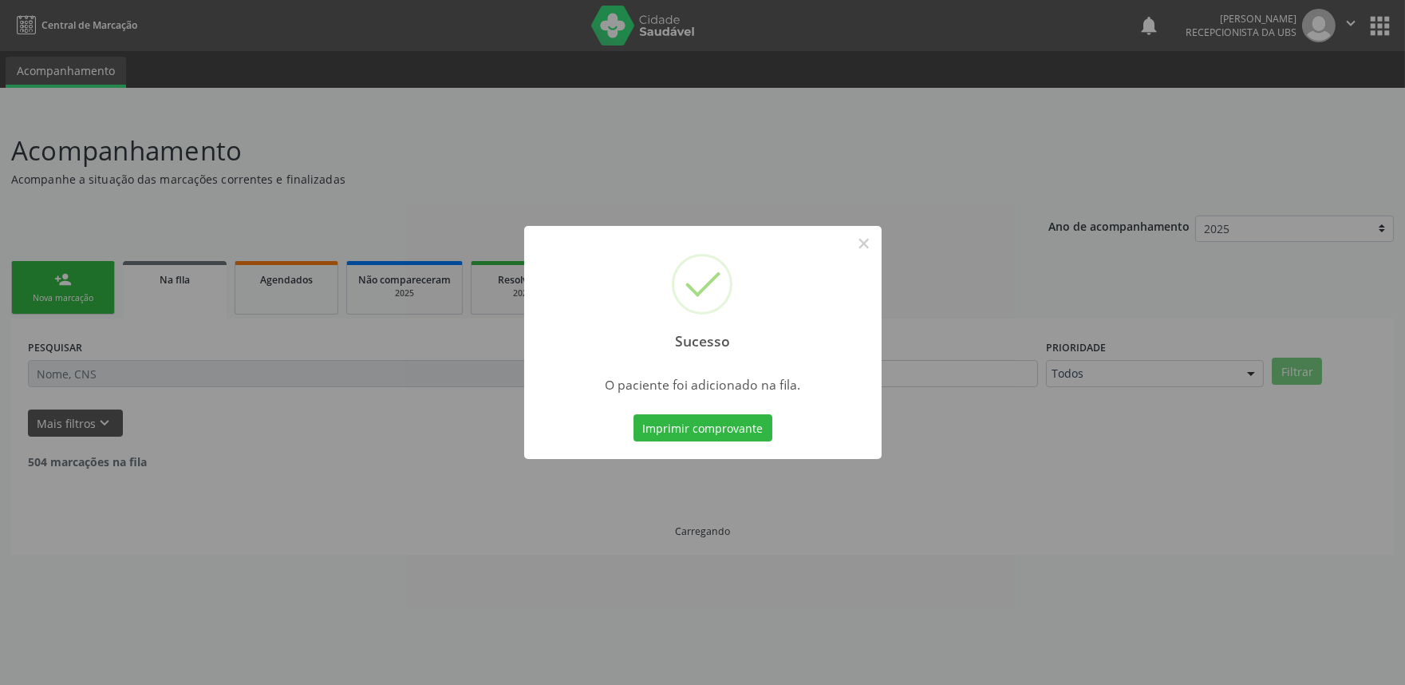
scroll to position [0, 0]
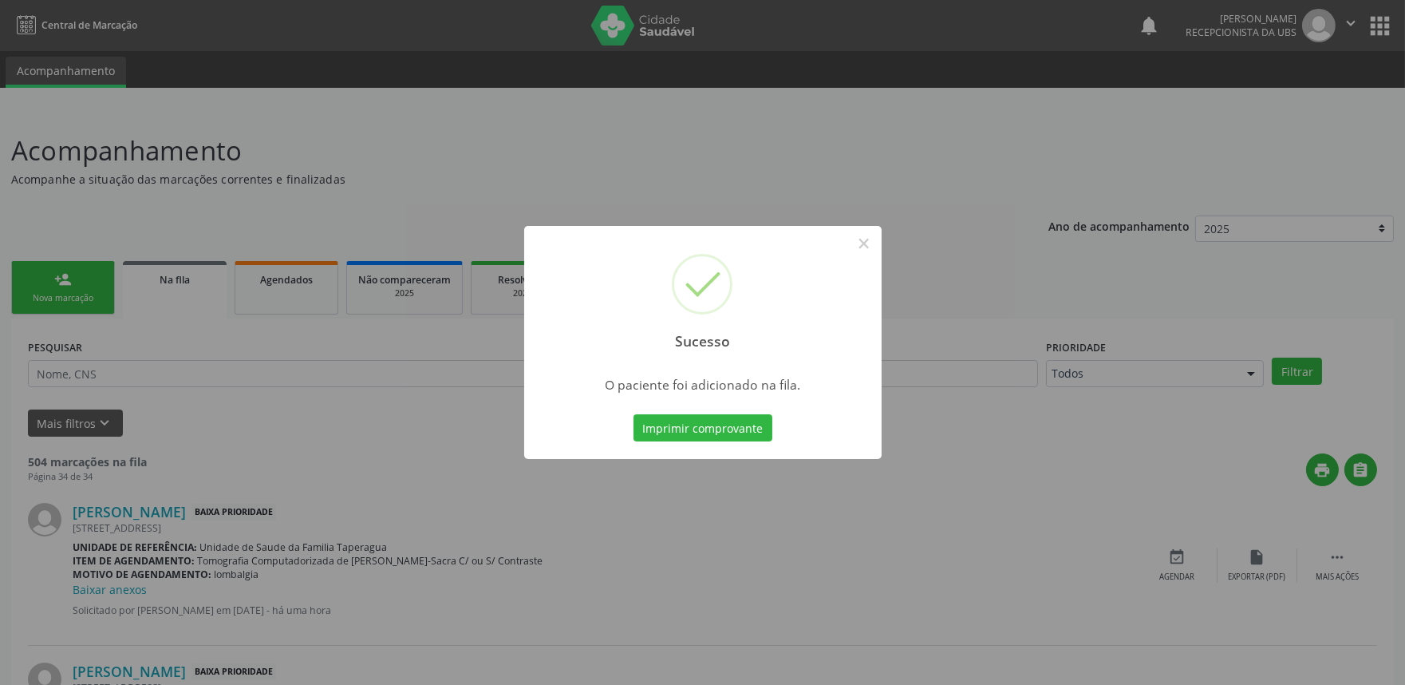
click at [1124, 347] on div "Sucesso × O paciente foi adicionado na fila. Imprimir comprovante Cancel" at bounding box center [702, 342] width 1405 height 685
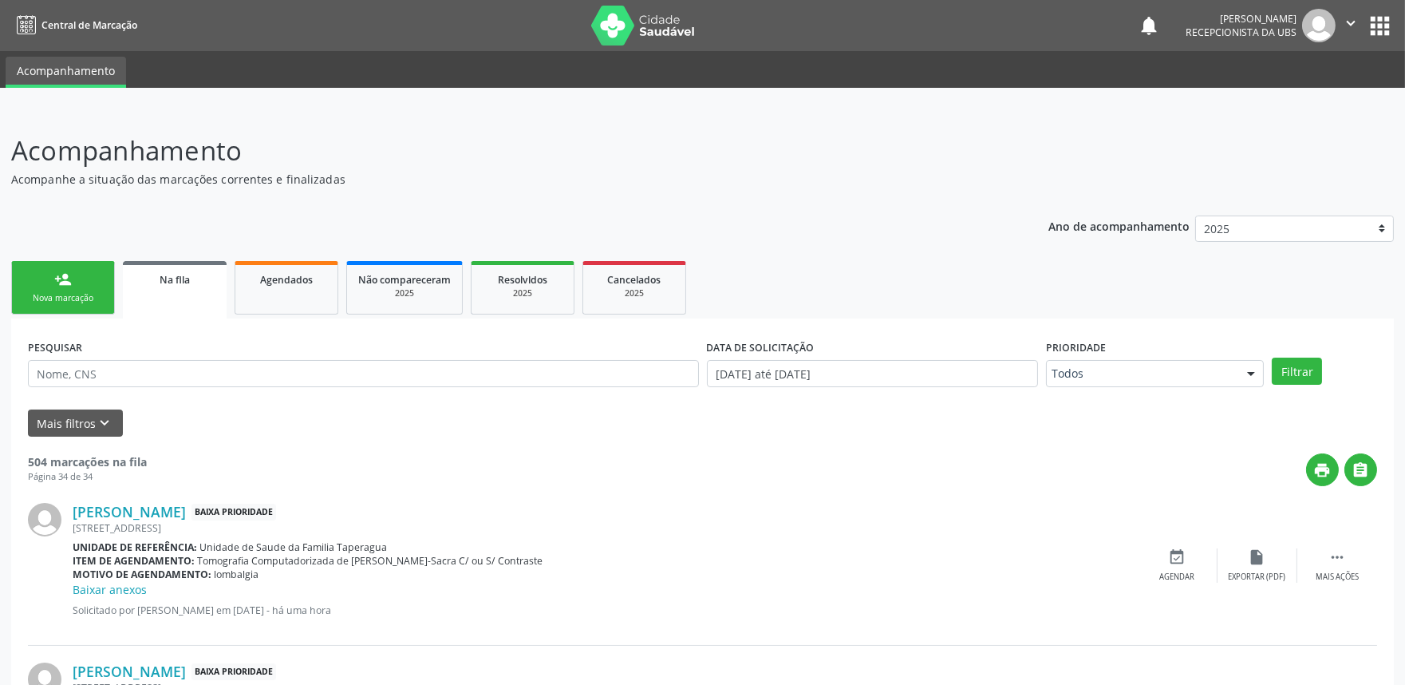
click at [78, 292] on div "Nova marcação" at bounding box center [63, 298] width 80 height 12
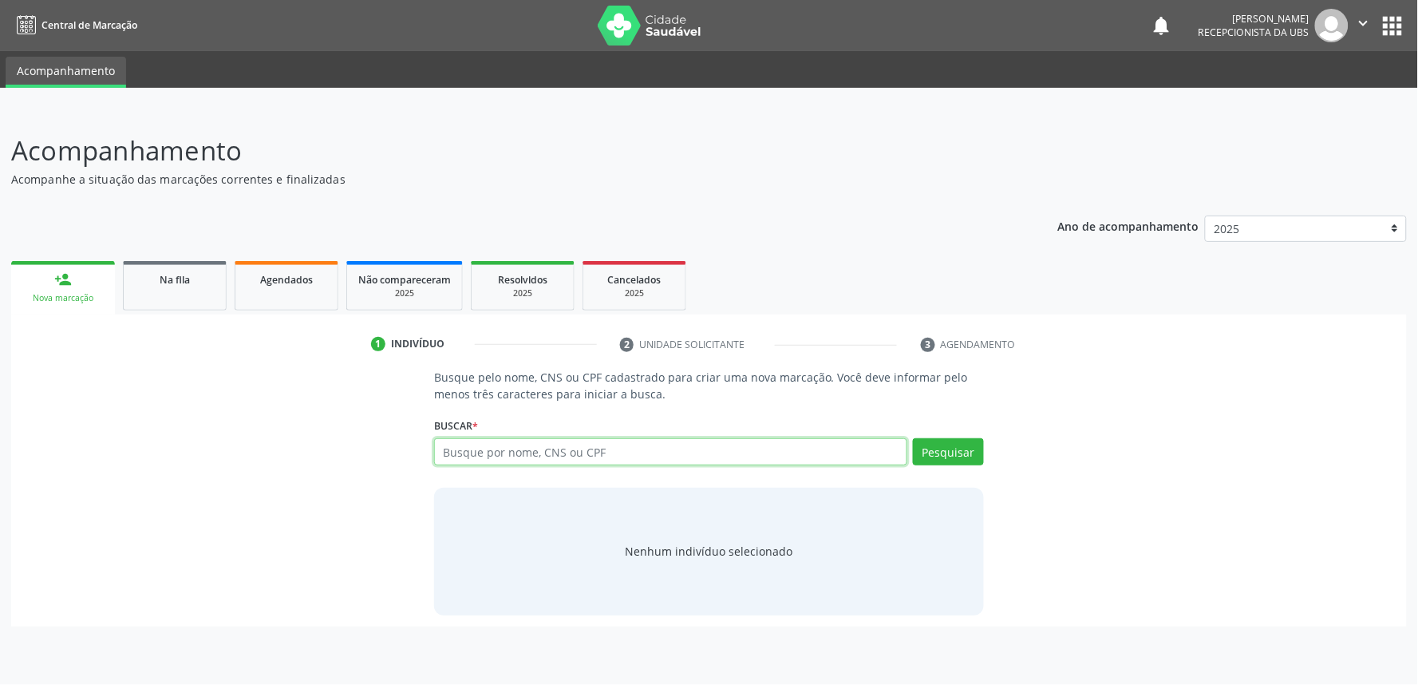
click at [495, 457] on input "text" at bounding box center [670, 451] width 473 height 27
paste input "700006050114905"
type input "700006050114905"
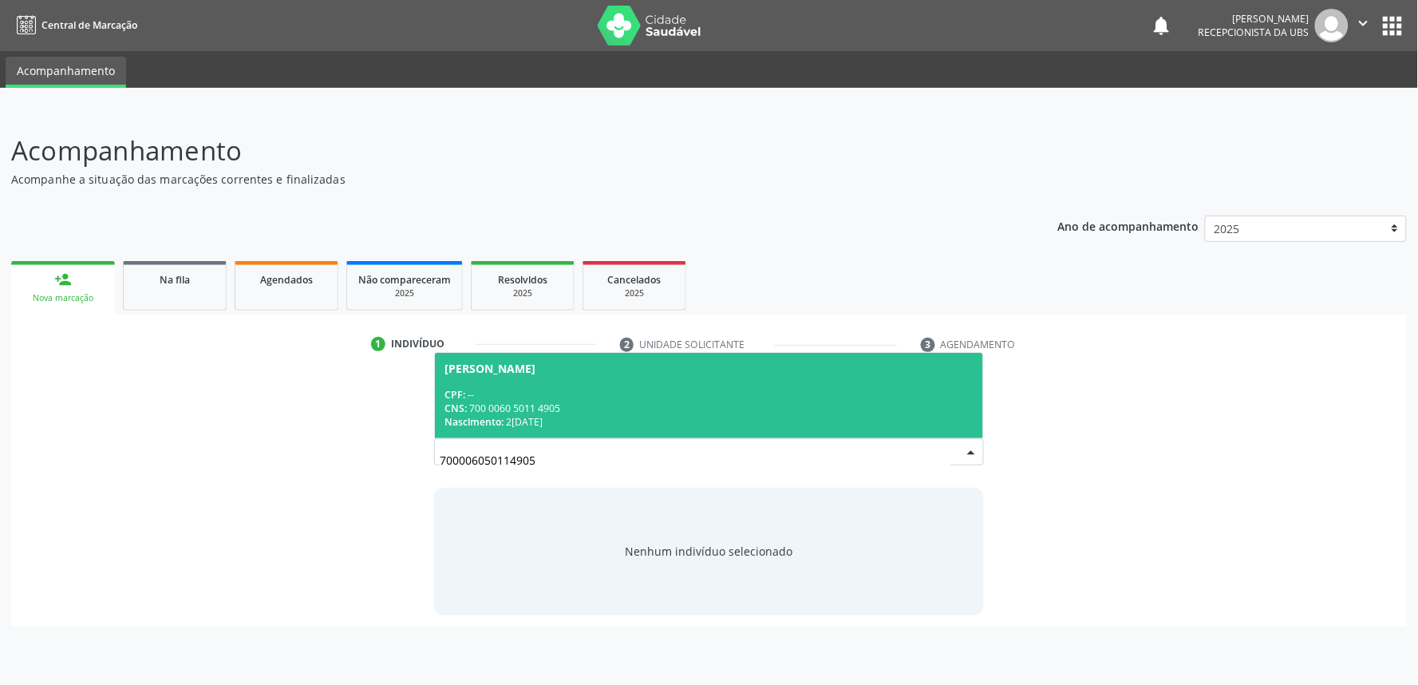
click at [532, 405] on div "CNS: 700 0060 5011 4905" at bounding box center [708, 408] width 529 height 14
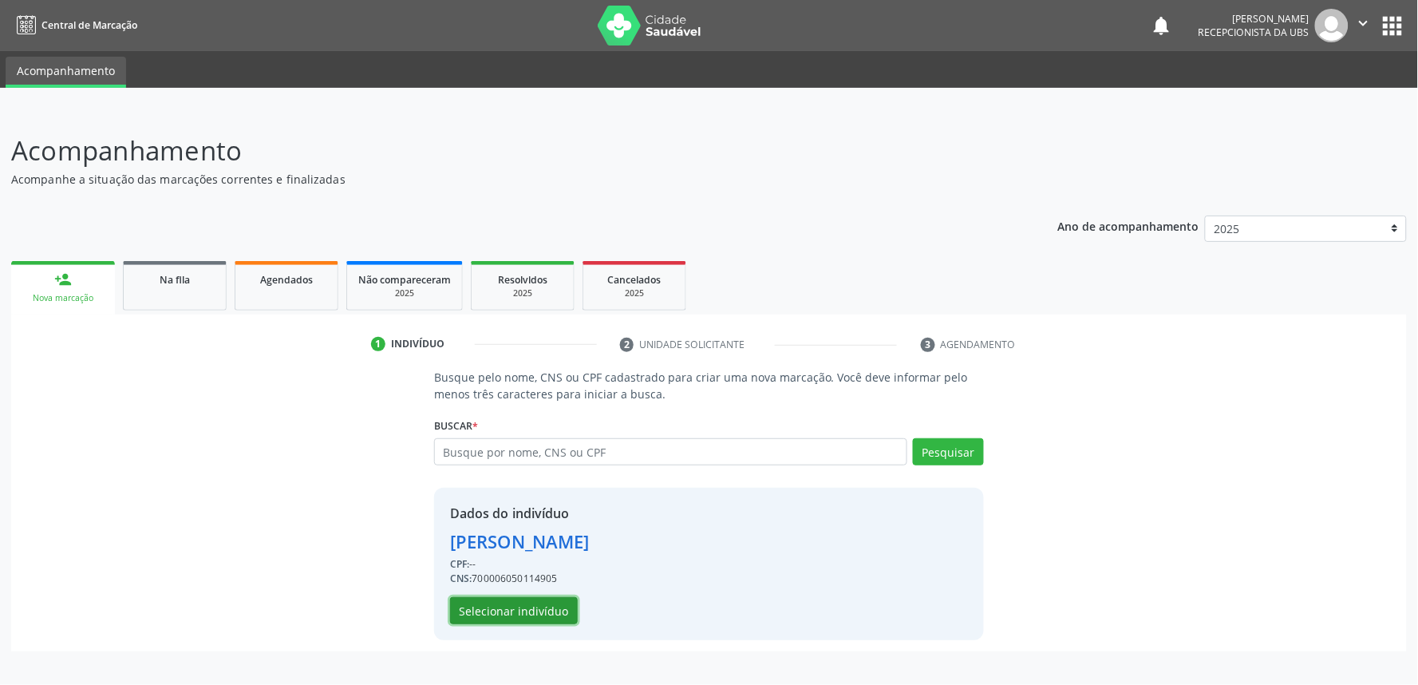
click at [513, 611] on button "Selecionar indivíduo" at bounding box center [514, 610] width 128 height 27
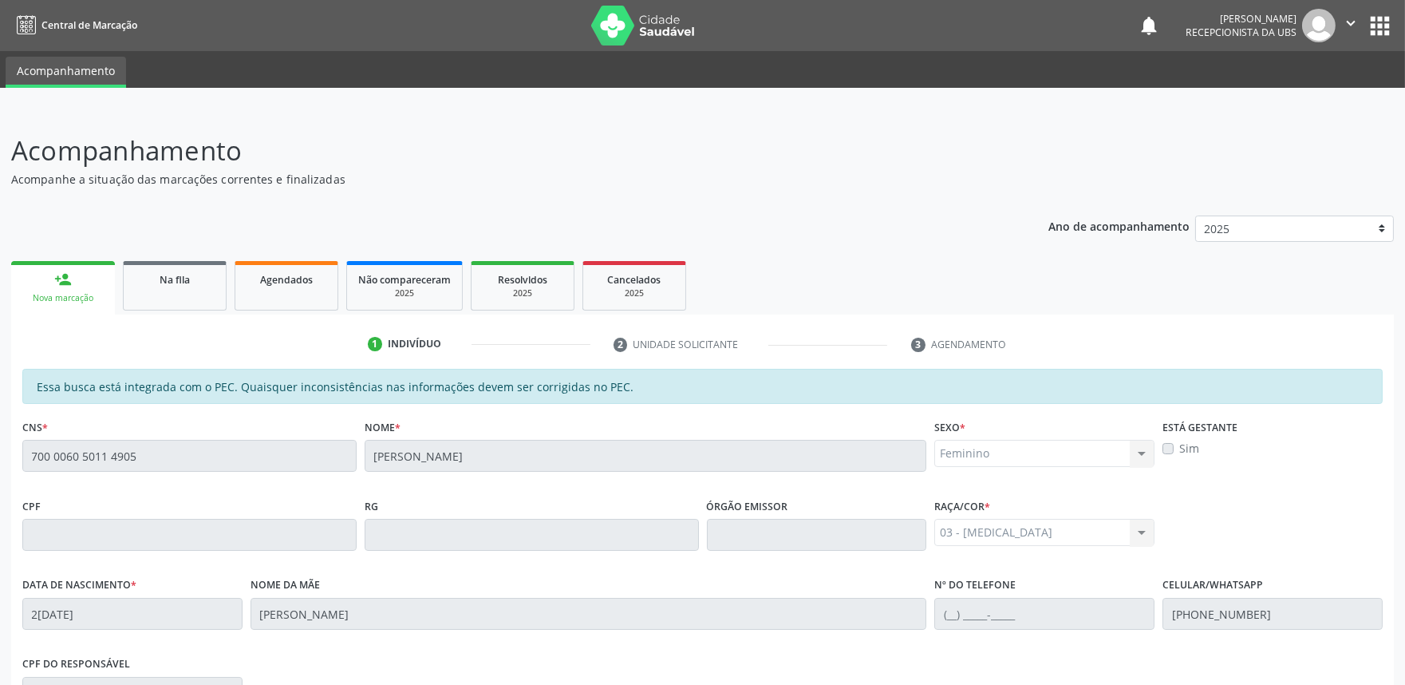
scroll to position [248, 0]
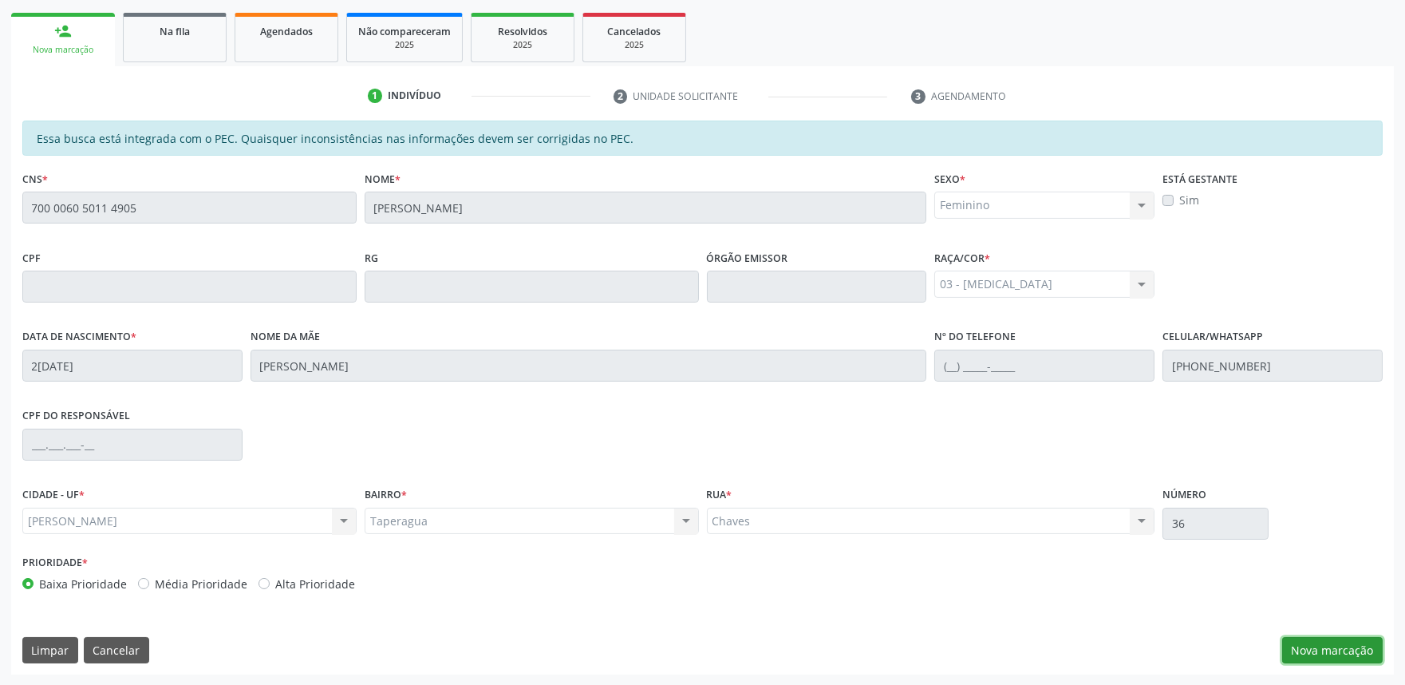
click at [1361, 651] on button "Nova marcação" at bounding box center [1332, 650] width 101 height 27
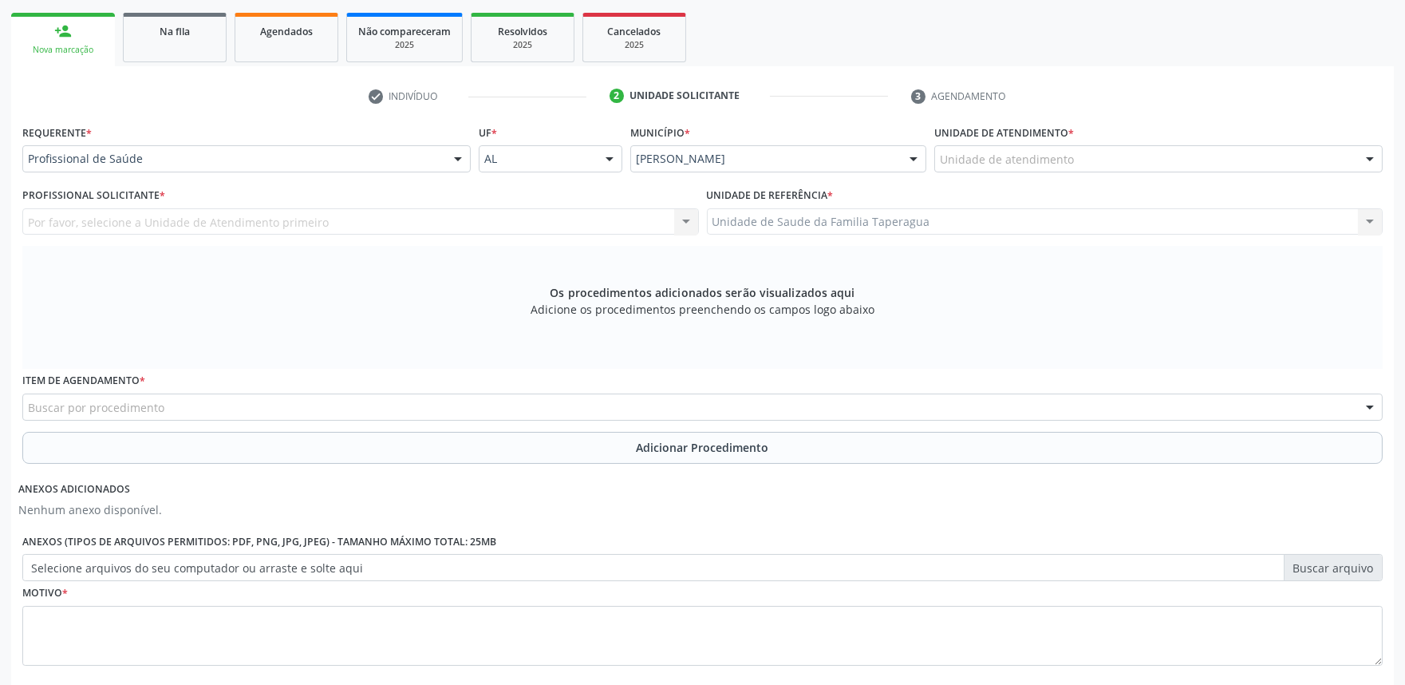
click at [1129, 163] on div "Unidade de atendimento" at bounding box center [1158, 158] width 448 height 27
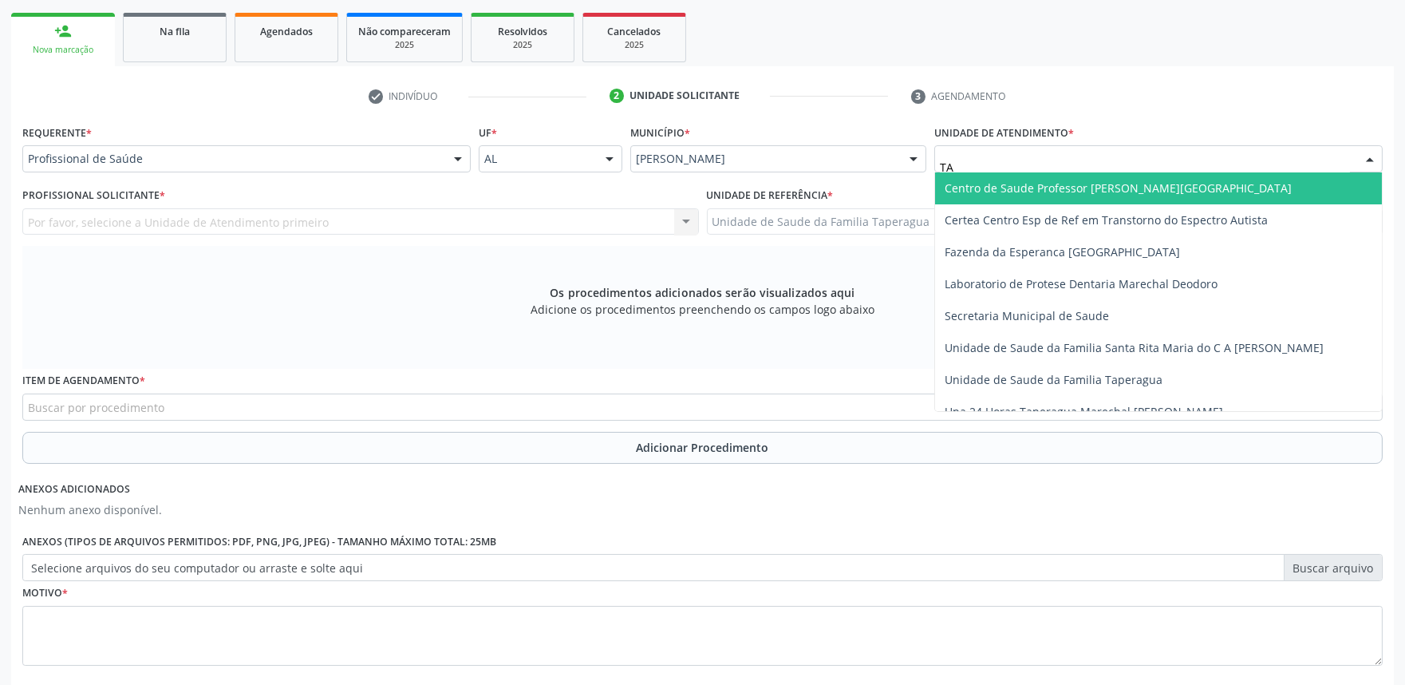
type input "TAP"
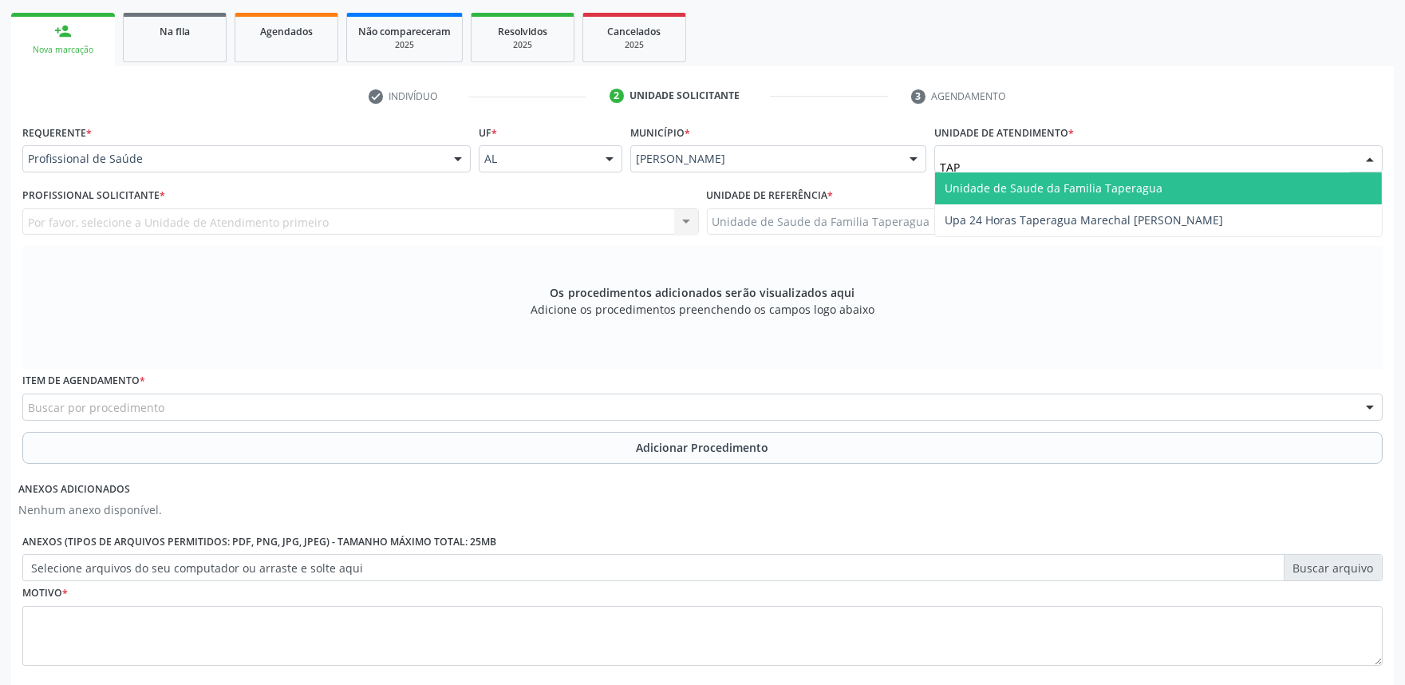
click at [1129, 177] on span "Unidade de Saude da Familia Taperagua" at bounding box center [1158, 188] width 447 height 32
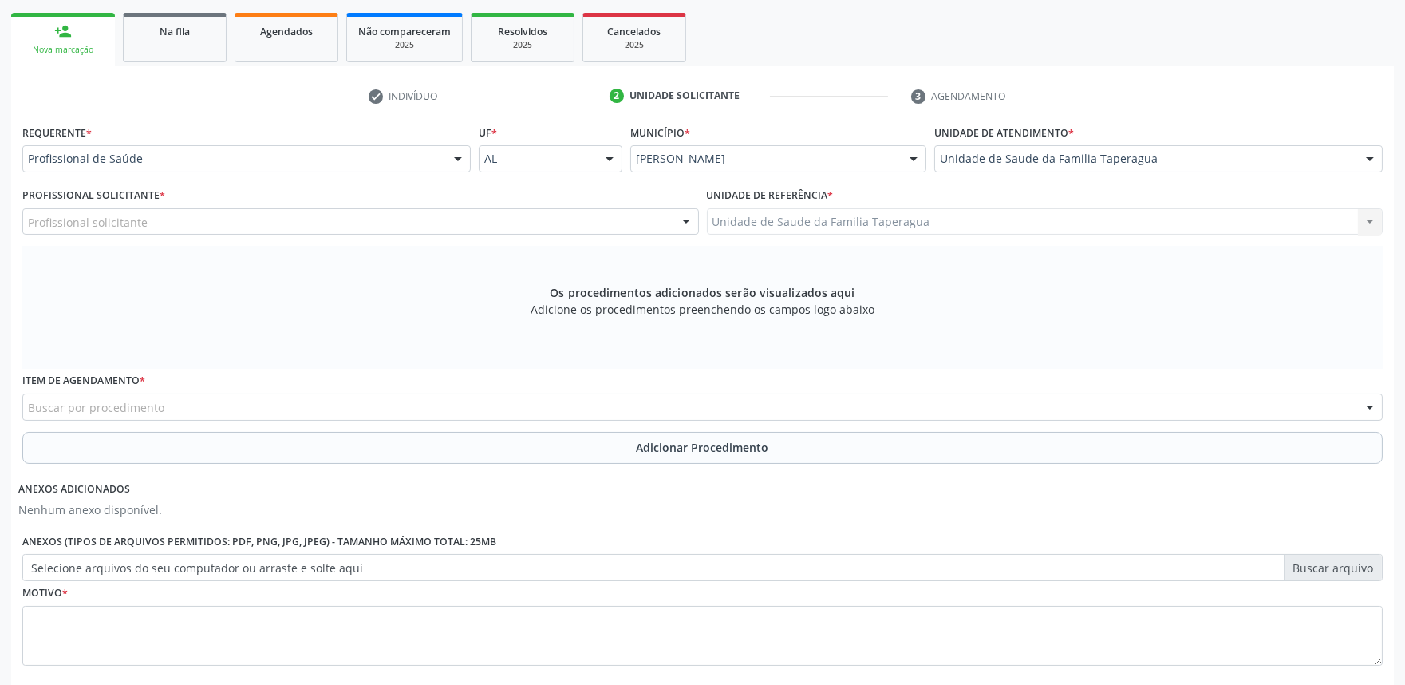
click at [431, 224] on div "Profissional solicitante" at bounding box center [360, 221] width 677 height 27
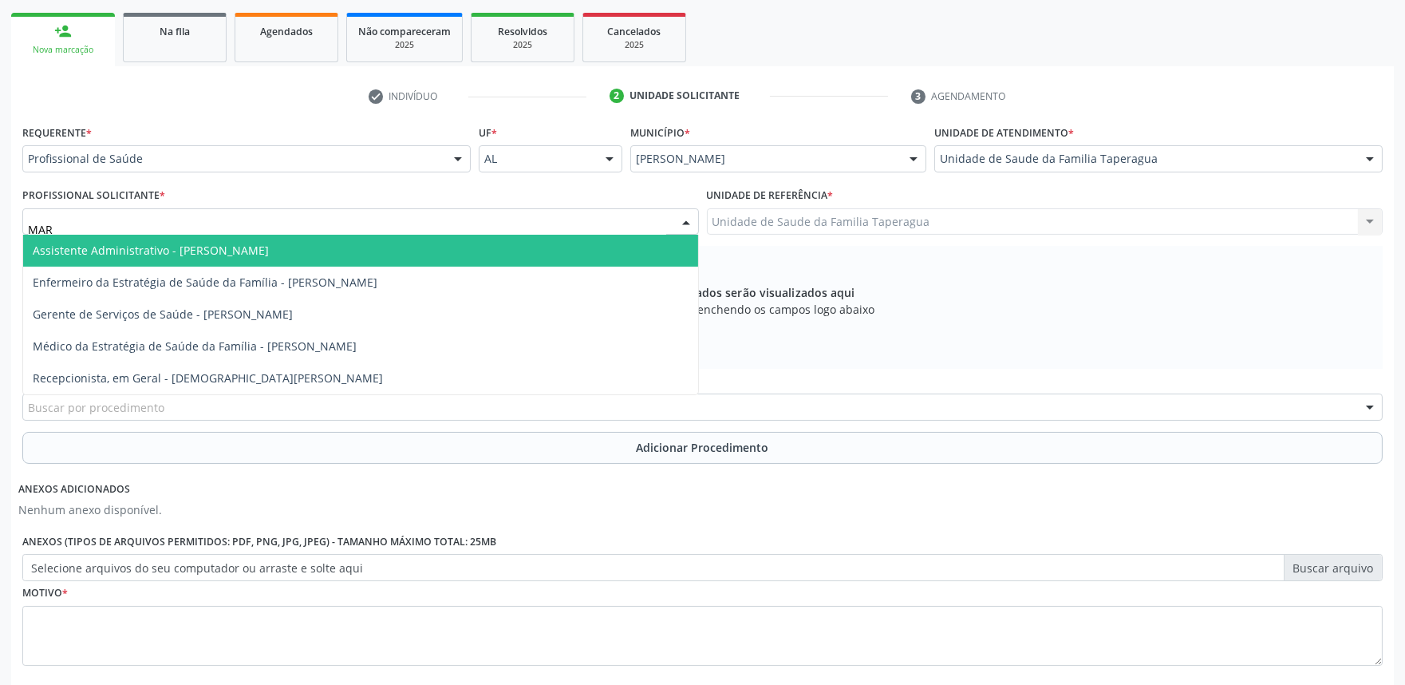
type input "MART"
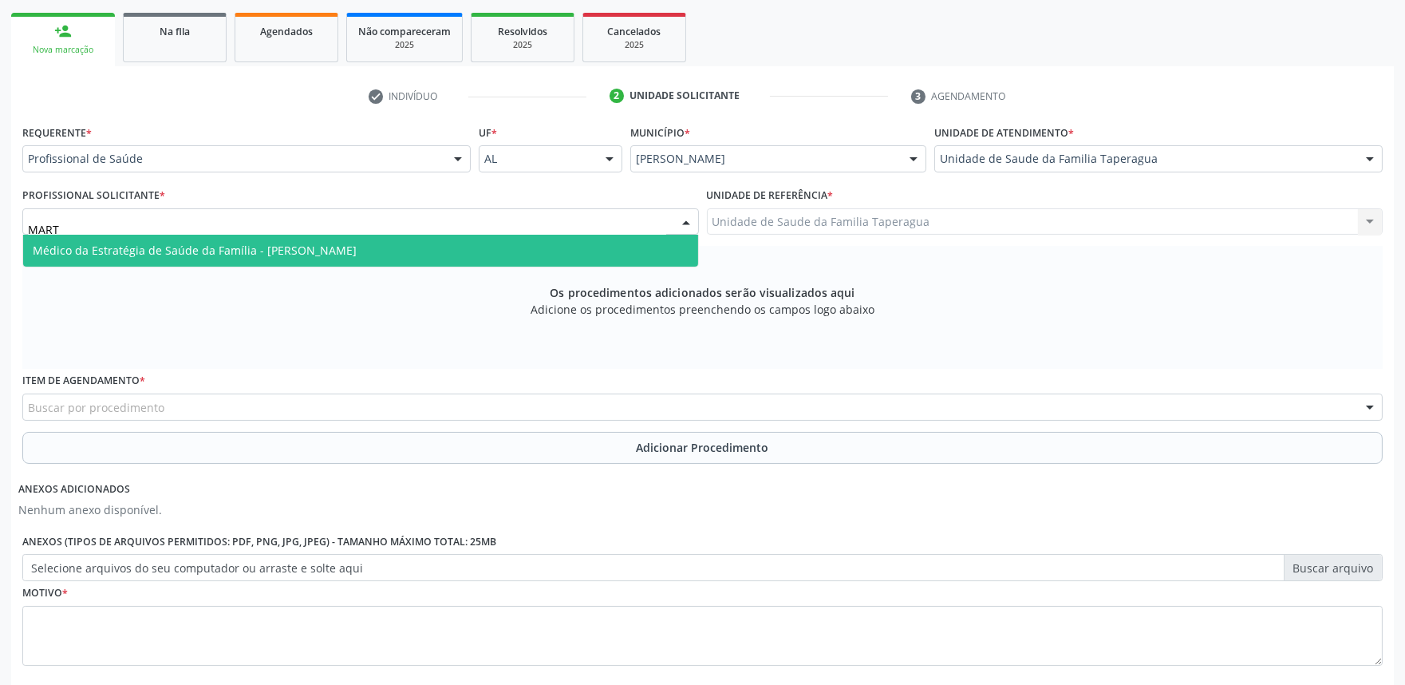
click at [431, 244] on span "Médico da Estratégia de Saúde da Família - [PERSON_NAME]" at bounding box center [360, 251] width 675 height 32
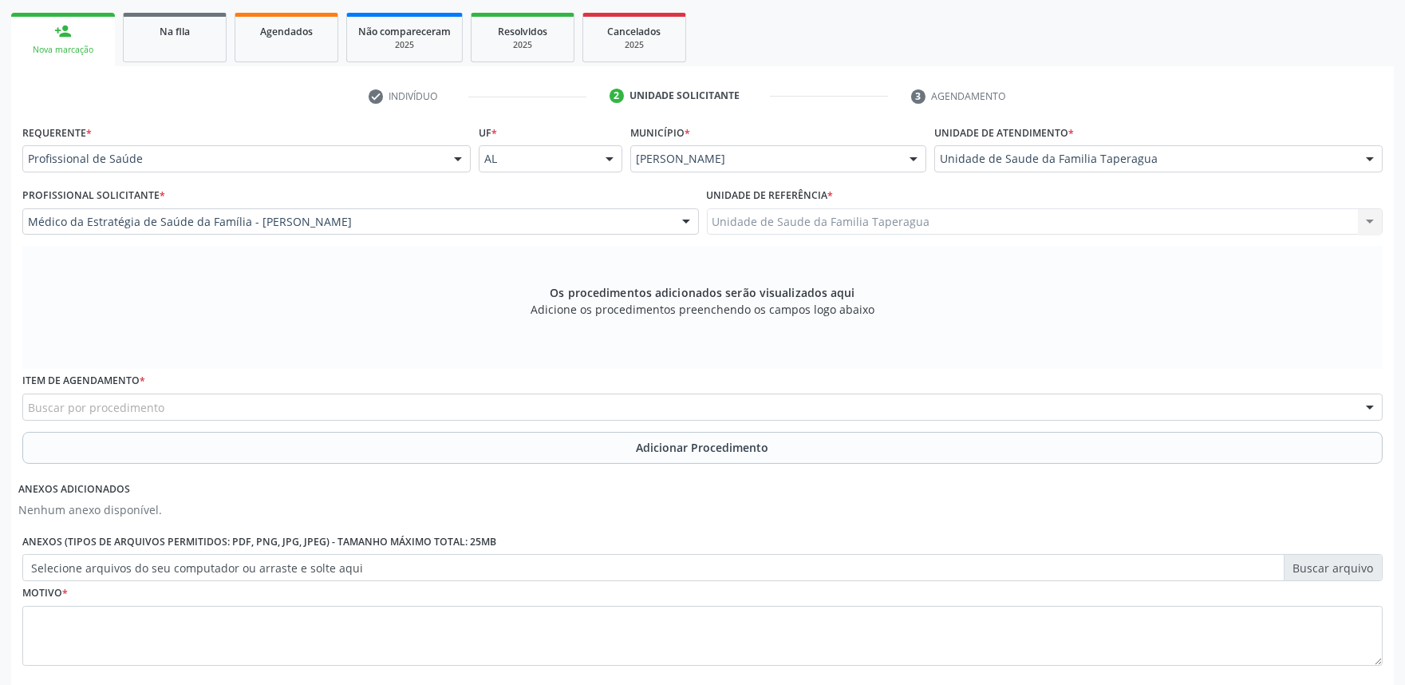
click at [437, 405] on div "Buscar por procedimento" at bounding box center [702, 406] width 1361 height 27
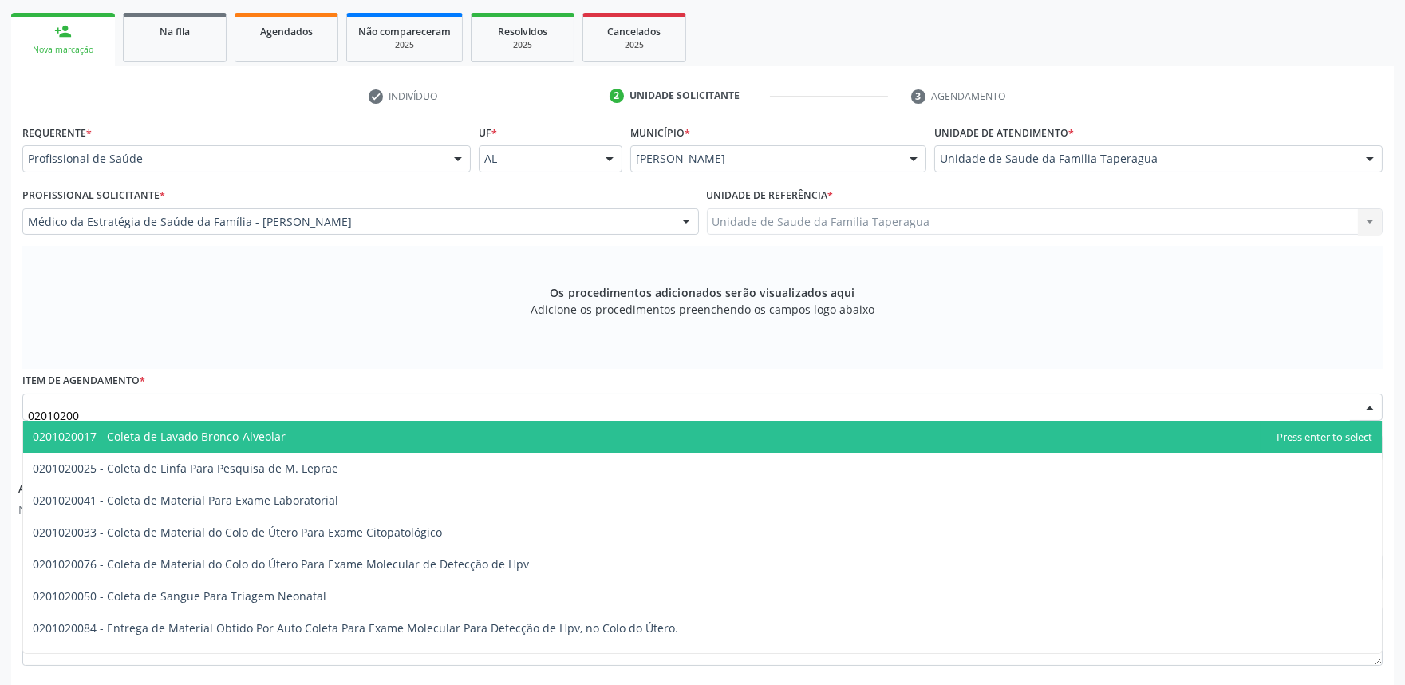
type input "020102004"
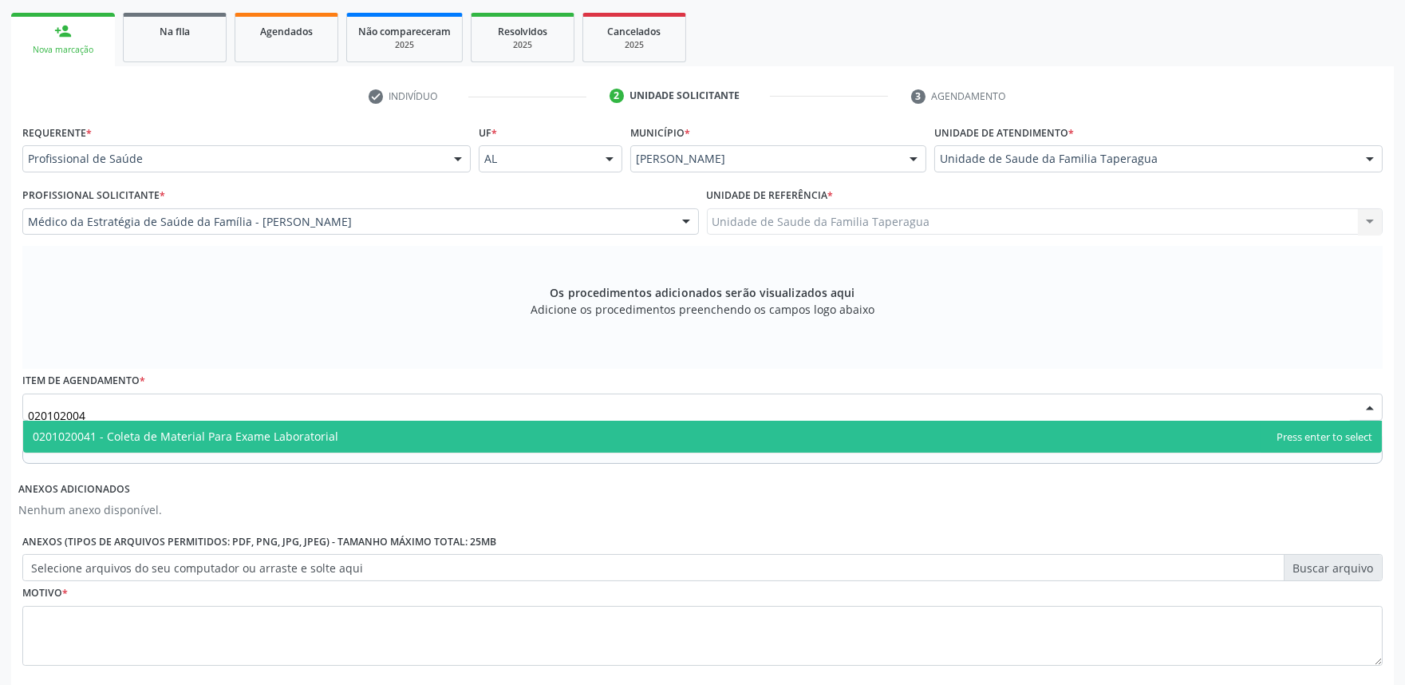
click at [442, 431] on span "0201020041 - Coleta de Material Para Exame Laboratorial" at bounding box center [702, 437] width 1359 height 32
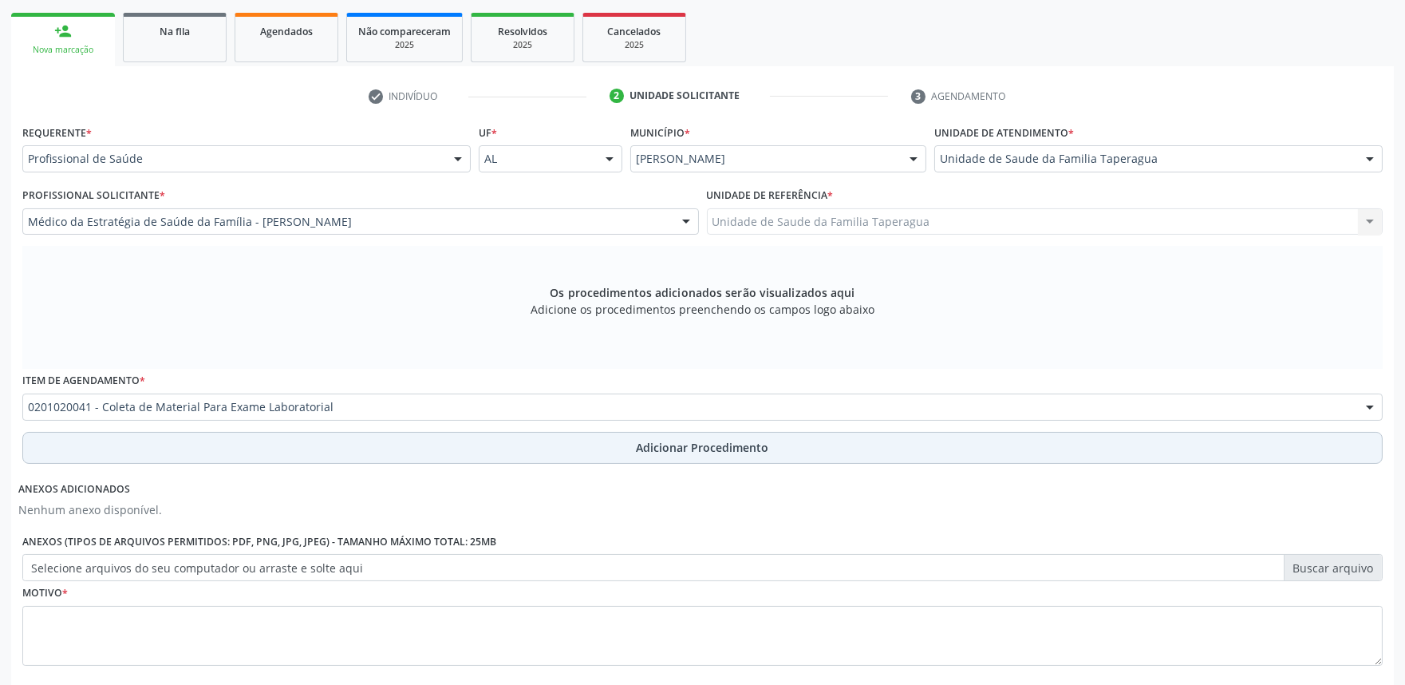
click at [456, 439] on button "Adicionar Procedimento" at bounding box center [702, 448] width 1361 height 32
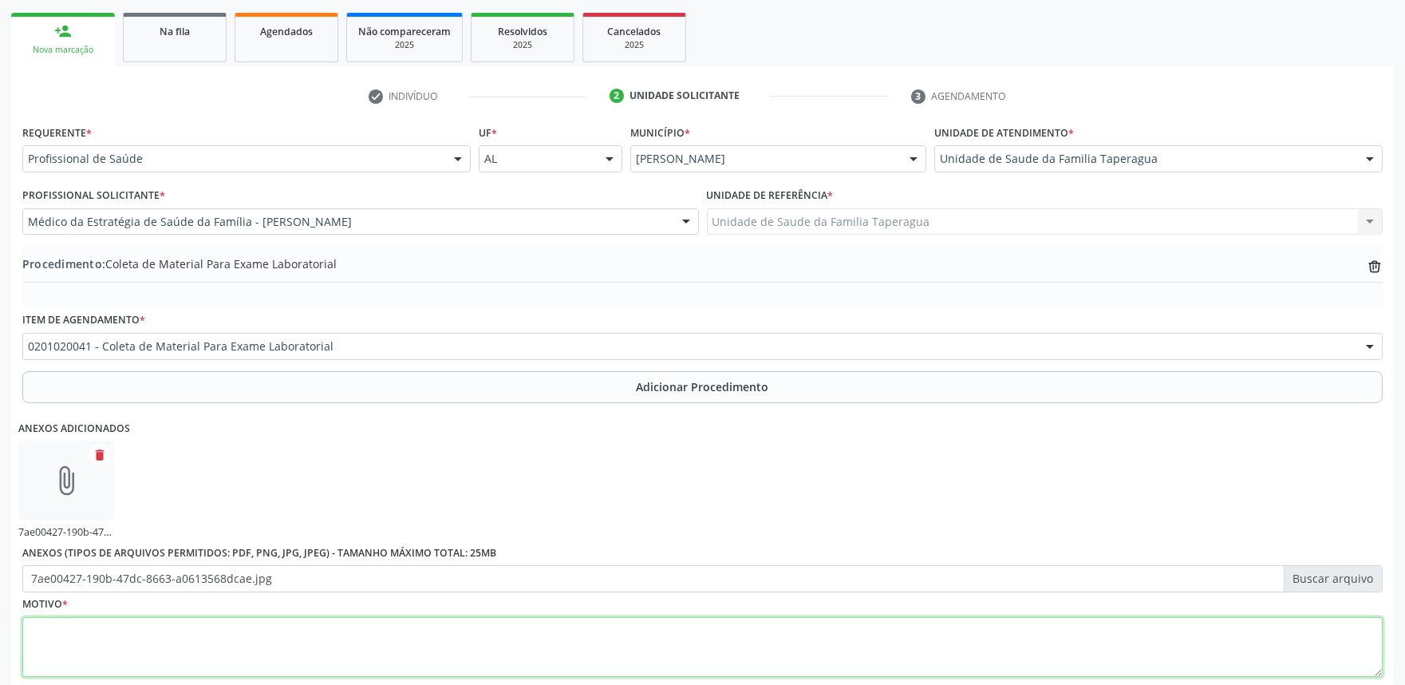
click at [428, 633] on textarea at bounding box center [702, 647] width 1361 height 61
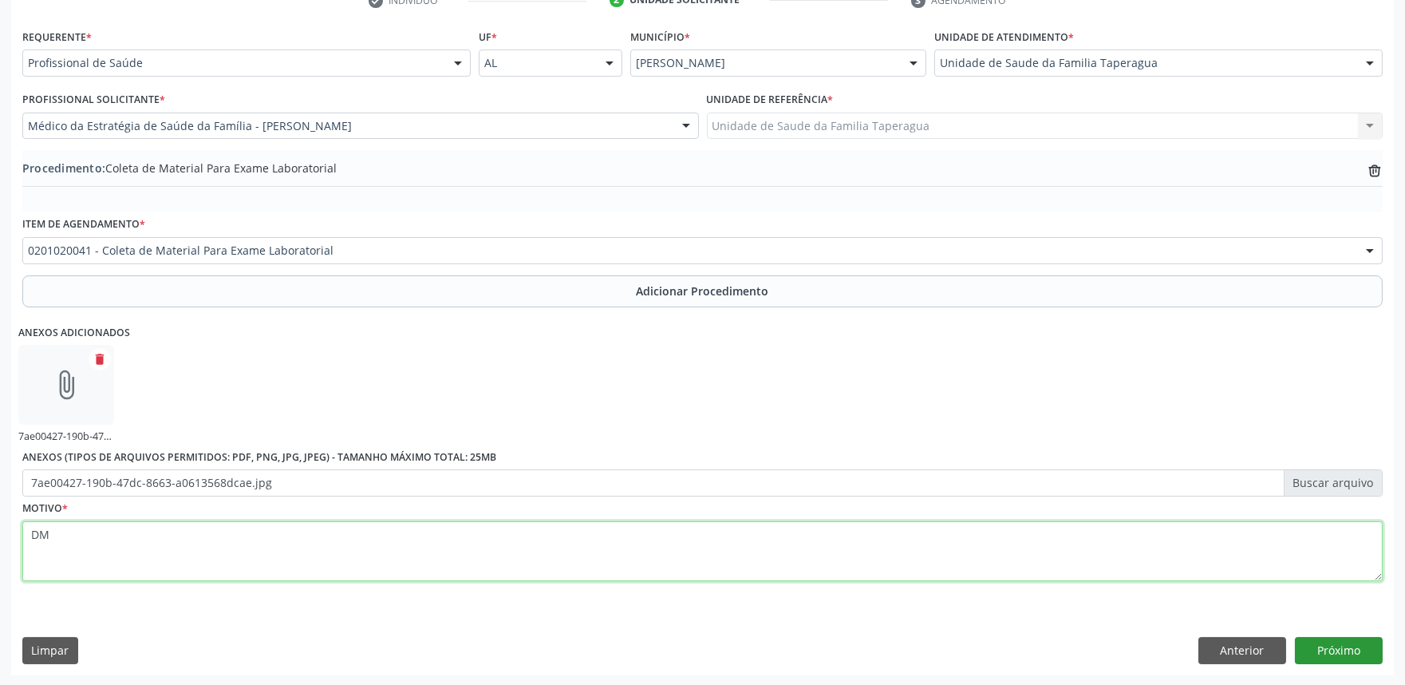
type textarea "DM"
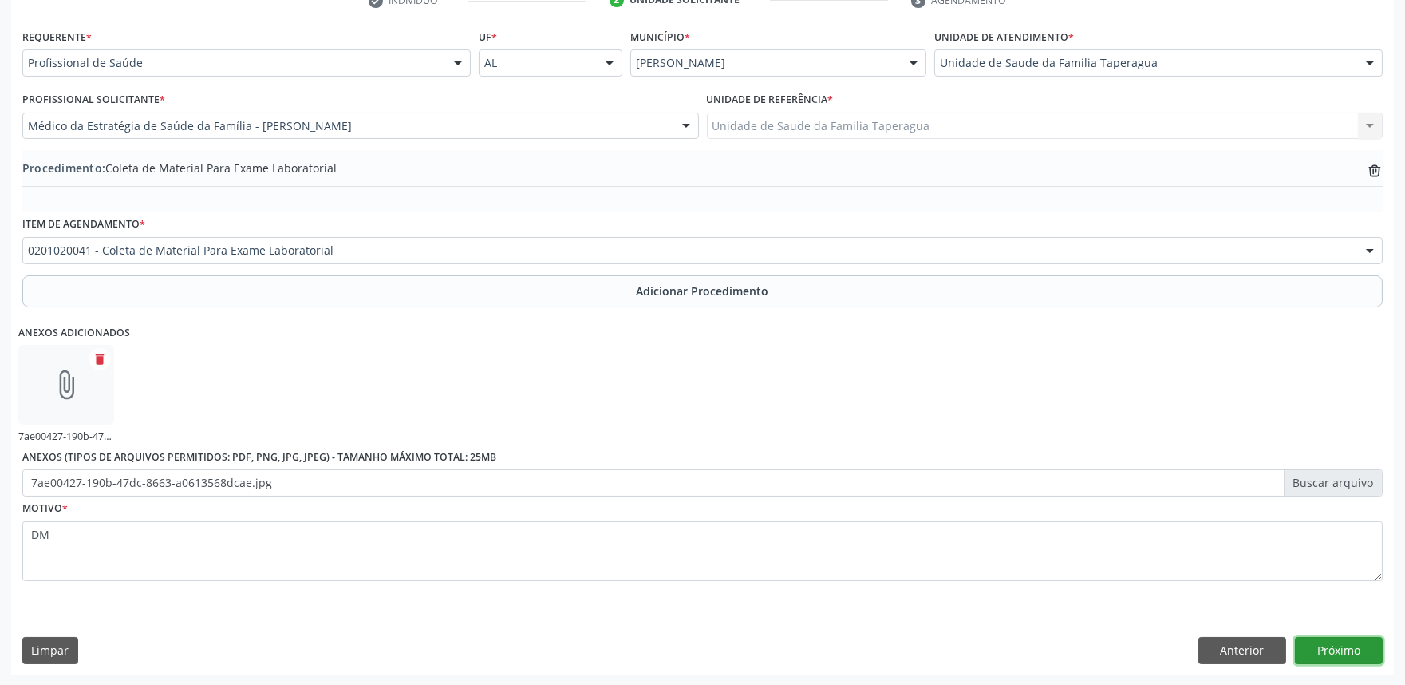
click at [1345, 642] on button "Próximo" at bounding box center [1339, 650] width 88 height 27
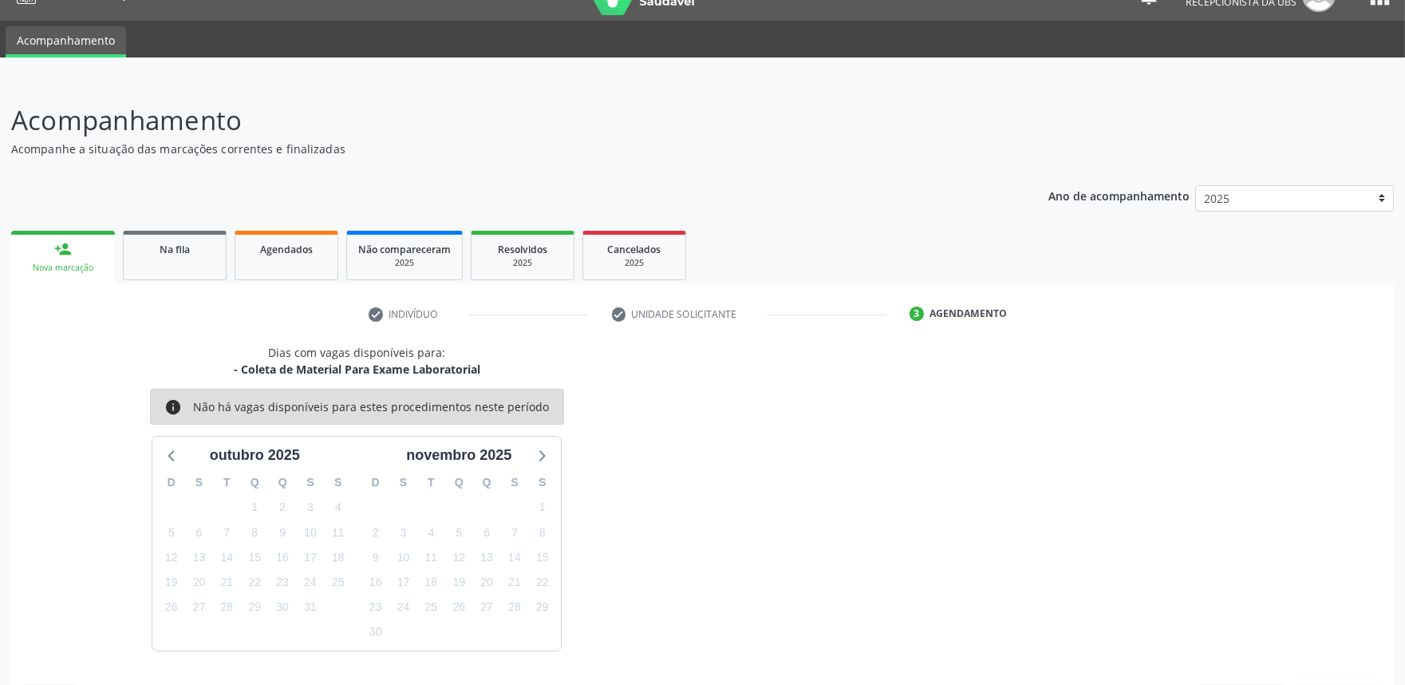
scroll to position [77, 0]
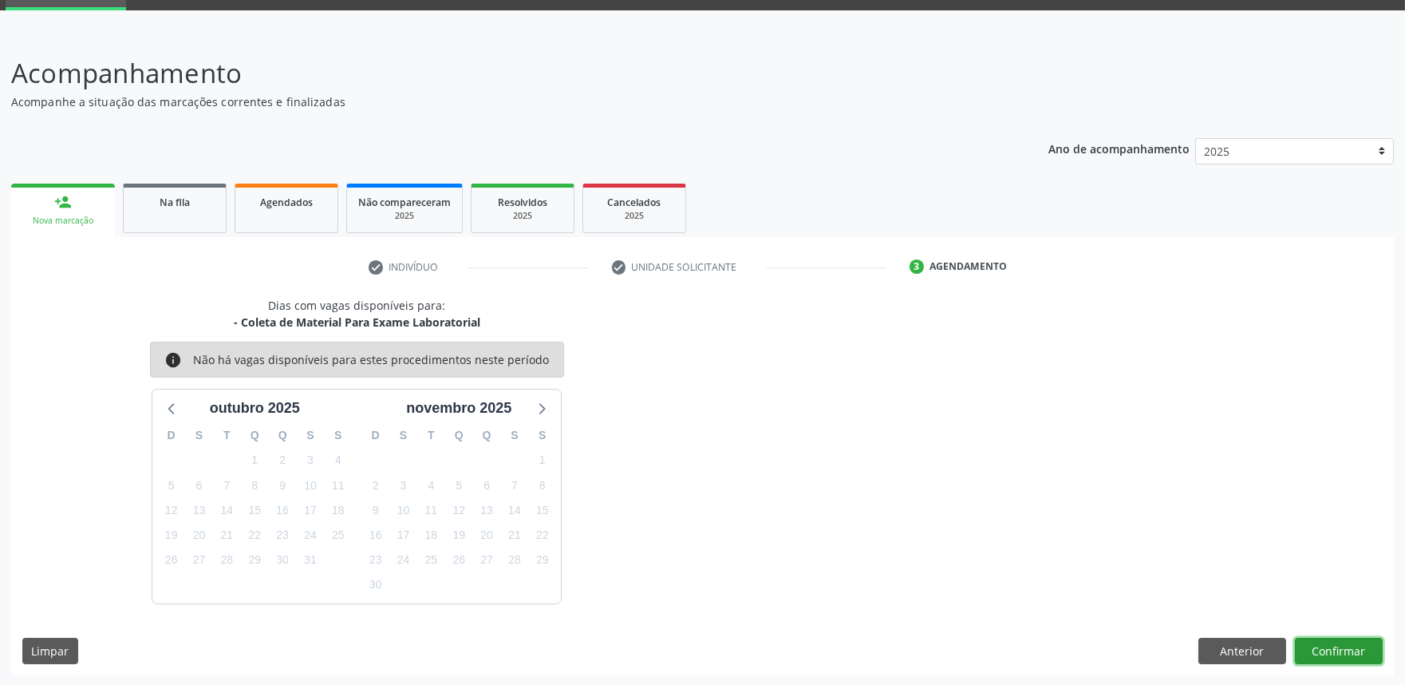
click at [1345, 642] on button "Confirmar" at bounding box center [1339, 651] width 88 height 27
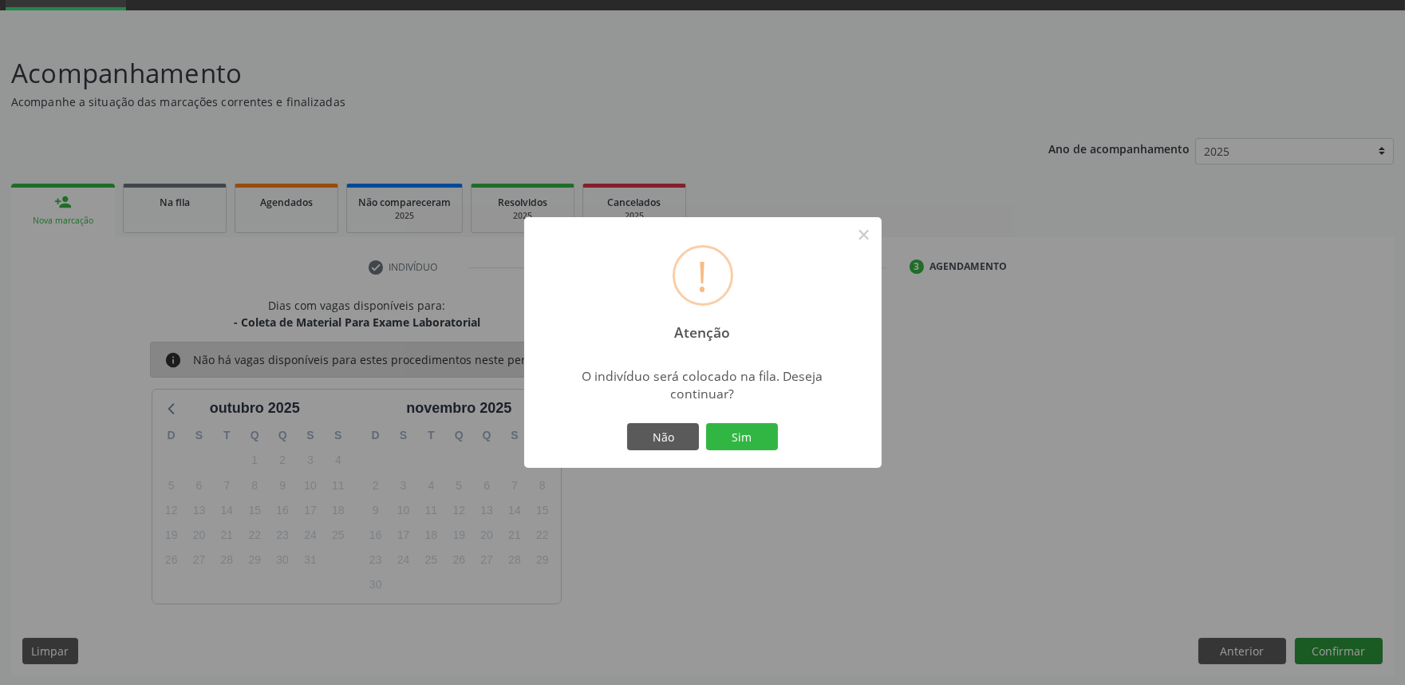
click at [706, 423] on button "Sim" at bounding box center [742, 436] width 72 height 27
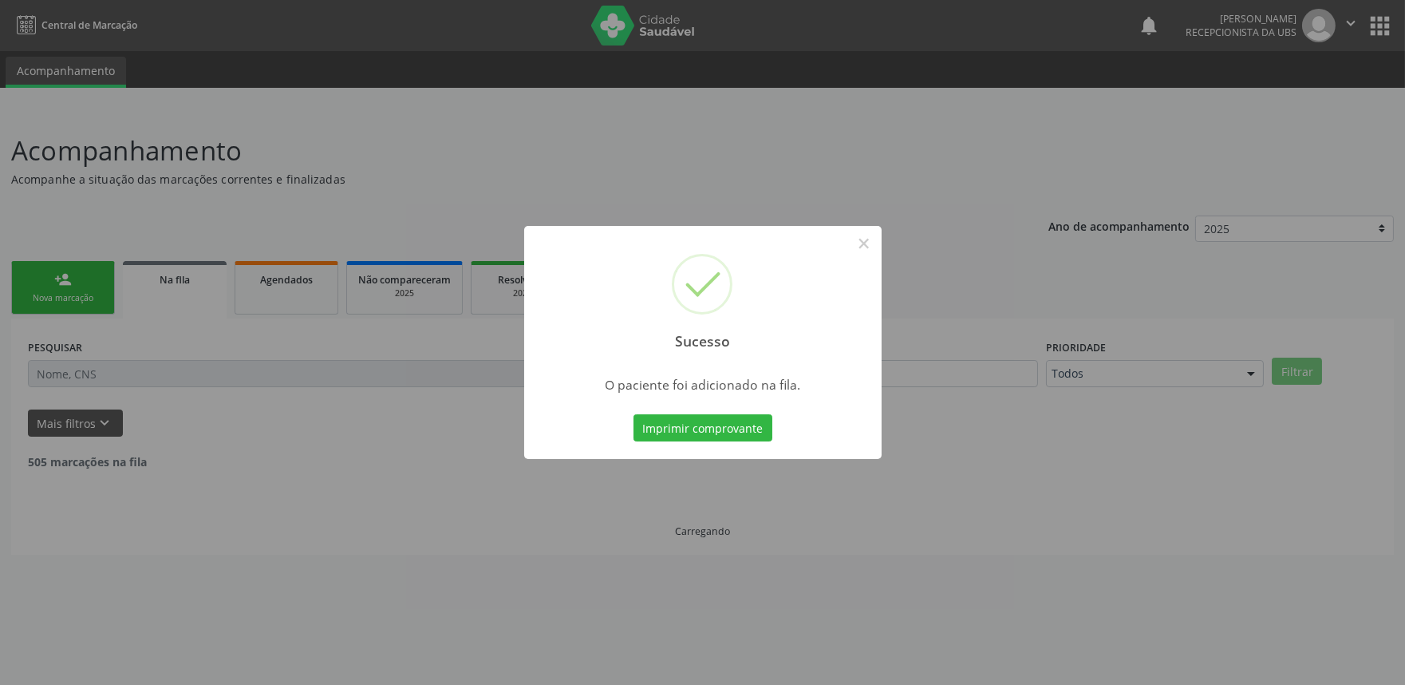
scroll to position [0, 0]
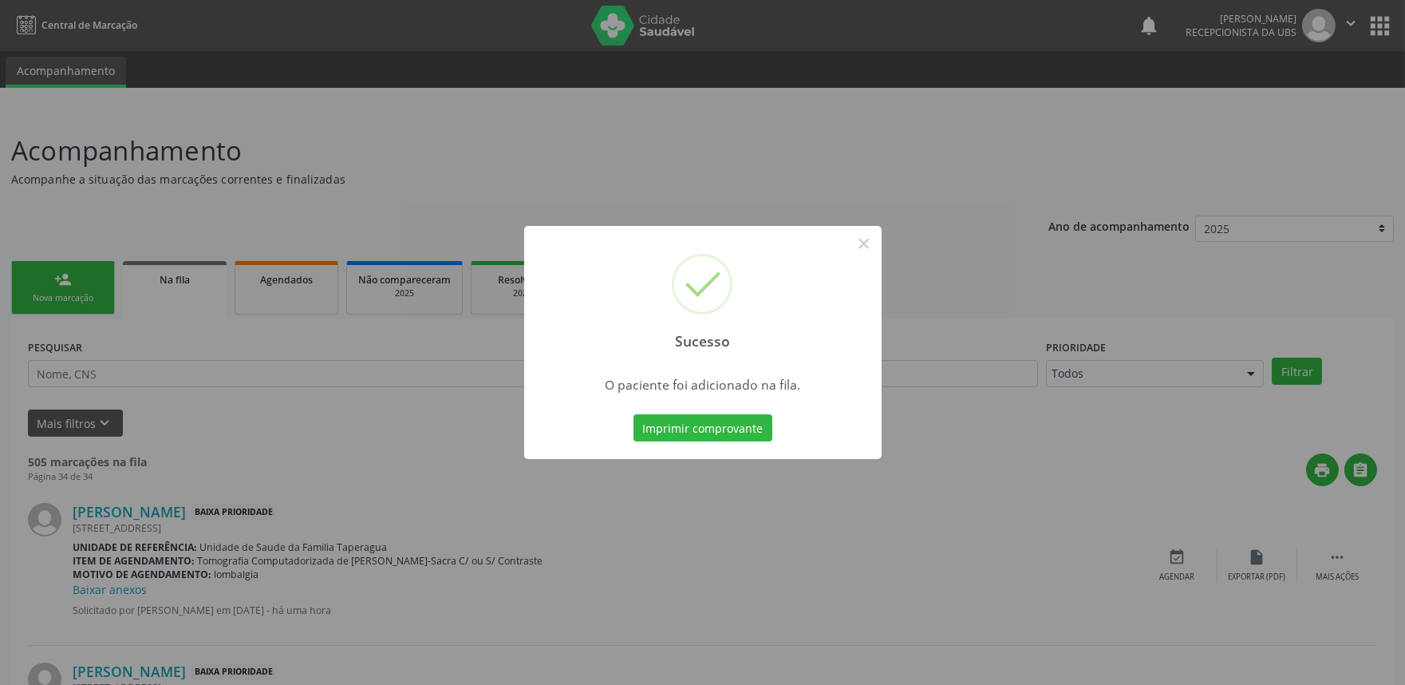
click at [1171, 487] on div "Sucesso × O paciente foi adicionado na fila. Imprimir comprovante Cancel" at bounding box center [702, 342] width 1405 height 685
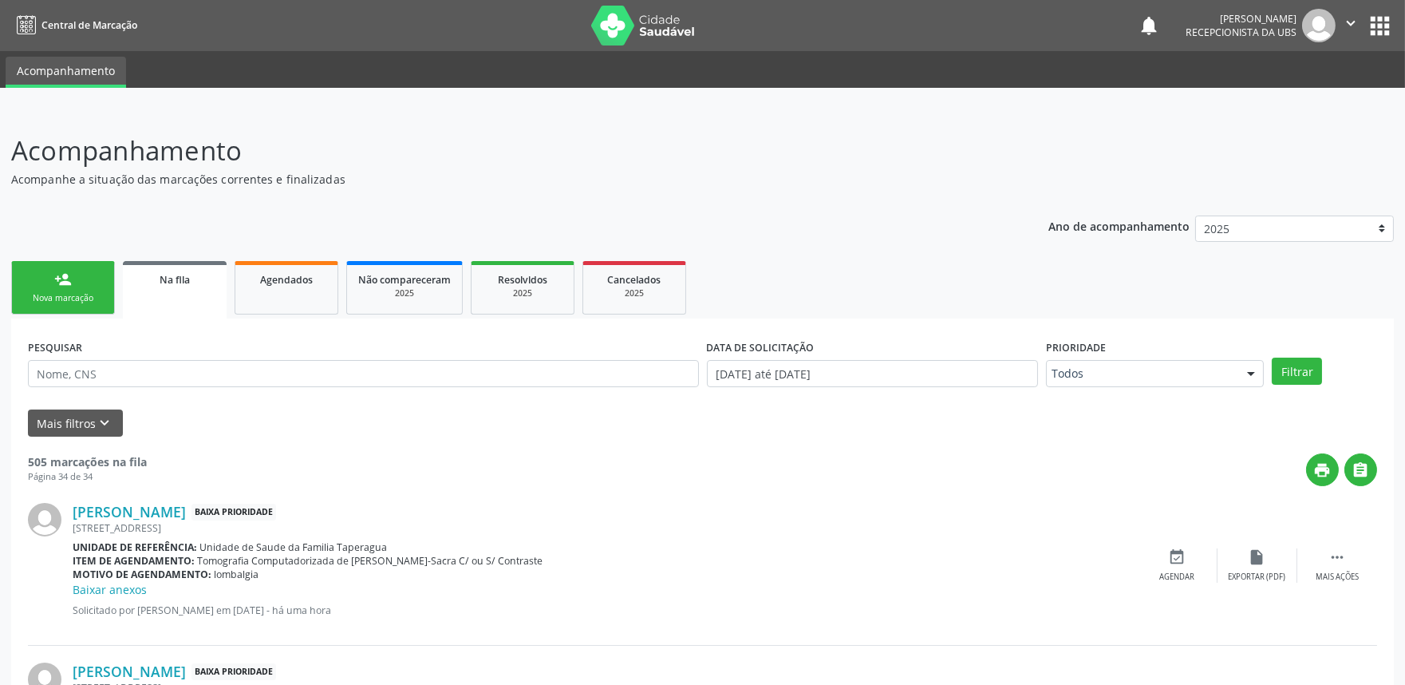
click at [69, 282] on div "person_add" at bounding box center [63, 280] width 18 height 18
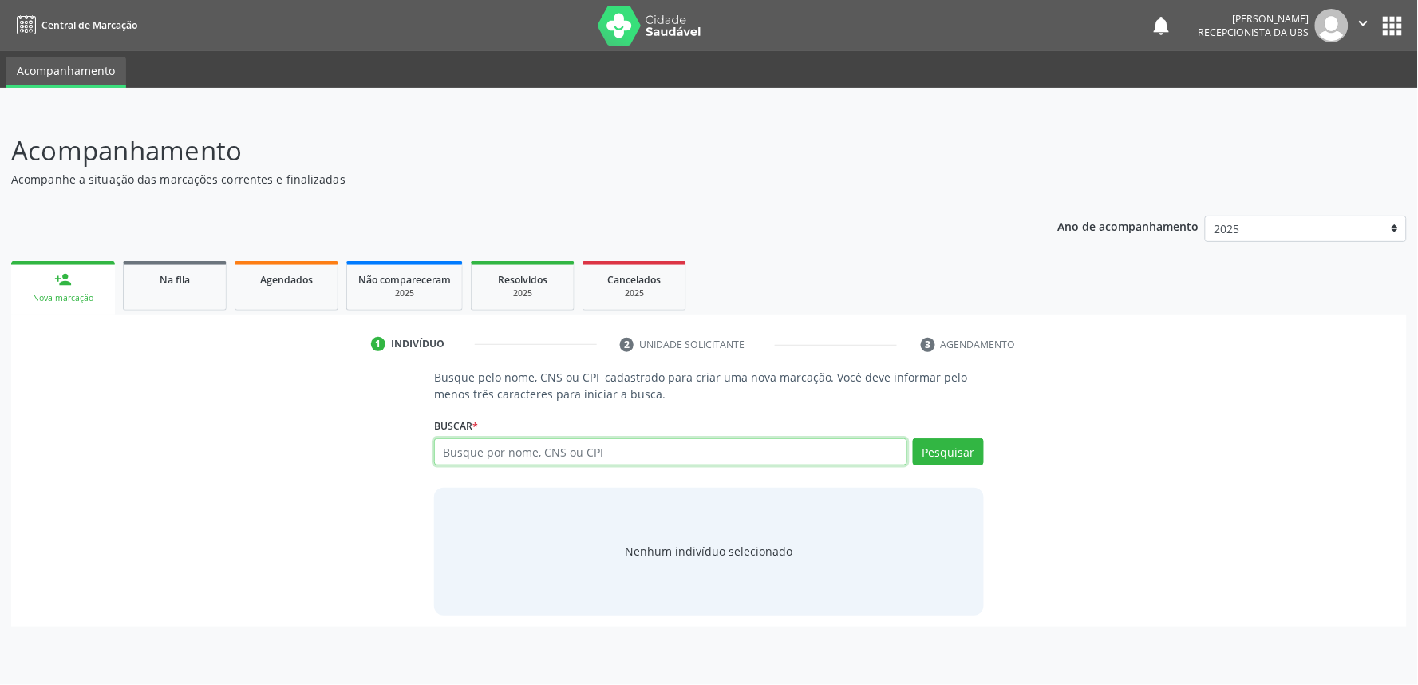
click at [495, 448] on input "text" at bounding box center [670, 451] width 473 height 27
paste input "700006050114905"
type input "700006050114905"
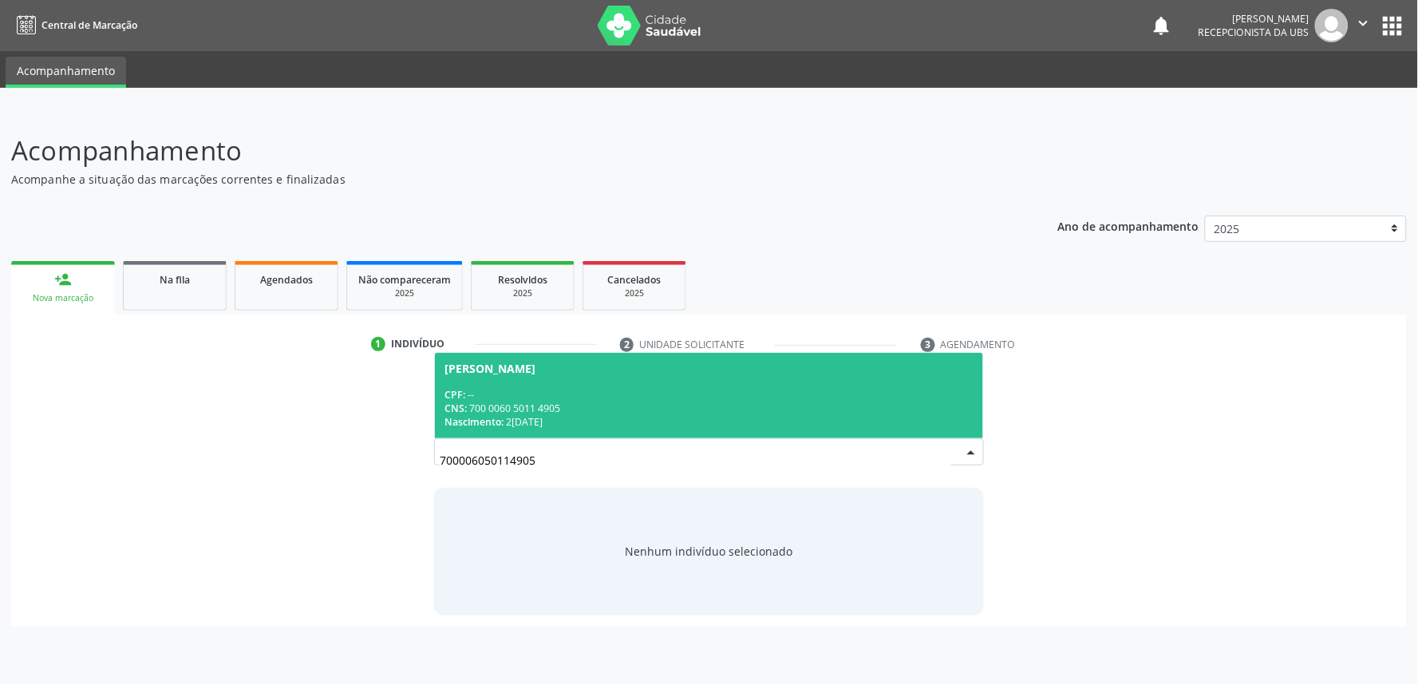
click at [551, 408] on div "CNS: 700 0060 5011 4905" at bounding box center [708, 408] width 529 height 14
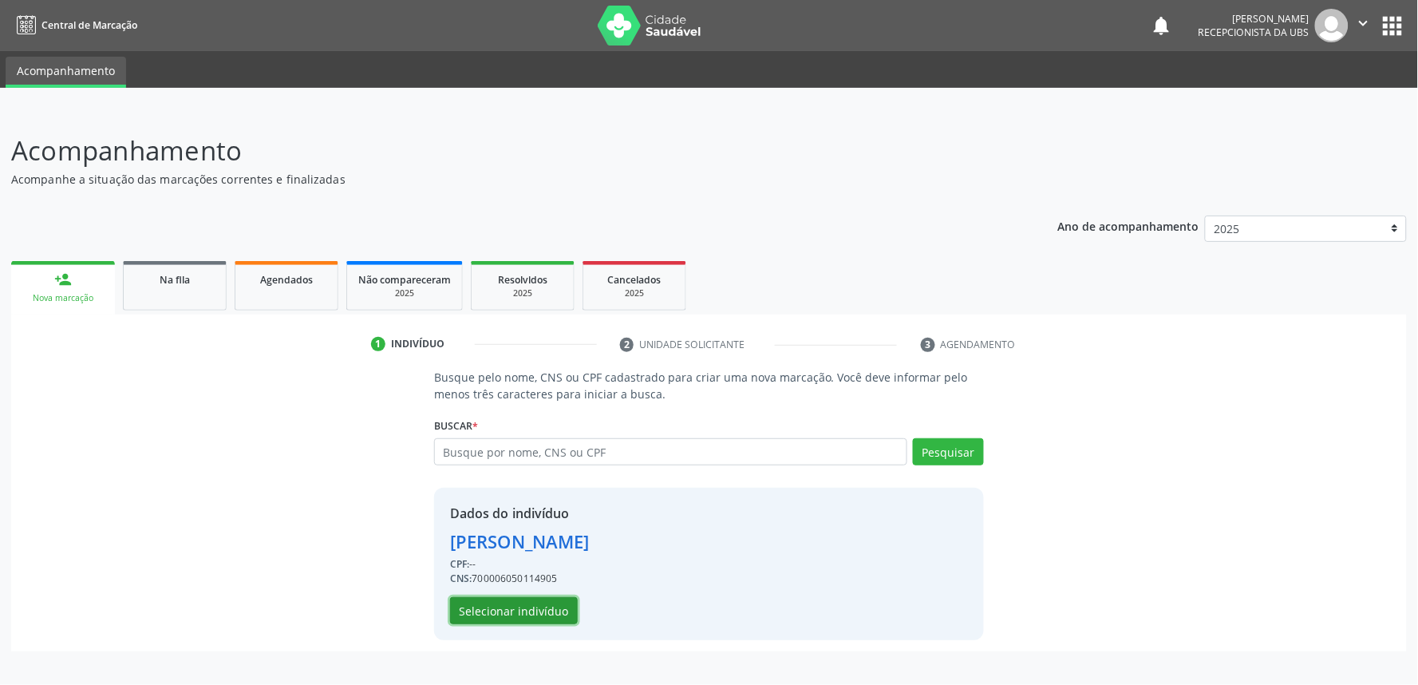
click at [523, 614] on button "Selecionar indivíduo" at bounding box center [514, 610] width 128 height 27
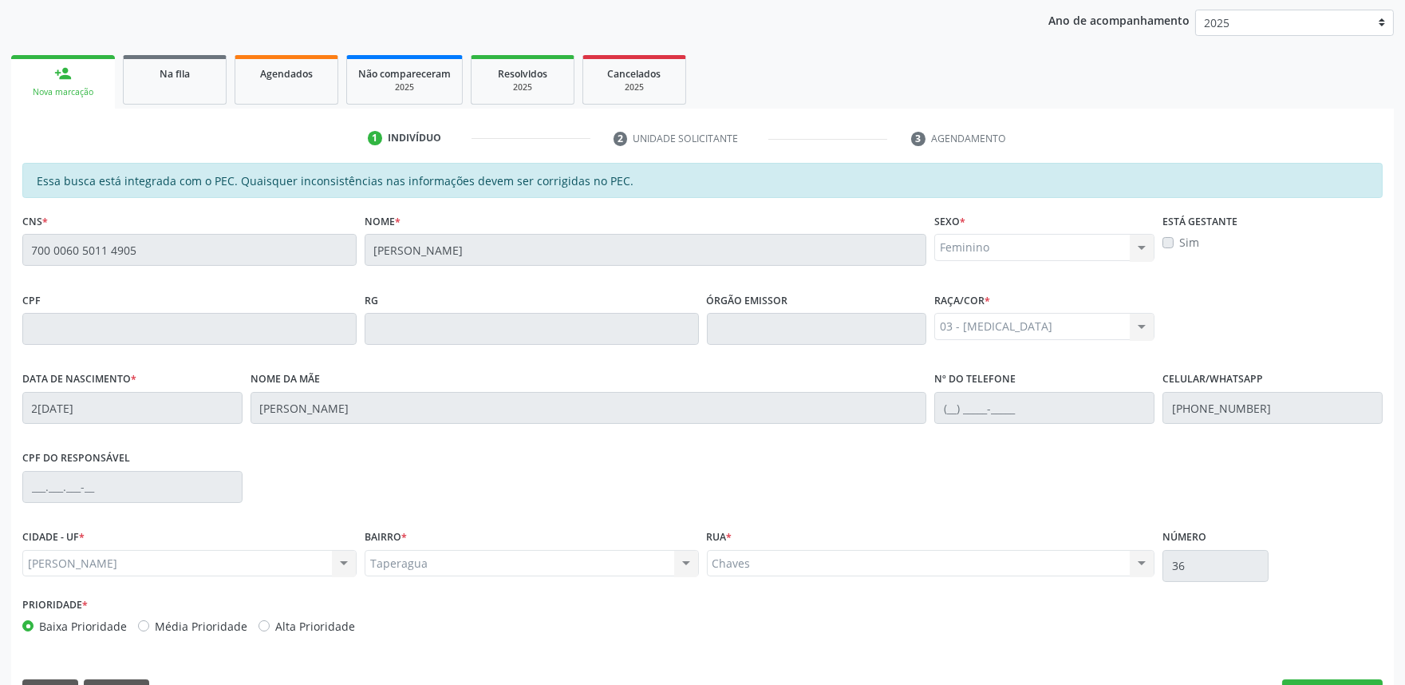
scroll to position [248, 0]
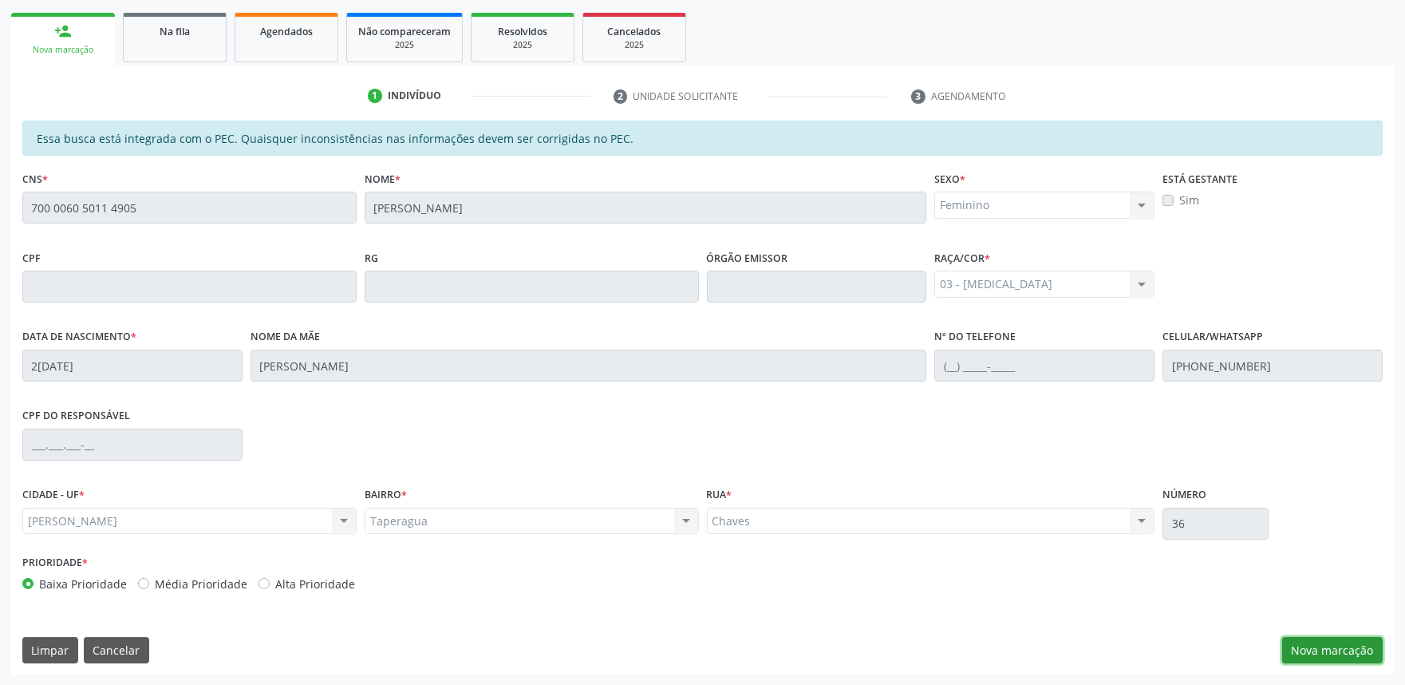
click at [1329, 652] on button "Nova marcação" at bounding box center [1332, 650] width 101 height 27
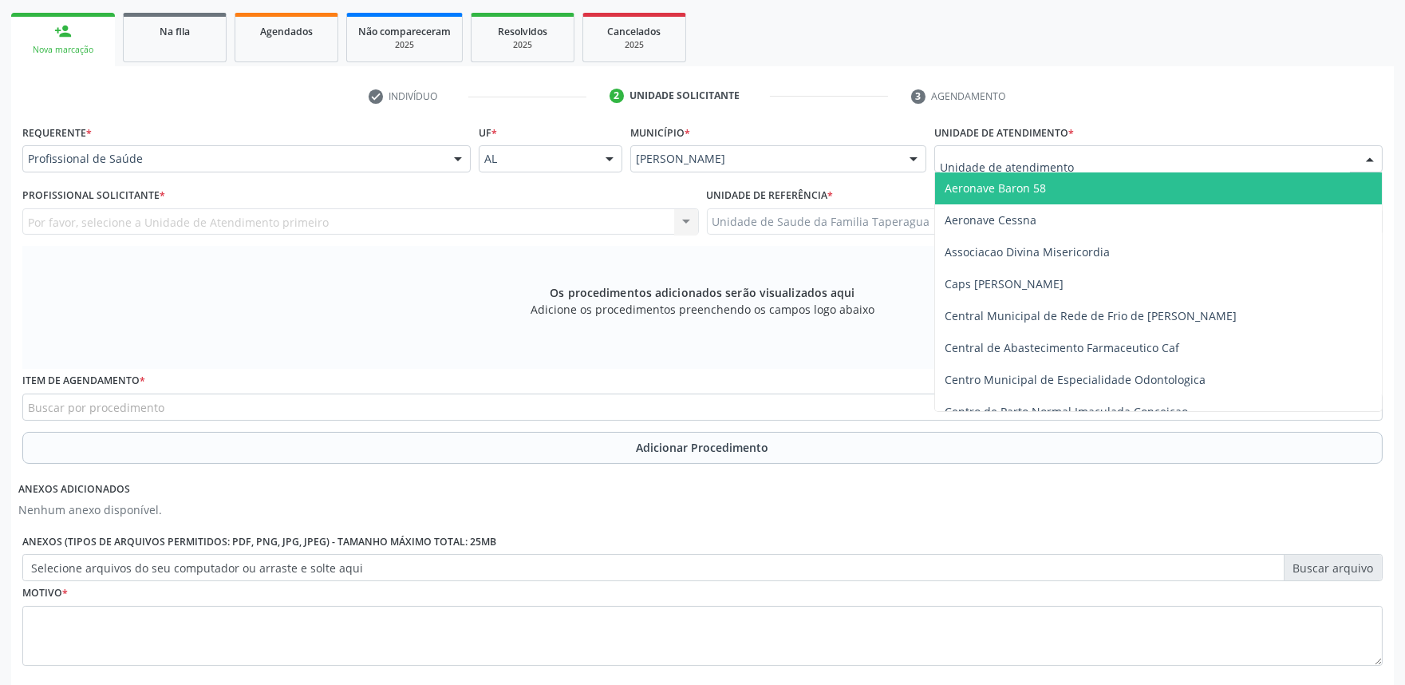
click at [1093, 164] on div at bounding box center [1158, 158] width 448 height 27
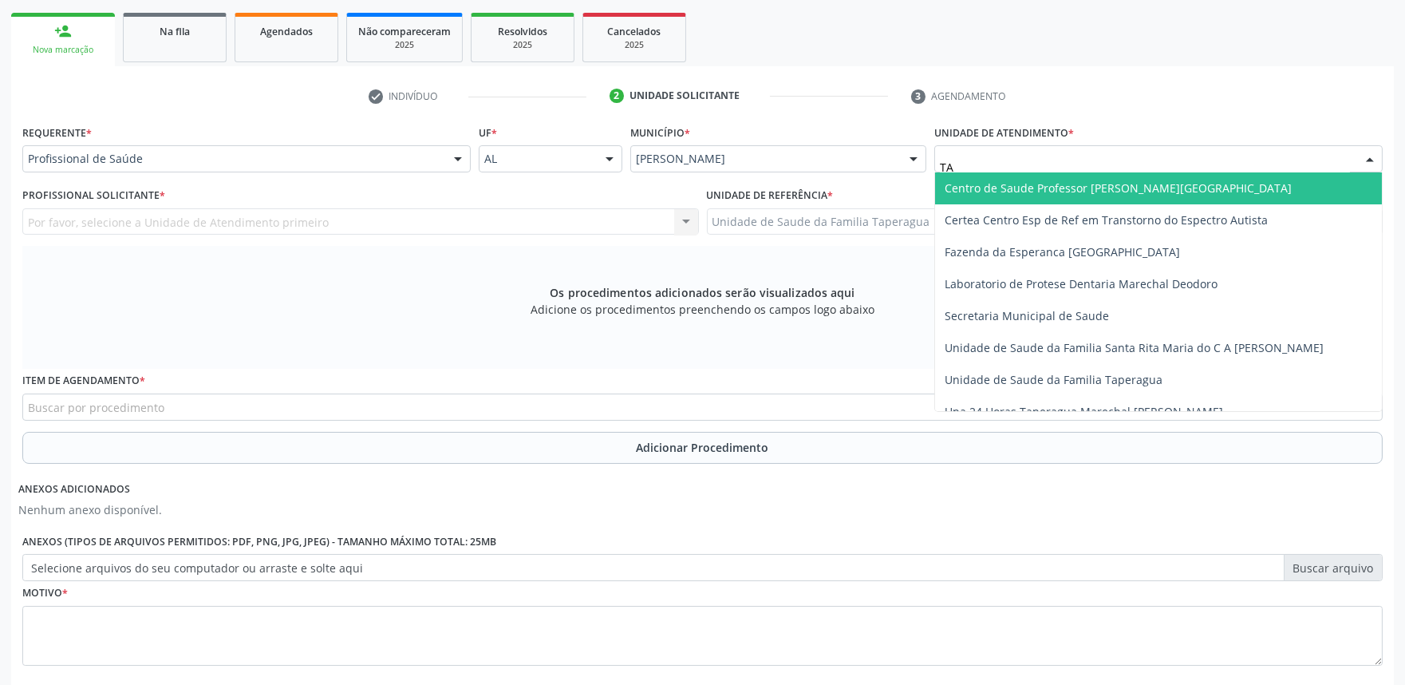
type input "TAP"
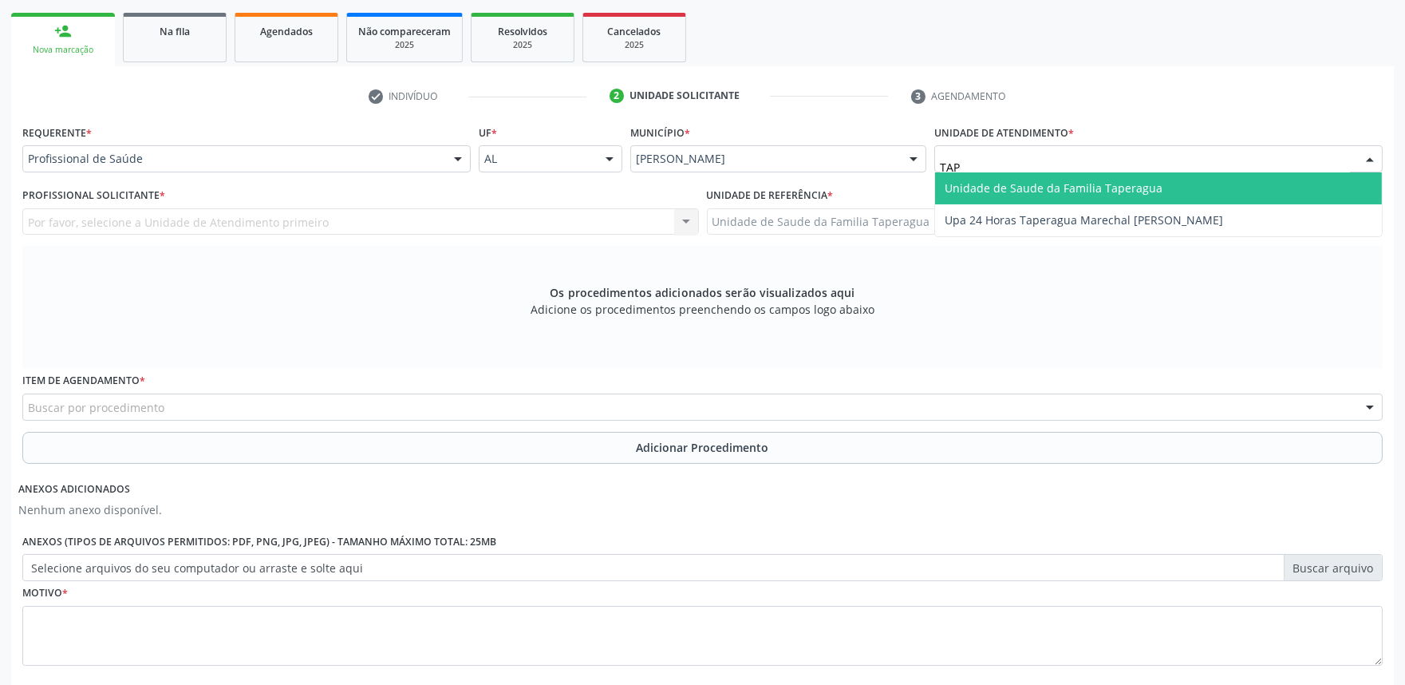
click at [1093, 180] on span "Unidade de Saude da Familia Taperagua" at bounding box center [1054, 187] width 218 height 15
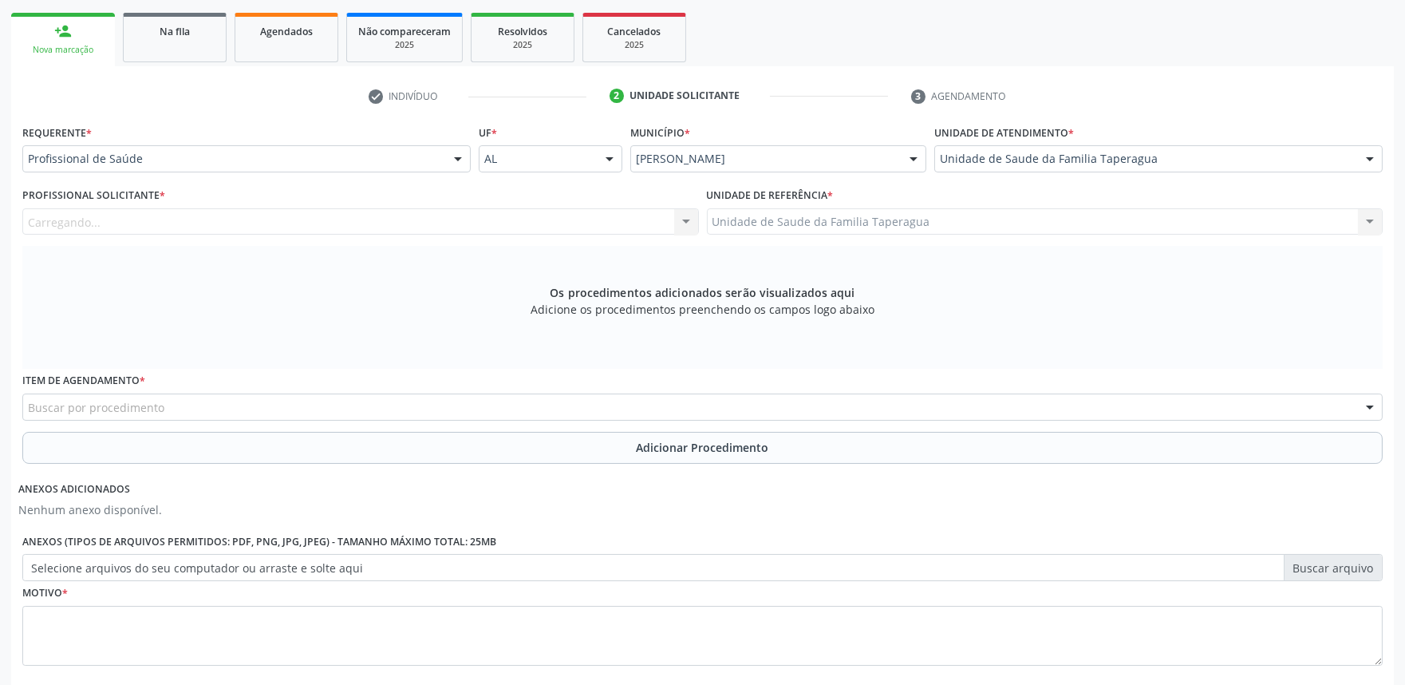
click at [480, 221] on div "Carregando... Nenhum resultado encontrado para: " " Não há nenhuma opção para s…" at bounding box center [360, 221] width 677 height 27
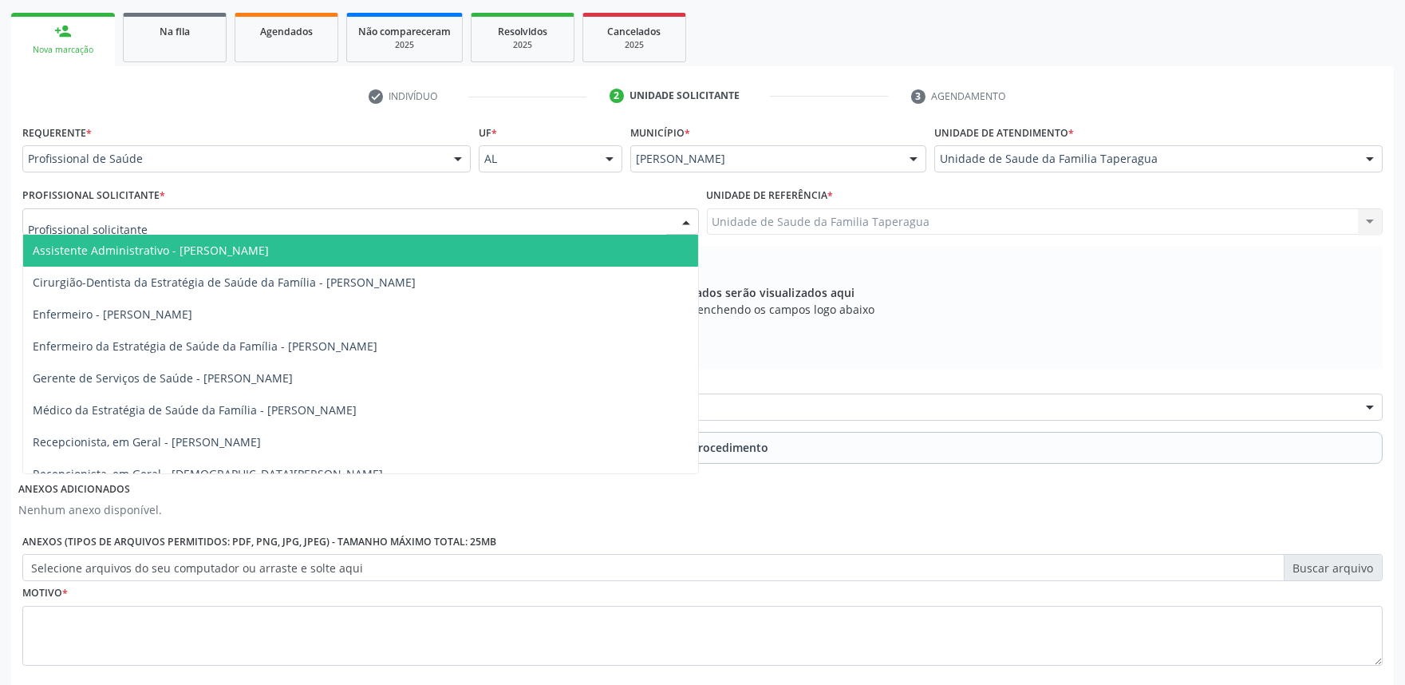
click at [480, 221] on div at bounding box center [360, 221] width 677 height 27
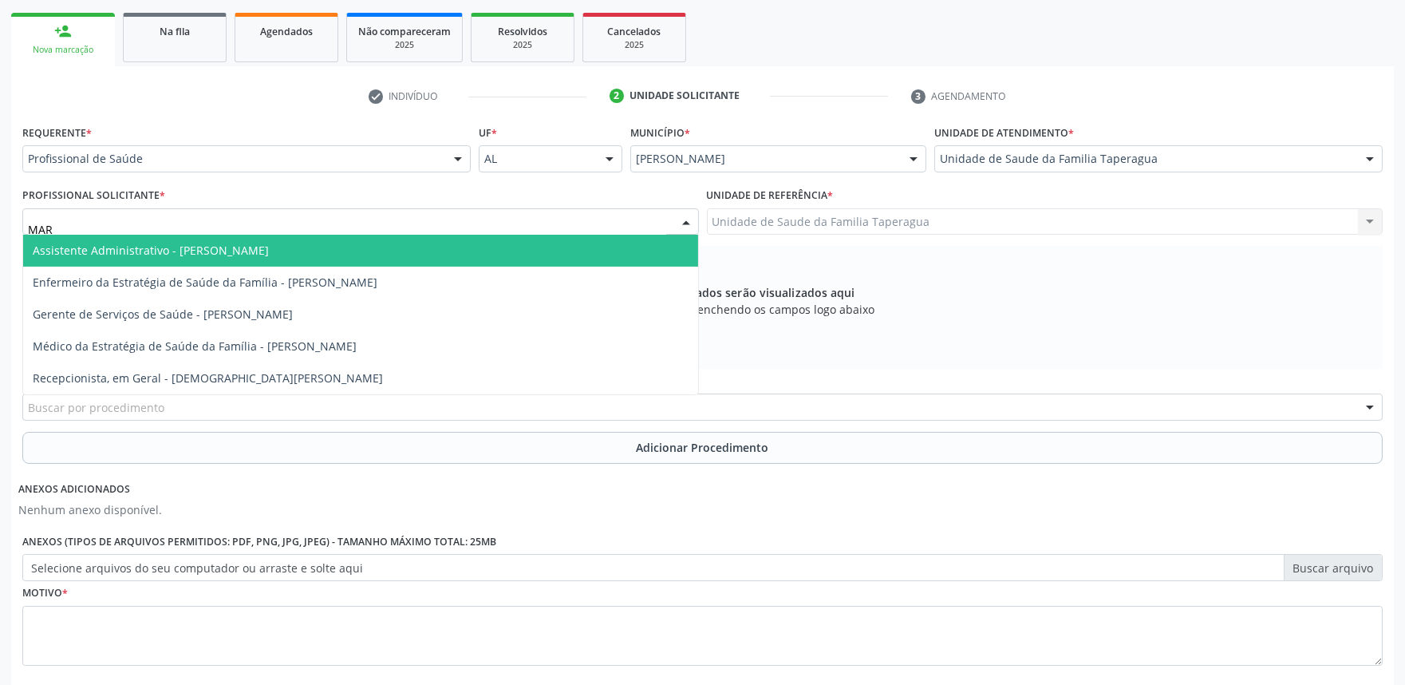
type input "MART"
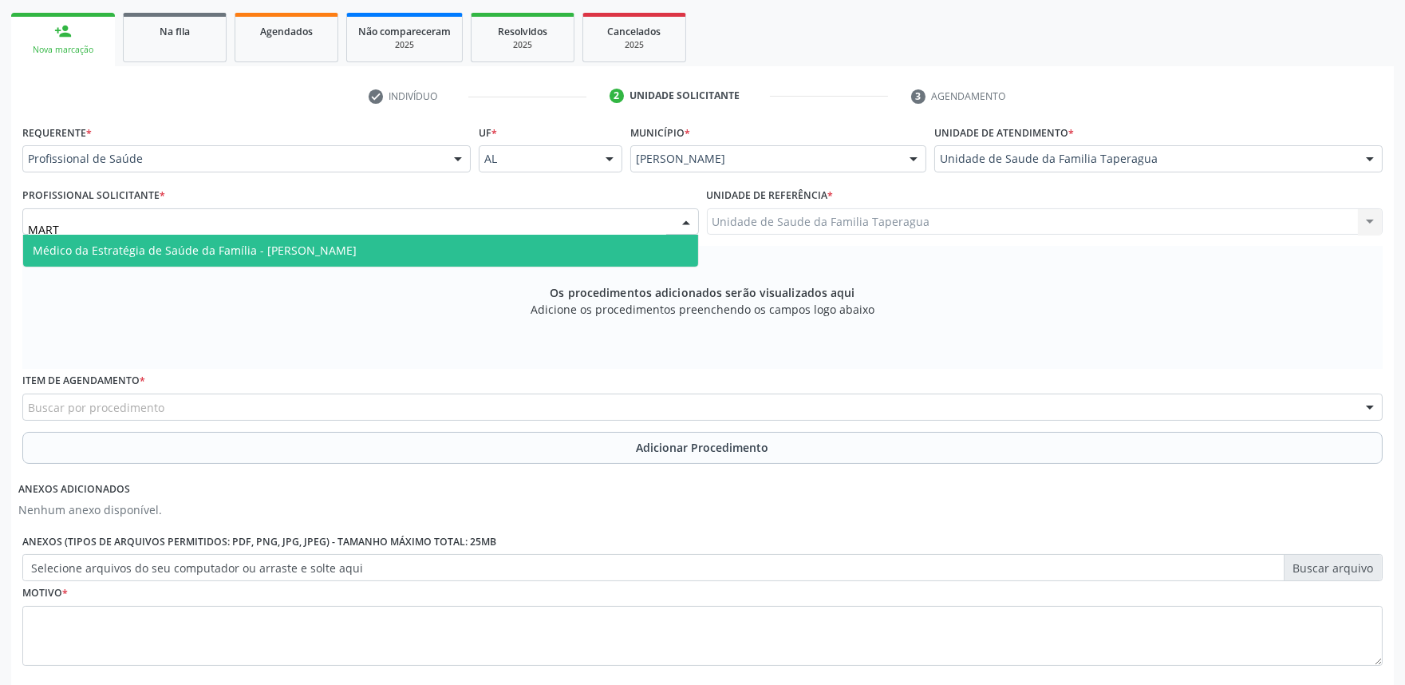
click at [472, 253] on span "Médico da Estratégia de Saúde da Família - [PERSON_NAME]" at bounding box center [360, 251] width 675 height 32
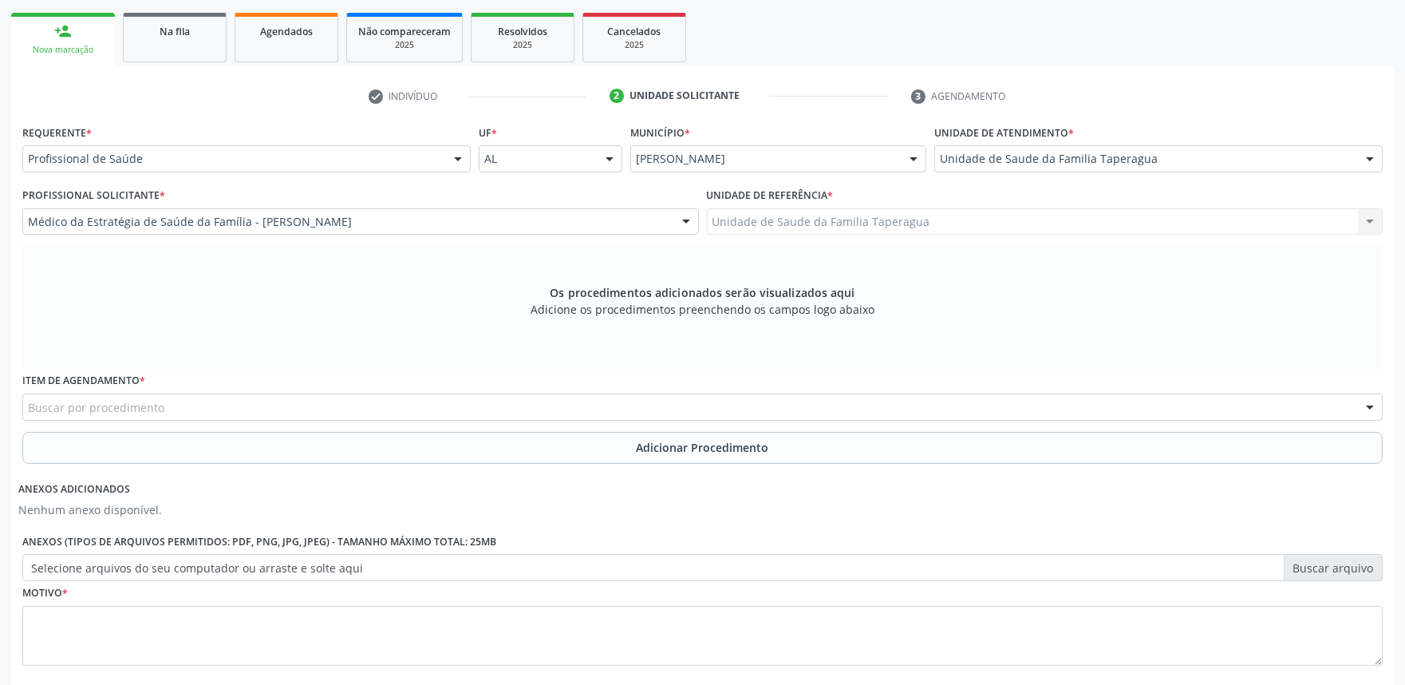
click at [505, 403] on div "Buscar por procedimento" at bounding box center [702, 406] width 1361 height 27
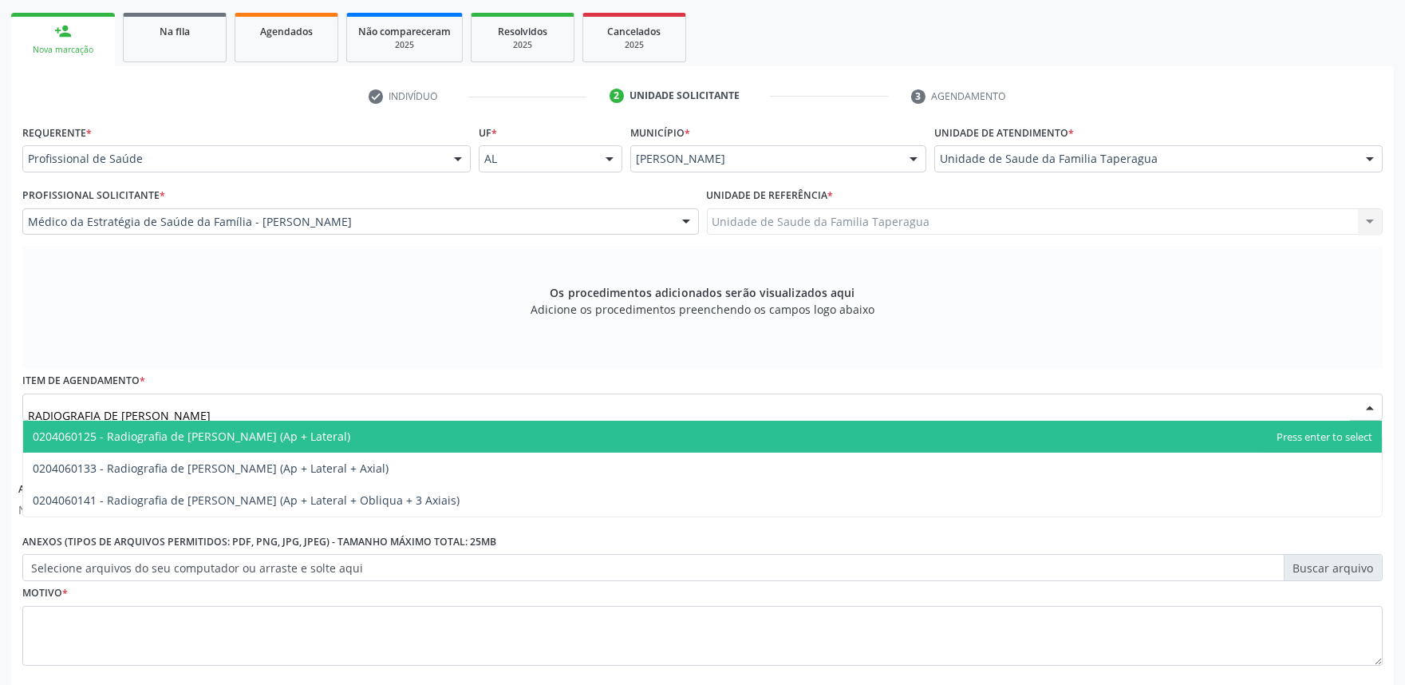
type input "RADIOGRAFIA DE [PERSON_NAME]"
click at [497, 425] on span "0204060125 - Radiografia de [PERSON_NAME] (Ap + Lateral)" at bounding box center [702, 437] width 1359 height 32
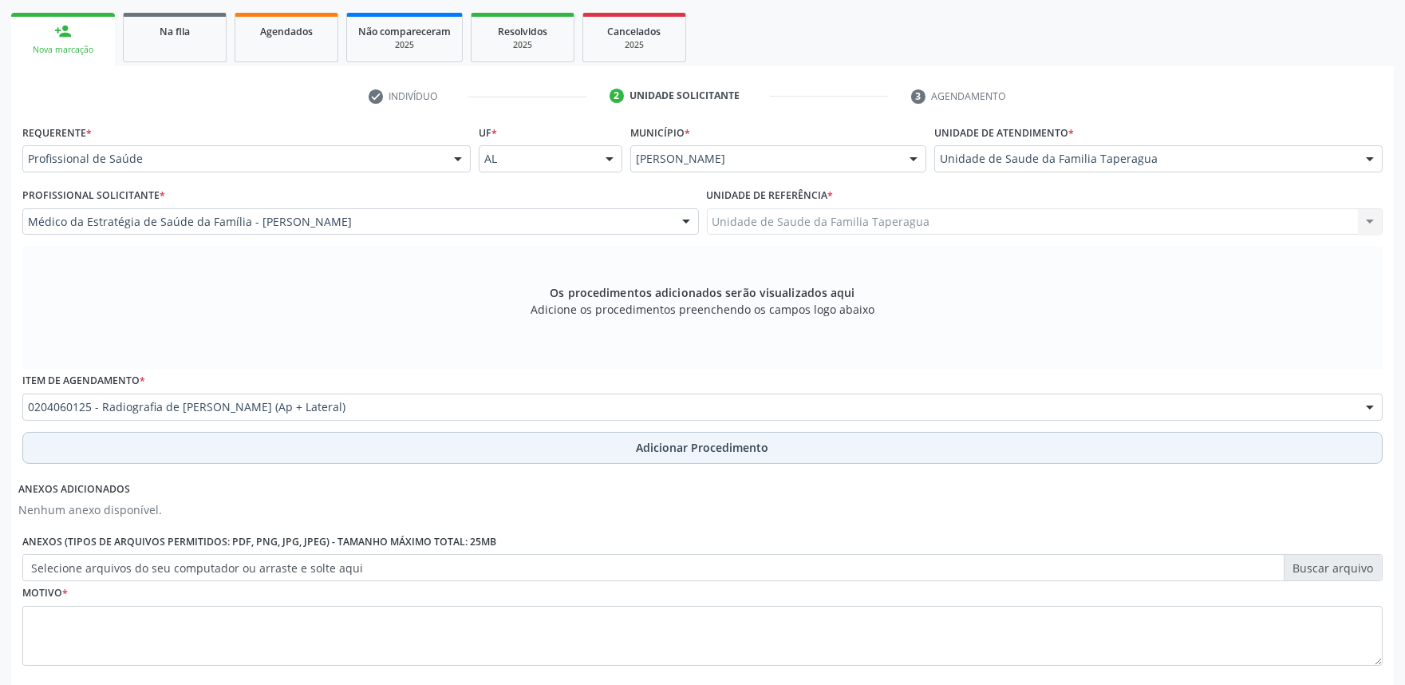
click at [519, 447] on button "Adicionar Procedimento" at bounding box center [702, 448] width 1361 height 32
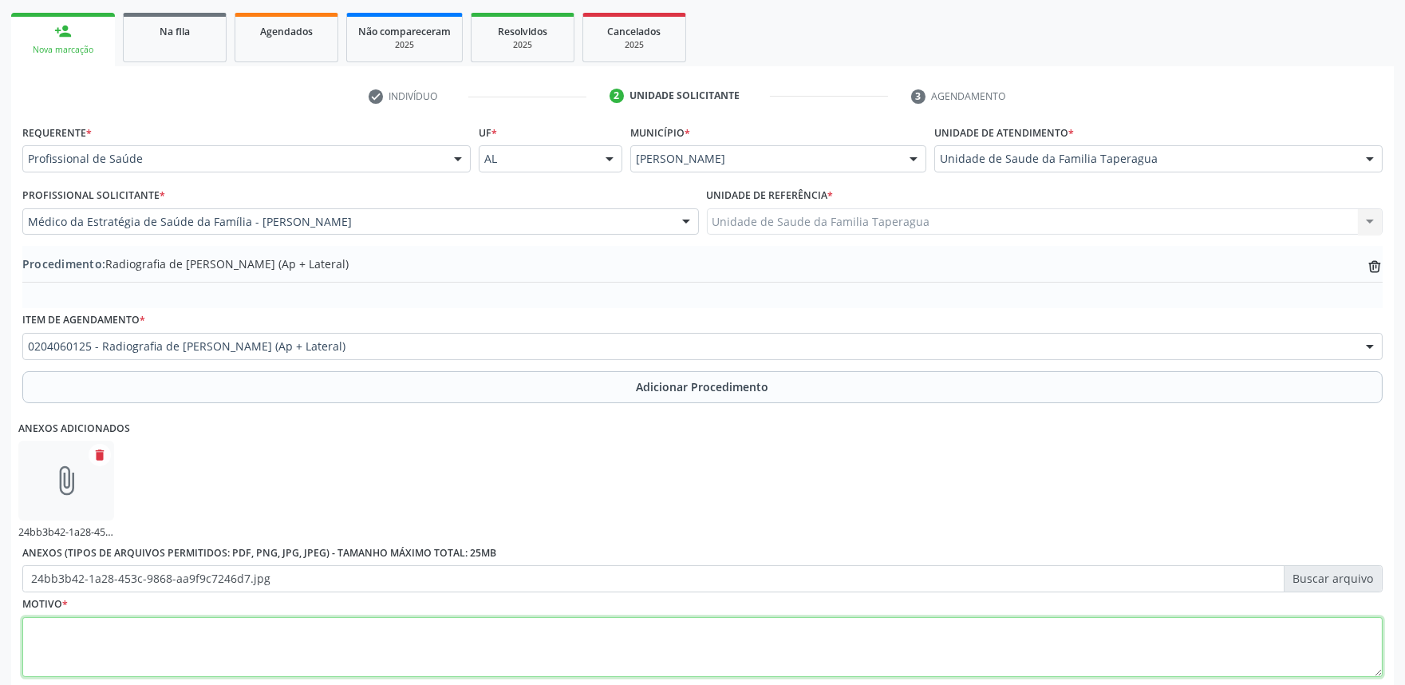
click at [540, 653] on textarea at bounding box center [702, 647] width 1361 height 61
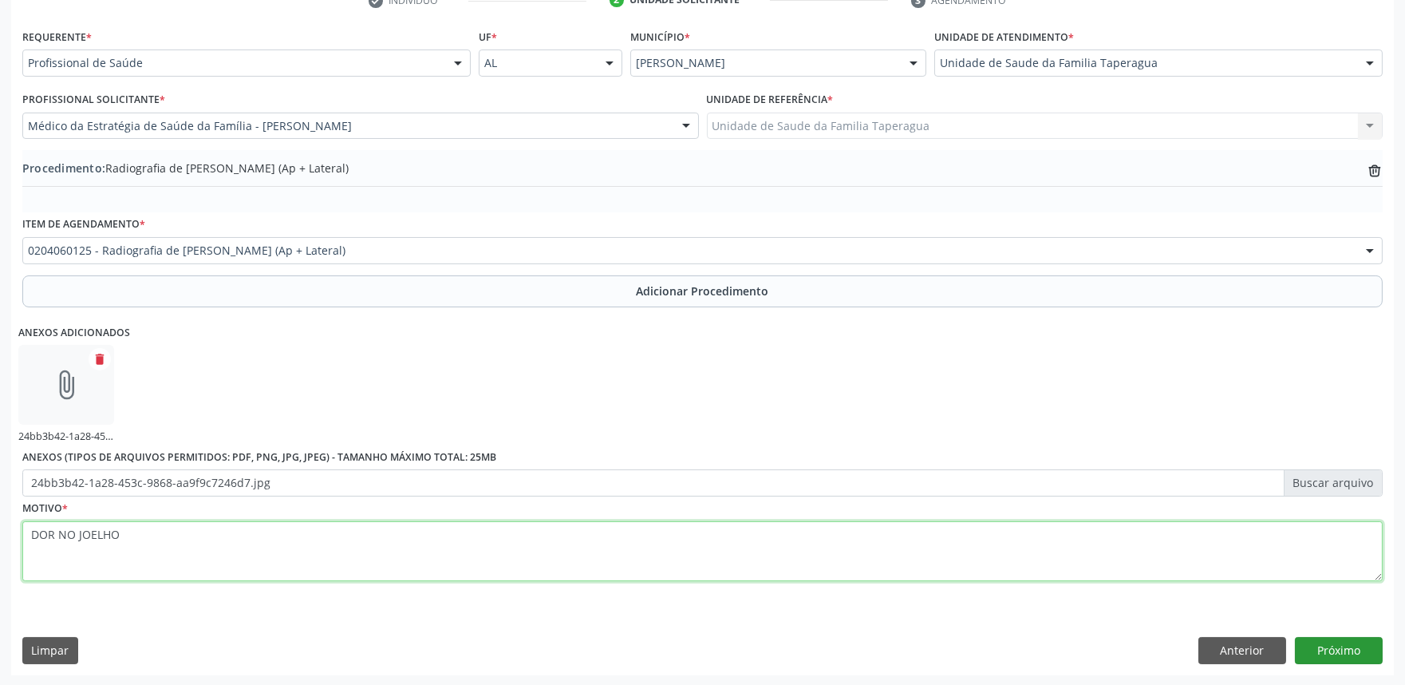
type textarea "DOR NO JOELHO"
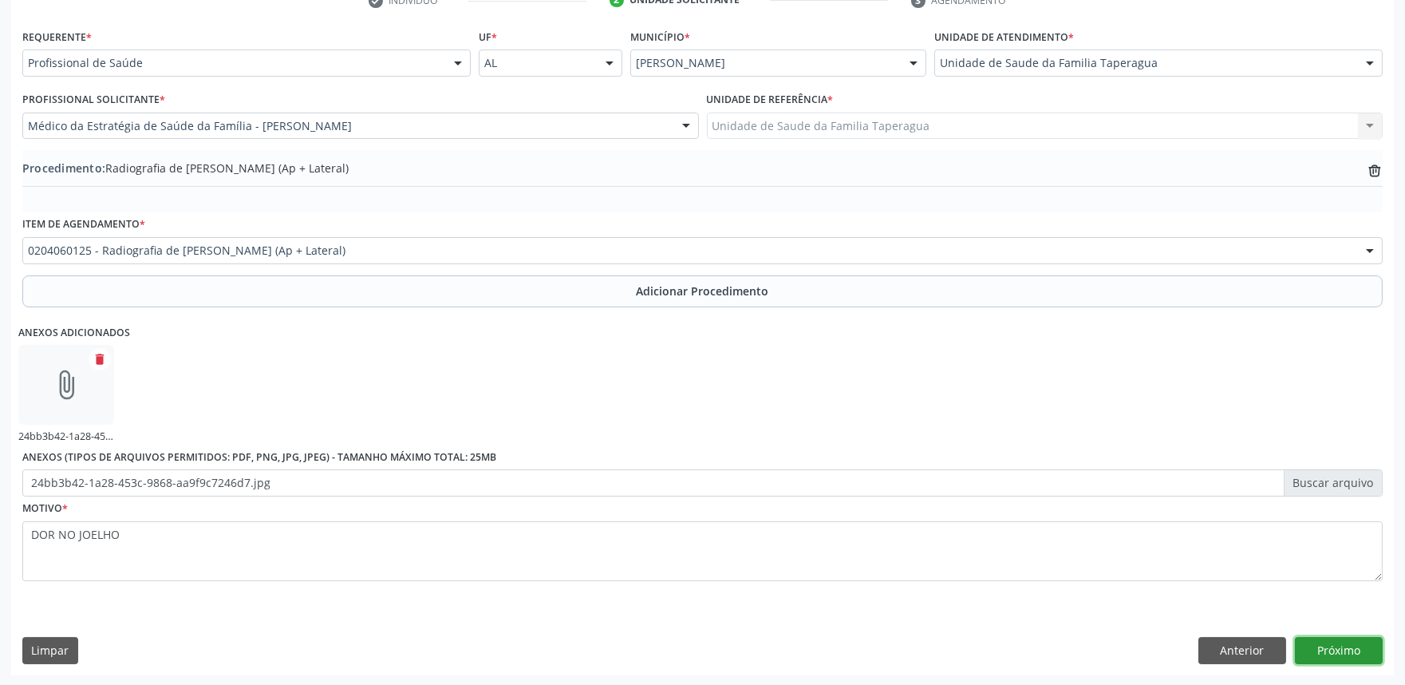
click at [1319, 652] on button "Próximo" at bounding box center [1339, 650] width 88 height 27
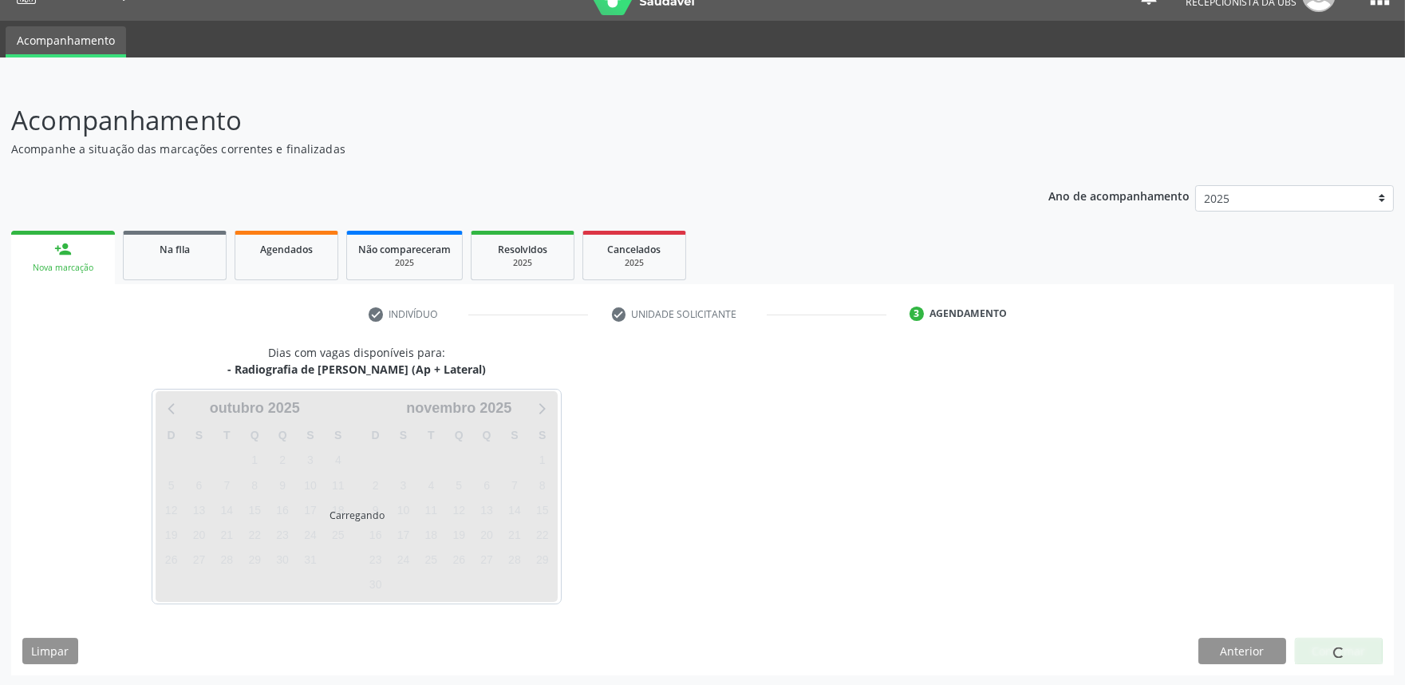
scroll to position [77, 0]
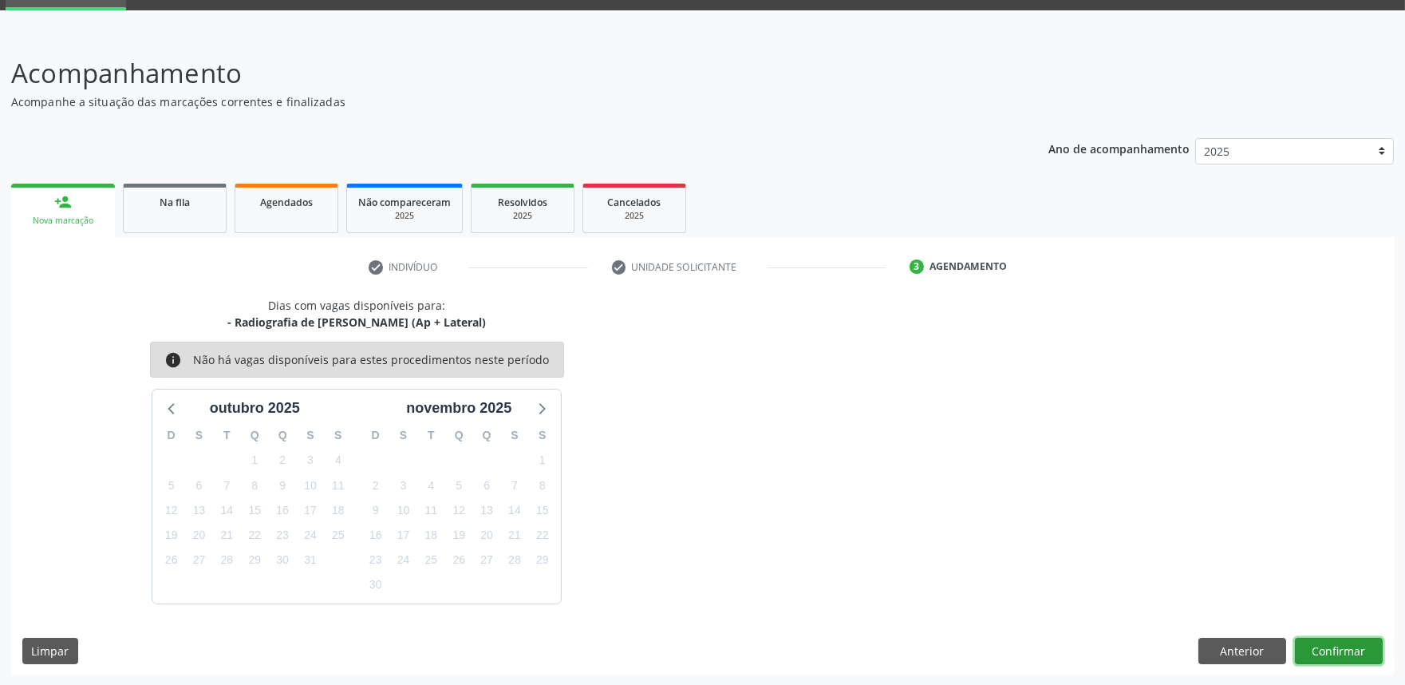
click at [1337, 645] on button "Confirmar" at bounding box center [1339, 651] width 88 height 27
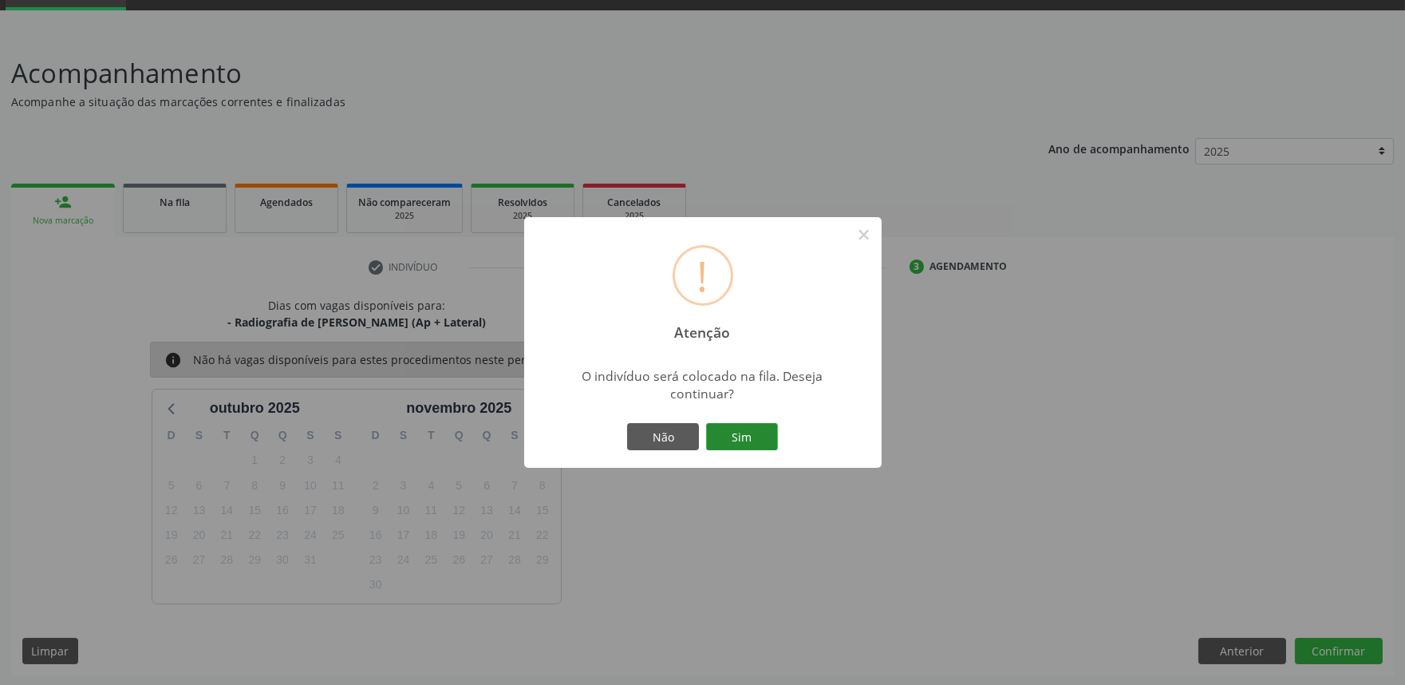
click at [738, 440] on button "Sim" at bounding box center [742, 436] width 72 height 27
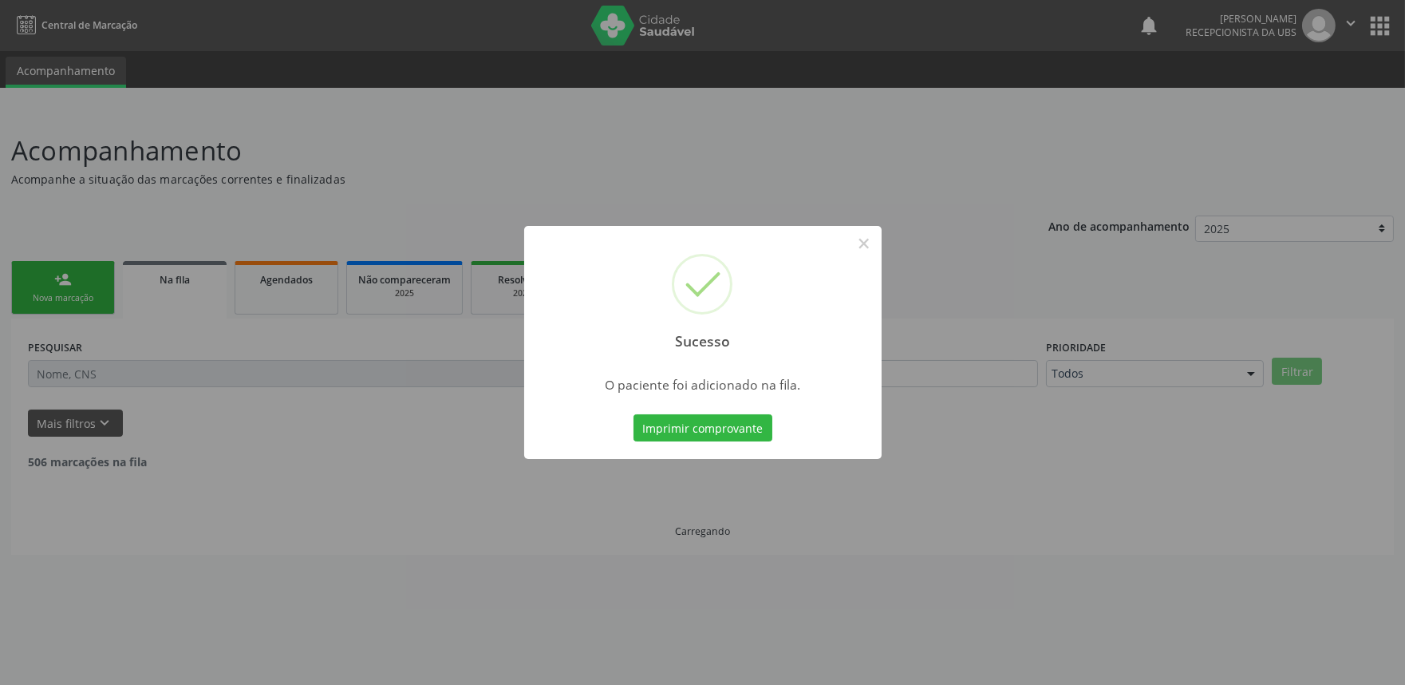
scroll to position [0, 0]
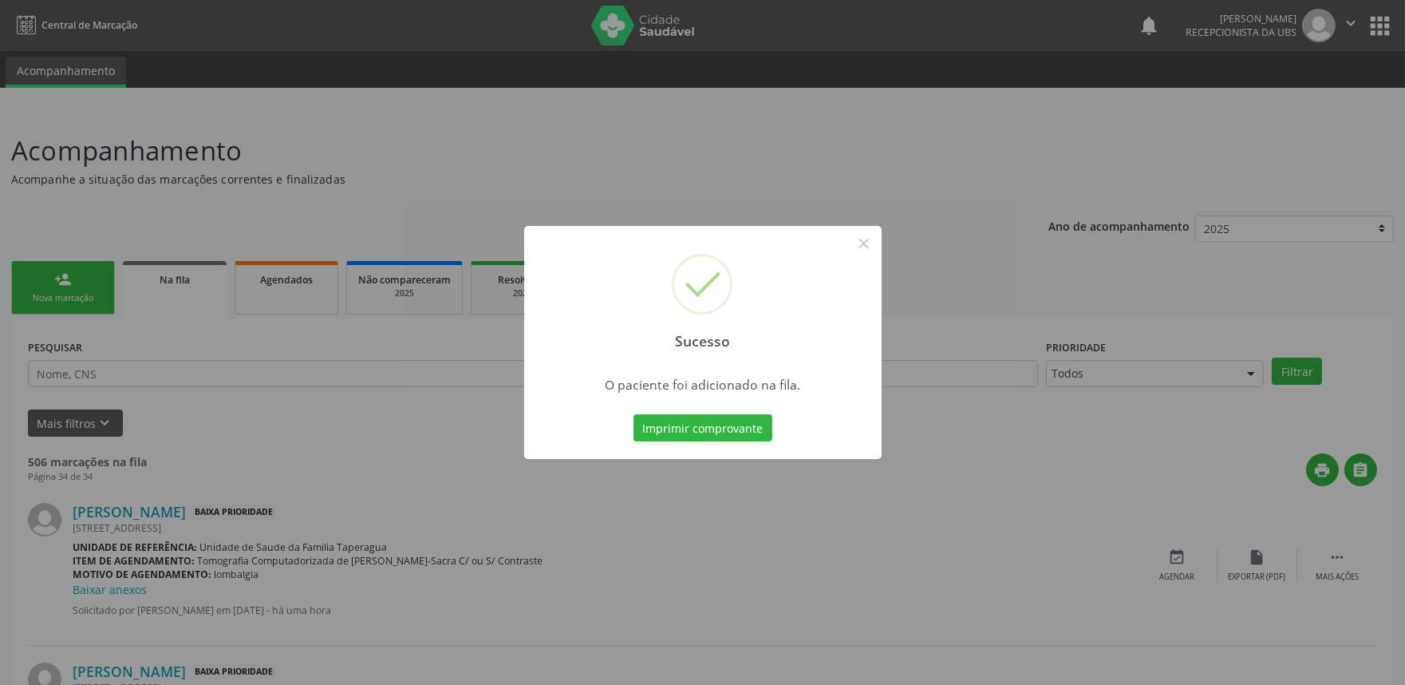
click at [243, 226] on div "Sucesso × O paciente foi adicionado na fila. Imprimir comprovante Cancel" at bounding box center [702, 342] width 1405 height 685
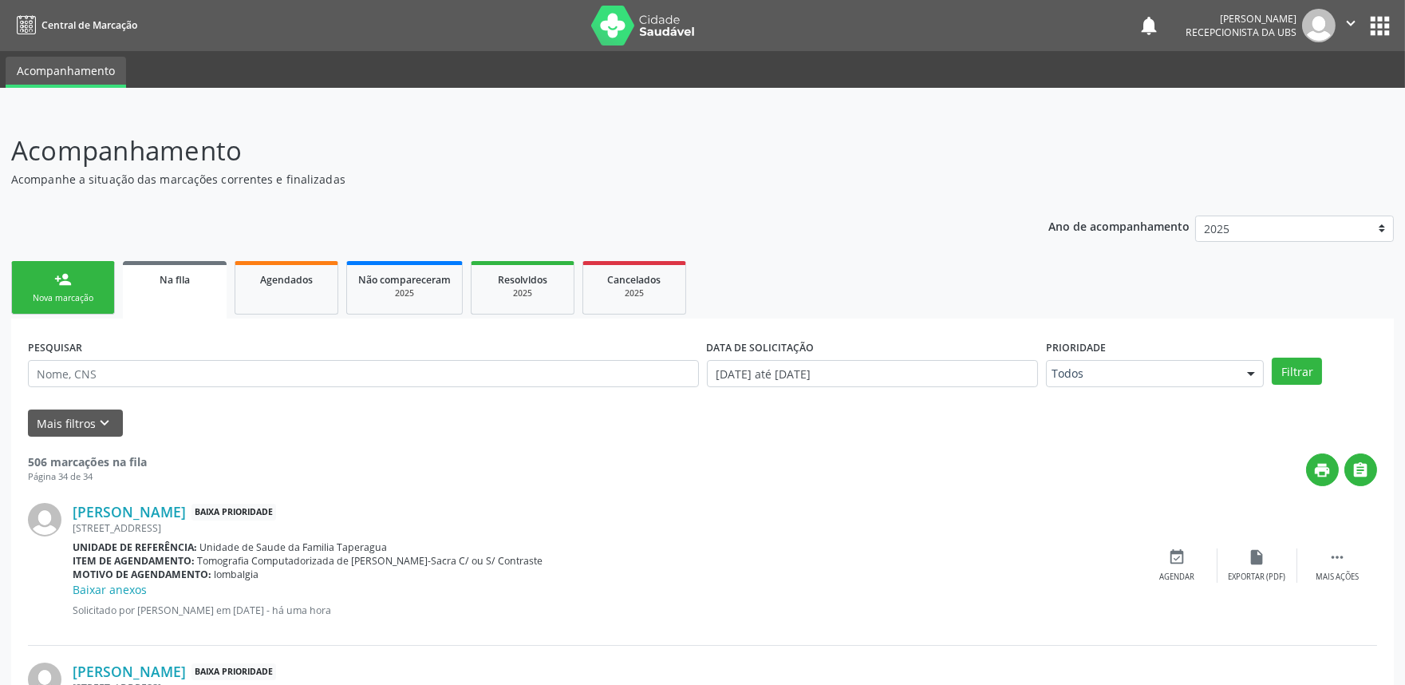
click at [74, 299] on div "Nova marcação" at bounding box center [63, 298] width 80 height 12
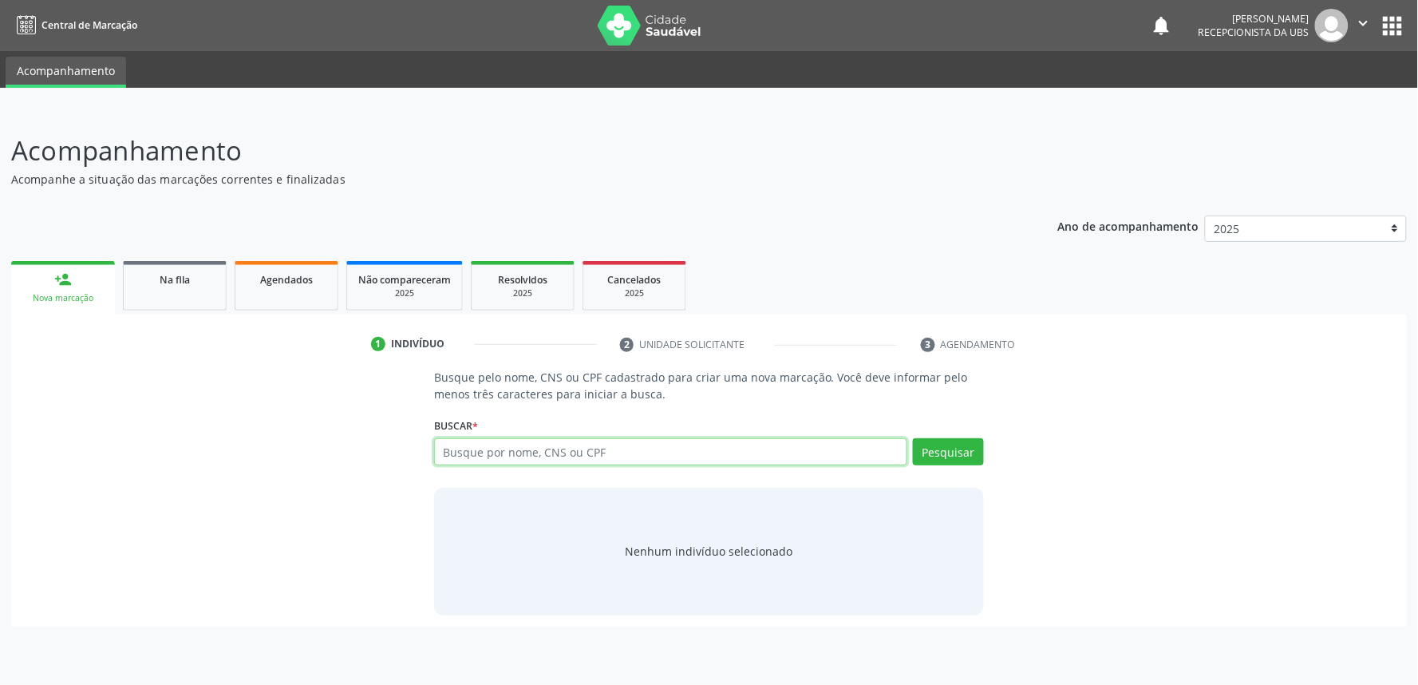
click at [497, 448] on input "text" at bounding box center [670, 451] width 473 height 27
paste input "700006050114905"
type input "700006050114905"
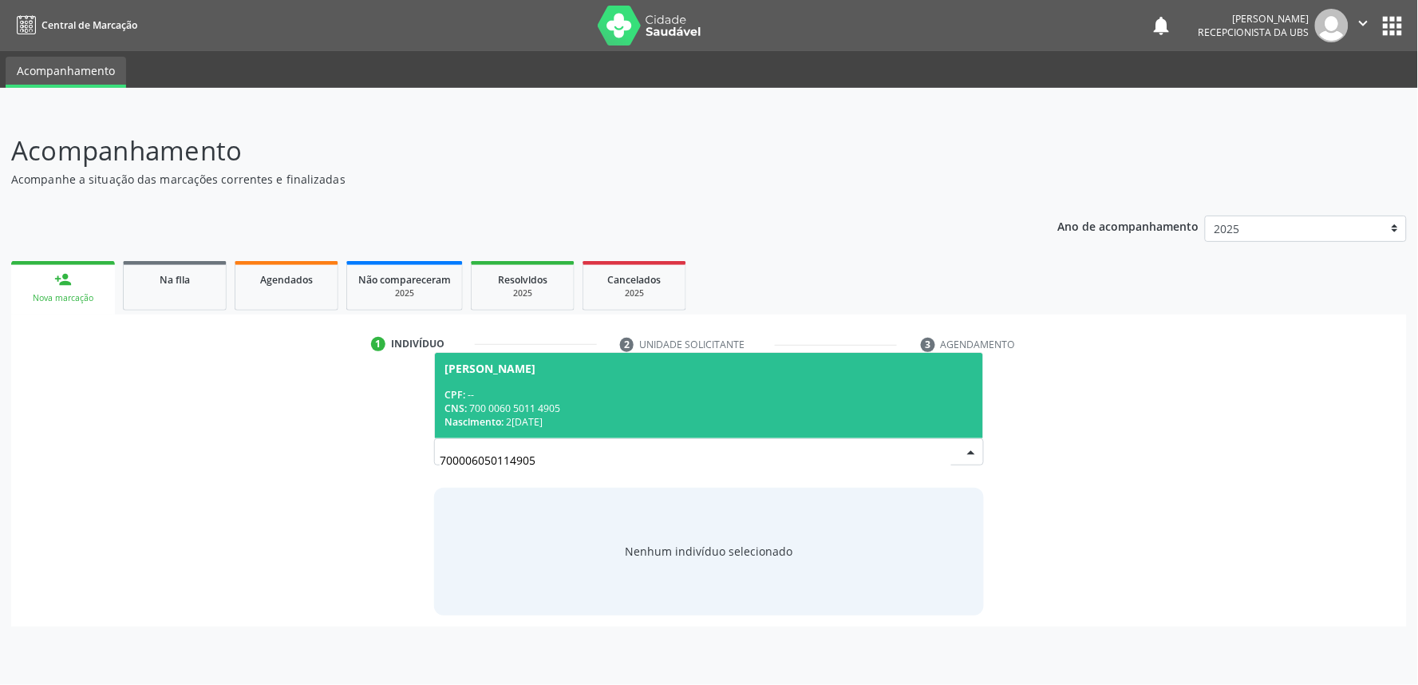
click at [557, 404] on div "CNS: 700 0060 5011 4905" at bounding box center [708, 408] width 529 height 14
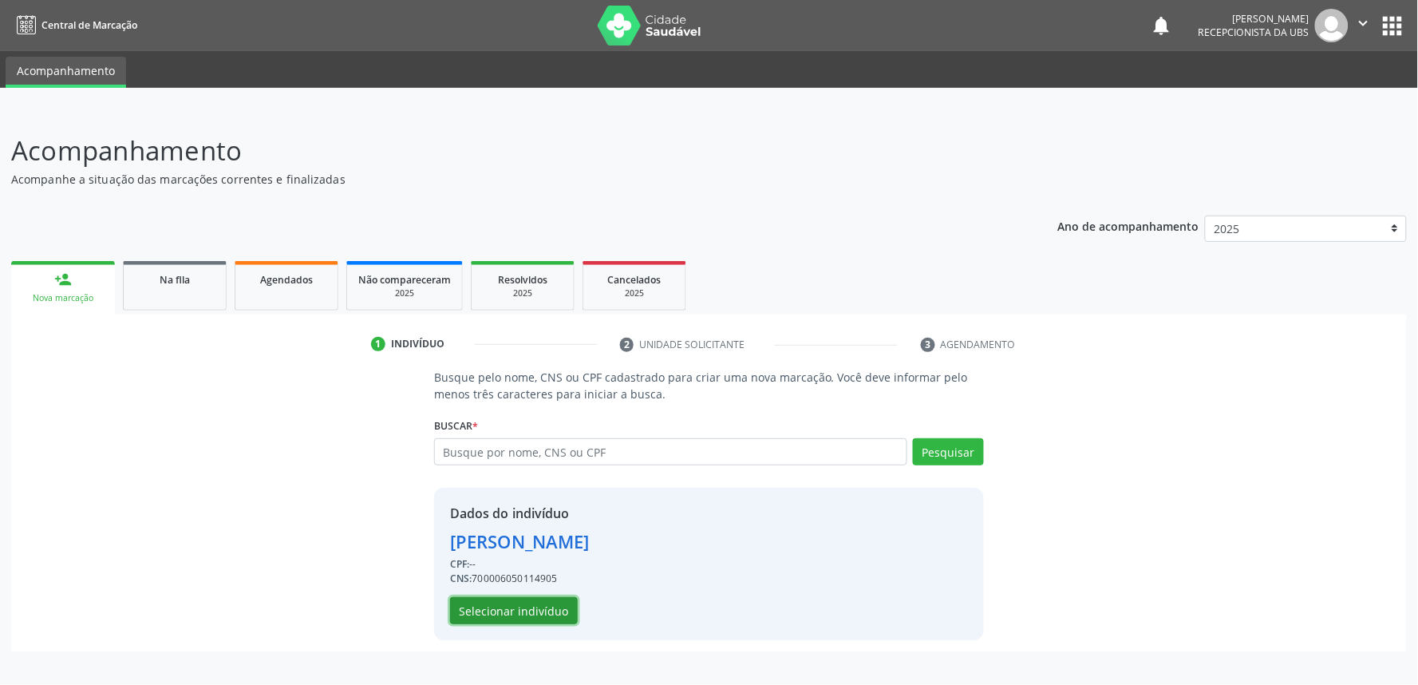
click at [520, 608] on button "Selecionar indivíduo" at bounding box center [514, 610] width 128 height 27
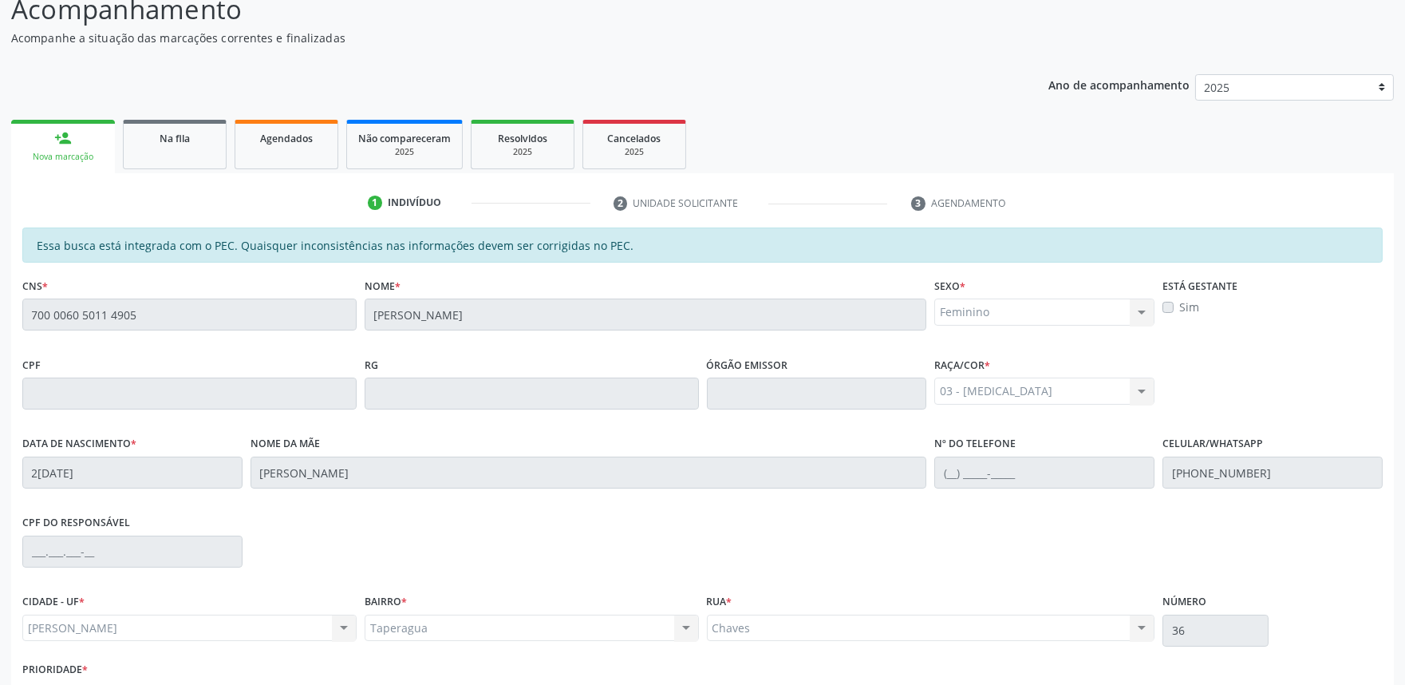
scroll to position [248, 0]
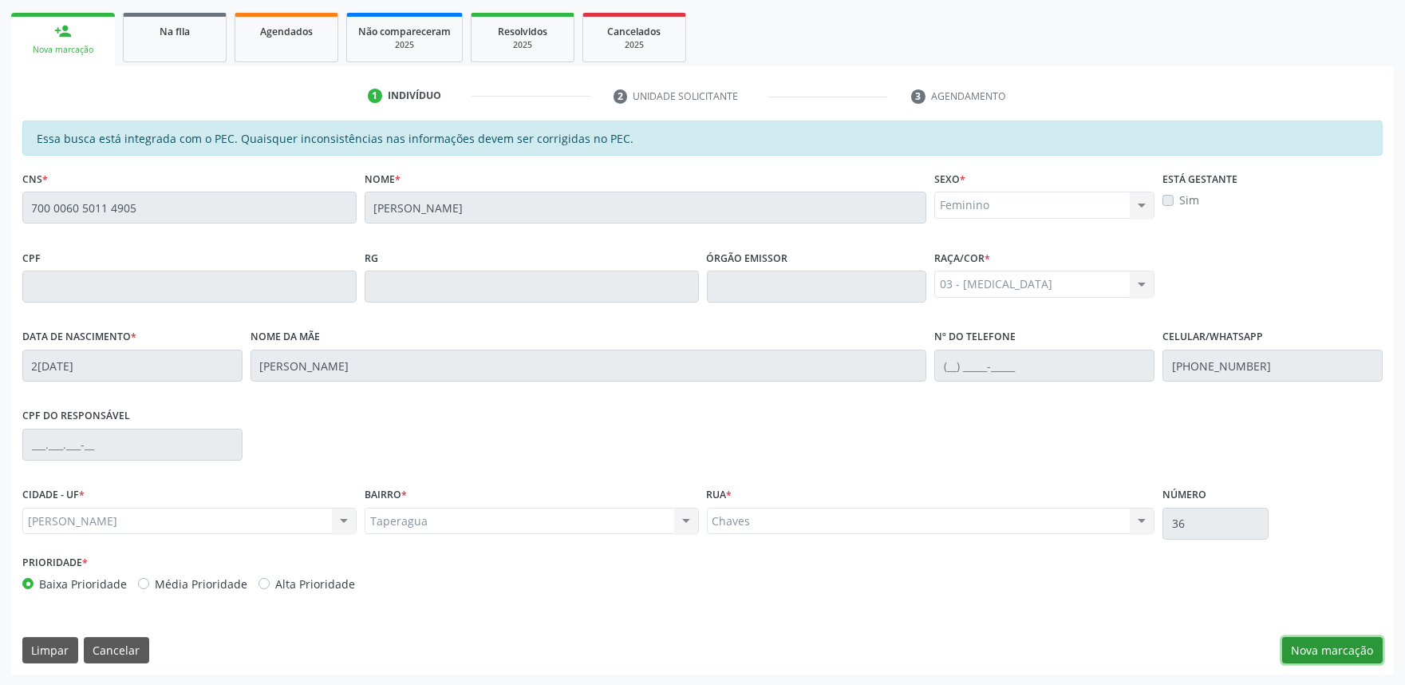
click at [1310, 656] on button "Nova marcação" at bounding box center [1332, 650] width 101 height 27
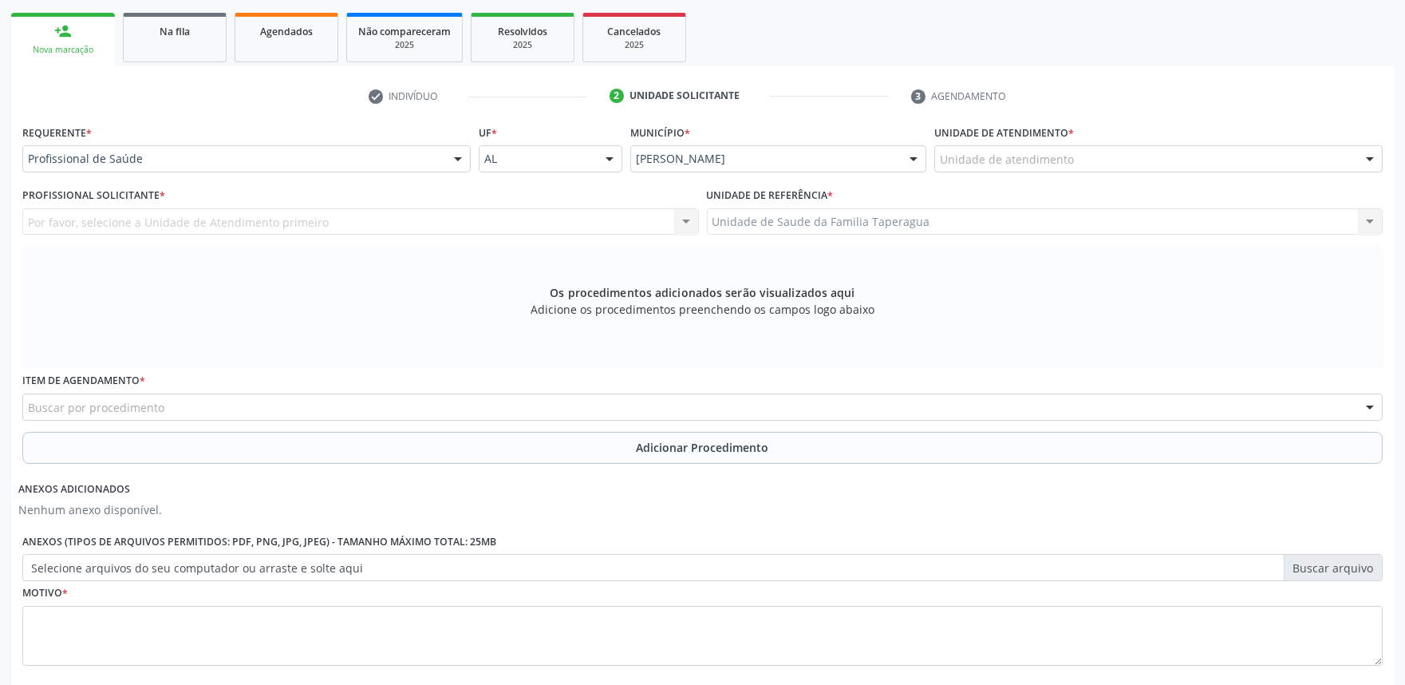
click at [1117, 163] on div "Unidade de atendimento" at bounding box center [1158, 158] width 448 height 27
click at [940, 163] on input "text" at bounding box center [940, 167] width 0 height 32
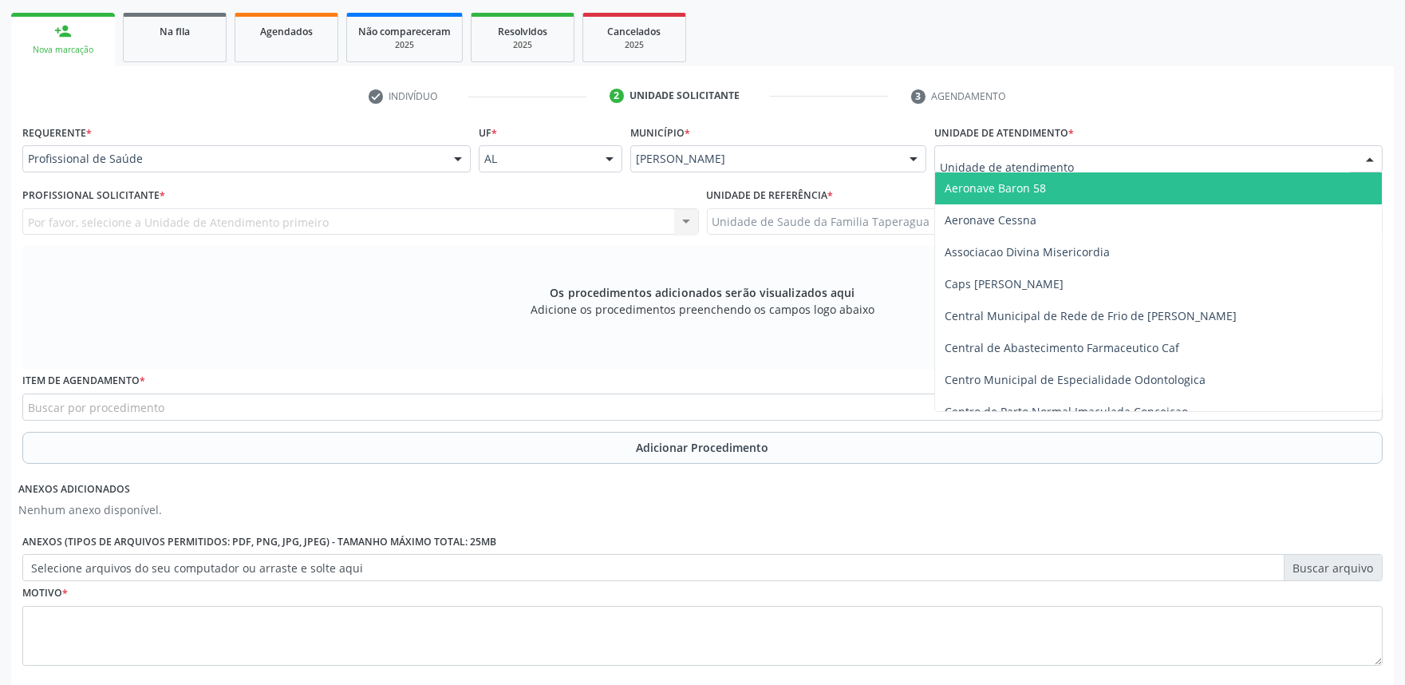
click at [1117, 163] on input "text" at bounding box center [1145, 167] width 410 height 32
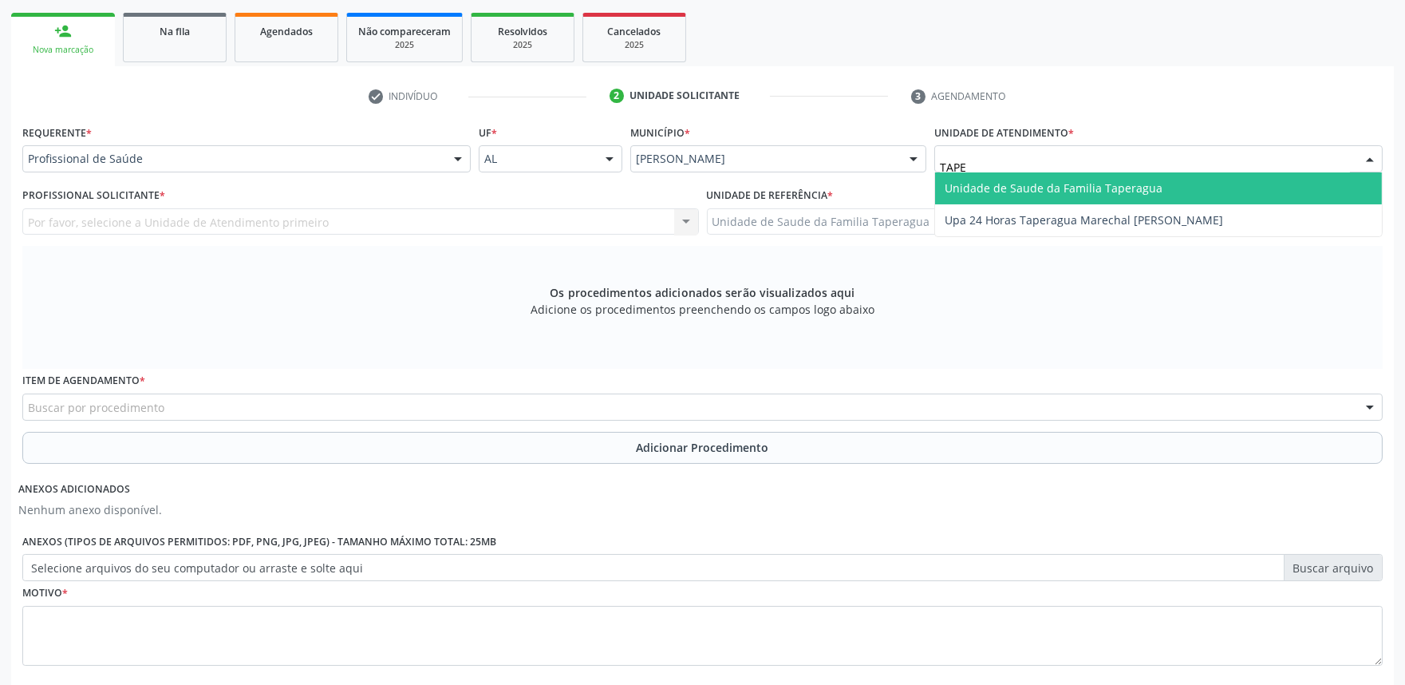
type input "TAPER"
click at [1117, 176] on span "Unidade de Saude da Familia Taperagua" at bounding box center [1158, 188] width 447 height 32
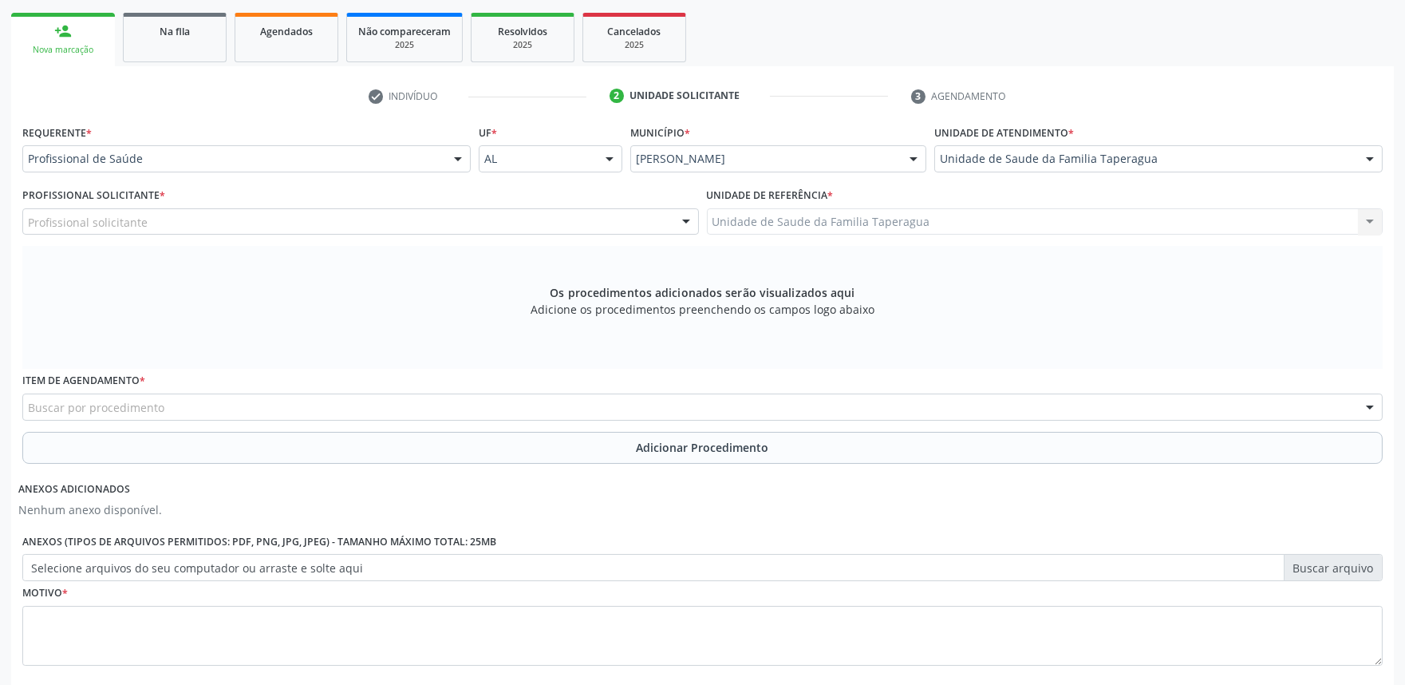
click at [531, 225] on div "Profissional solicitante" at bounding box center [360, 221] width 677 height 27
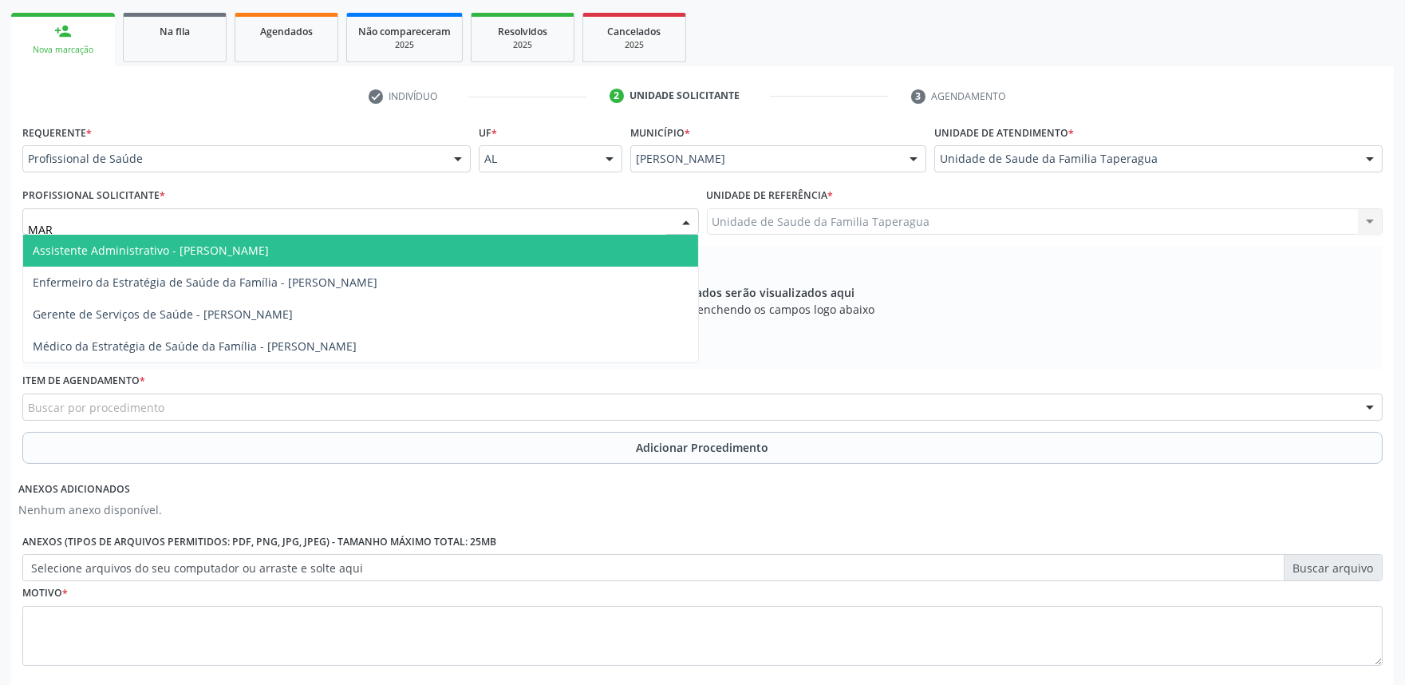
type input "MART"
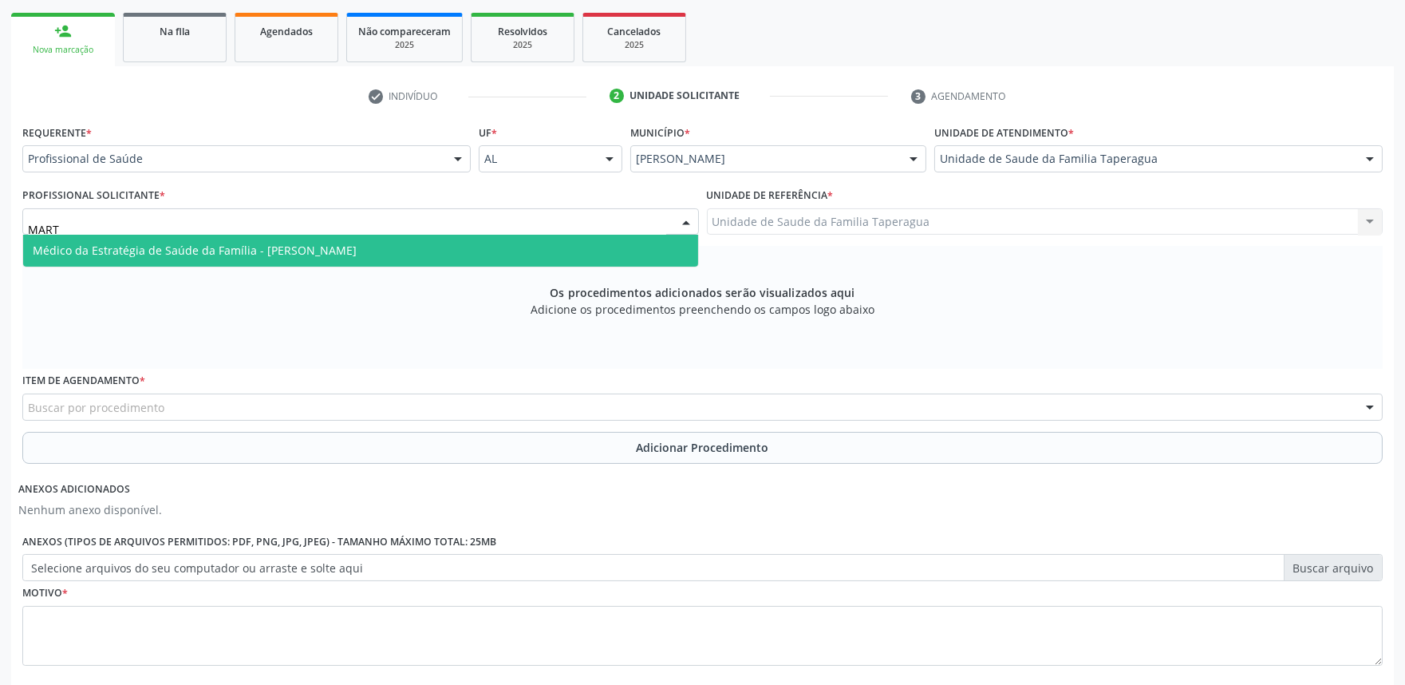
click at [531, 237] on span "Médico da Estratégia de Saúde da Família - [PERSON_NAME]" at bounding box center [360, 251] width 675 height 32
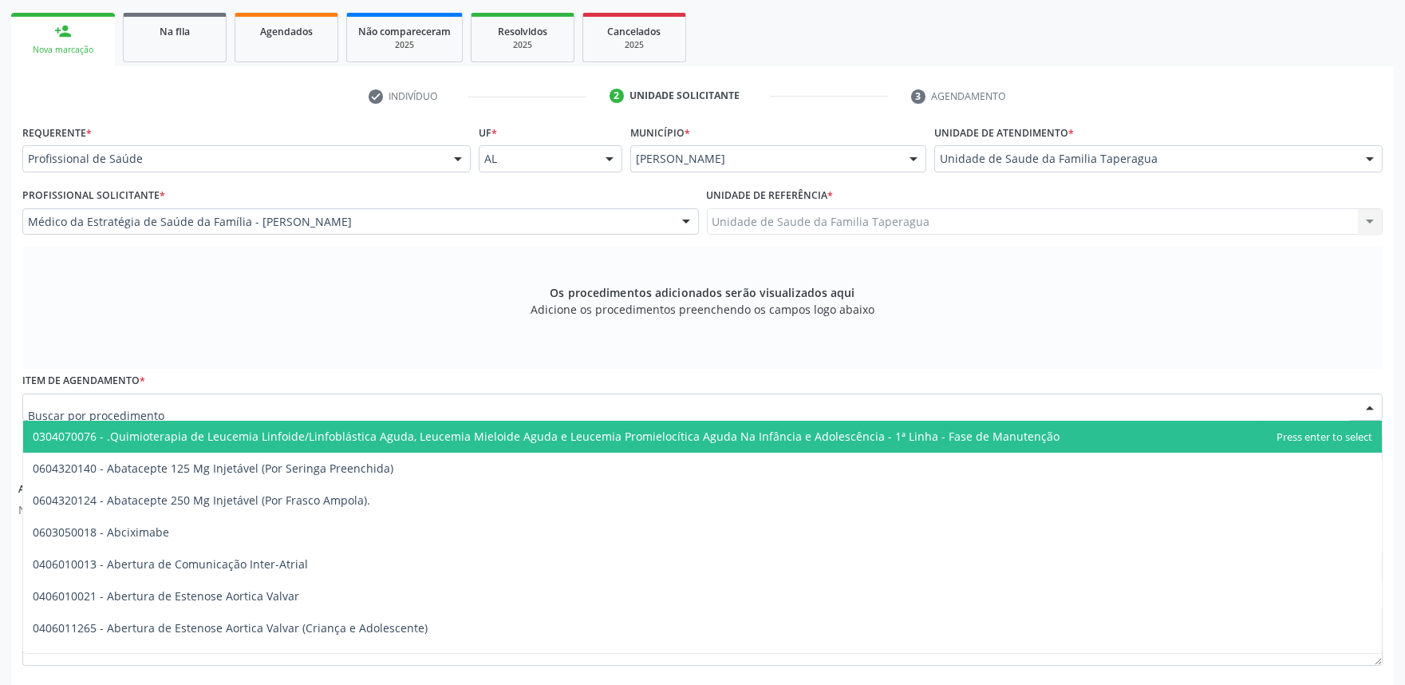
click at [522, 400] on div at bounding box center [702, 406] width 1361 height 27
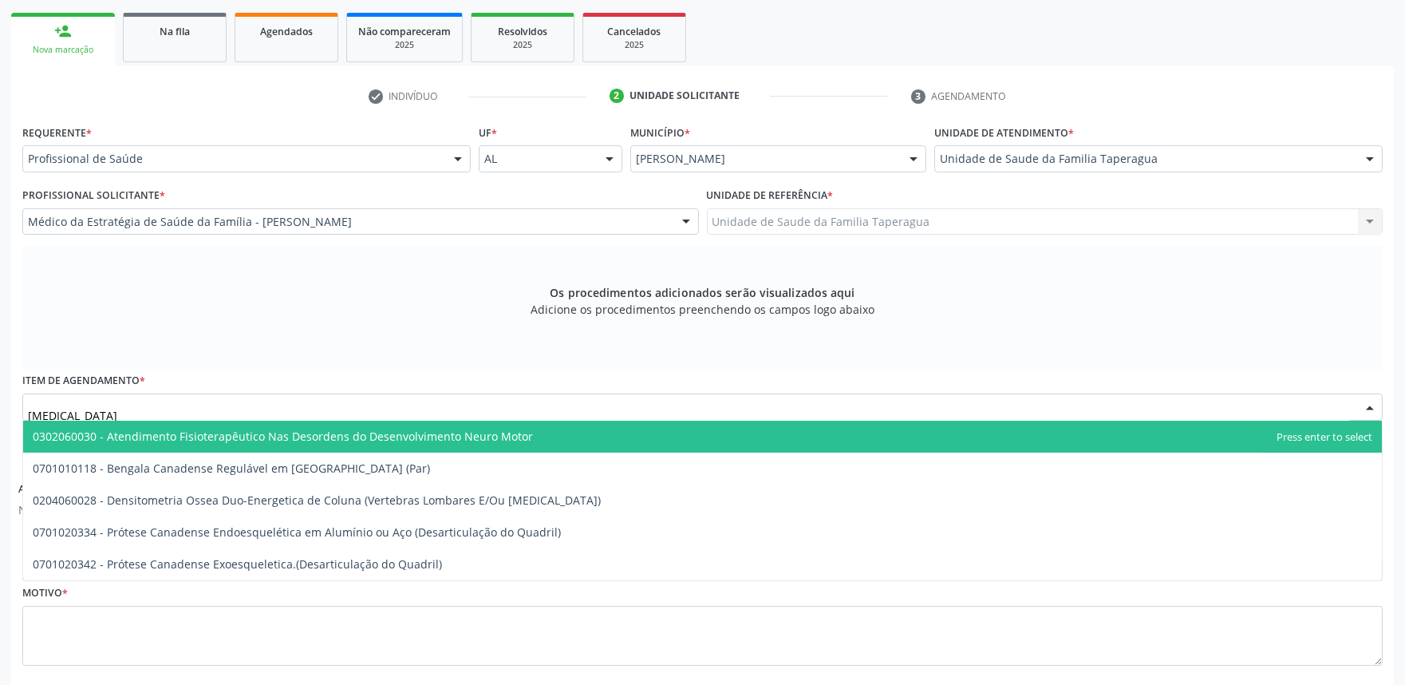
type input "DENSI"
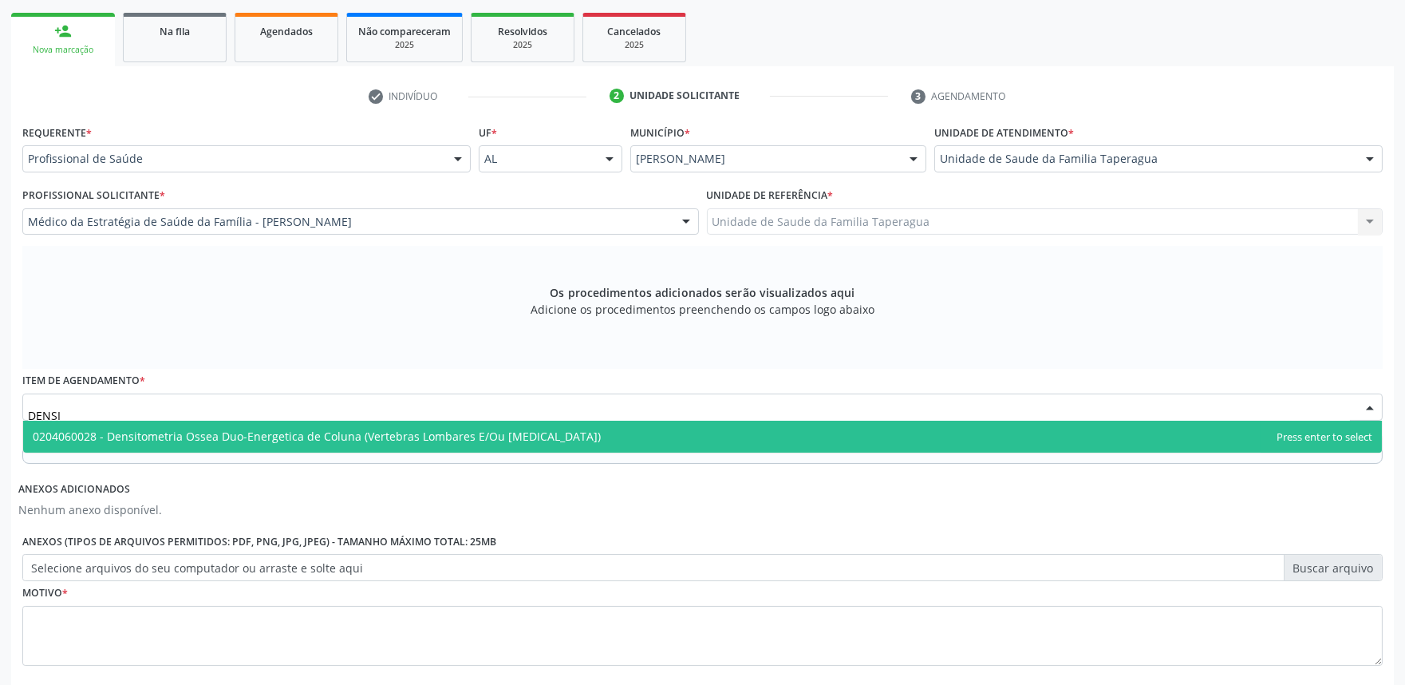
click at [522, 429] on span "0204060028 - Densitometria Ossea Duo-Energetica de Coluna (Vertebras Lombares E…" at bounding box center [317, 436] width 568 height 15
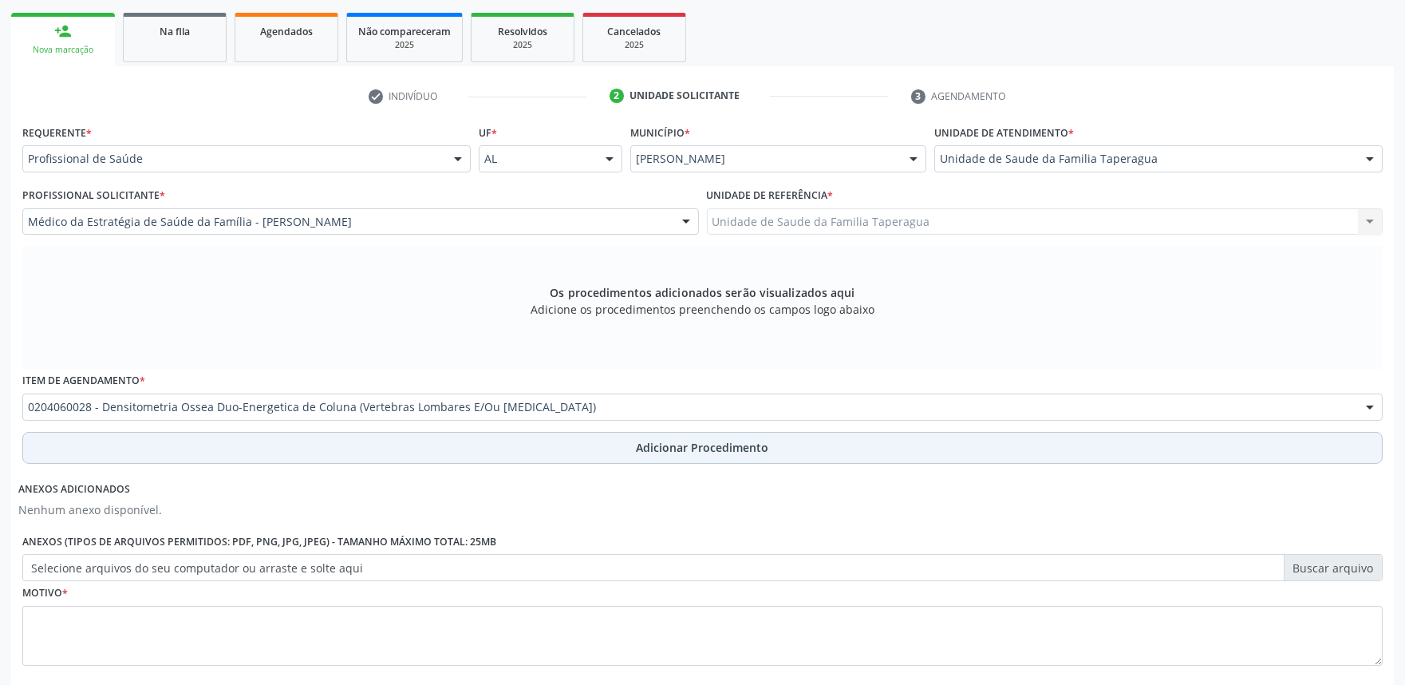
click at [530, 440] on button "Adicionar Procedimento" at bounding box center [702, 448] width 1361 height 32
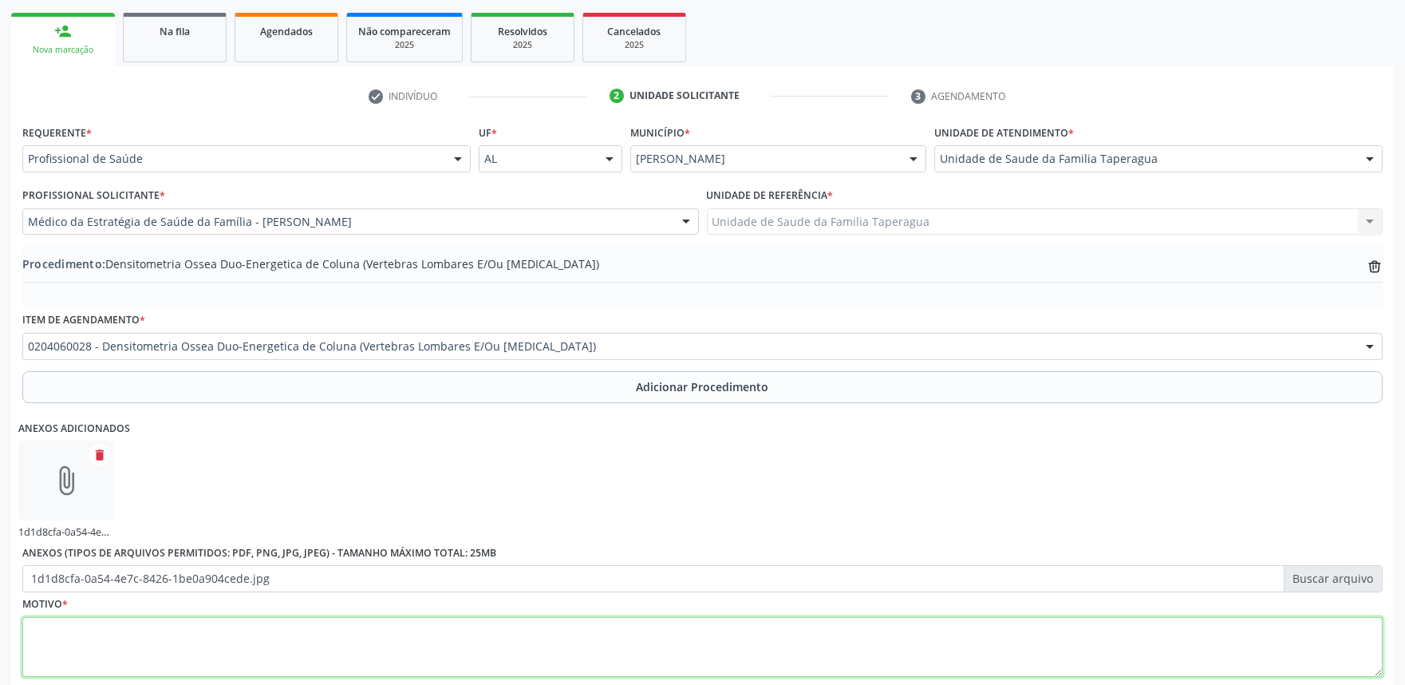
click at [474, 621] on textarea at bounding box center [702, 647] width 1361 height 61
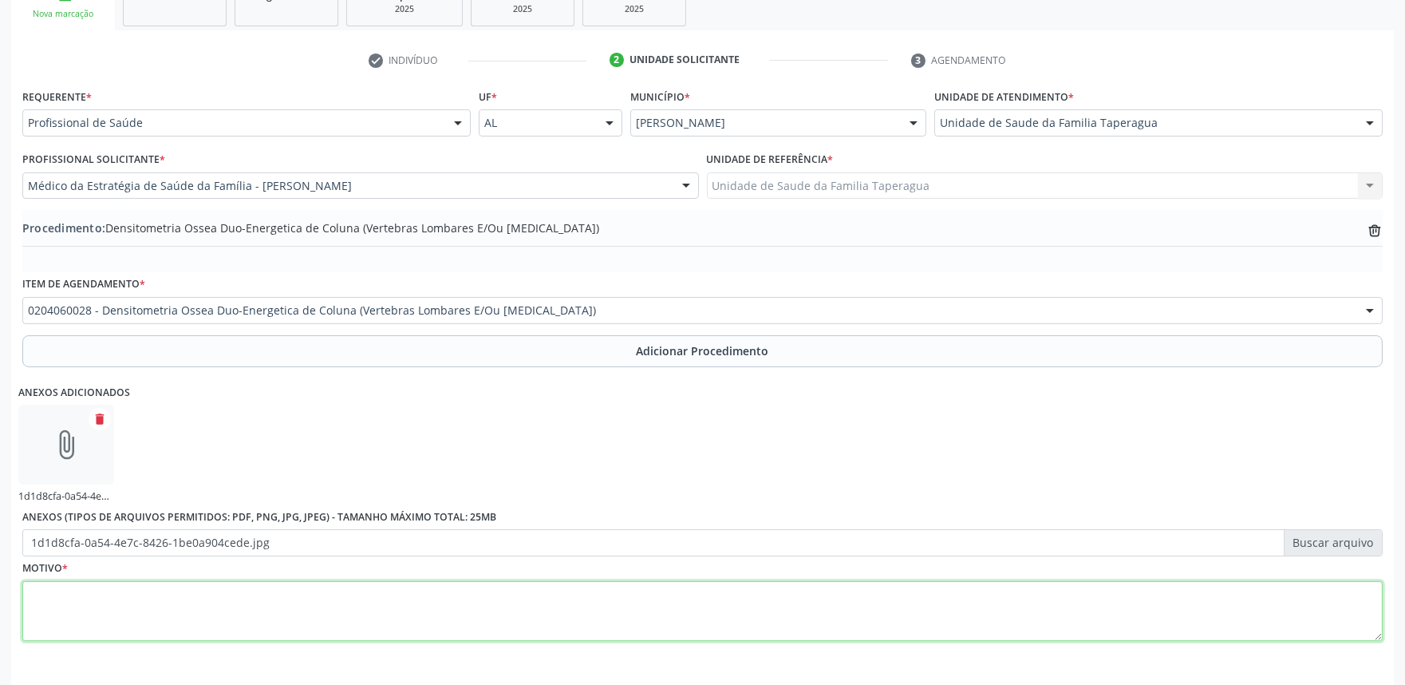
scroll to position [344, 0]
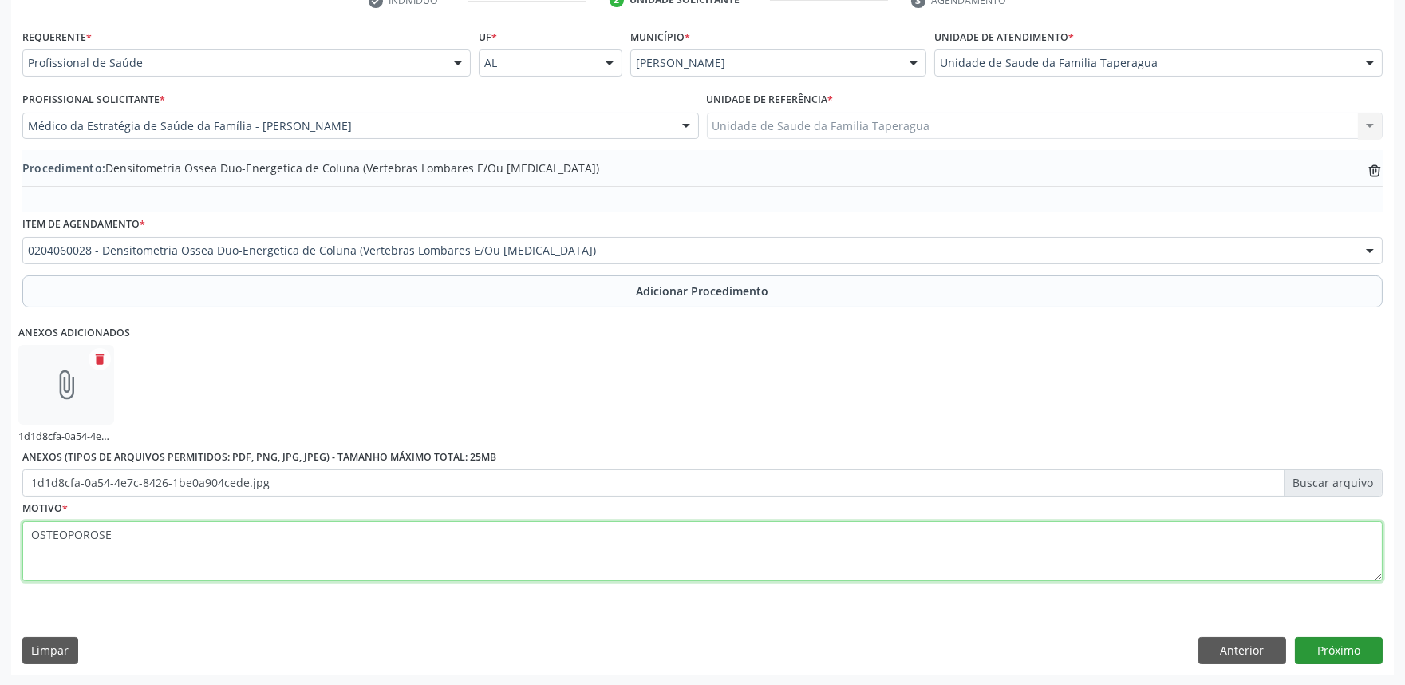
type textarea "OSTEOPOROSE"
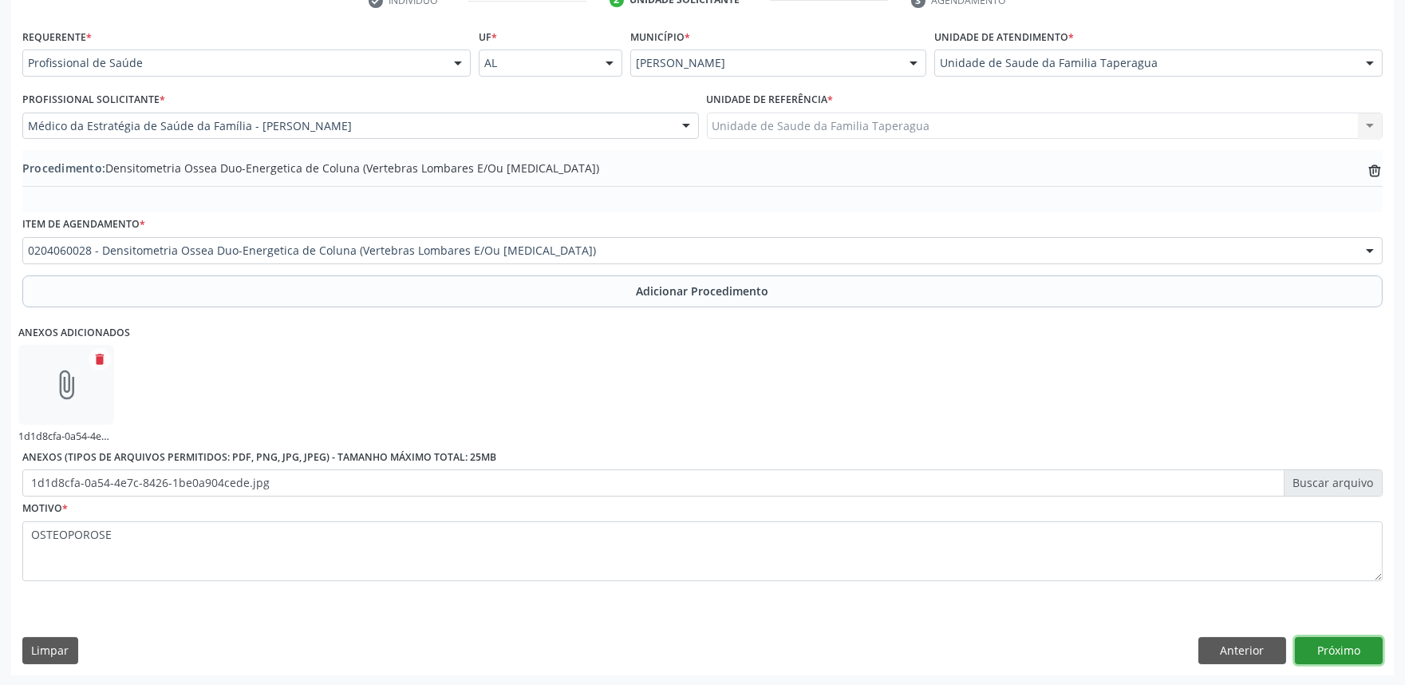
click at [1341, 650] on button "Próximo" at bounding box center [1339, 650] width 88 height 27
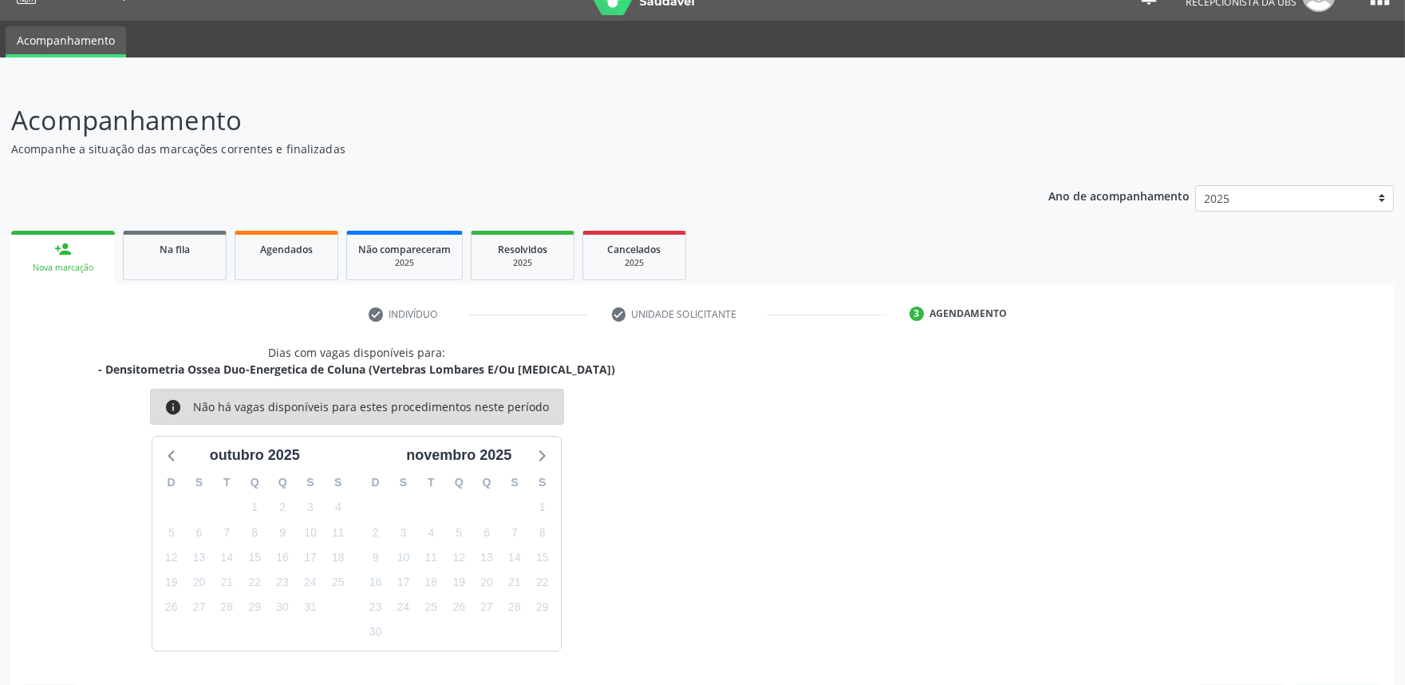
scroll to position [77, 0]
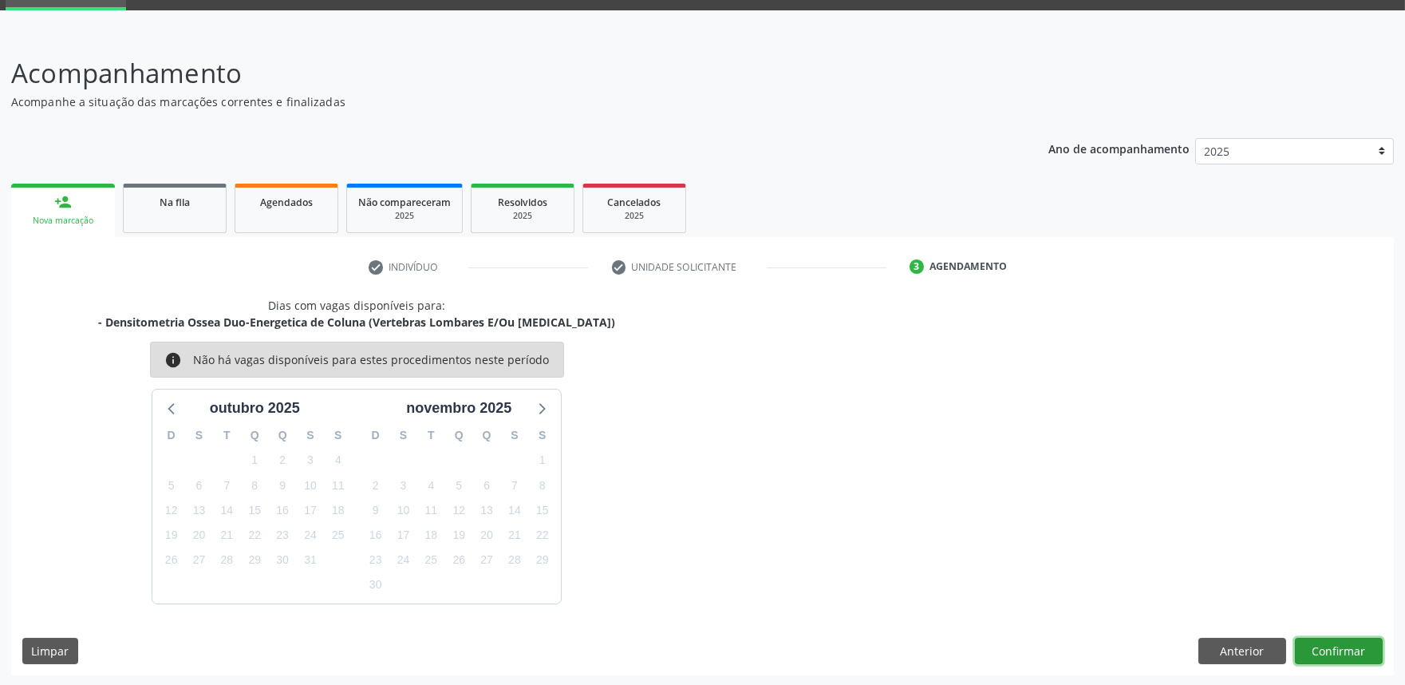
click at [1341, 650] on button "Confirmar" at bounding box center [1339, 651] width 88 height 27
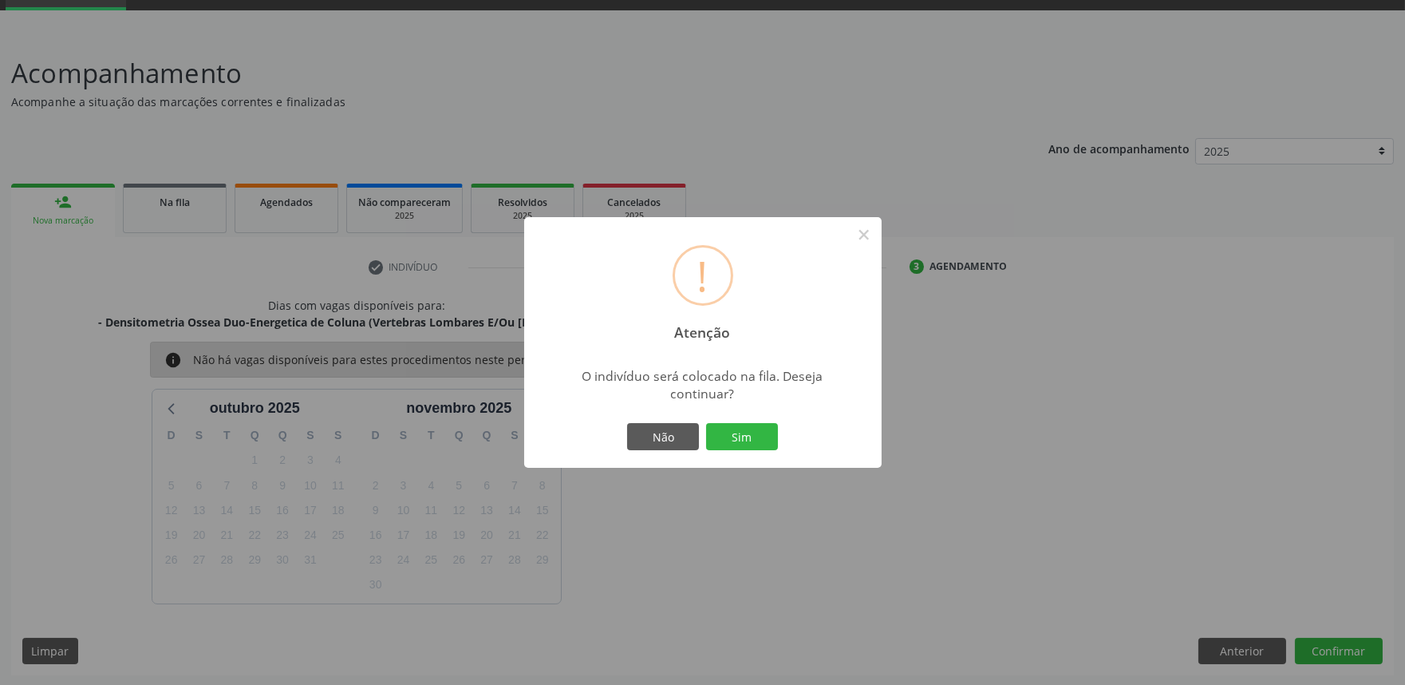
click at [706, 423] on button "Sim" at bounding box center [742, 436] width 72 height 27
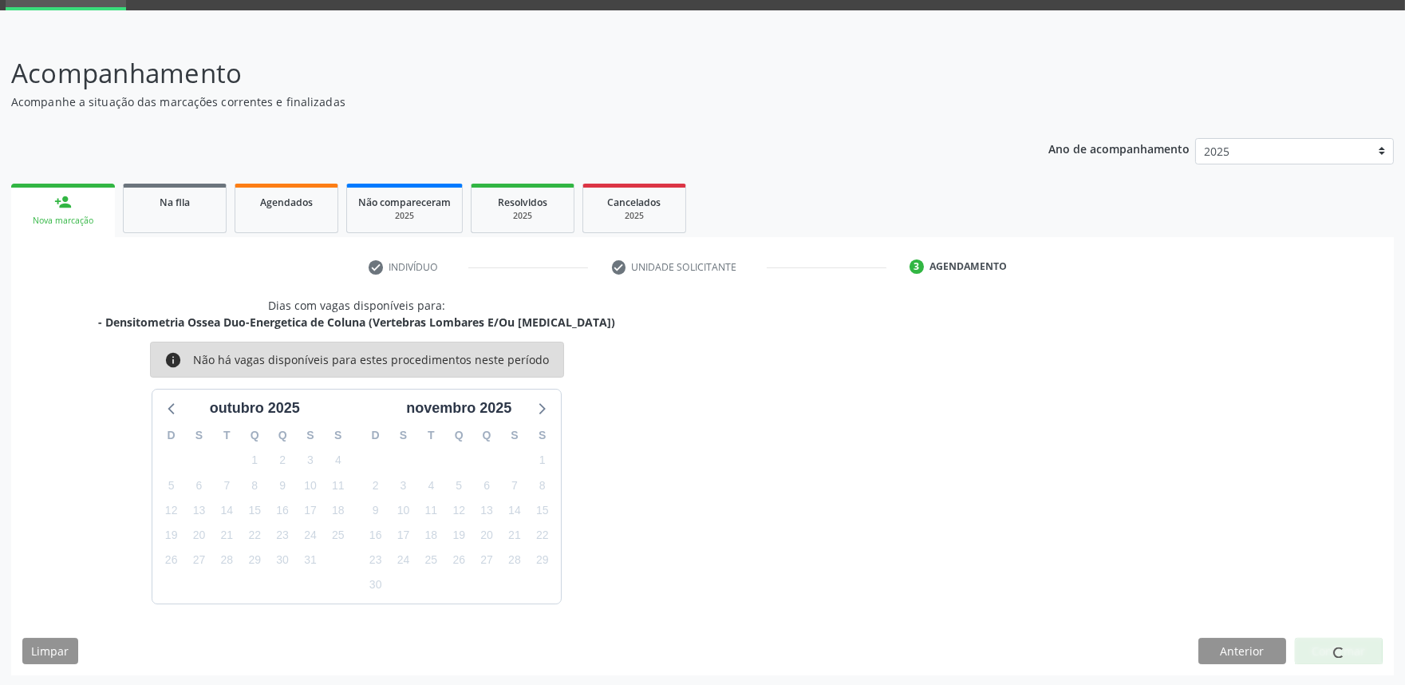
scroll to position [0, 0]
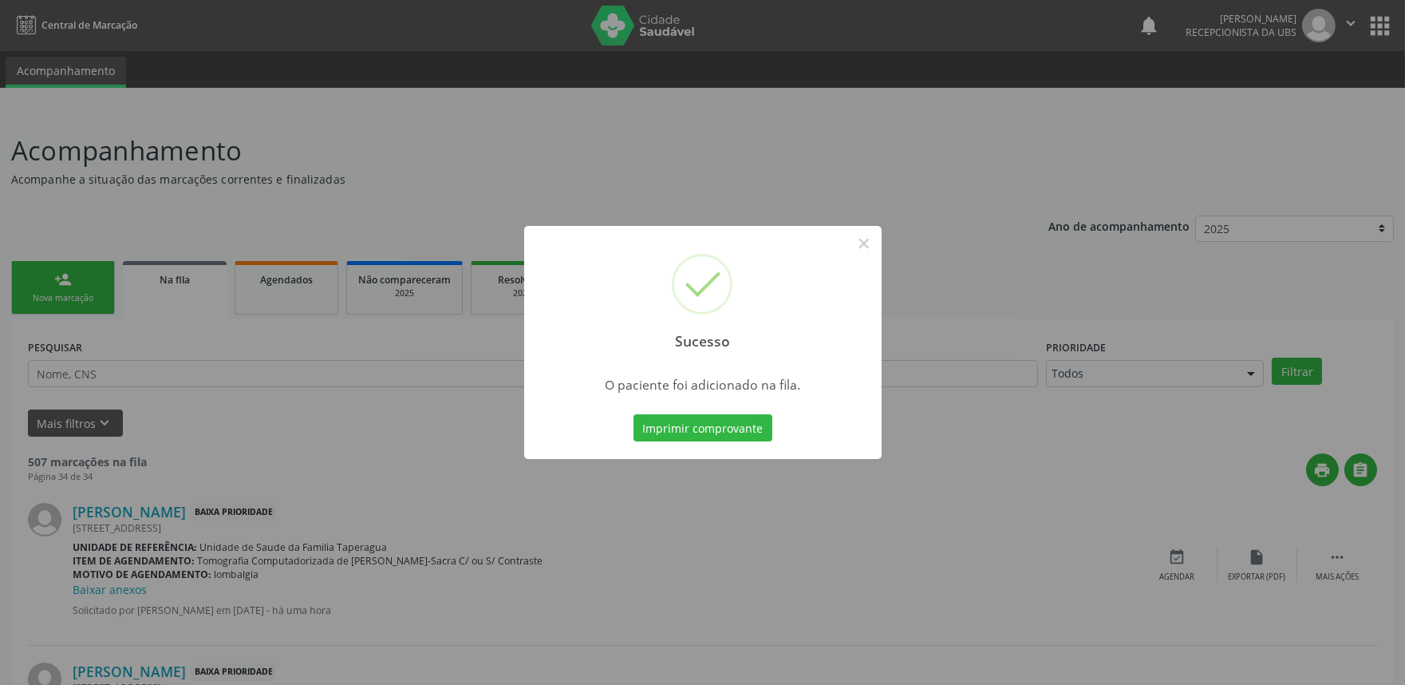
click at [1205, 285] on div "Sucesso × O paciente foi adicionado na fila. Imprimir comprovante Cancel" at bounding box center [702, 342] width 1405 height 685
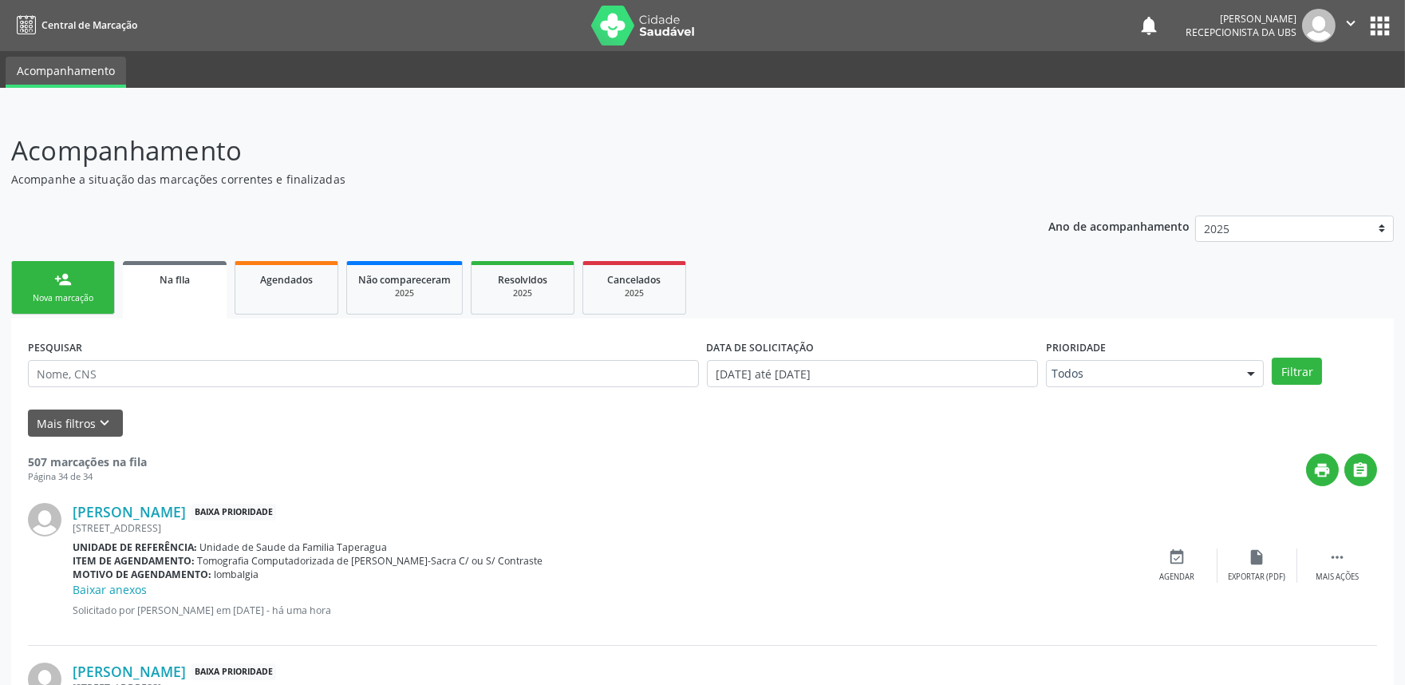
click at [45, 281] on link "person_add Nova marcação" at bounding box center [63, 287] width 104 height 53
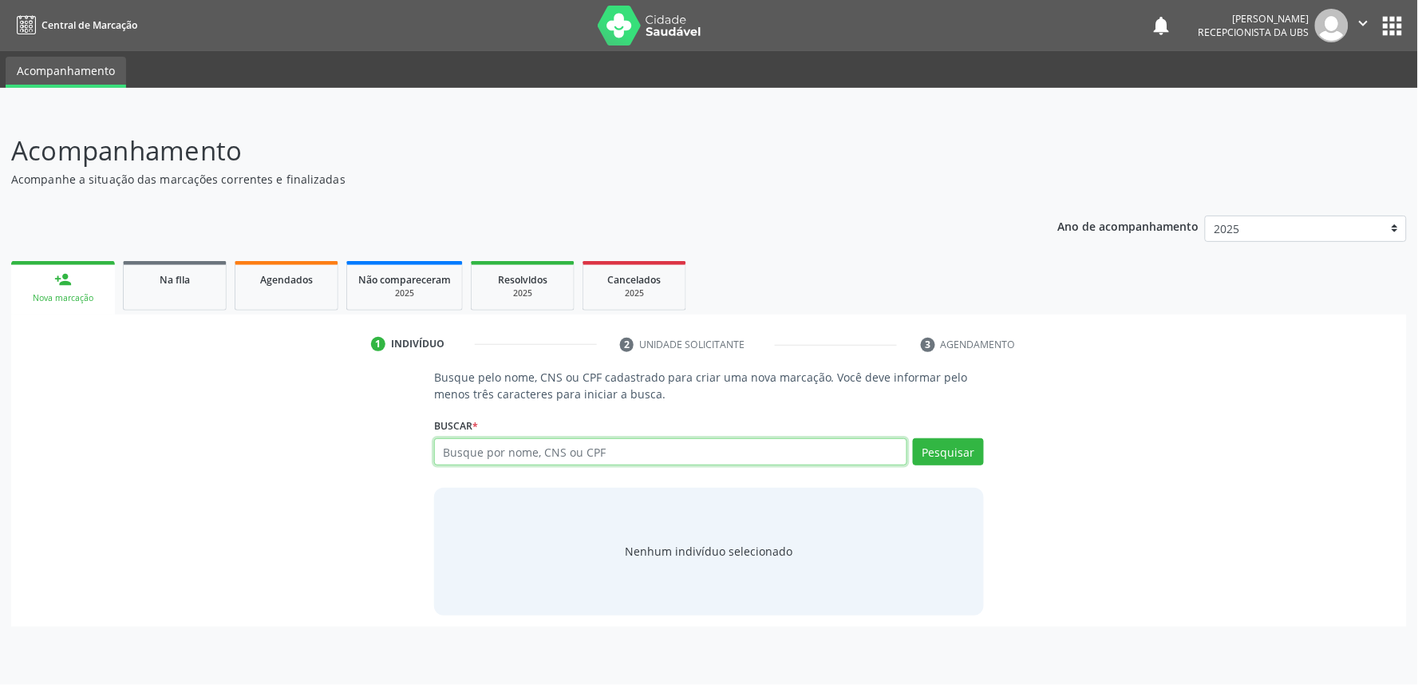
click at [629, 459] on input "text" at bounding box center [670, 451] width 473 height 27
paste input "700006050114905"
type input "700006050114905"
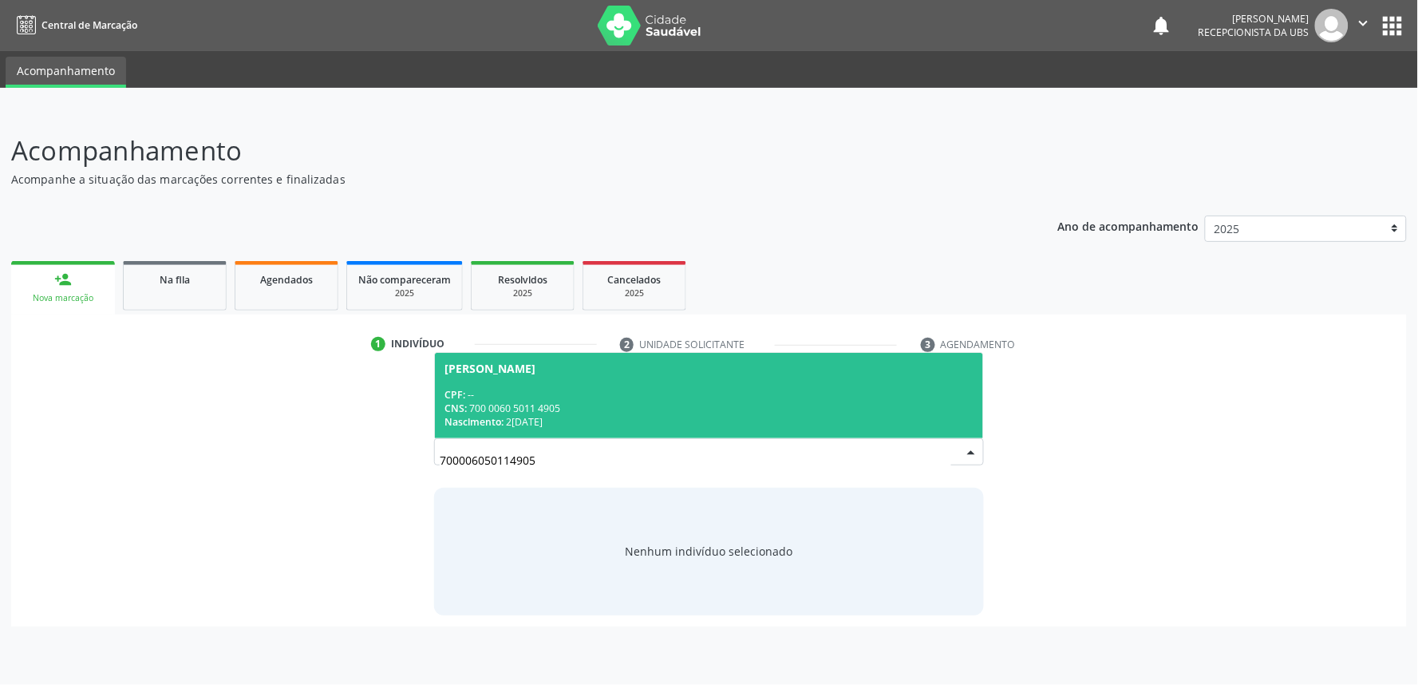
click at [620, 376] on span "[PERSON_NAME] CPF: -- CNS: 700 0060 5011 4905 Nascimento: 2[DATE]" at bounding box center [709, 395] width 548 height 85
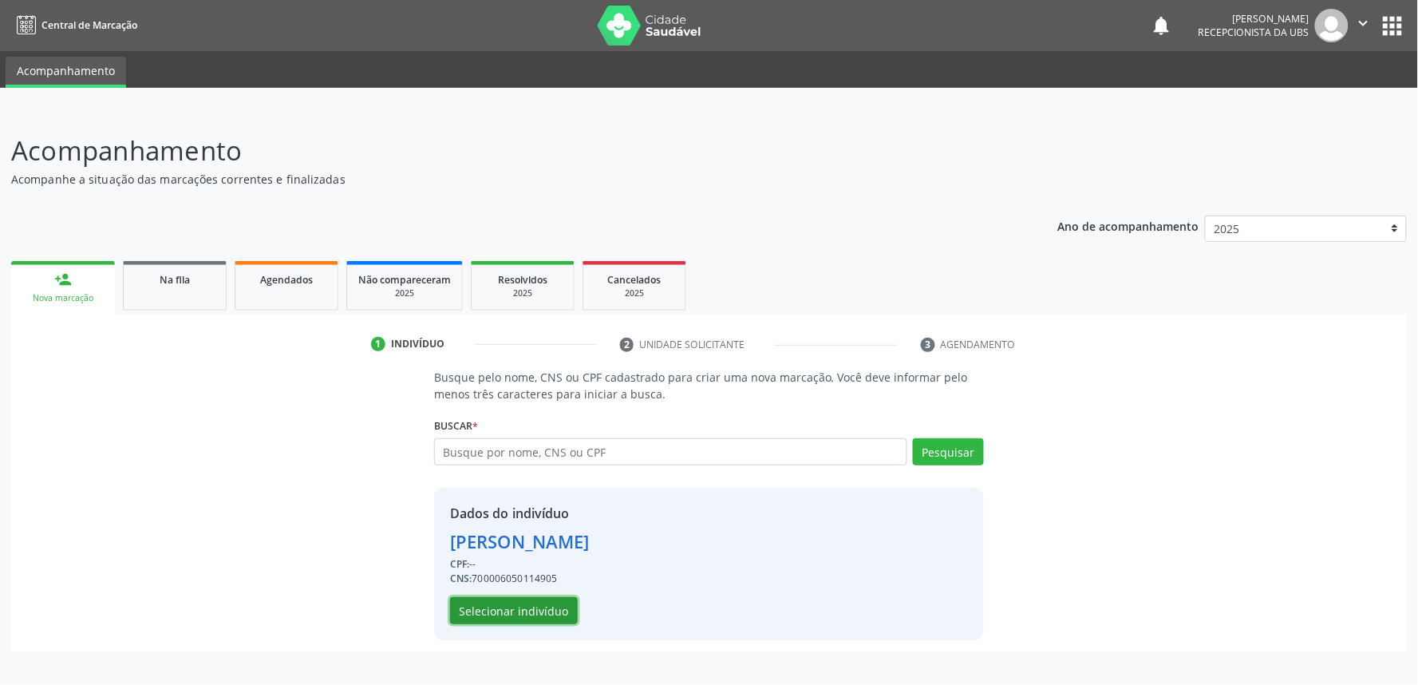
click at [537, 600] on button "Selecionar indivíduo" at bounding box center [514, 610] width 128 height 27
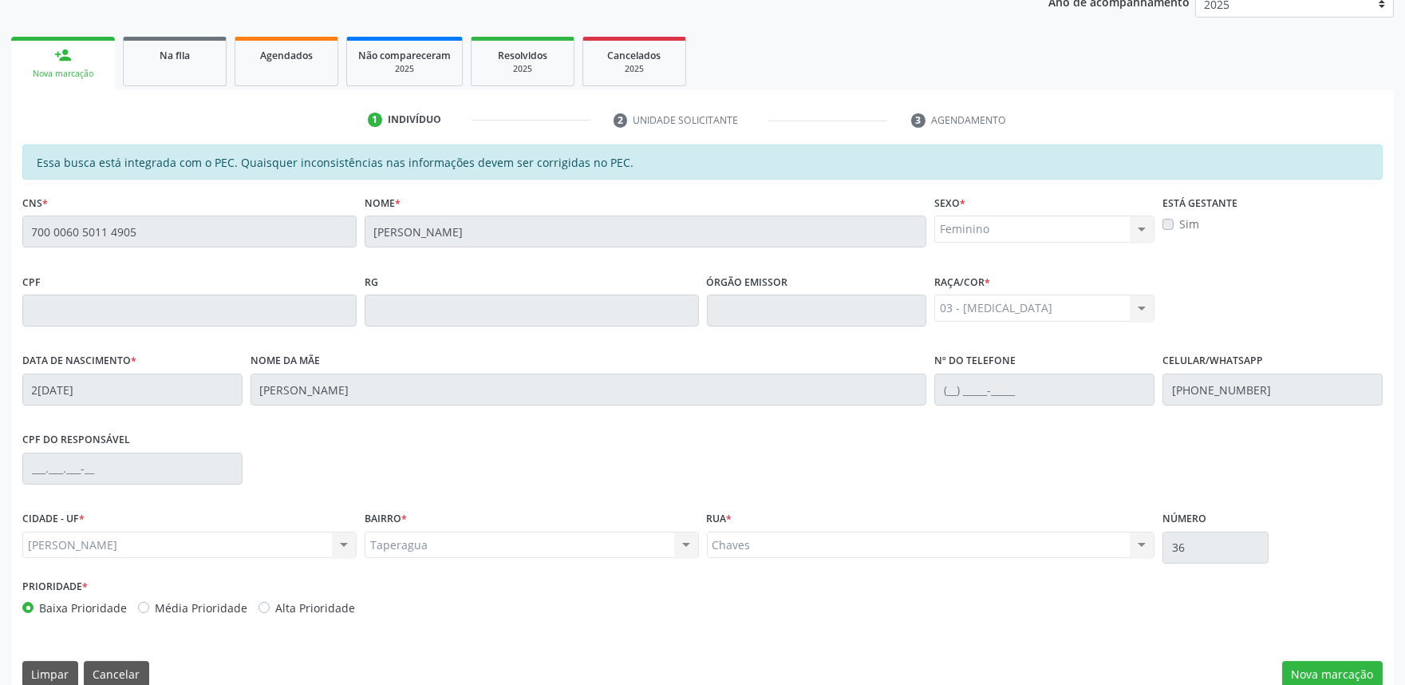
scroll to position [248, 0]
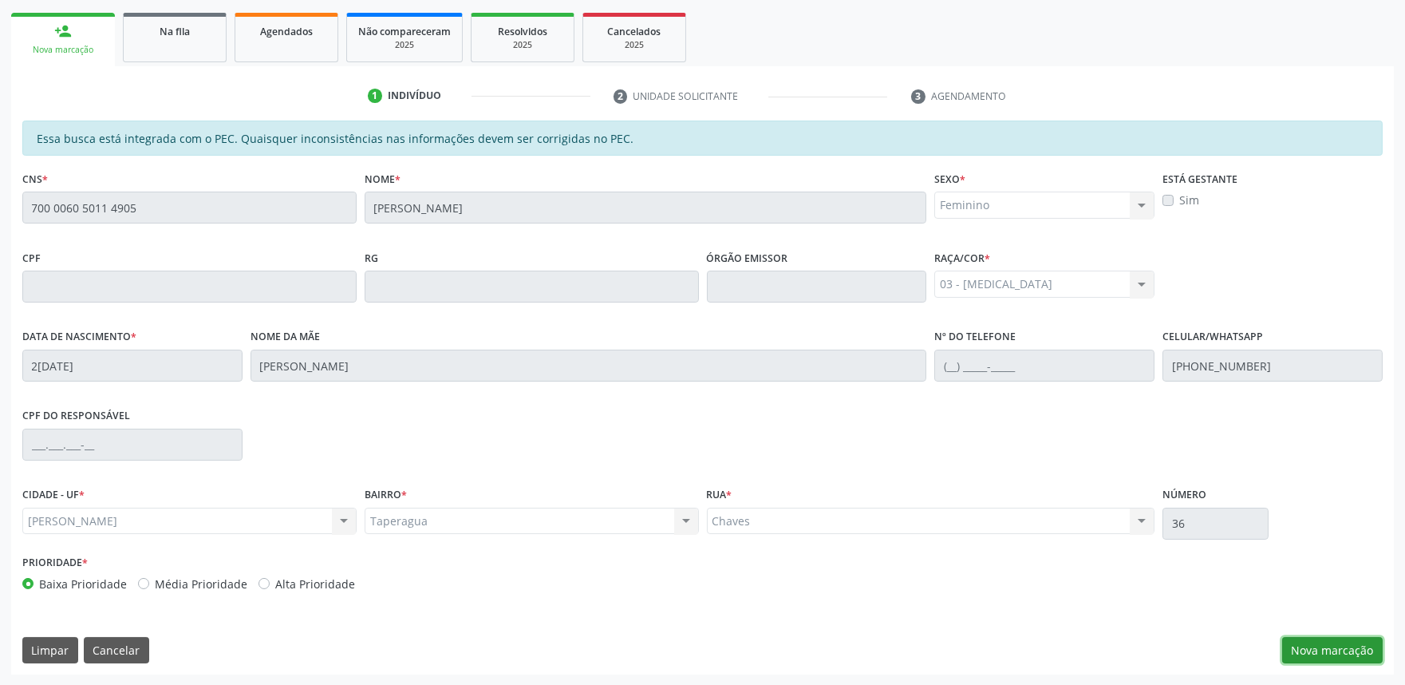
click at [1317, 650] on button "Nova marcação" at bounding box center [1332, 650] width 101 height 27
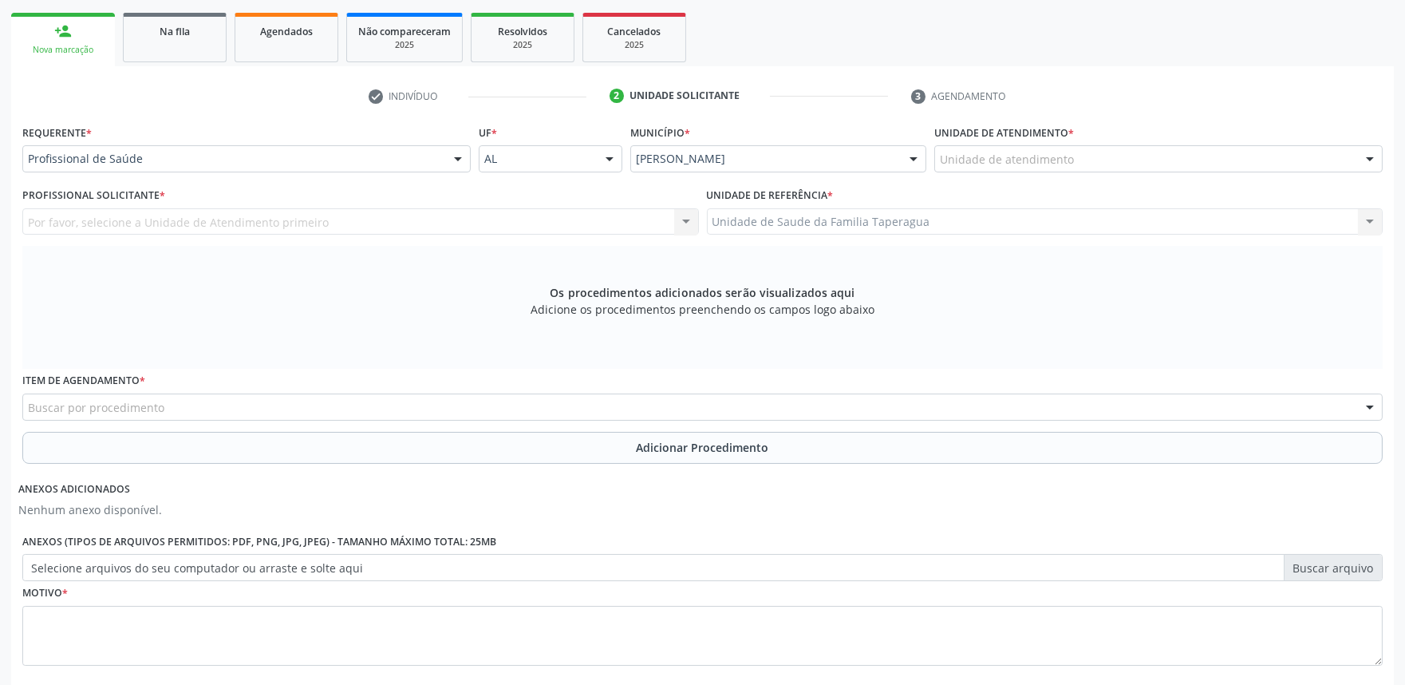
click at [1193, 164] on div "Unidade de atendimento" at bounding box center [1158, 158] width 448 height 27
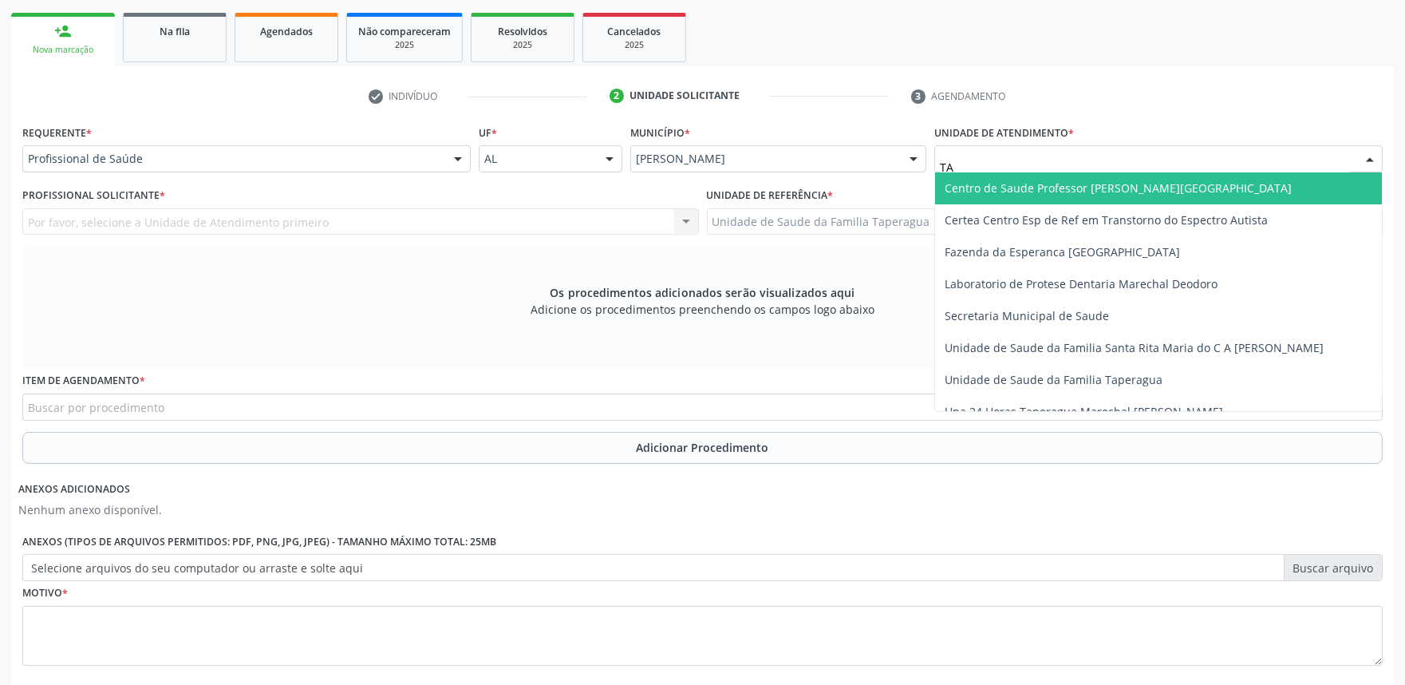
type input "TAP"
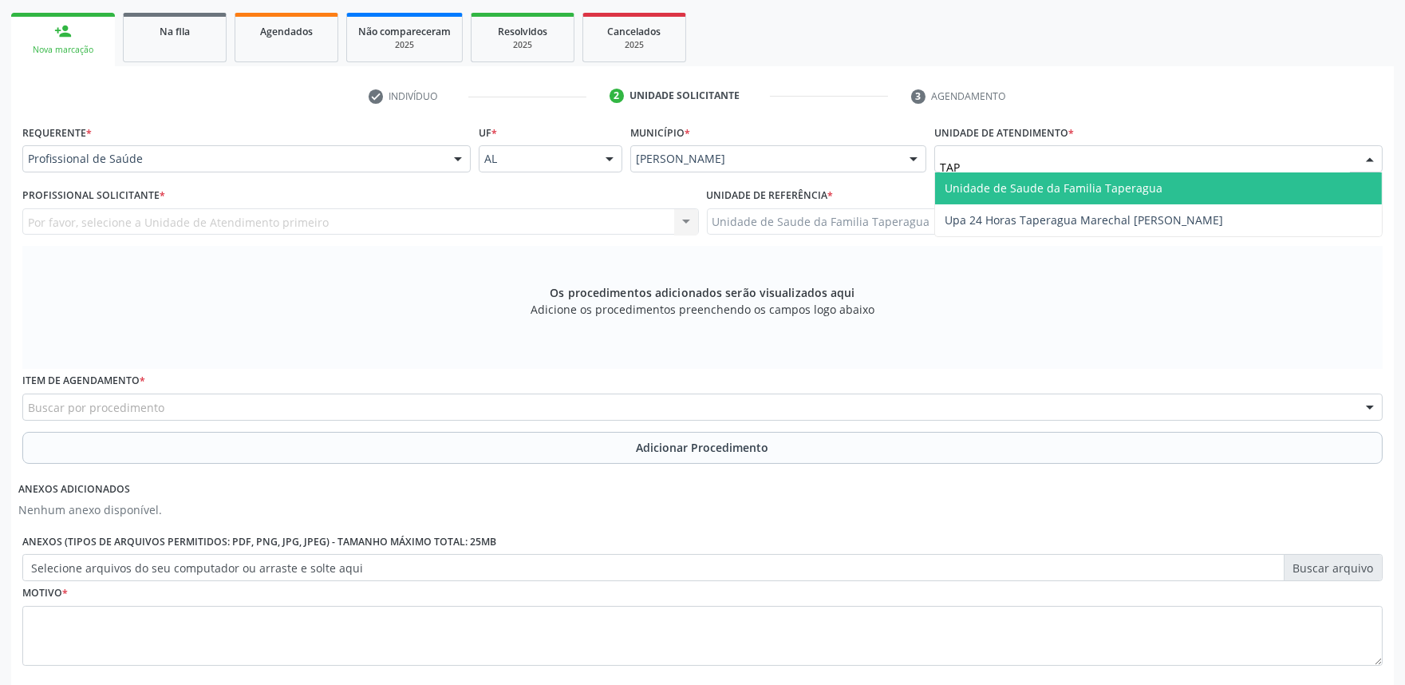
click at [1187, 193] on span "Unidade de Saude da Familia Taperagua" at bounding box center [1158, 188] width 447 height 32
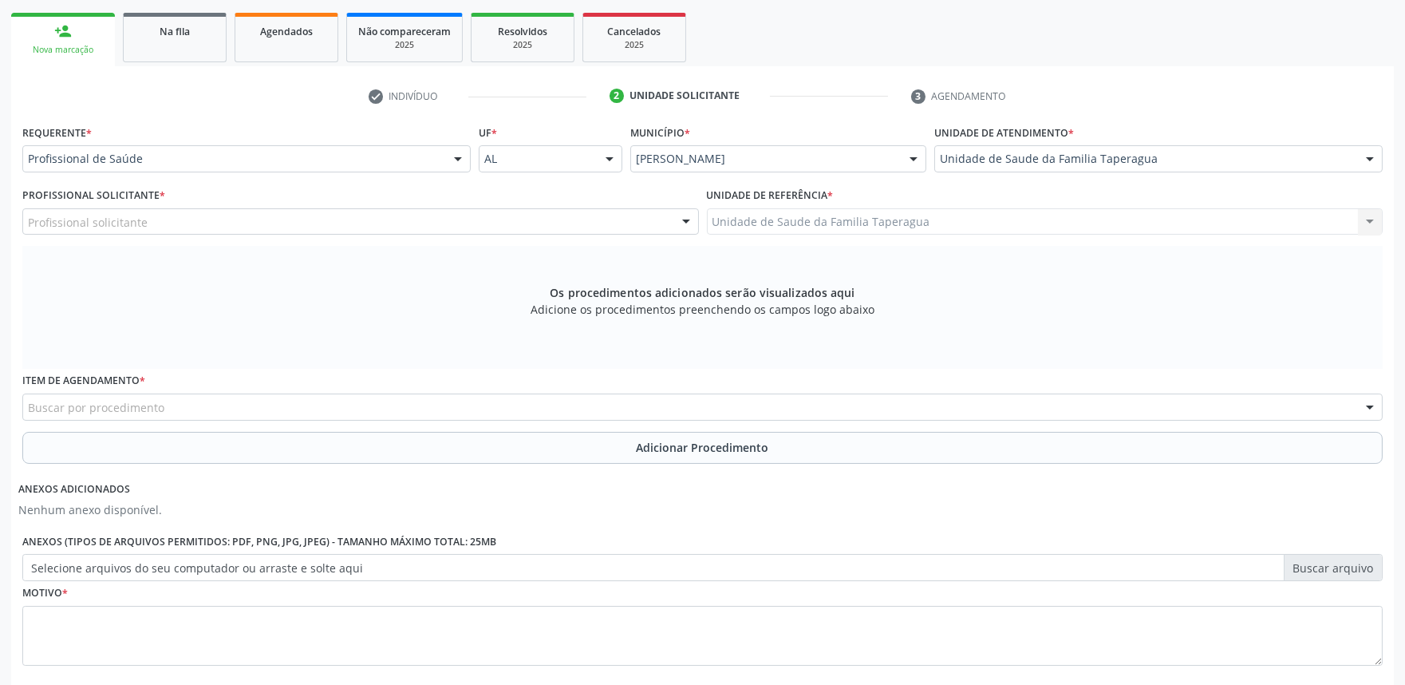
click at [373, 219] on div "Profissional solicitante" at bounding box center [360, 221] width 677 height 27
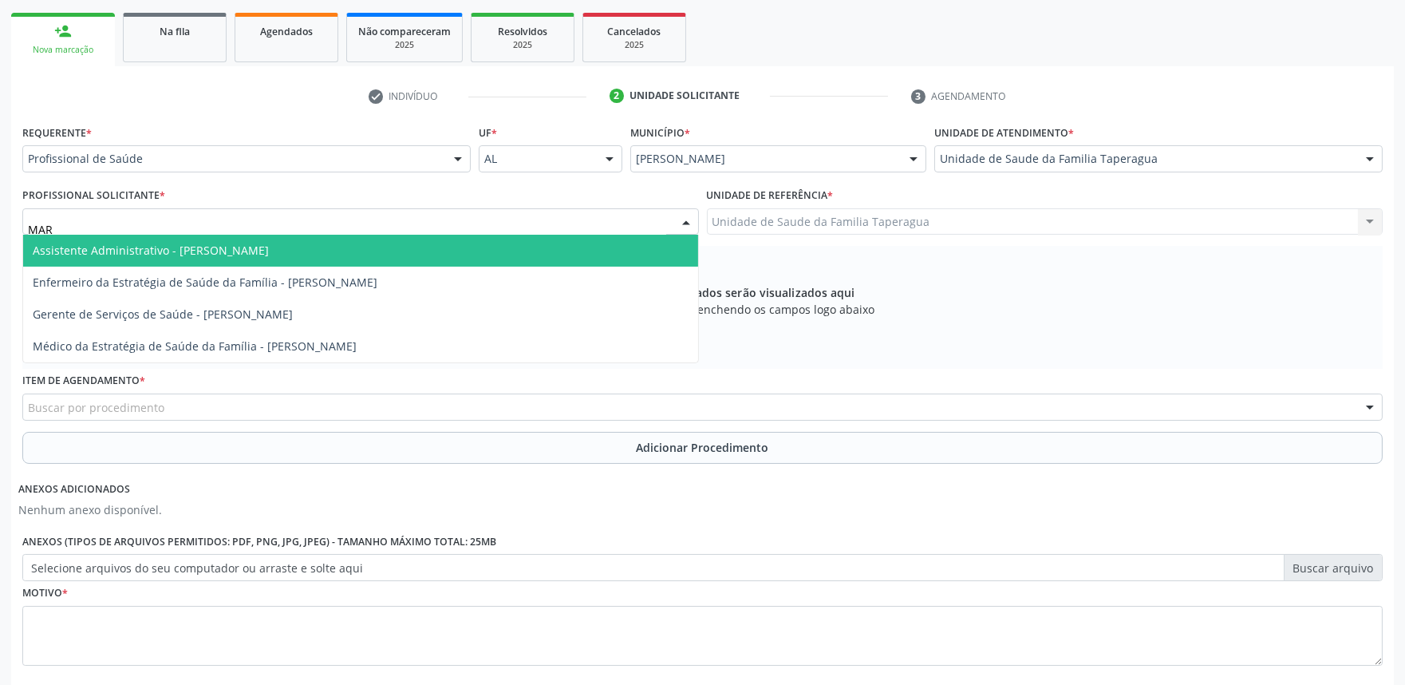
type input "MART"
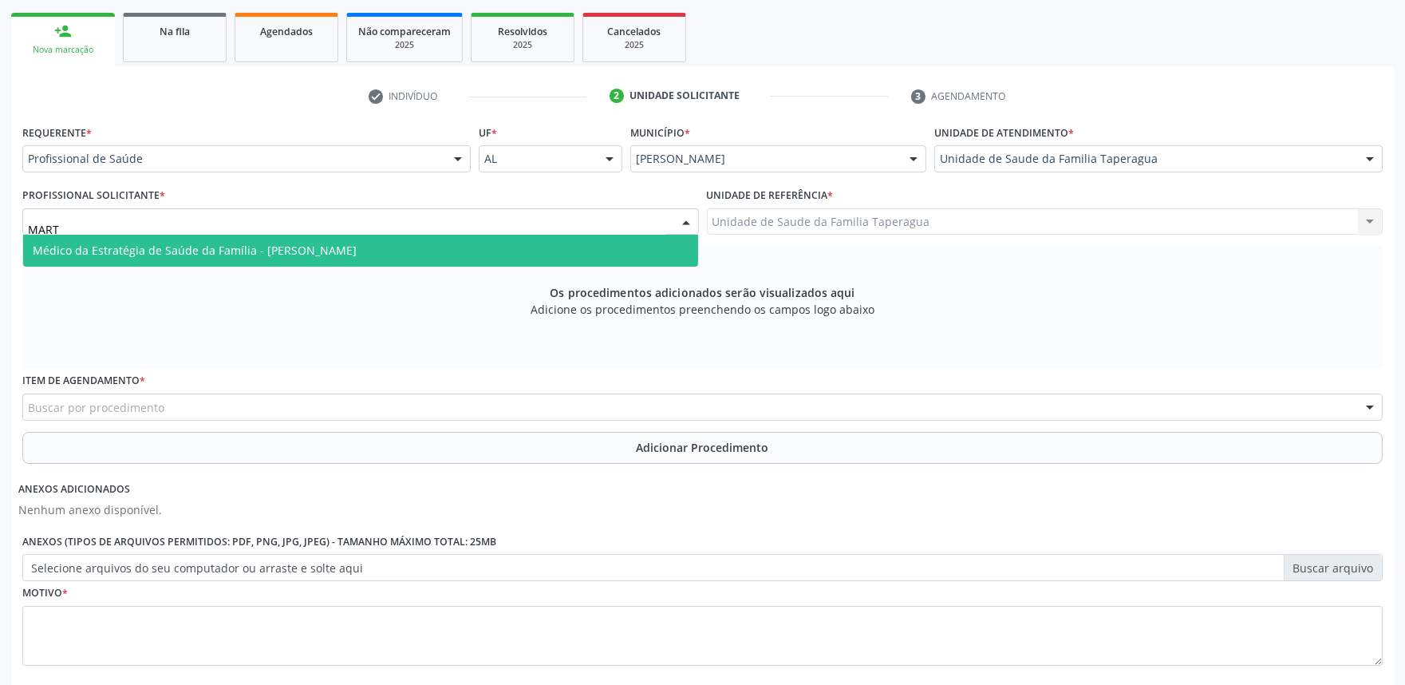
click at [357, 249] on span "Médico da Estratégia de Saúde da Família - [PERSON_NAME]" at bounding box center [195, 250] width 324 height 15
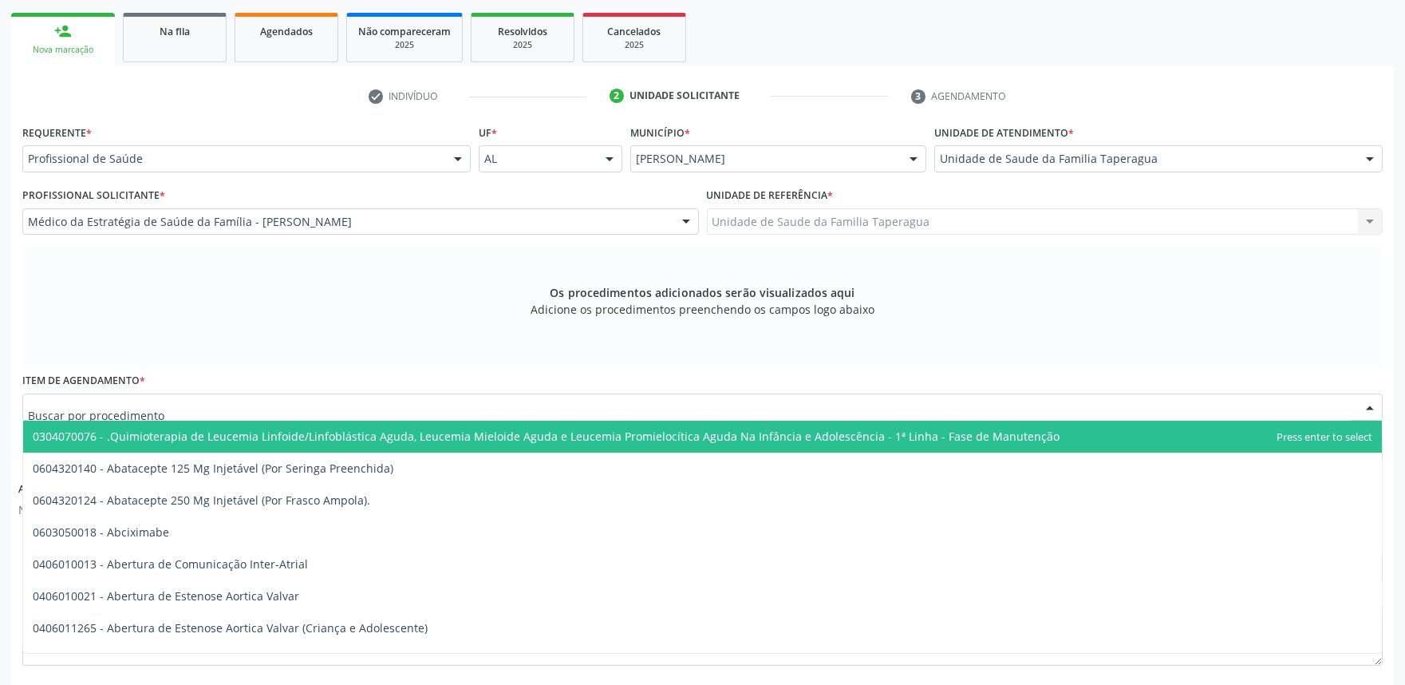
click at [377, 399] on div at bounding box center [702, 406] width 1361 height 27
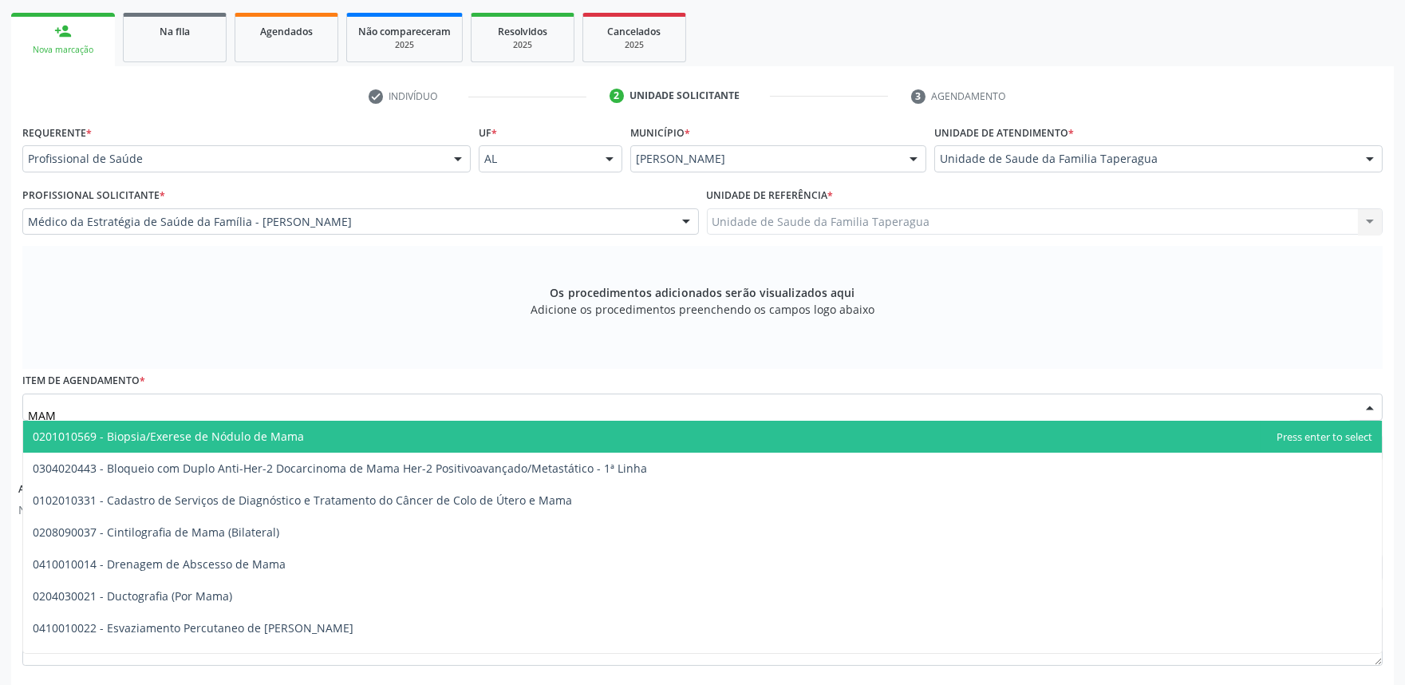
type input "MAMO"
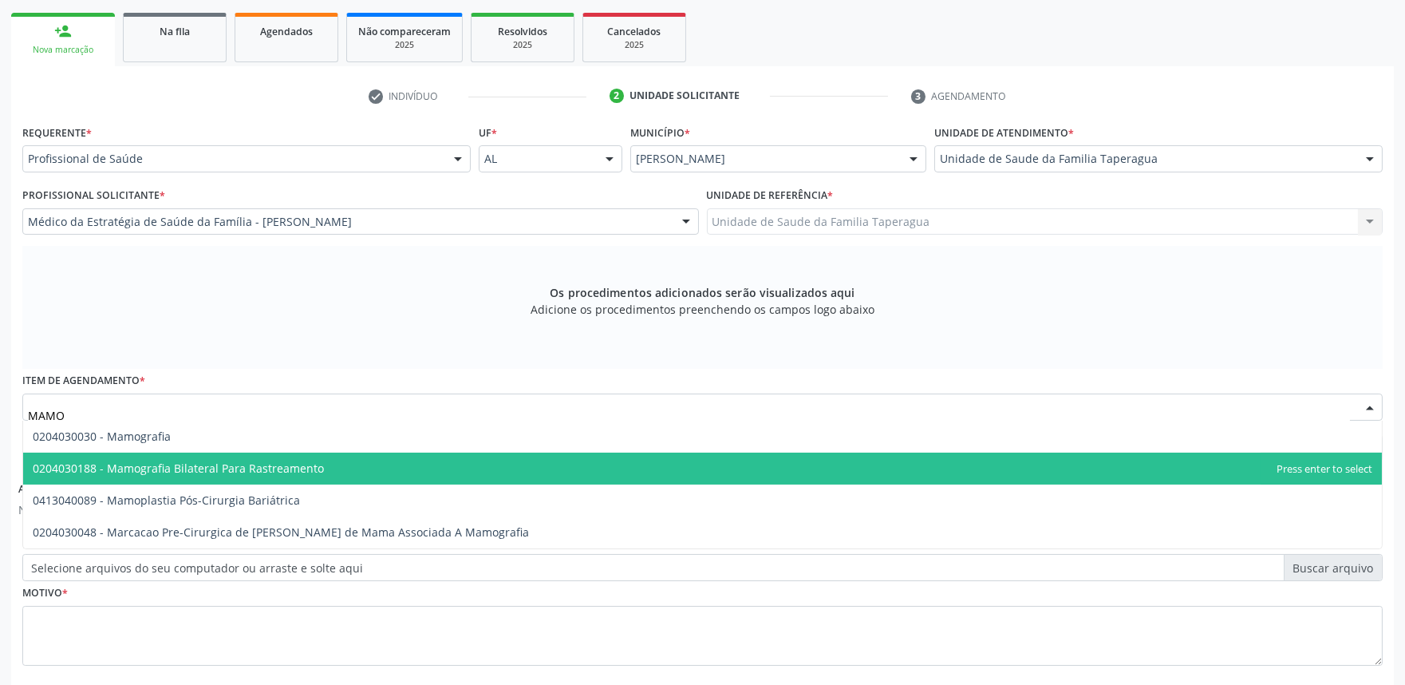
click at [364, 461] on span "0204030188 - Mamografia Bilateral Para Rastreamento" at bounding box center [702, 468] width 1359 height 32
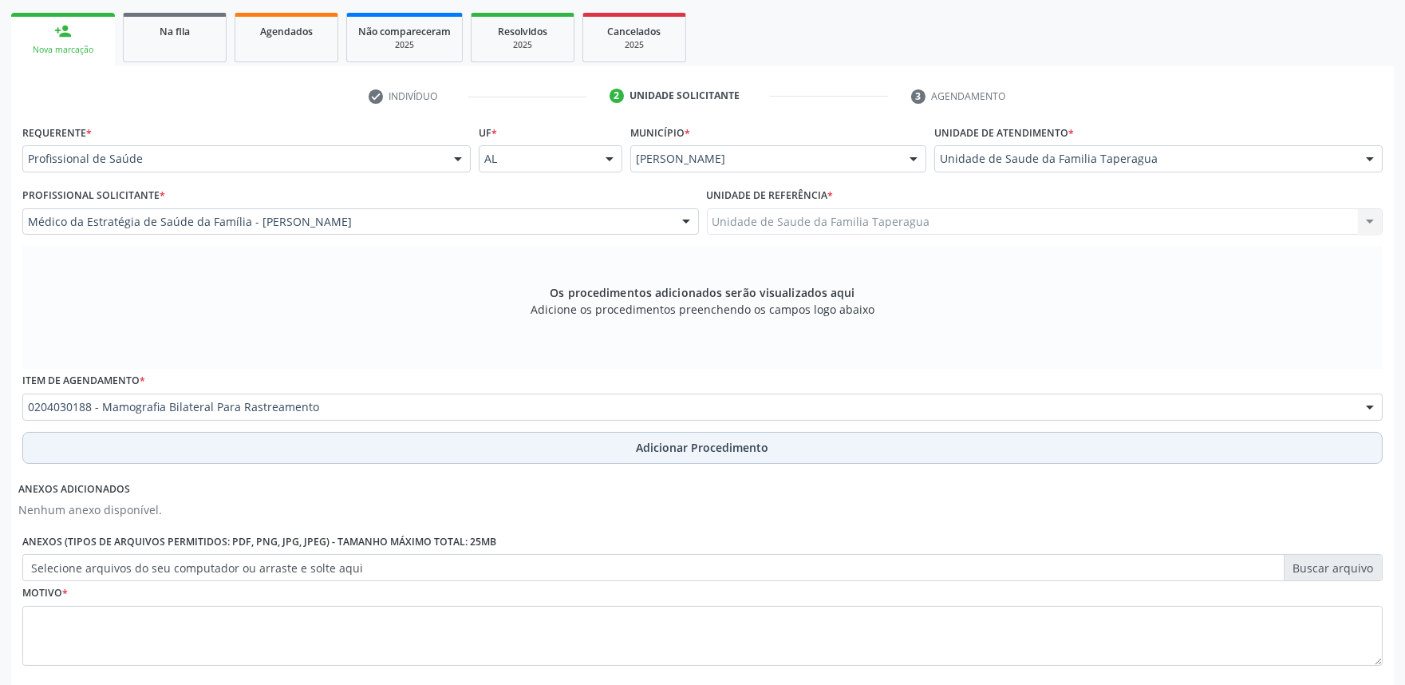
click at [361, 443] on button "Adicionar Procedimento" at bounding box center [702, 448] width 1361 height 32
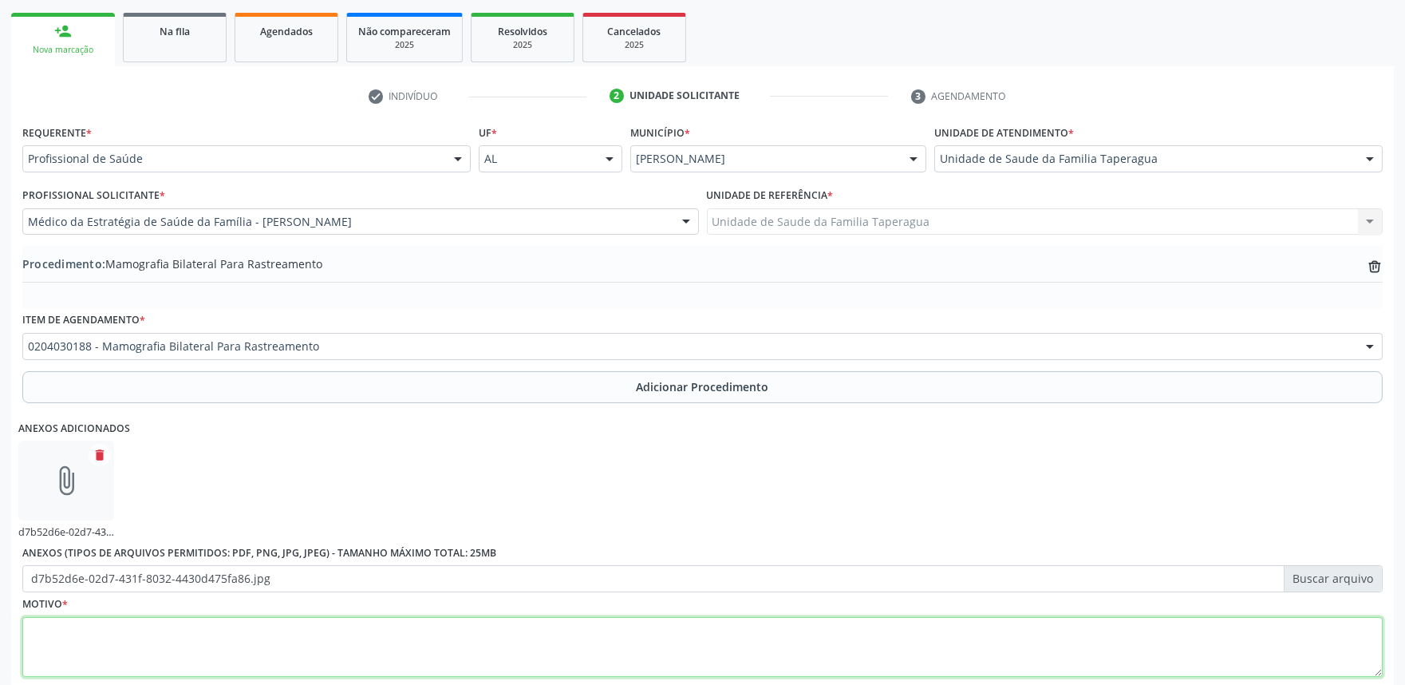
click at [450, 638] on textarea at bounding box center [702, 647] width 1361 height 61
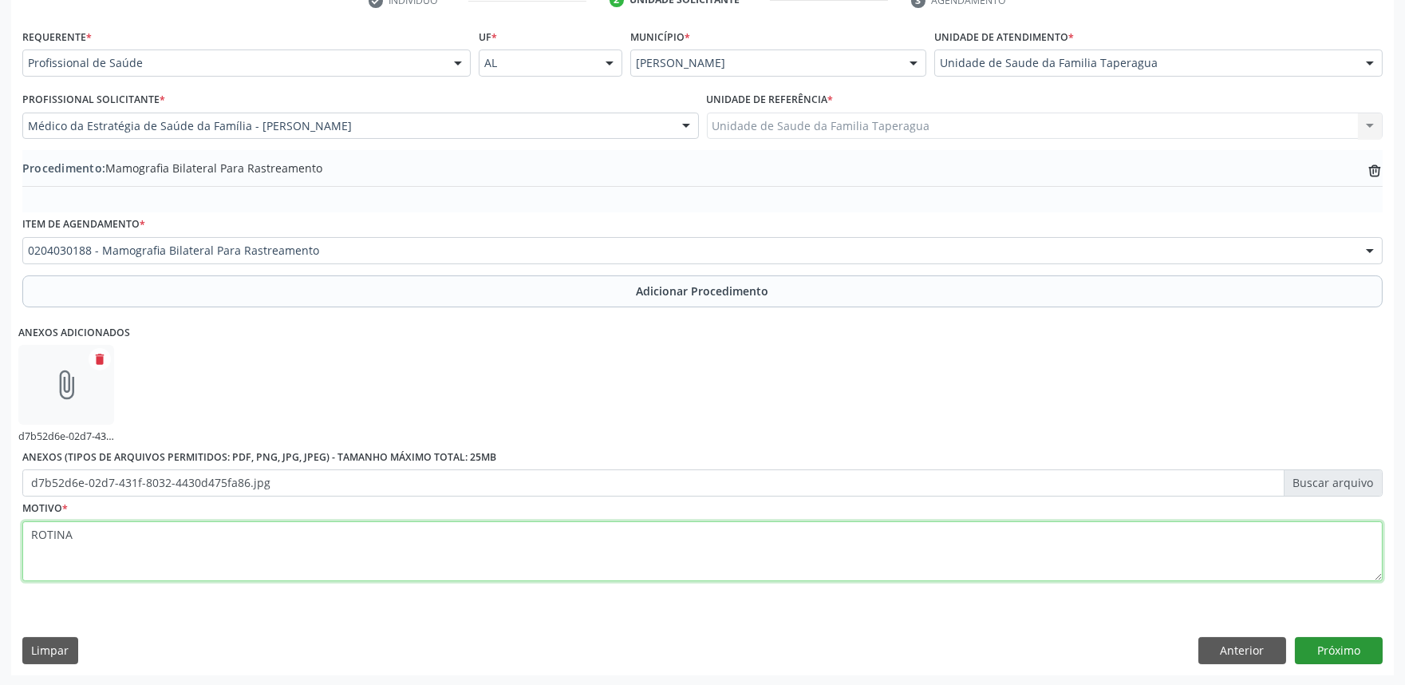
type textarea "ROTINA"
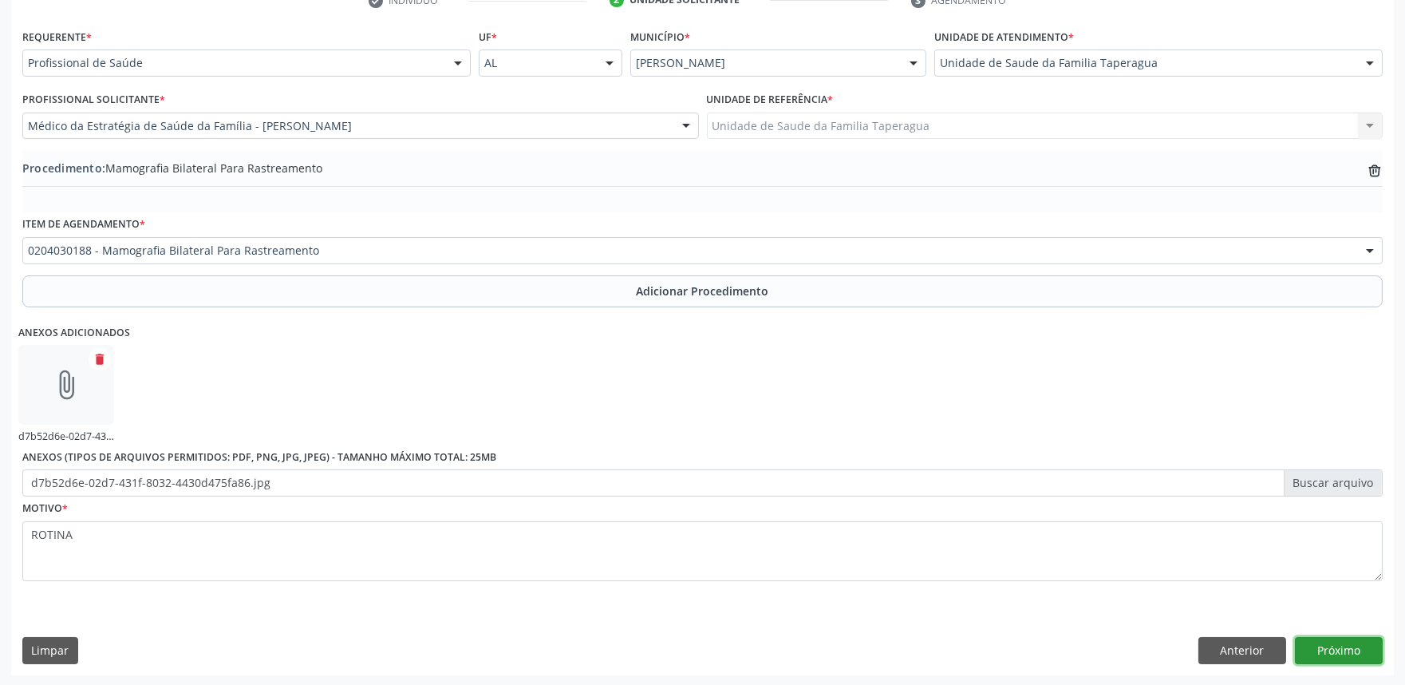
click at [1371, 644] on button "Próximo" at bounding box center [1339, 650] width 88 height 27
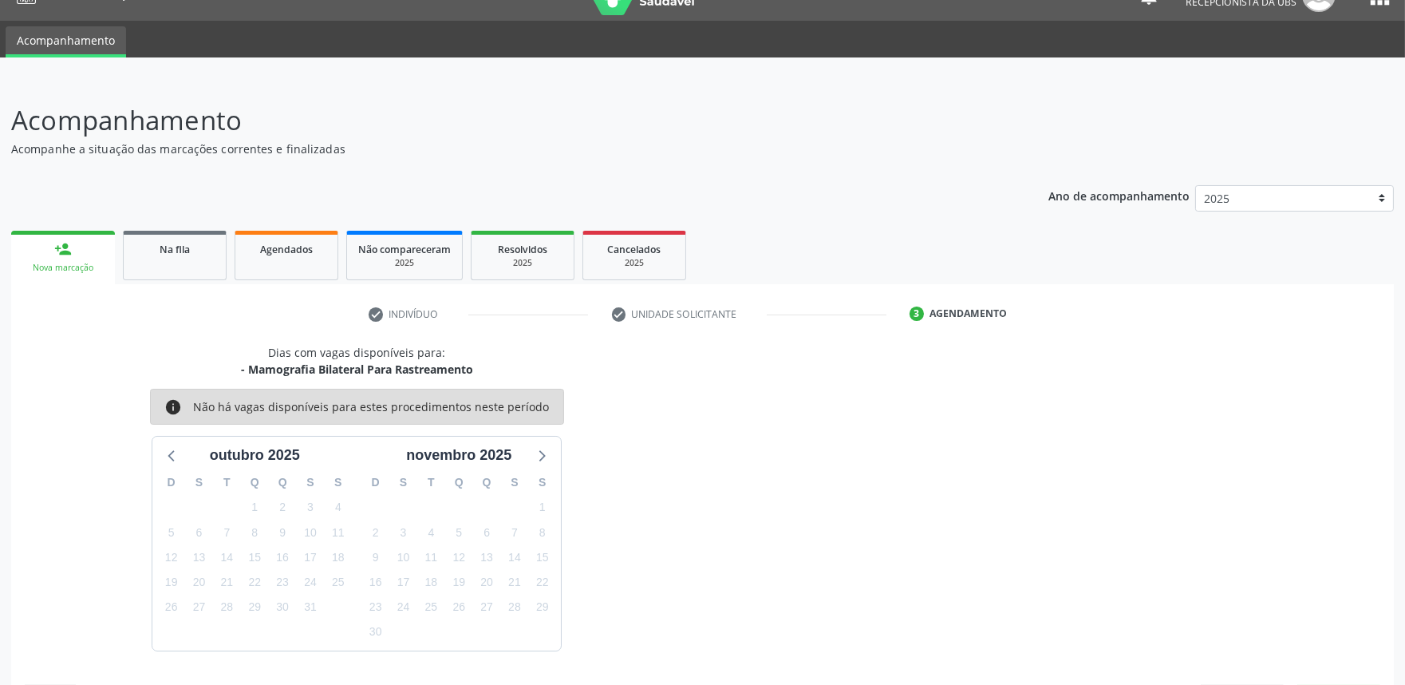
scroll to position [77, 0]
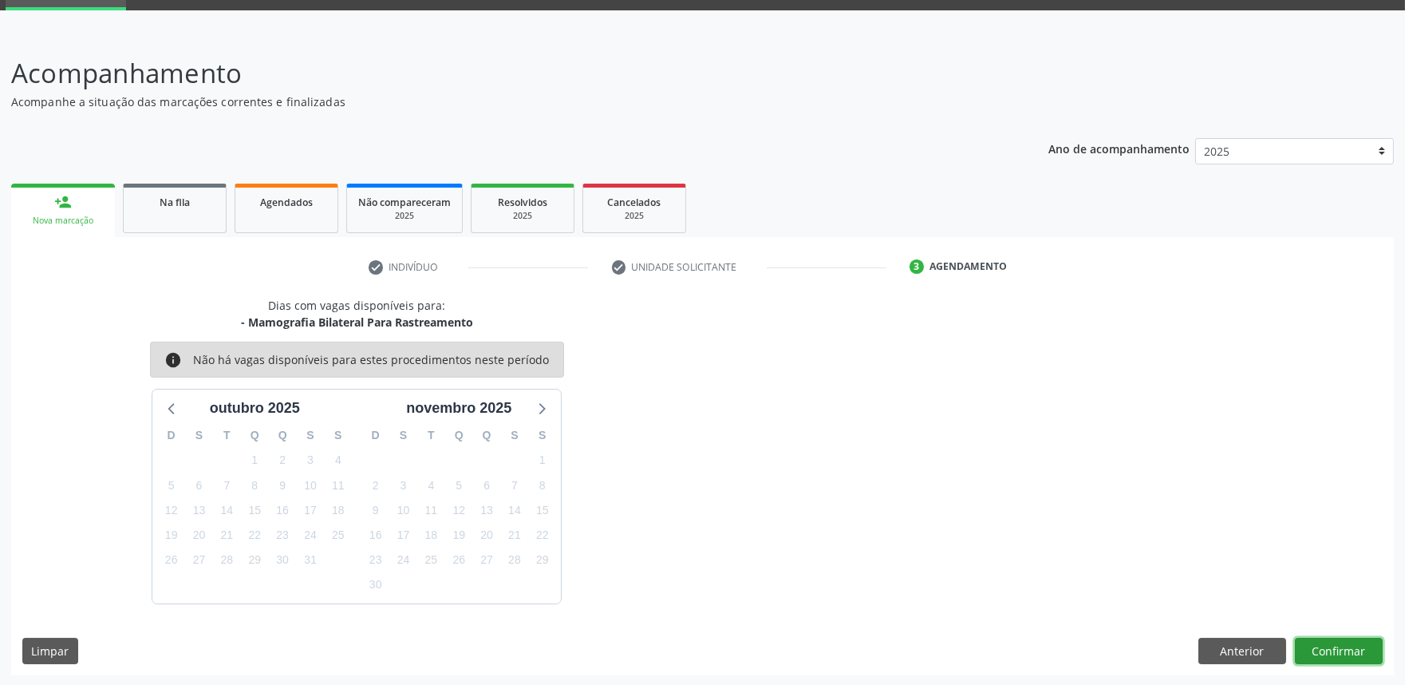
click at [1371, 644] on button "Confirmar" at bounding box center [1339, 651] width 88 height 27
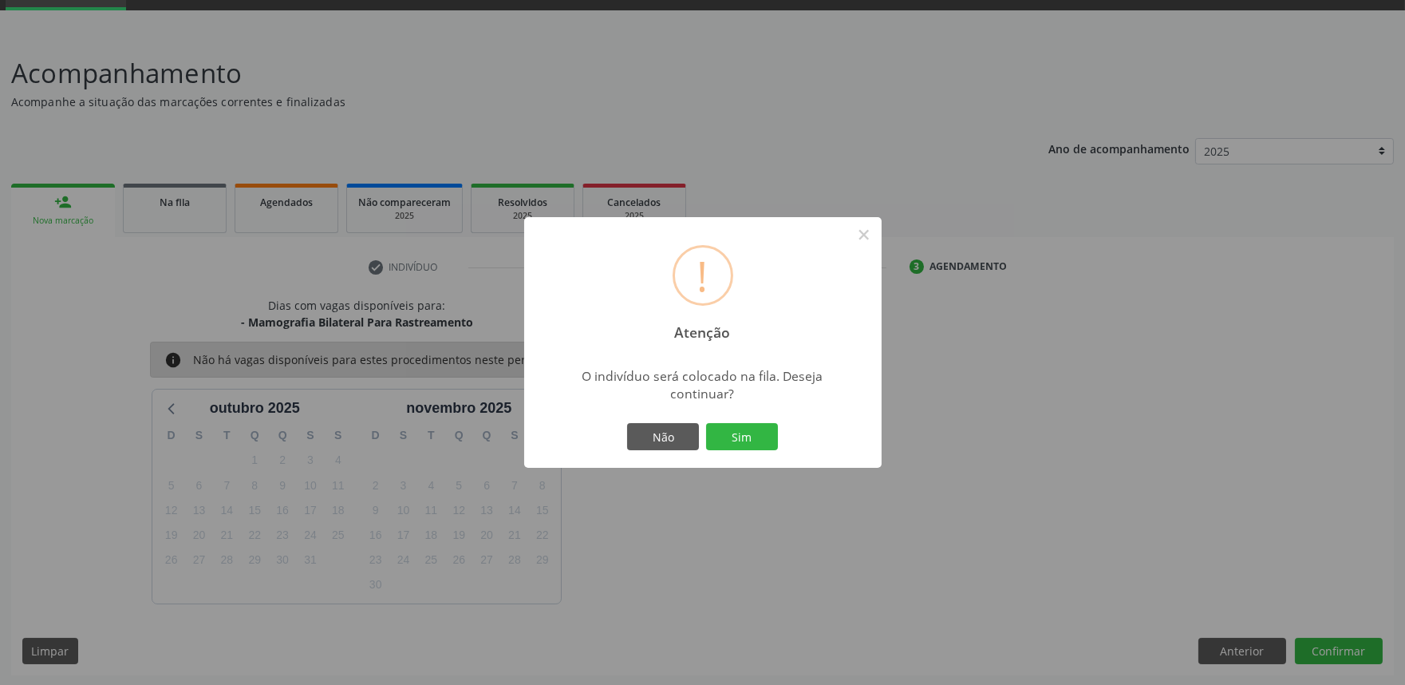
click at [706, 423] on button "Sim" at bounding box center [742, 436] width 72 height 27
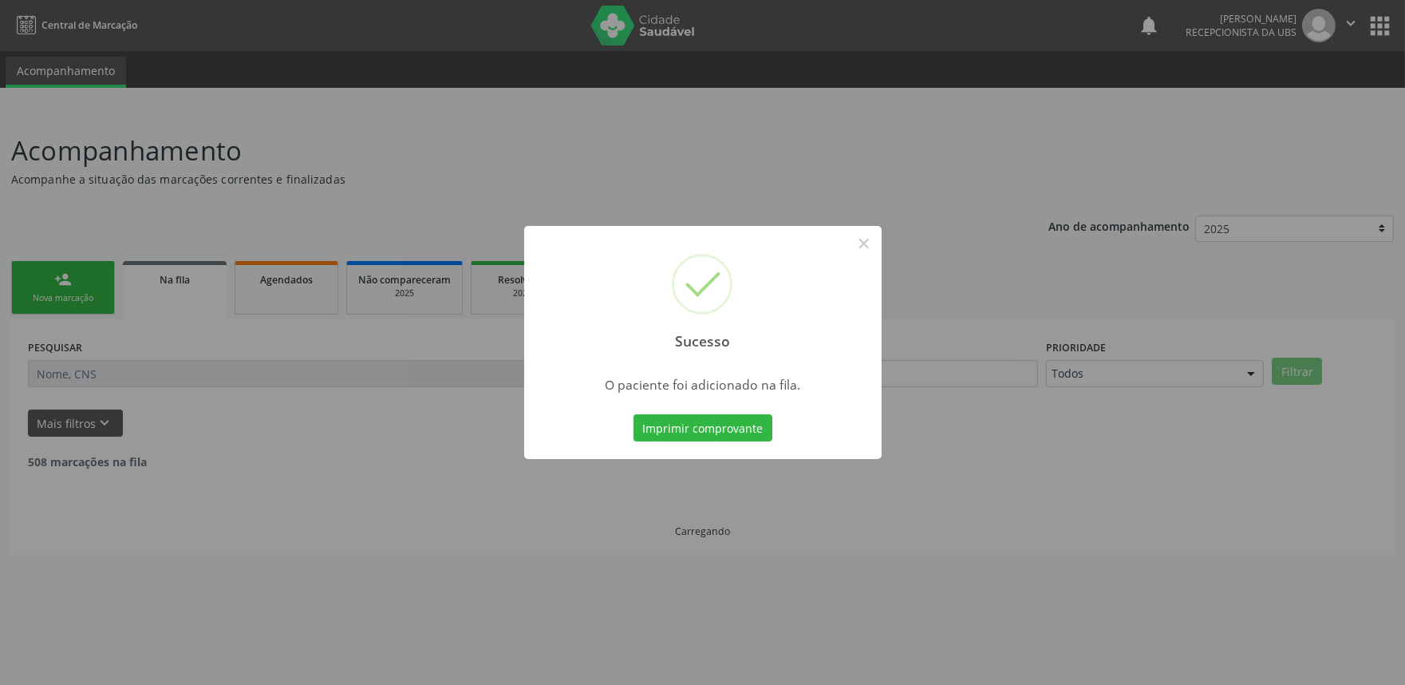
scroll to position [0, 0]
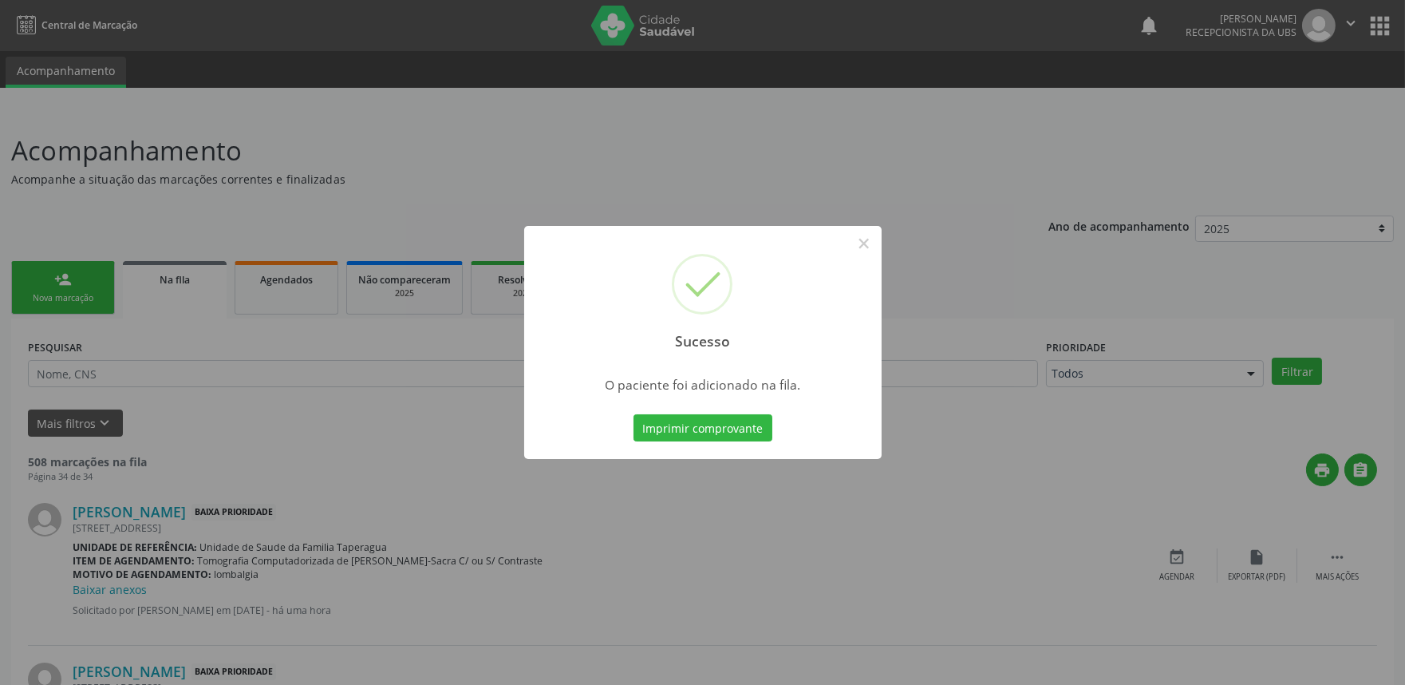
click at [1154, 308] on div "Sucesso × O paciente foi adicionado na fila. Imprimir comprovante Cancel" at bounding box center [702, 342] width 1405 height 685
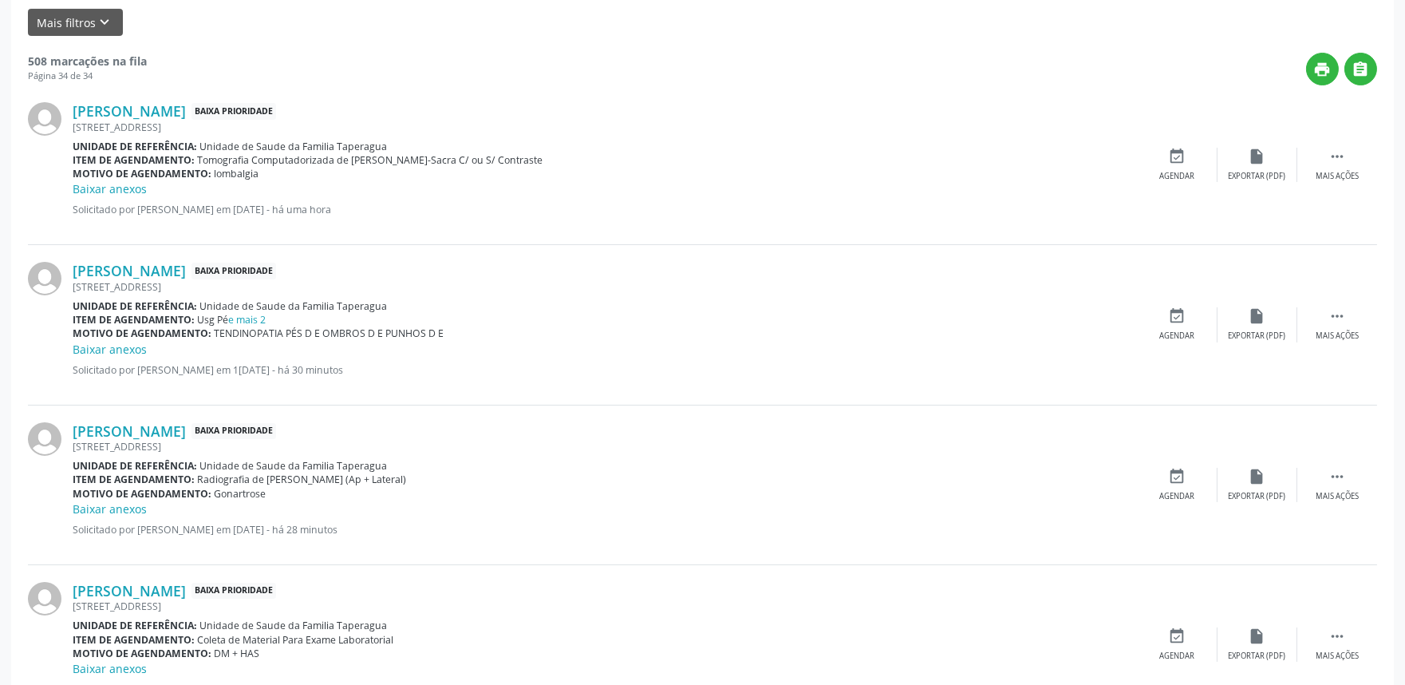
scroll to position [50, 0]
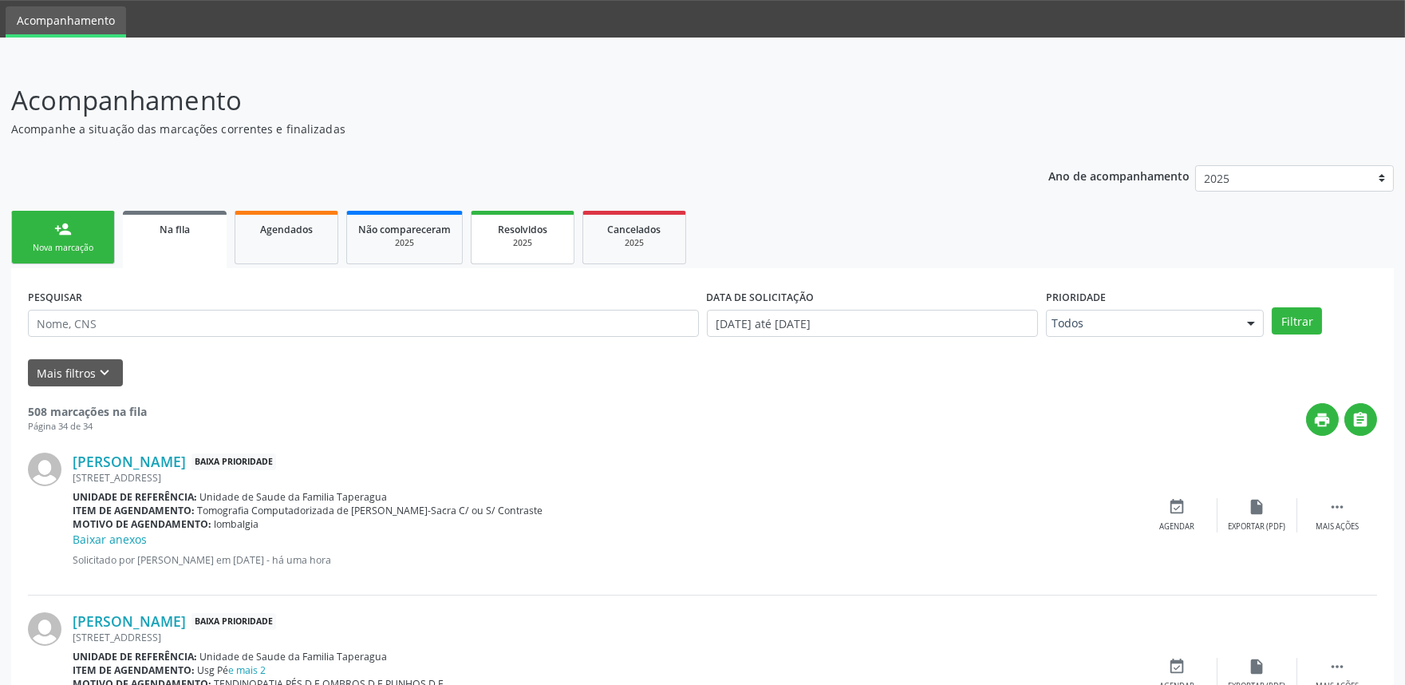
click at [511, 232] on span "Resolvidos" at bounding box center [522, 230] width 49 height 14
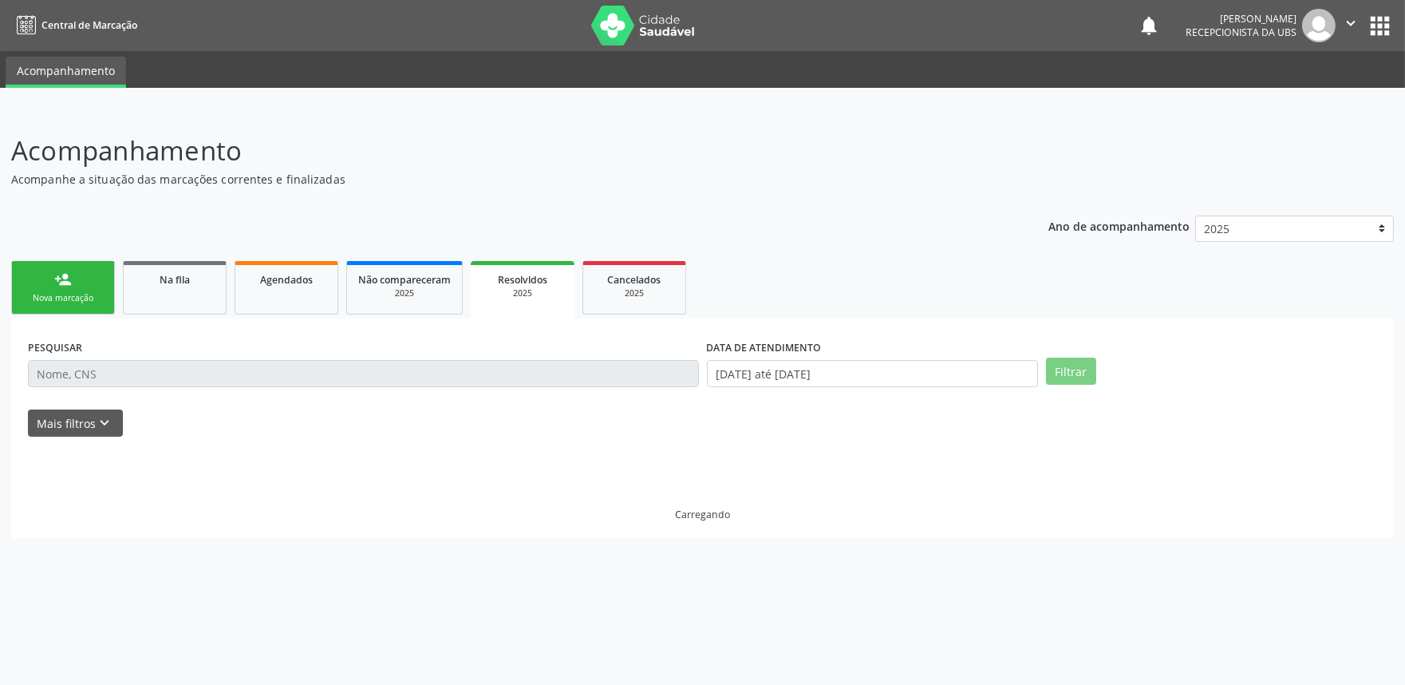
scroll to position [0, 0]
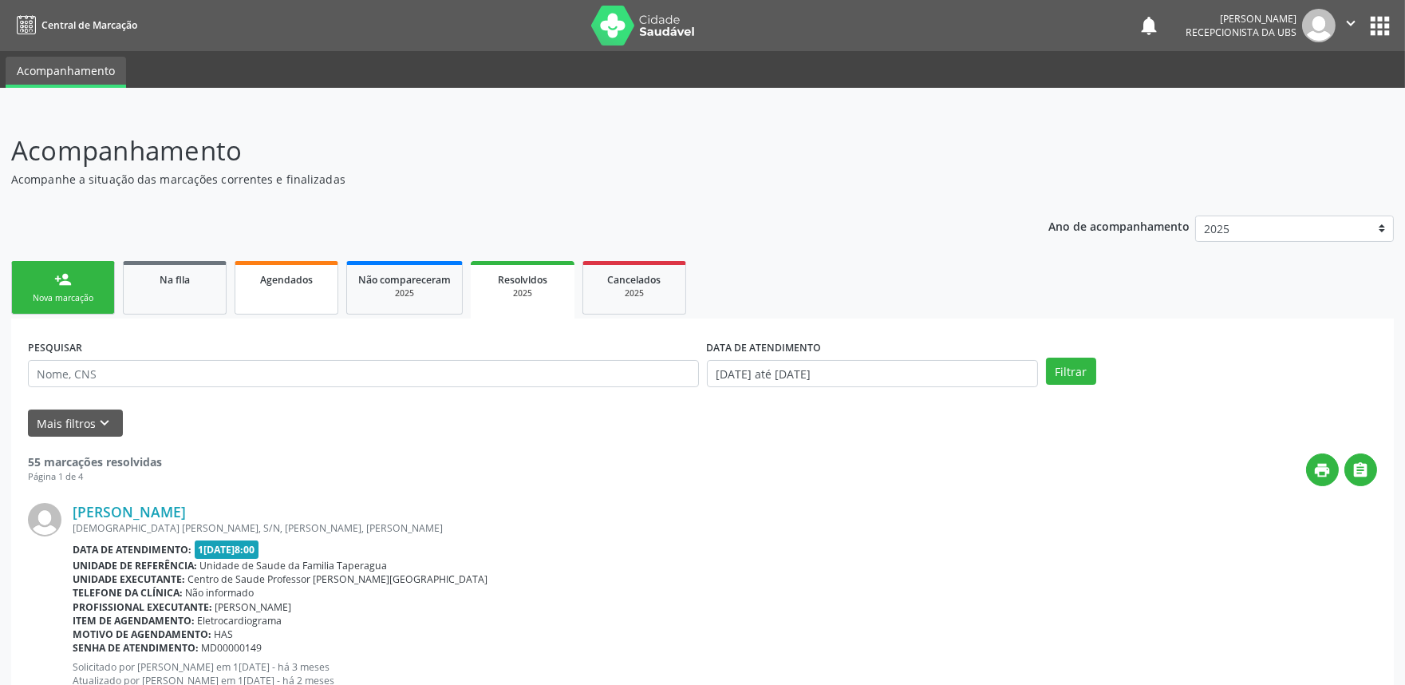
click at [312, 280] on span "Agendados" at bounding box center [286, 280] width 53 height 14
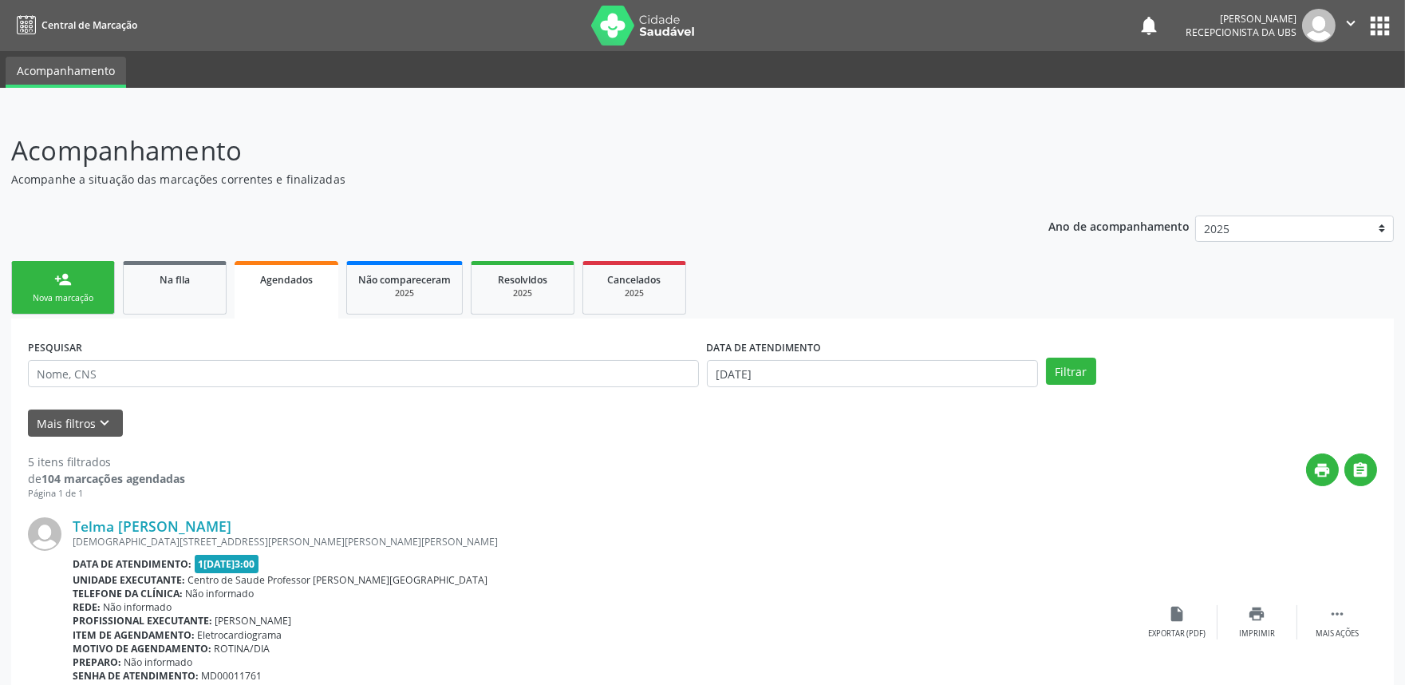
click at [45, 274] on link "person_add Nova marcação" at bounding box center [63, 287] width 104 height 53
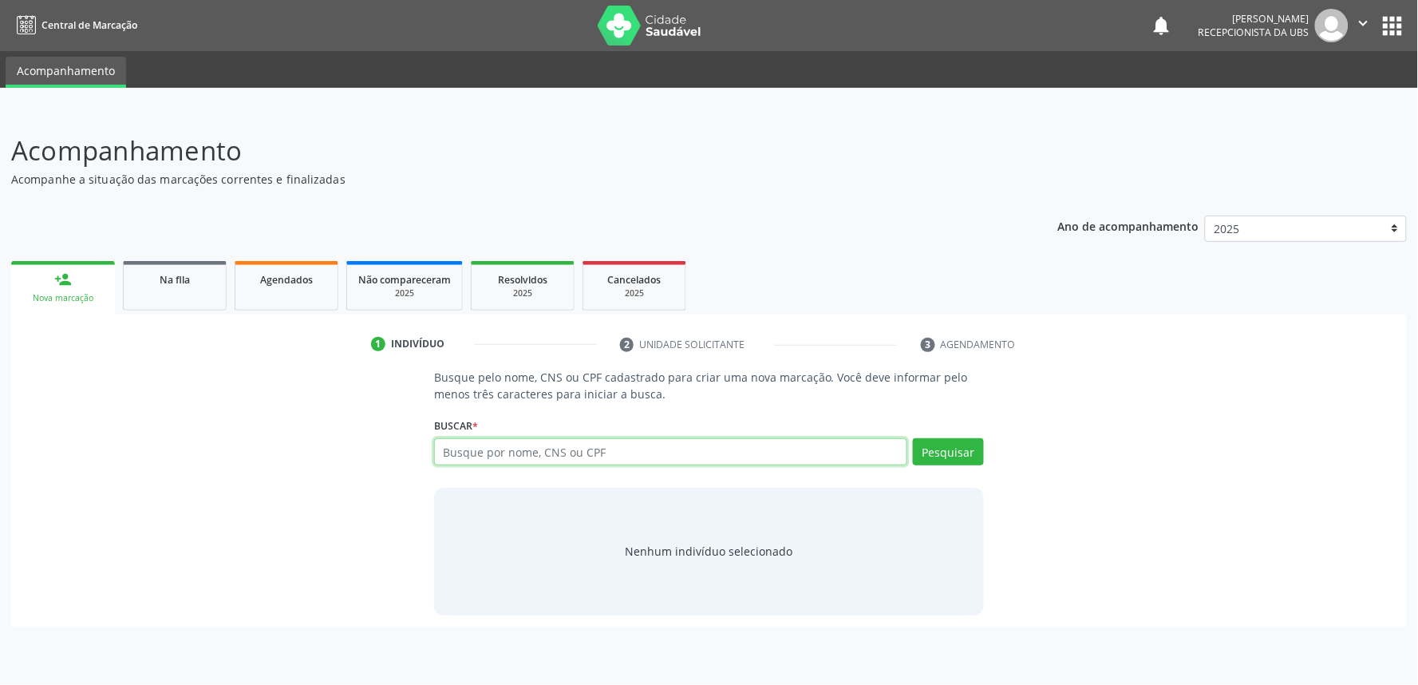
click at [556, 463] on input "text" at bounding box center [670, 451] width 473 height 27
paste input "700809470580386"
type input "700809470580386"
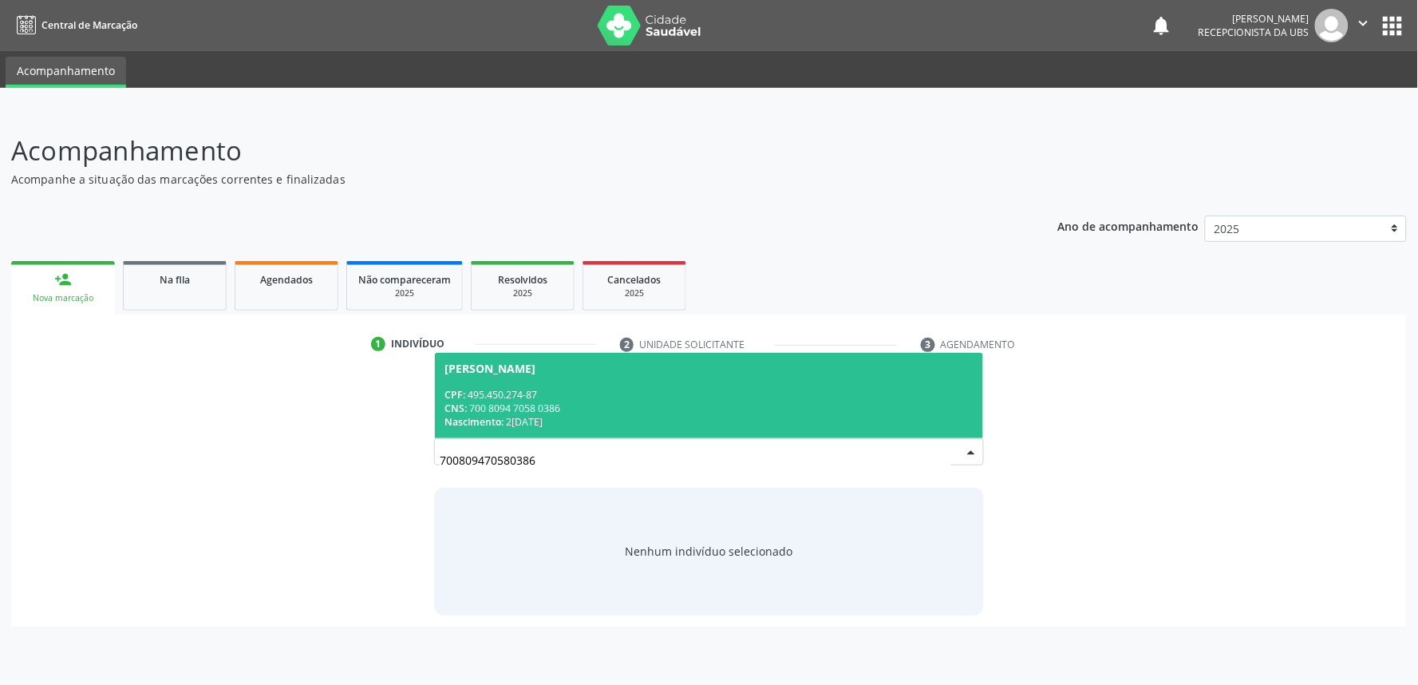
click at [540, 429] on span "[PERSON_NAME] CPF: 495.450.274-87 CNS: 700 8094 7058 0386 Nascimento: 2[DATE]" at bounding box center [709, 395] width 548 height 85
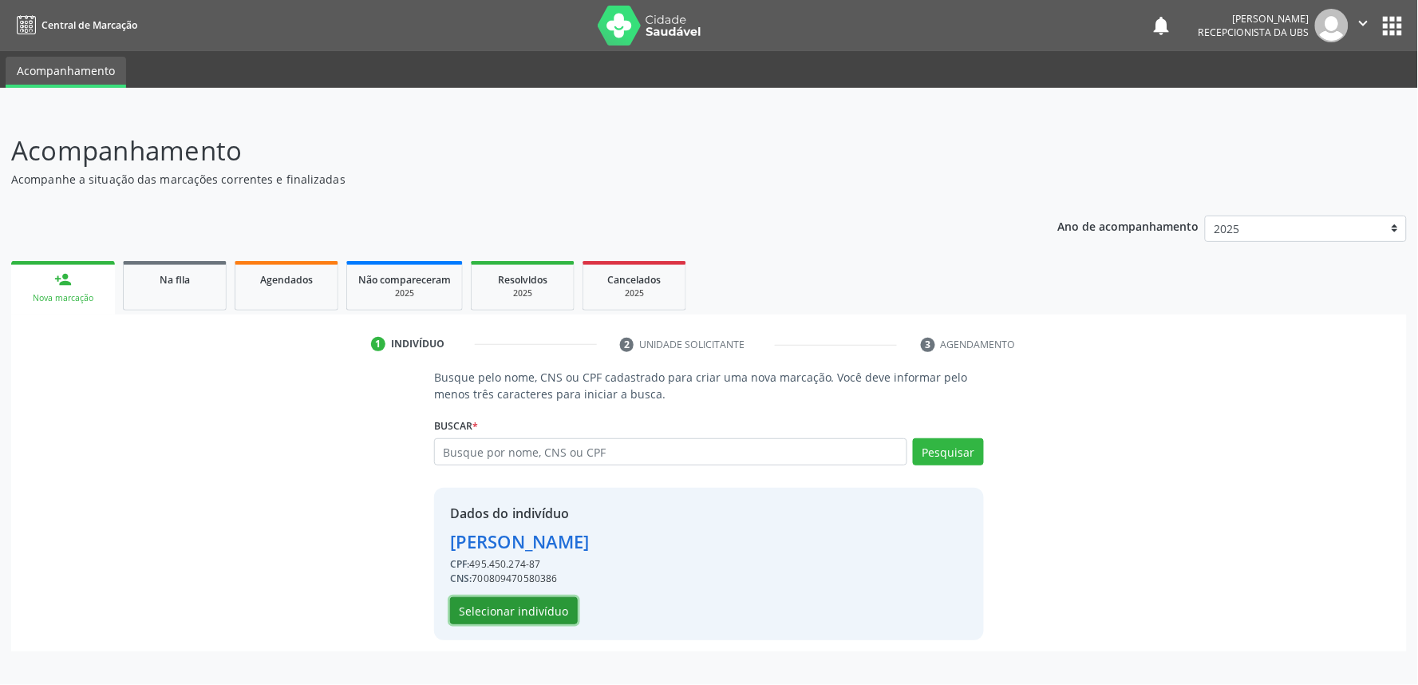
click at [527, 606] on button "Selecionar indivíduo" at bounding box center [514, 610] width 128 height 27
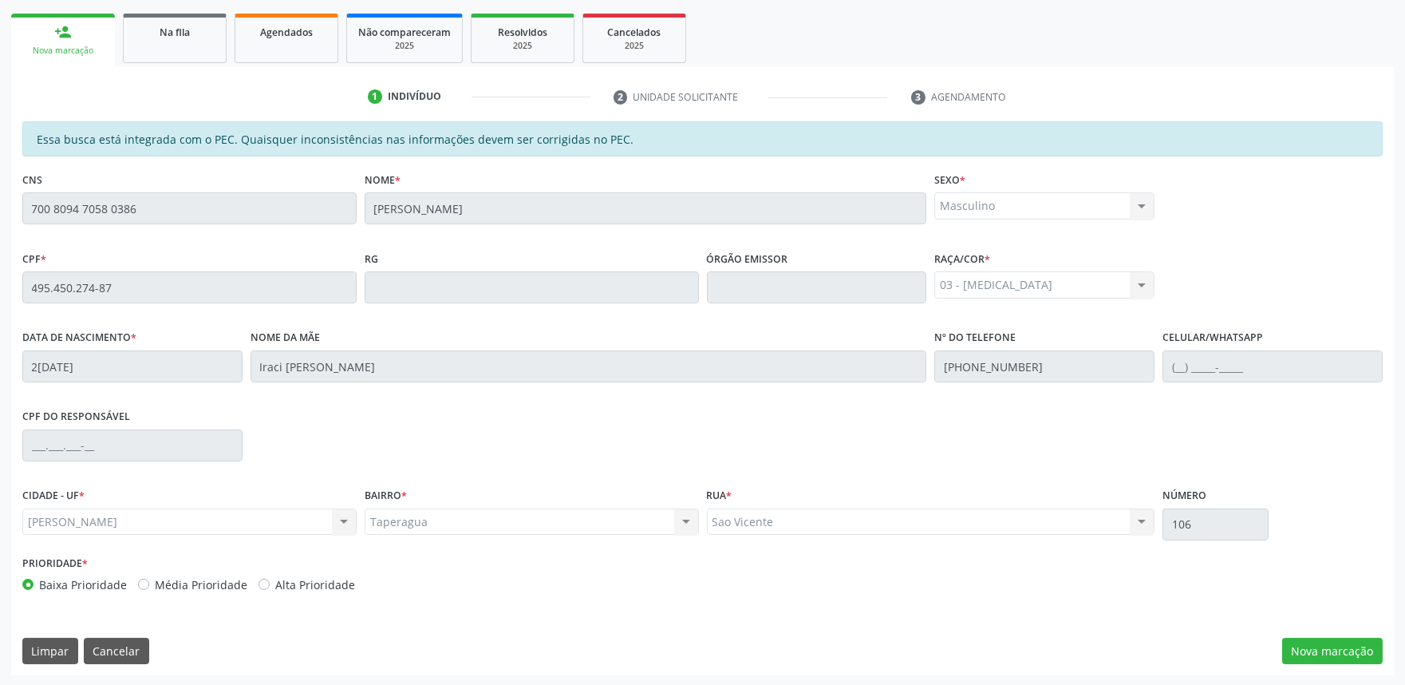
scroll to position [248, 0]
click at [1334, 653] on button "Nova marcação" at bounding box center [1332, 650] width 101 height 27
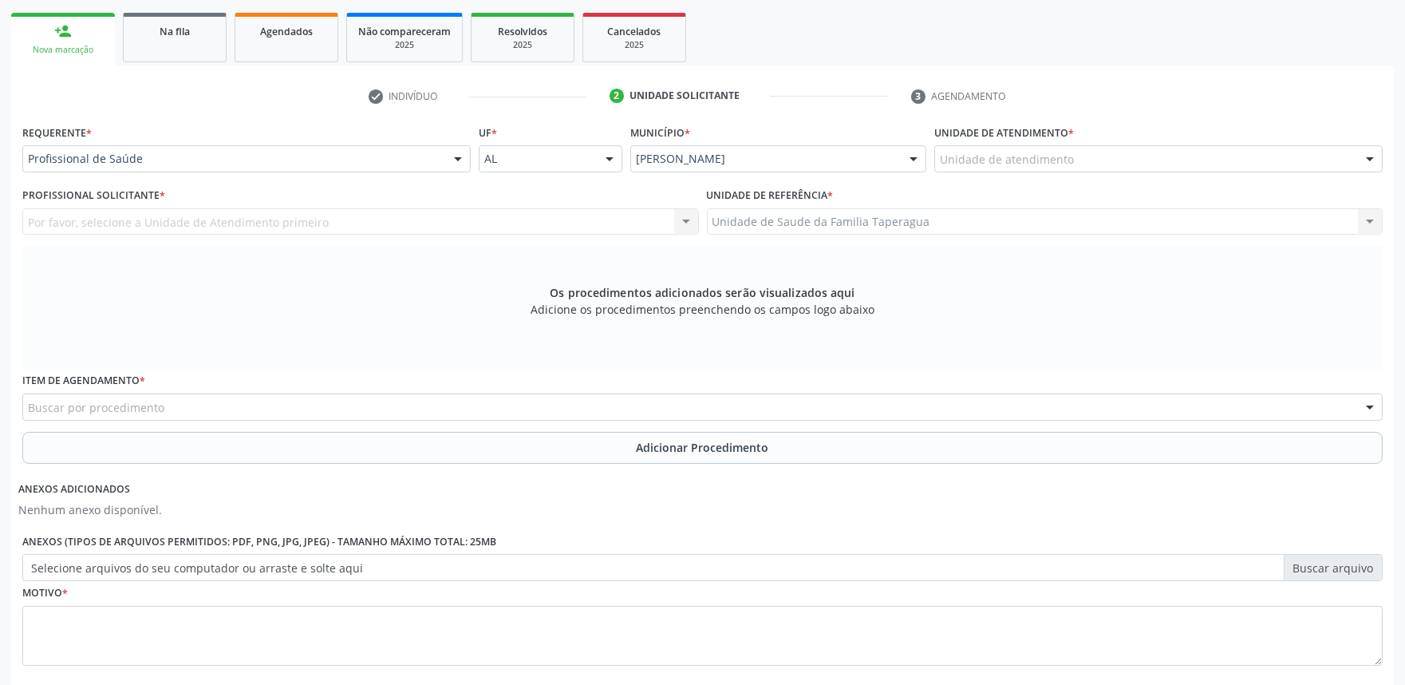
click at [1191, 164] on div "Unidade de atendimento" at bounding box center [1158, 158] width 448 height 27
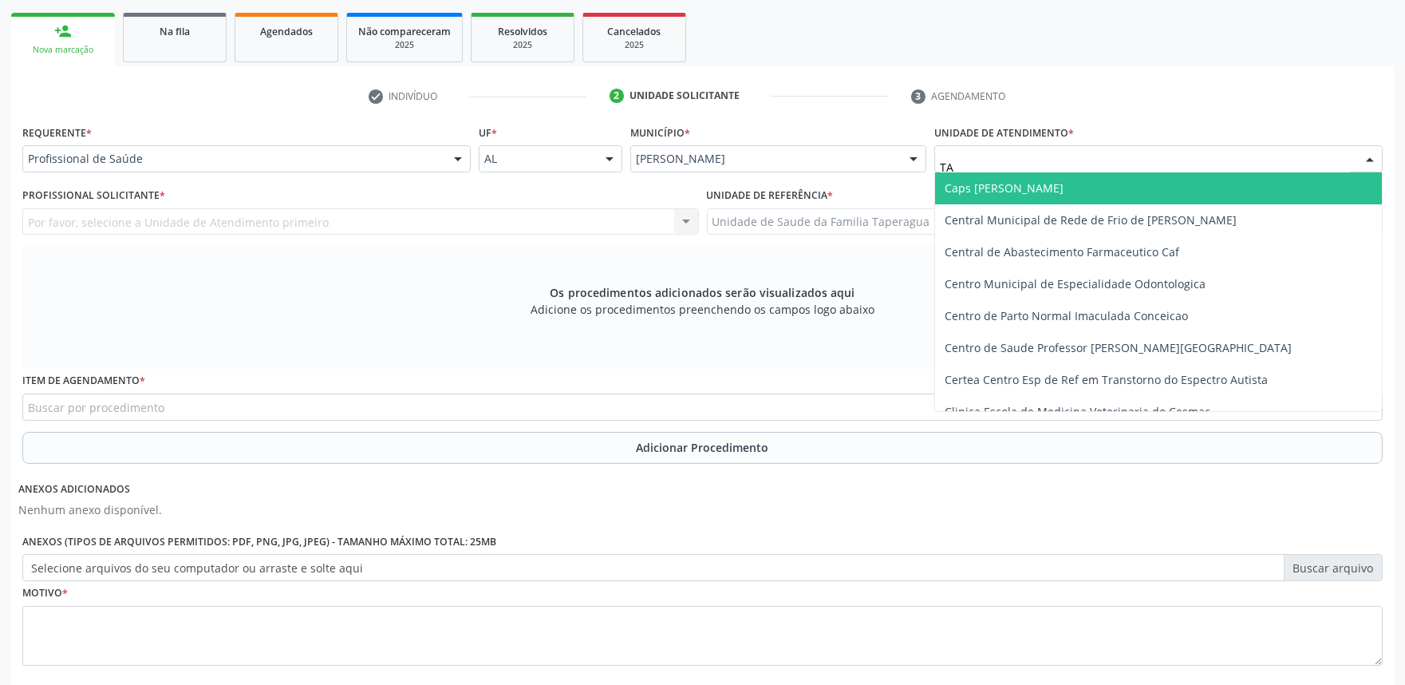
type input "TAP"
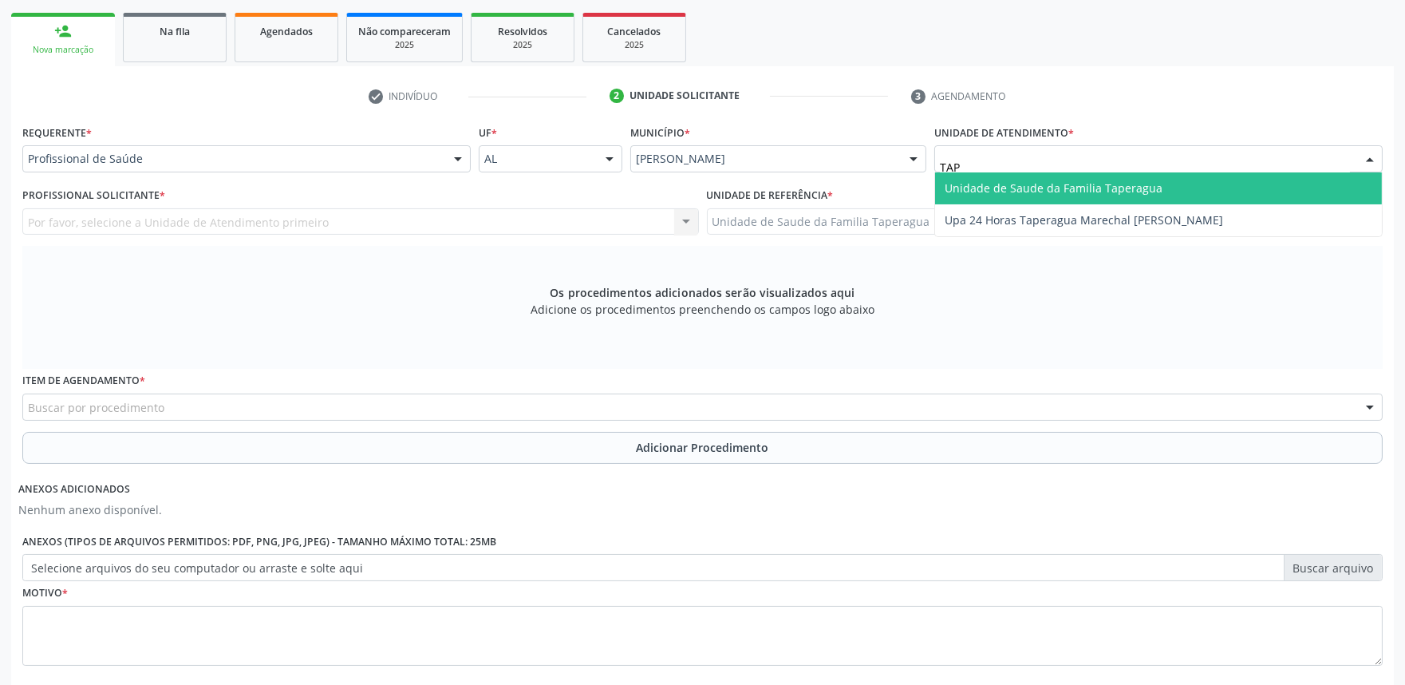
click at [1186, 178] on span "Unidade de Saude da Familia Taperagua" at bounding box center [1158, 188] width 447 height 32
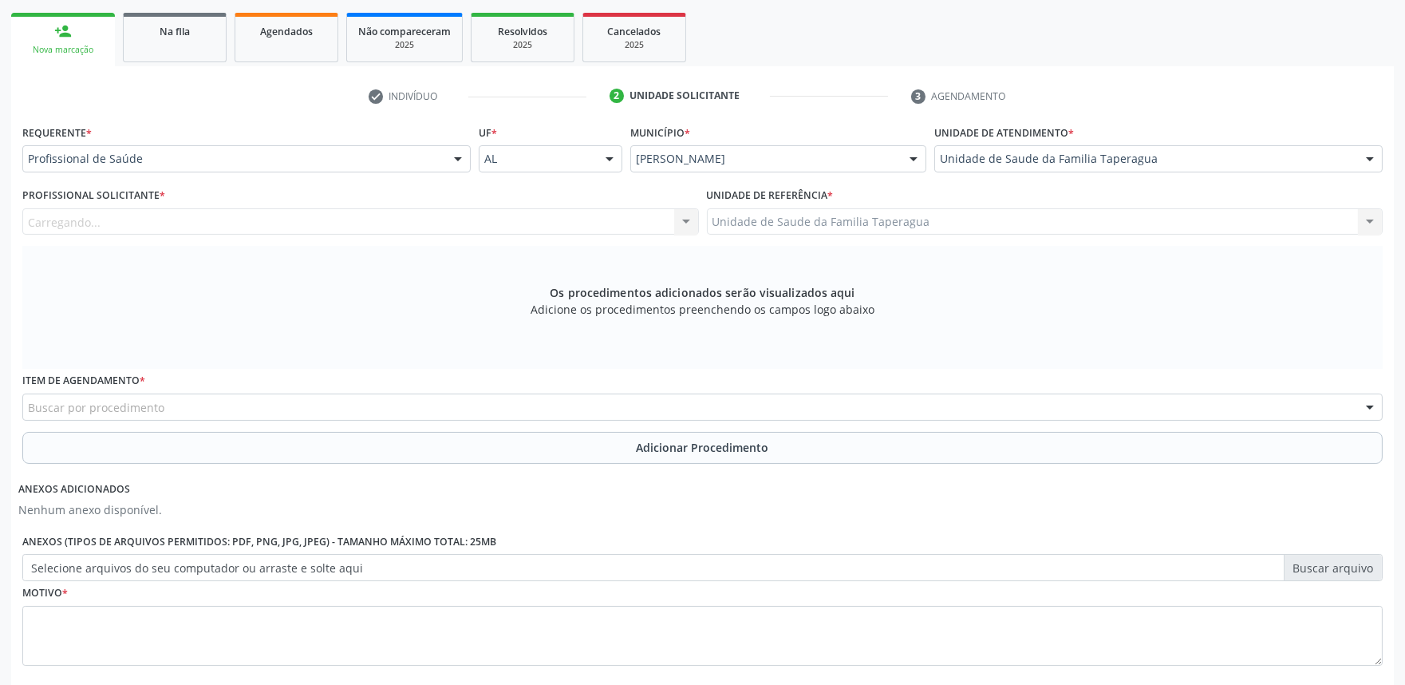
click at [509, 219] on div "Carregando... Nenhum resultado encontrado para: " " Não há nenhuma opção para s…" at bounding box center [360, 221] width 677 height 27
click at [509, 219] on div "Profissional solicitante" at bounding box center [360, 221] width 677 height 27
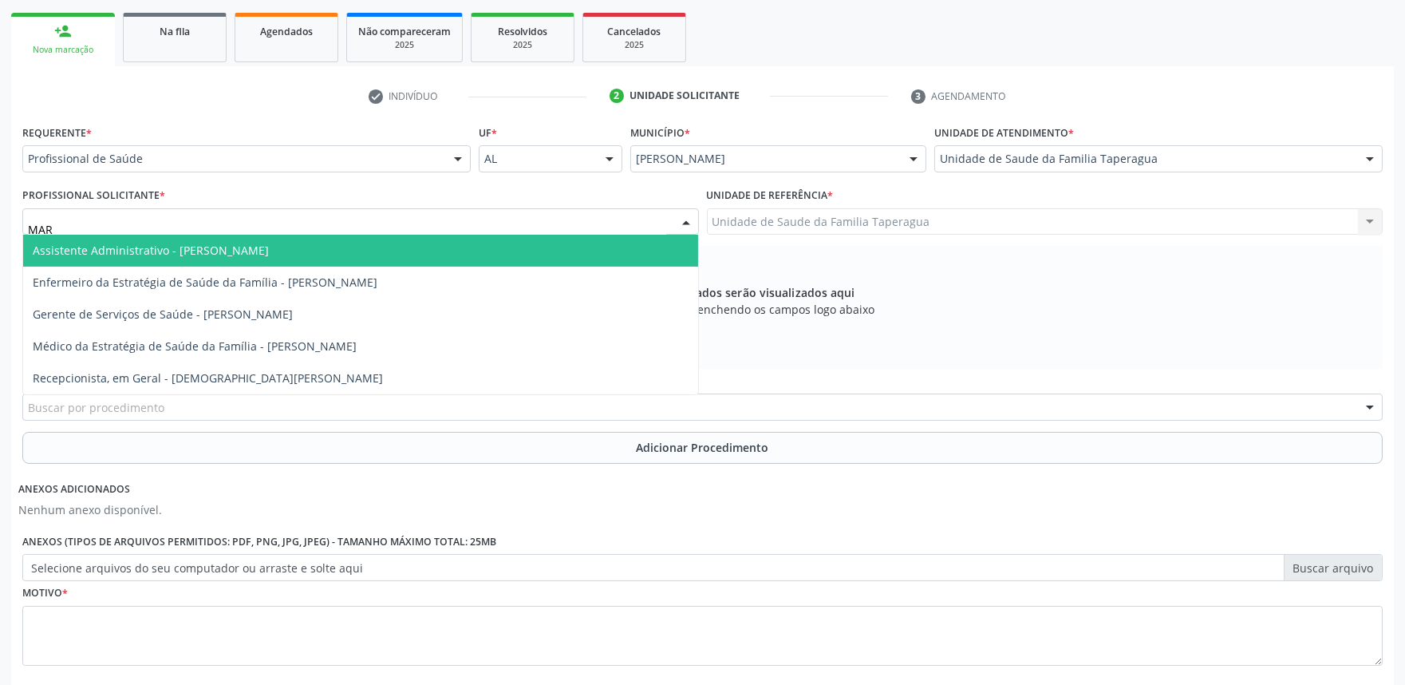
type input "MART"
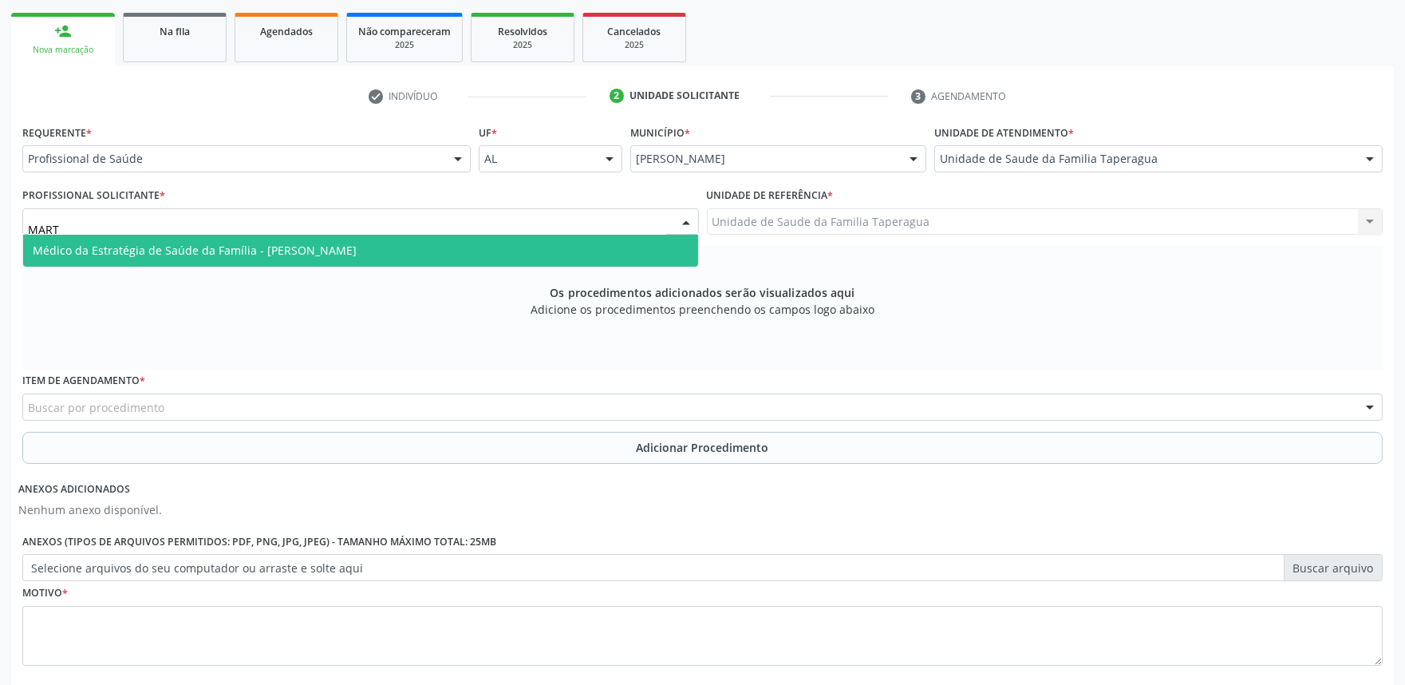
click at [504, 242] on span "Médico da Estratégia de Saúde da Família - [PERSON_NAME]" at bounding box center [360, 251] width 675 height 32
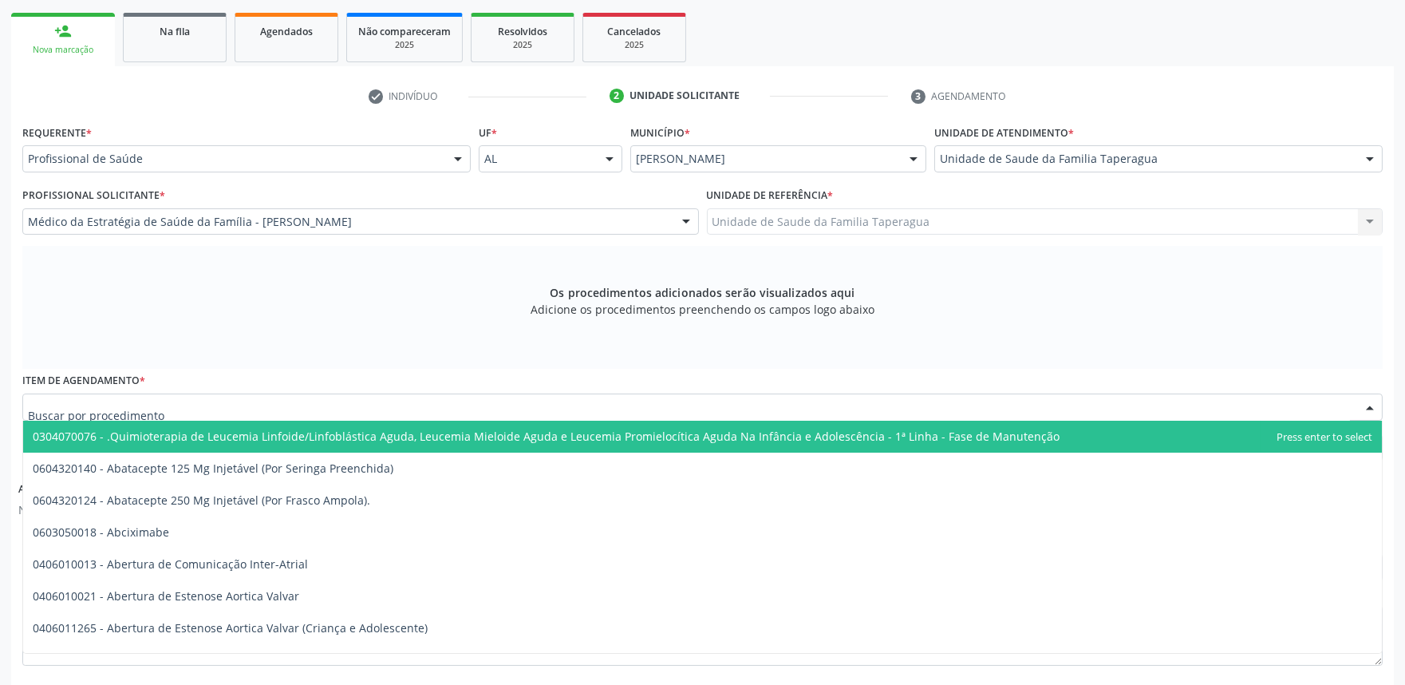
click at [488, 409] on div at bounding box center [702, 406] width 1361 height 27
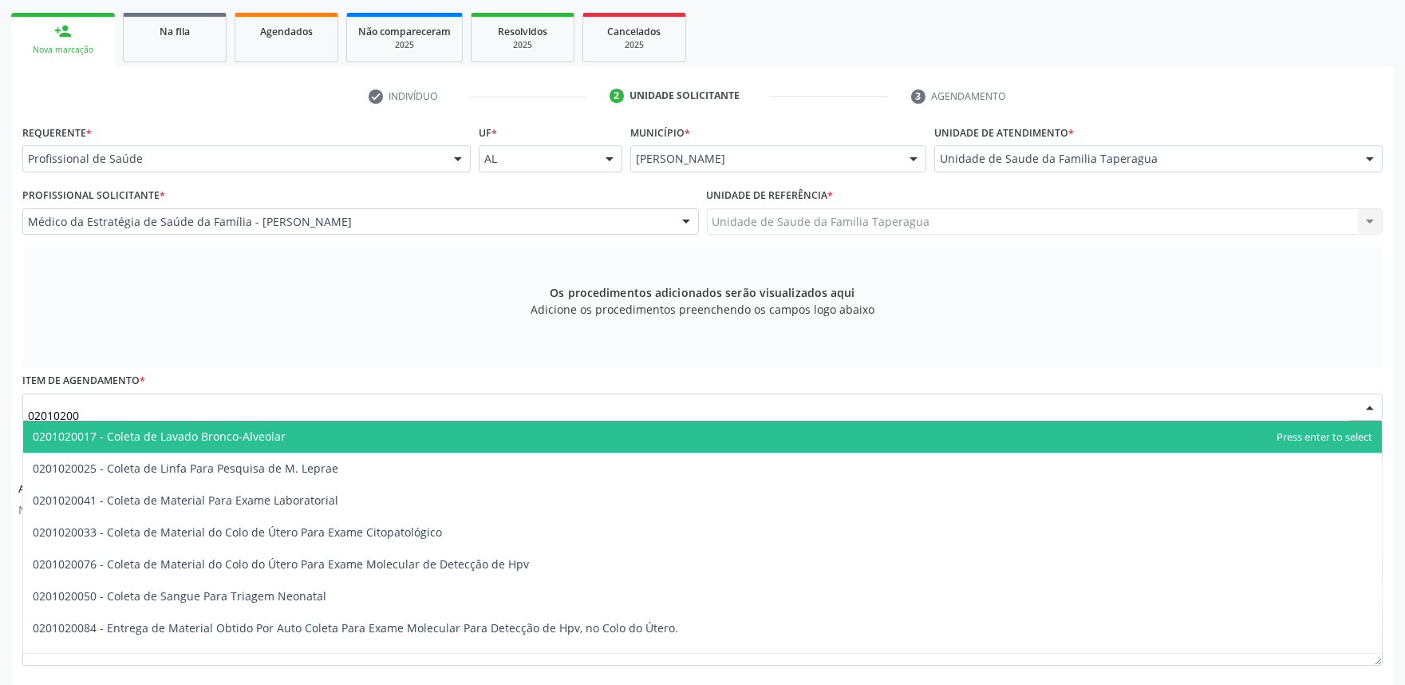
type input "020102004"
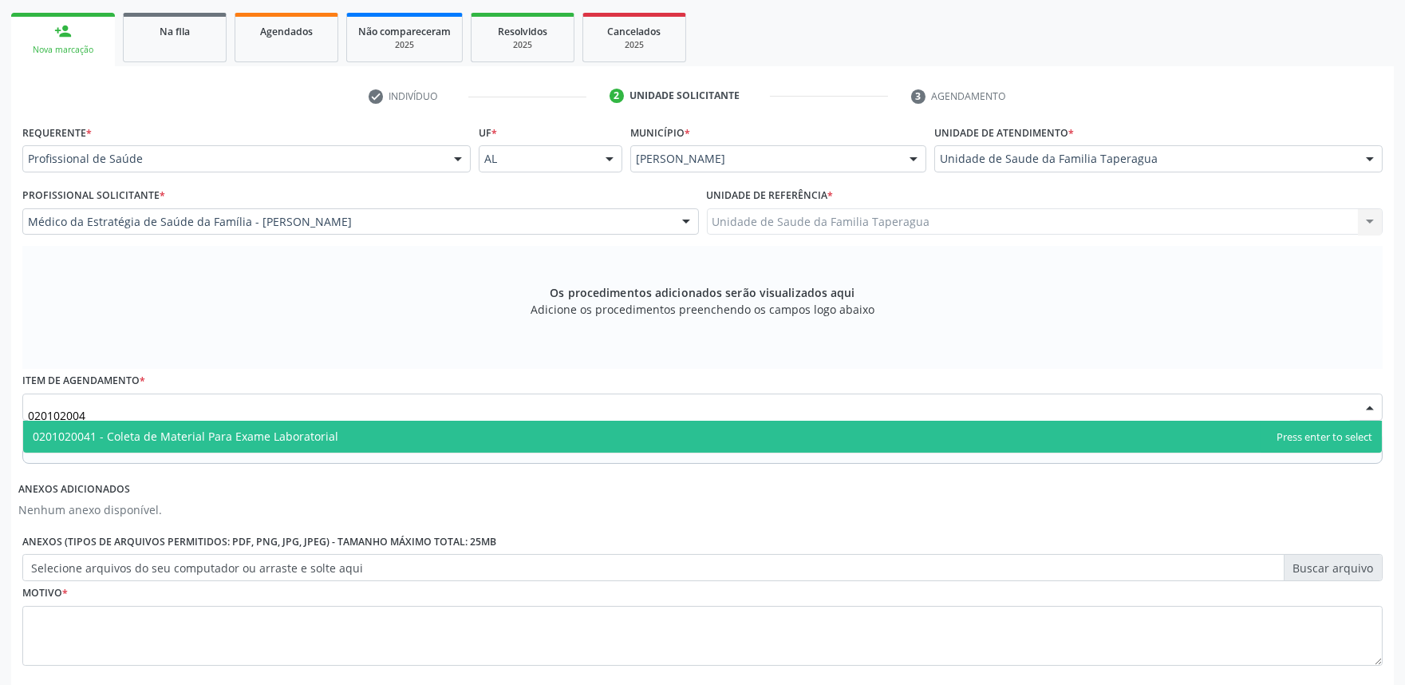
click at [487, 435] on span "0201020041 - Coleta de Material Para Exame Laboratorial" at bounding box center [702, 437] width 1359 height 32
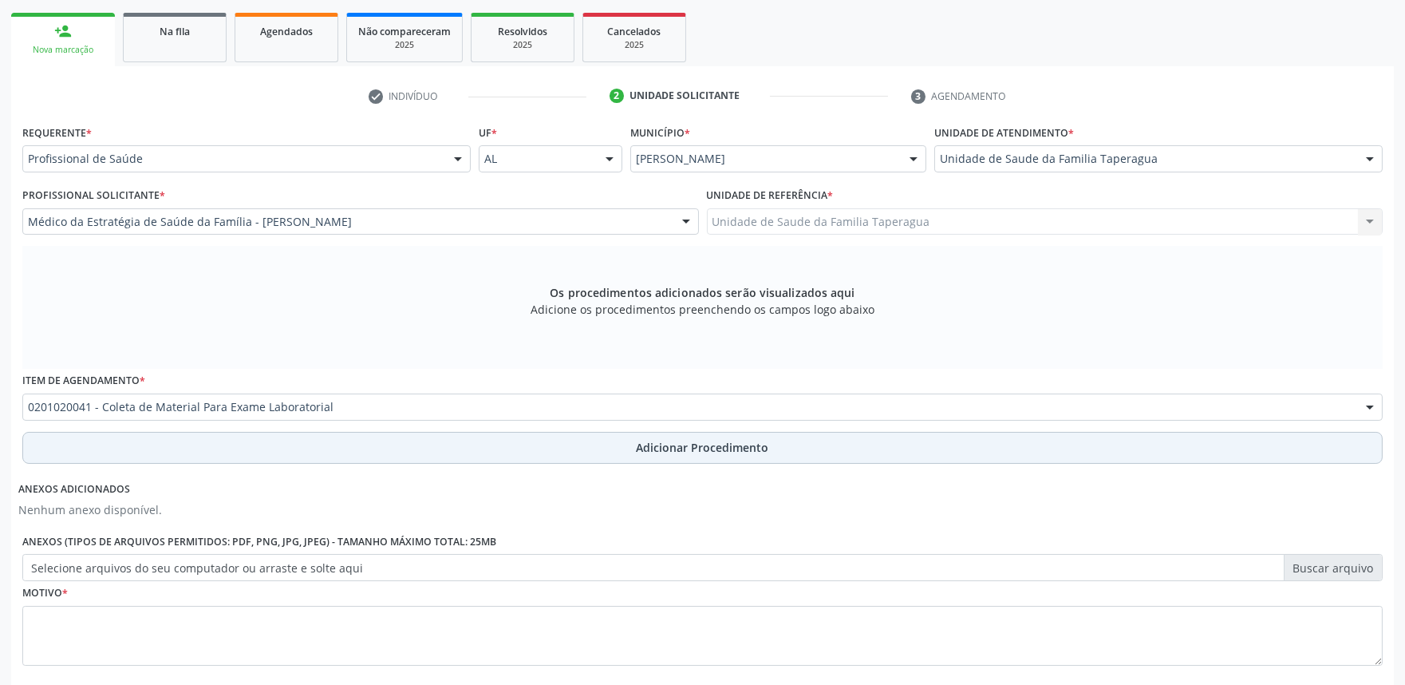
click at [489, 439] on button "Adicionar Procedimento" at bounding box center [702, 448] width 1361 height 32
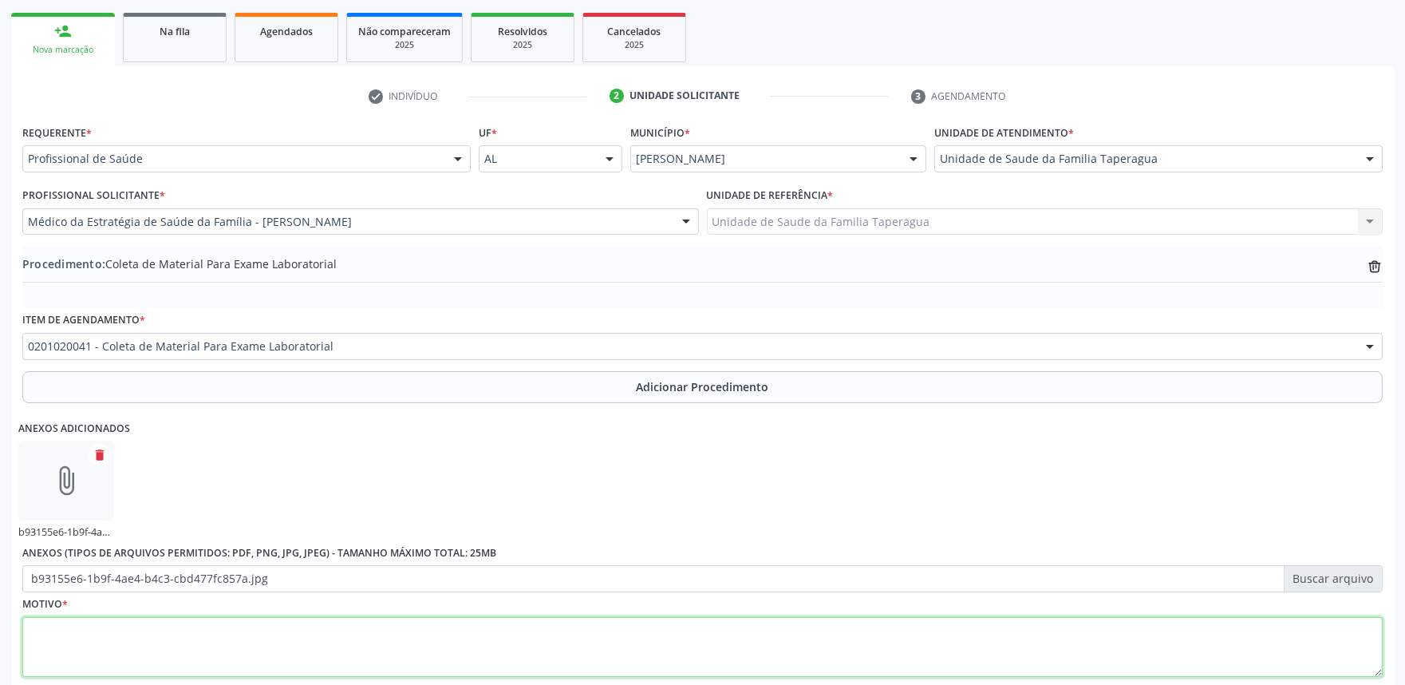
click at [512, 636] on textarea at bounding box center [702, 647] width 1361 height 61
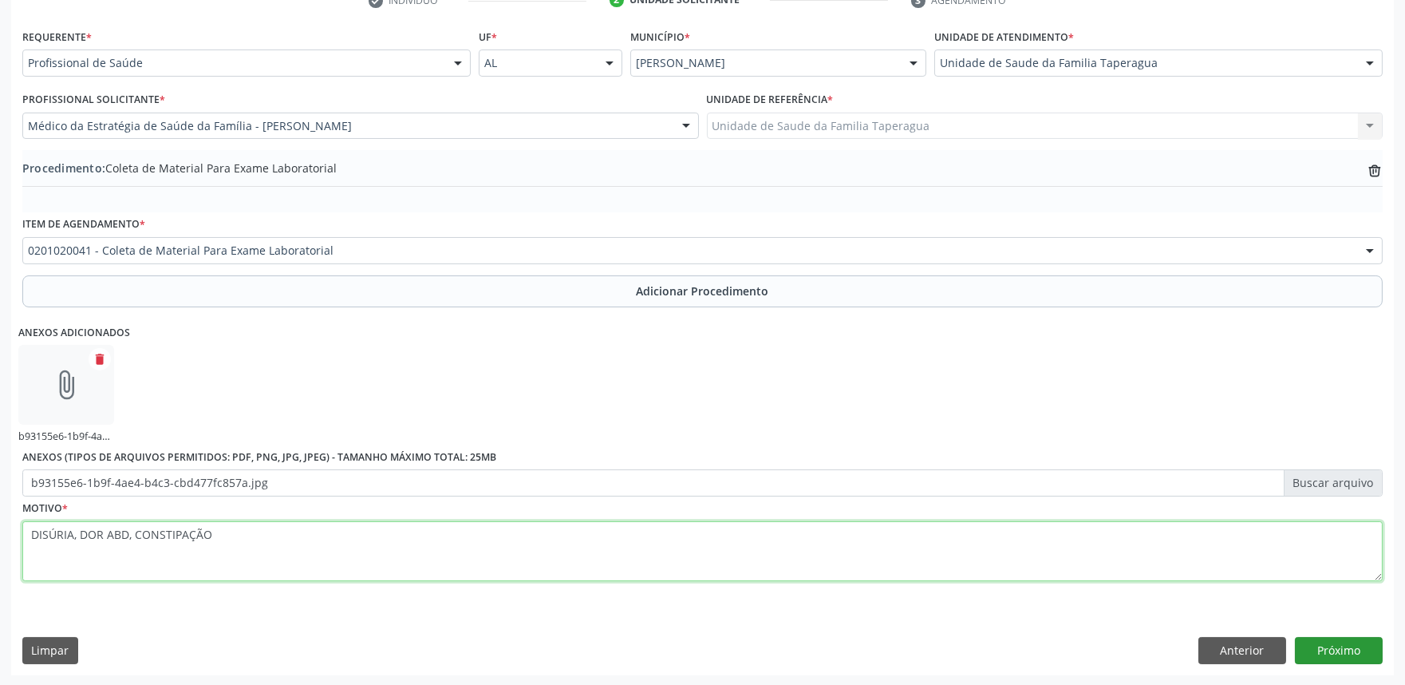
type textarea "DISÚRIA, DOR ABD, CONSTIPAÇÃO"
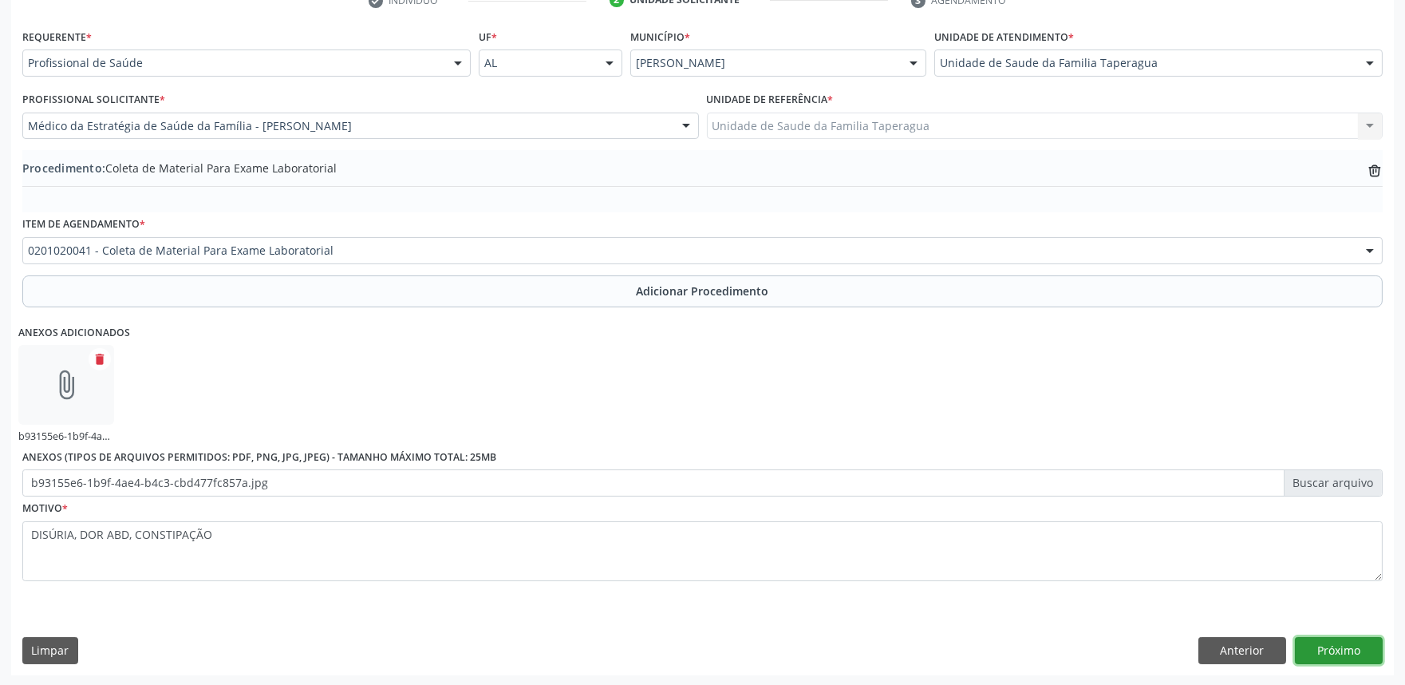
click at [1352, 652] on button "Próximo" at bounding box center [1339, 650] width 88 height 27
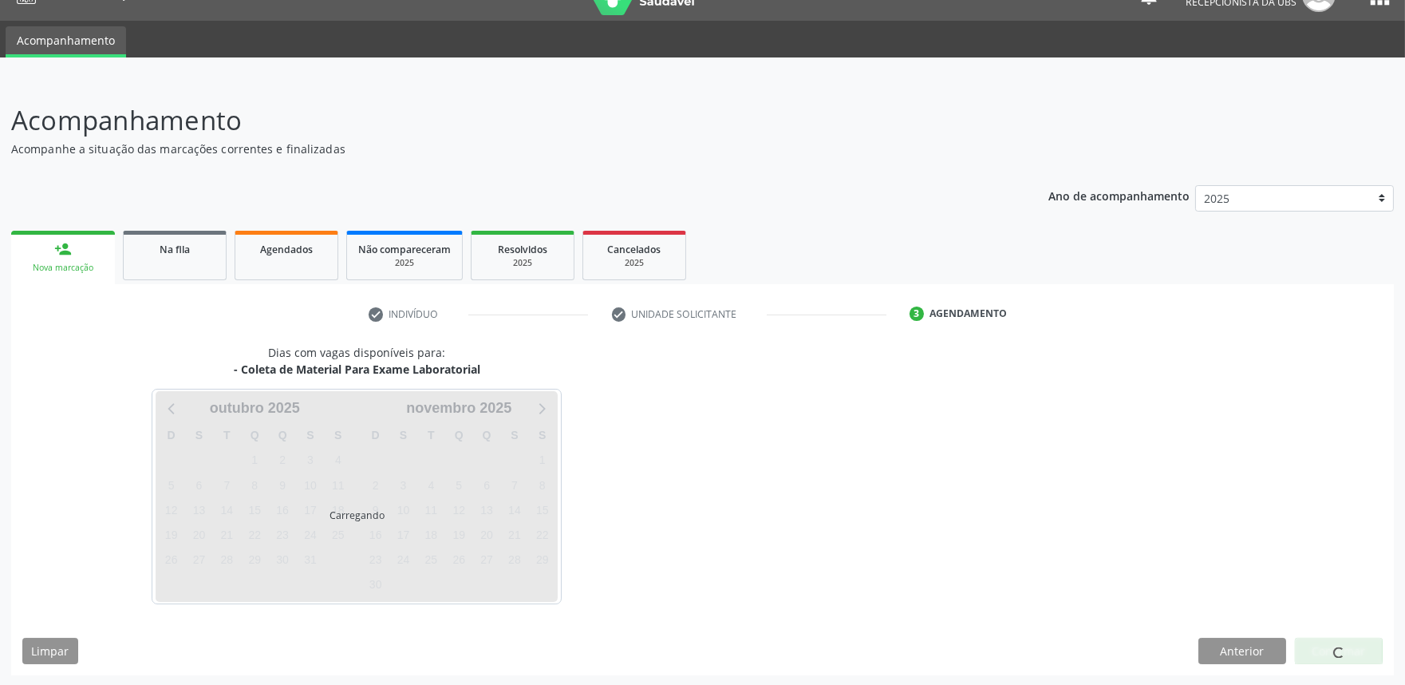
scroll to position [77, 0]
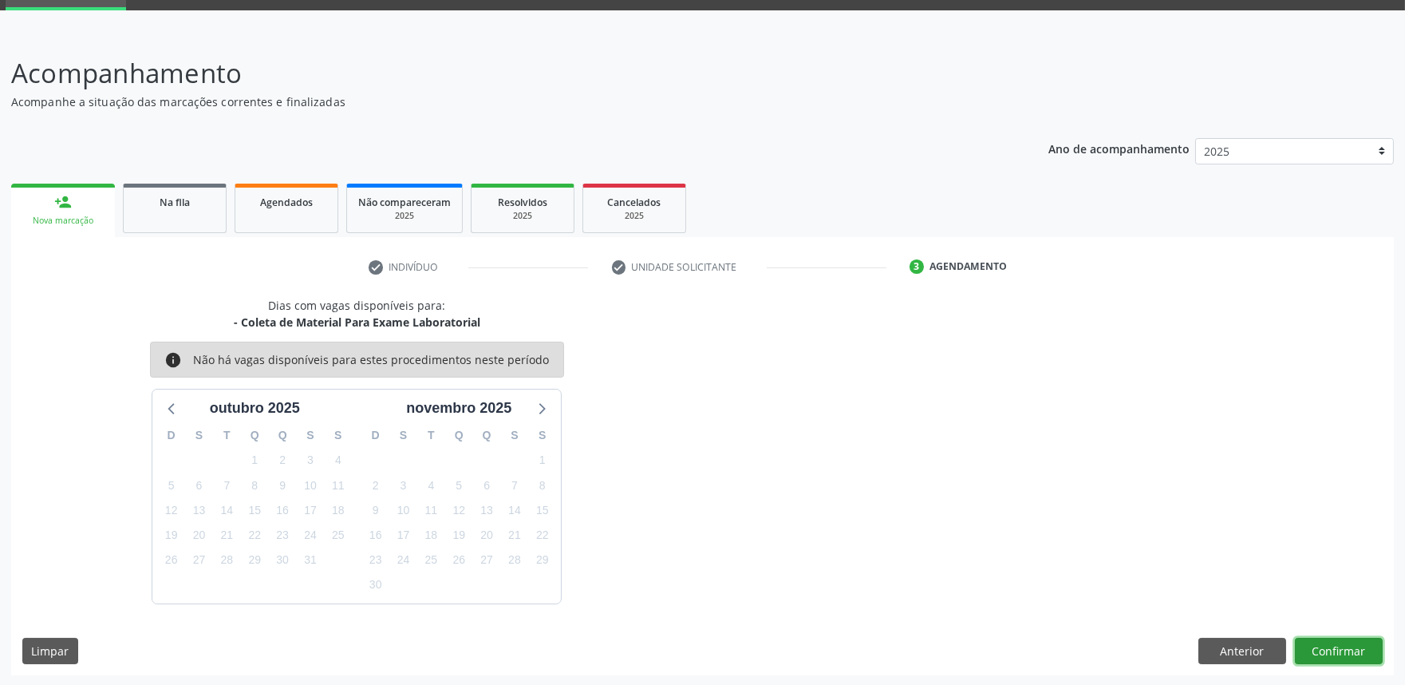
click at [1303, 643] on button "Confirmar" at bounding box center [1339, 651] width 88 height 27
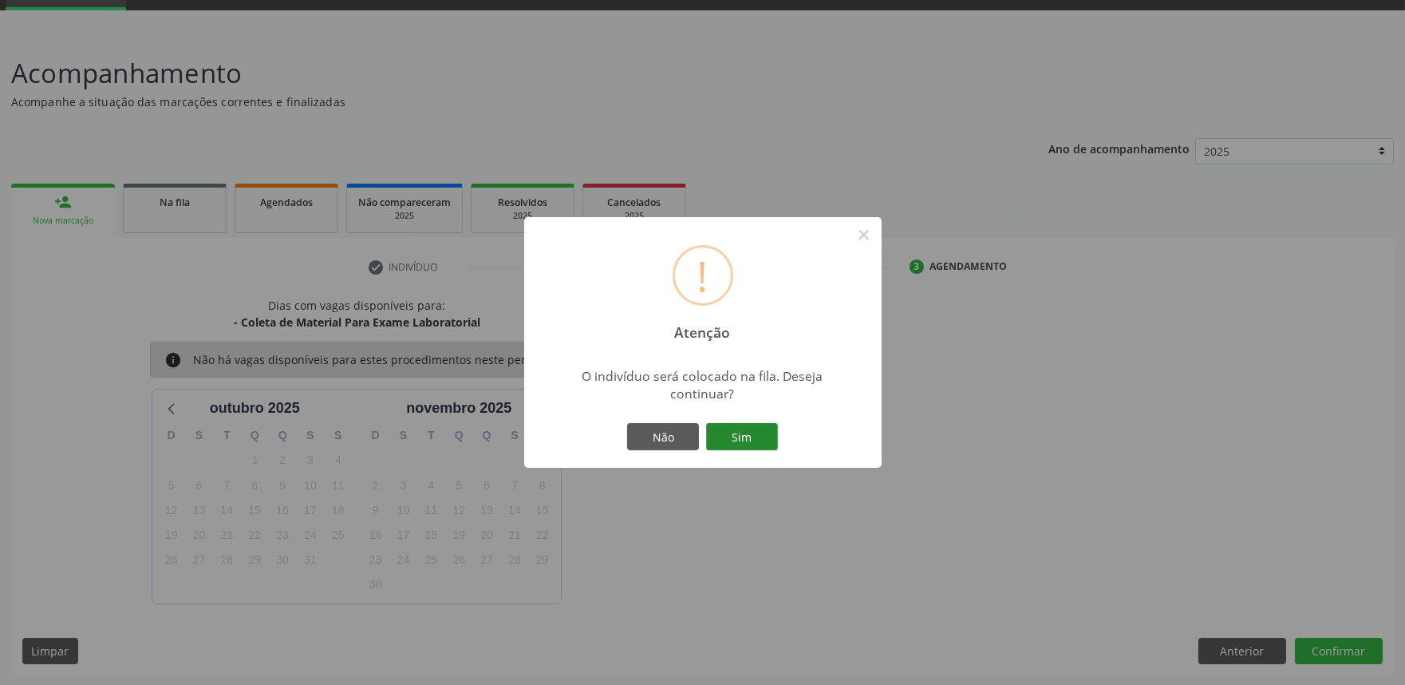
click at [736, 431] on button "Sim" at bounding box center [742, 436] width 72 height 27
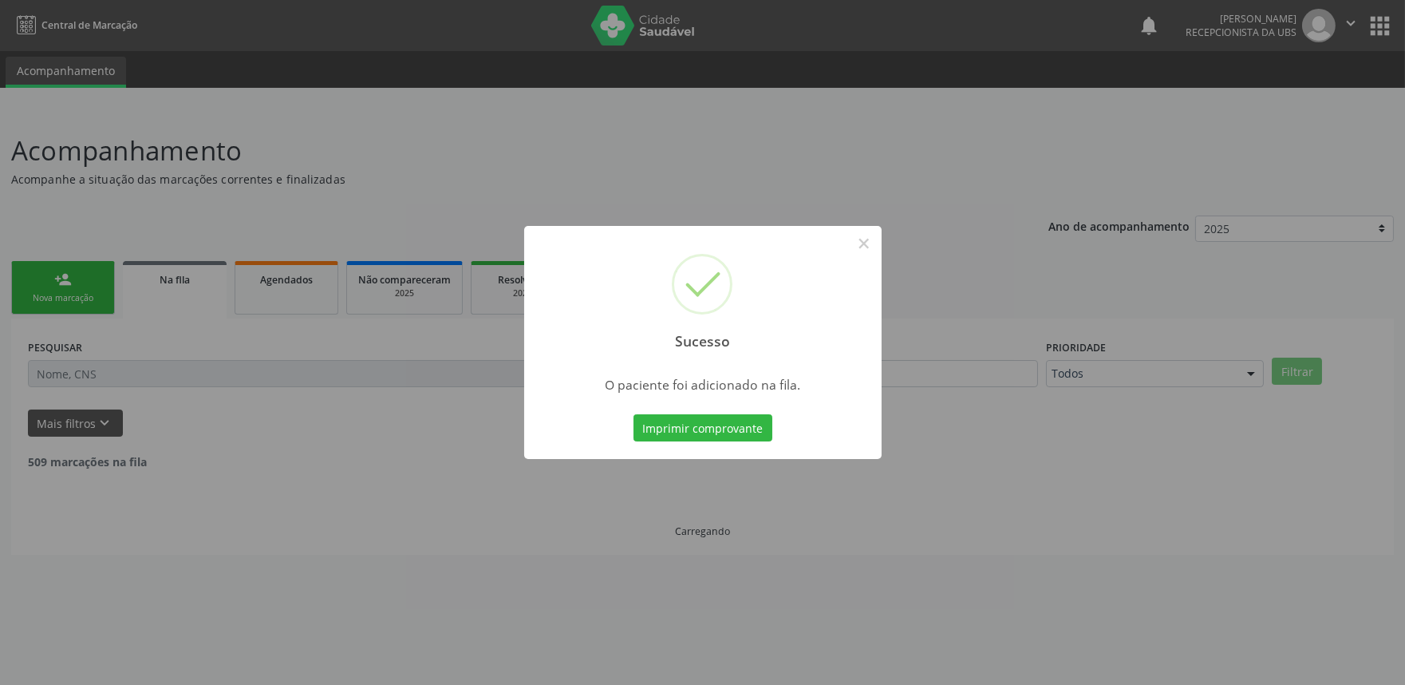
scroll to position [0, 0]
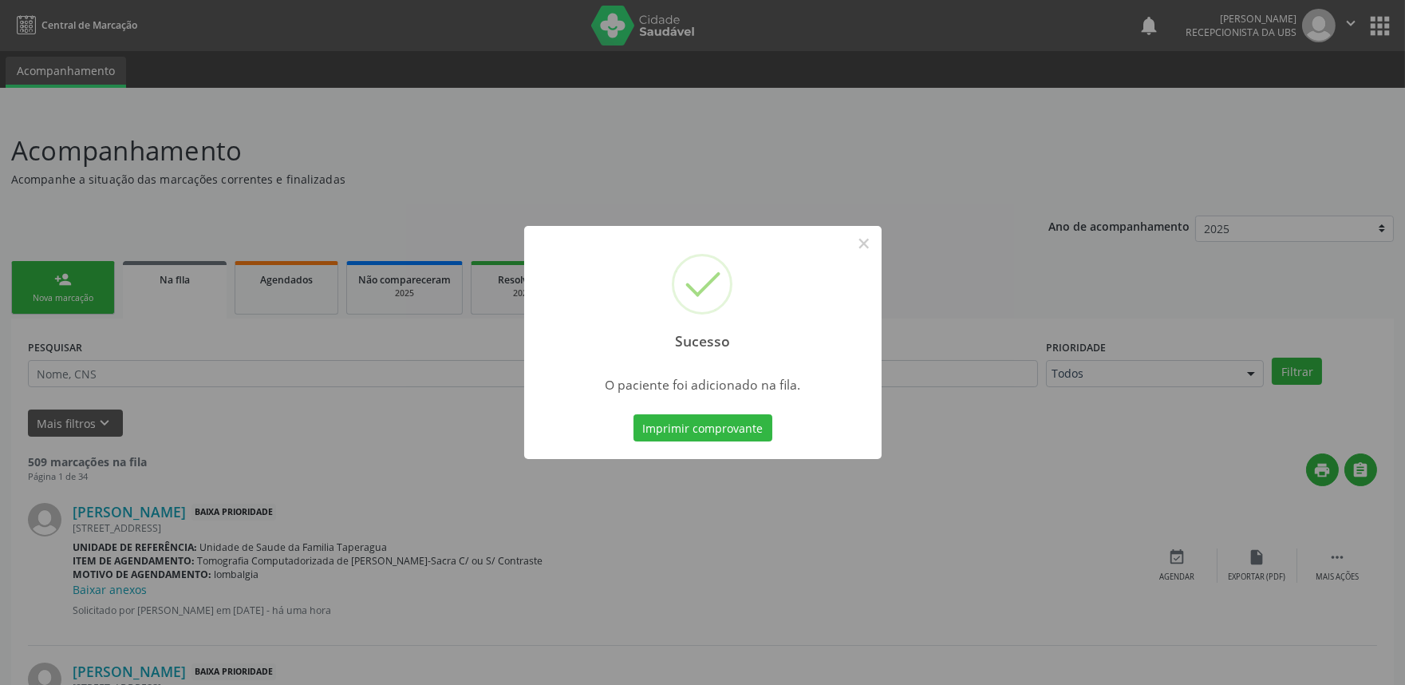
click at [307, 333] on div "Sucesso × O paciente foi adicionado na fila. Imprimir comprovante Cancel" at bounding box center [702, 342] width 1405 height 685
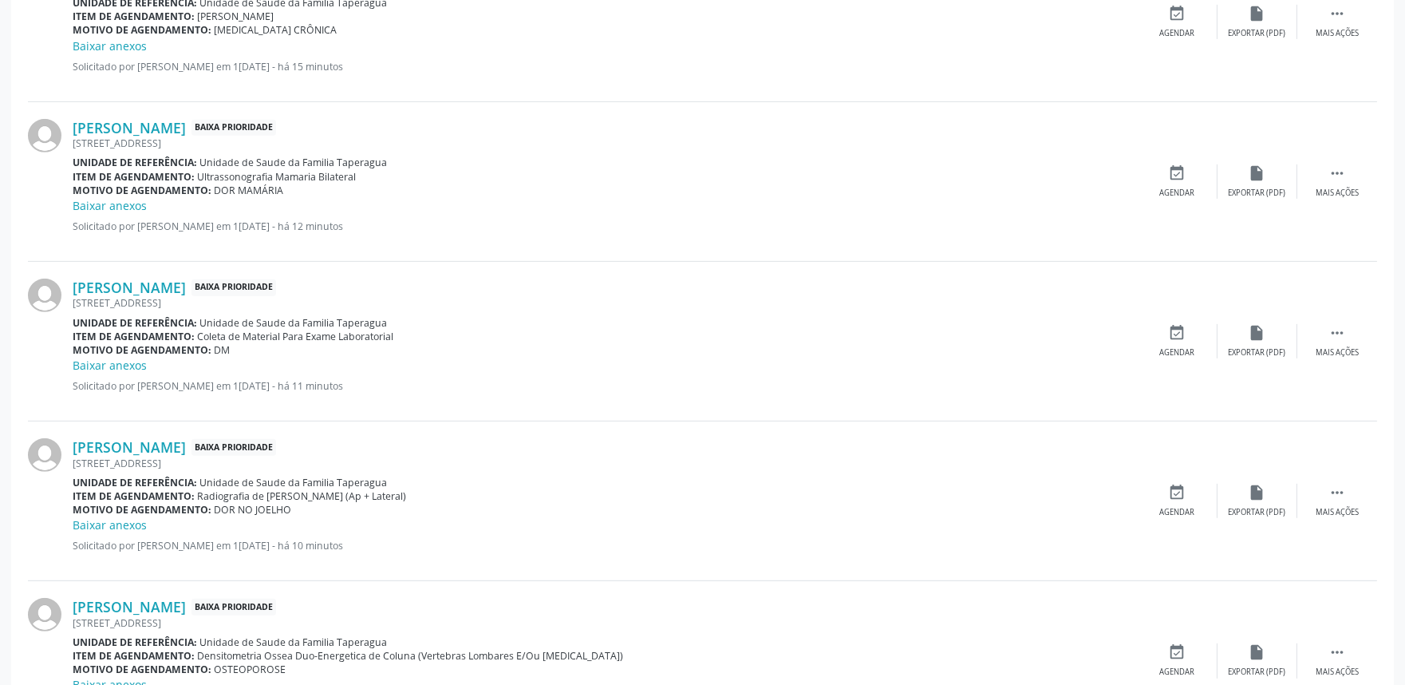
scroll to position [2110, 0]
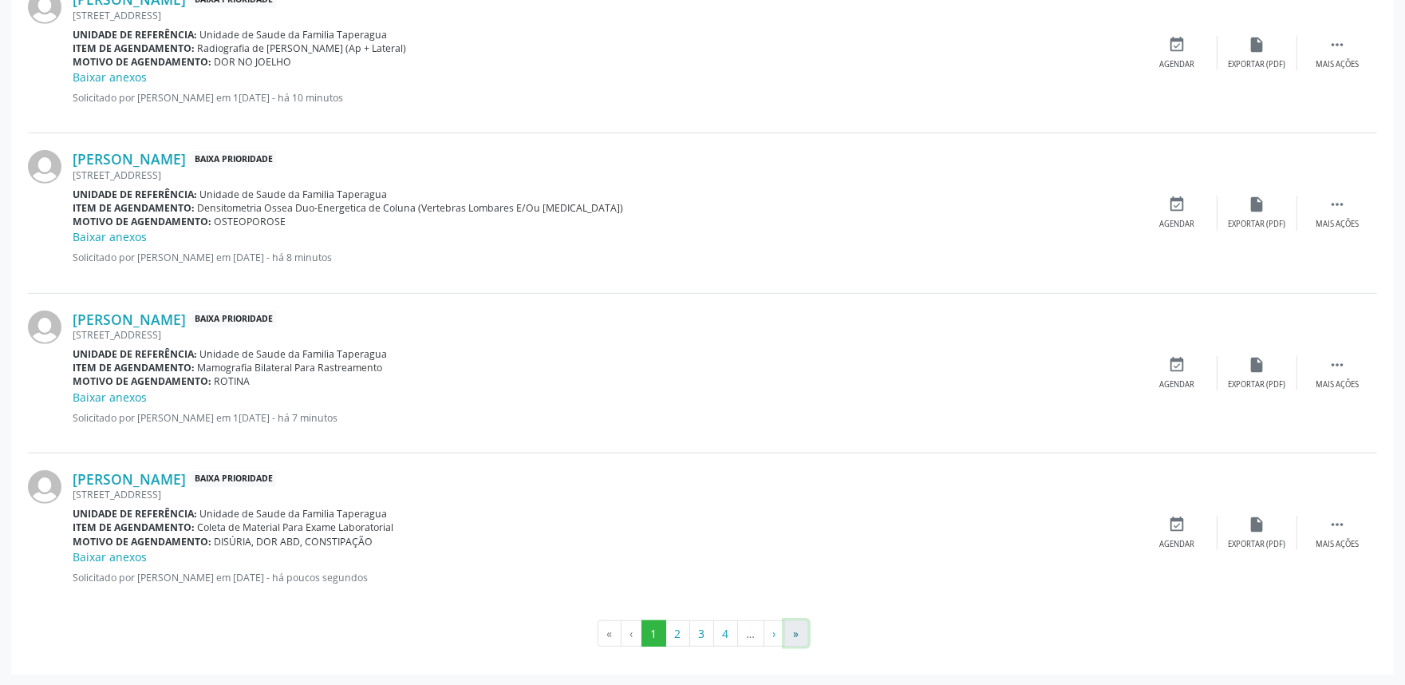
click at [801, 643] on button "»" at bounding box center [796, 633] width 24 height 27
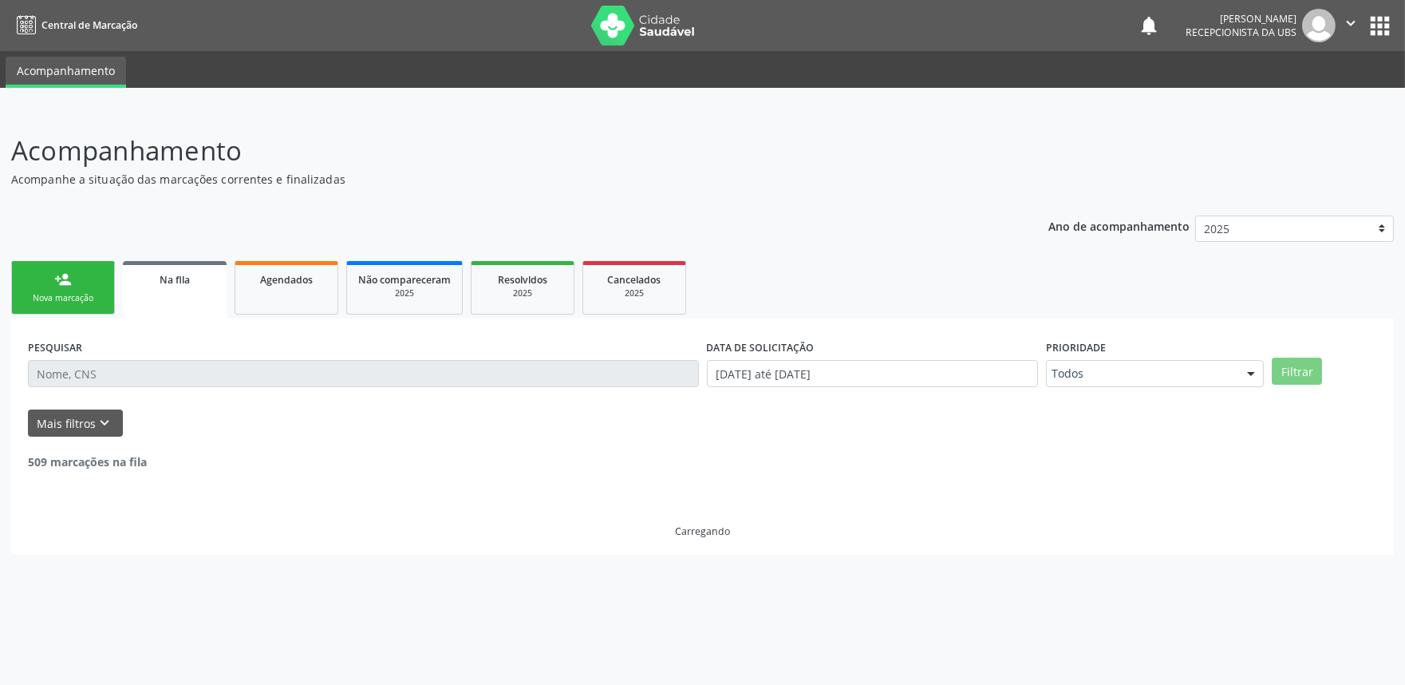
scroll to position [0, 0]
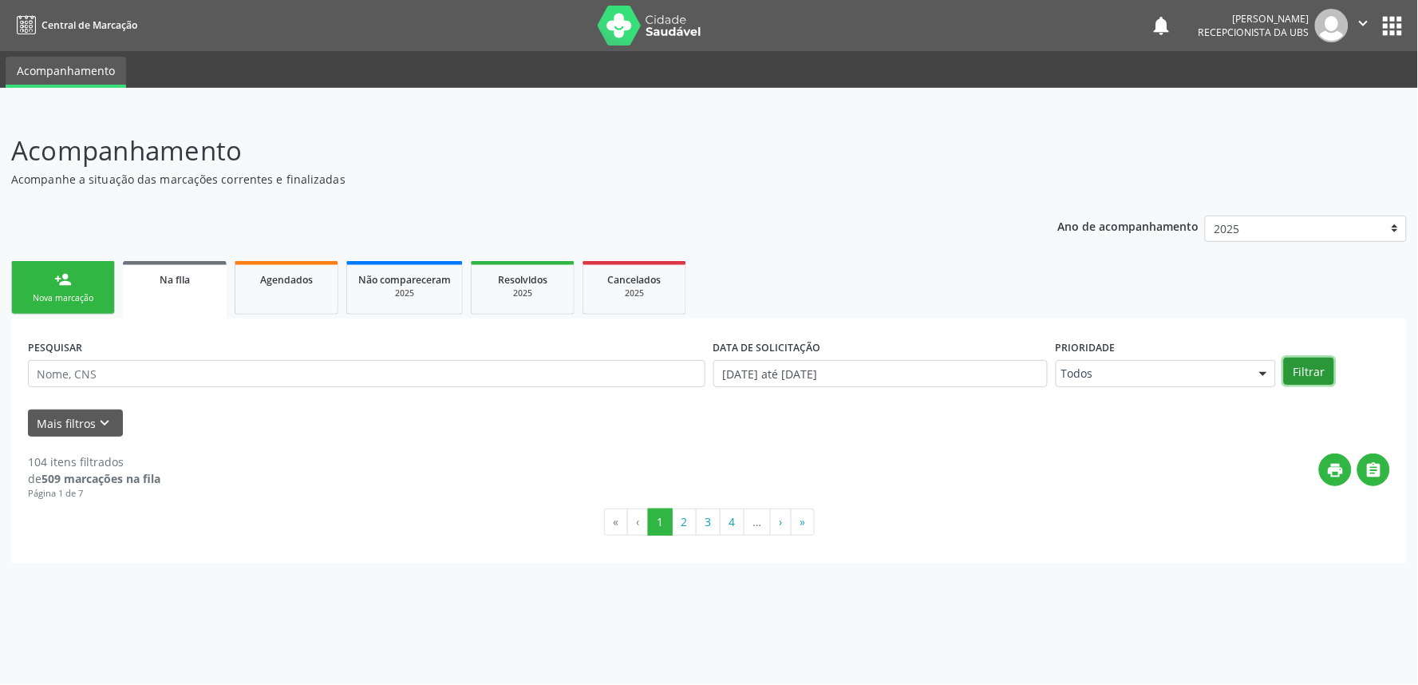
click at [1311, 370] on button "Filtrar" at bounding box center [1309, 370] width 50 height 27
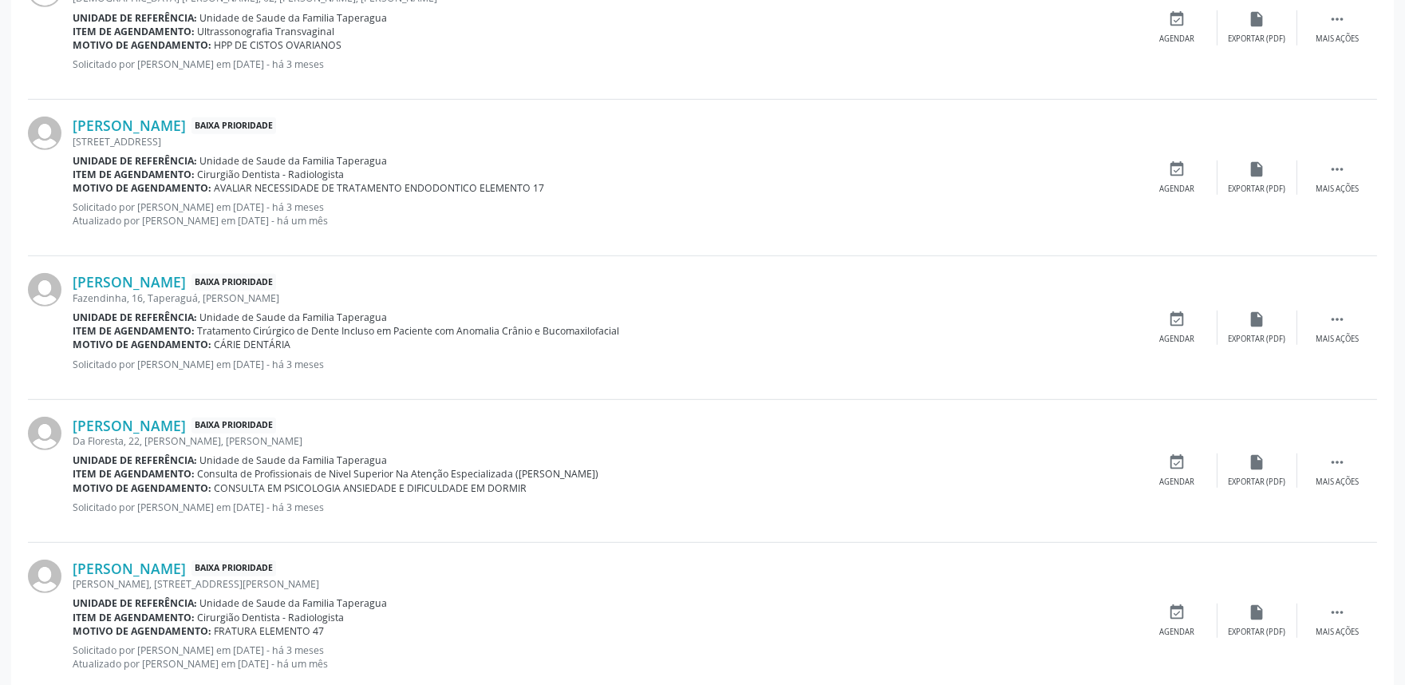
scroll to position [2115, 0]
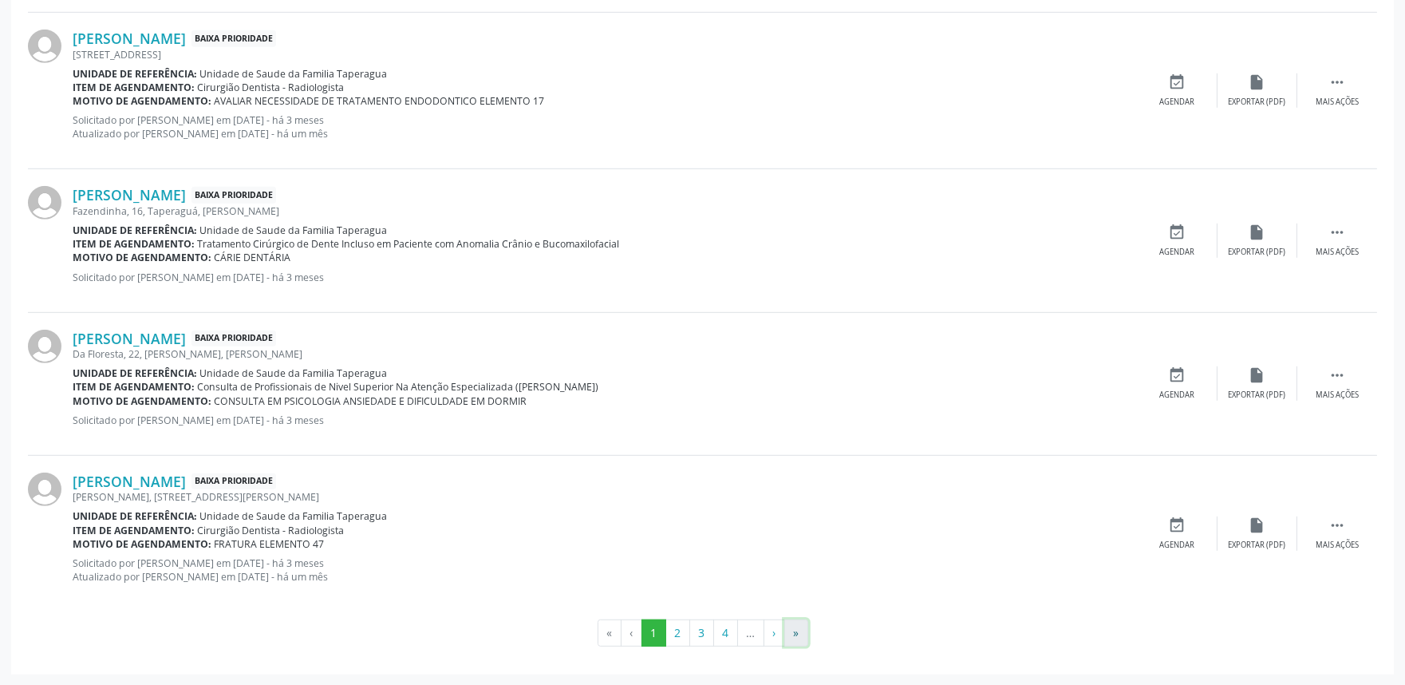
click at [802, 636] on button "»" at bounding box center [796, 632] width 24 height 27
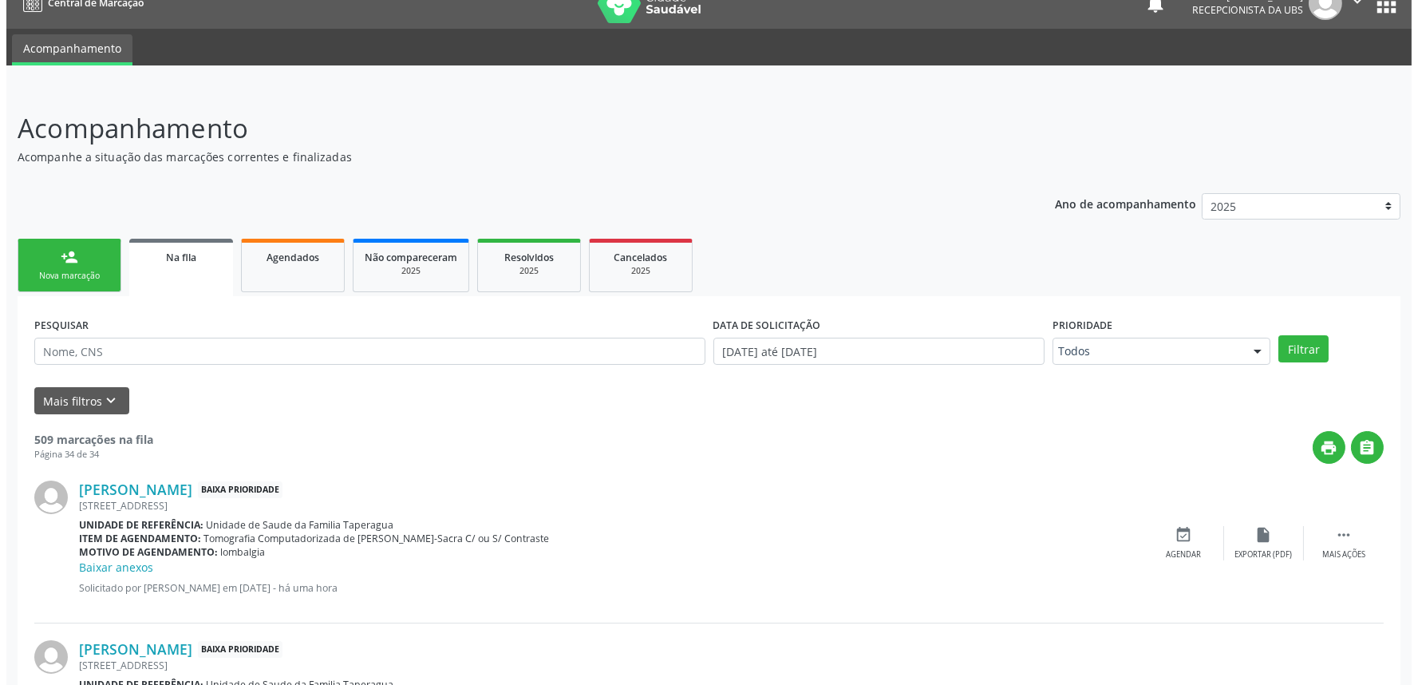
scroll to position [0, 0]
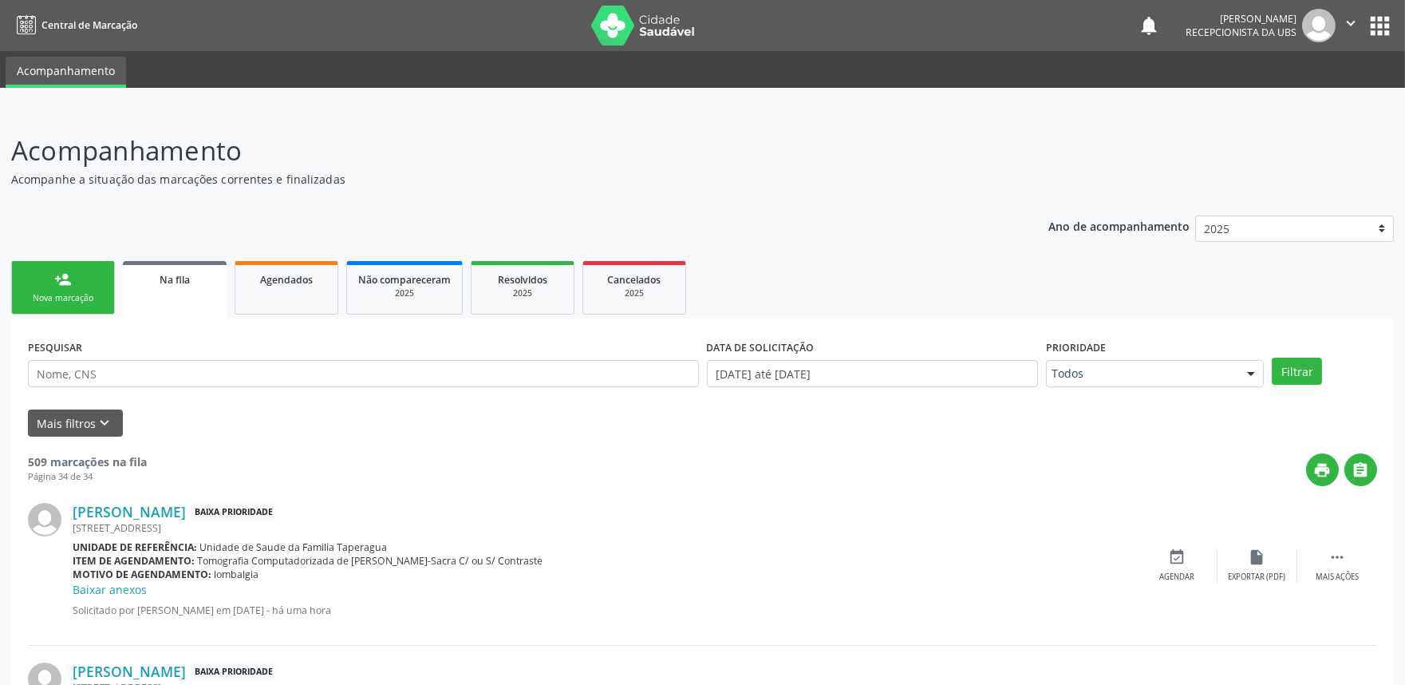
click at [68, 297] on div "Nova marcação" at bounding box center [63, 298] width 80 height 12
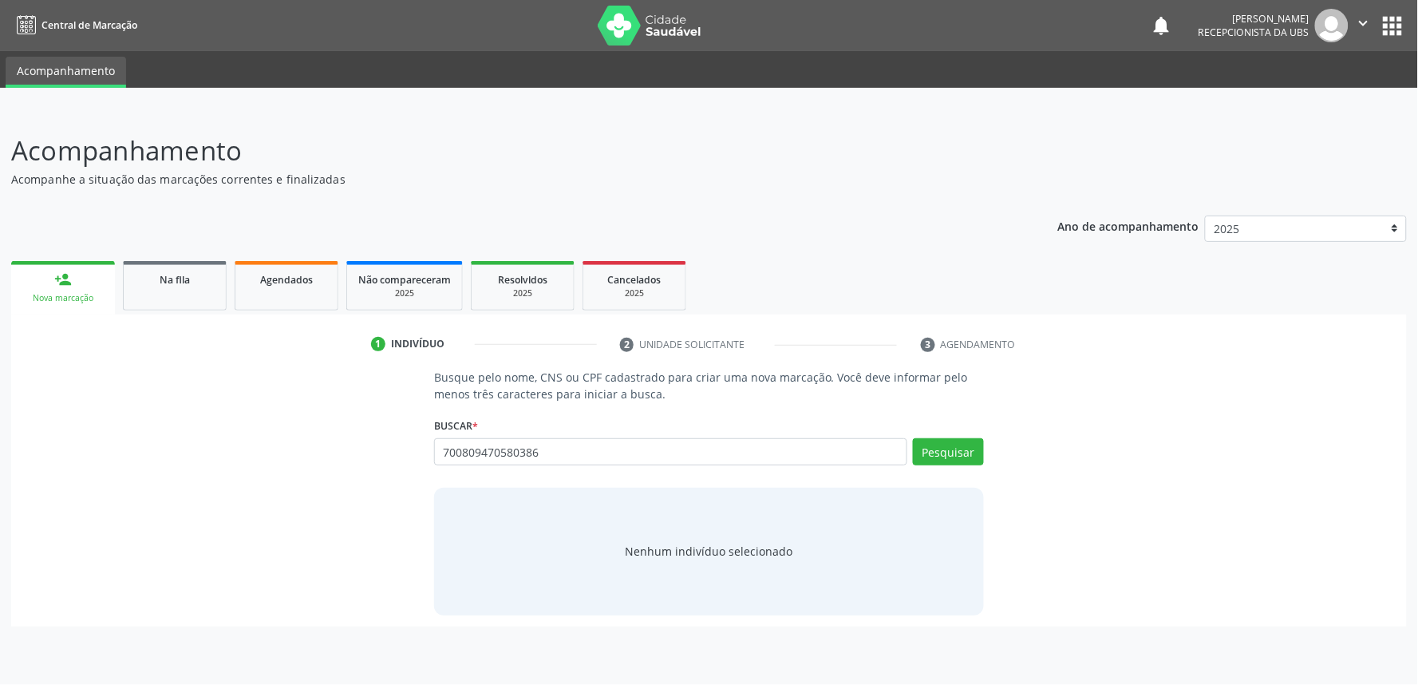
type input "700809470580386"
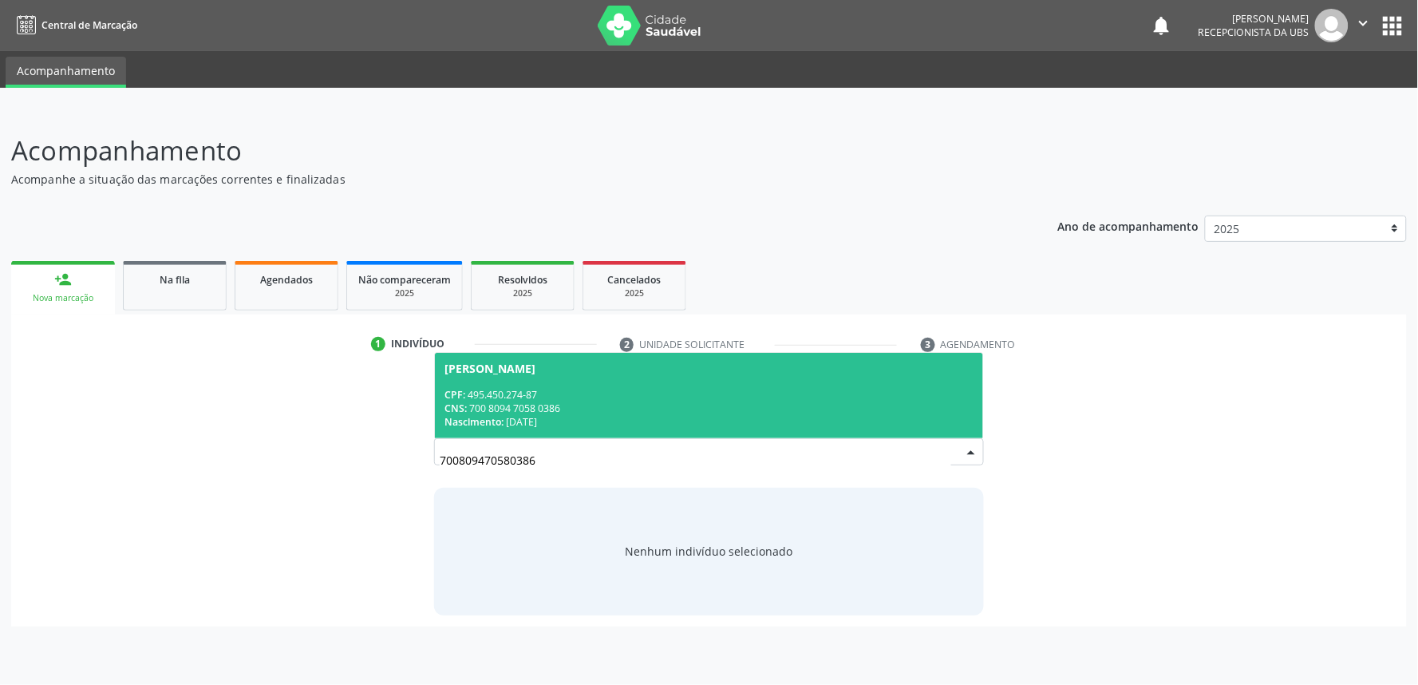
click at [570, 397] on div "CPF: 495.450.274-87" at bounding box center [708, 395] width 529 height 14
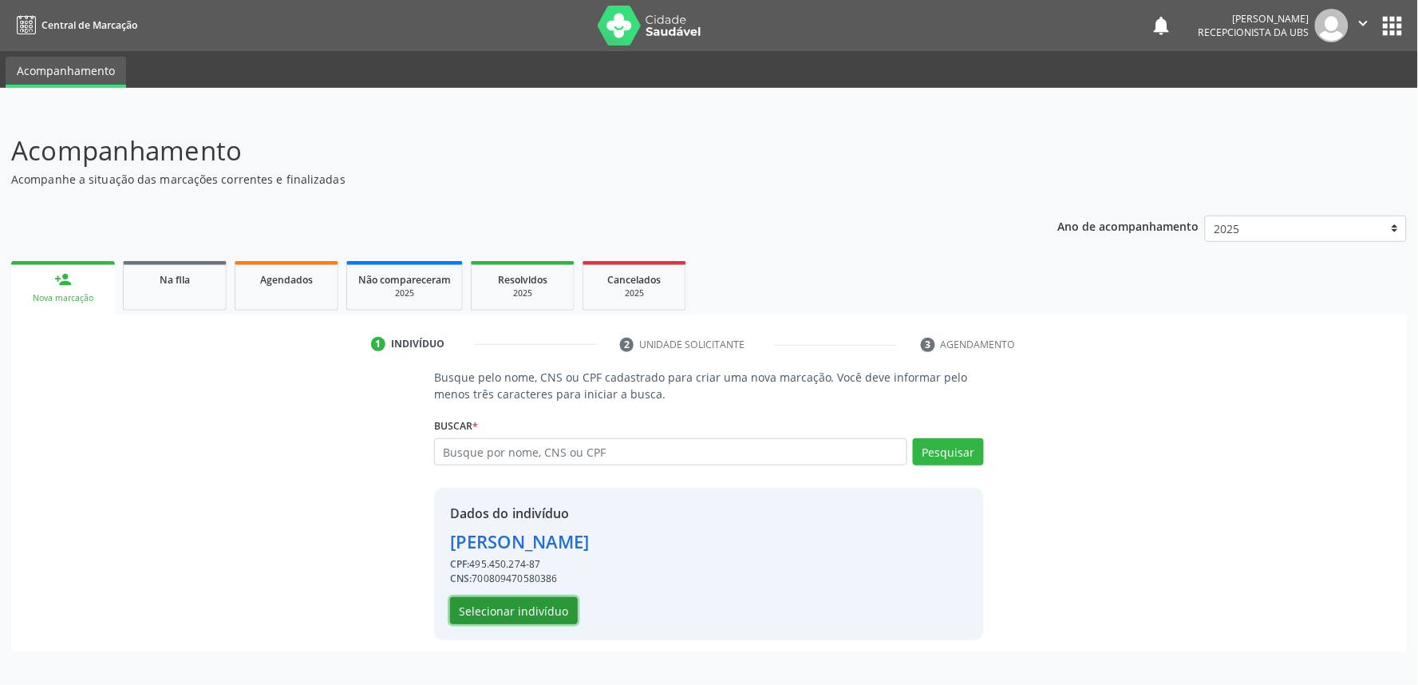
click at [519, 610] on button "Selecionar indivíduo" at bounding box center [514, 610] width 128 height 27
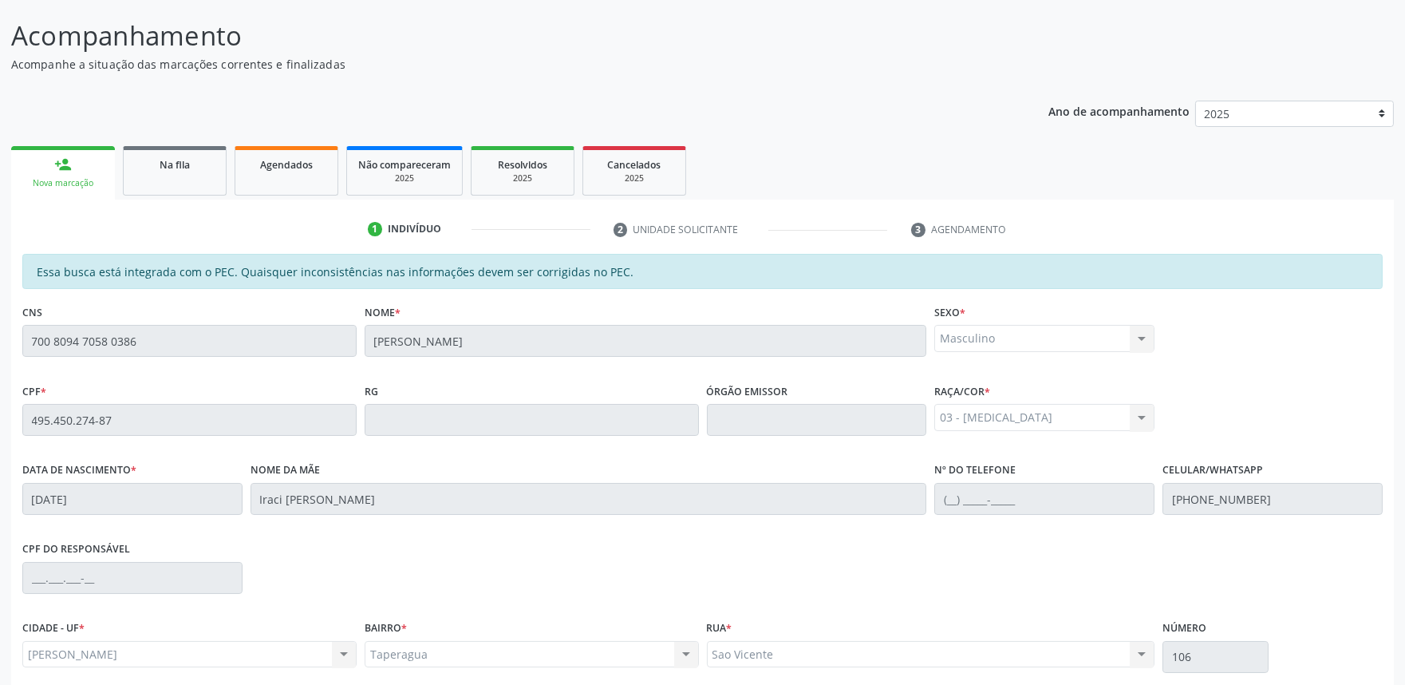
scroll to position [248, 0]
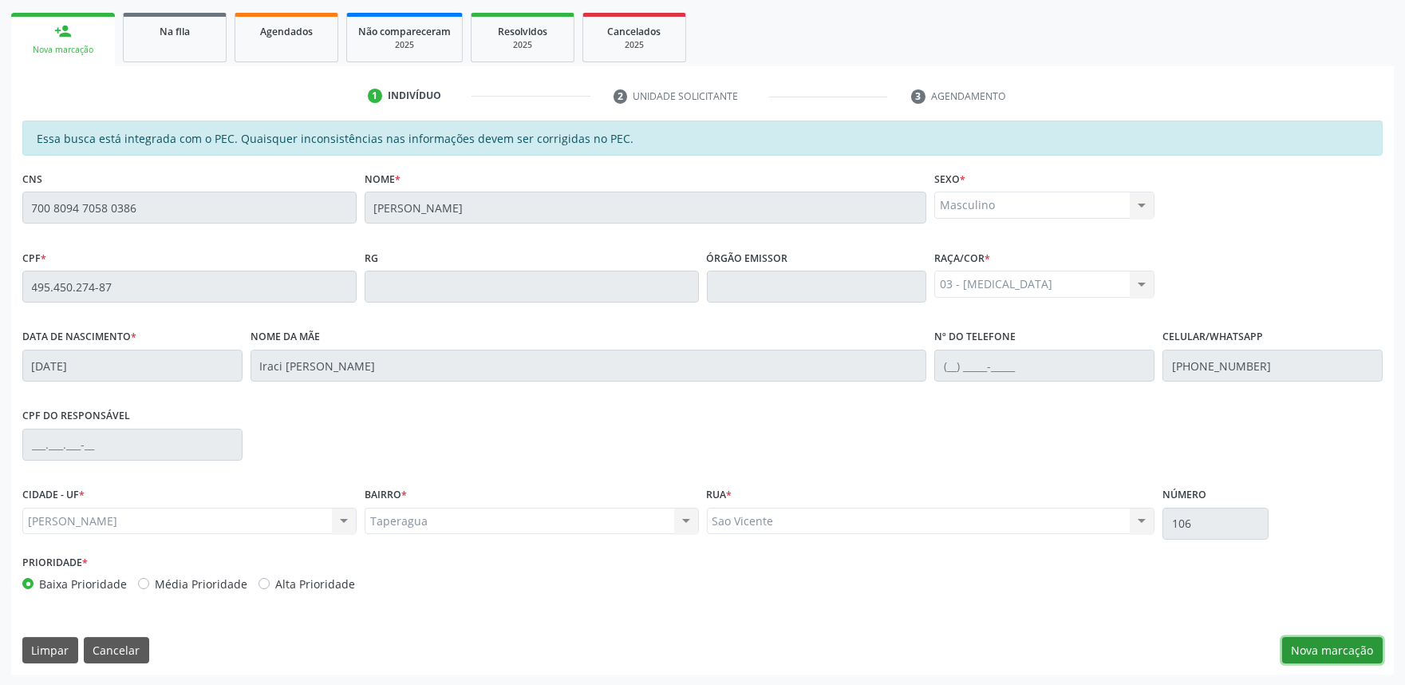
click at [1325, 648] on button "Nova marcação" at bounding box center [1332, 650] width 101 height 27
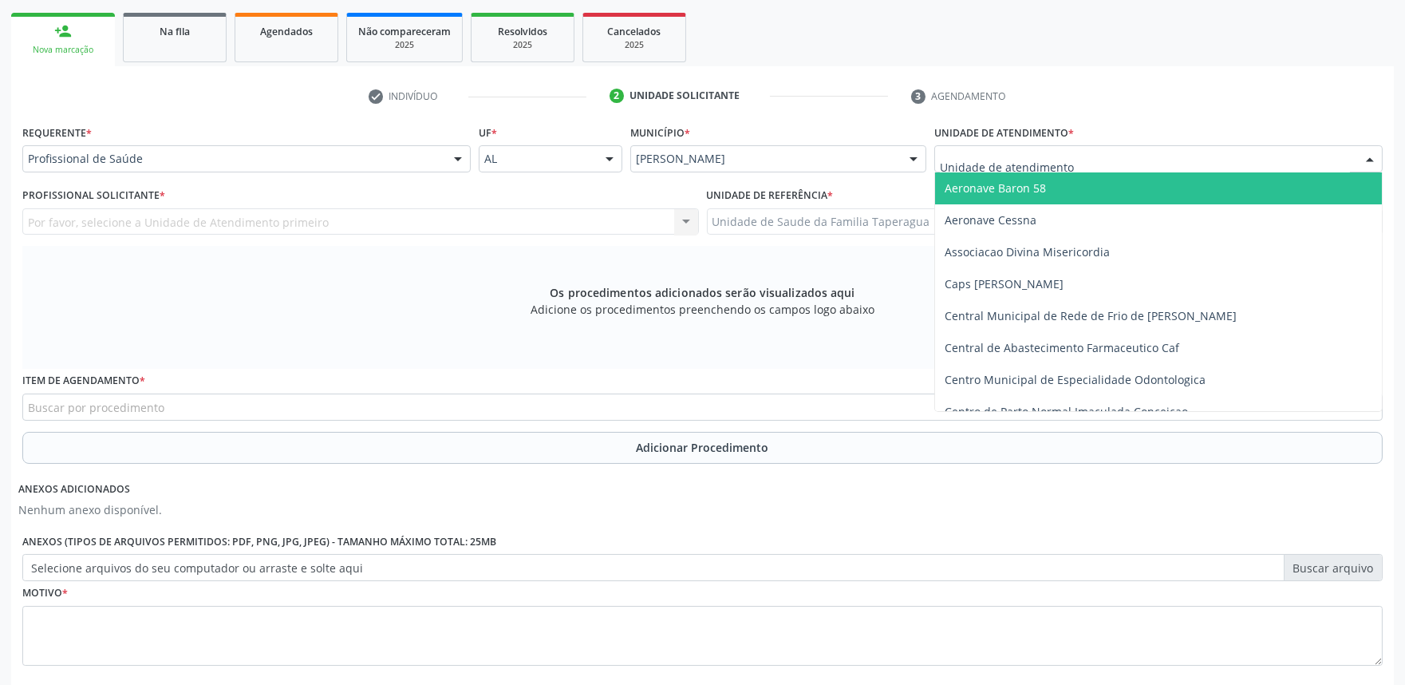
click at [1113, 154] on div at bounding box center [1158, 158] width 448 height 27
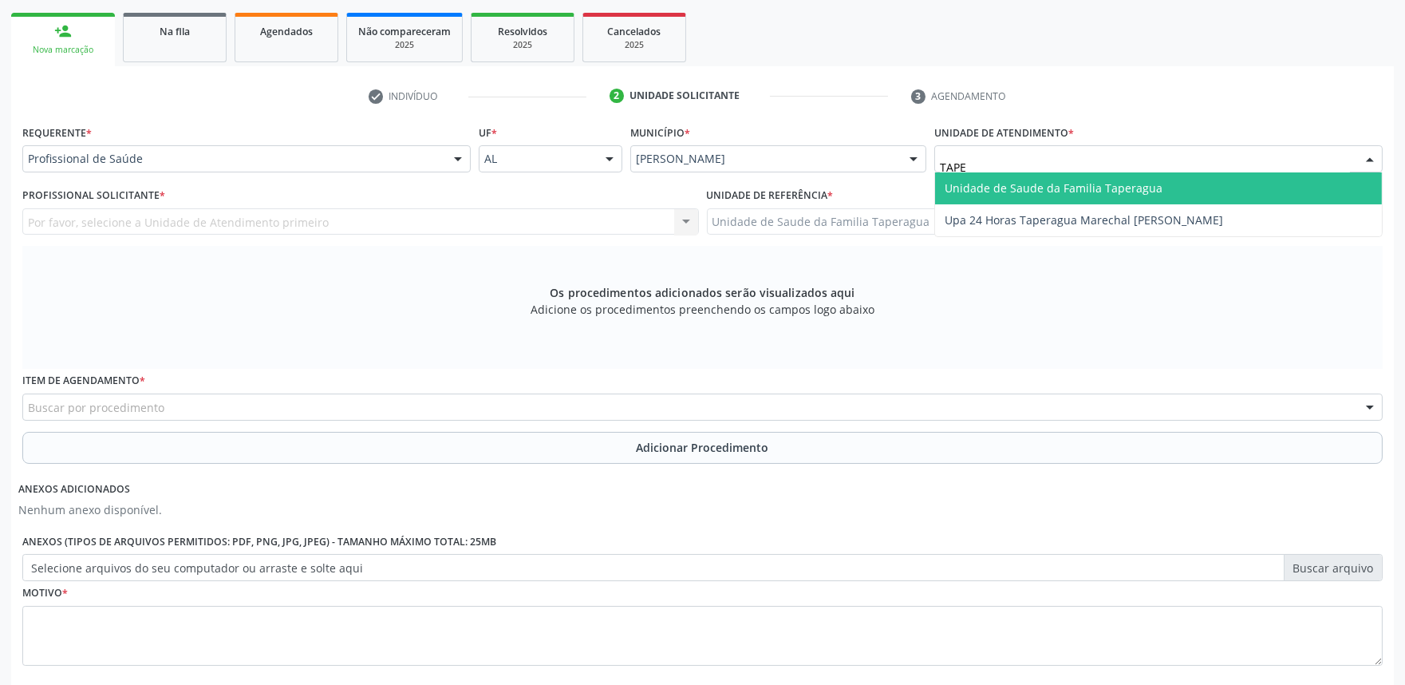
type input "TAPER"
click at [1112, 176] on span "Unidade de Saude da Familia Taperagua" at bounding box center [1158, 188] width 447 height 32
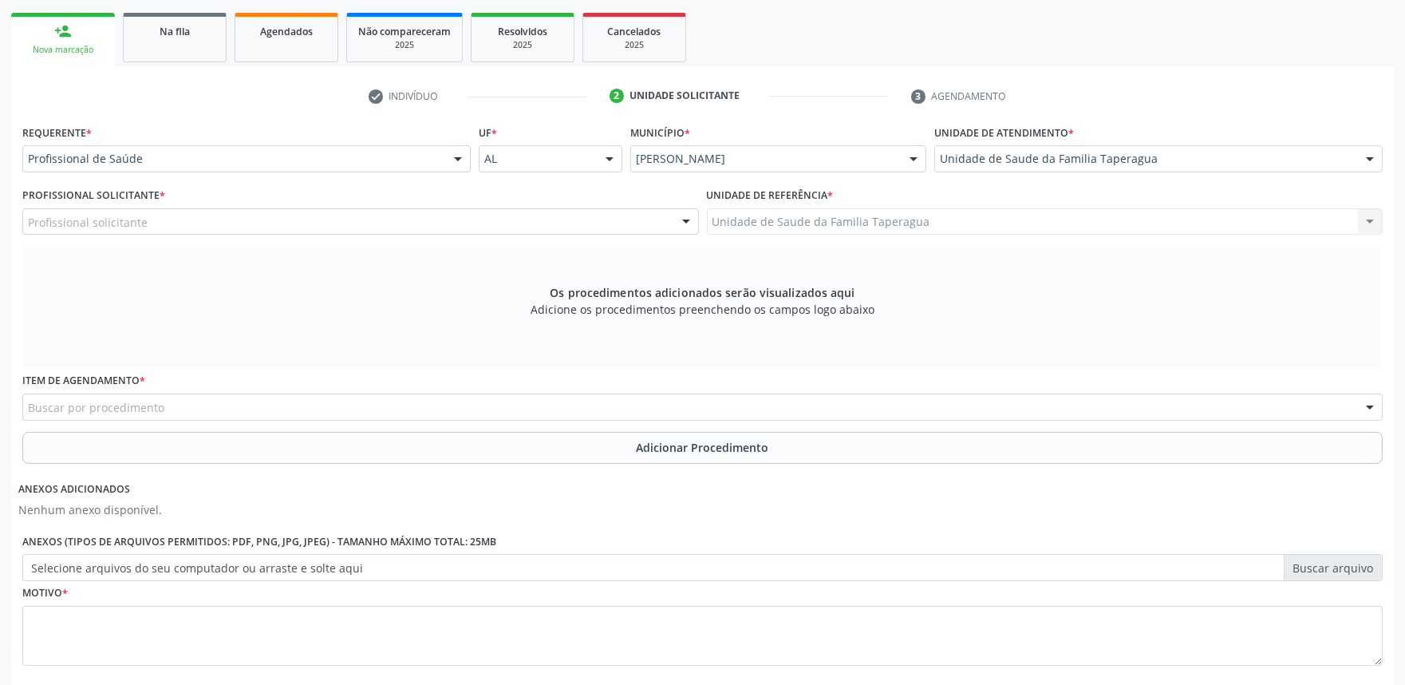
click at [541, 220] on div "Profissional solicitante" at bounding box center [360, 221] width 677 height 27
type input "O"
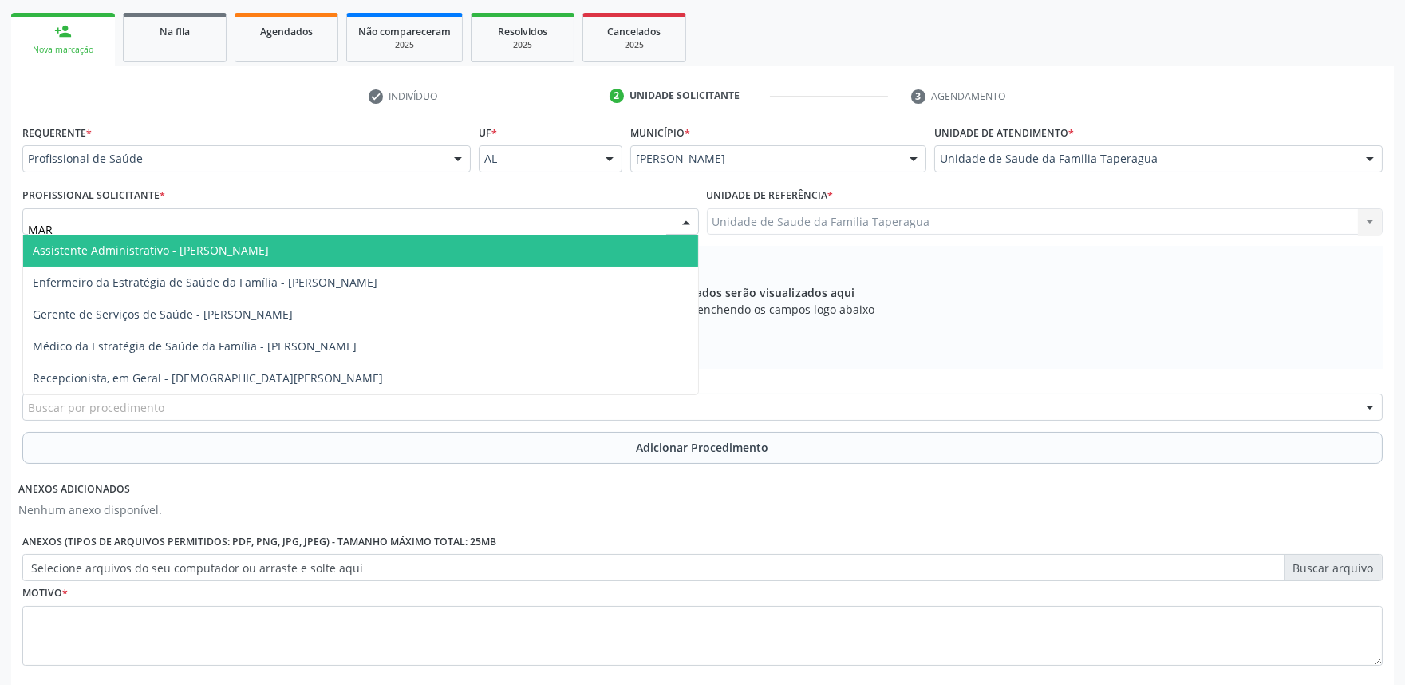
type input "MART"
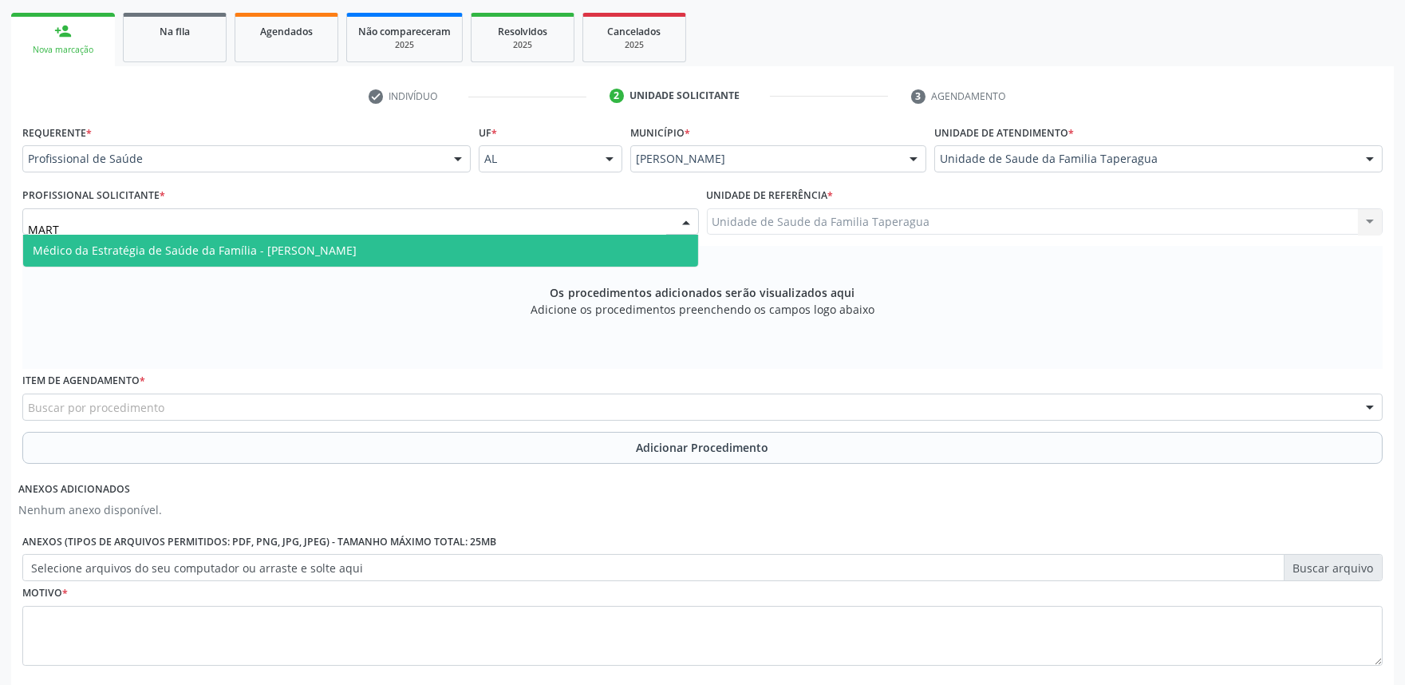
click at [536, 245] on span "Médico da Estratégia de Saúde da Família - [PERSON_NAME]" at bounding box center [360, 251] width 675 height 32
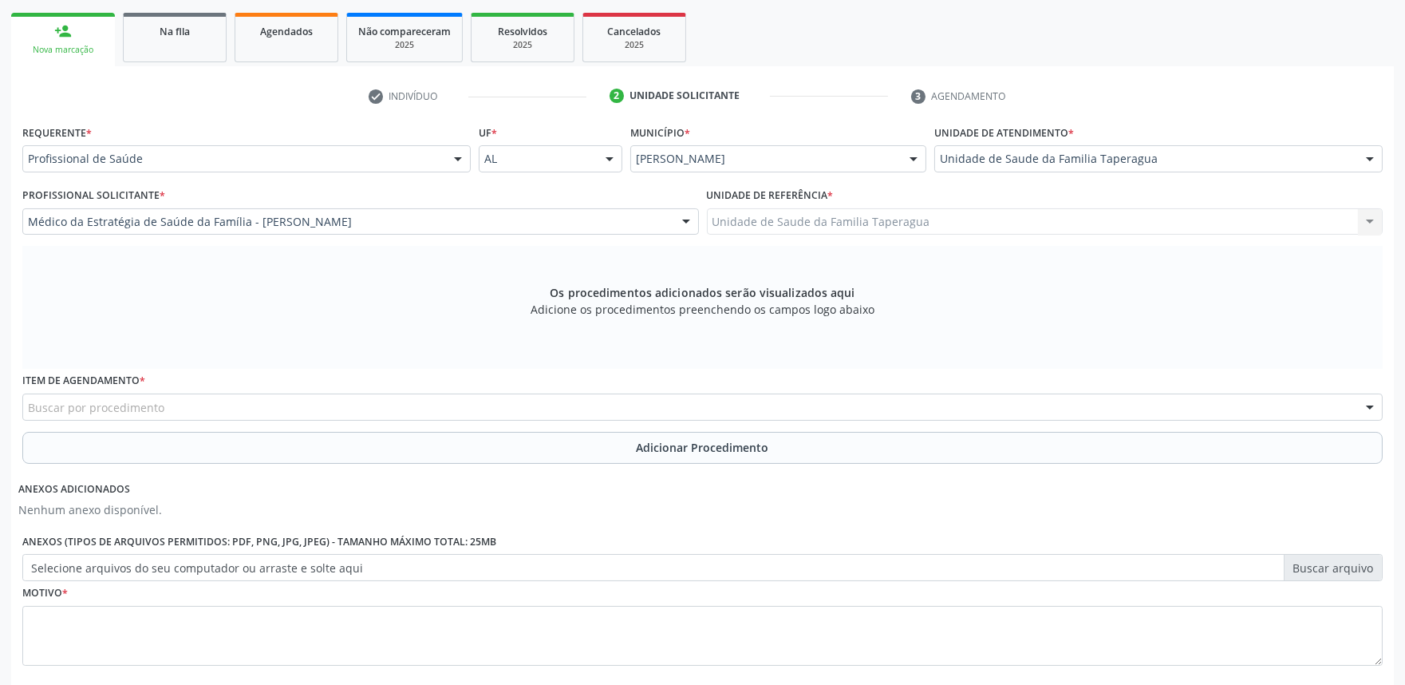
click at [531, 413] on div "Buscar por procedimento" at bounding box center [702, 406] width 1361 height 27
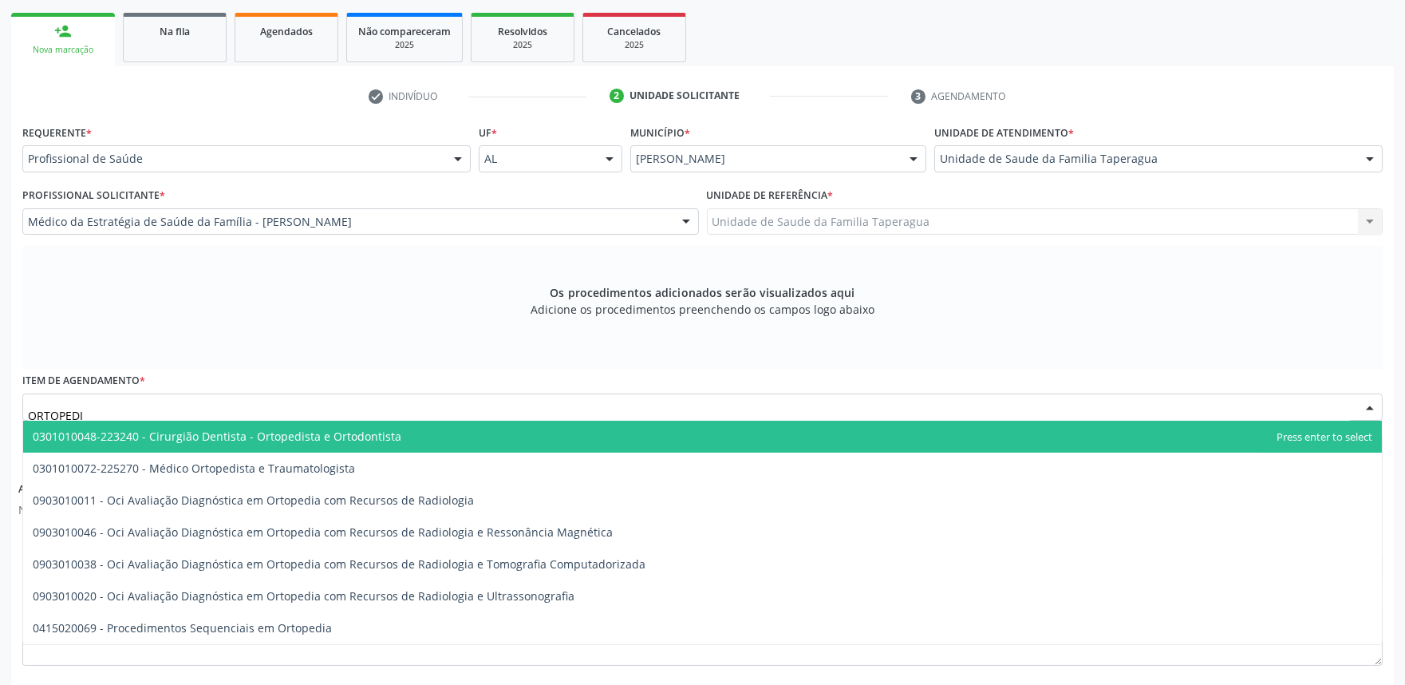
type input "ORTOPEDIS"
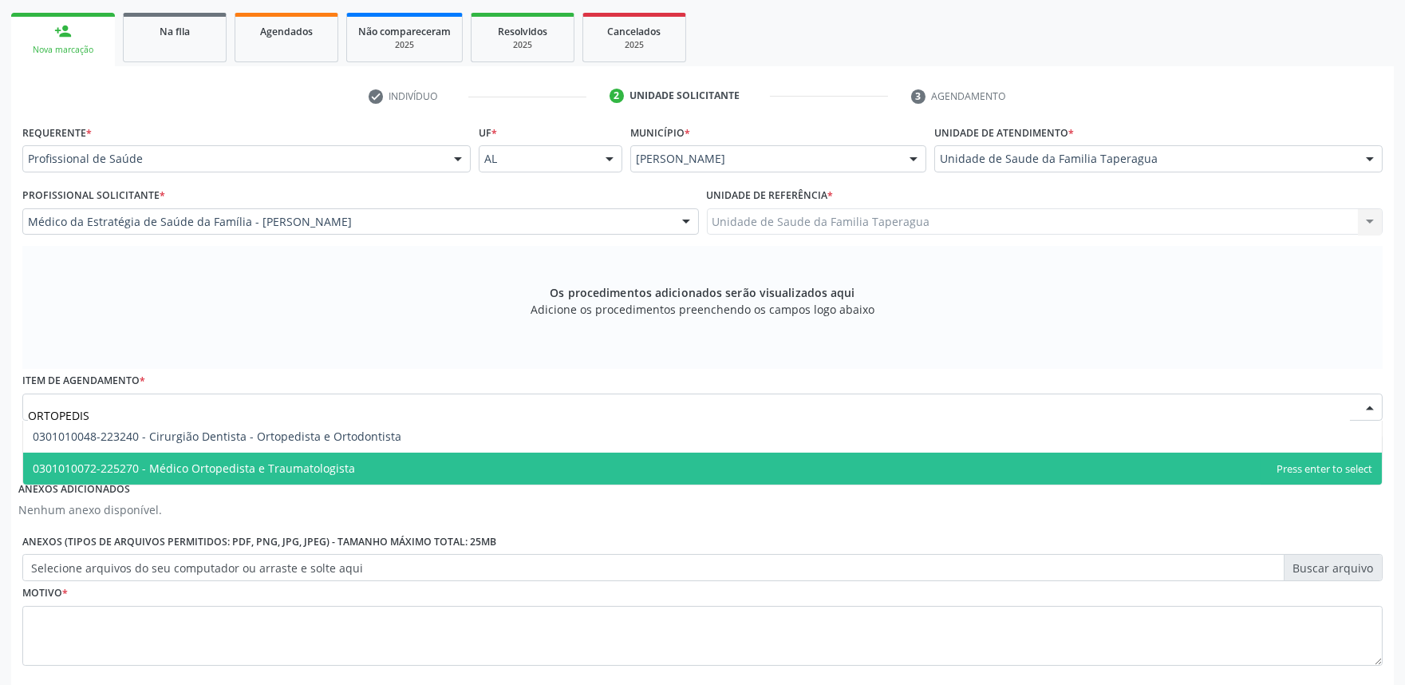
click at [472, 471] on span "0301010072-225270 - Médico Ortopedista e Traumatologista" at bounding box center [702, 468] width 1359 height 32
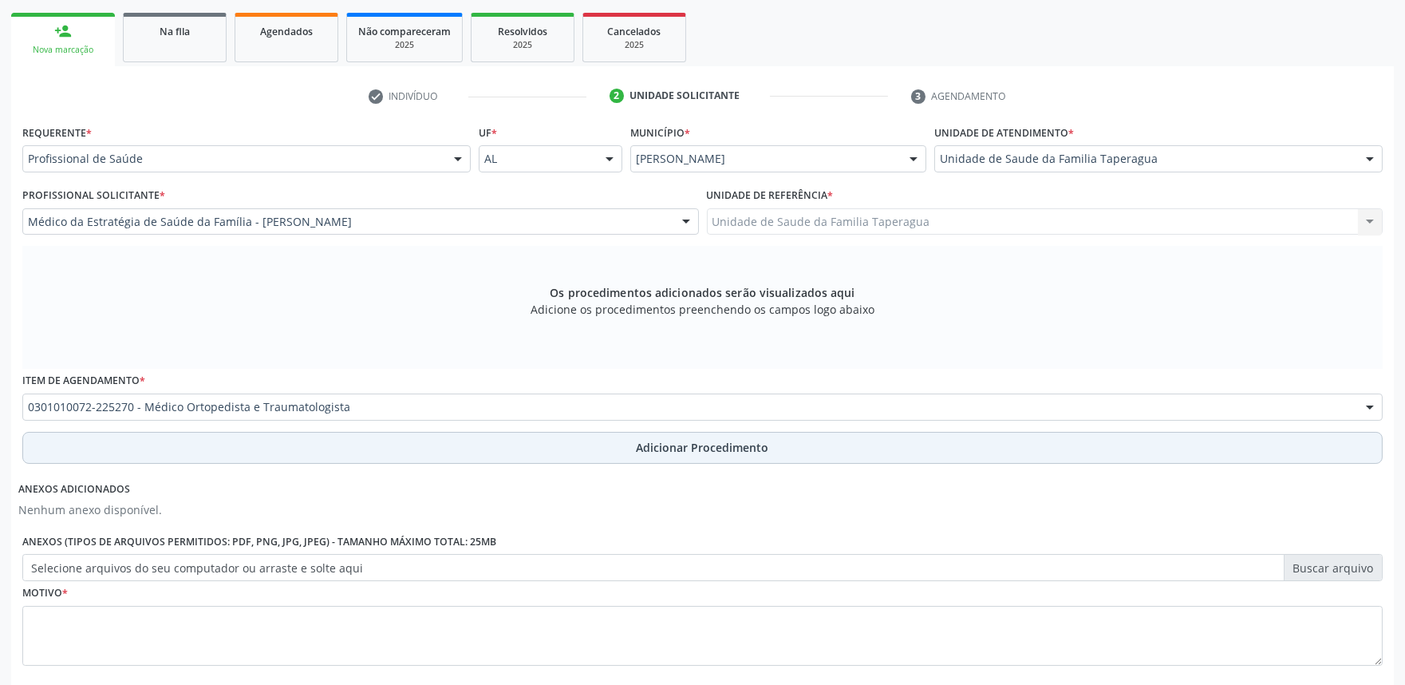
click at [496, 447] on button "Adicionar Procedimento" at bounding box center [702, 448] width 1361 height 32
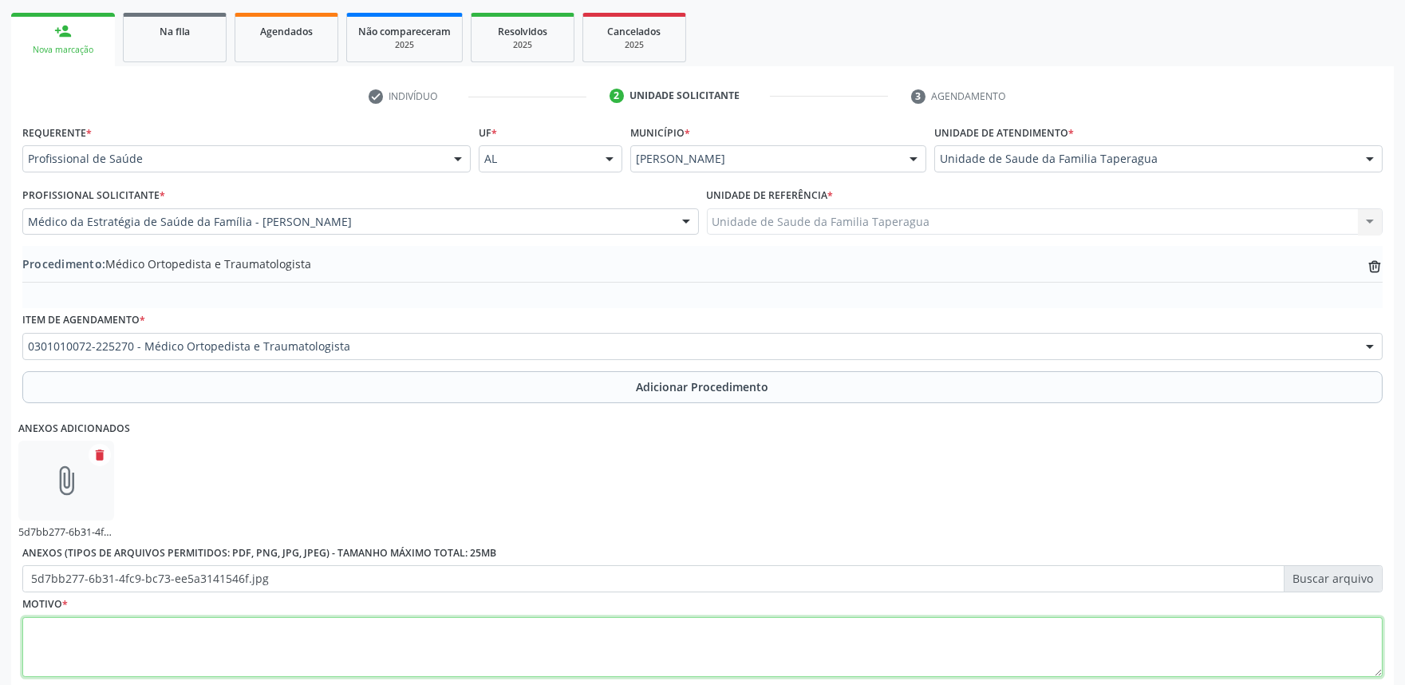
click at [403, 637] on textarea at bounding box center [702, 647] width 1361 height 61
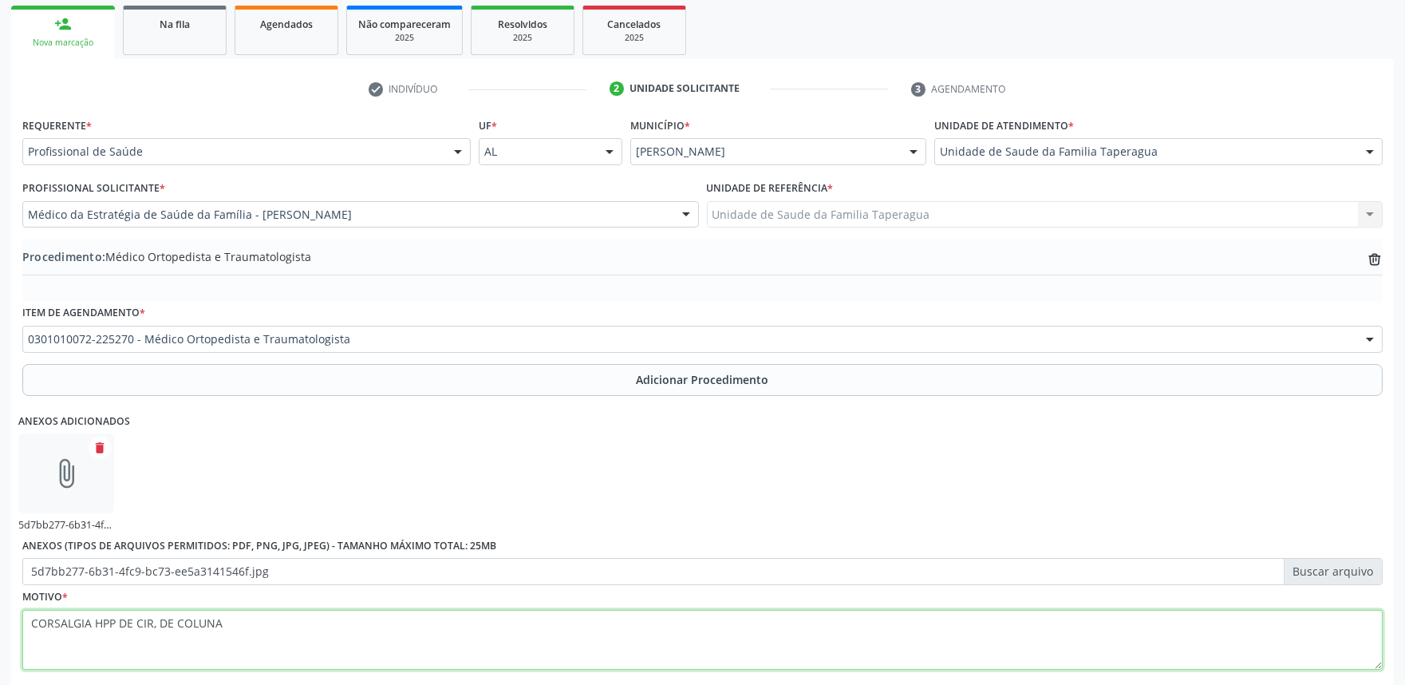
scroll to position [344, 0]
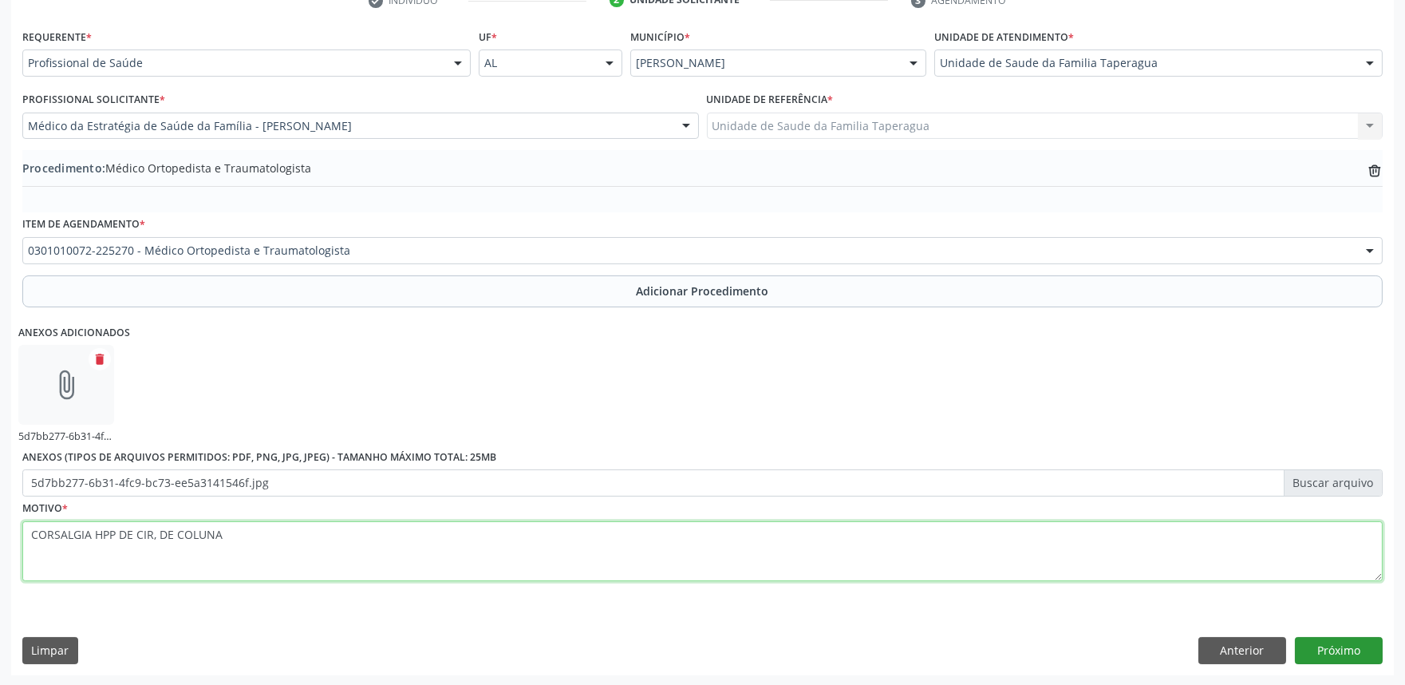
type textarea "CORSALGIA HPP DE CIR, DE COLUNA"
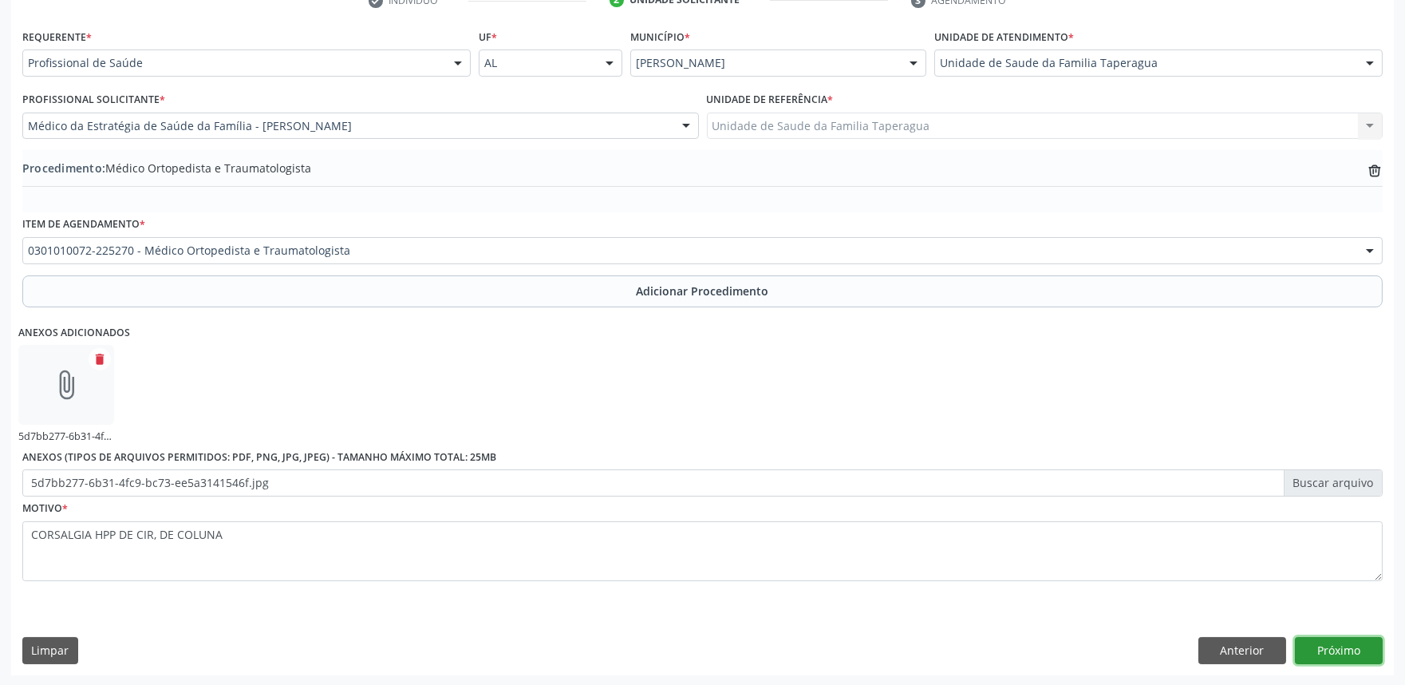
click at [1363, 640] on button "Próximo" at bounding box center [1339, 650] width 88 height 27
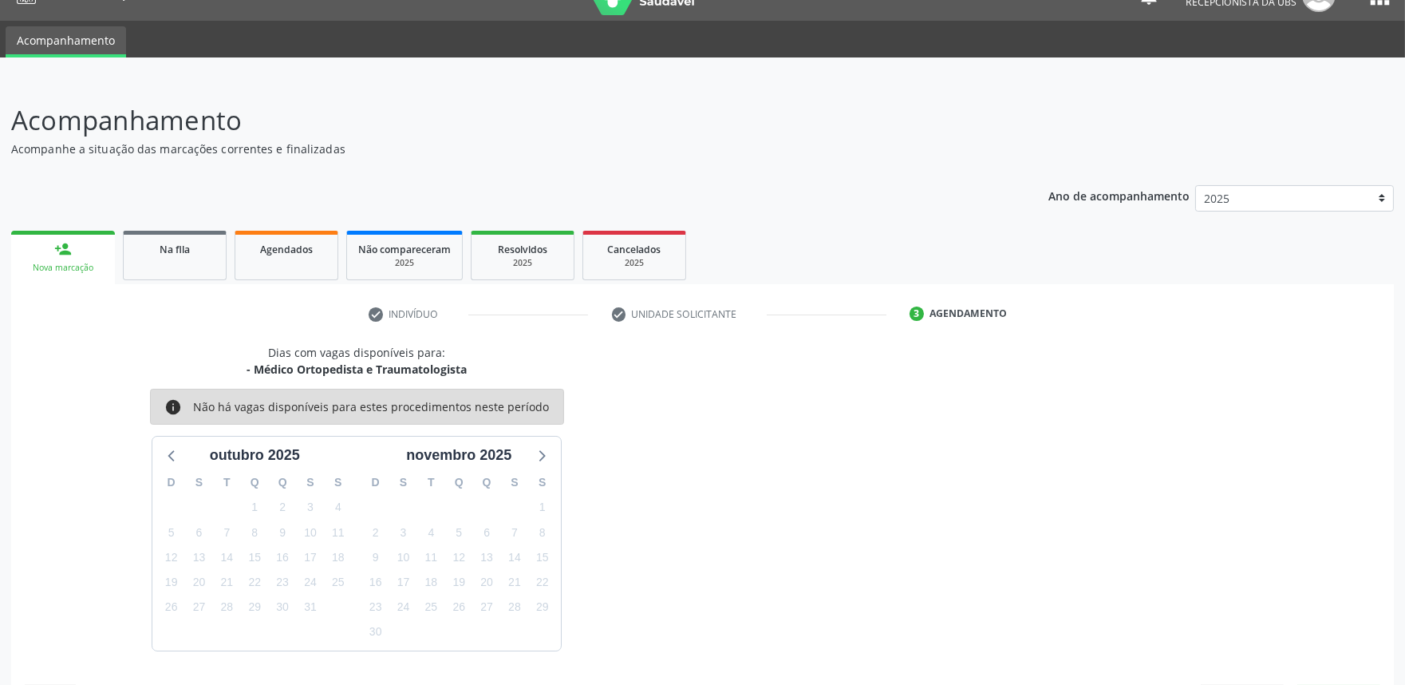
scroll to position [77, 0]
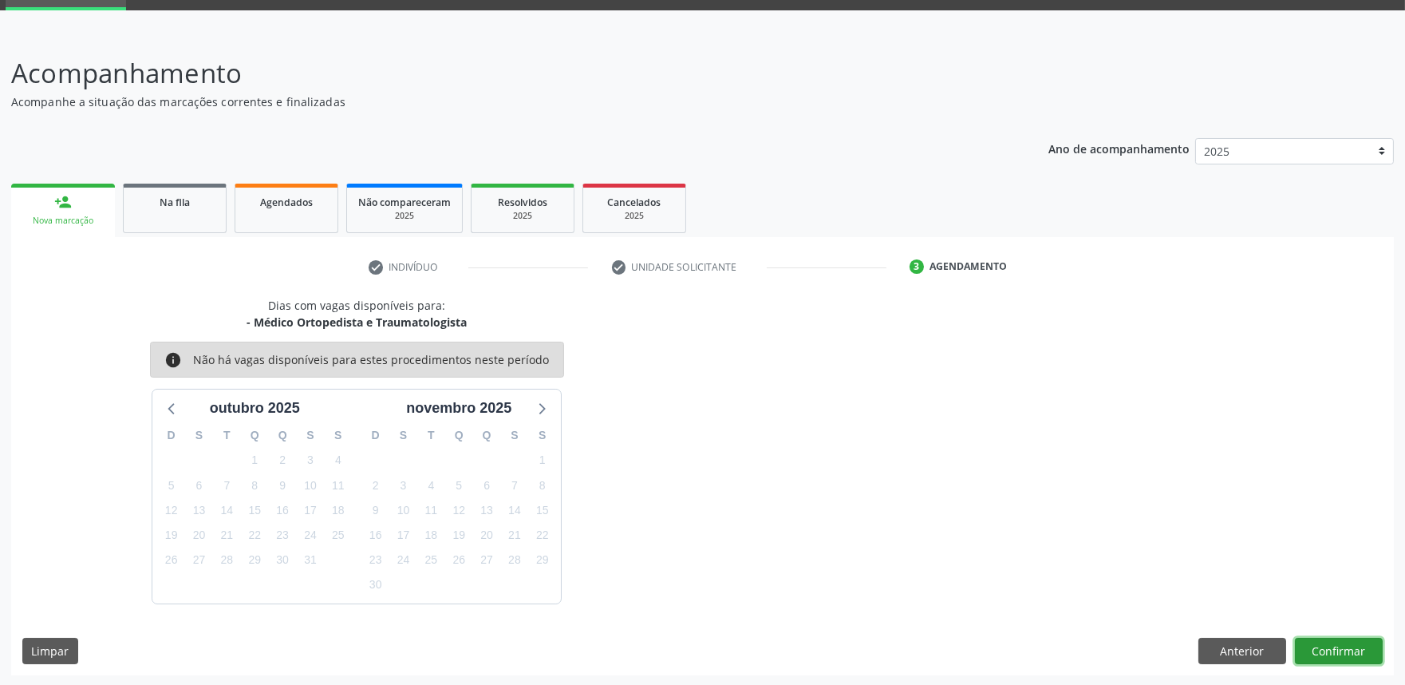
click at [1351, 644] on button "Confirmar" at bounding box center [1339, 651] width 88 height 27
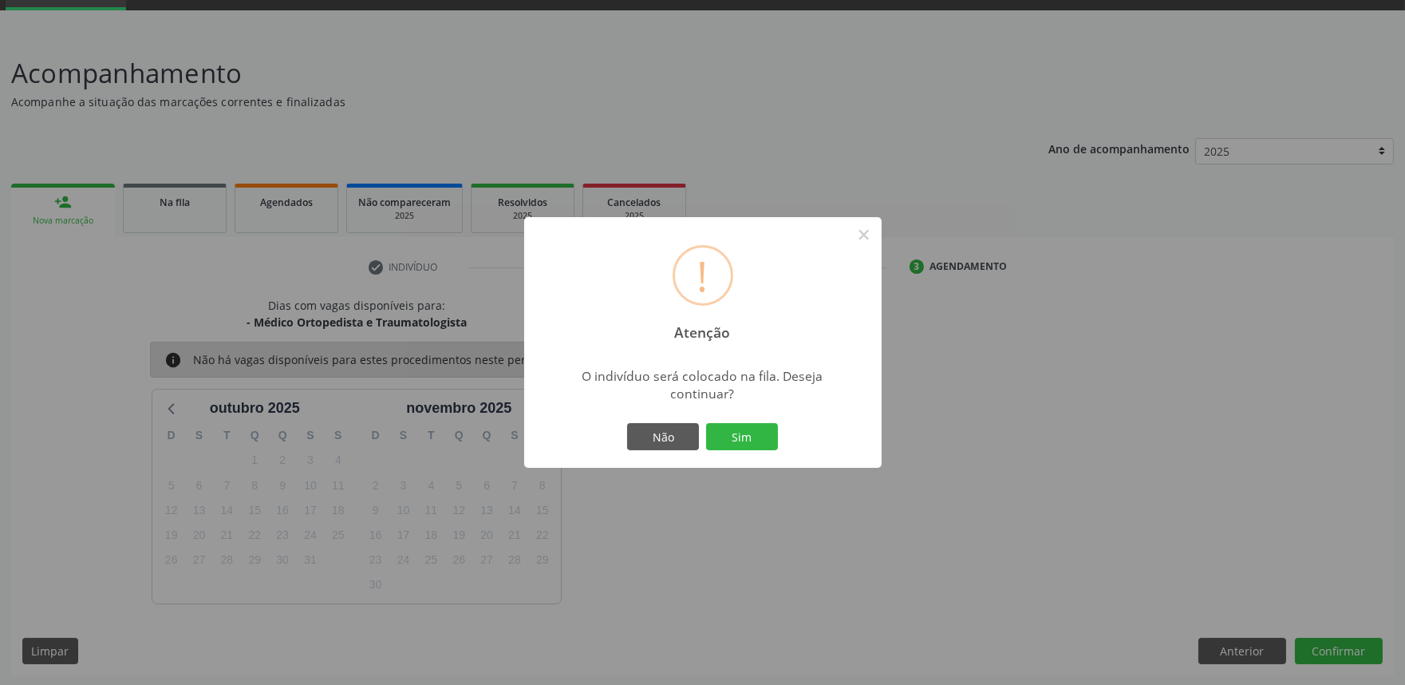
click at [706, 423] on button "Sim" at bounding box center [742, 436] width 72 height 27
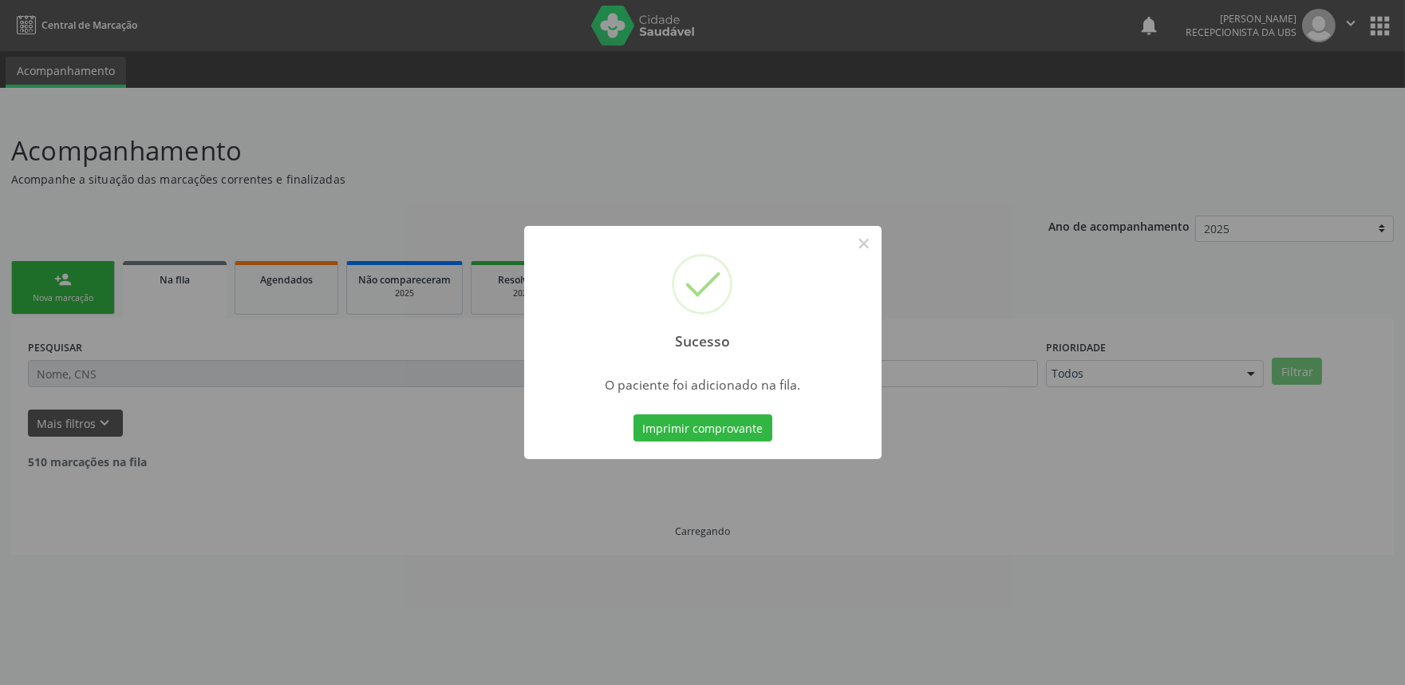
scroll to position [0, 0]
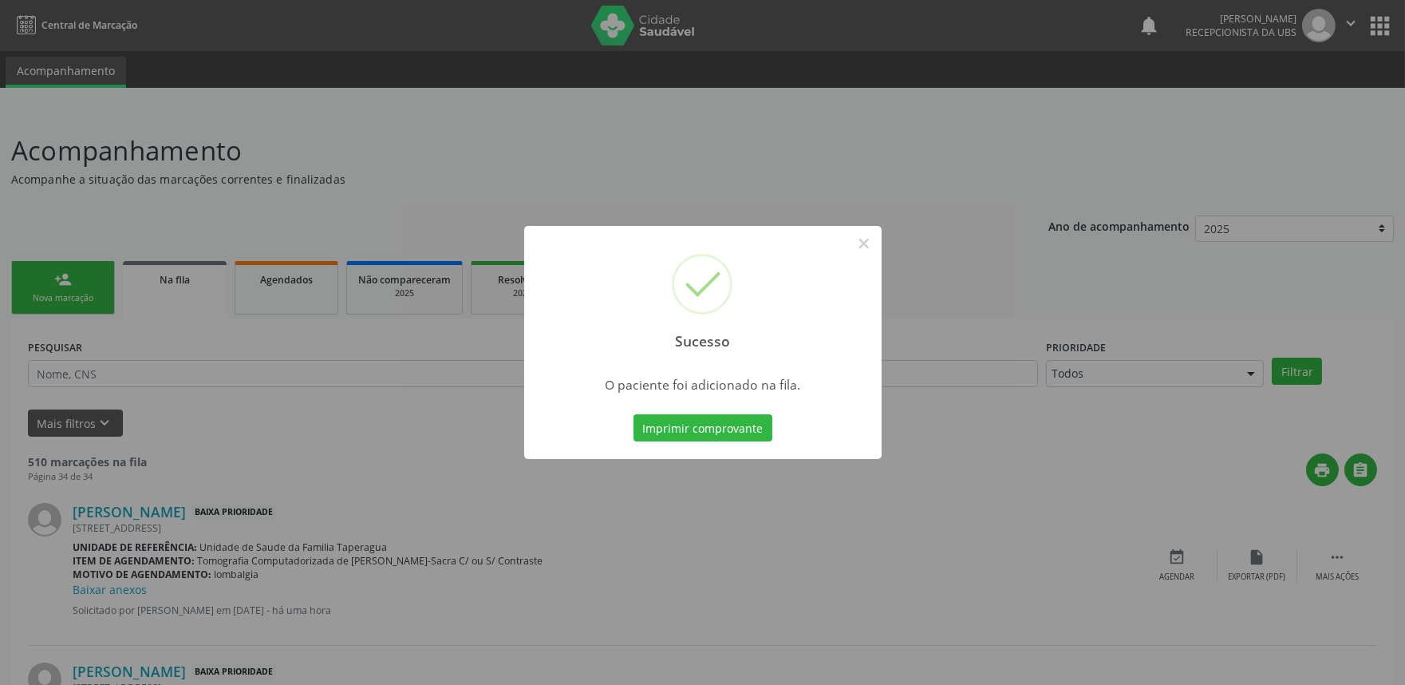
click at [1098, 293] on div "Sucesso × O paciente foi adicionado na fila. Imprimir comprovante Cancel" at bounding box center [702, 342] width 1405 height 685
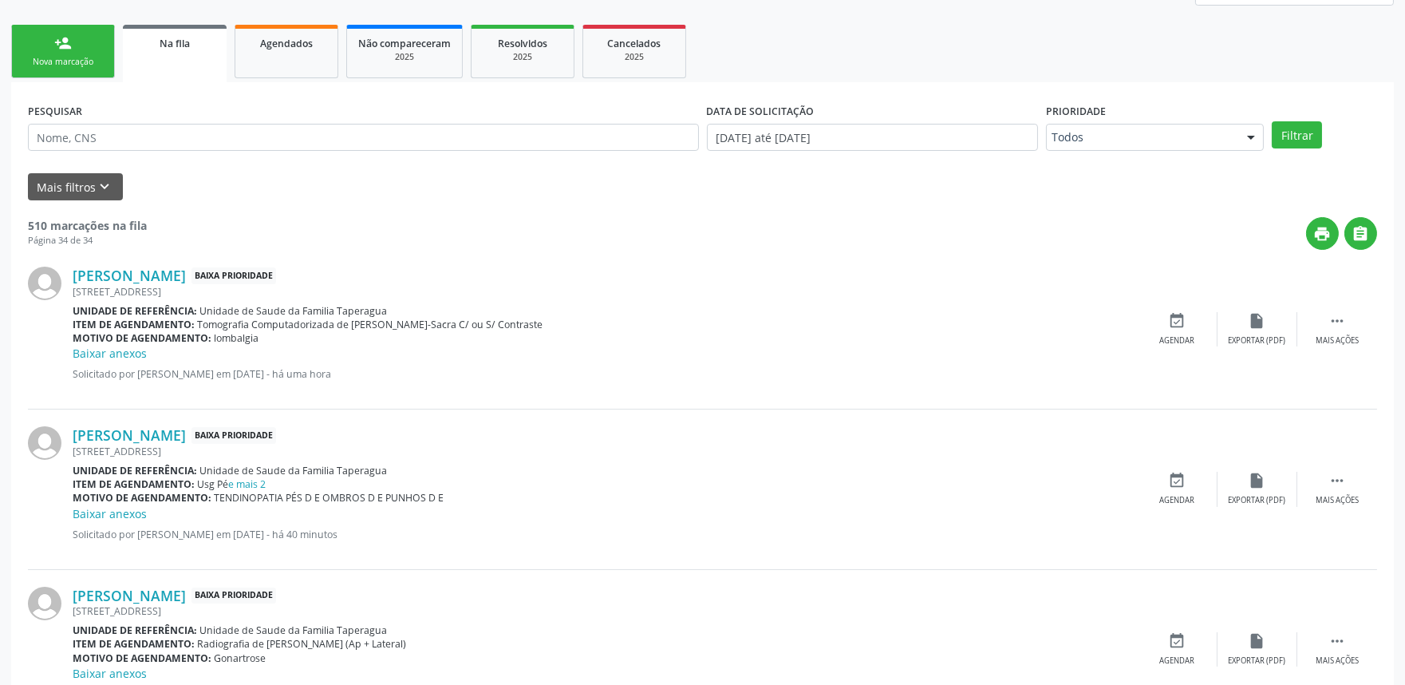
scroll to position [144, 0]
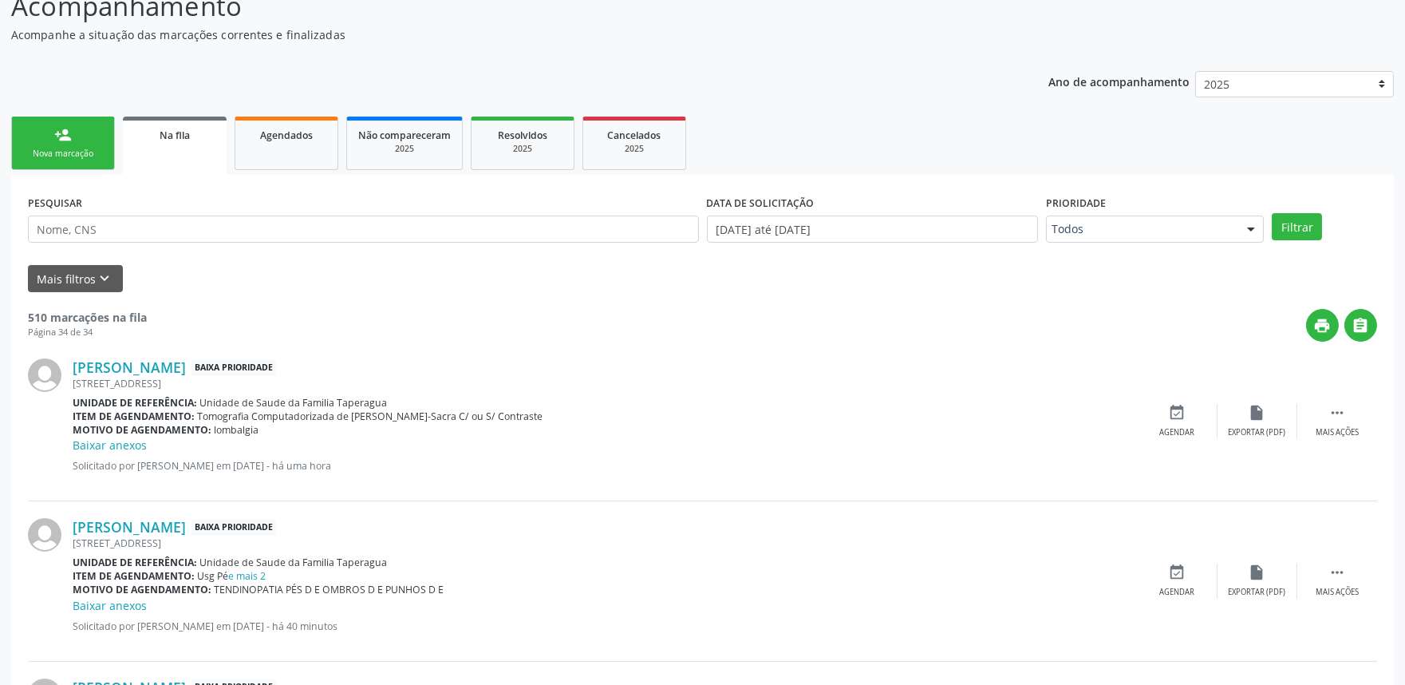
click at [81, 130] on link "person_add Nova marcação" at bounding box center [63, 143] width 104 height 53
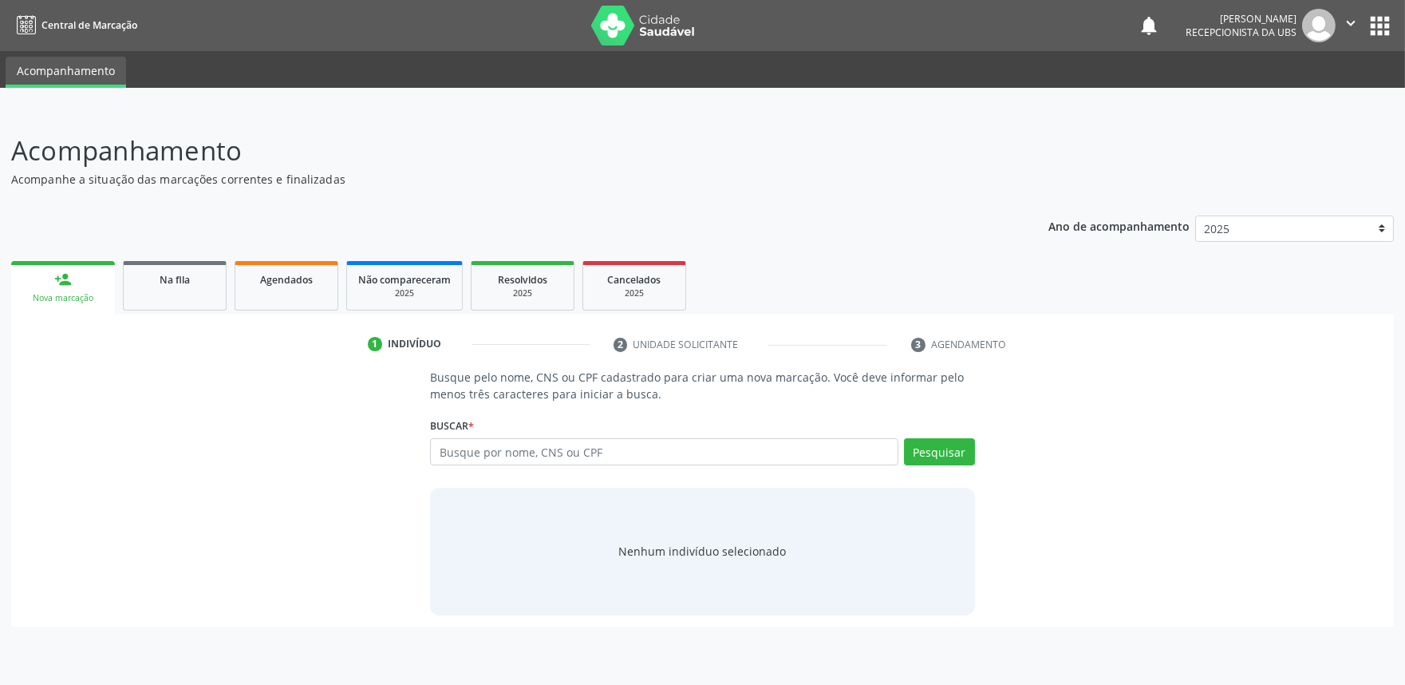
scroll to position [0, 0]
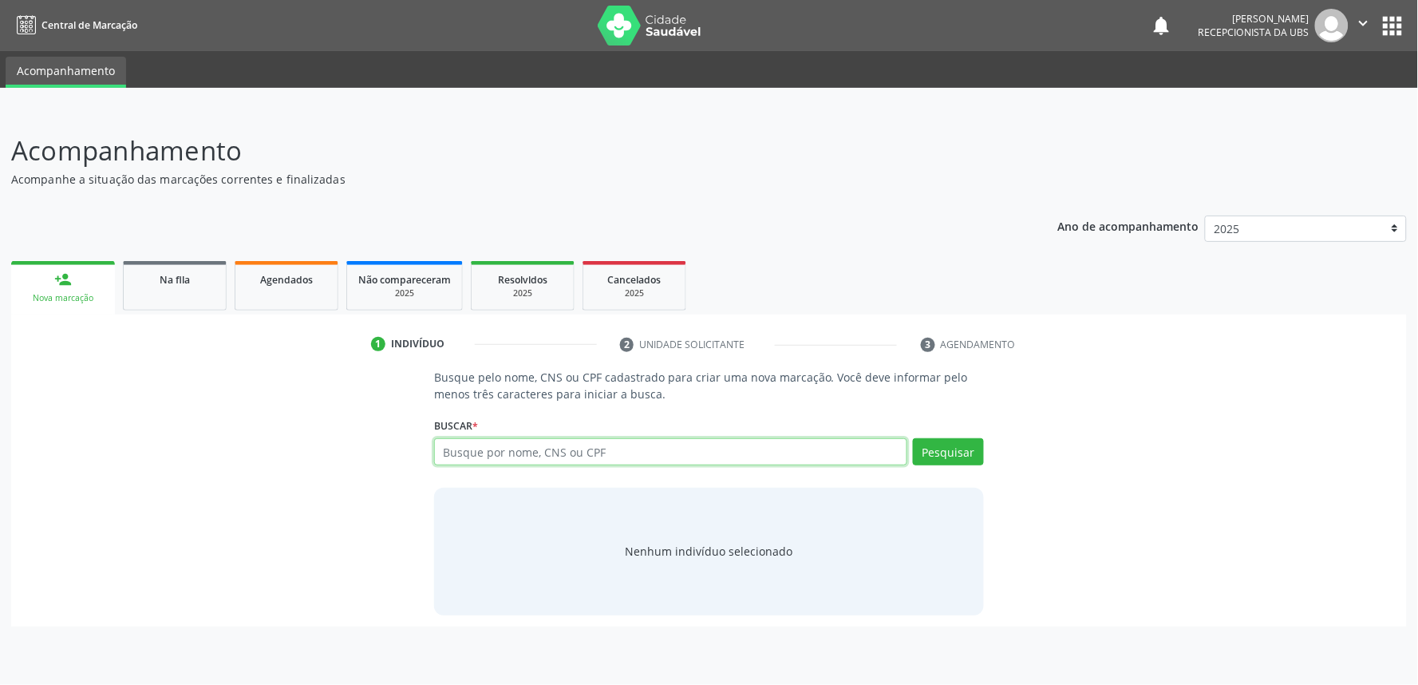
click at [589, 459] on input "text" at bounding box center [670, 451] width 473 height 27
paste input "700809470580386"
type input "700809470580386"
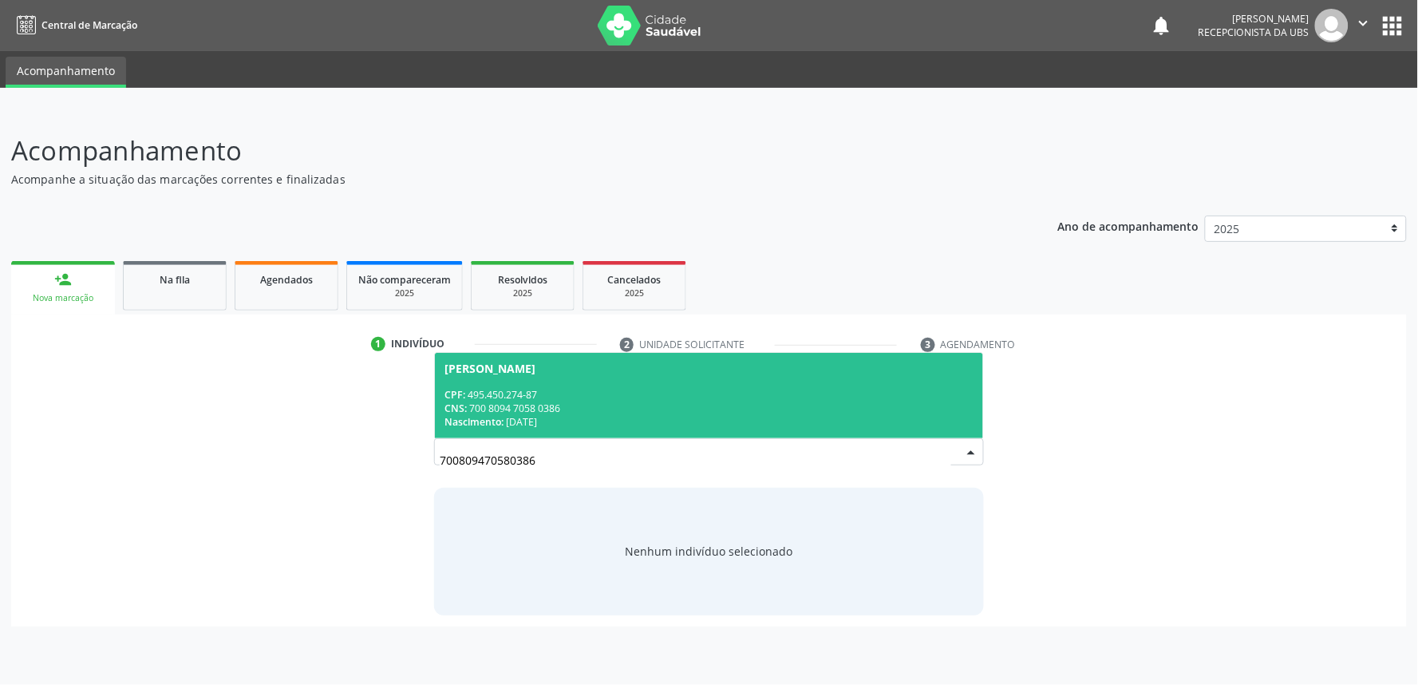
click at [576, 362] on div "[PERSON_NAME]" at bounding box center [708, 368] width 529 height 13
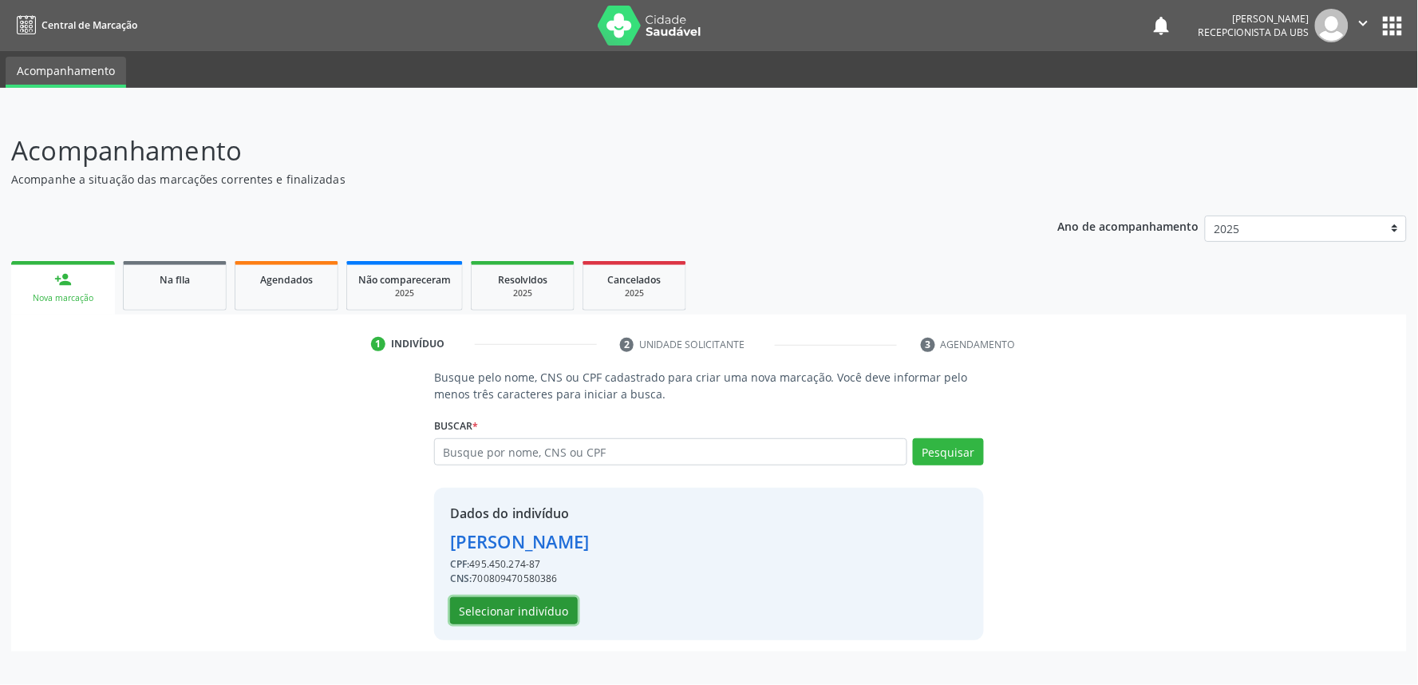
click at [527, 616] on button "Selecionar indivíduo" at bounding box center [514, 610] width 128 height 27
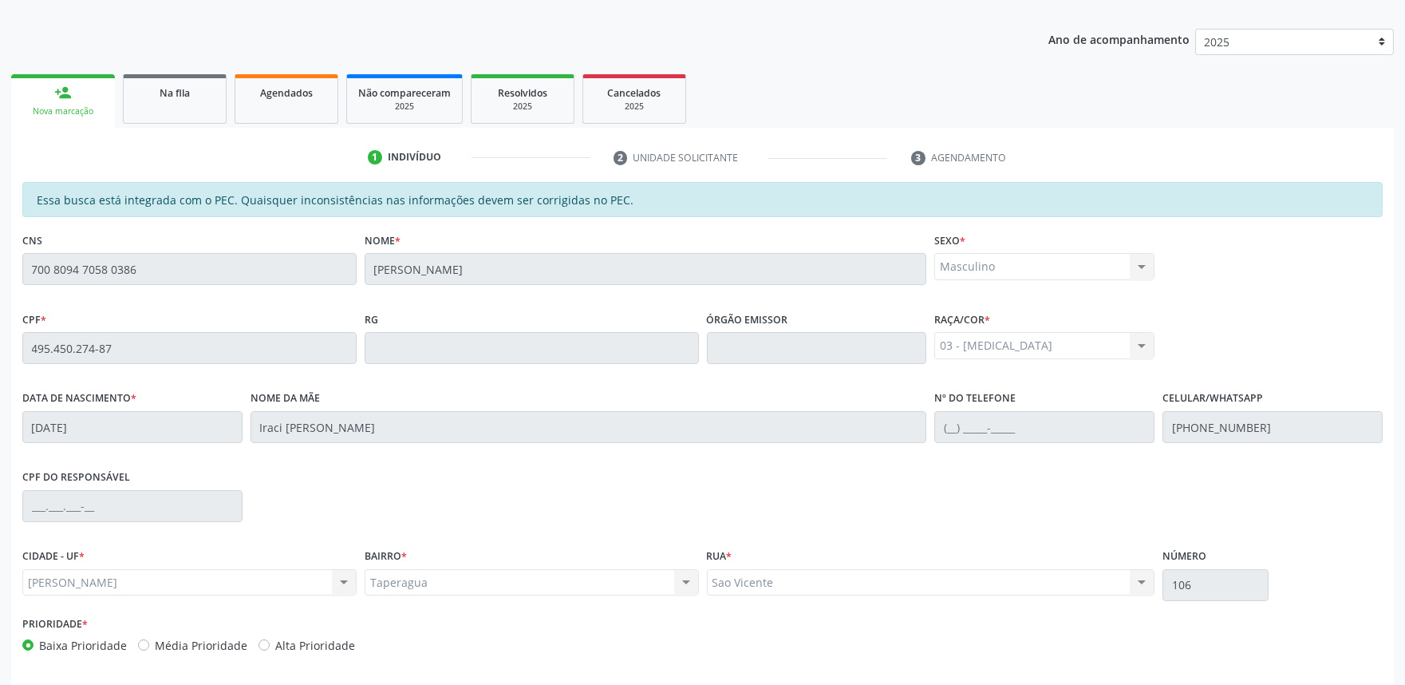
scroll to position [248, 0]
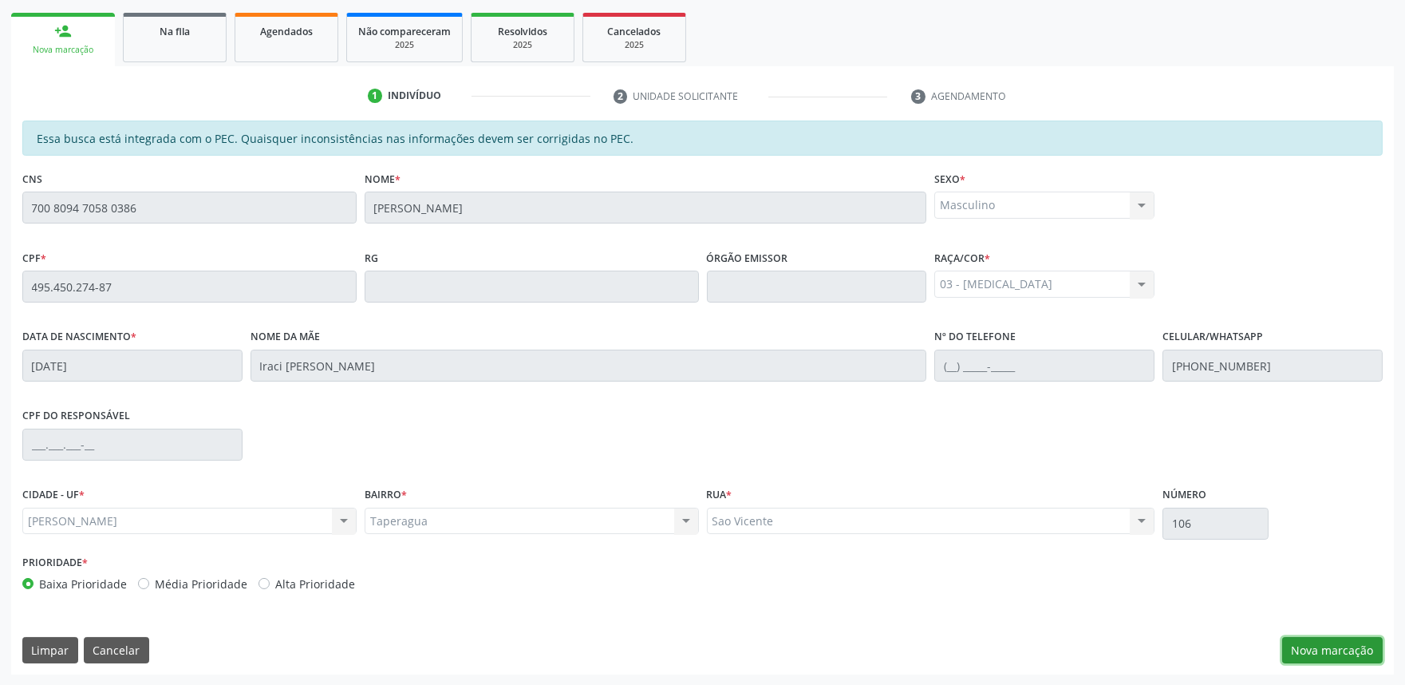
click at [1349, 649] on button "Nova marcação" at bounding box center [1332, 650] width 101 height 27
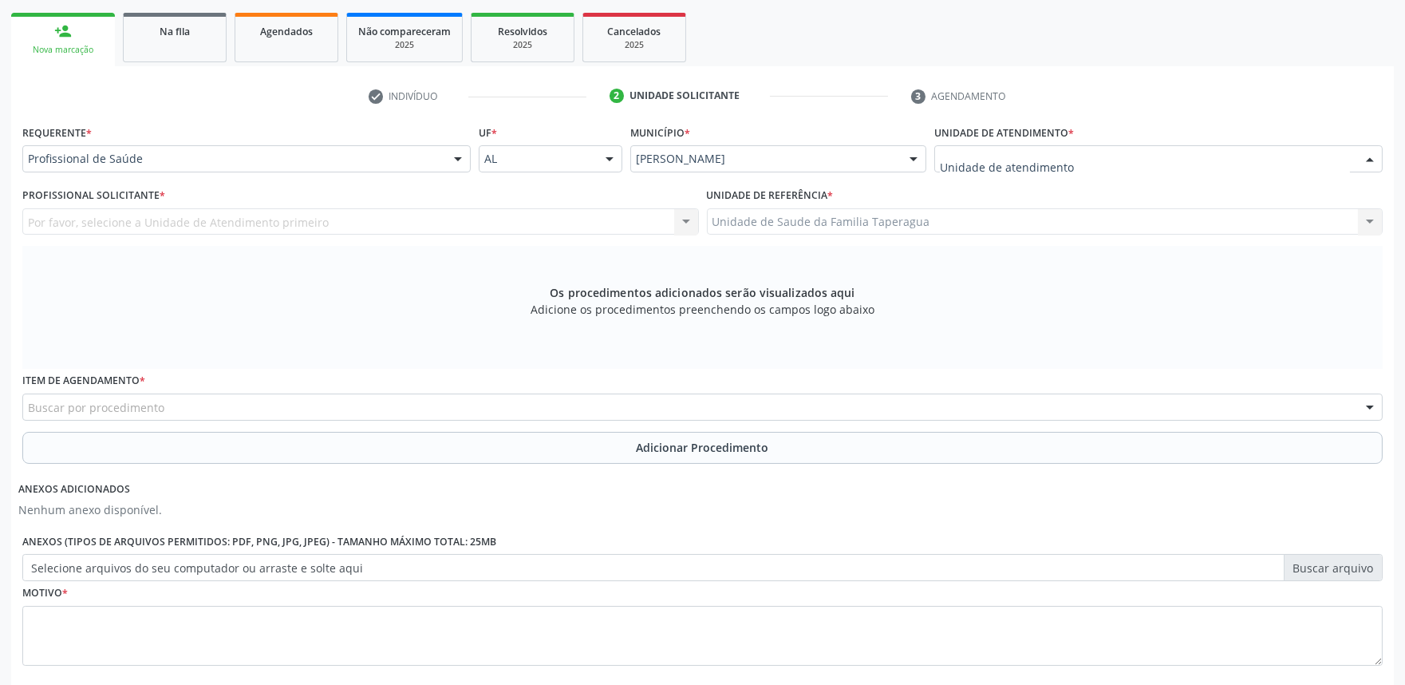
click at [1206, 160] on div at bounding box center [1158, 158] width 448 height 27
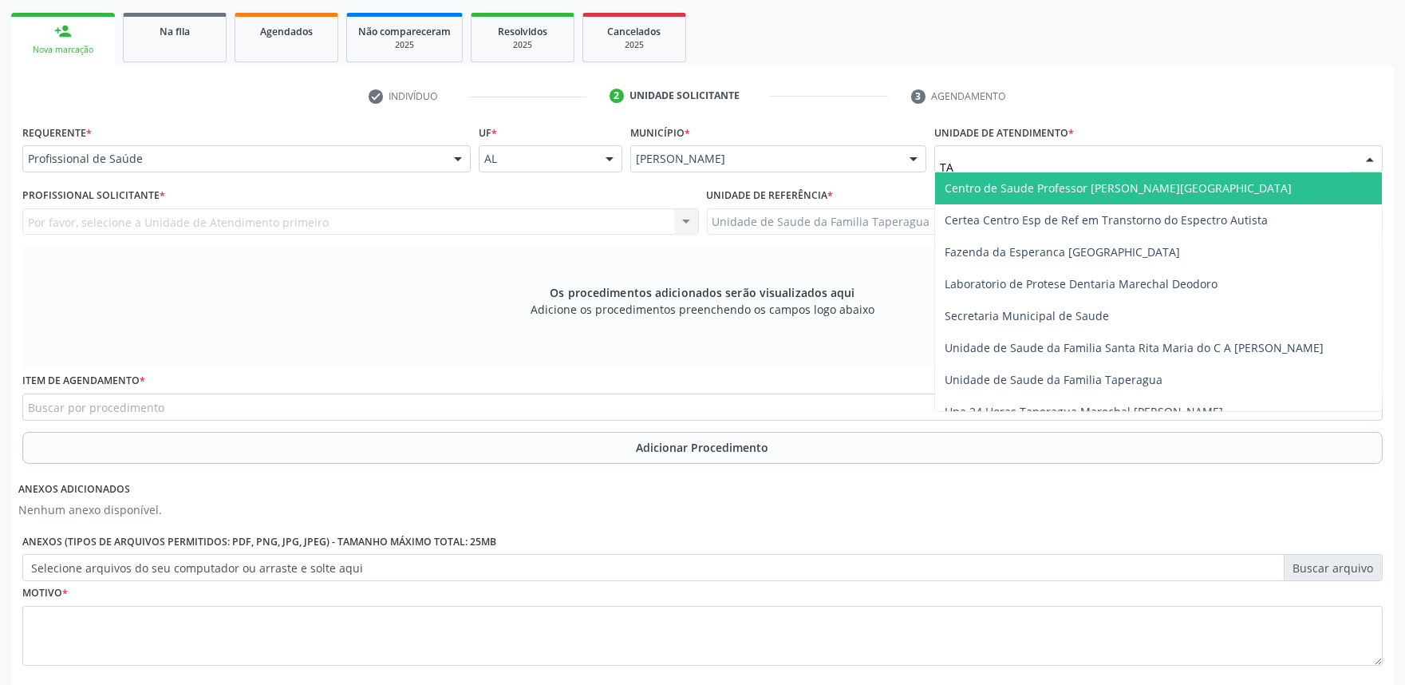
type input "TAP"
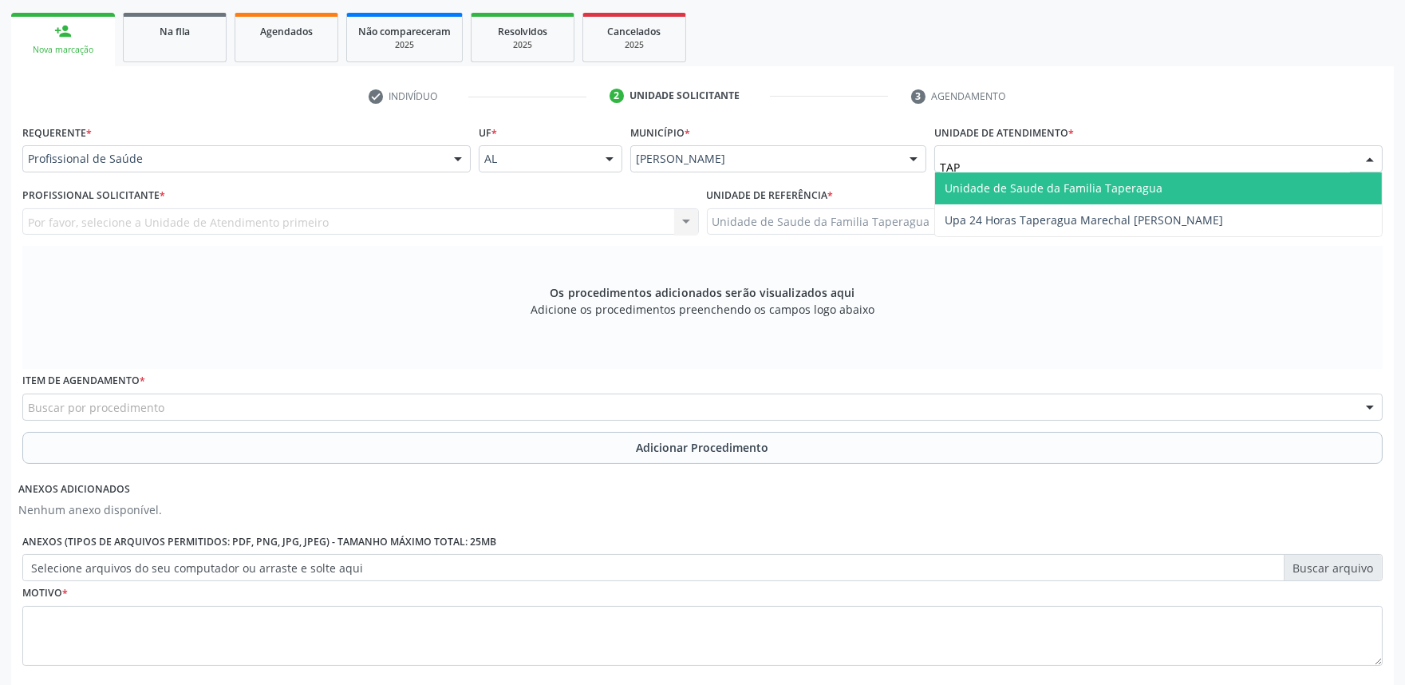
click at [1197, 184] on span "Unidade de Saude da Familia Taperagua" at bounding box center [1158, 188] width 447 height 32
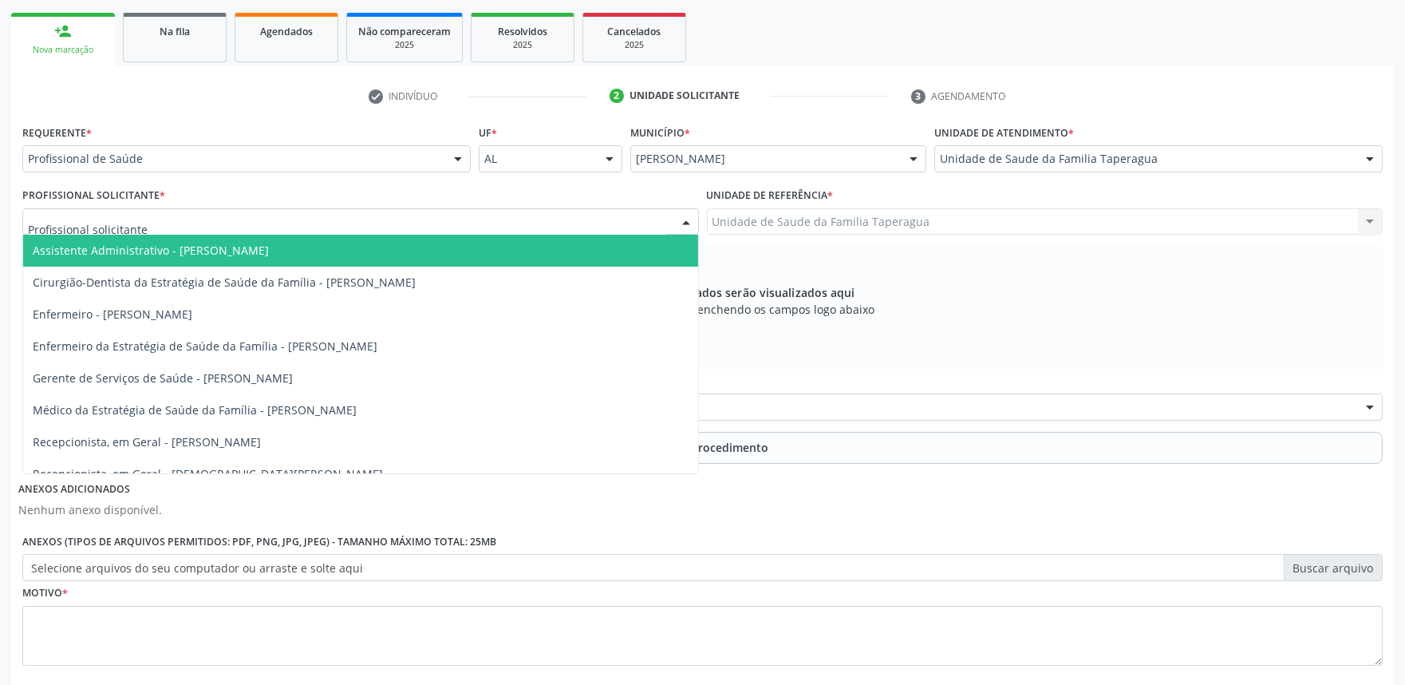
click at [575, 211] on div at bounding box center [360, 221] width 677 height 27
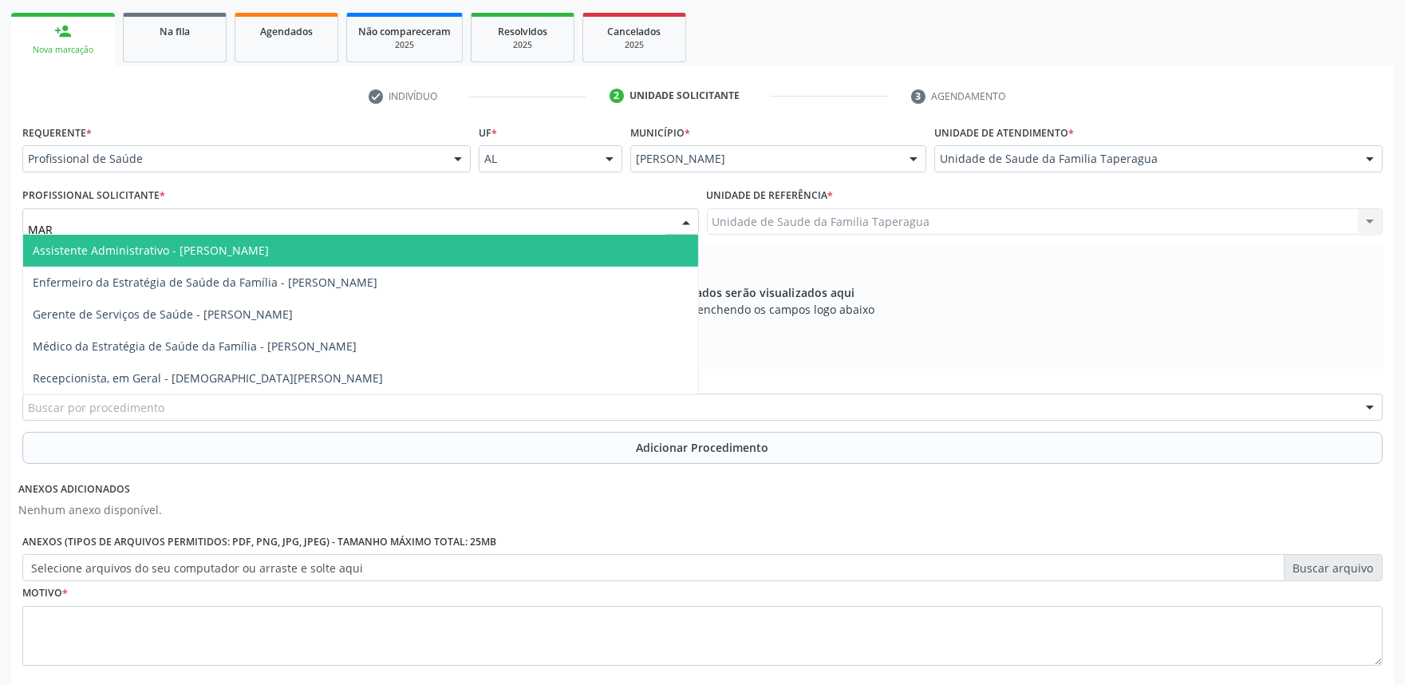
type input "MART"
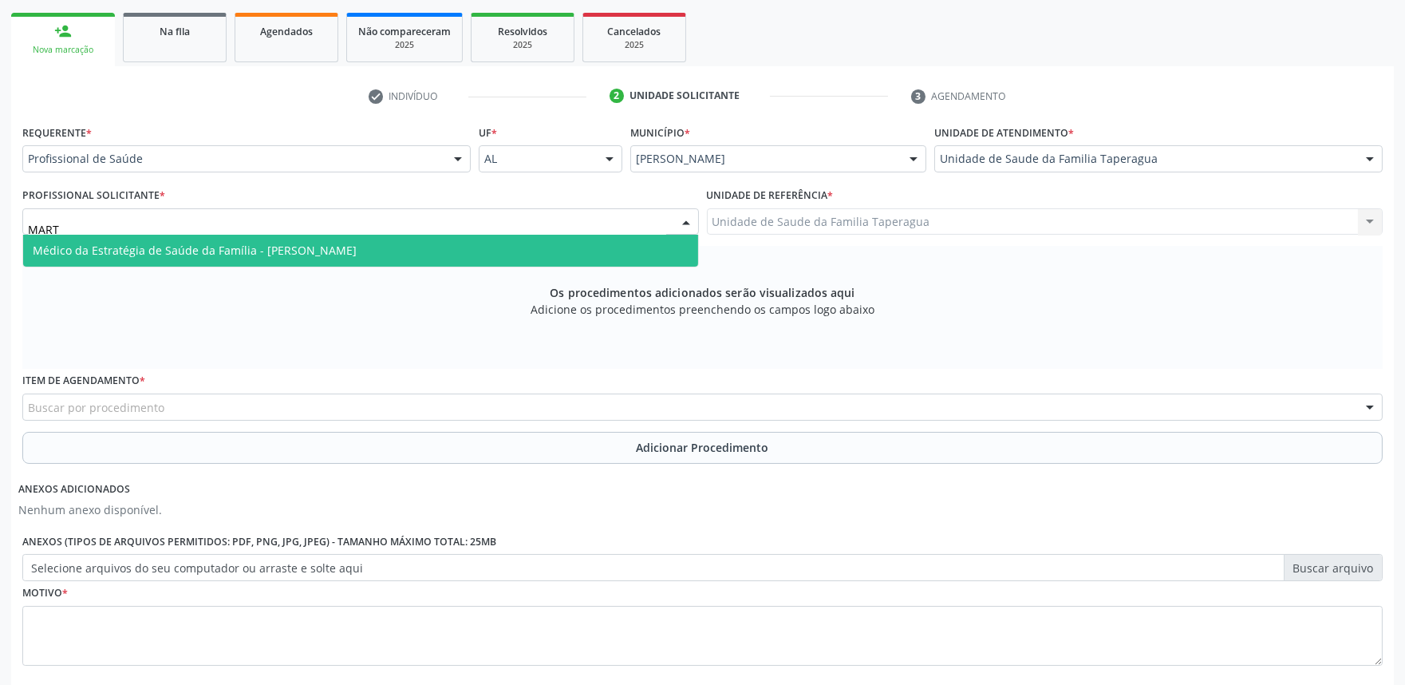
click at [564, 241] on span "Médico da Estratégia de Saúde da Família - [PERSON_NAME]" at bounding box center [360, 251] width 675 height 32
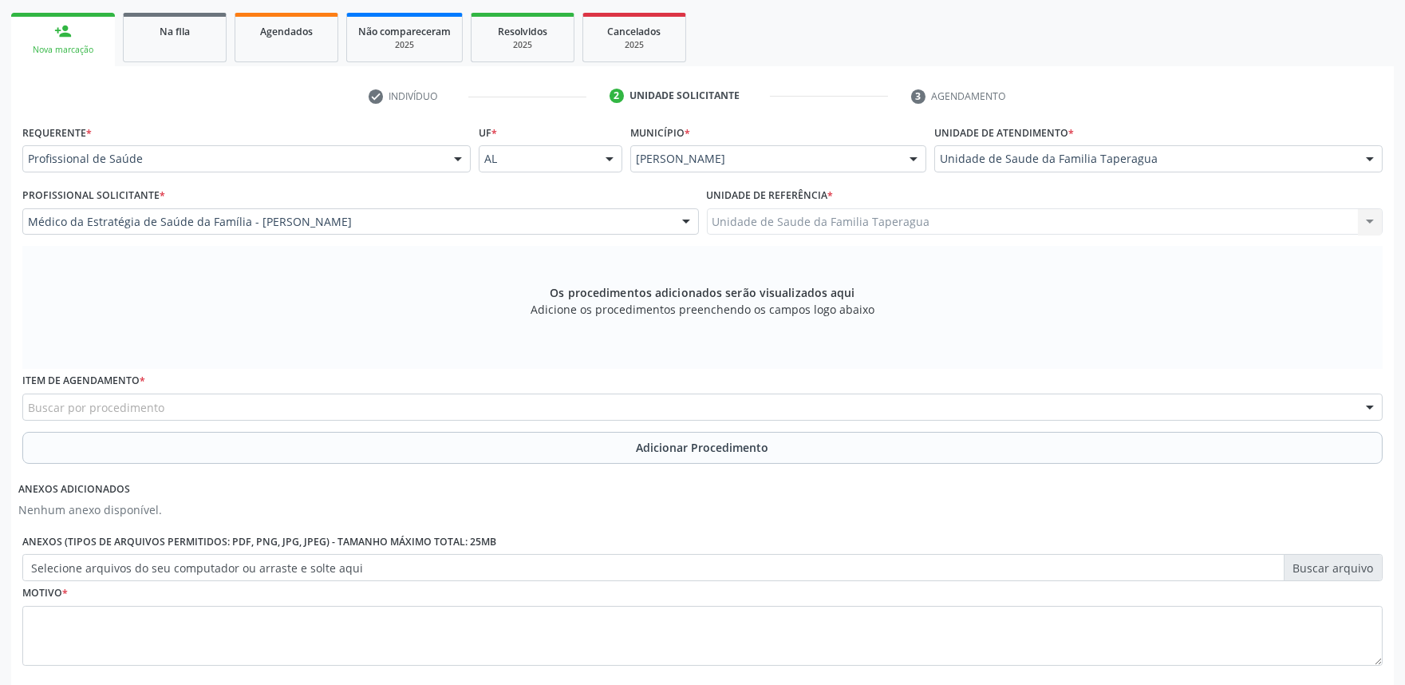
click at [581, 401] on div "Buscar por procedimento" at bounding box center [702, 406] width 1361 height 27
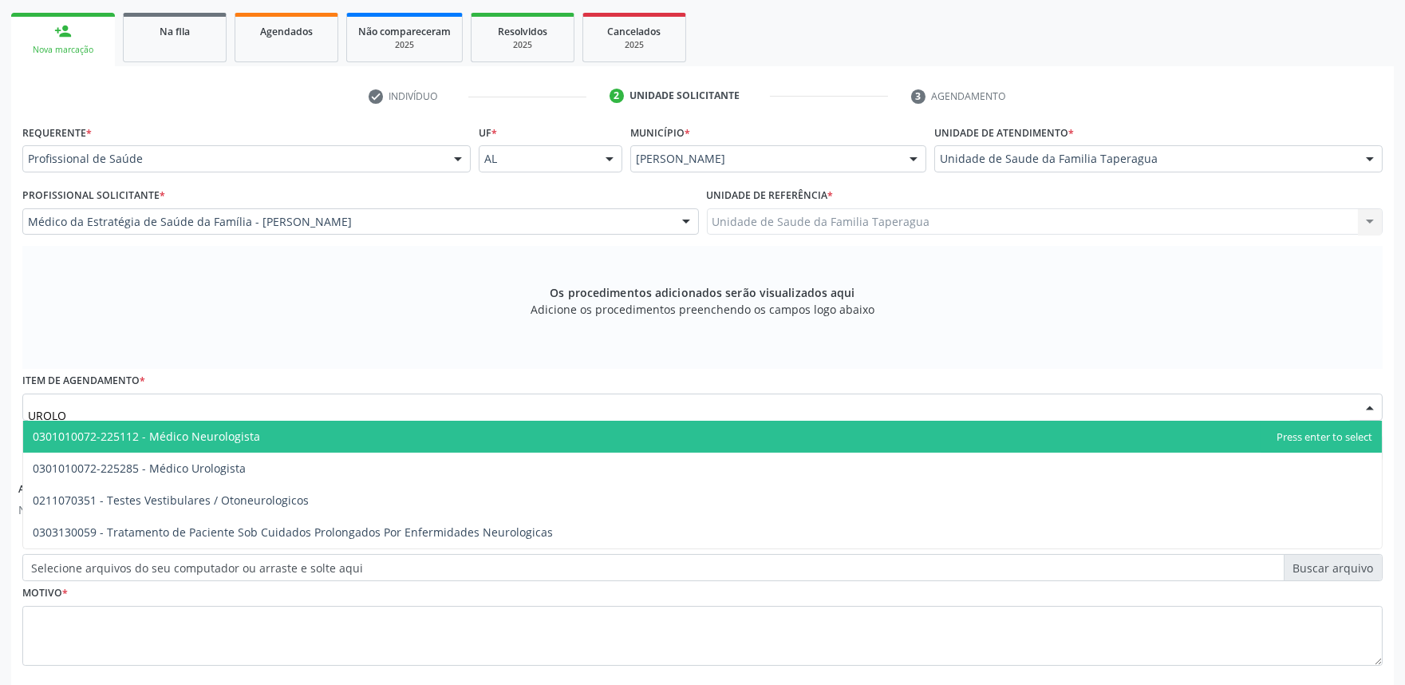
type input "UROLOG"
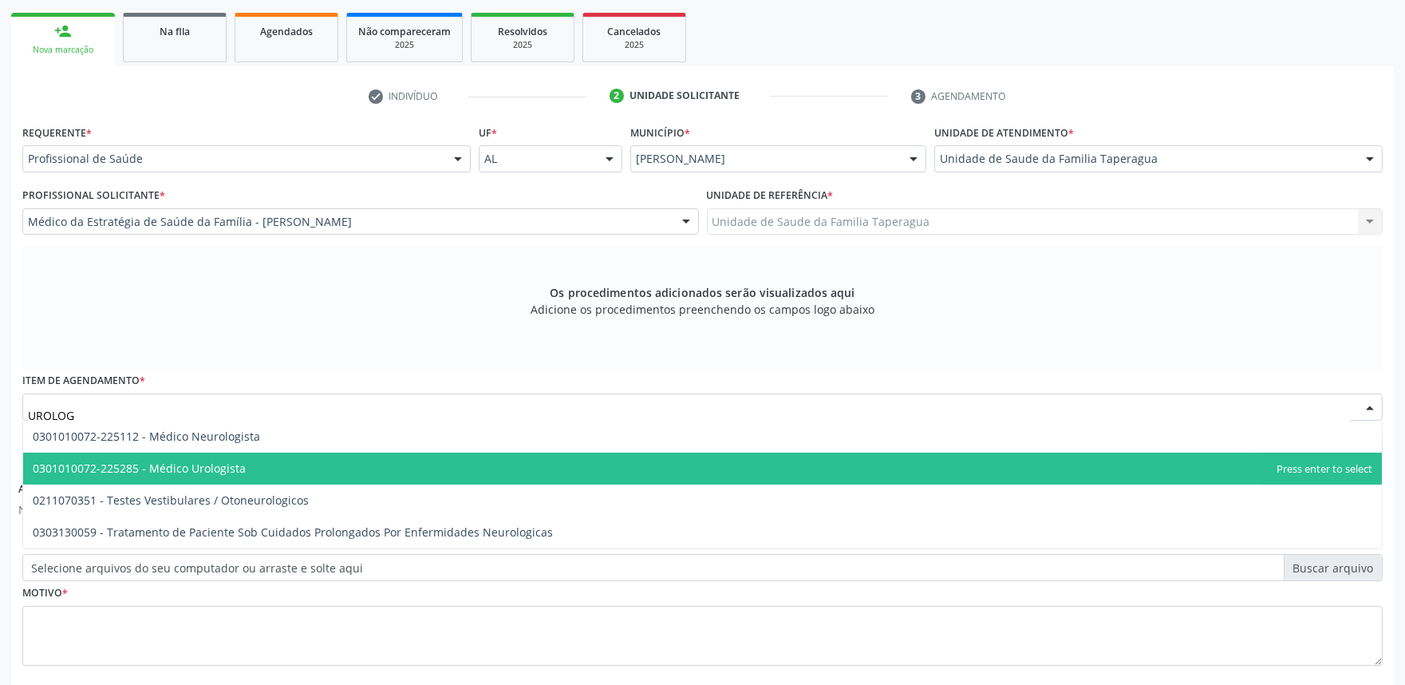
click at [452, 471] on span "0301010072-225285 - Médico Urologista" at bounding box center [702, 468] width 1359 height 32
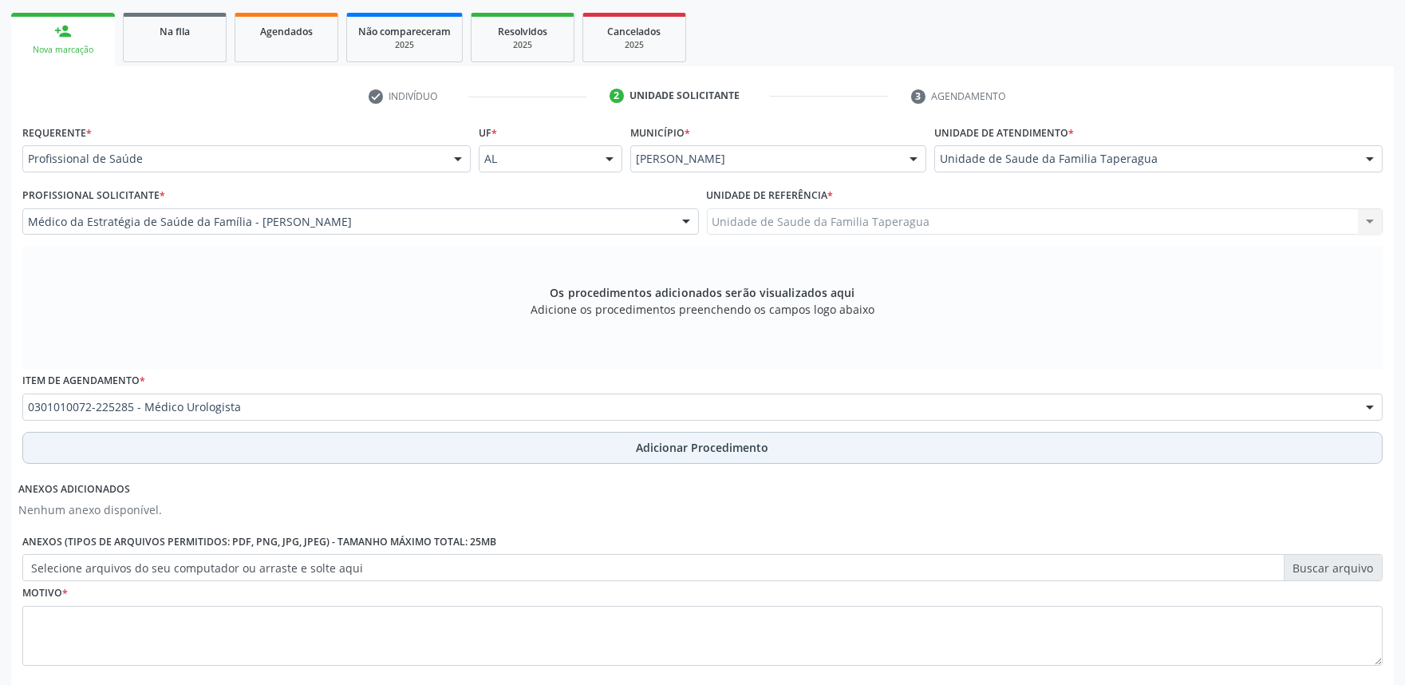
click at [476, 444] on button "Adicionar Procedimento" at bounding box center [702, 448] width 1361 height 32
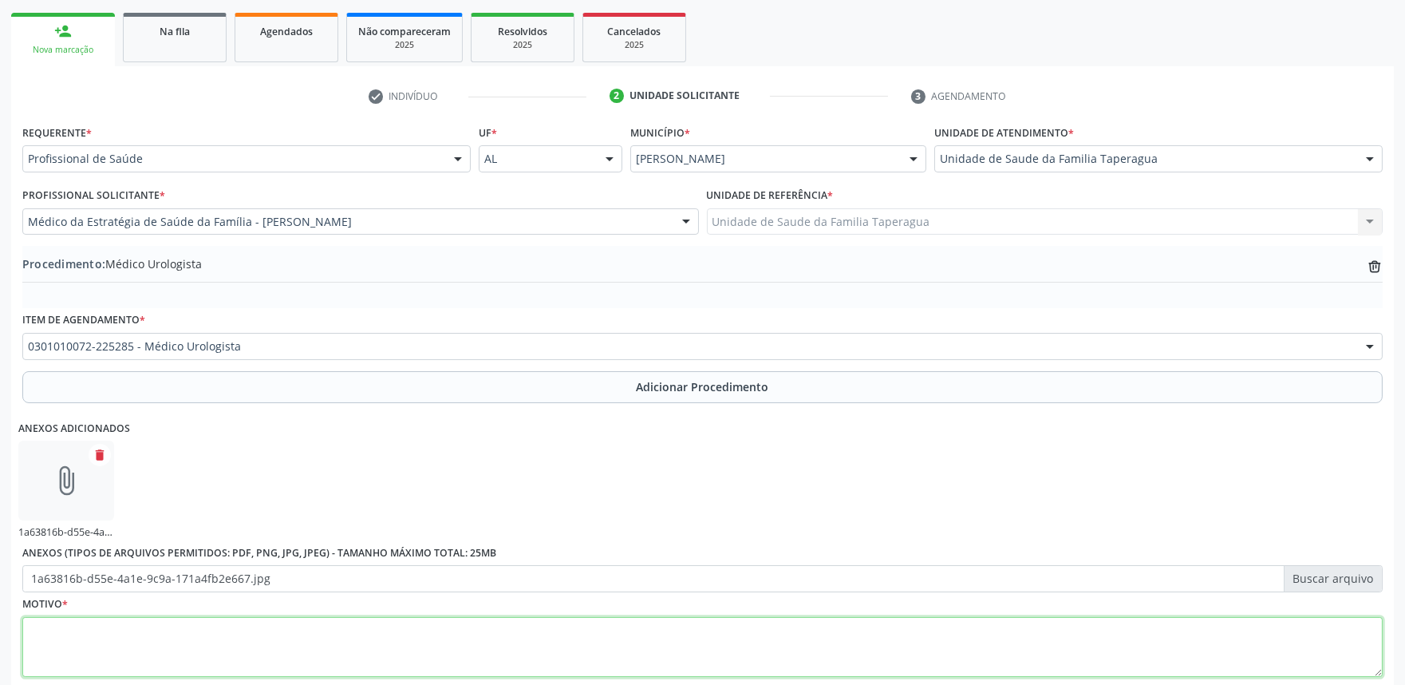
click at [484, 628] on textarea at bounding box center [702, 647] width 1361 height 61
click at [92, 633] on textarea "HPP DE CIR. DE PROSTATA, REFERE" at bounding box center [702, 647] width 1361 height 61
click at [234, 632] on textarea "HPP DE CIR DE PROSTATA, REFERE" at bounding box center [702, 647] width 1361 height 61
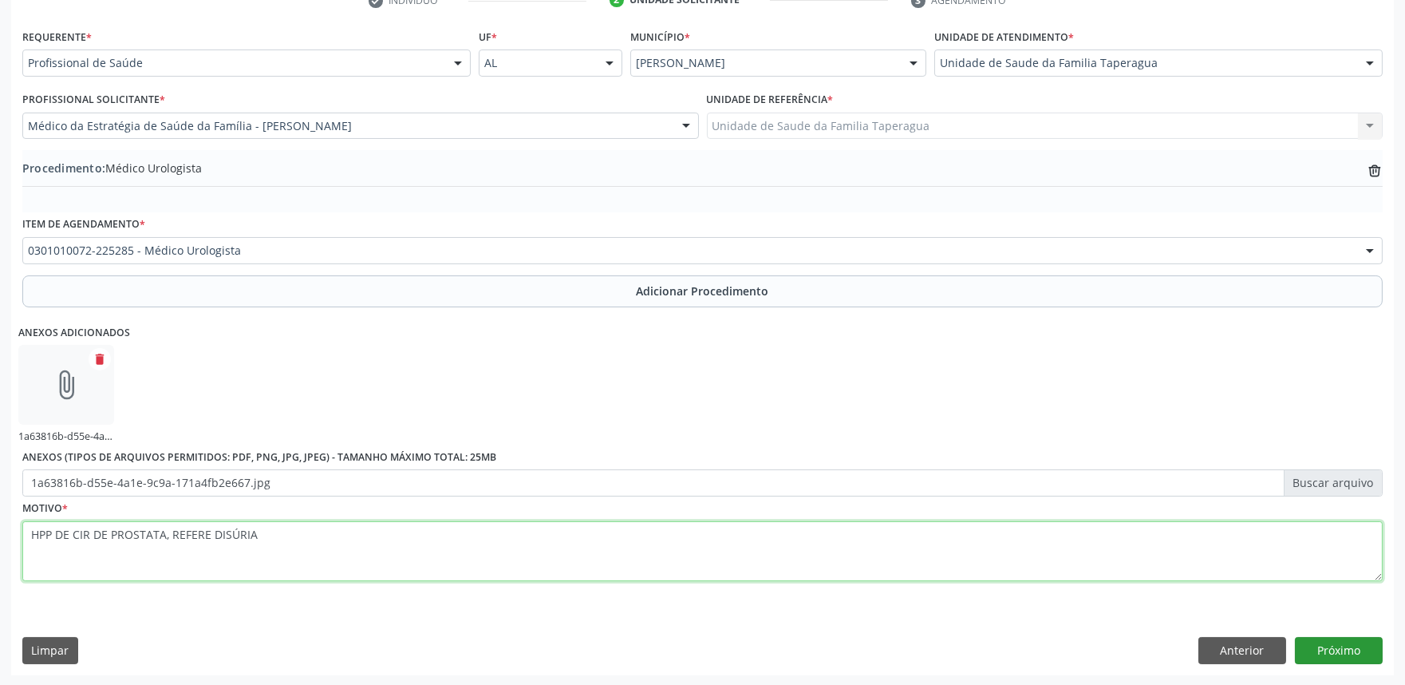
type textarea "HPP DE CIR DE PROSTATA, REFERE DISÚRIA"
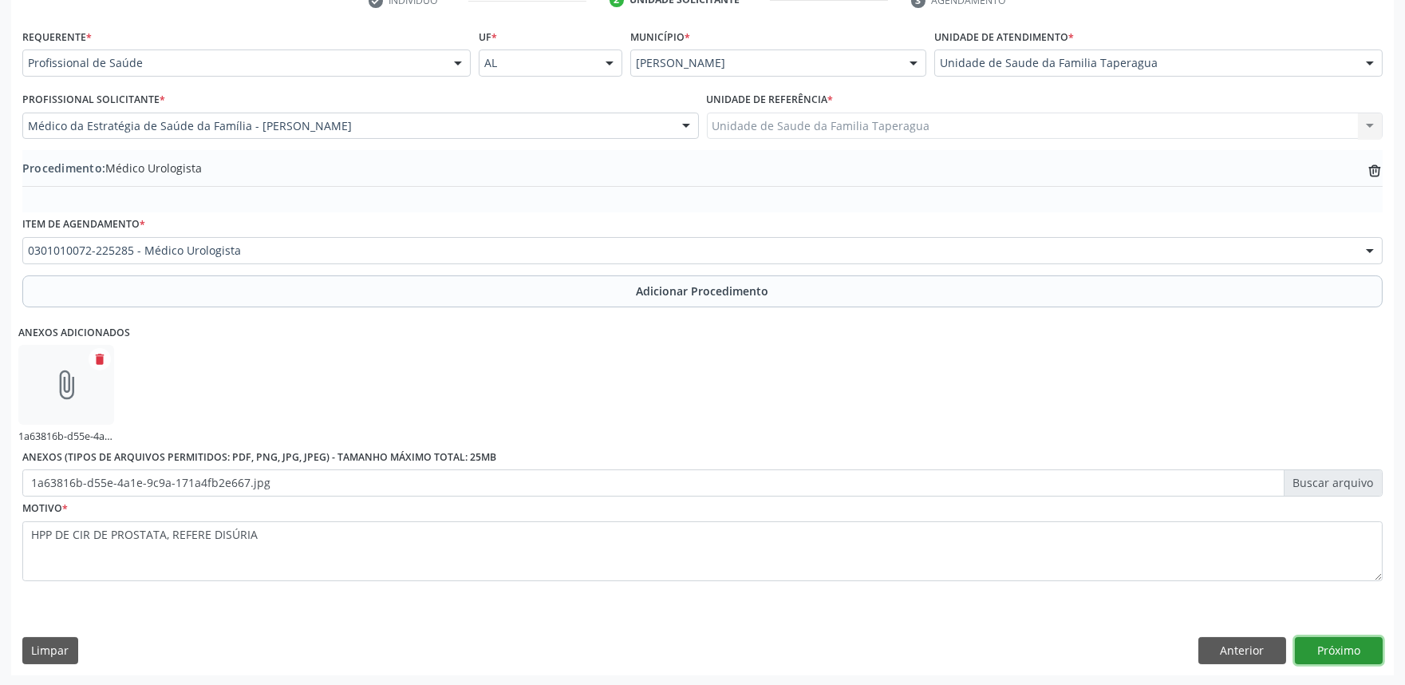
click at [1329, 646] on button "Próximo" at bounding box center [1339, 650] width 88 height 27
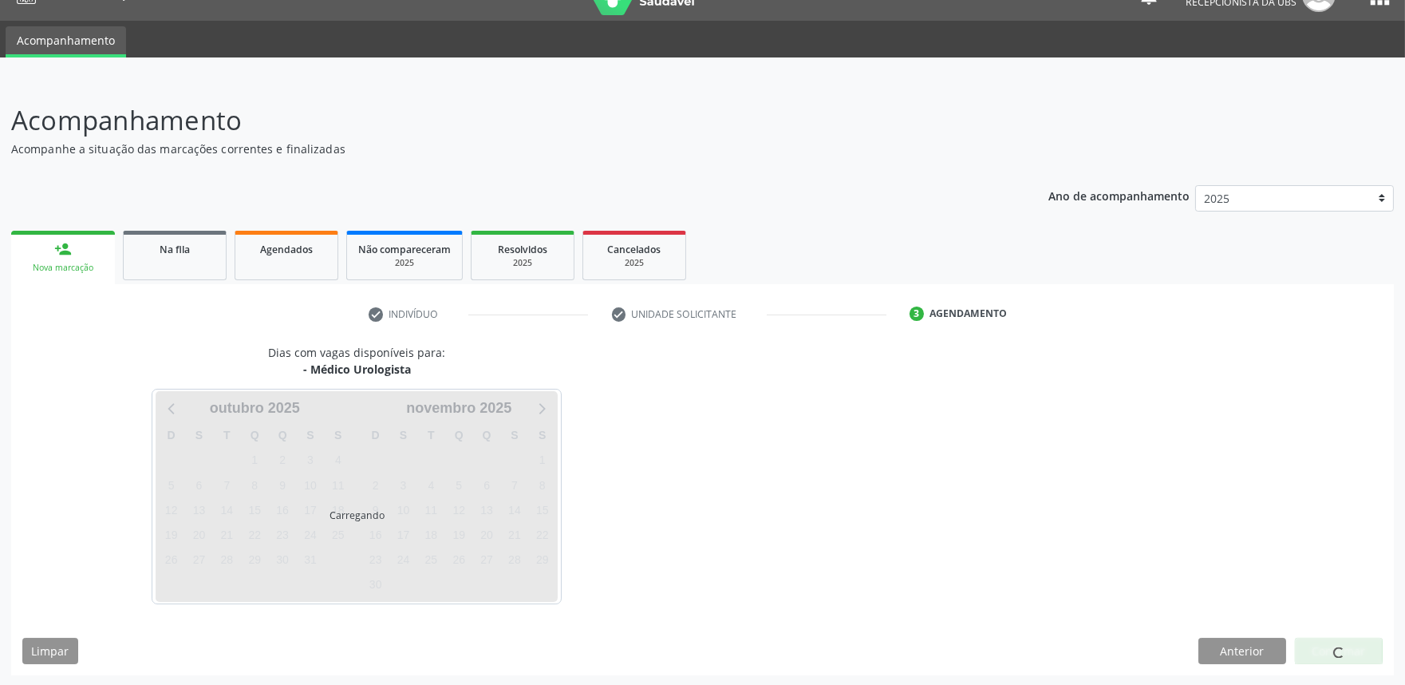
scroll to position [77, 0]
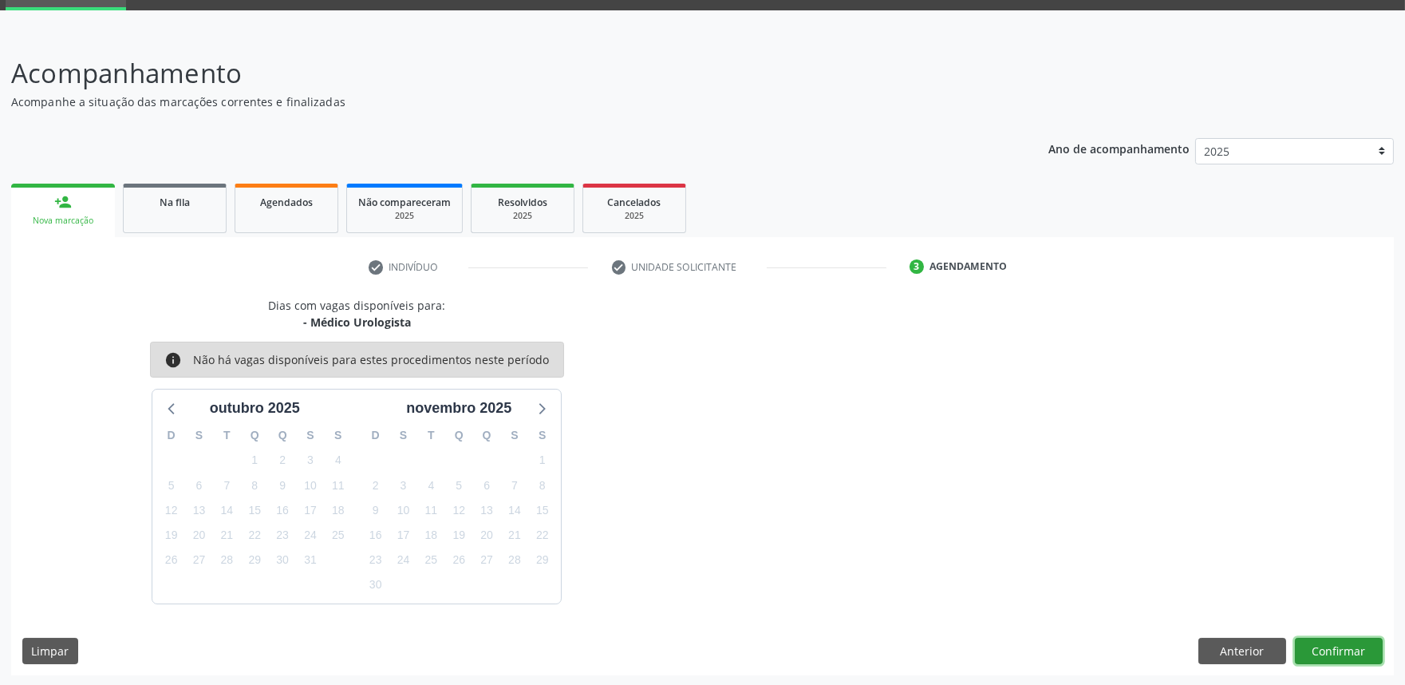
click at [1353, 650] on button "Confirmar" at bounding box center [1339, 651] width 88 height 27
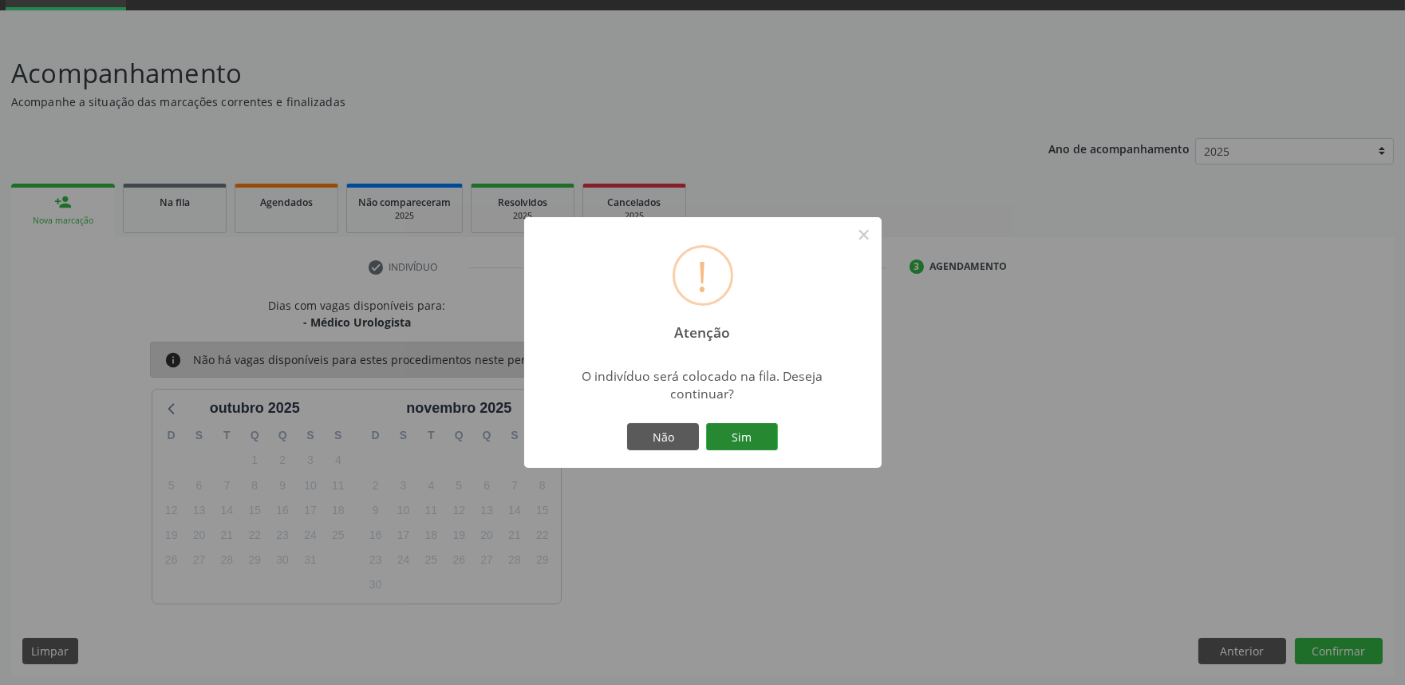
click at [760, 424] on button "Sim" at bounding box center [742, 436] width 72 height 27
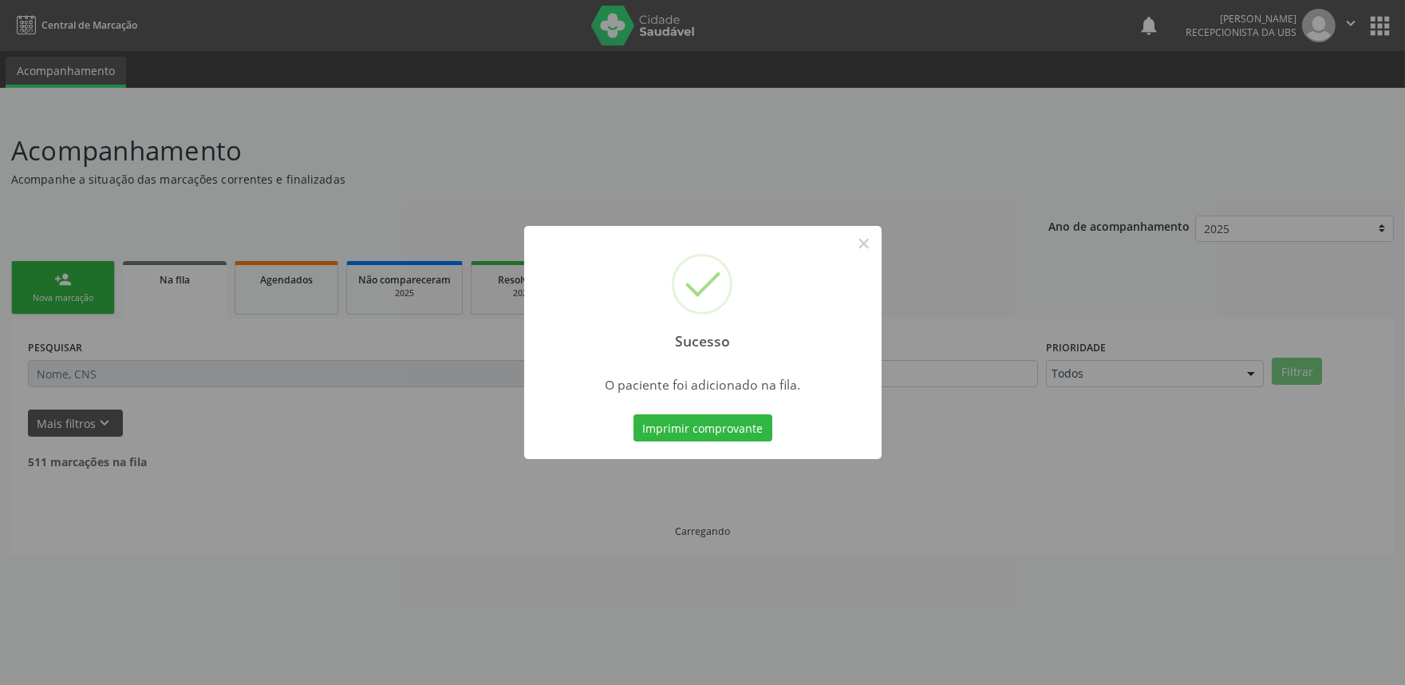
scroll to position [0, 0]
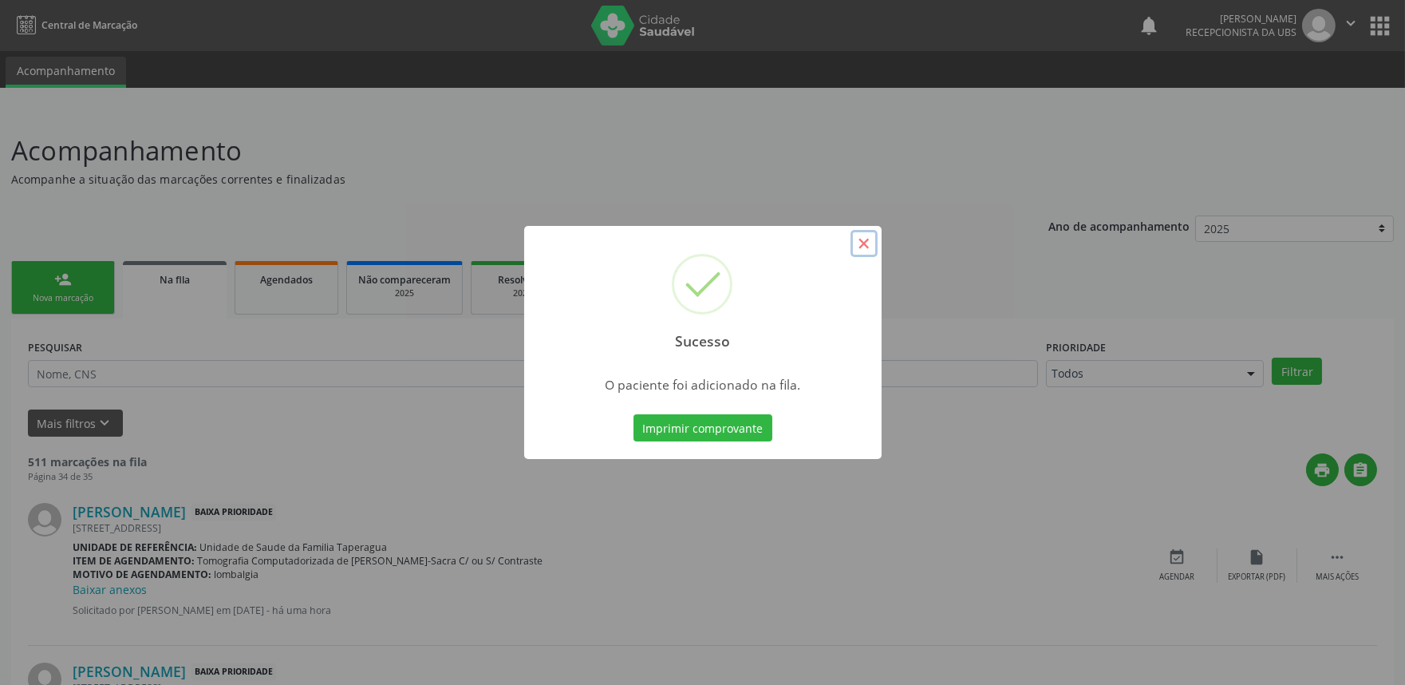
click at [859, 249] on button "×" at bounding box center [864, 243] width 27 height 27
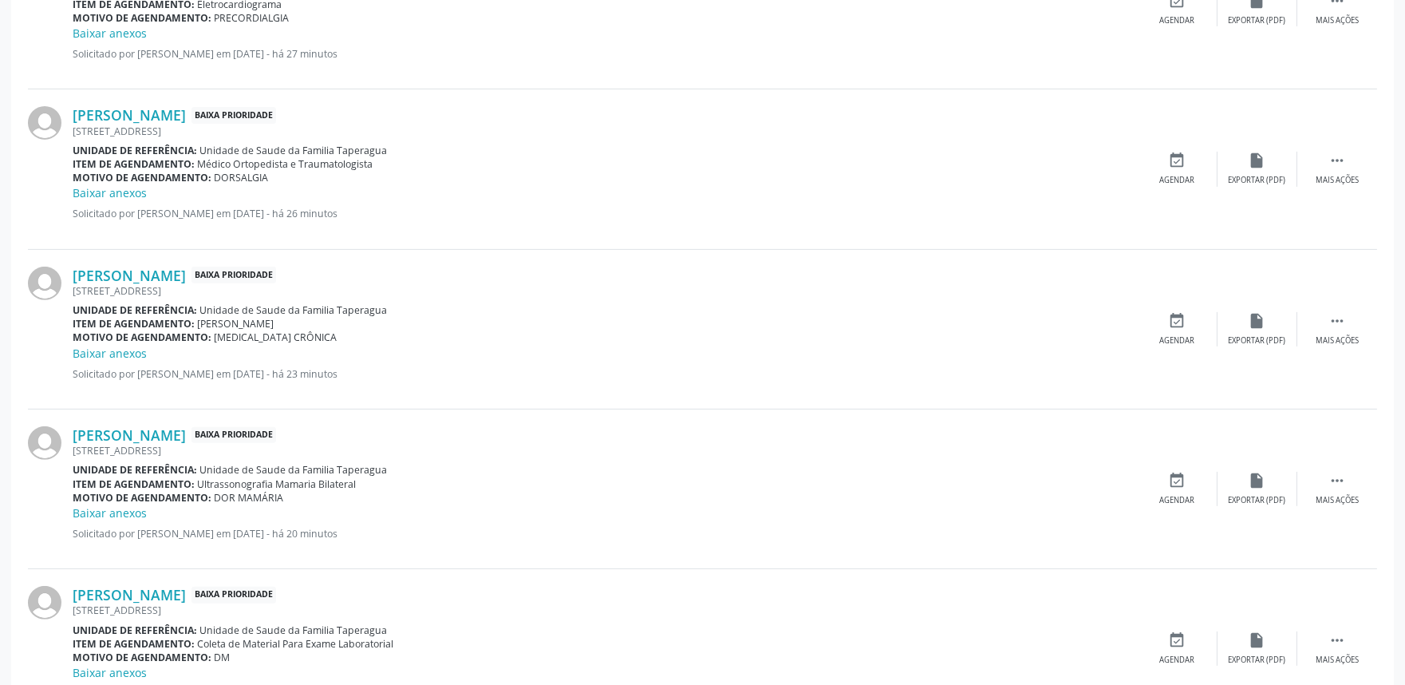
scroll to position [2269, 0]
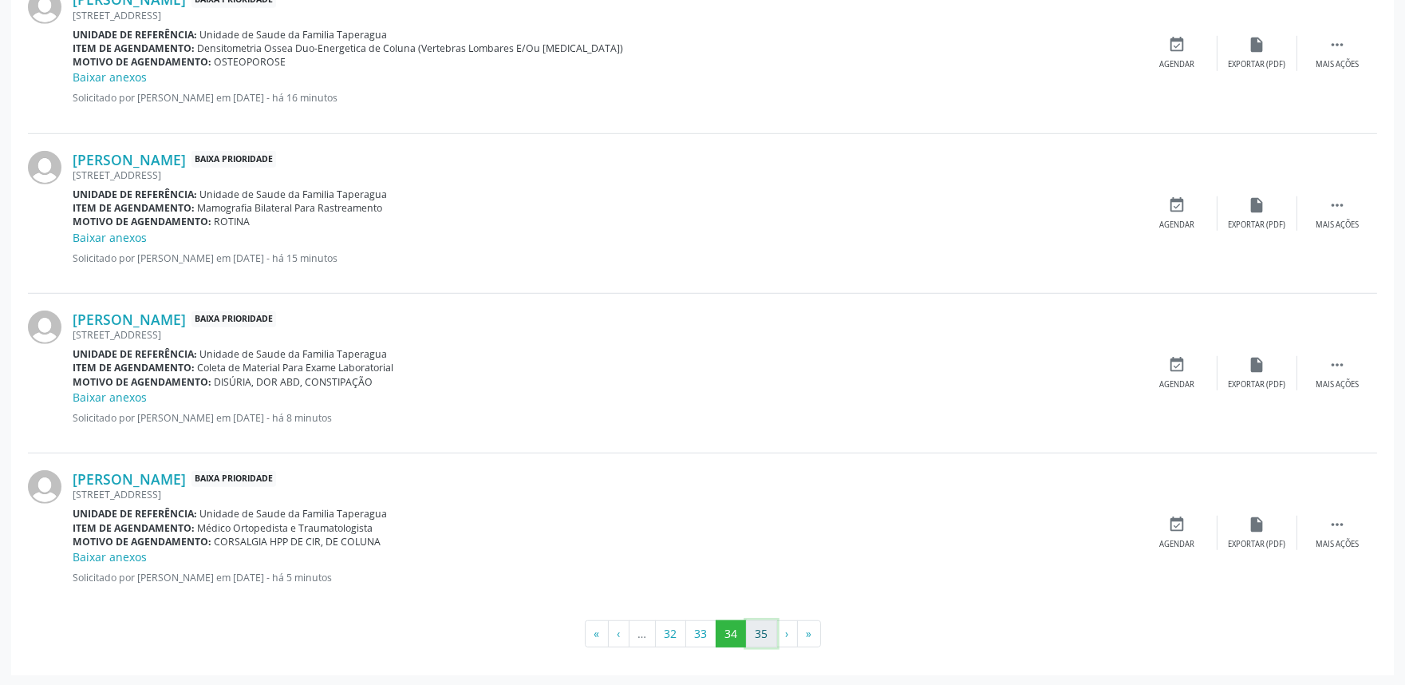
click at [764, 640] on button "35" at bounding box center [761, 633] width 31 height 27
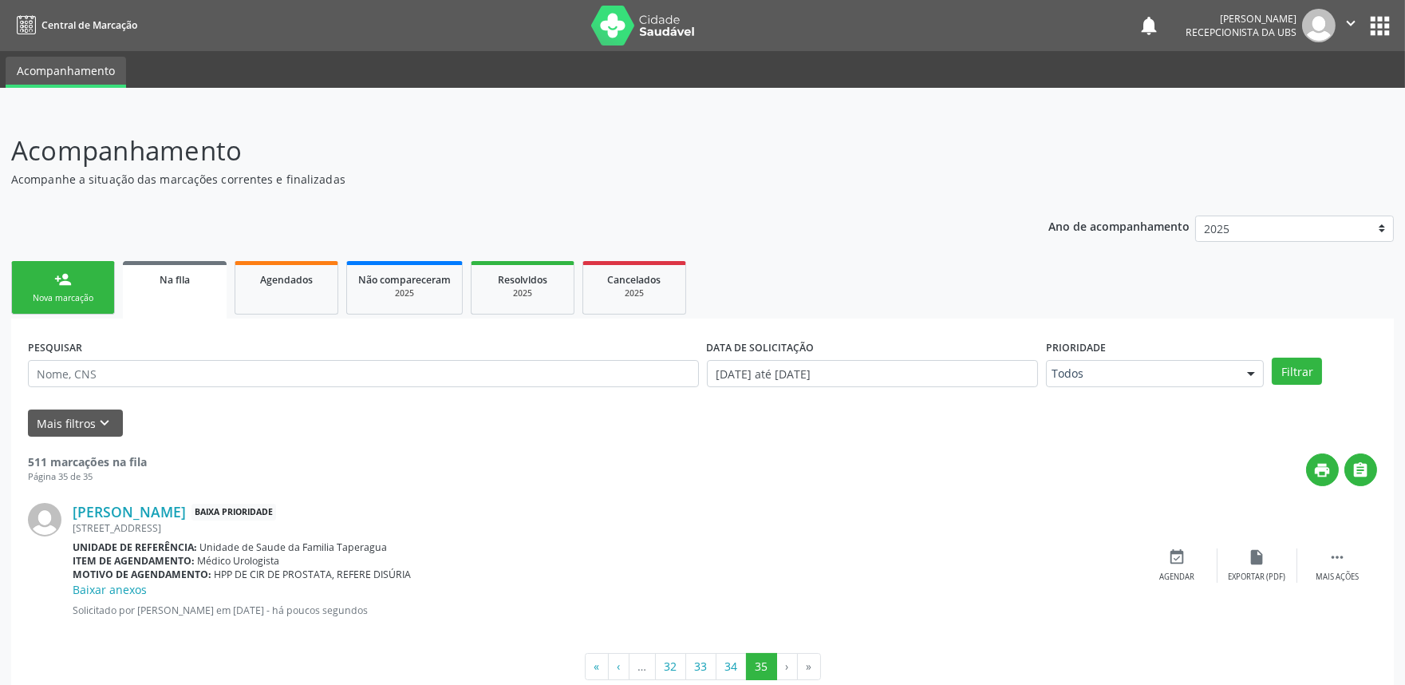
click at [51, 269] on link "person_add Nova marcação" at bounding box center [63, 287] width 104 height 53
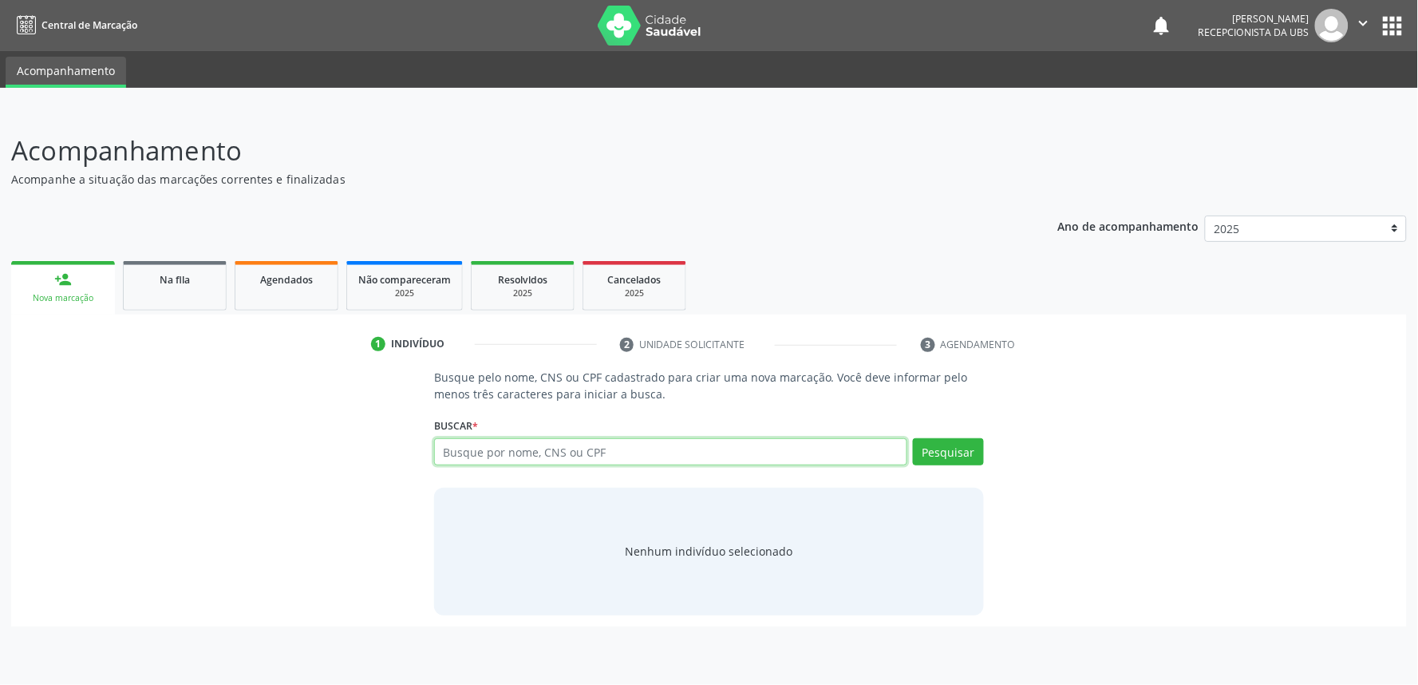
click at [602, 457] on input "text" at bounding box center [670, 451] width 473 height 27
click at [654, 444] on input "text" at bounding box center [670, 451] width 473 height 27
paste input "700001547562808"
type input "700001547562808"
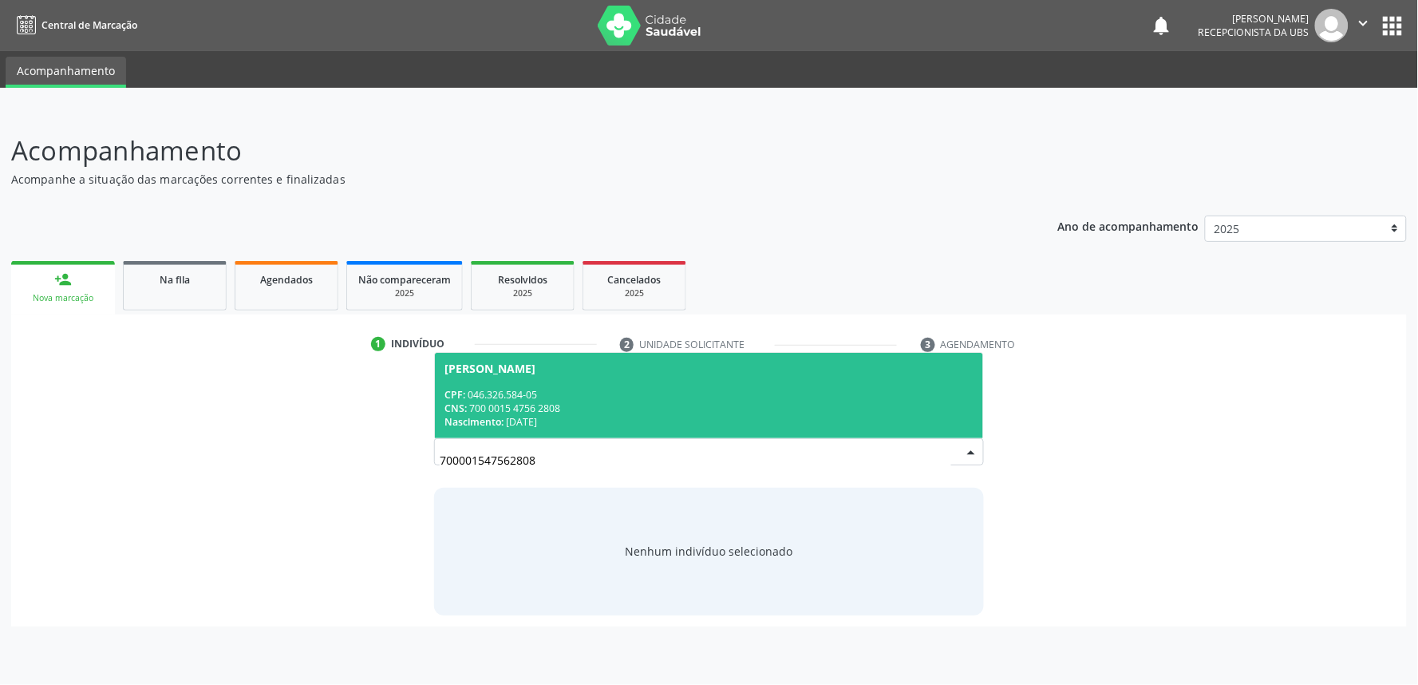
click at [680, 393] on div "CPF: 046.326.584-05" at bounding box center [708, 395] width 529 height 14
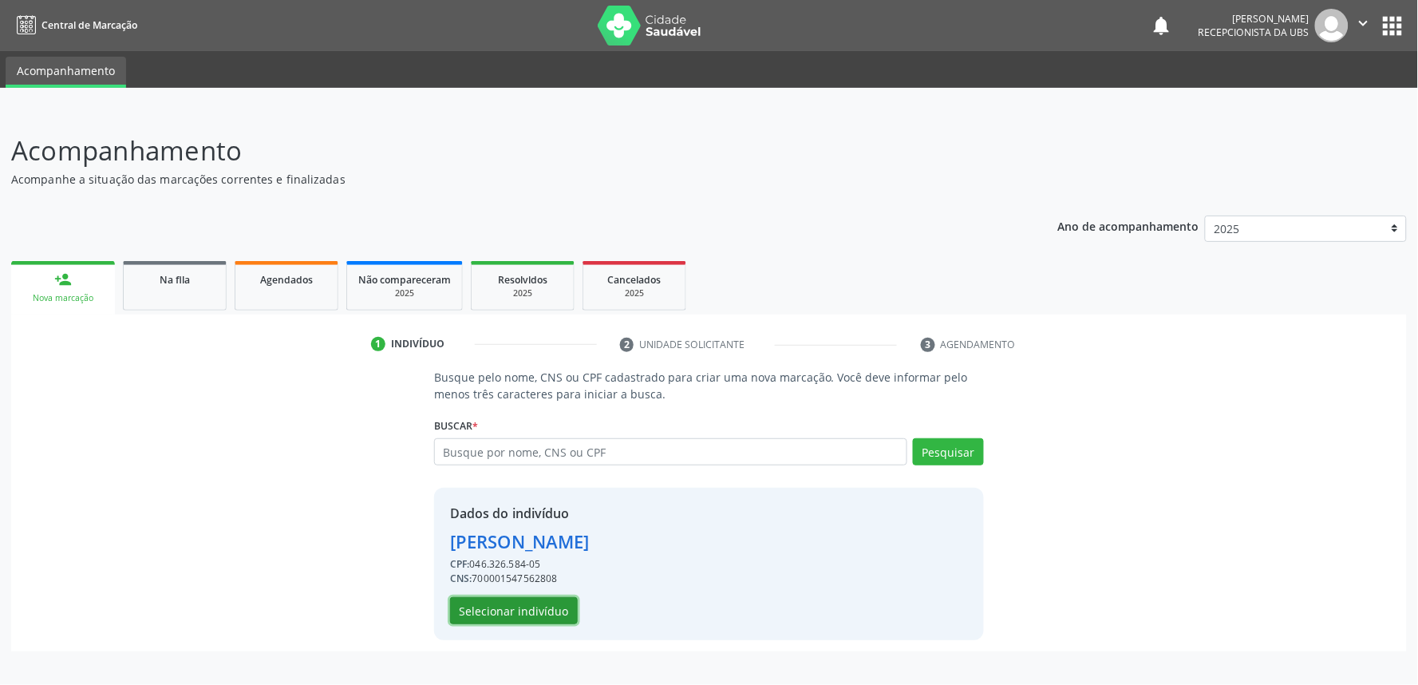
click at [508, 610] on button "Selecionar indivíduo" at bounding box center [514, 610] width 128 height 27
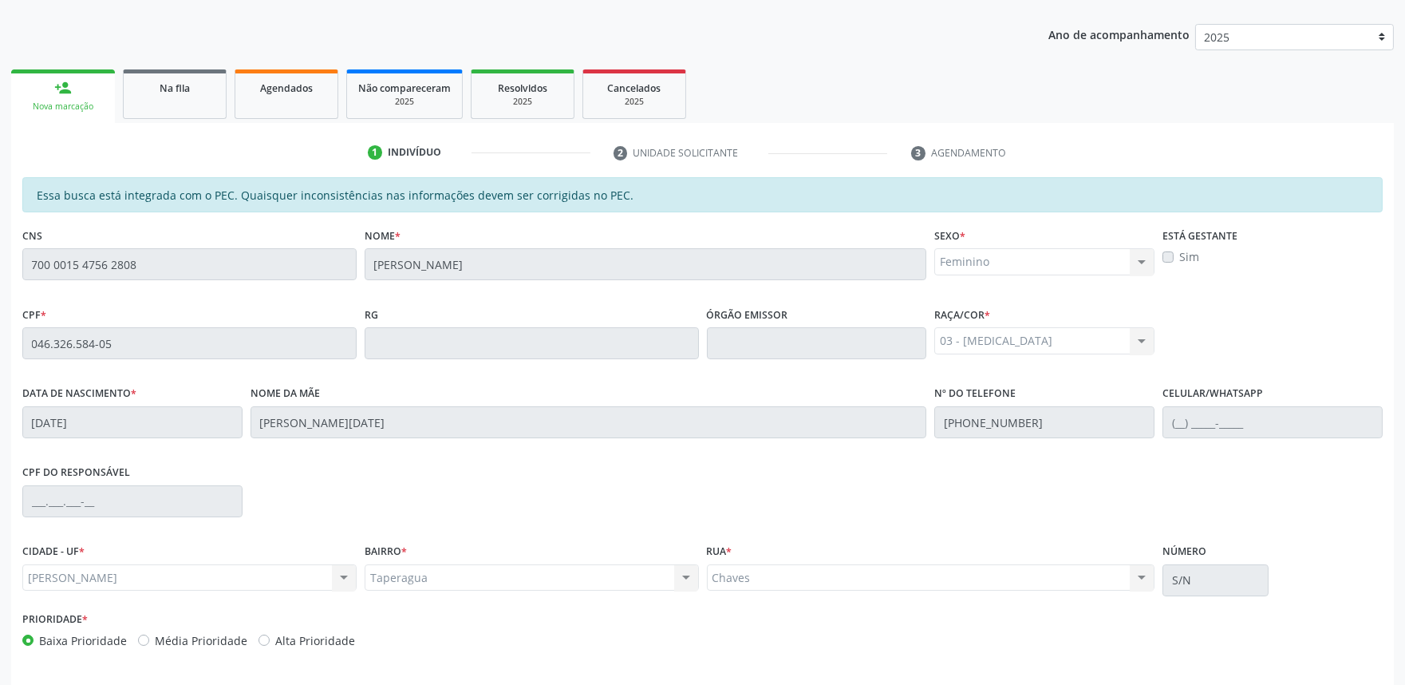
scroll to position [248, 0]
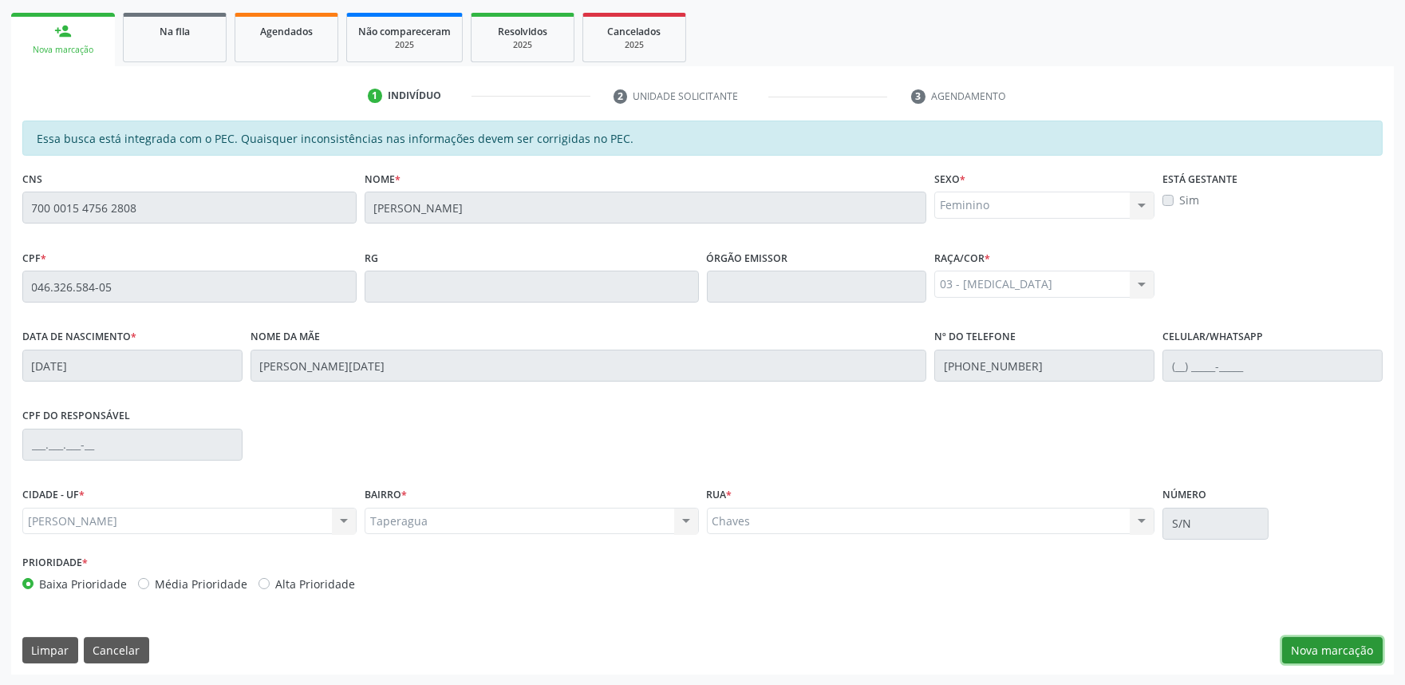
click at [1328, 646] on button "Nova marcação" at bounding box center [1332, 650] width 101 height 27
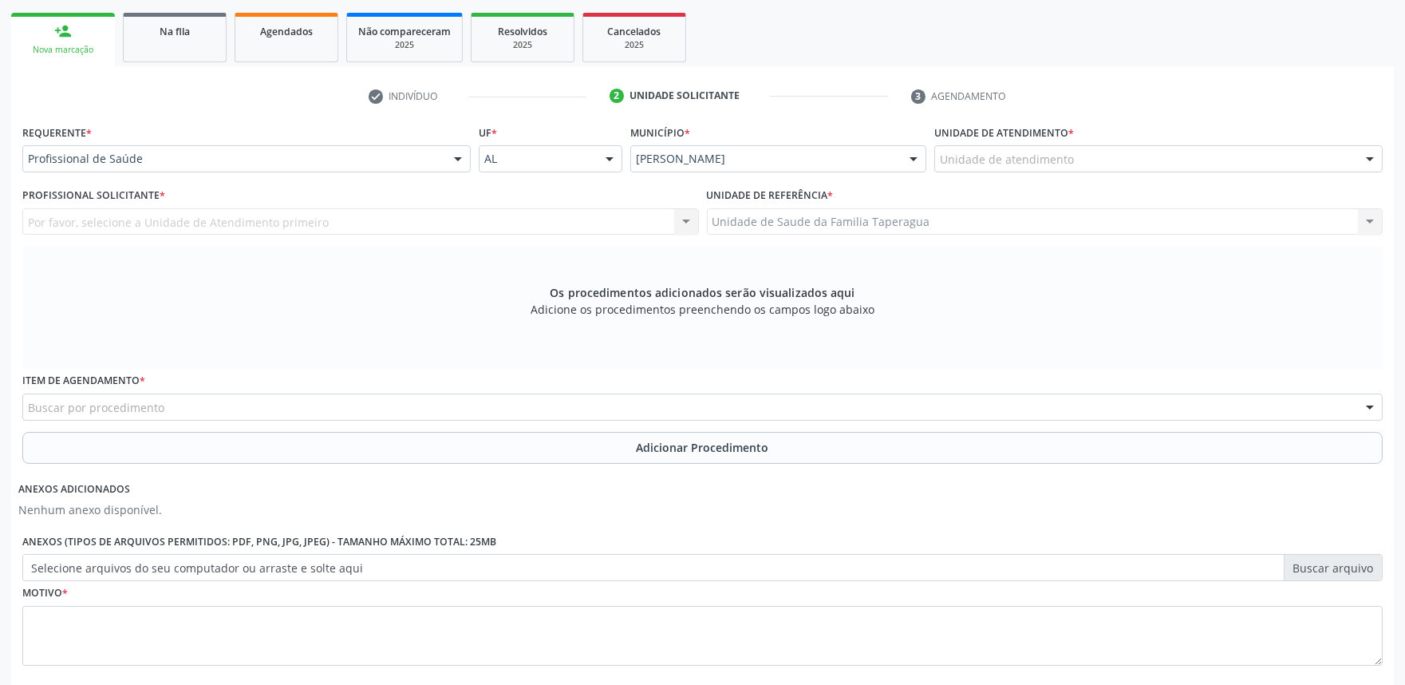
click at [1105, 152] on div "Unidade de atendimento" at bounding box center [1158, 158] width 448 height 27
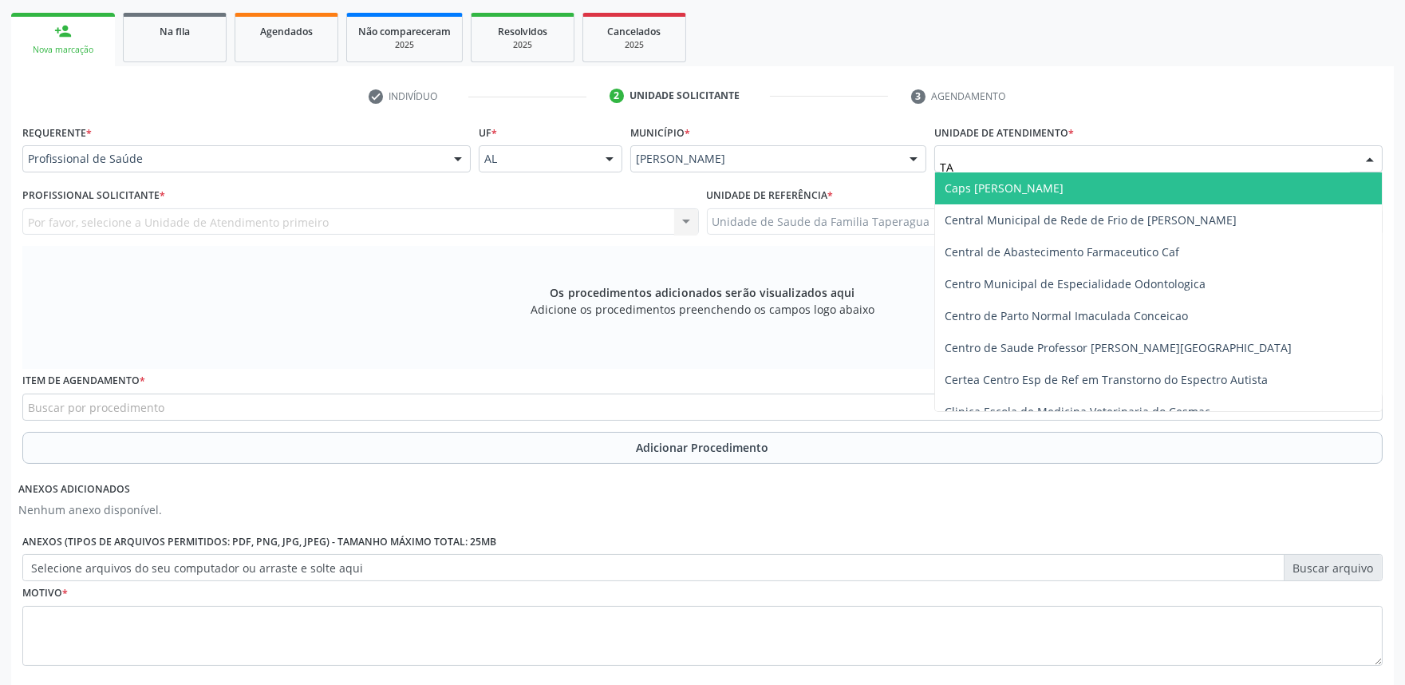
type input "TAP"
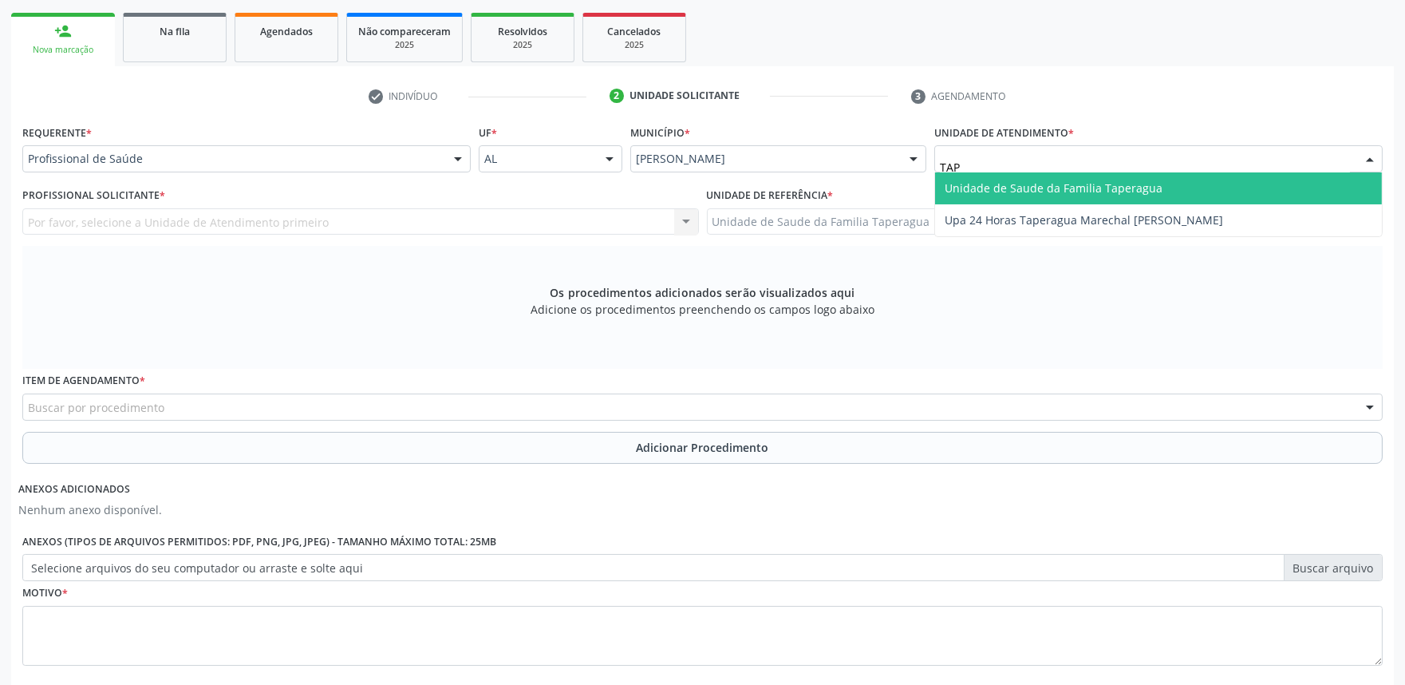
click at [1110, 181] on span "Unidade de Saude da Familia Taperagua" at bounding box center [1054, 187] width 218 height 15
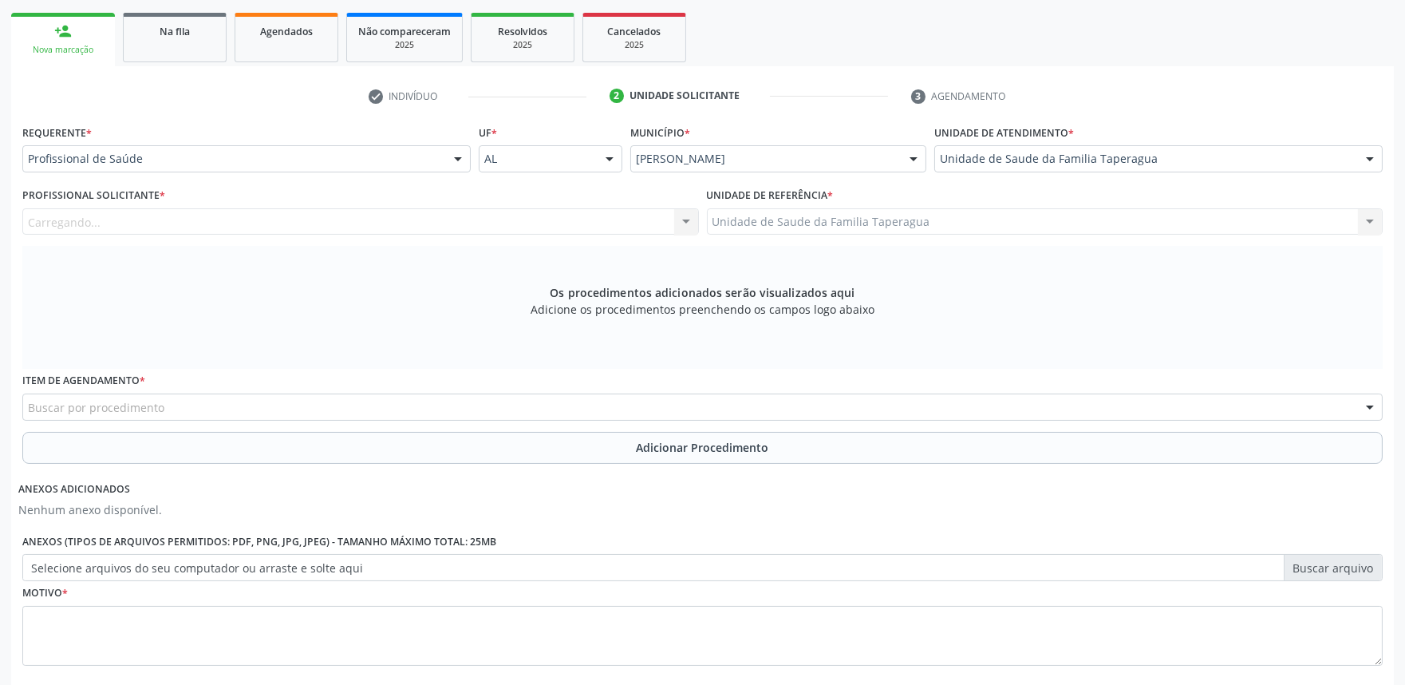
click at [618, 216] on div "Carregando..." at bounding box center [360, 221] width 677 height 27
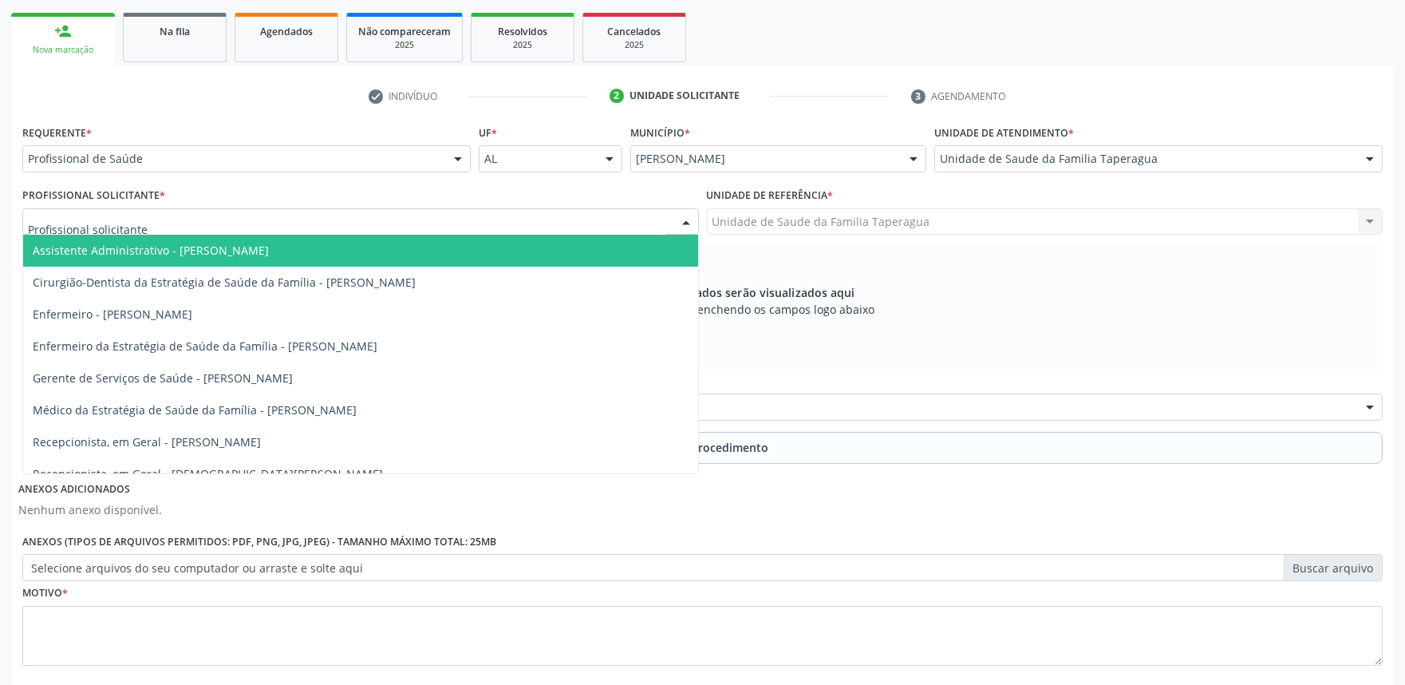
click at [618, 217] on input "text" at bounding box center [347, 230] width 638 height 32
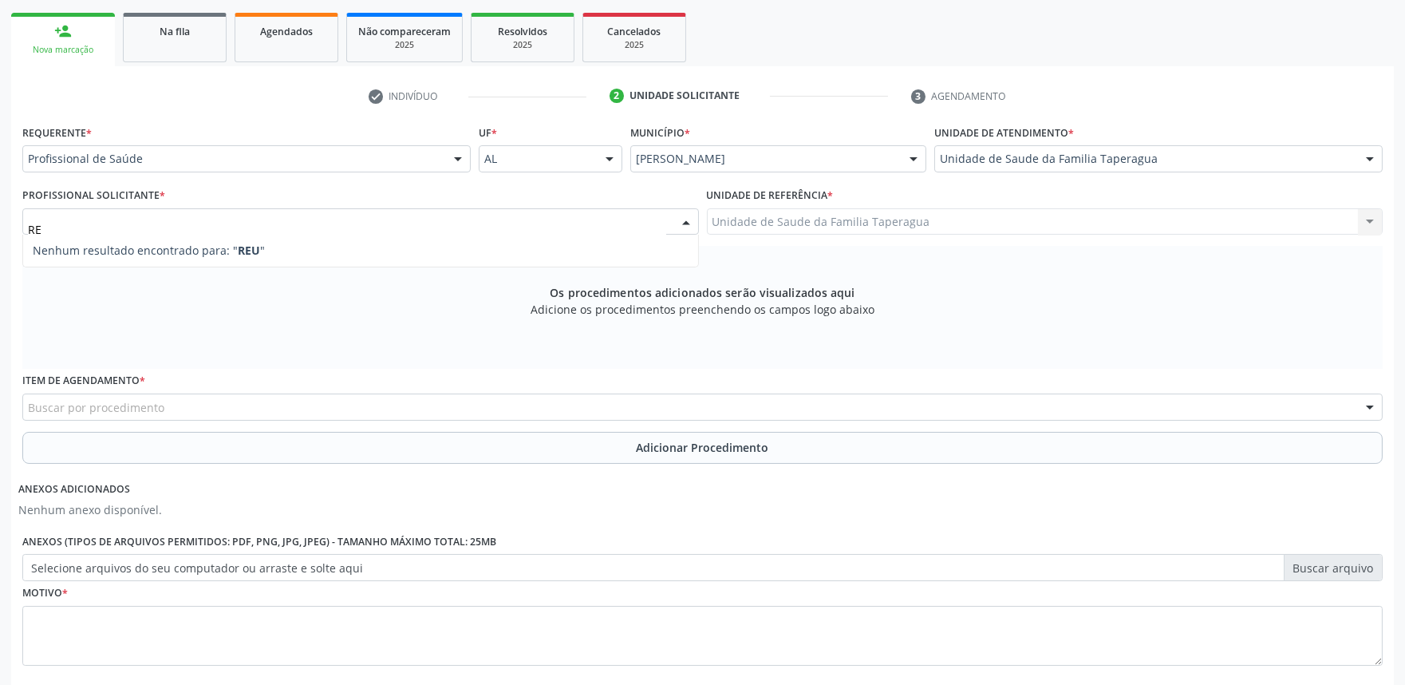
type input "R"
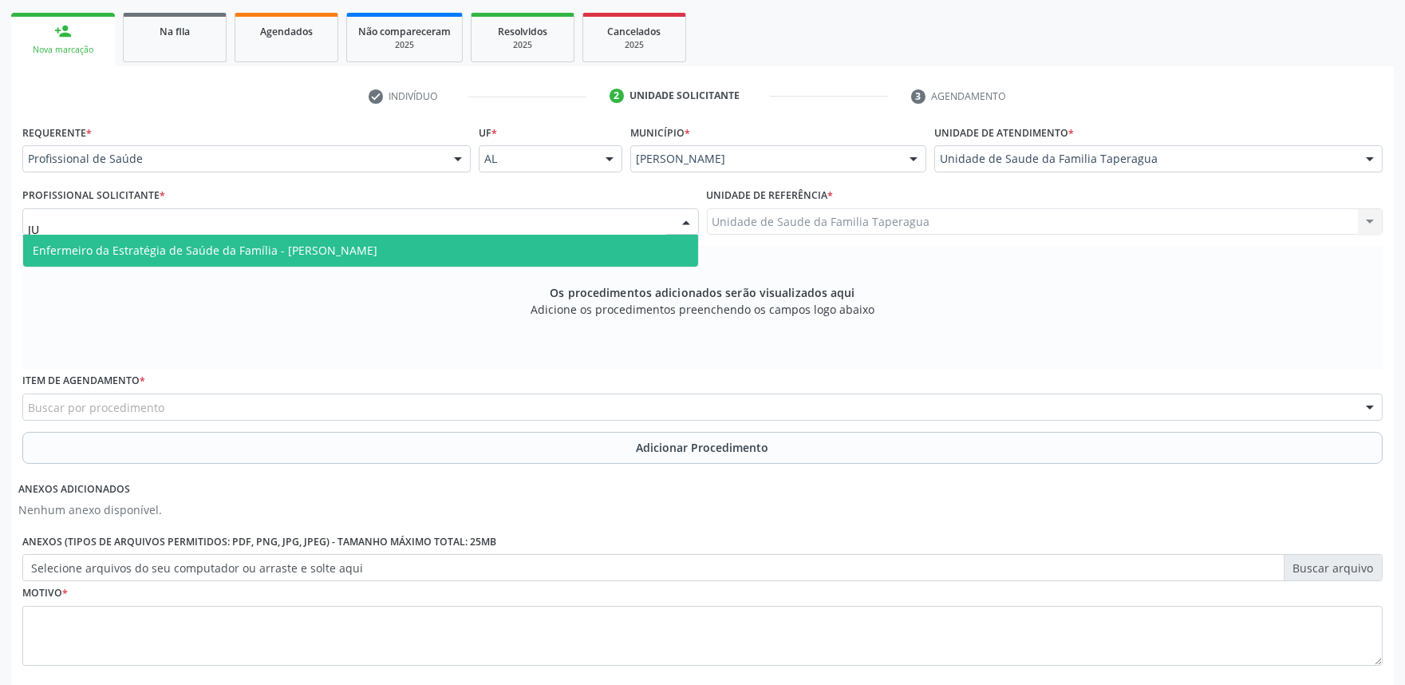
type input "JUL"
click at [563, 245] on span "Enfermeiro da Estratégia de Saúde da Família - [PERSON_NAME]" at bounding box center [360, 251] width 675 height 32
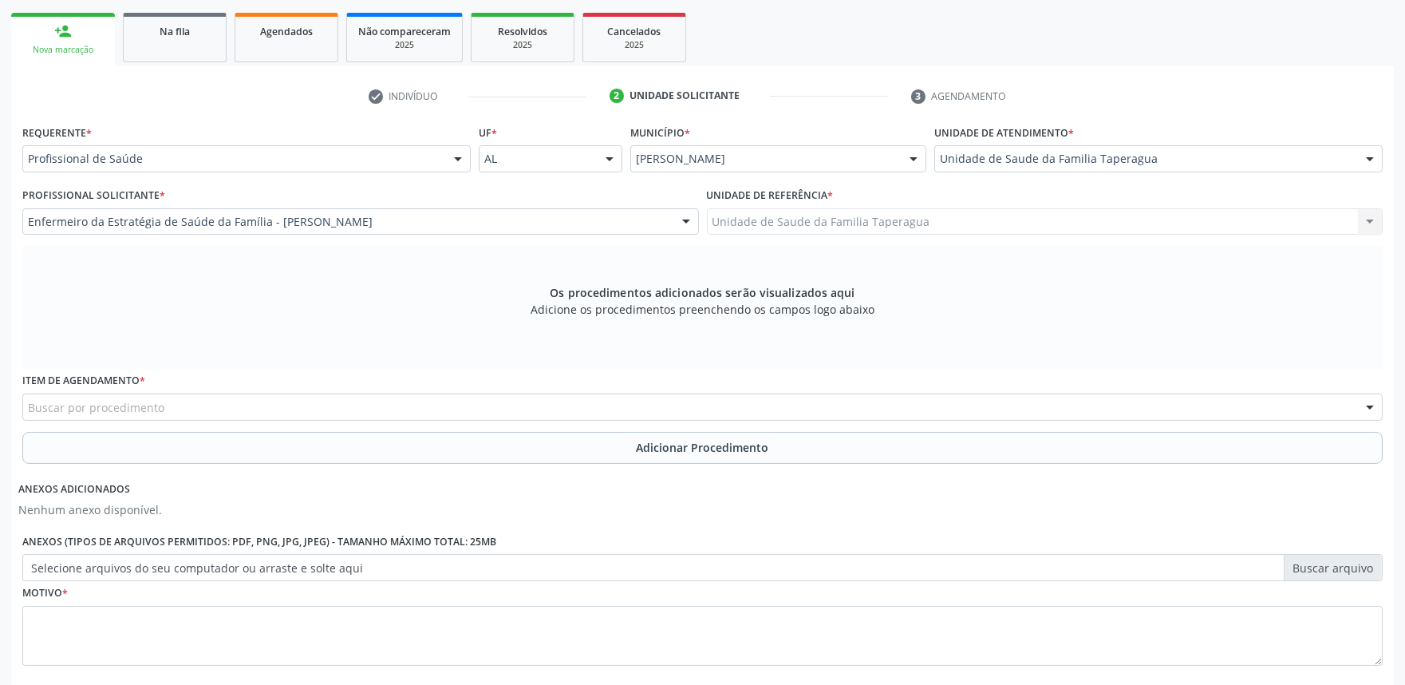
click at [523, 397] on div "Buscar por procedimento" at bounding box center [702, 406] width 1361 height 27
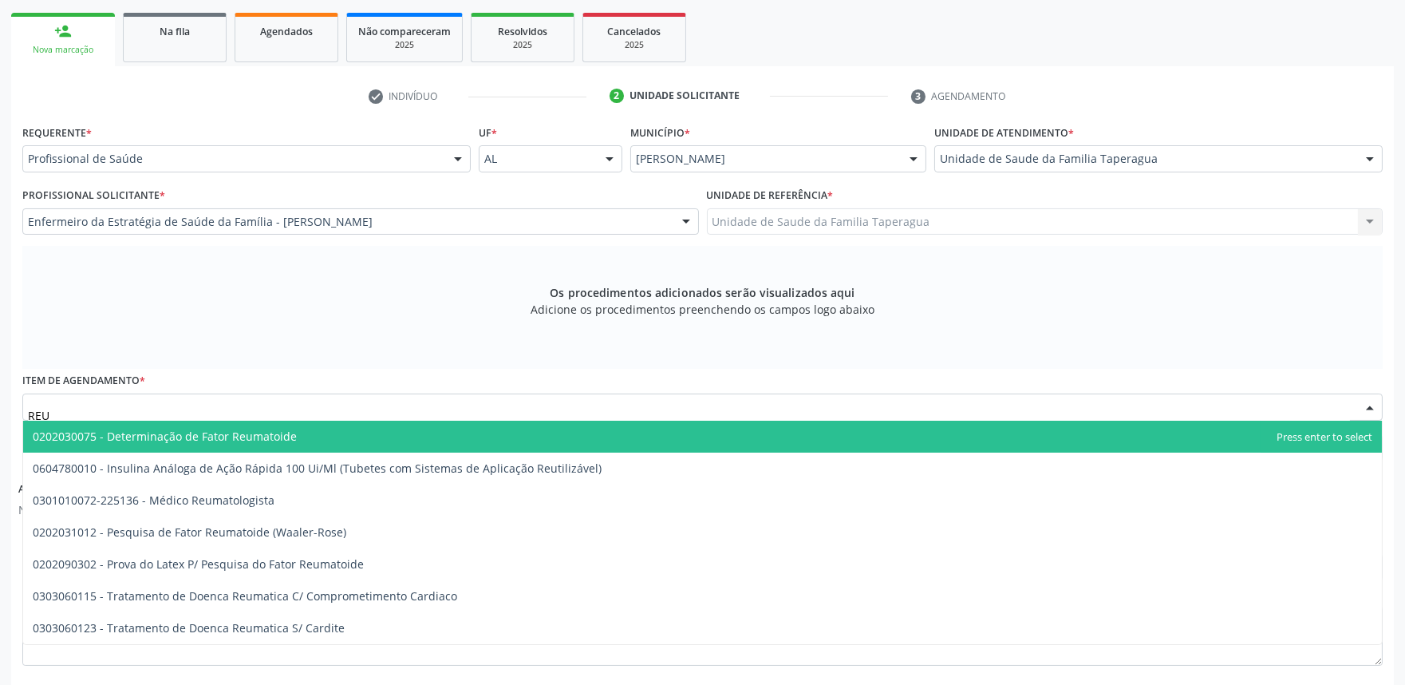
type input "REUM"
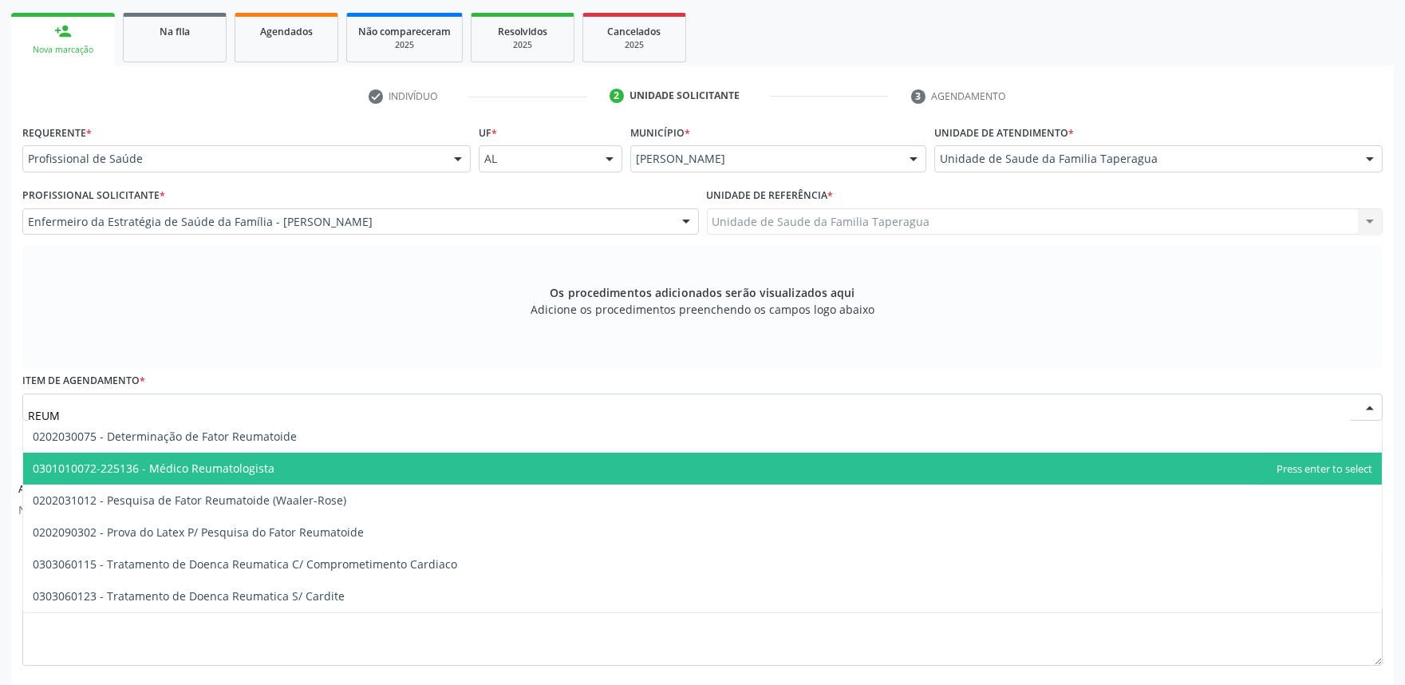
click at [468, 458] on span "0301010072-225136 - Médico Reumatologista" at bounding box center [702, 468] width 1359 height 32
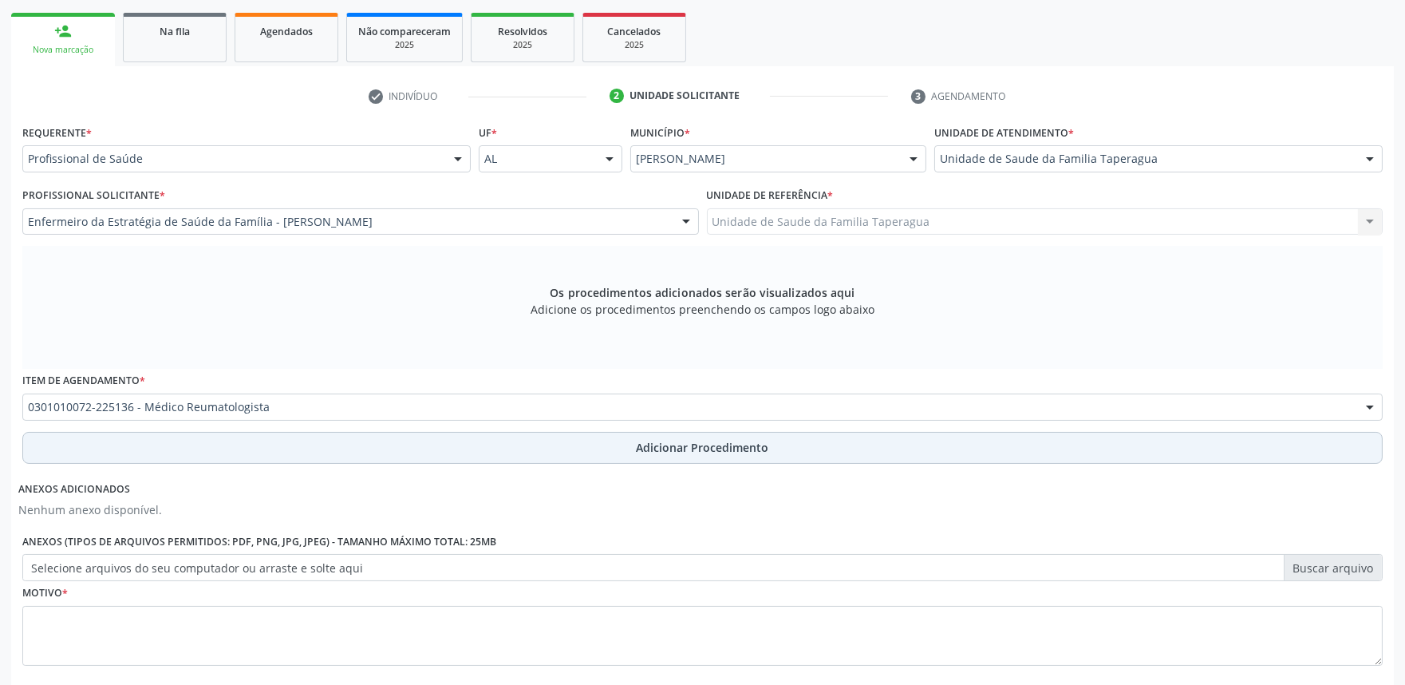
click at [482, 452] on button "Adicionar Procedimento" at bounding box center [702, 448] width 1361 height 32
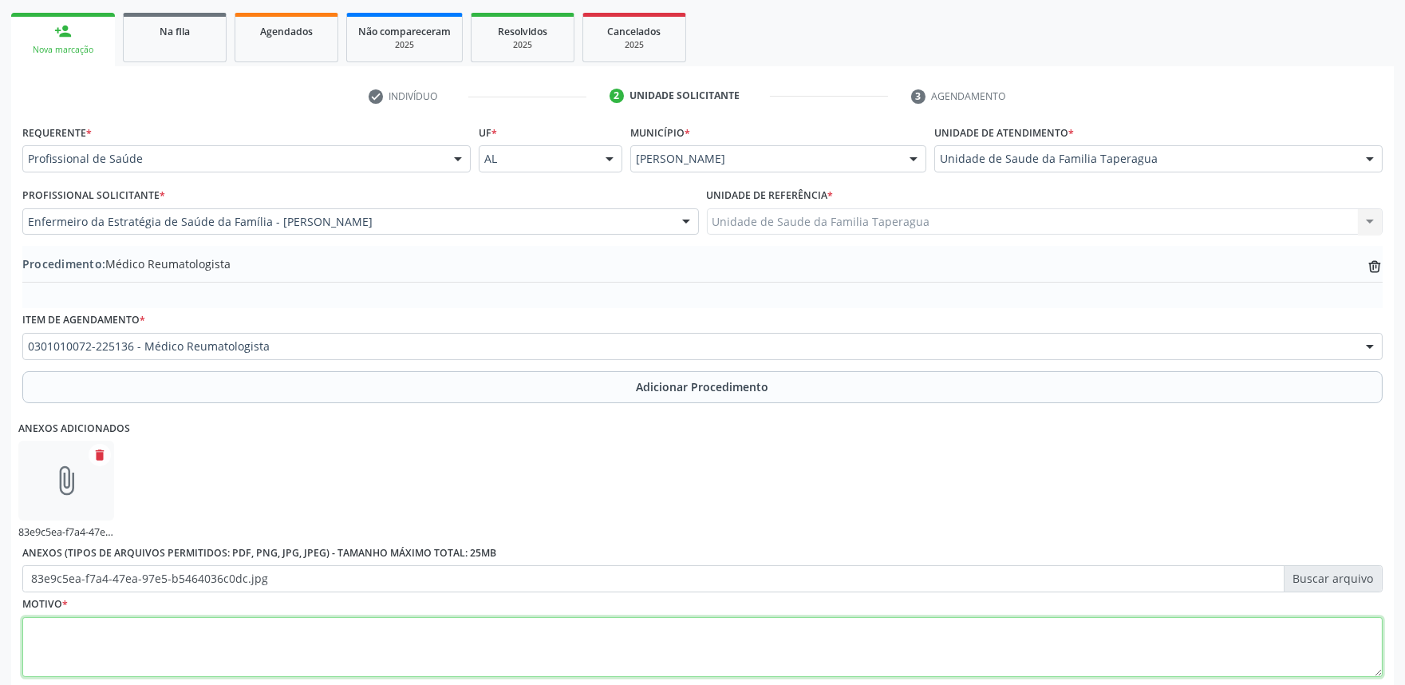
click at [579, 653] on textarea at bounding box center [702, 647] width 1361 height 61
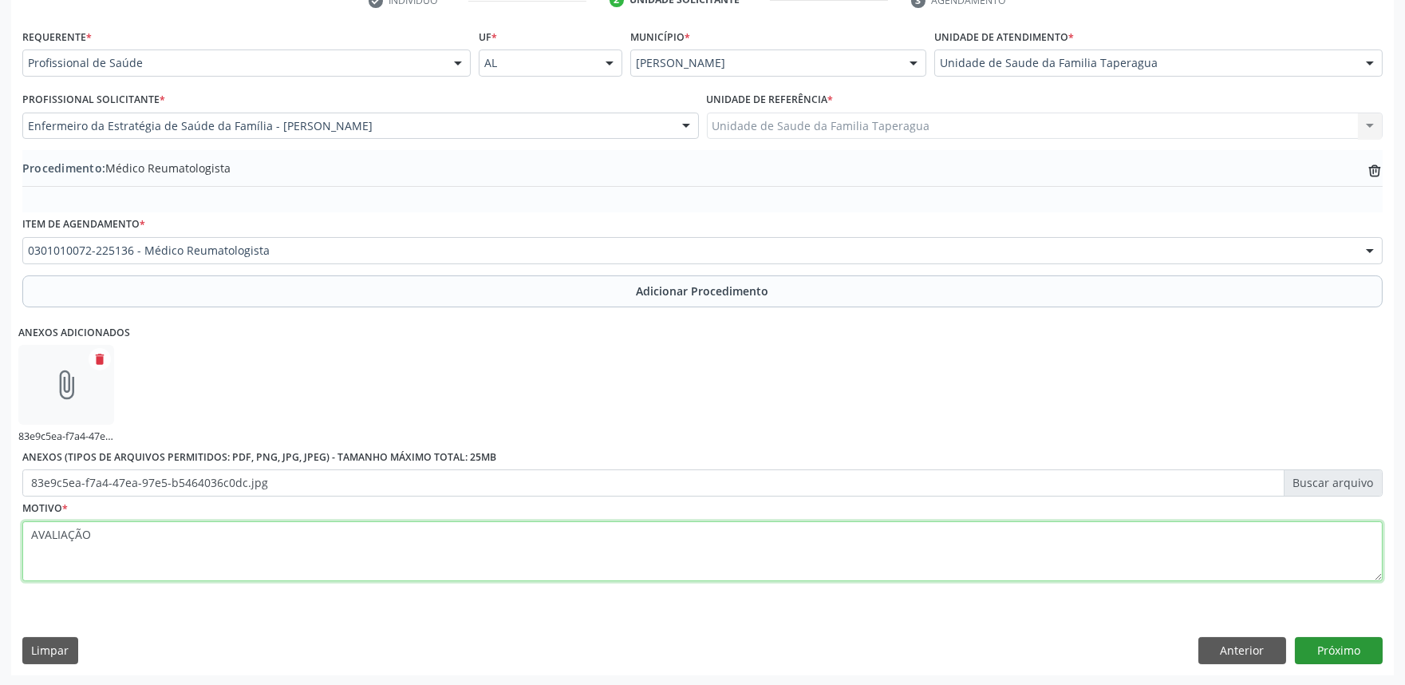
type textarea "AVALIAÇÃO"
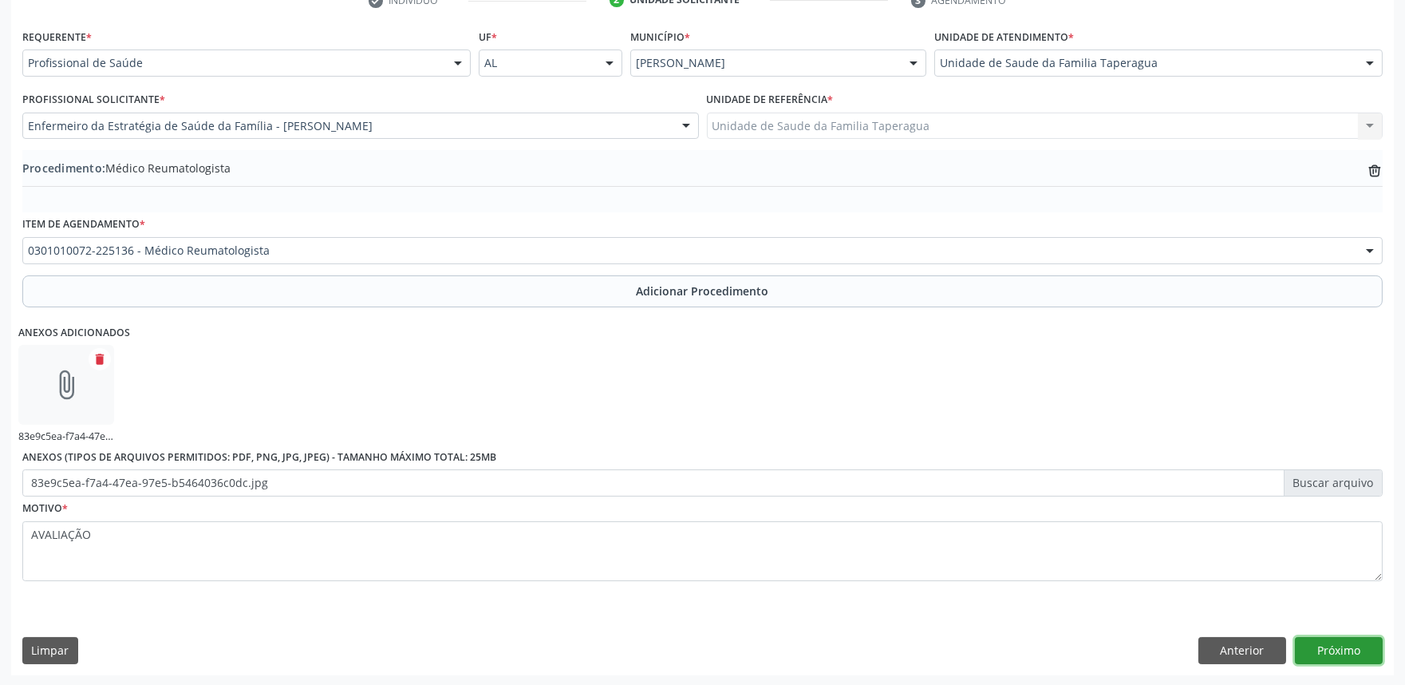
click at [1334, 642] on button "Próximo" at bounding box center [1339, 650] width 88 height 27
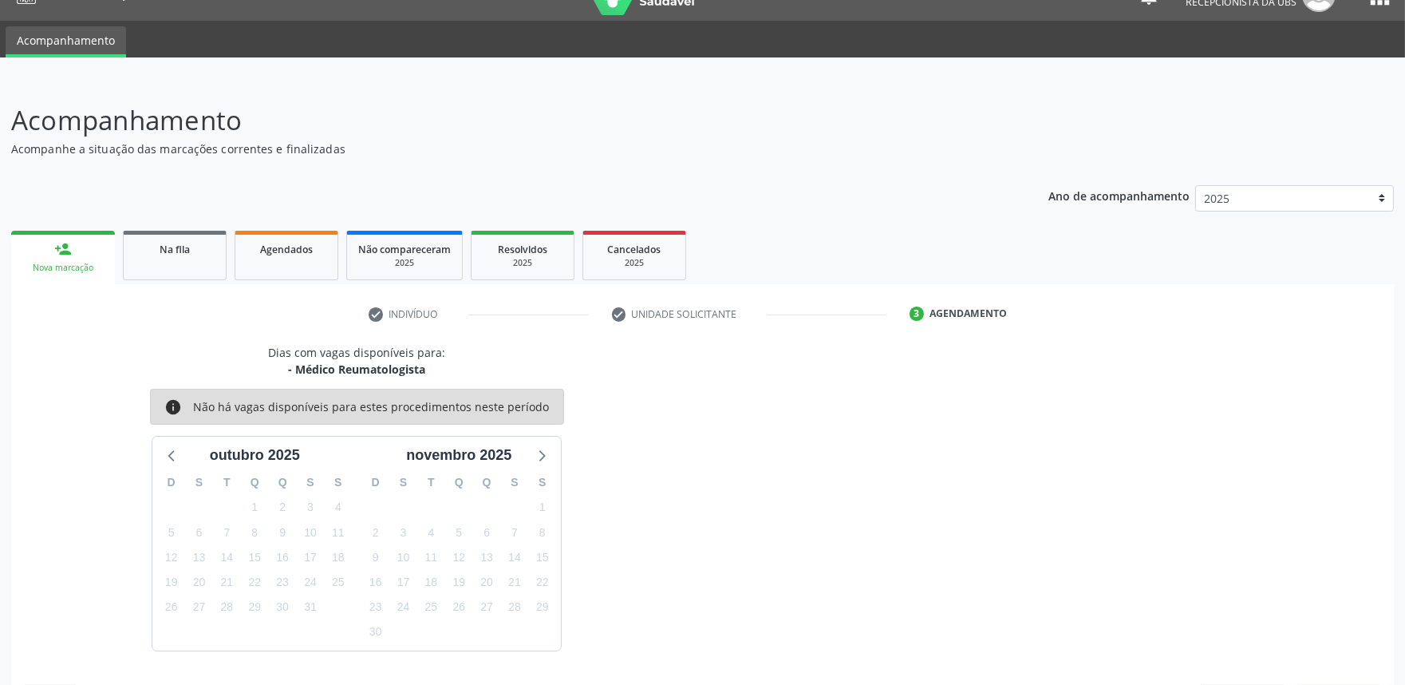
scroll to position [77, 0]
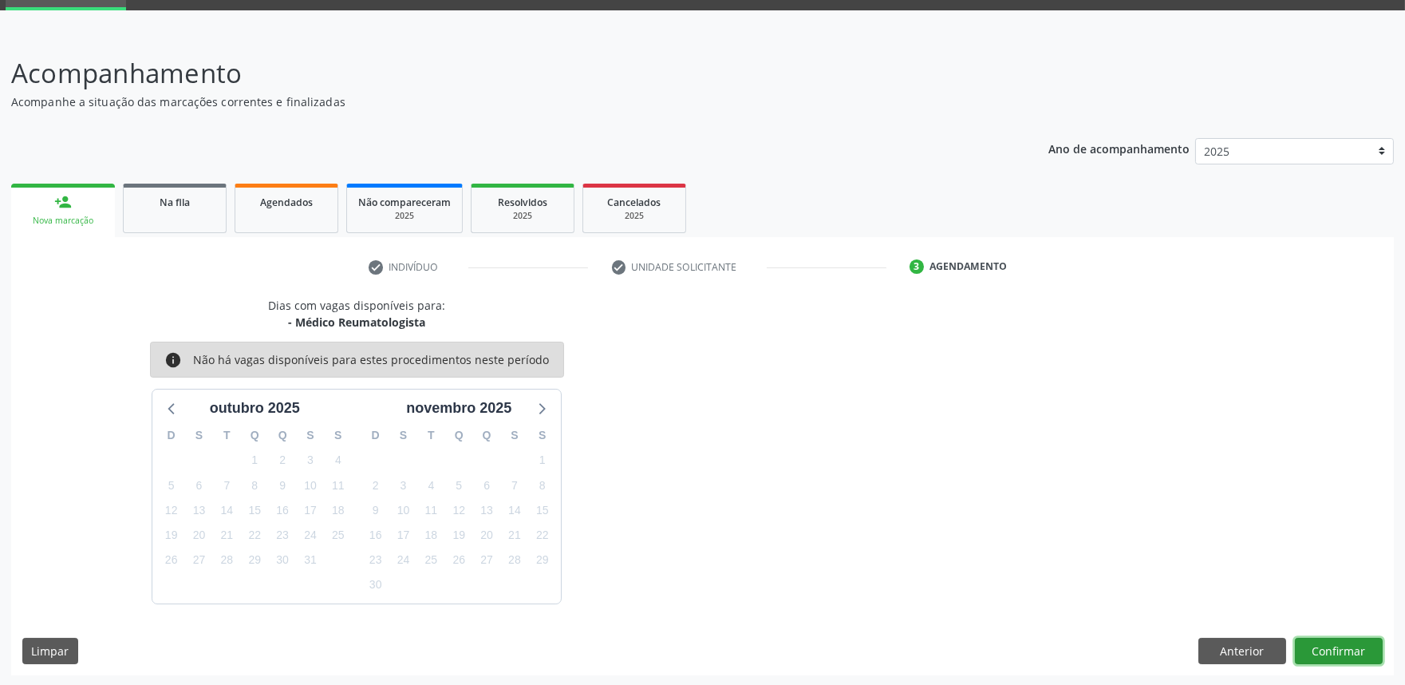
click at [1349, 640] on button "Confirmar" at bounding box center [1339, 651] width 88 height 27
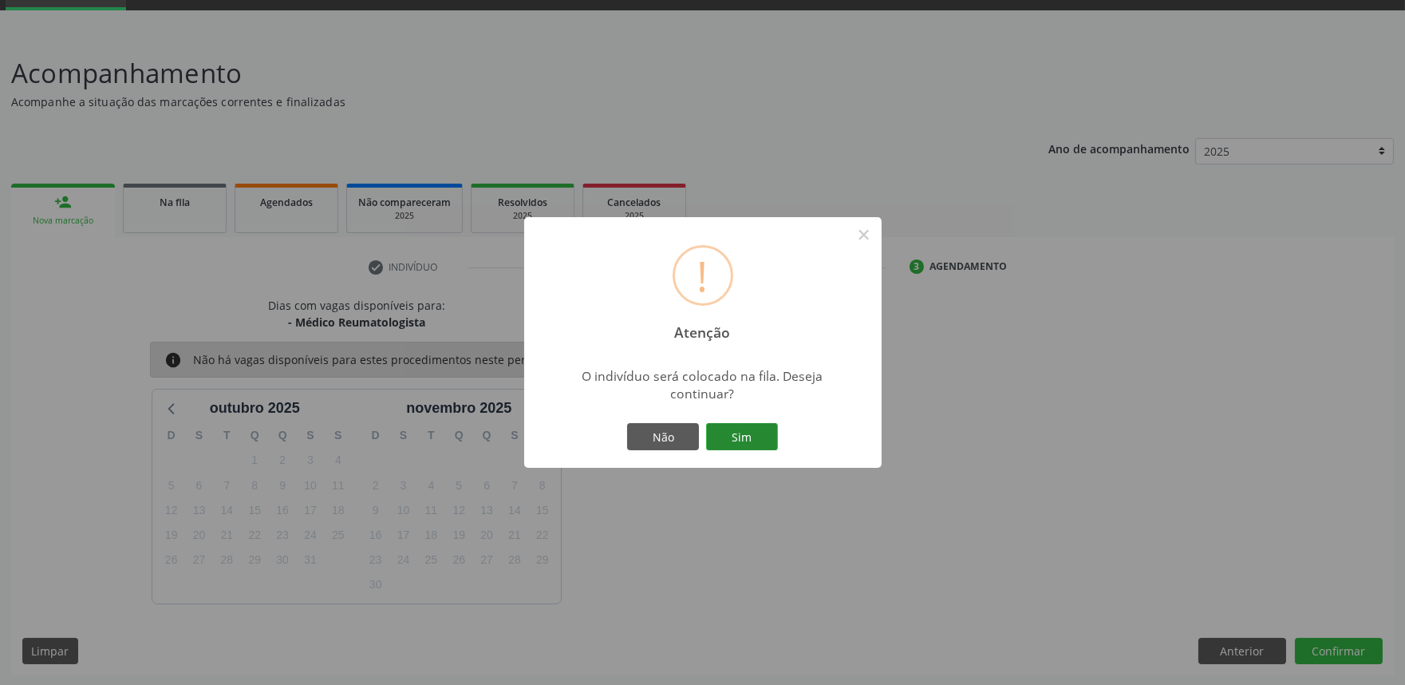
click at [747, 429] on button "Sim" at bounding box center [742, 436] width 72 height 27
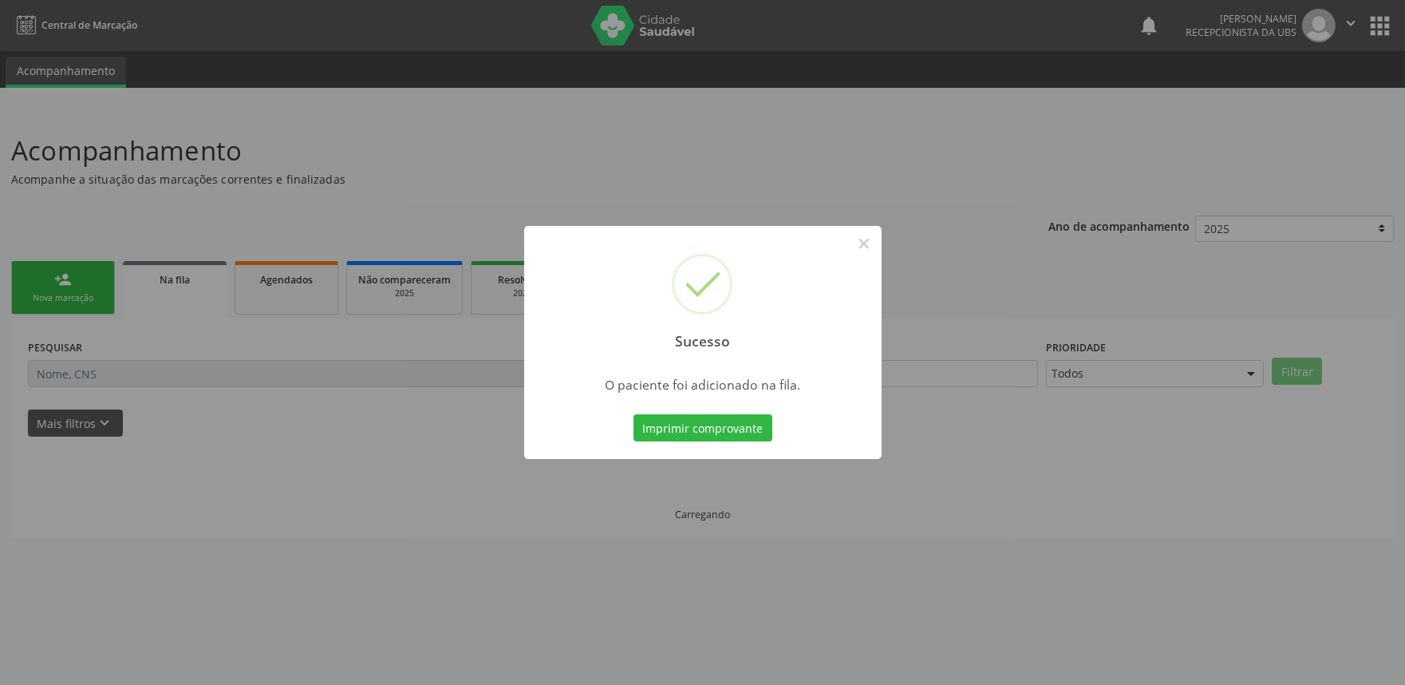
scroll to position [0, 0]
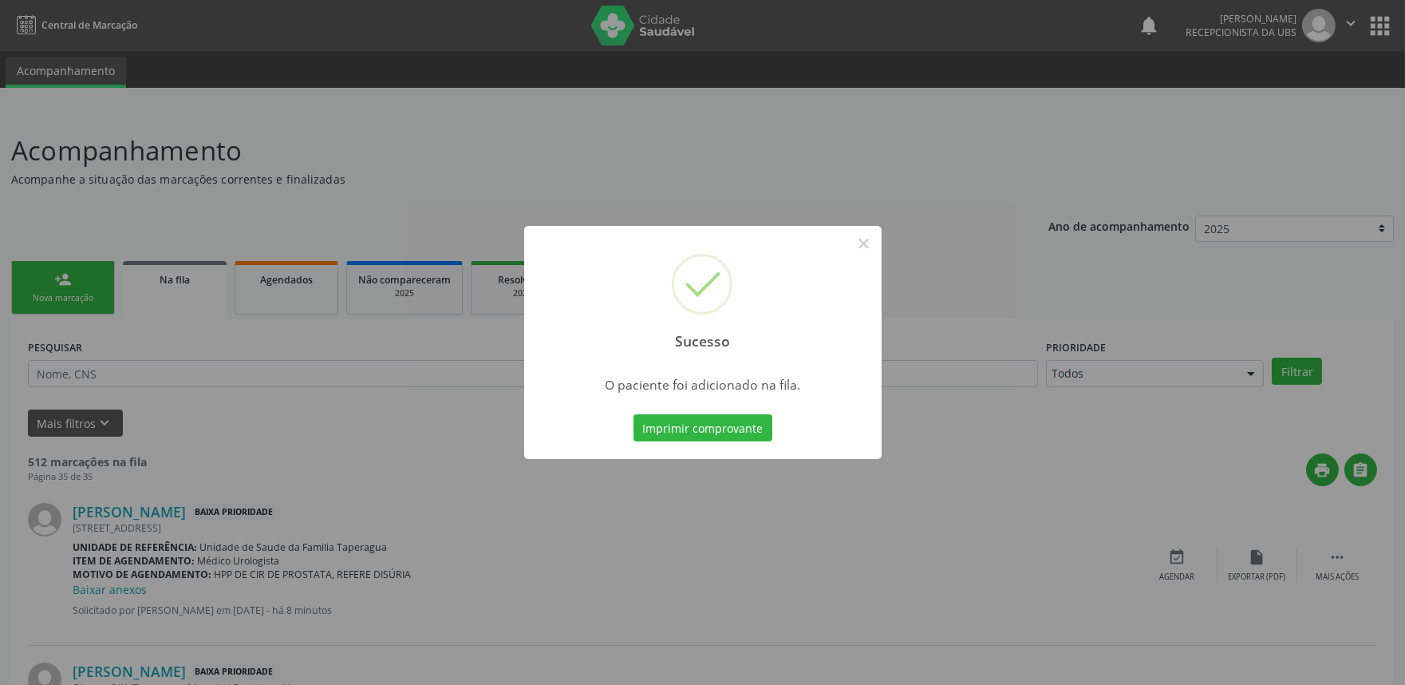
click at [1078, 283] on div "Sucesso × O paciente foi adicionado na fila. Imprimir comprovante Cancel" at bounding box center [702, 342] width 1405 height 685
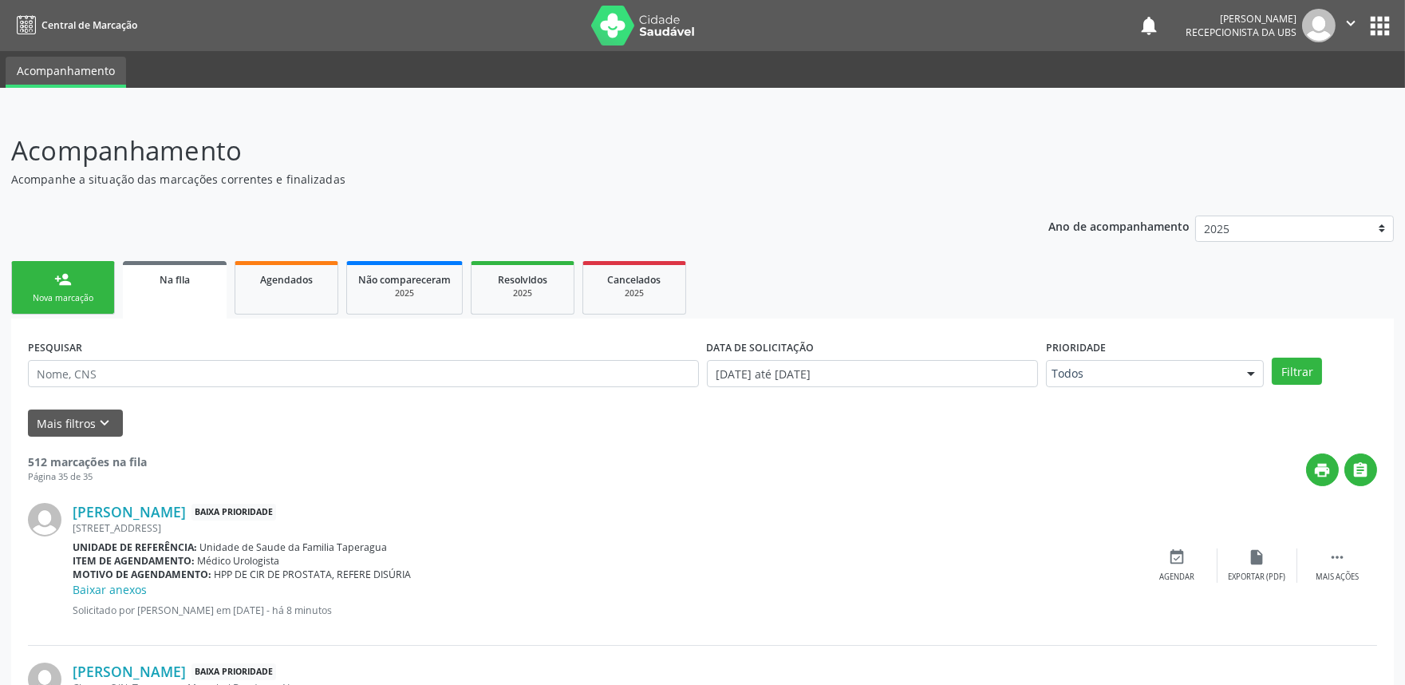
scroll to position [193, 0]
